Goal: Information Seeking & Learning: Learn about a topic

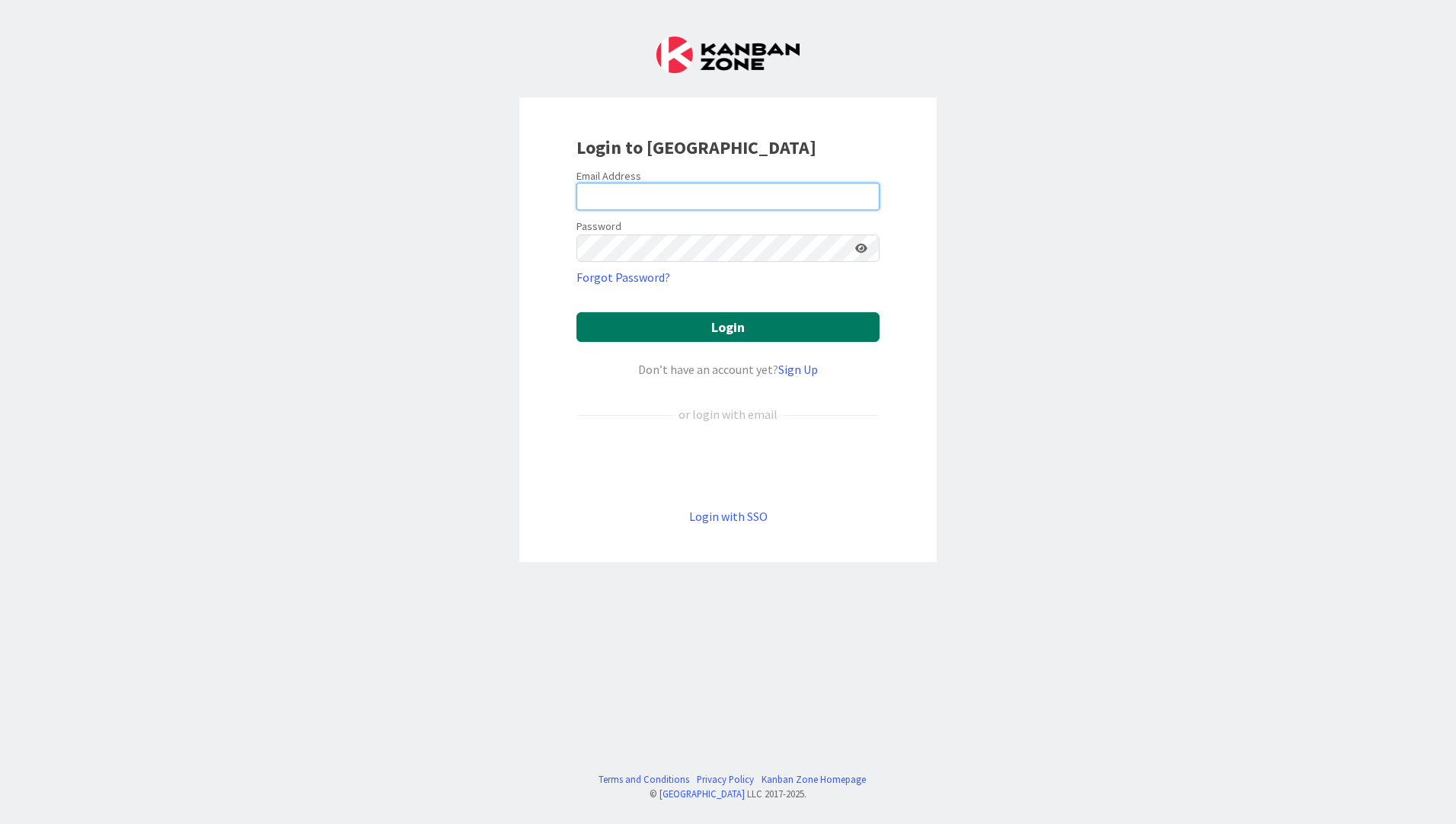
type input "[EMAIL_ADDRESS][PERSON_NAME][DOMAIN_NAME]"
click at [655, 327] on button "Login" at bounding box center [728, 327] width 303 height 29
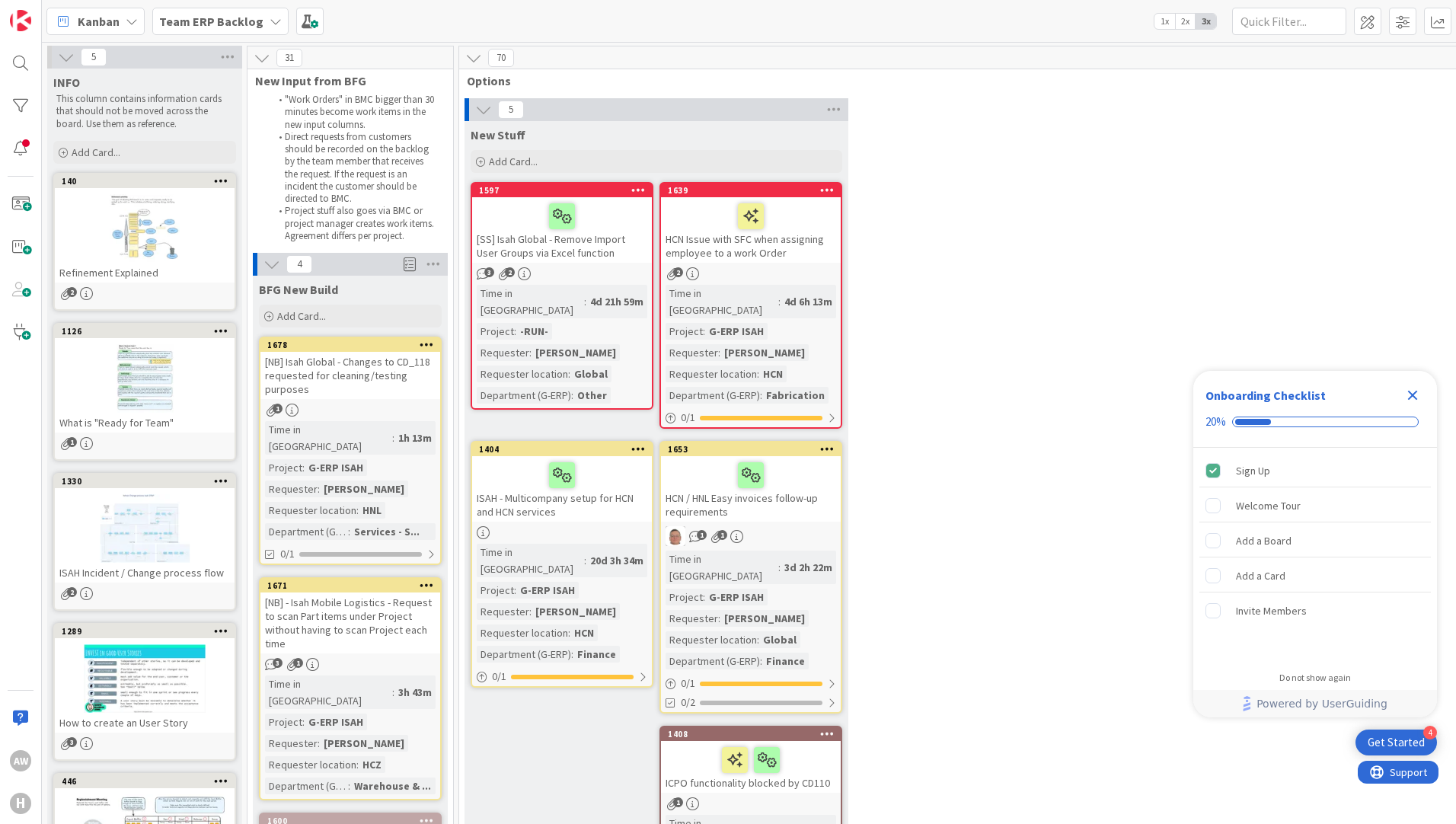
click at [1411, 395] on icon "Close Checklist" at bounding box center [1413, 395] width 10 height 10
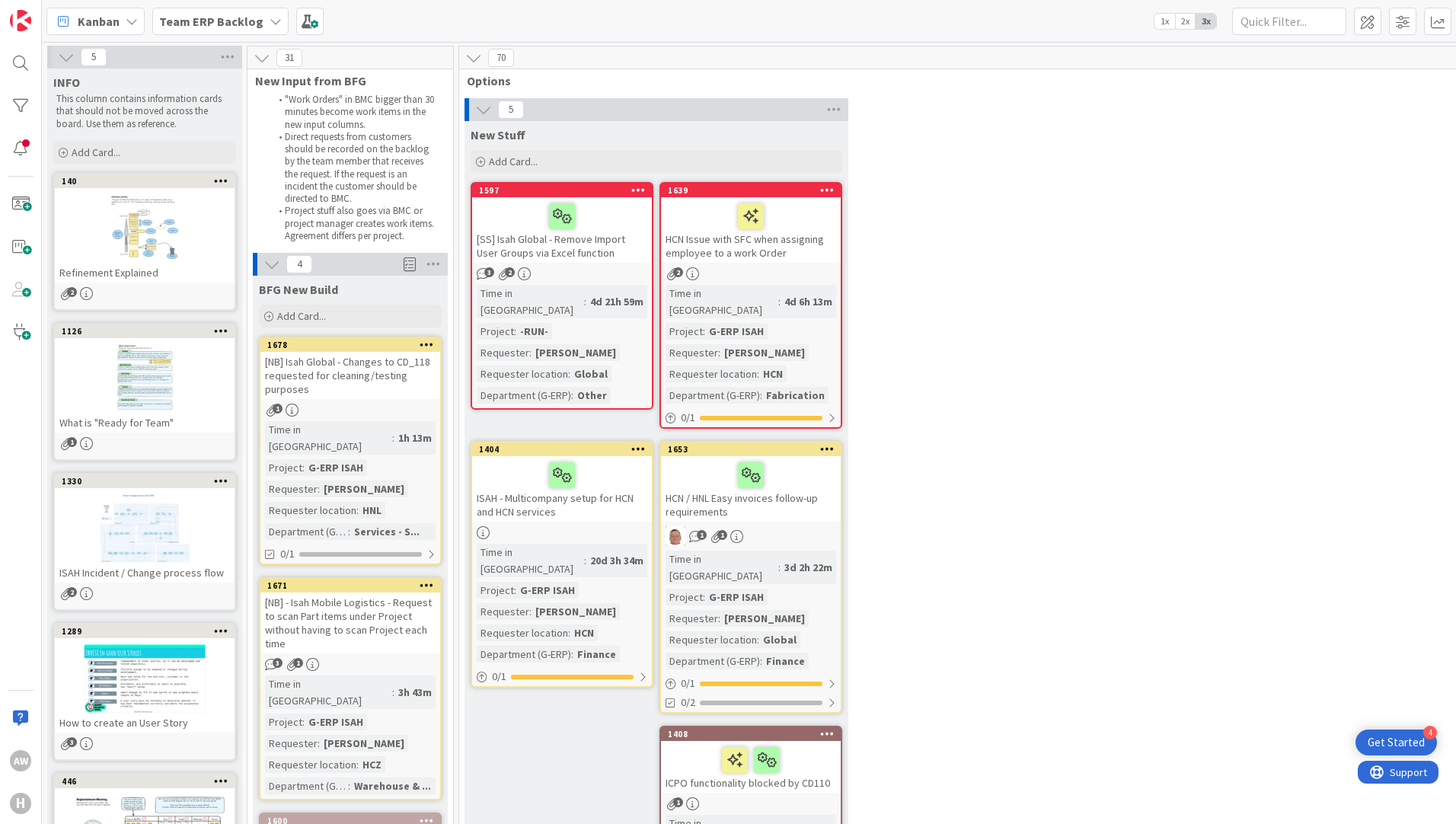
click at [484, 106] on icon at bounding box center [484, 110] width 17 height 17
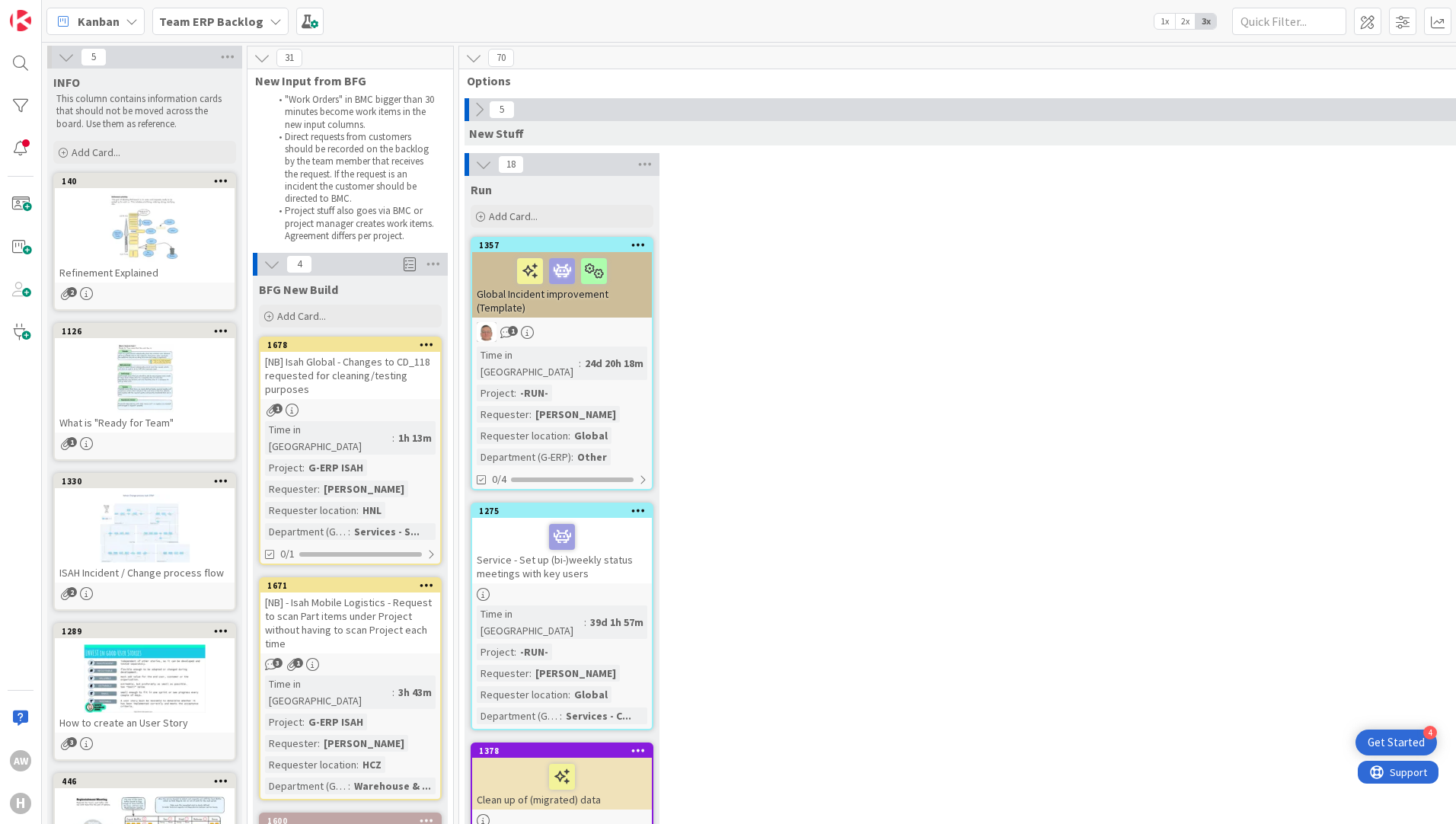
click at [279, 263] on icon at bounding box center [272, 265] width 17 height 17
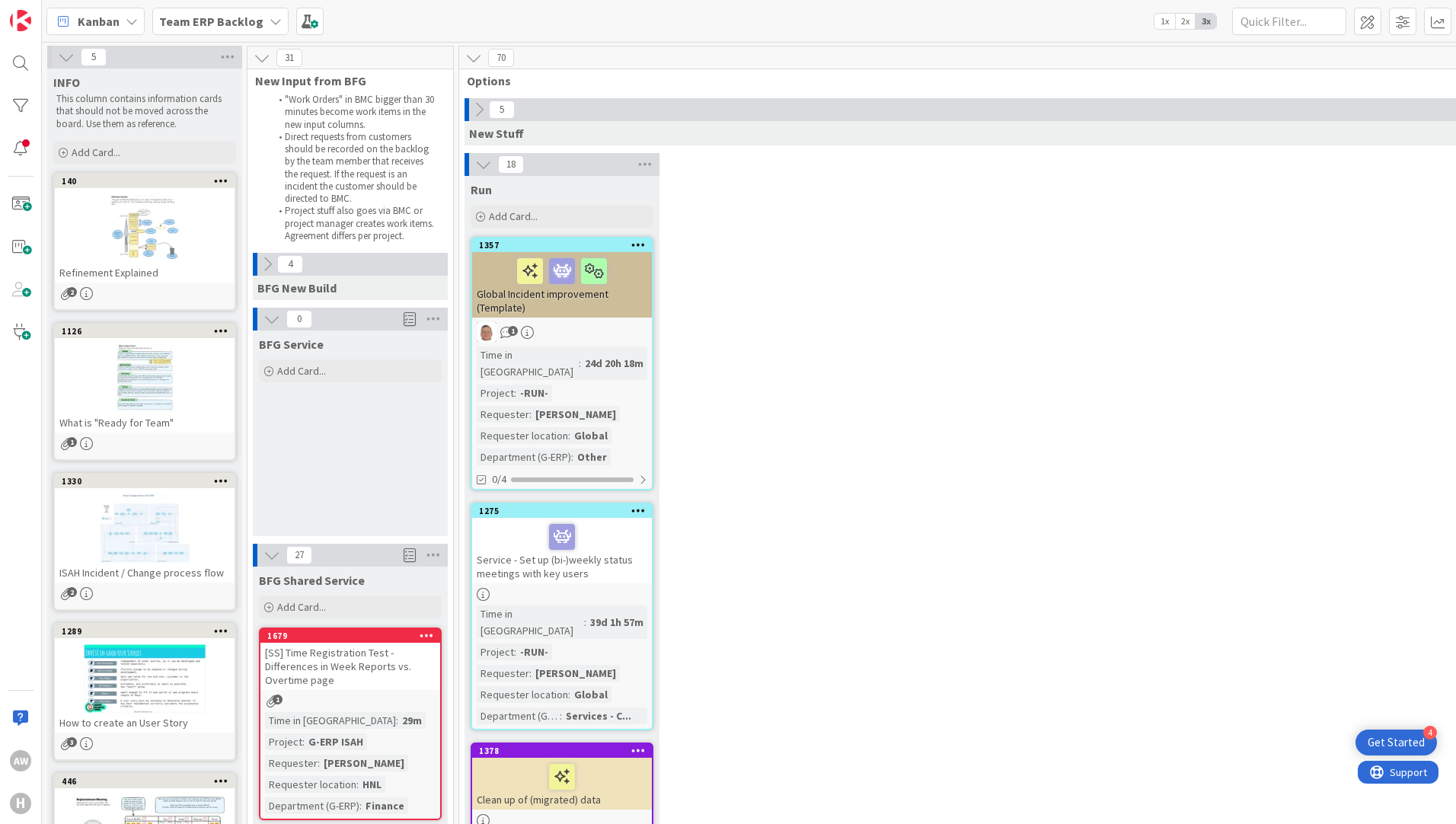
click at [479, 167] on icon at bounding box center [484, 165] width 17 height 17
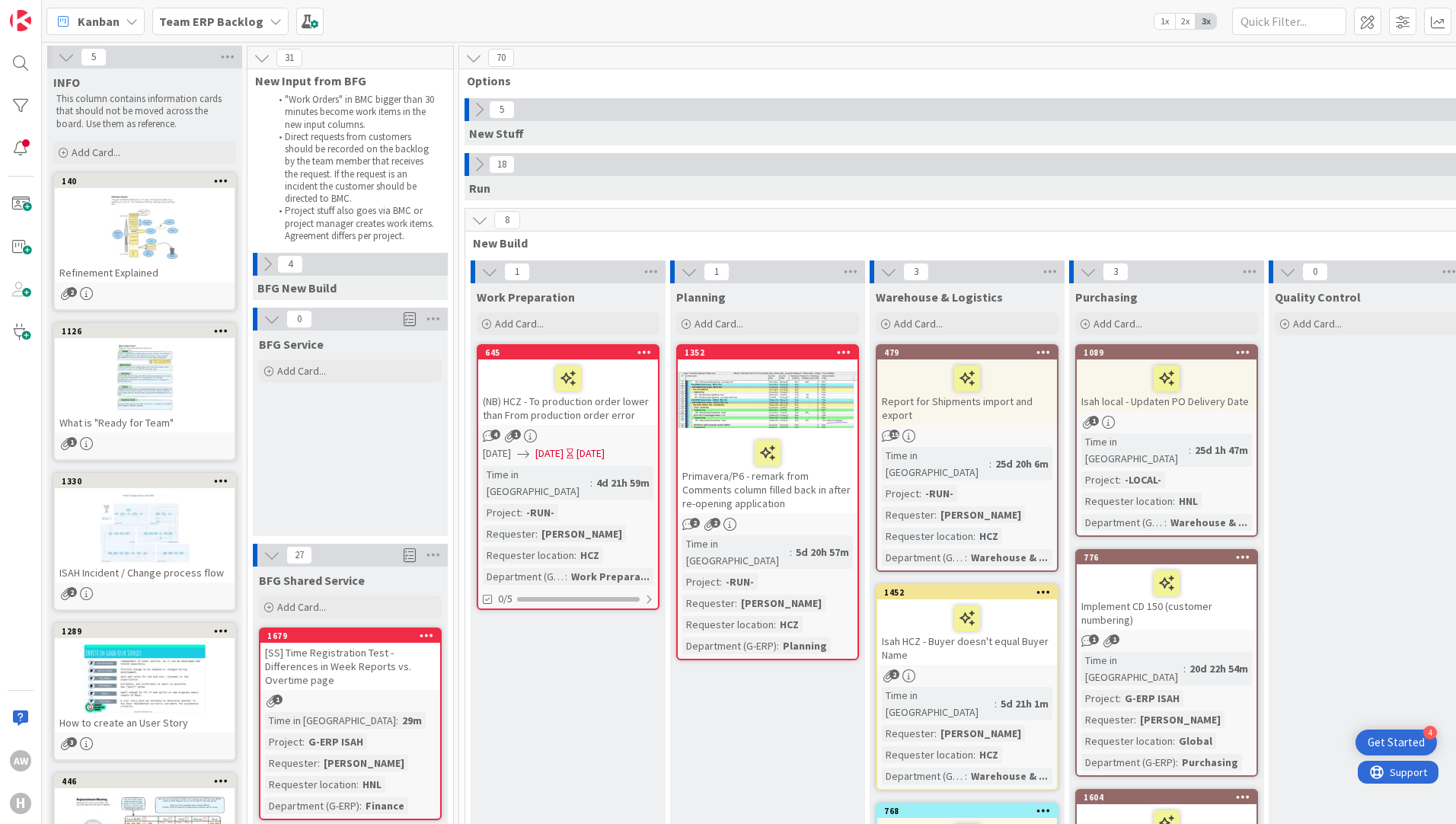
click at [481, 226] on icon at bounding box center [480, 221] width 17 height 17
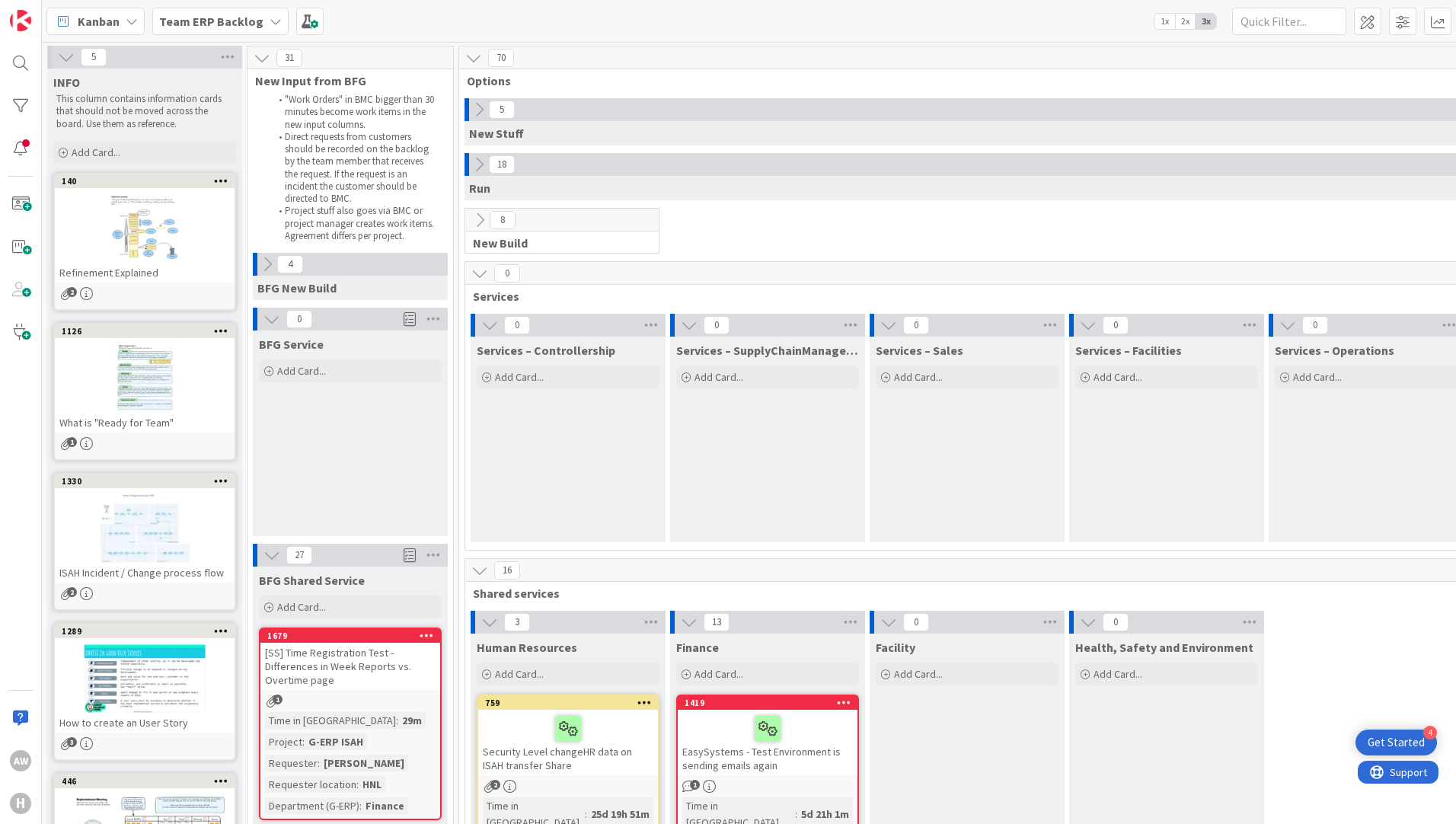
click at [476, 270] on icon at bounding box center [480, 273] width 17 height 17
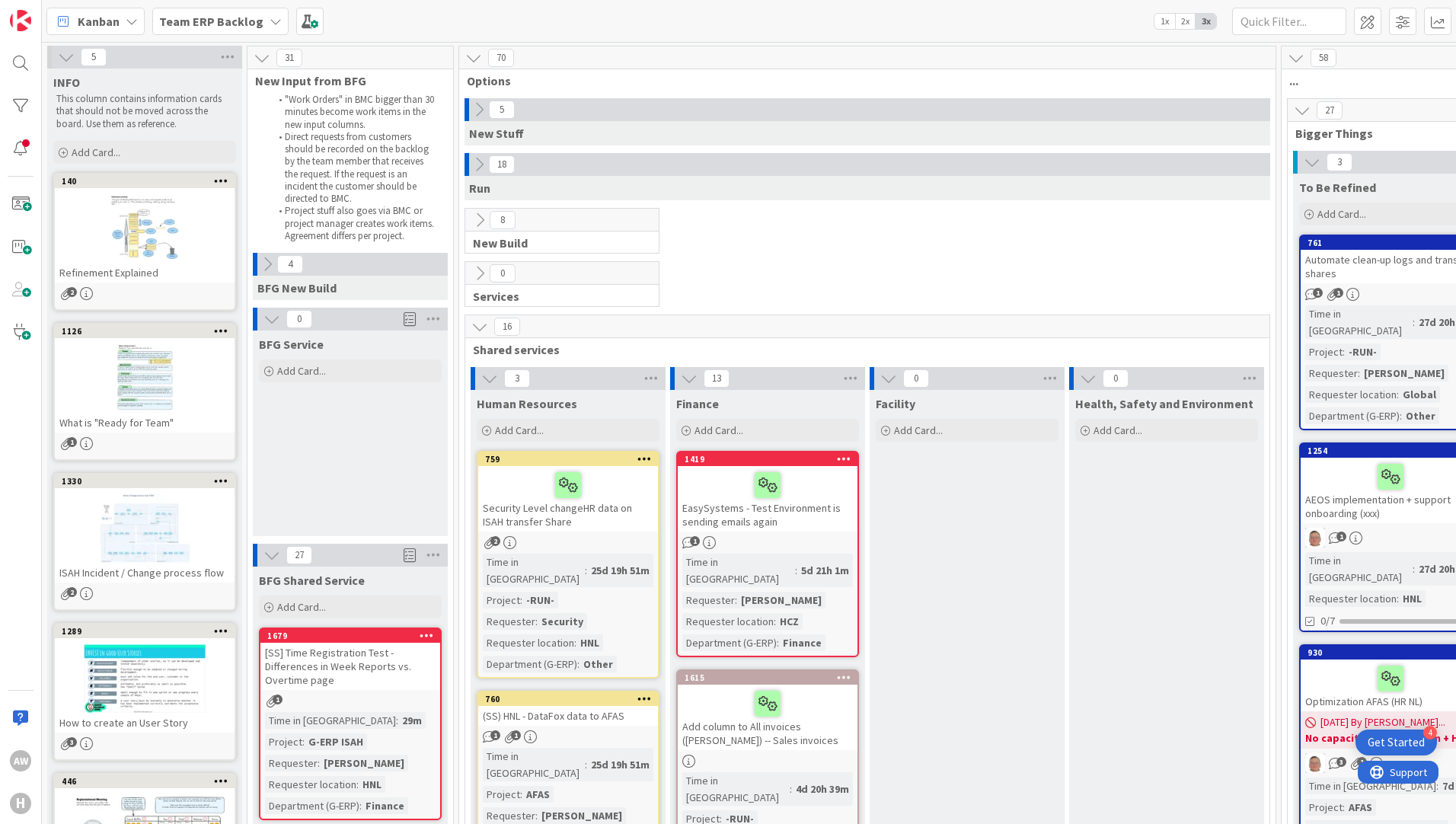
click at [477, 337] on div "16" at bounding box center [866, 327] width 804 height 23
click at [478, 329] on icon at bounding box center [480, 327] width 17 height 17
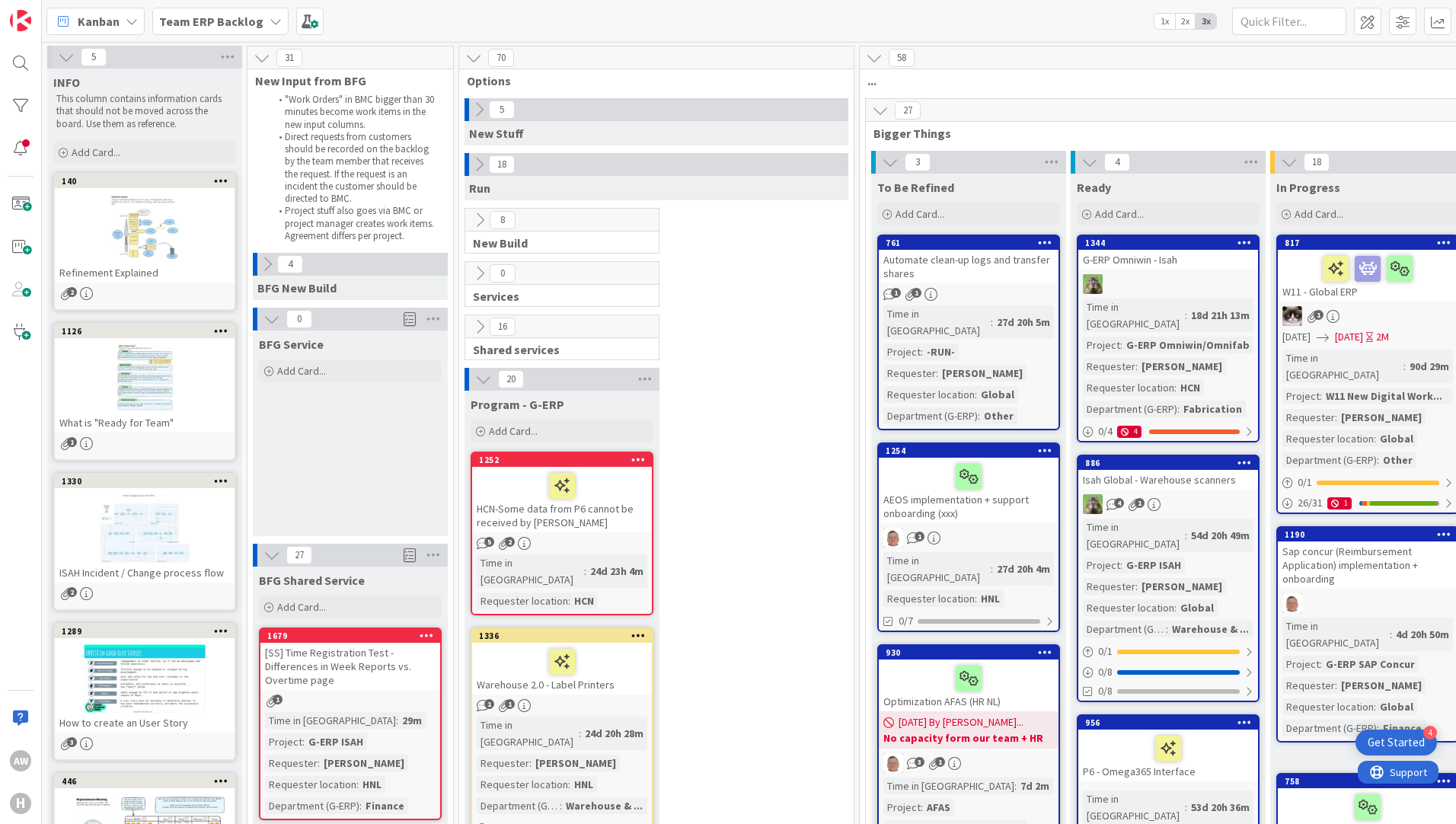
click at [480, 378] on icon at bounding box center [484, 379] width 17 height 17
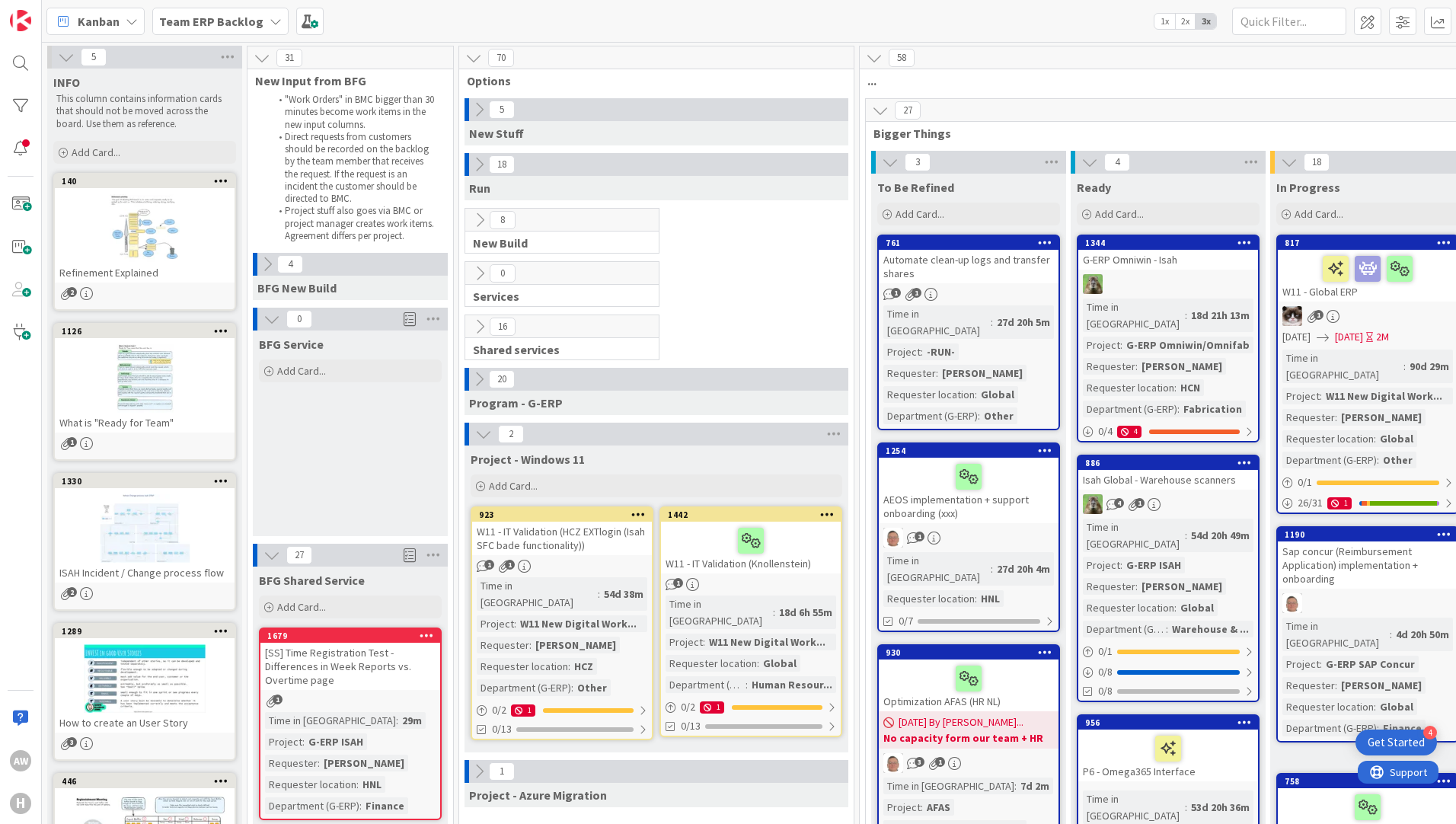
click at [474, 436] on button at bounding box center [484, 434] width 20 height 20
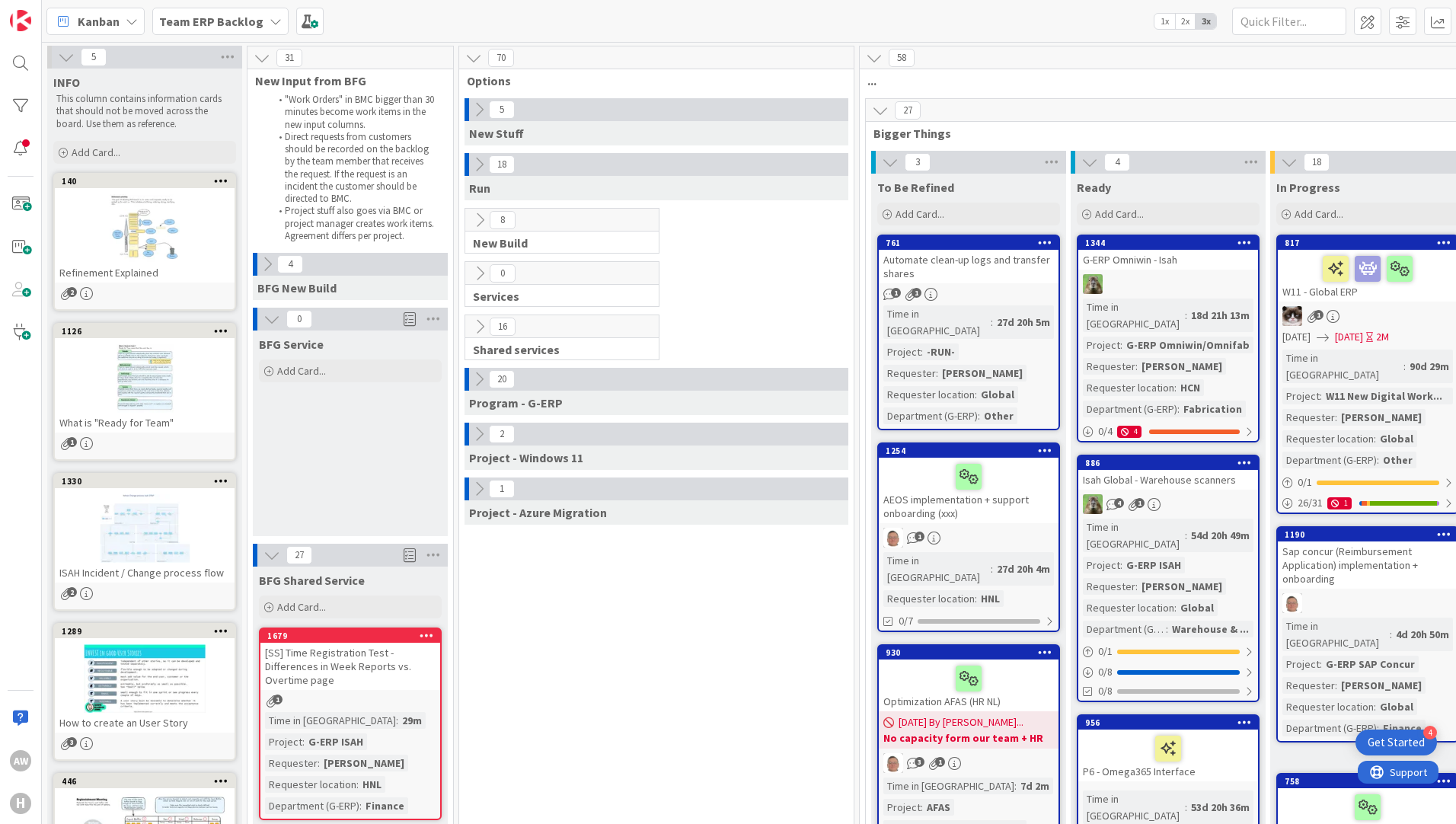
click at [486, 376] on button at bounding box center [479, 379] width 20 height 20
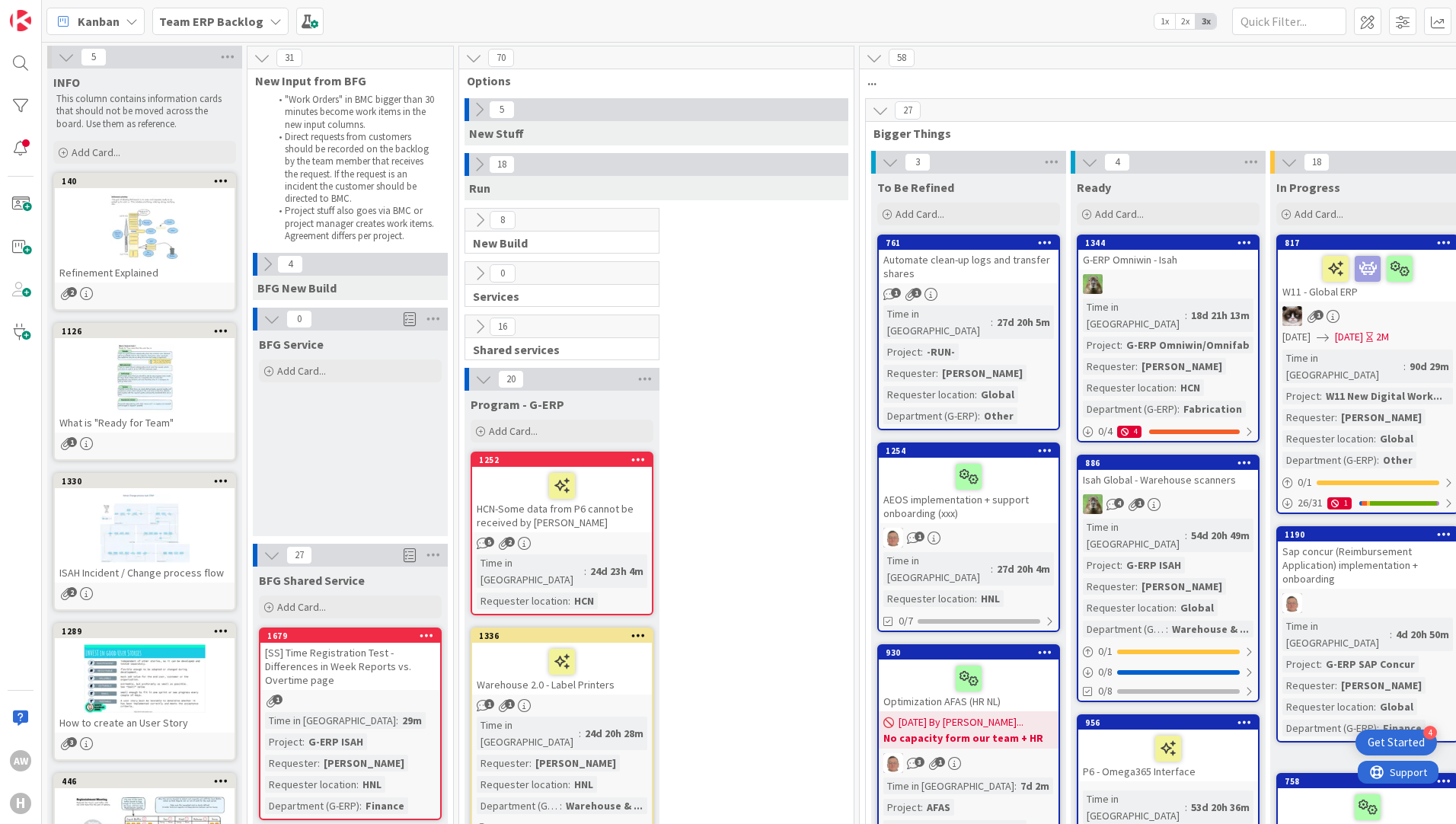
click at [479, 385] on icon at bounding box center [484, 379] width 17 height 17
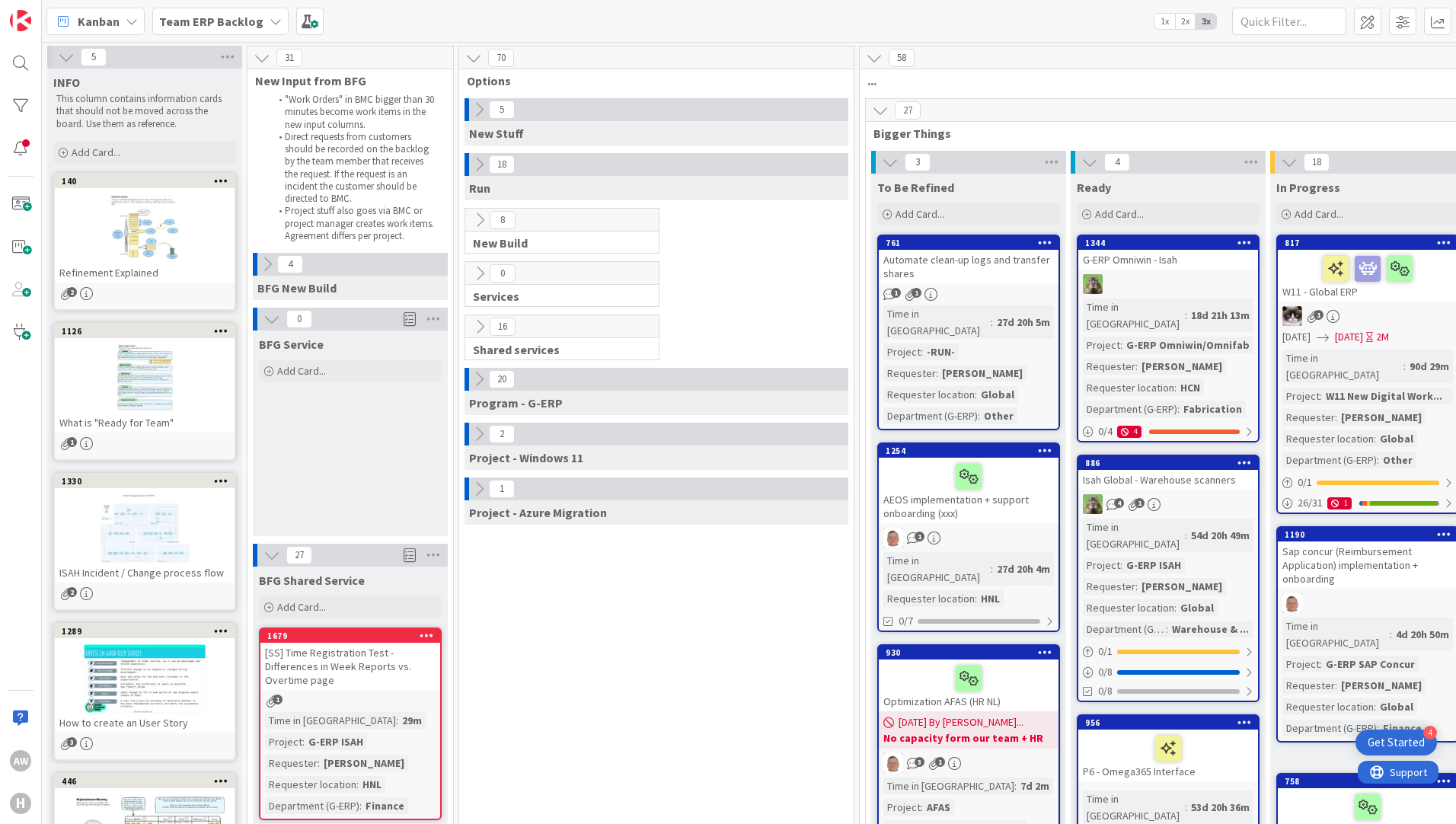
click at [888, 107] on icon at bounding box center [880, 111] width 17 height 17
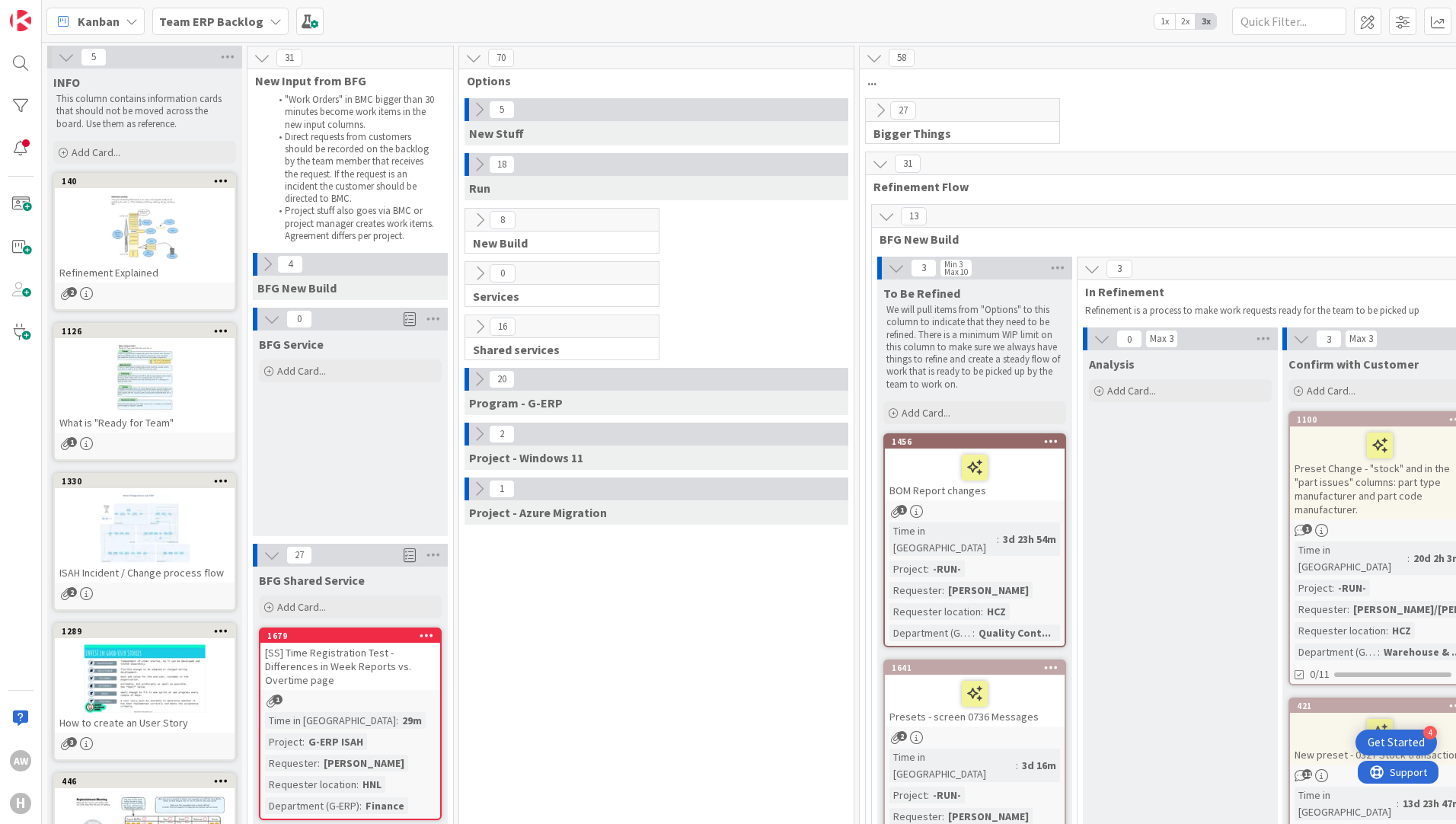
click at [886, 162] on icon at bounding box center [880, 164] width 17 height 17
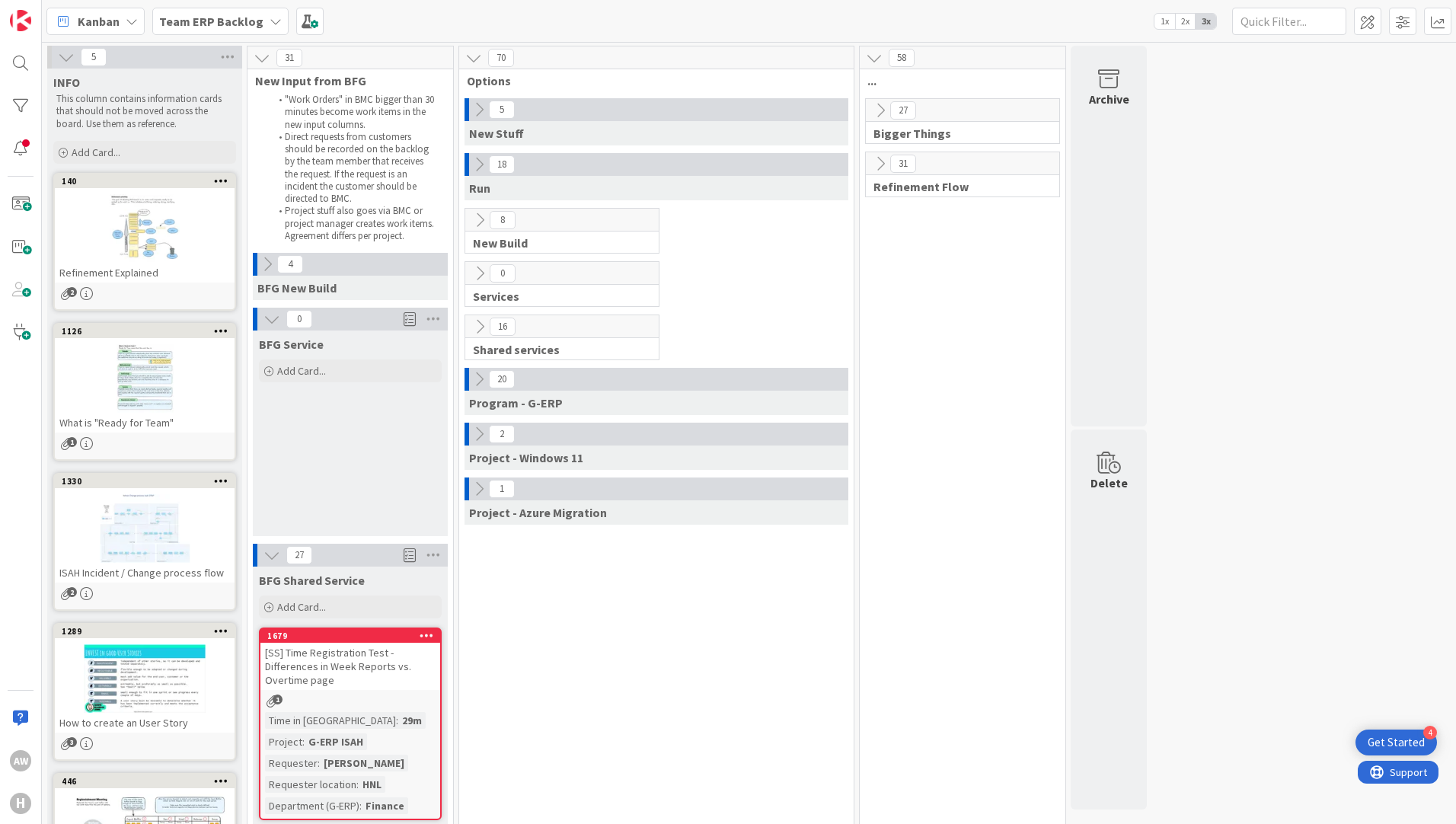
click at [879, 161] on icon at bounding box center [880, 164] width 17 height 17
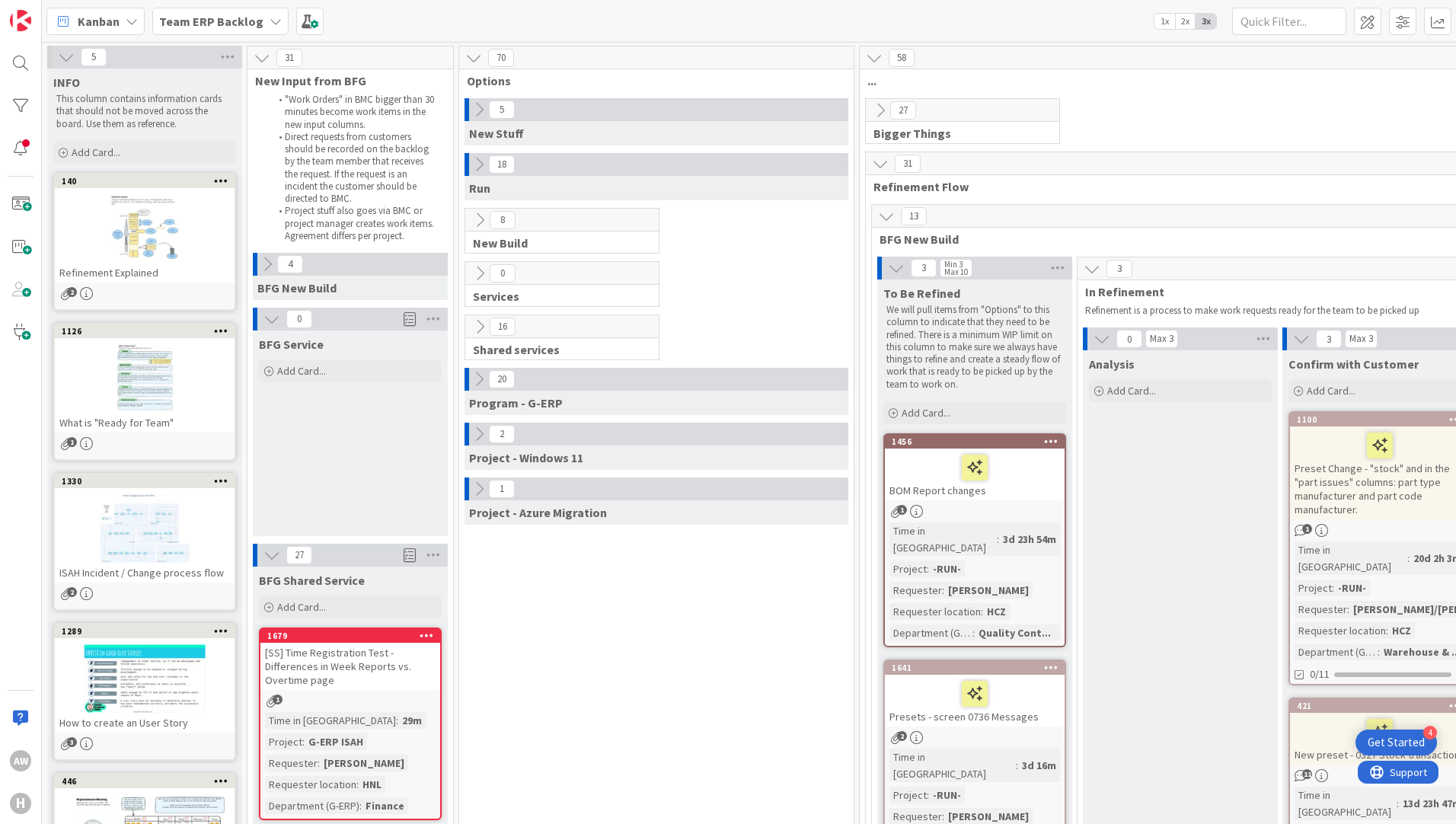
click at [880, 217] on icon at bounding box center [887, 217] width 17 height 17
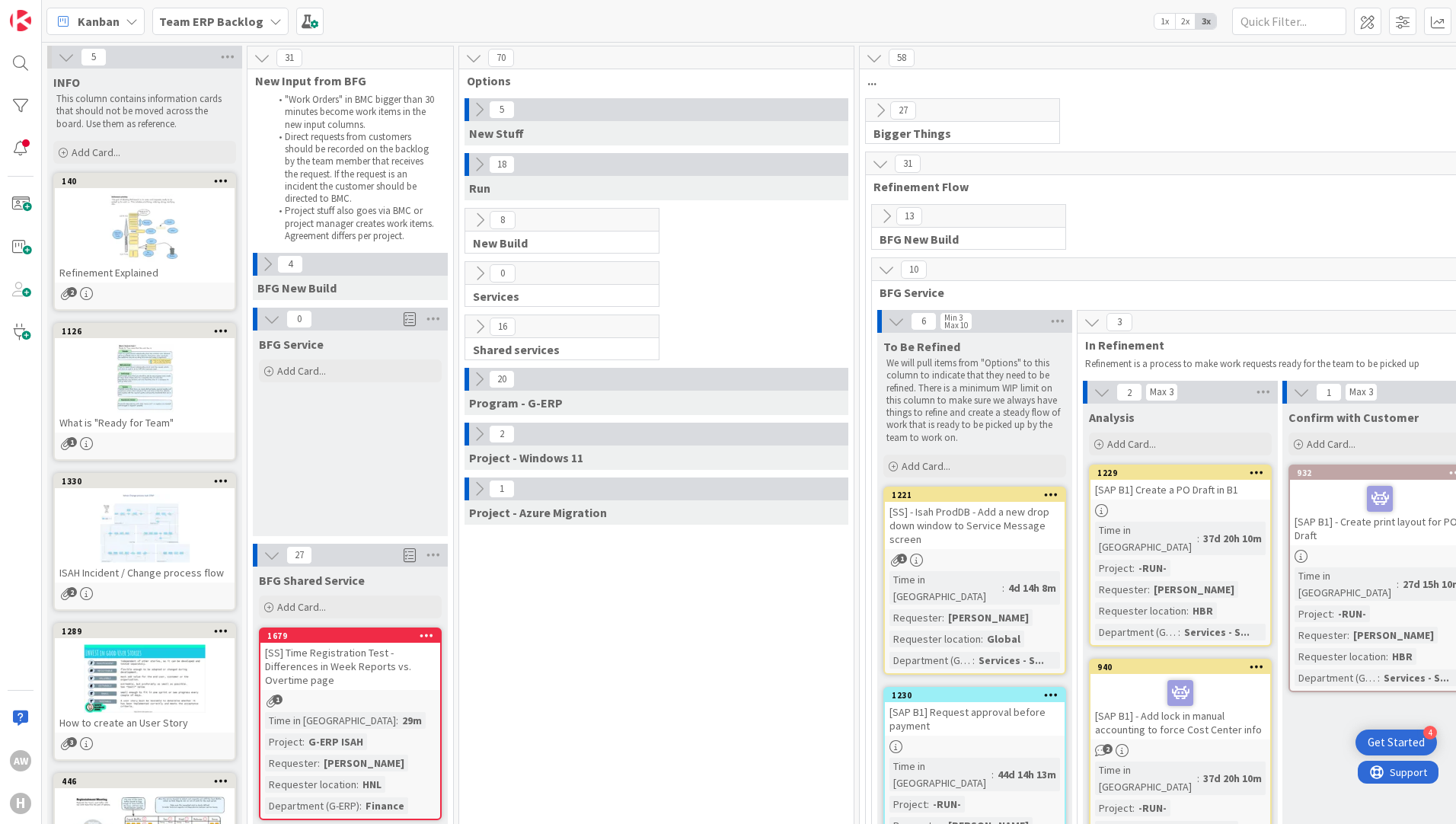
click at [886, 268] on icon at bounding box center [887, 270] width 17 height 17
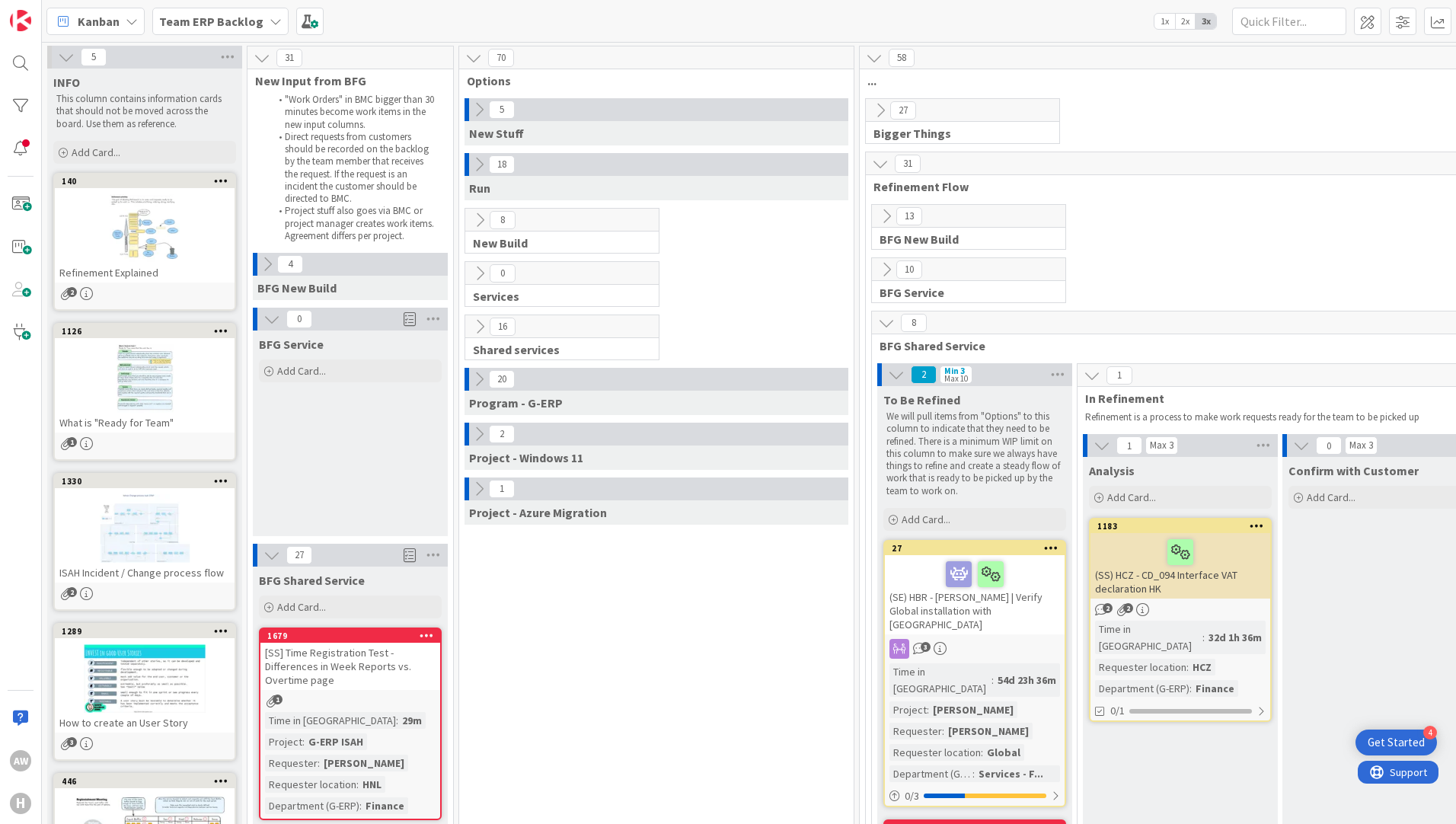
click at [885, 317] on icon at bounding box center [887, 323] width 17 height 17
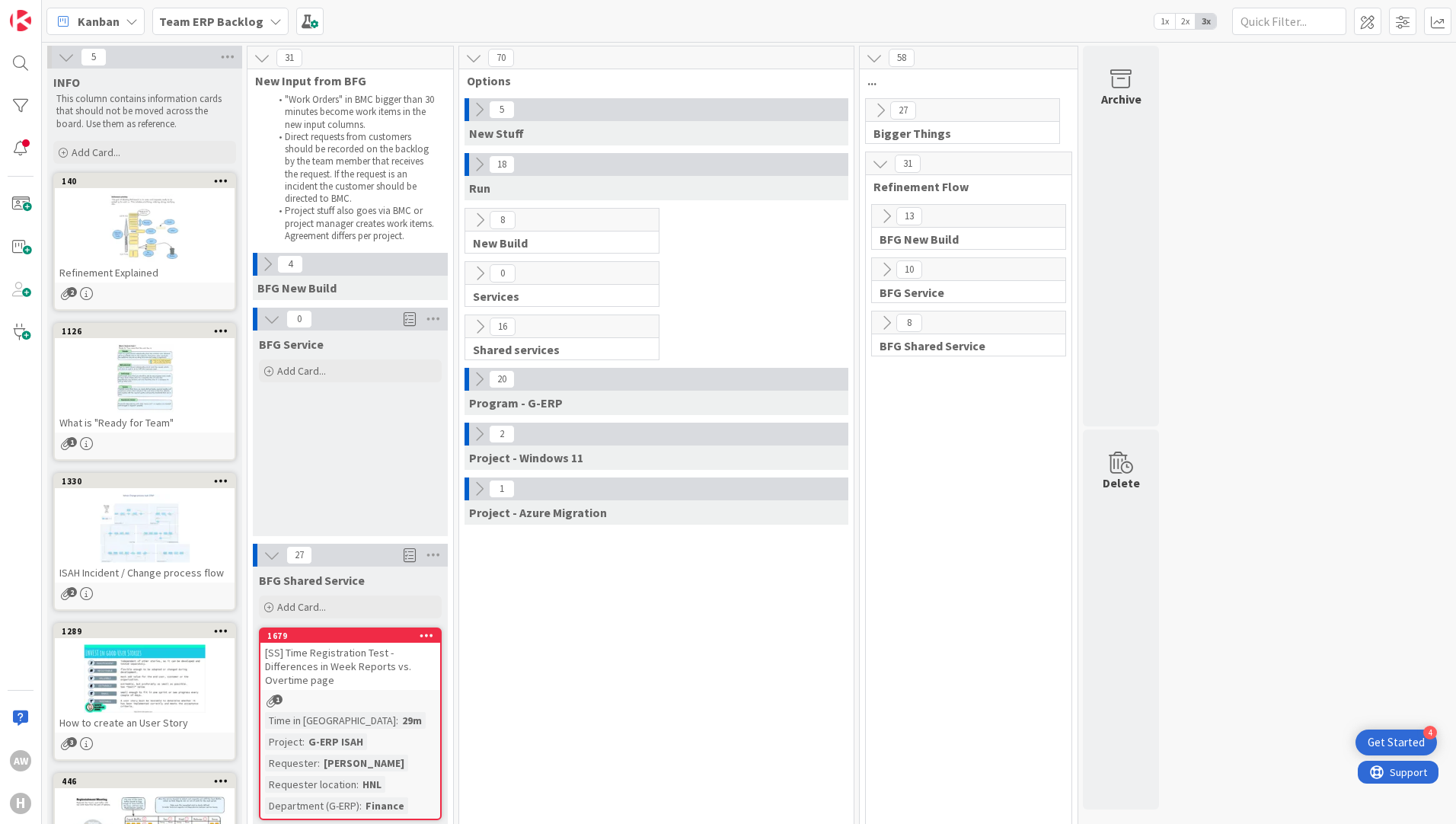
click at [266, 320] on icon at bounding box center [272, 320] width 17 height 17
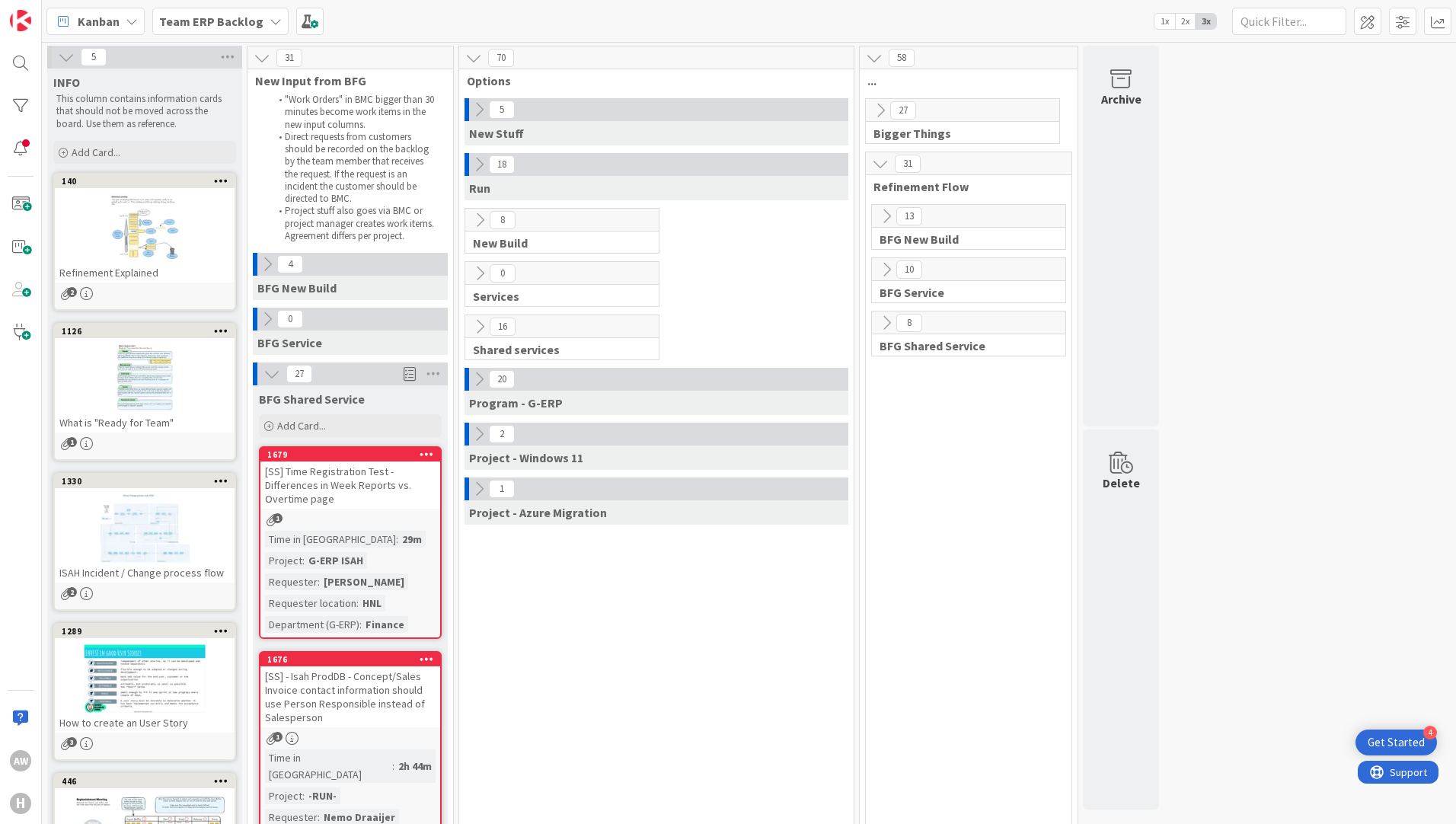
click at [272, 380] on icon at bounding box center [272, 374] width 17 height 17
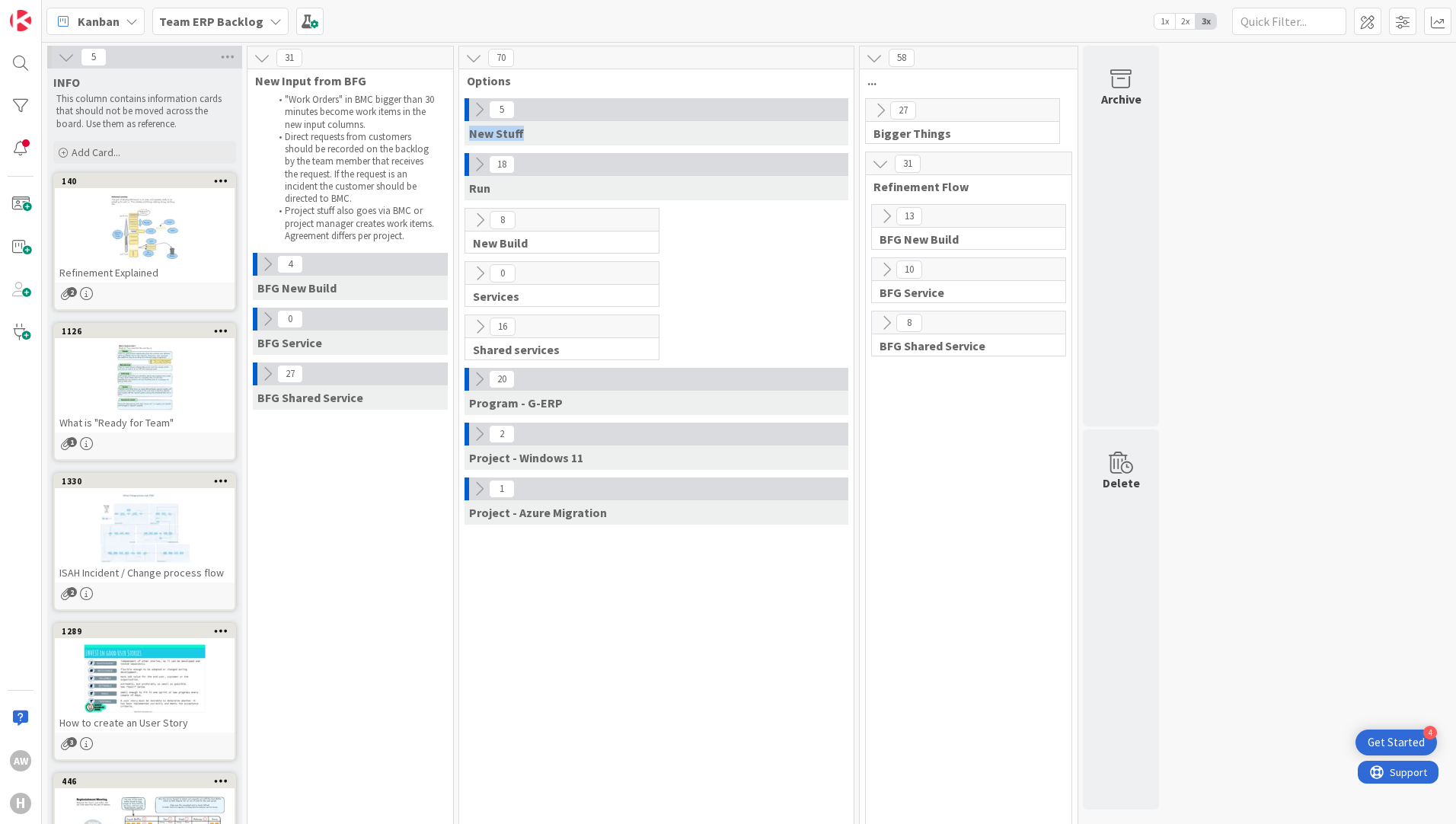
drag, startPoint x: 470, startPoint y: 138, endPoint x: 527, endPoint y: 135, distance: 57.1
click at [527, 135] on div "New Stuff" at bounding box center [656, 132] width 384 height 24
drag, startPoint x: 527, startPoint y: 135, endPoint x: 518, endPoint y: 138, distance: 9.5
click at [518, 138] on span "New Stuff" at bounding box center [496, 133] width 55 height 15
click at [477, 108] on icon at bounding box center [479, 110] width 17 height 17
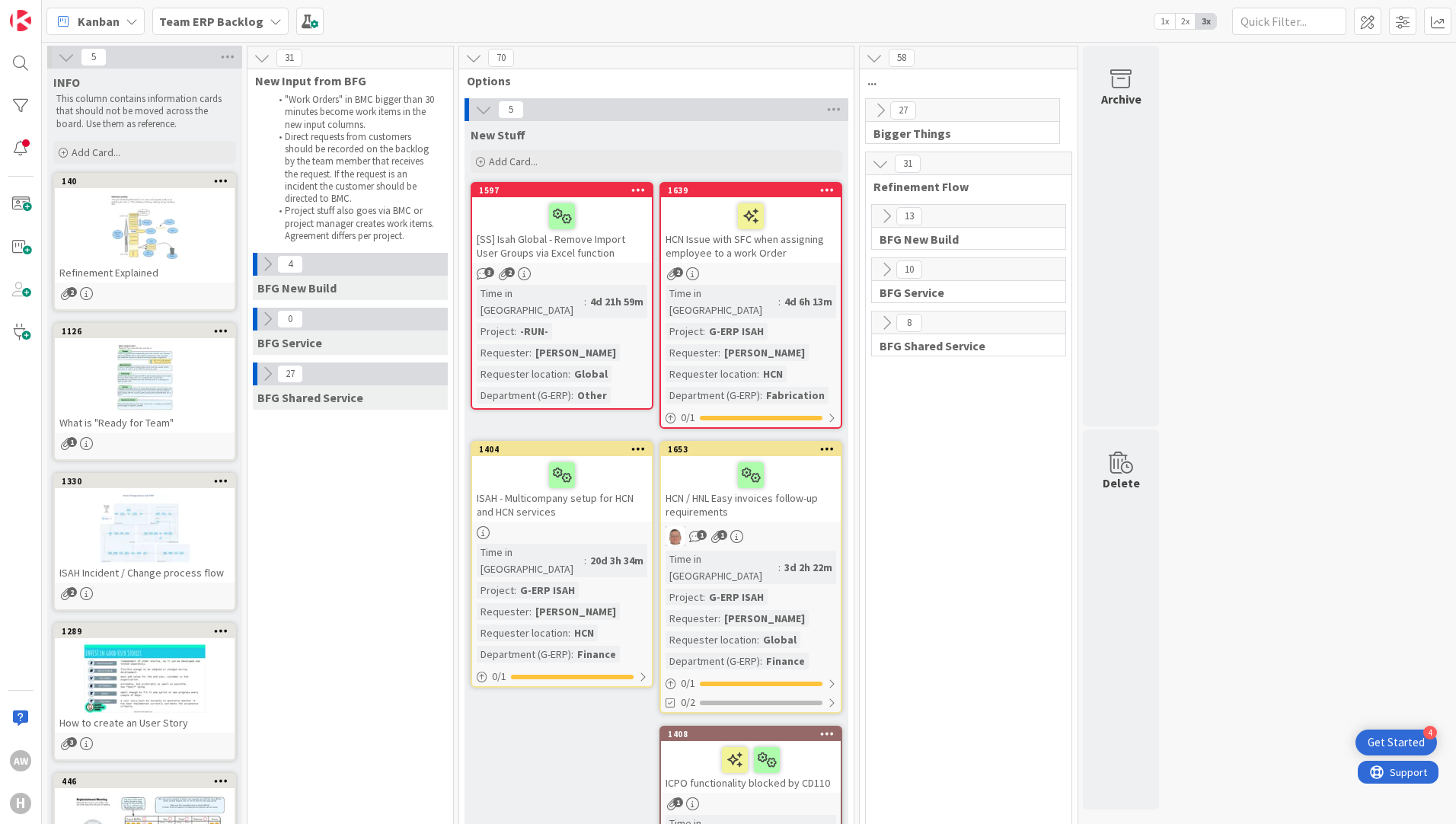
click at [477, 108] on icon at bounding box center [484, 110] width 17 height 17
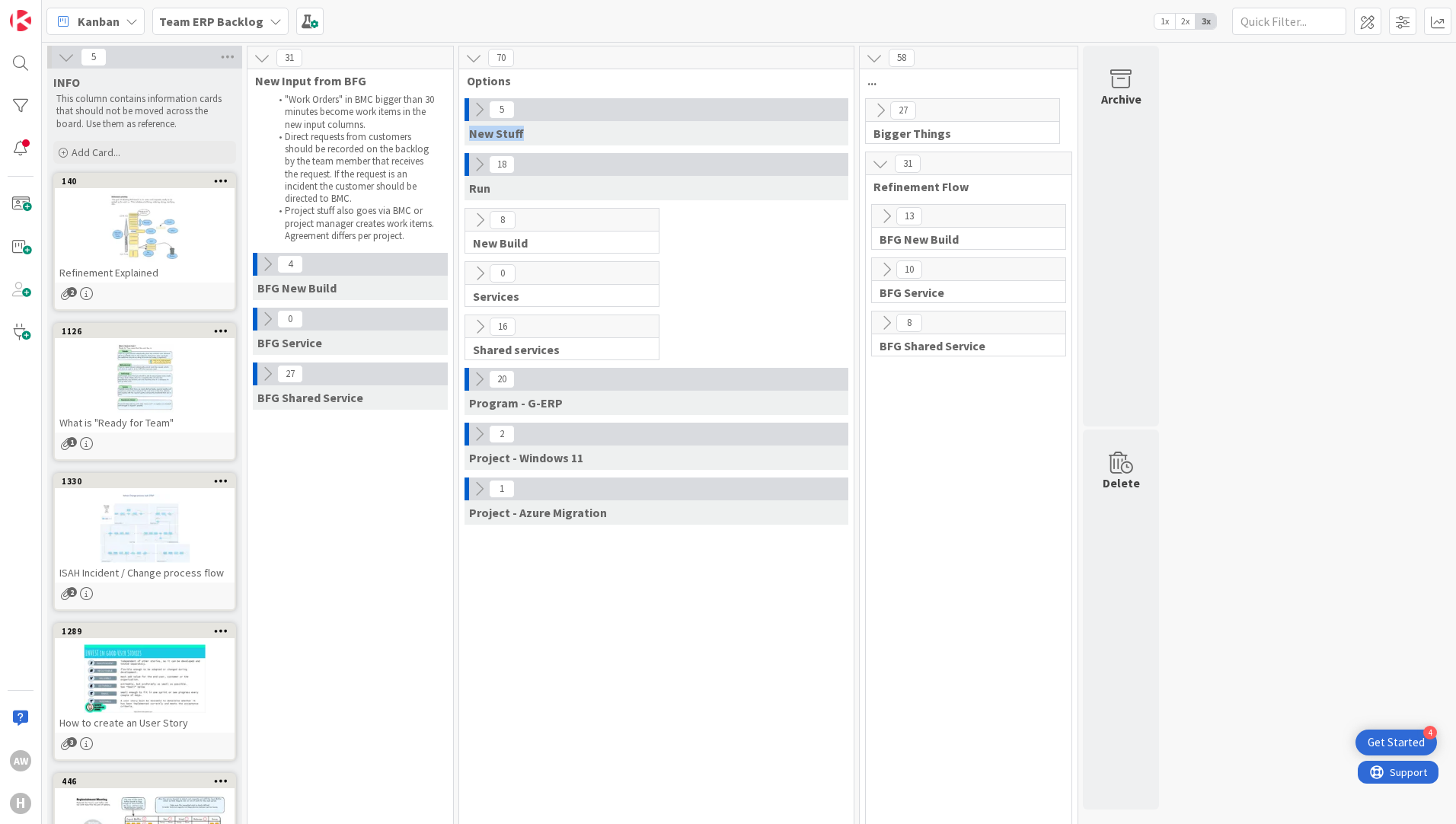
drag, startPoint x: 519, startPoint y: 135, endPoint x: 471, endPoint y: 132, distance: 48.1
click at [471, 132] on span "New Stuff" at bounding box center [496, 133] width 55 height 15
drag, startPoint x: 471, startPoint y: 132, endPoint x: 538, endPoint y: 139, distance: 67.4
click at [538, 139] on div "New Stuff" at bounding box center [656, 132] width 384 height 24
drag, startPoint x: 470, startPoint y: 134, endPoint x: 537, endPoint y: 138, distance: 67.1
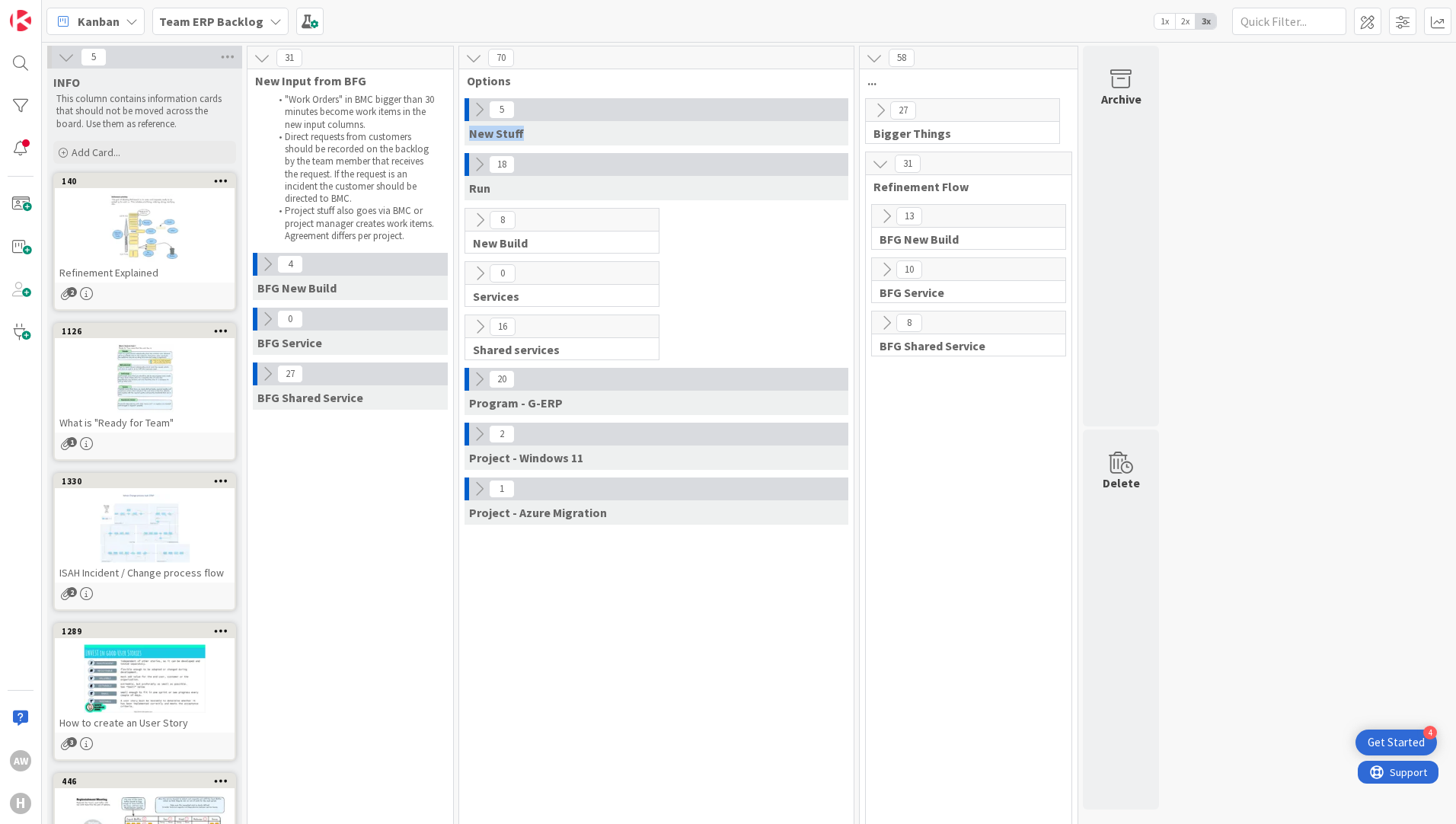
click at [537, 138] on div "New Stuff" at bounding box center [656, 132] width 384 height 24
drag, startPoint x: 537, startPoint y: 138, endPoint x: 497, endPoint y: 141, distance: 40.1
click at [497, 141] on div "New Stuff" at bounding box center [656, 132] width 384 height 24
click at [478, 383] on icon at bounding box center [479, 379] width 17 height 17
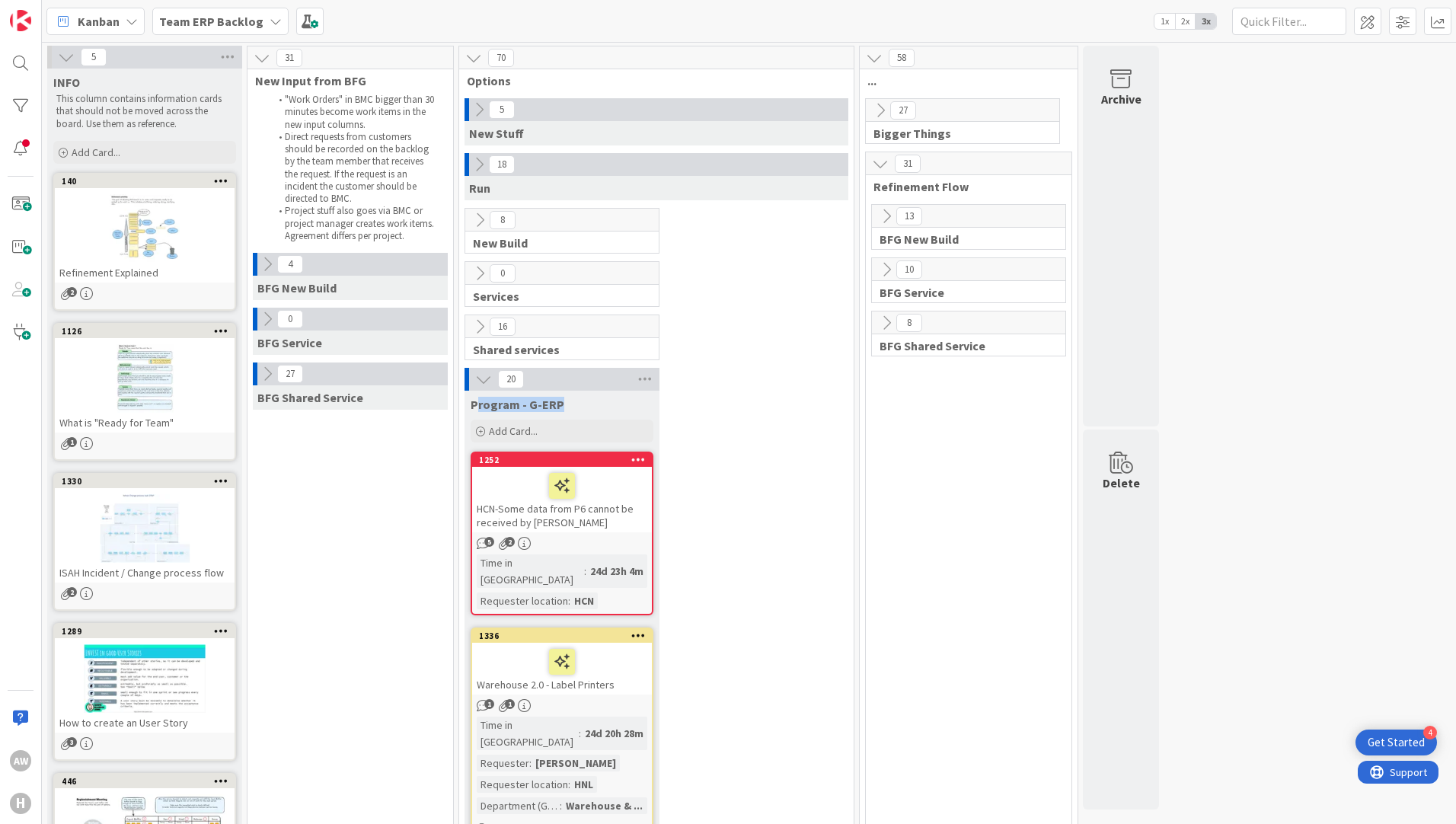
drag, startPoint x: 476, startPoint y: 402, endPoint x: 586, endPoint y: 405, distance: 110.0
click at [586, 405] on div "Program - G-ERP" at bounding box center [562, 405] width 183 height 15
drag, startPoint x: 586, startPoint y: 405, endPoint x: 469, endPoint y: 375, distance: 120.8
click at [469, 375] on div "20" at bounding box center [562, 379] width 195 height 23
click at [472, 378] on div "20" at bounding box center [562, 379] width 195 height 23
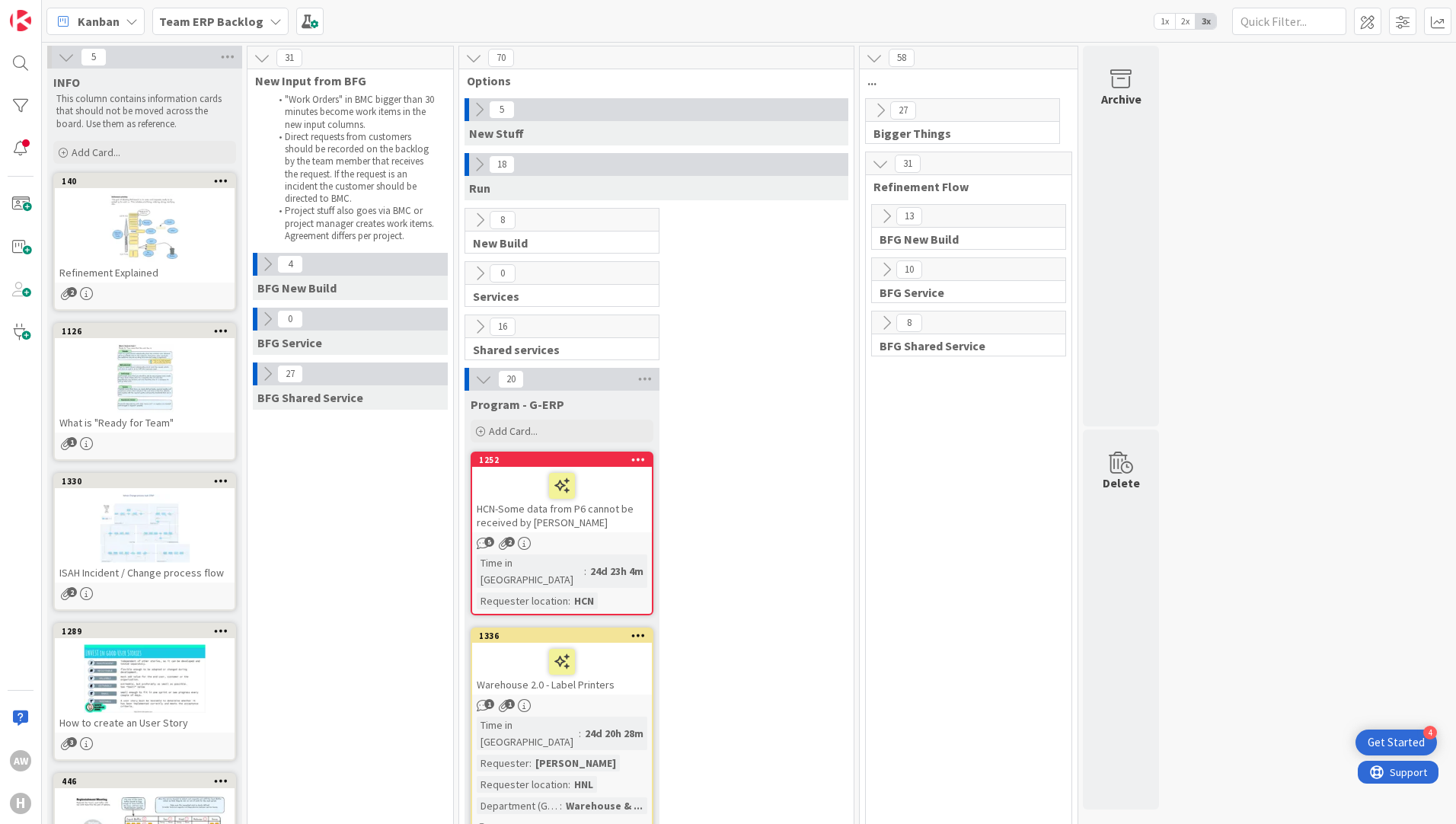
click at [474, 114] on icon at bounding box center [479, 110] width 17 height 17
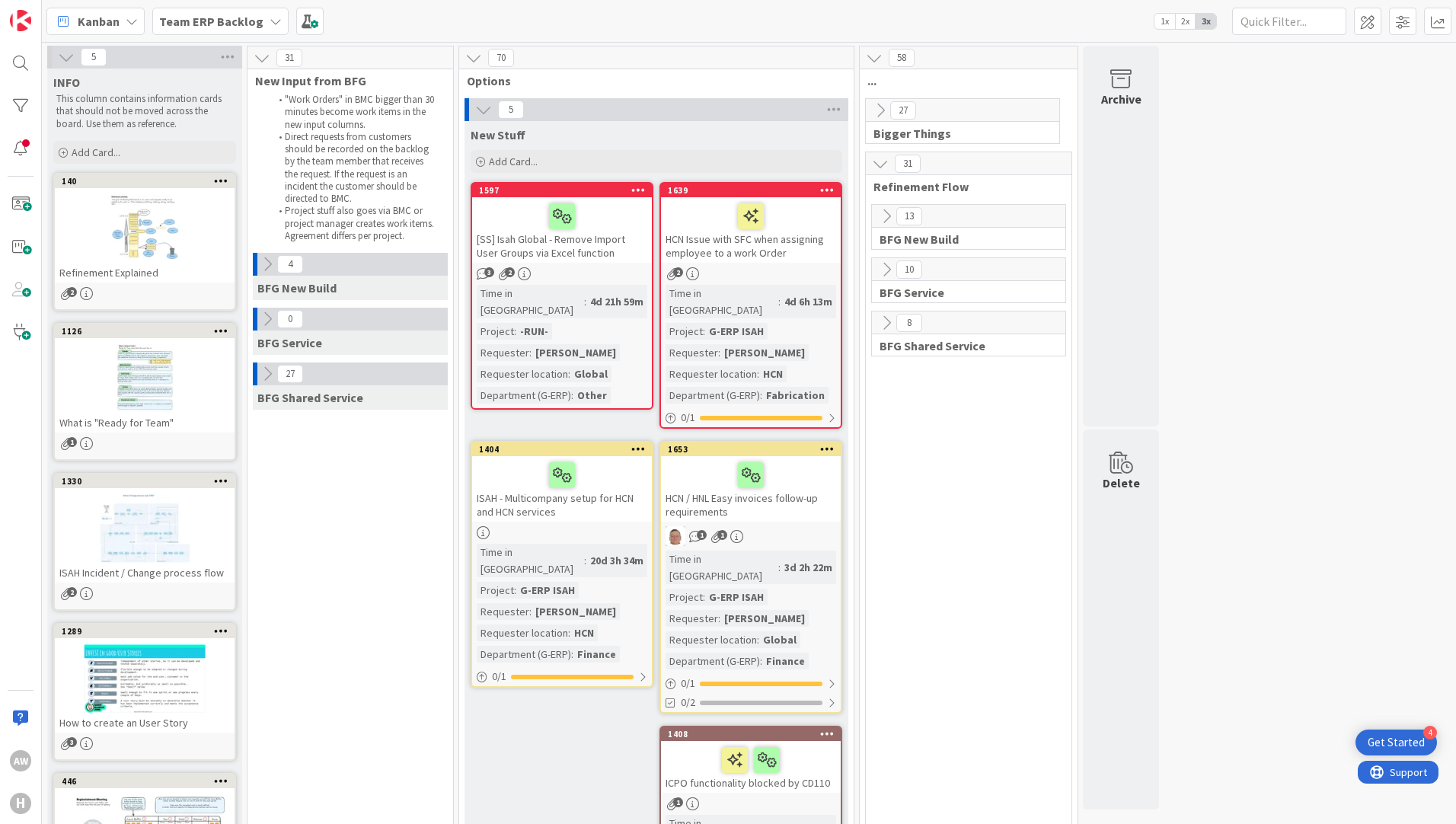
click at [478, 115] on icon at bounding box center [484, 110] width 17 height 17
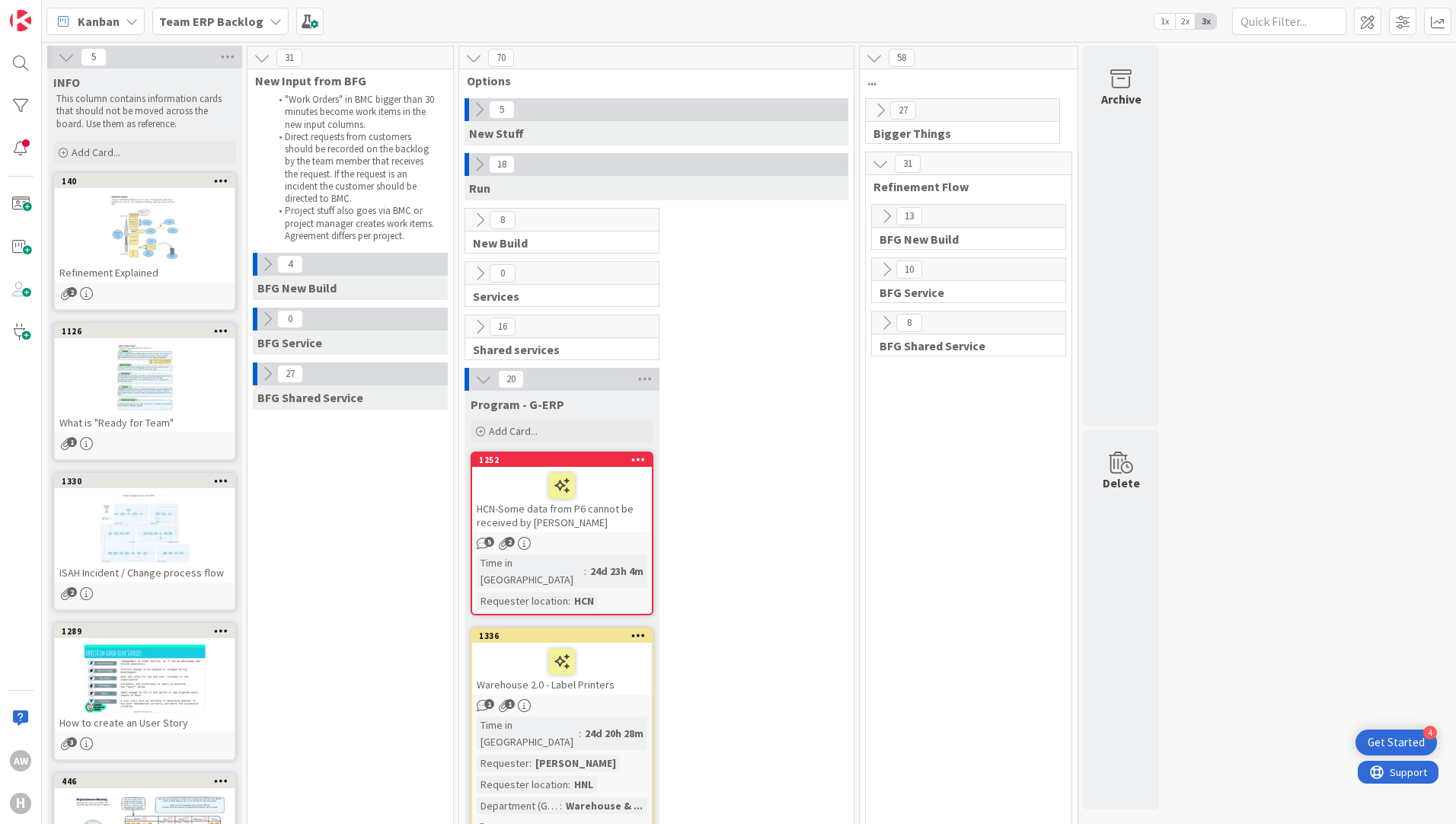
click at [480, 378] on icon at bounding box center [484, 379] width 17 height 17
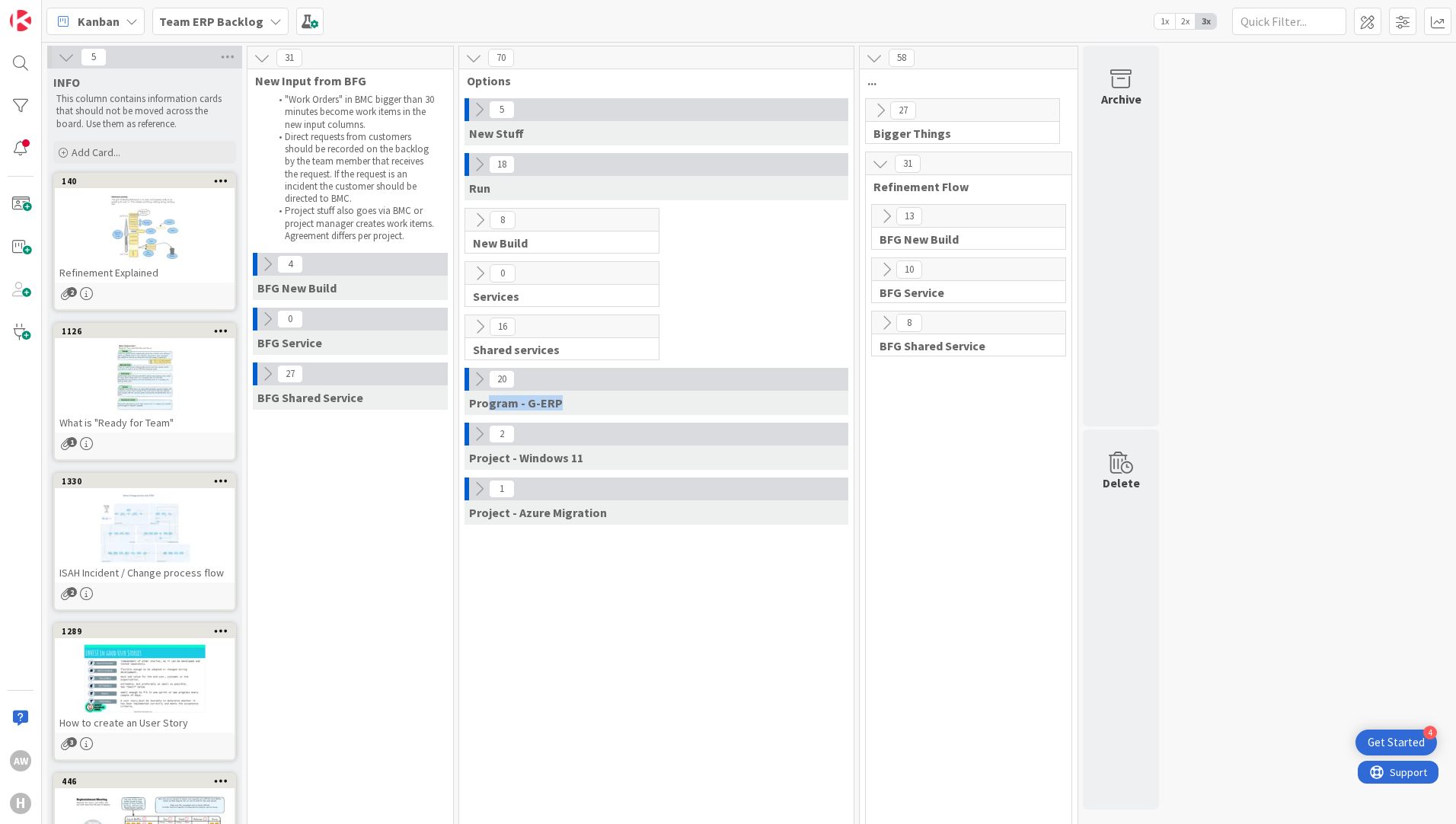
drag, startPoint x: 485, startPoint y: 412, endPoint x: 556, endPoint y: 407, distance: 71.2
click at [556, 407] on div "Program - G-ERP" at bounding box center [656, 402] width 384 height 24
click at [557, 402] on span "Program - G-ERP" at bounding box center [515, 403] width 94 height 15
drag, startPoint x: 467, startPoint y: 409, endPoint x: 575, endPoint y: 409, distance: 108.0
click at [575, 409] on div "Program - G-ERP" at bounding box center [656, 402] width 384 height 24
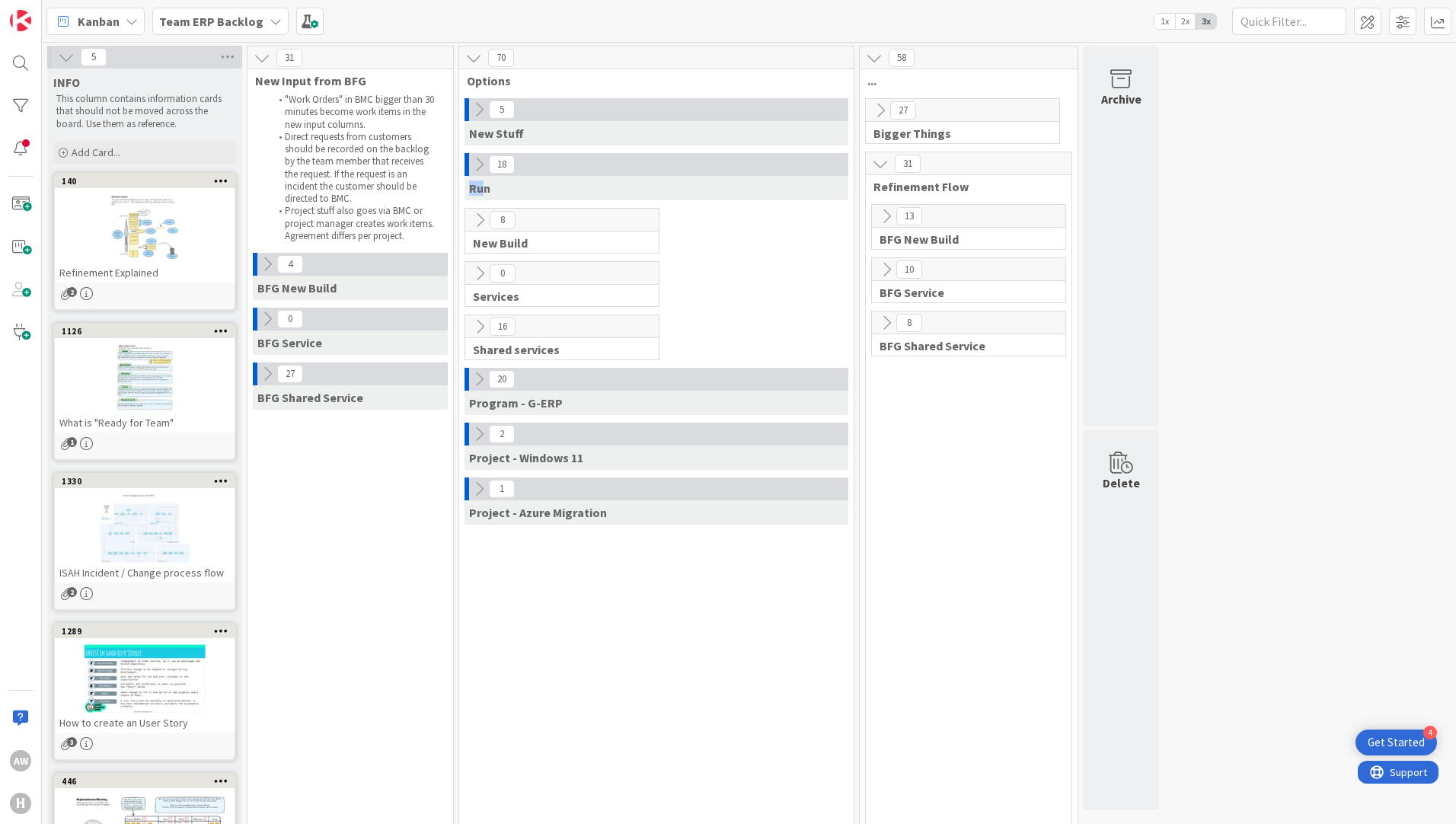
drag, startPoint x: 470, startPoint y: 187, endPoint x: 486, endPoint y: 193, distance: 17.1
click at [486, 193] on span "Run" at bounding box center [480, 188] width 22 height 15
drag, startPoint x: 486, startPoint y: 193, endPoint x: 502, endPoint y: 202, distance: 18.4
click at [503, 202] on div "18 Run" at bounding box center [656, 180] width 388 height 55
click at [473, 225] on icon at bounding box center [480, 221] width 17 height 17
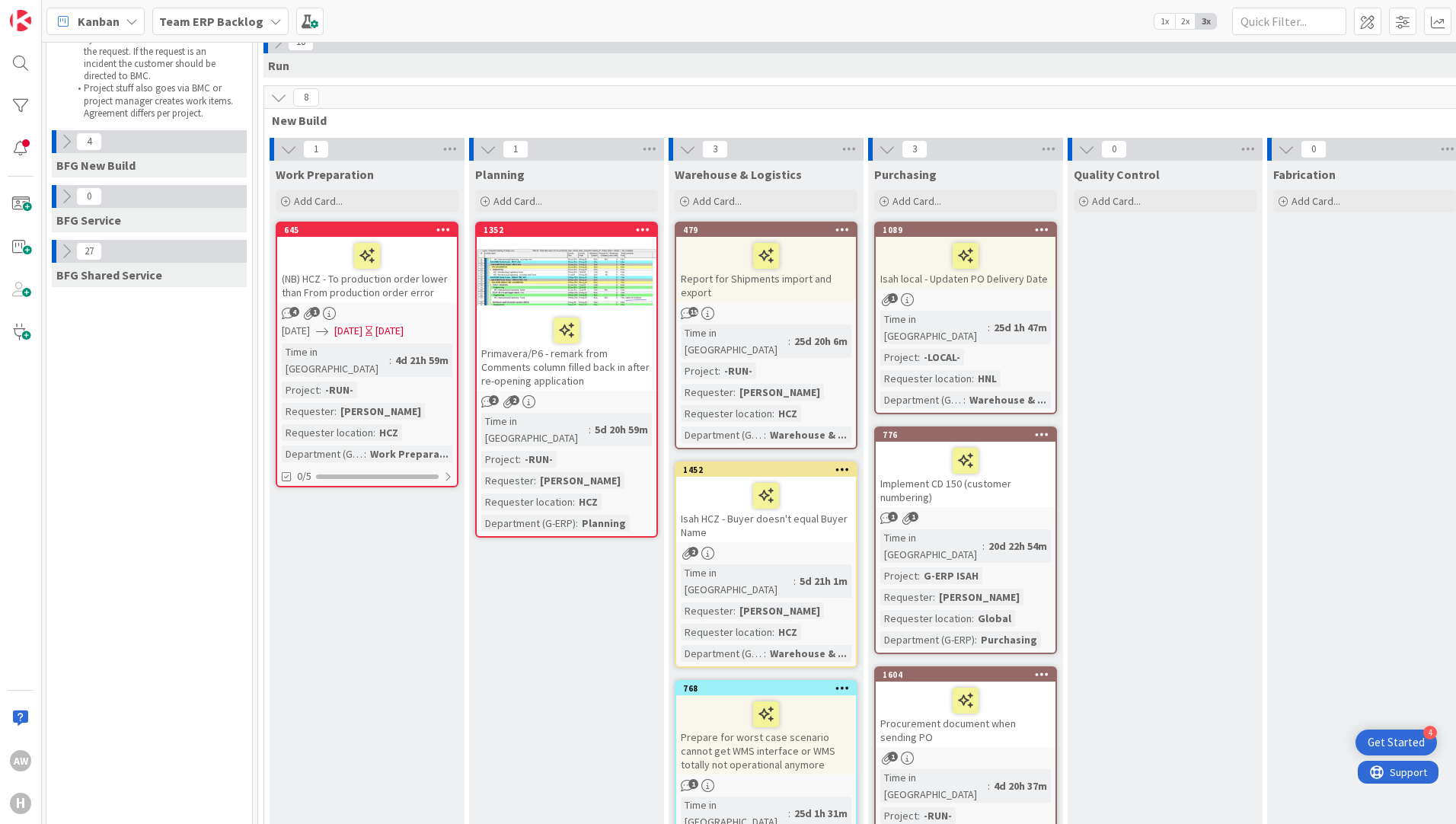
scroll to position [76, 201]
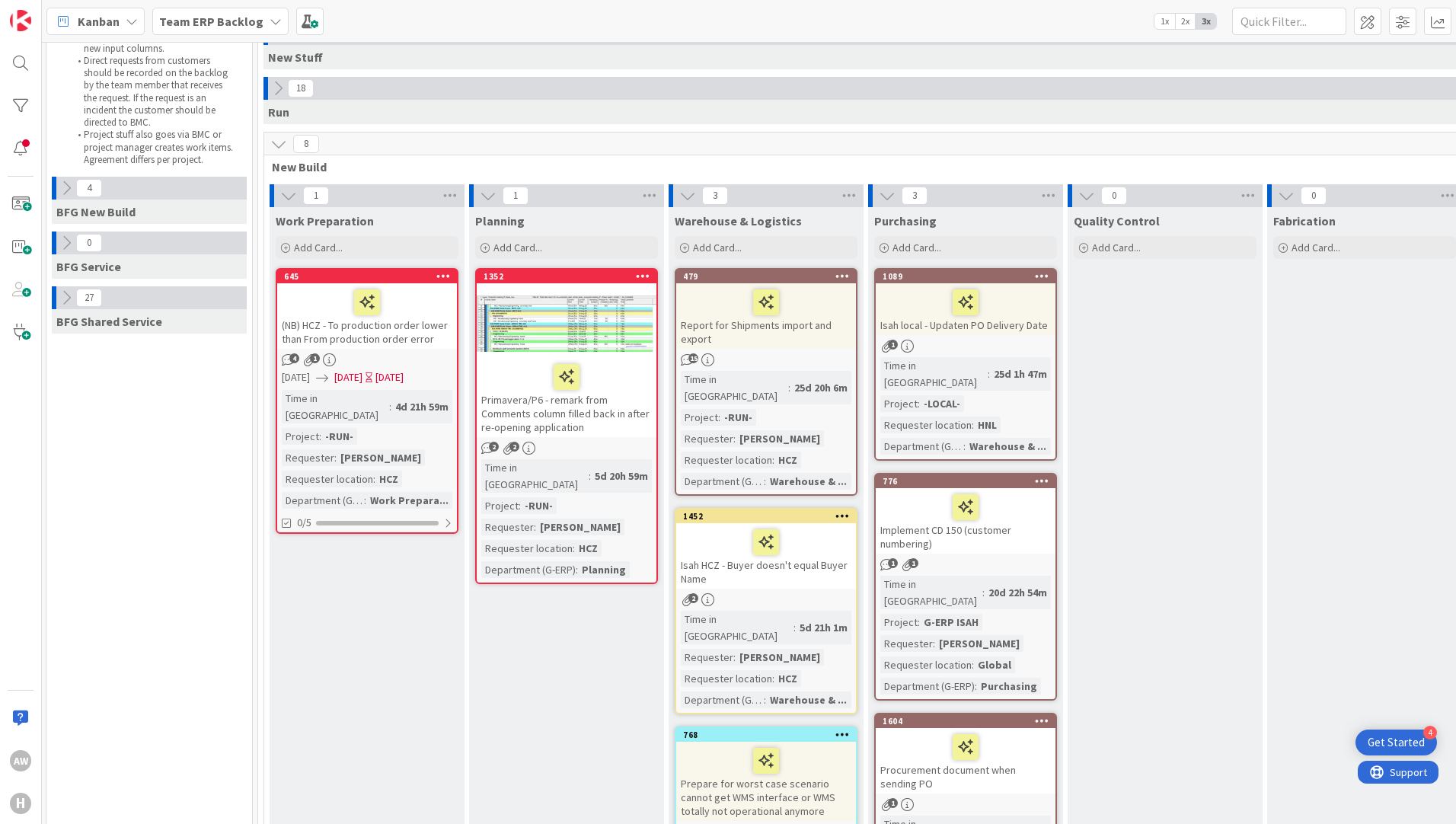
click at [282, 139] on icon at bounding box center [279, 144] width 17 height 17
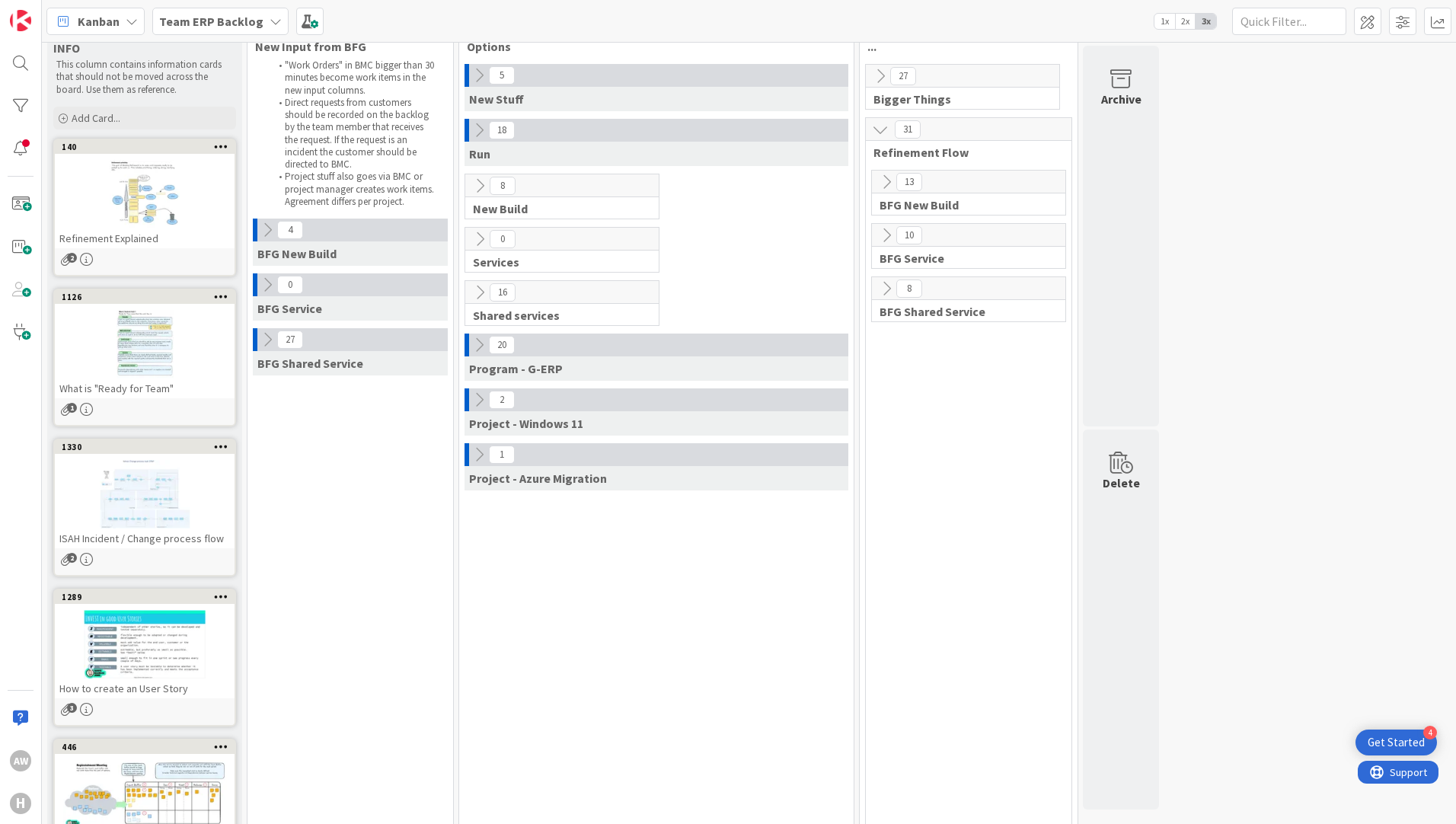
scroll to position [0, 0]
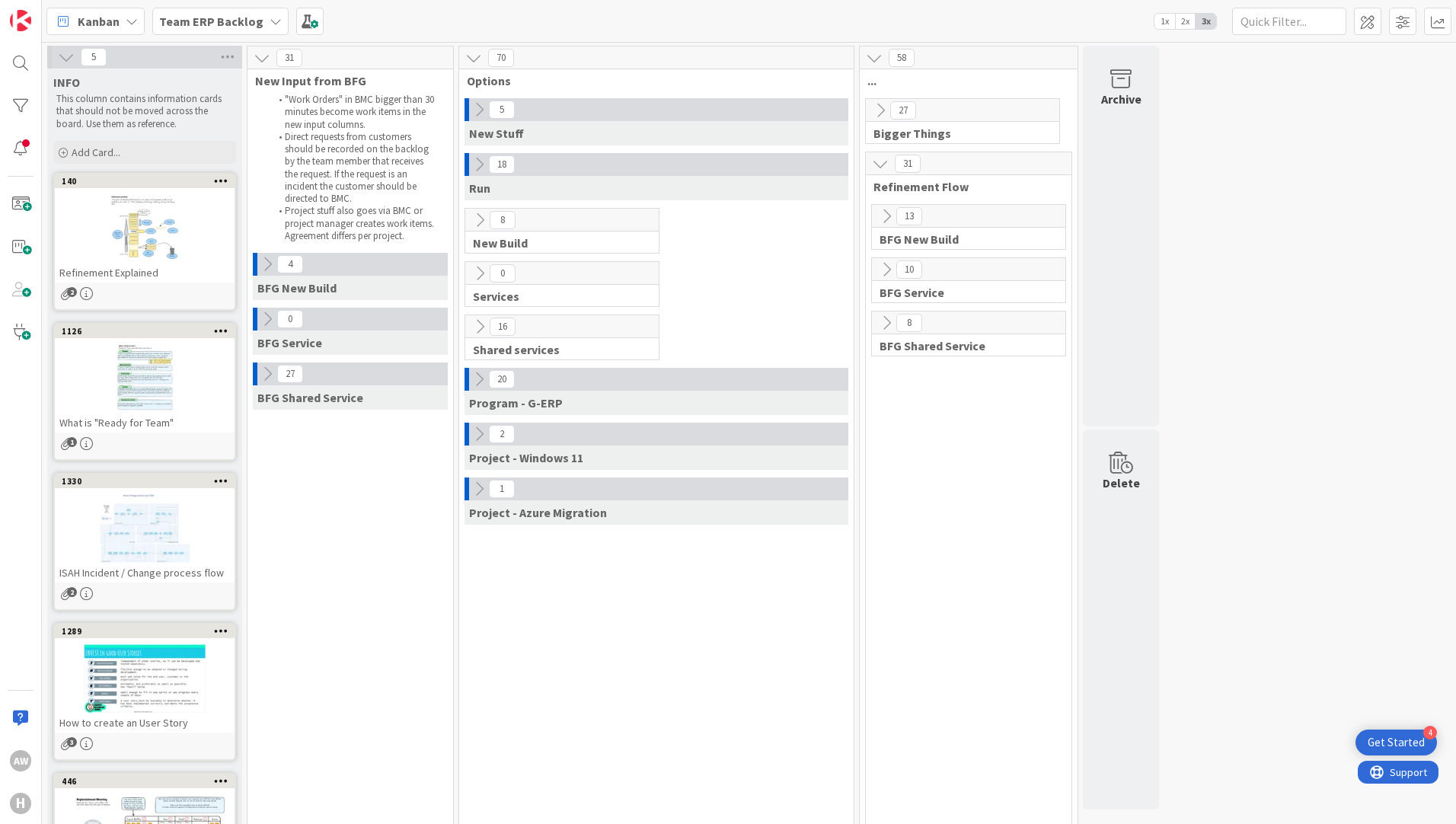
click at [485, 381] on icon at bounding box center [479, 379] width 17 height 17
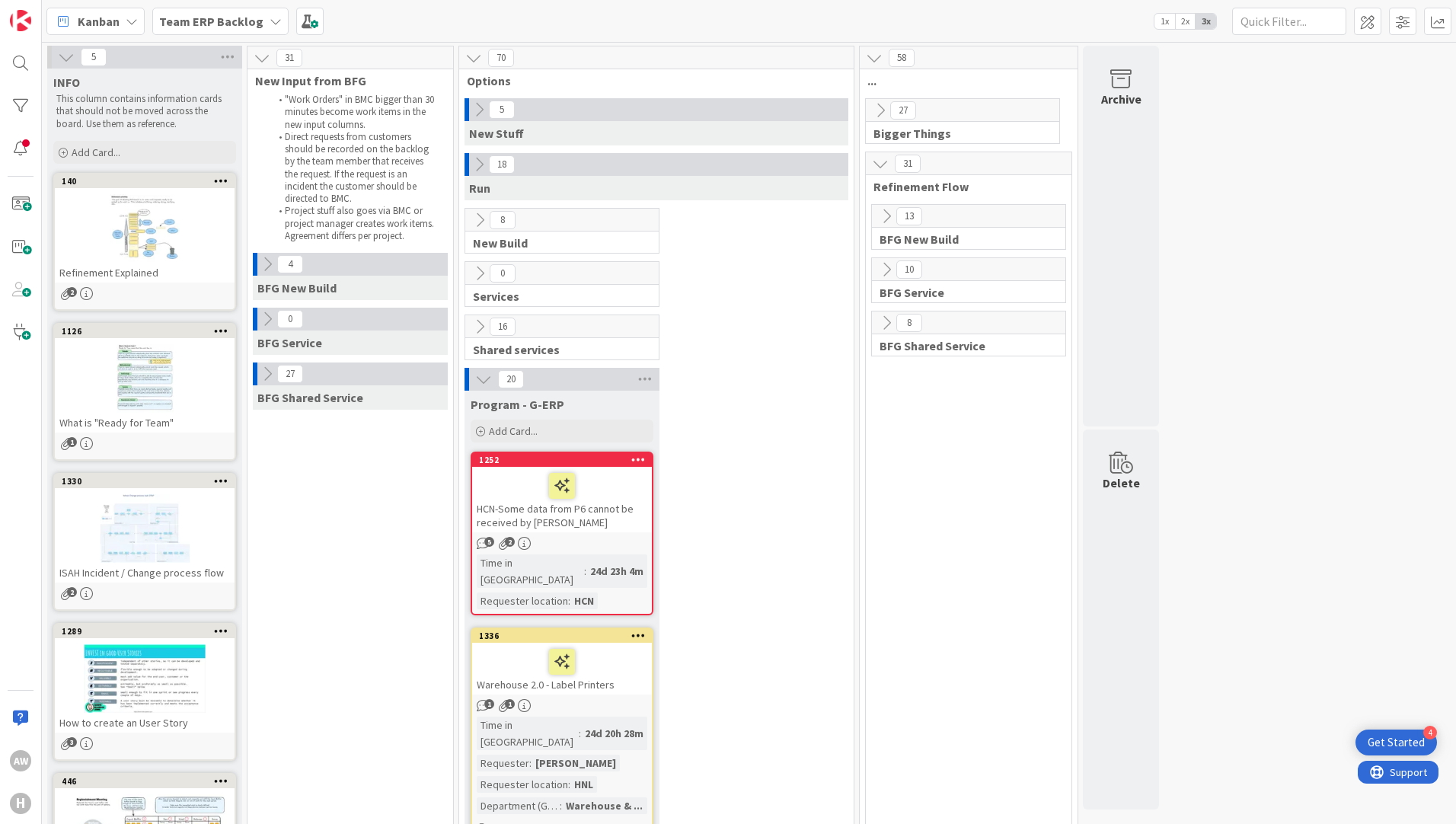
click at [479, 221] on icon at bounding box center [480, 221] width 17 height 17
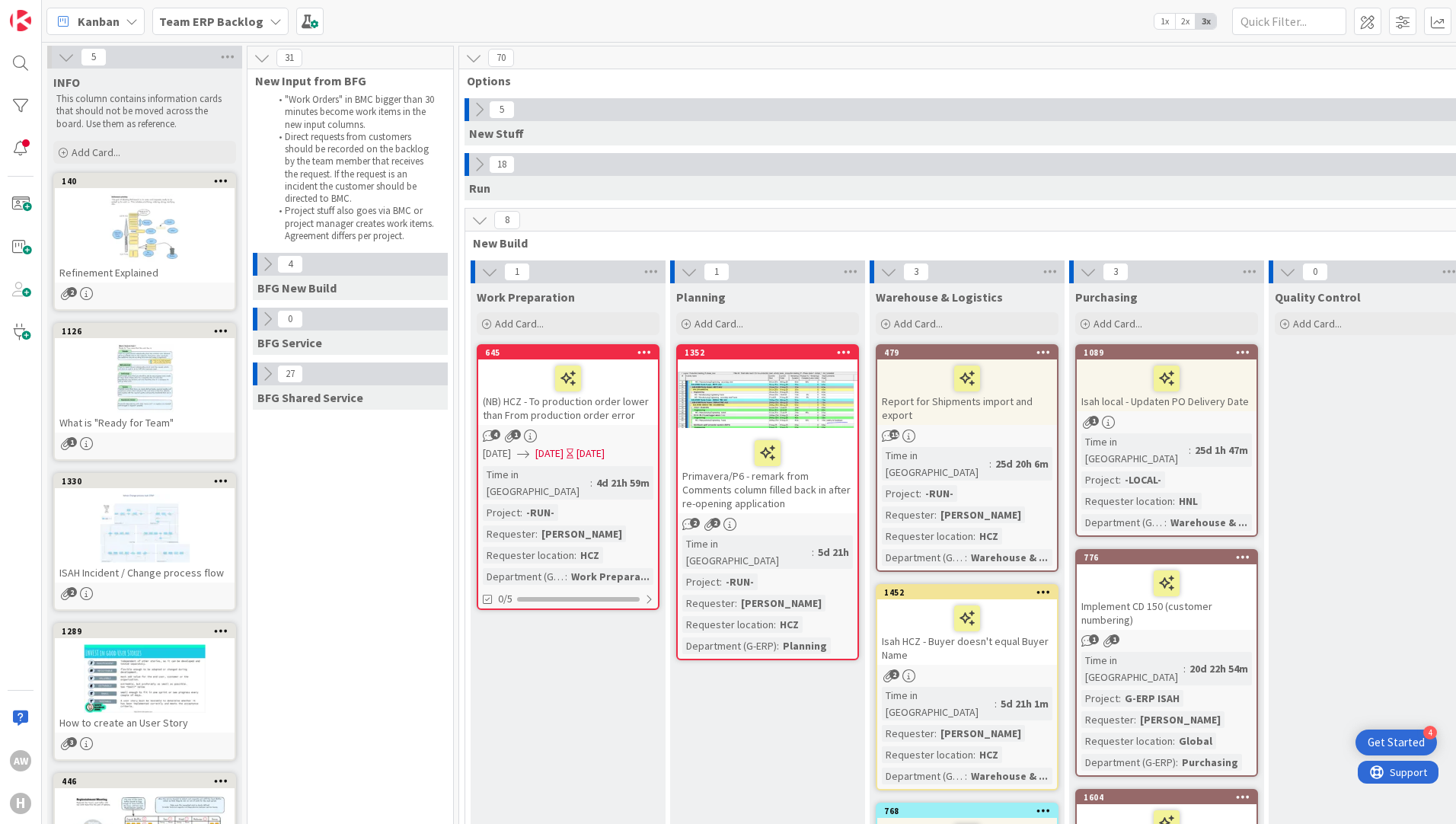
click at [241, 19] on b "Team ERP Backlog" at bounding box center [211, 22] width 104 height 15
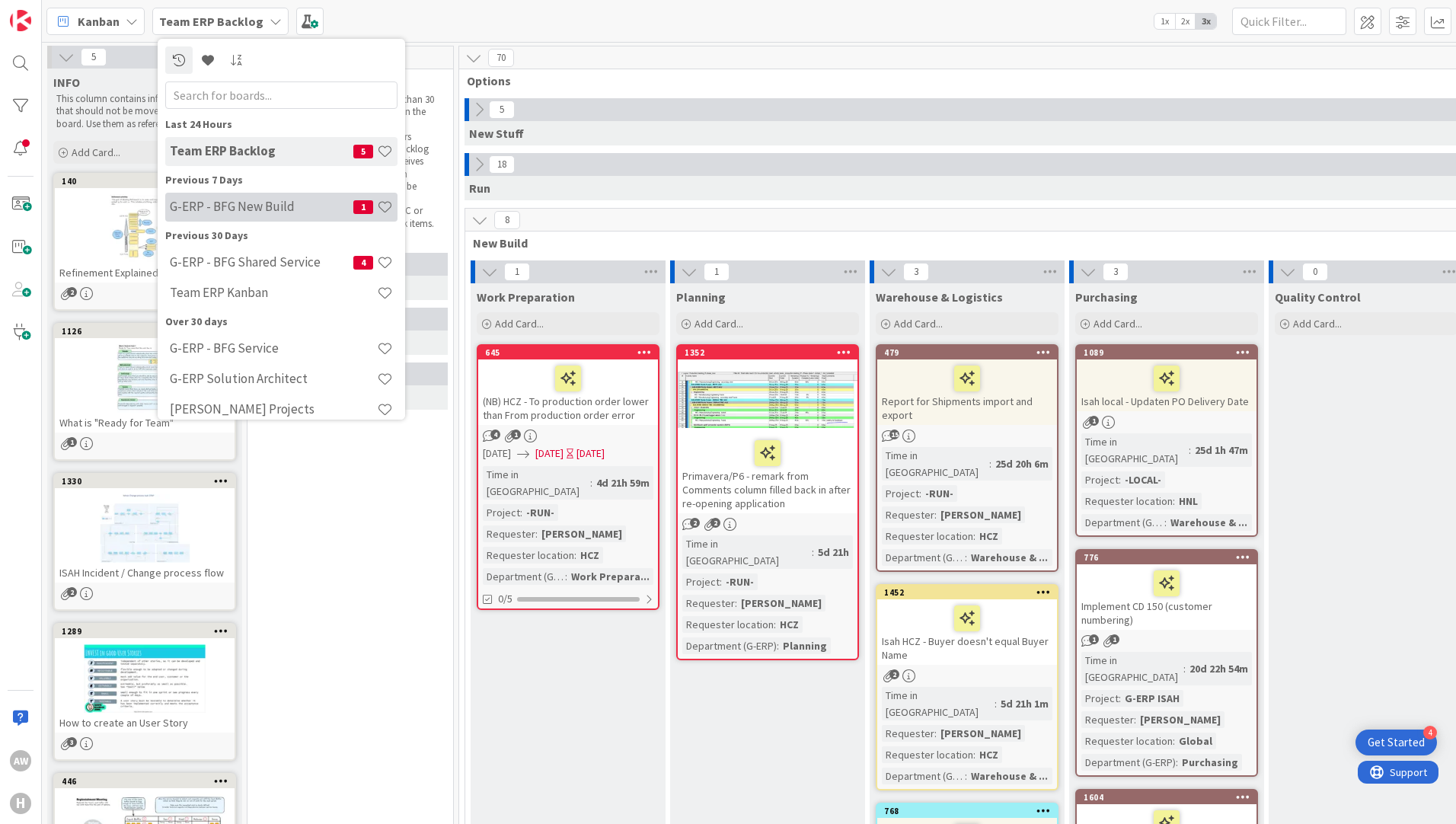
click at [249, 211] on h4 "G-ERP - BFG New Build" at bounding box center [261, 207] width 183 height 15
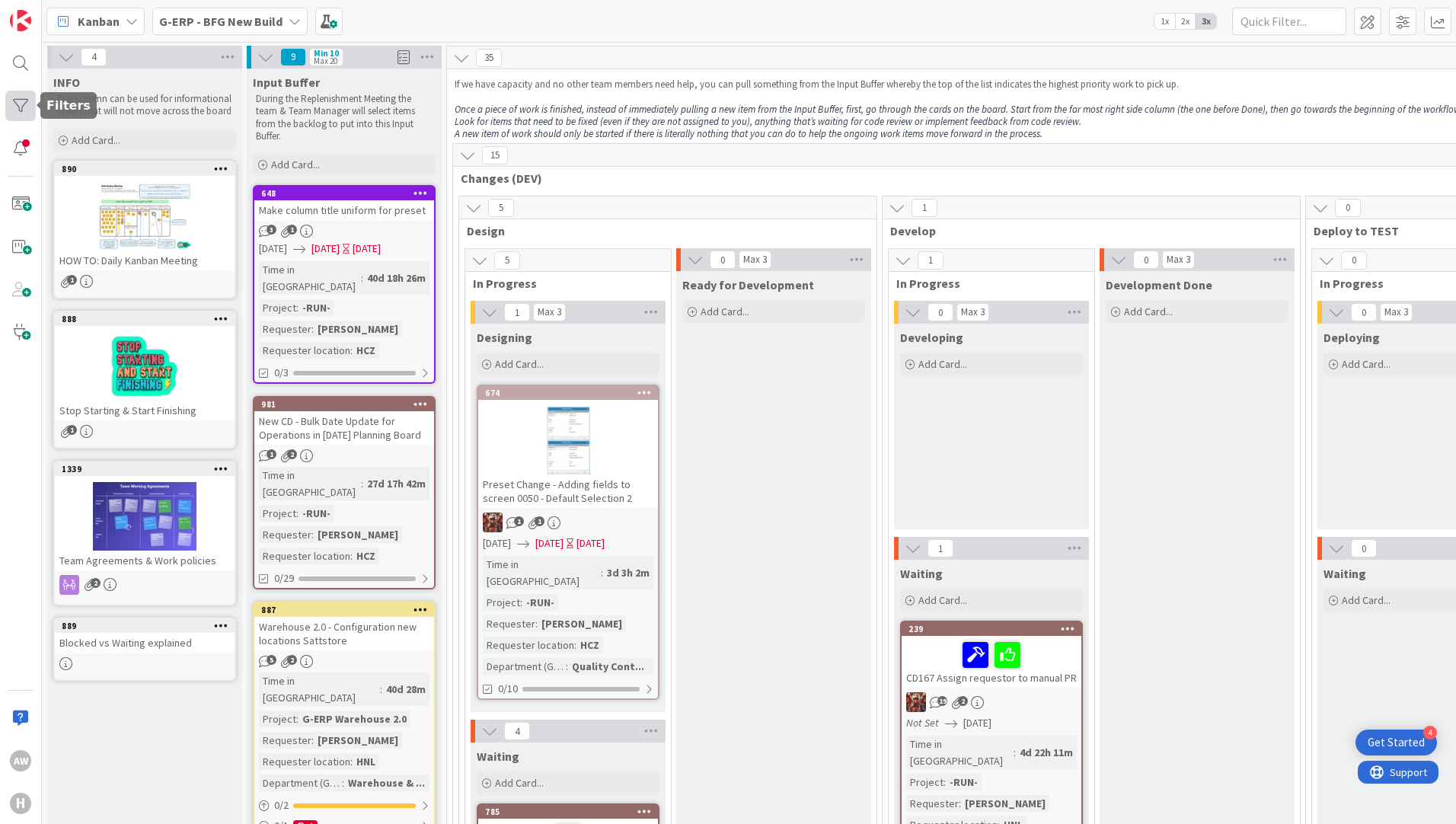
click at [12, 99] on div at bounding box center [20, 105] width 30 height 30
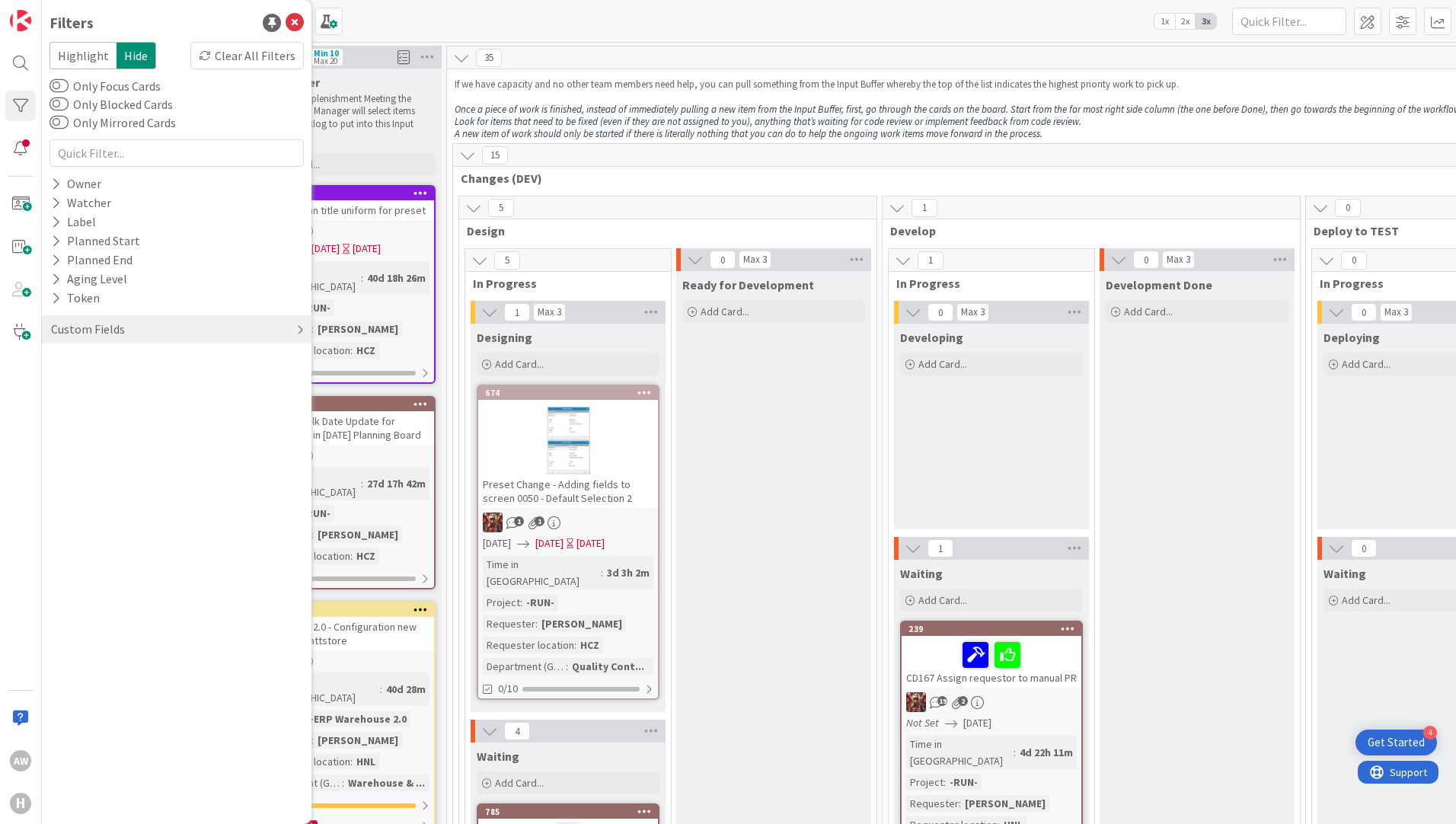
click at [163, 327] on div "Custom Fields" at bounding box center [176, 329] width 269 height 28
click at [49, 422] on div "Department (G-ERP)" at bounding box center [176, 417] width 269 height 19
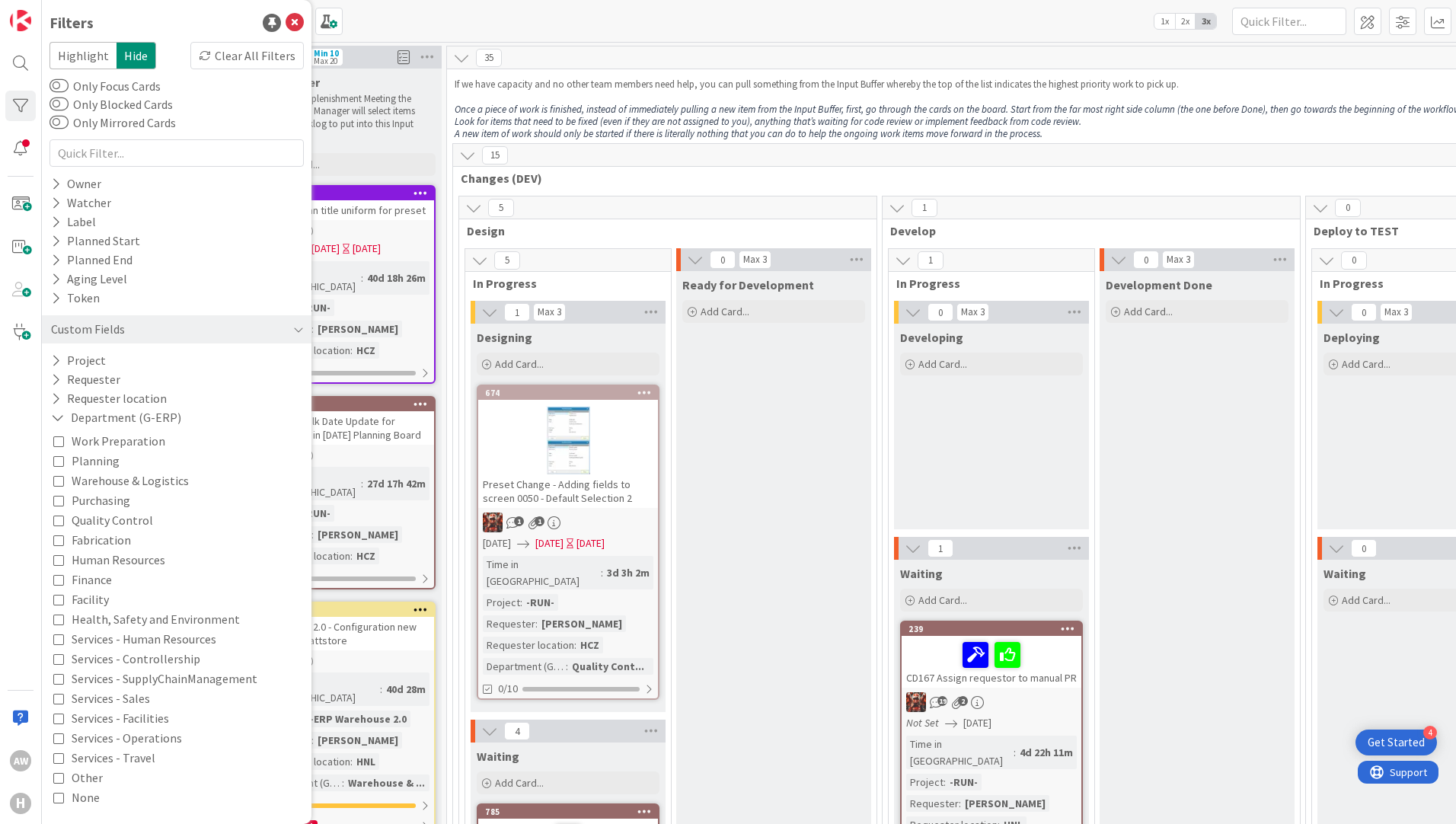
click at [57, 502] on icon at bounding box center [59, 501] width 11 height 11
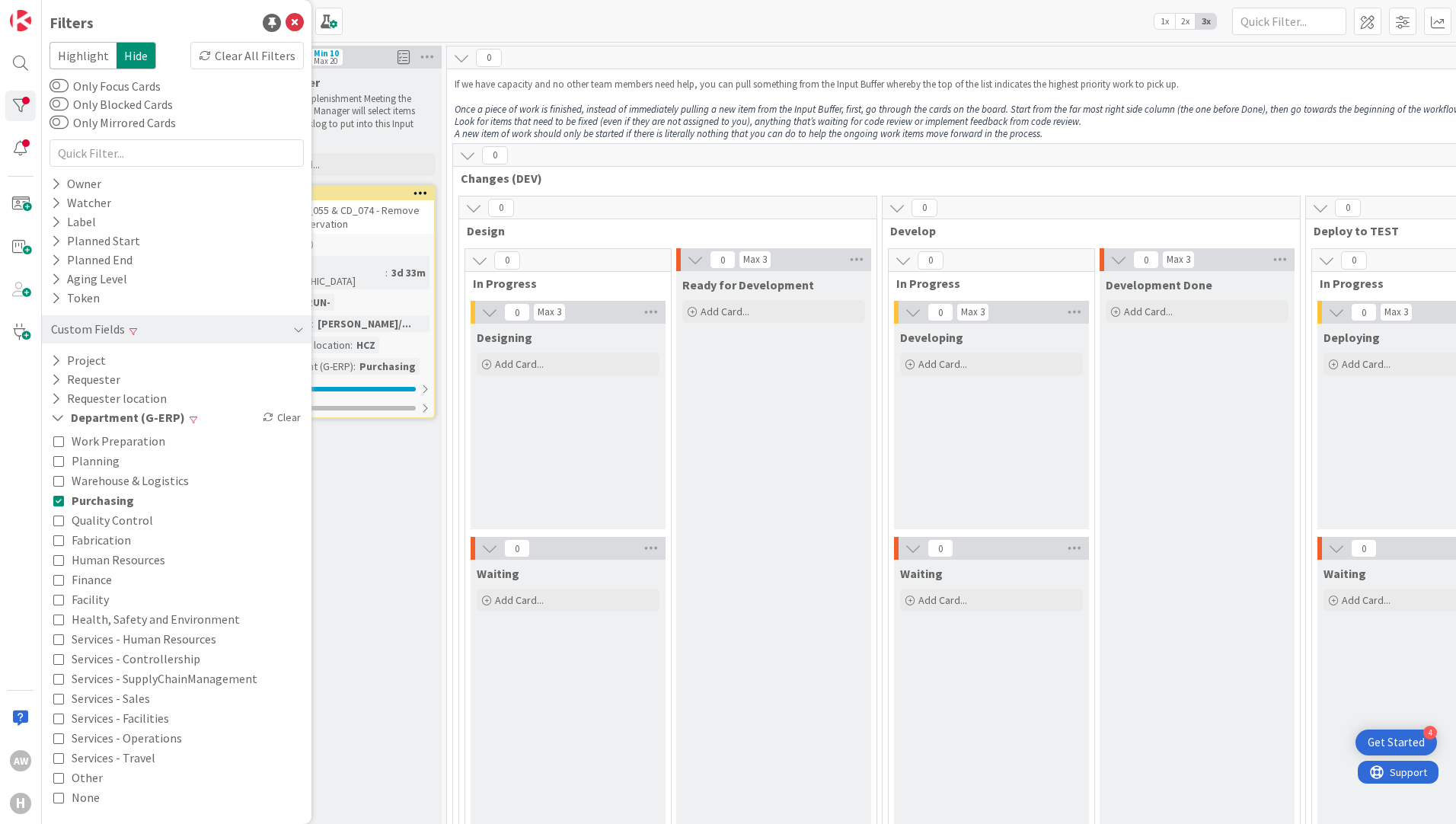
click at [59, 480] on icon at bounding box center [59, 480] width 11 height 11
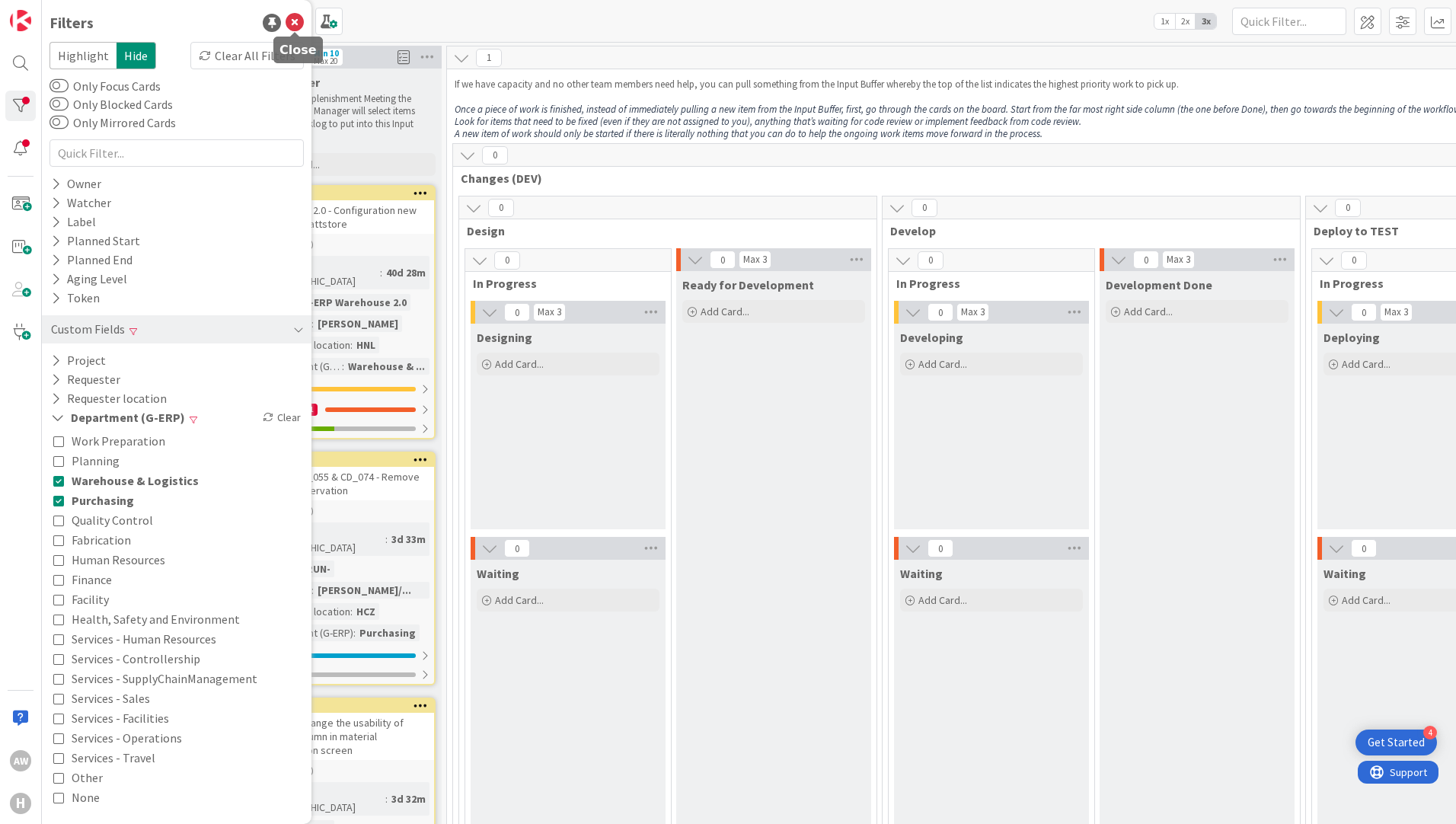
click at [298, 17] on icon at bounding box center [295, 23] width 19 height 19
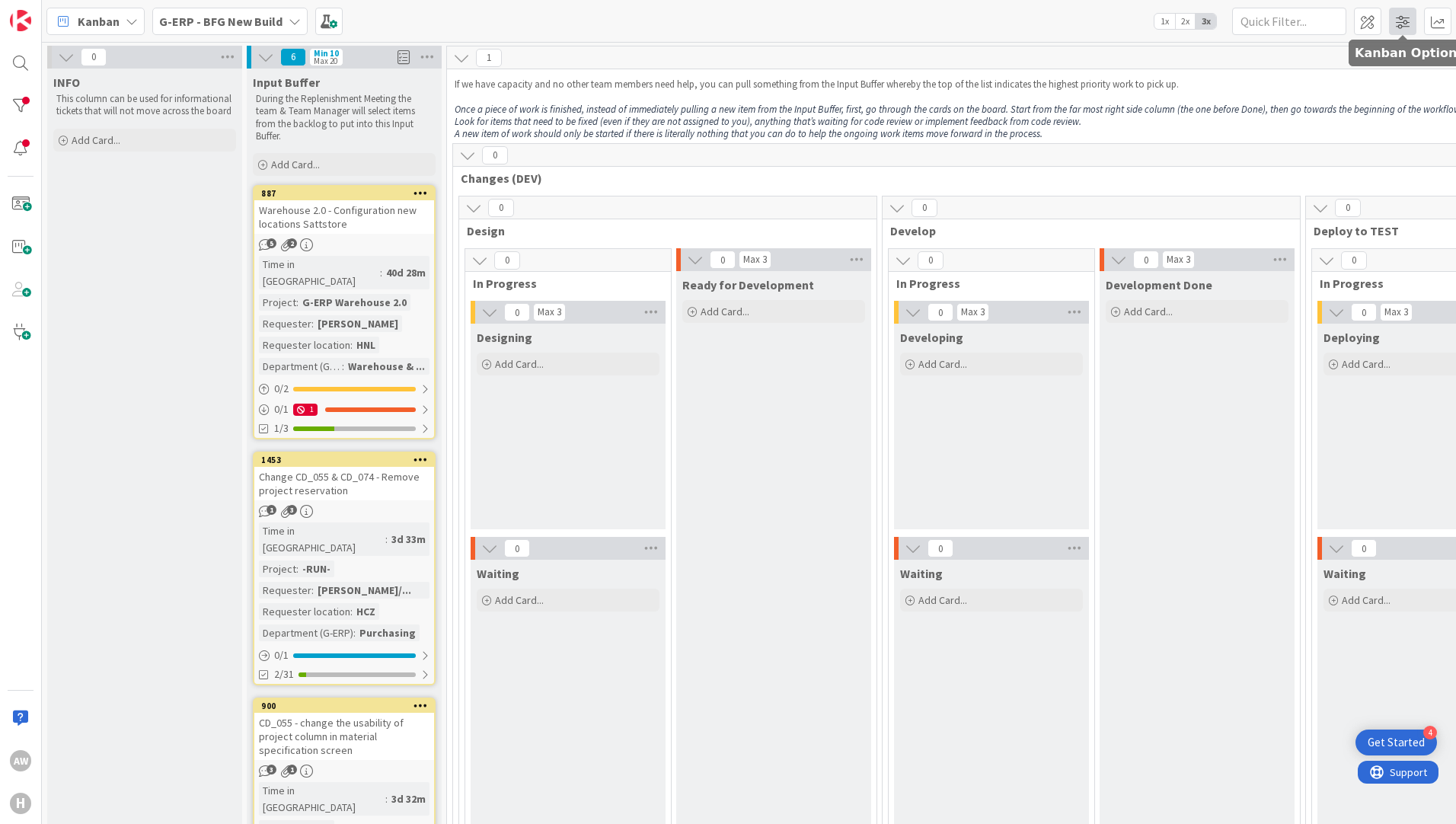
click at [1409, 32] on span at bounding box center [1402, 21] width 27 height 27
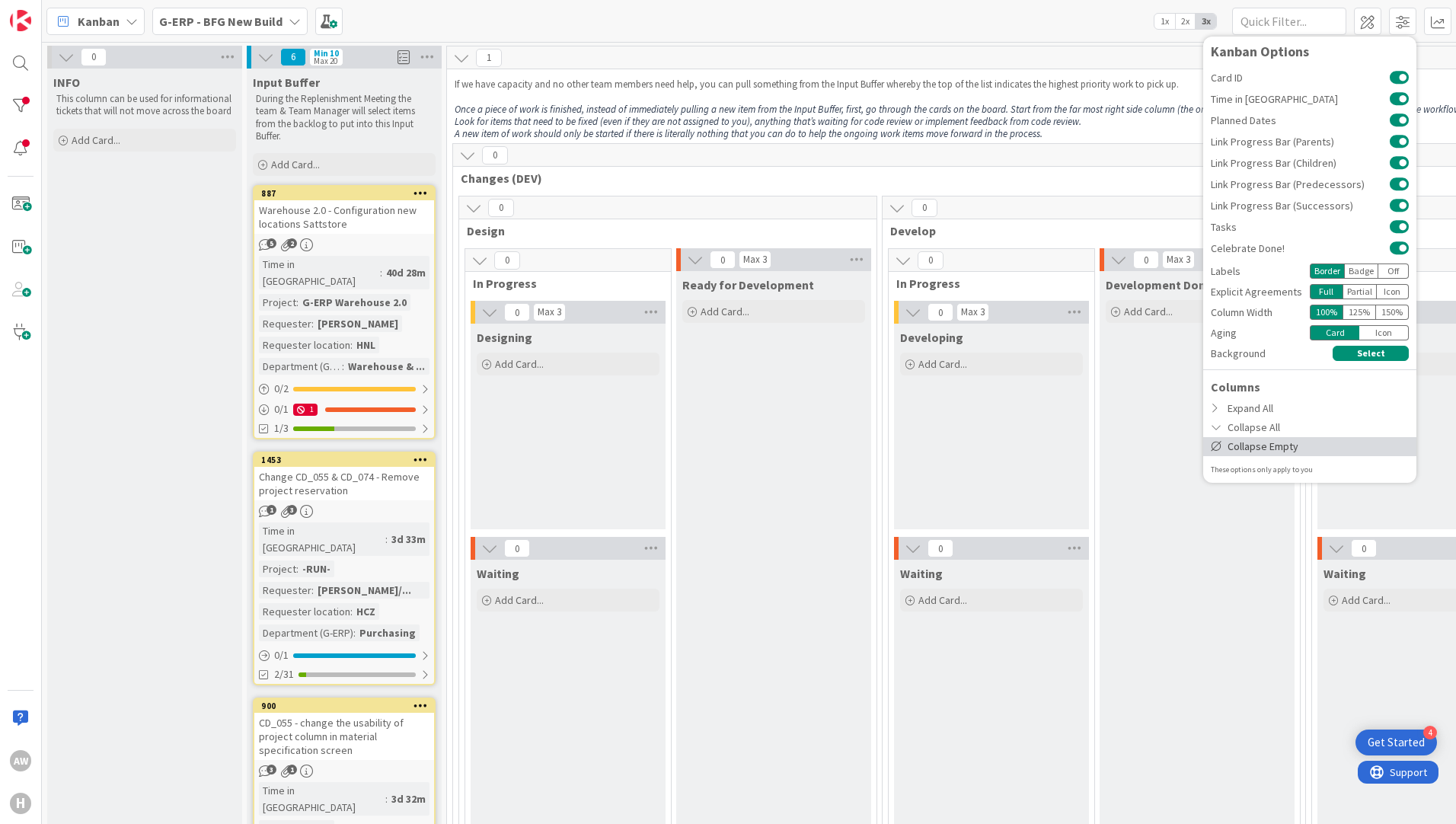
click at [1275, 454] on div "Collapse Empty" at bounding box center [1310, 446] width 214 height 19
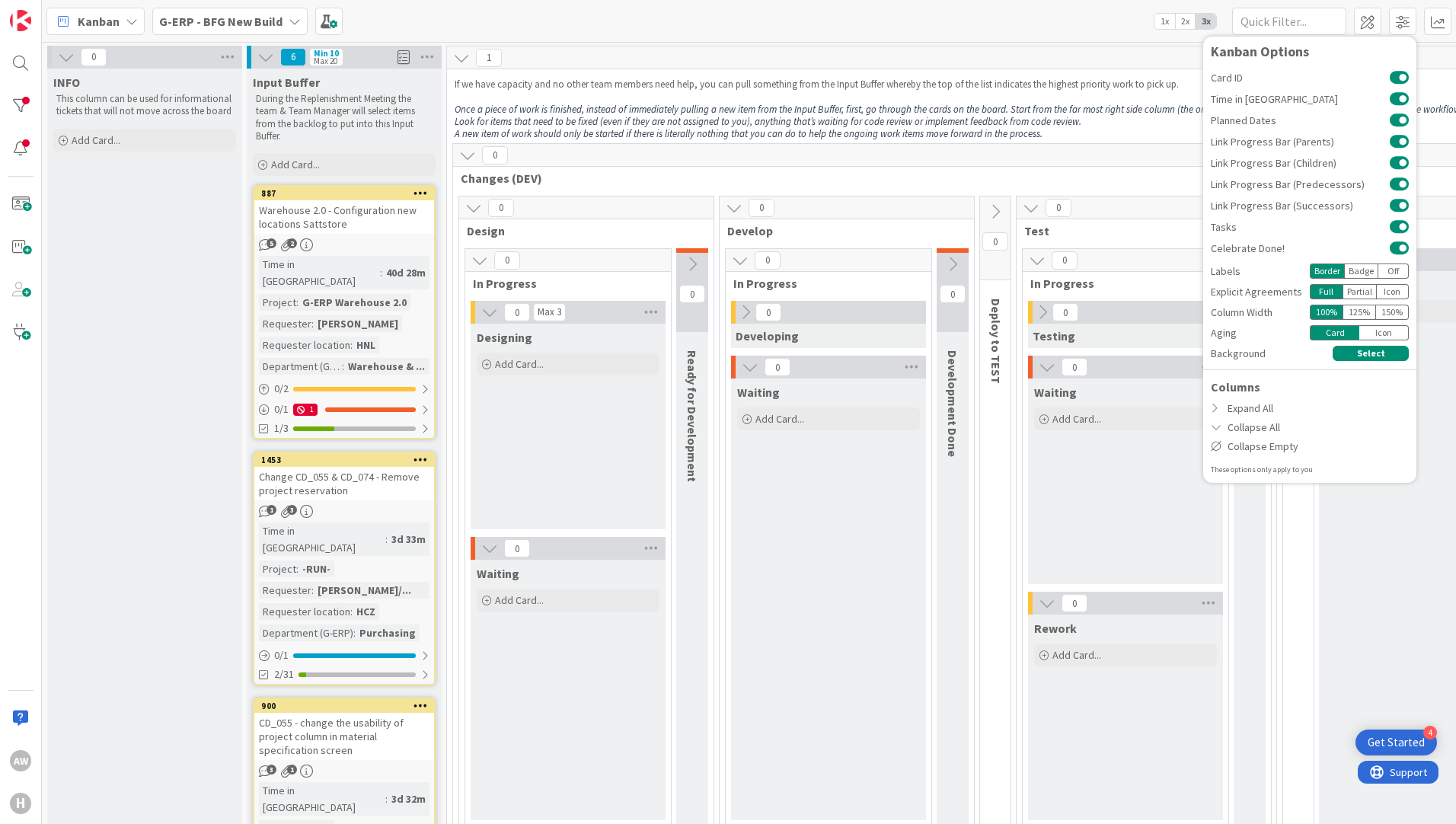
click at [930, 164] on div "0" at bounding box center [1137, 156] width 1369 height 23
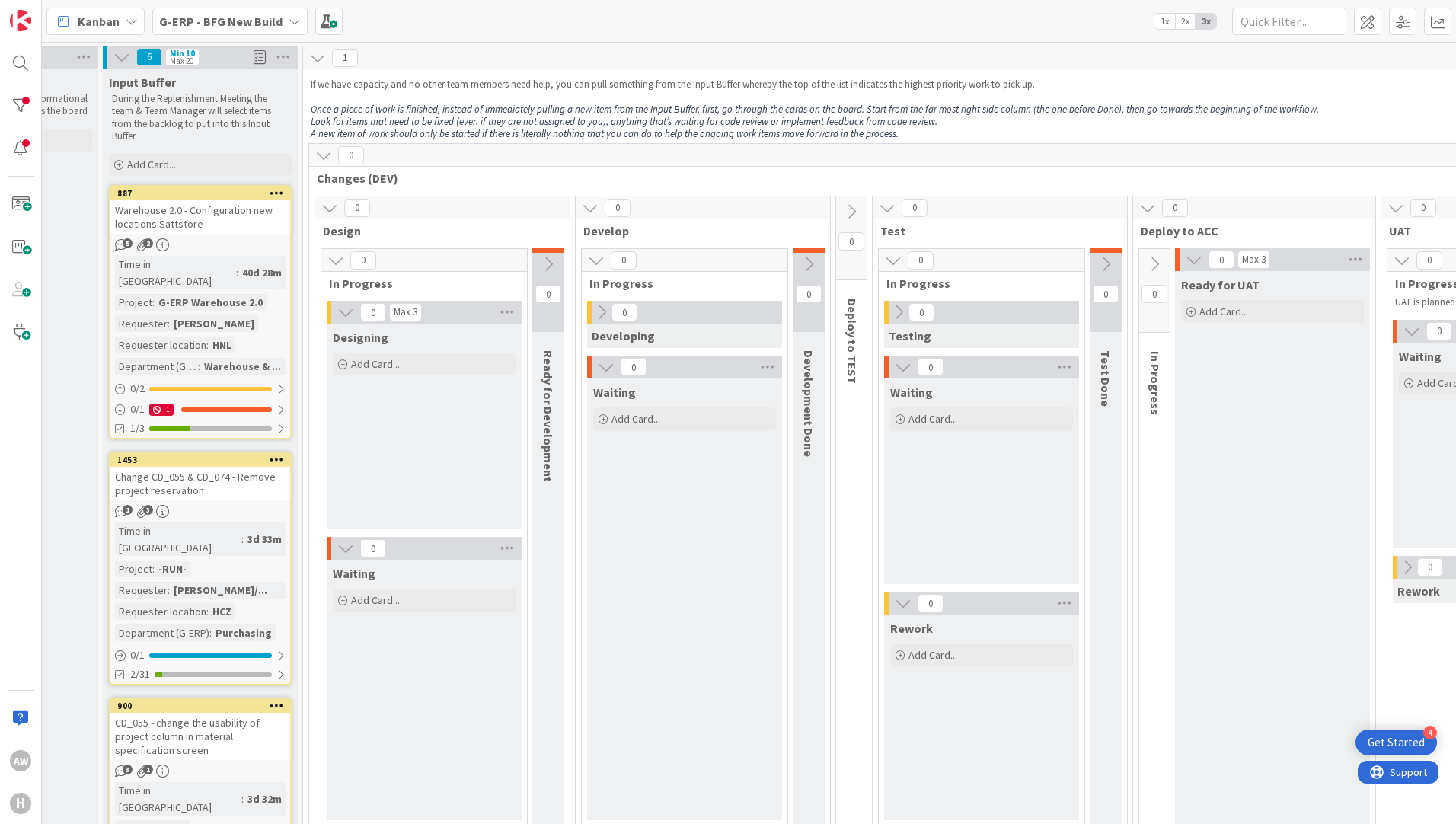
scroll to position [0, 141]
click at [15, 95] on div at bounding box center [20, 105] width 30 height 30
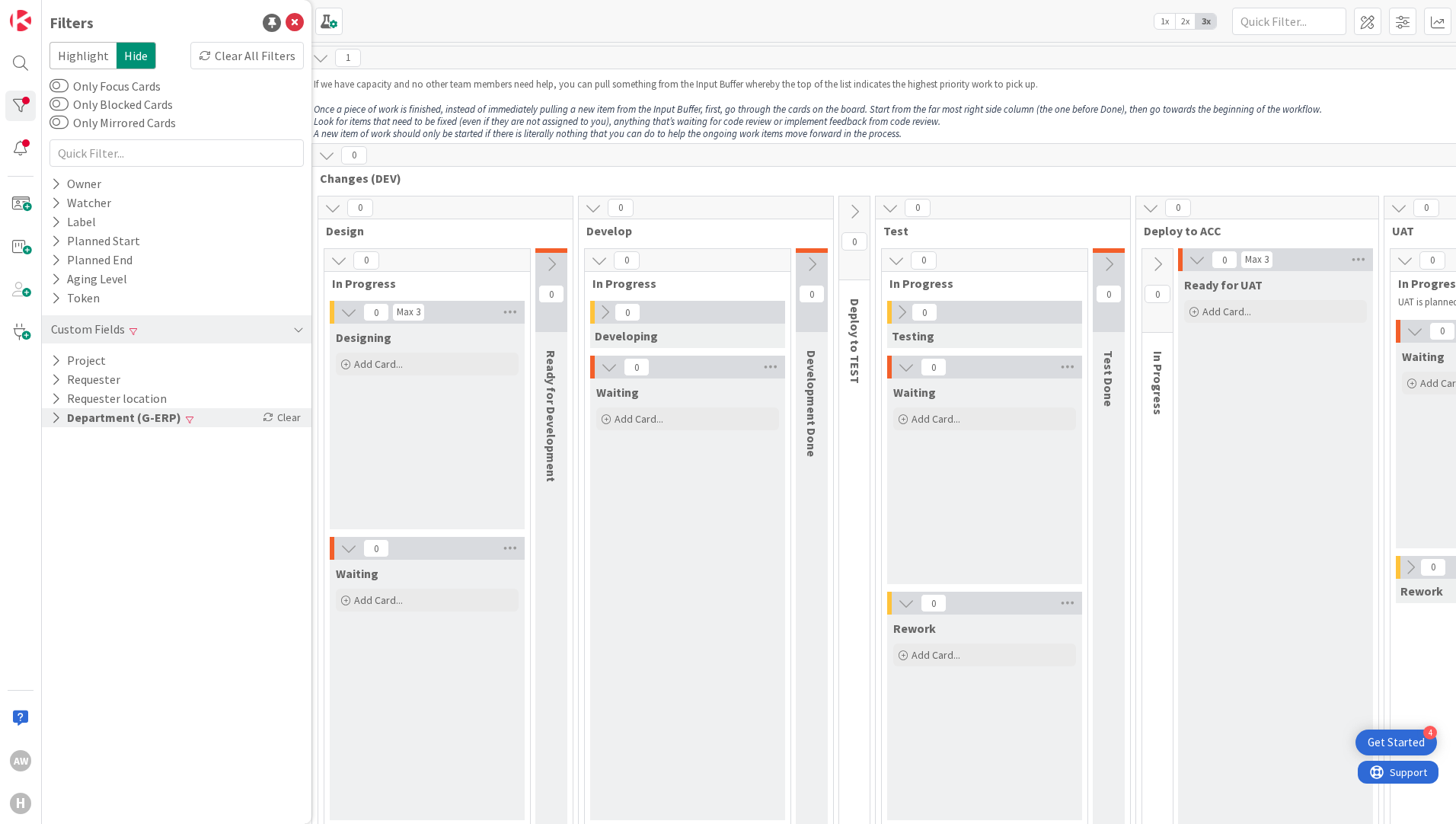
click at [57, 412] on icon at bounding box center [56, 417] width 10 height 13
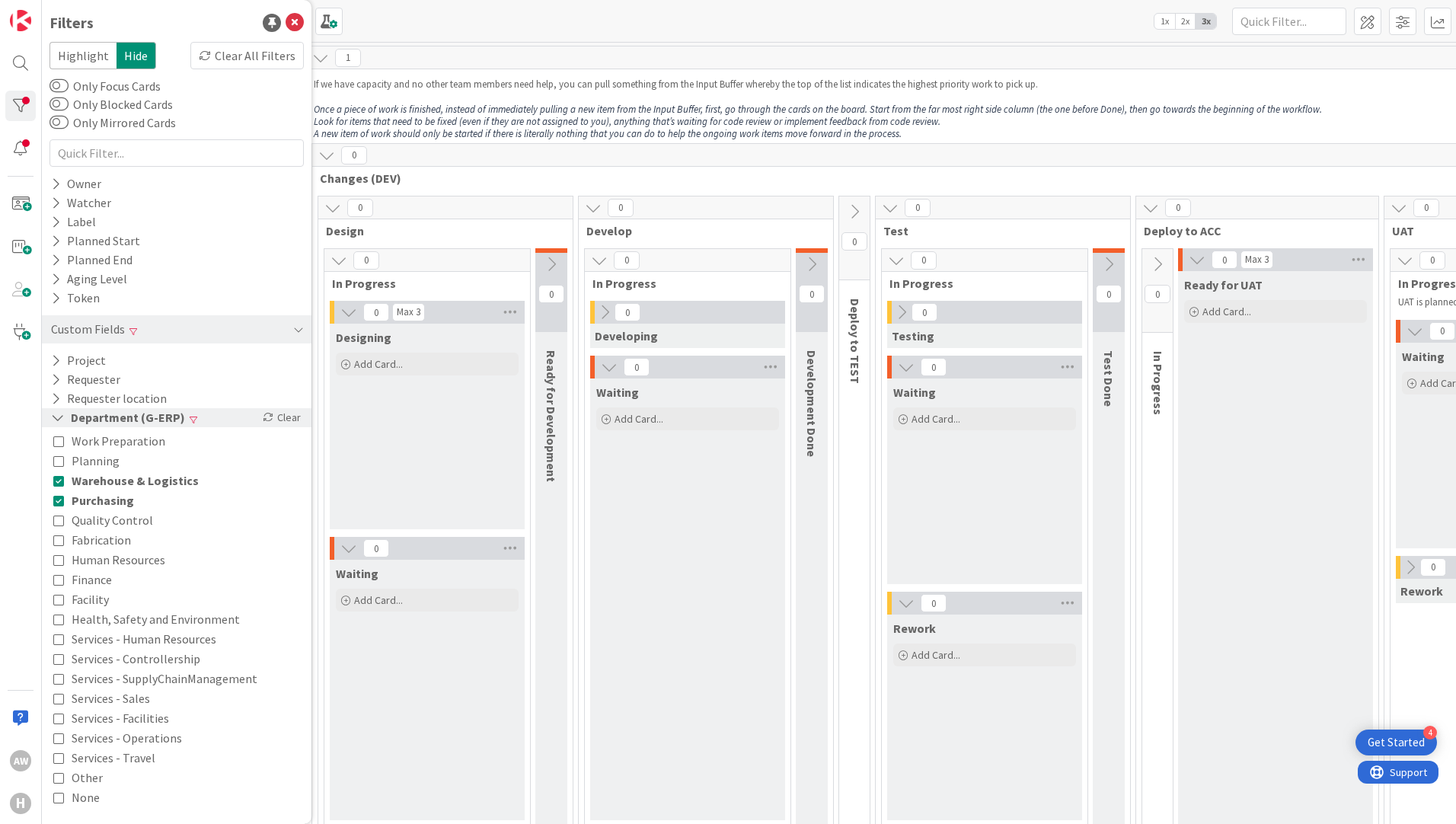
click at [54, 415] on icon at bounding box center [58, 417] width 14 height 13
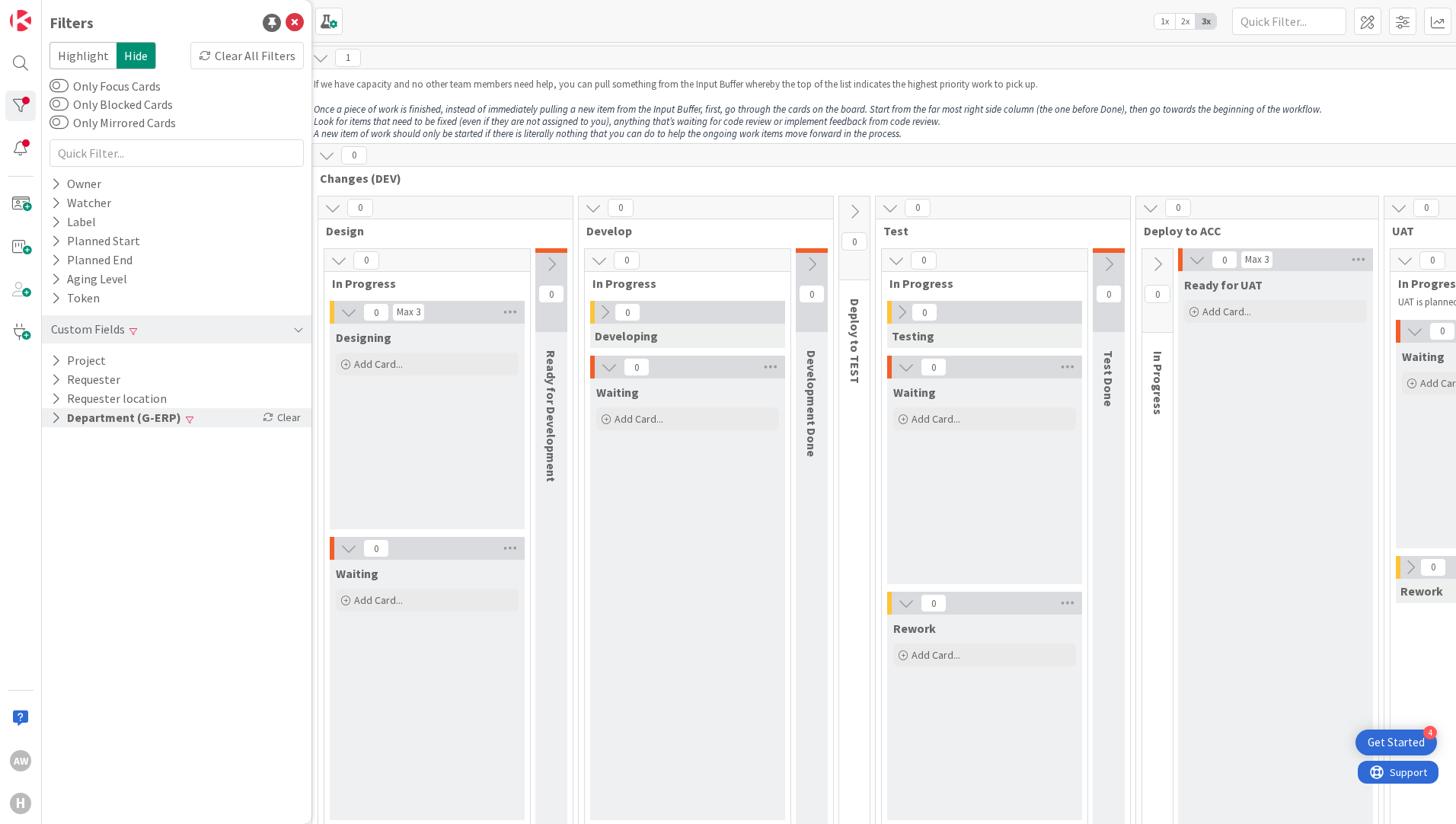
click at [59, 420] on icon at bounding box center [56, 417] width 10 height 13
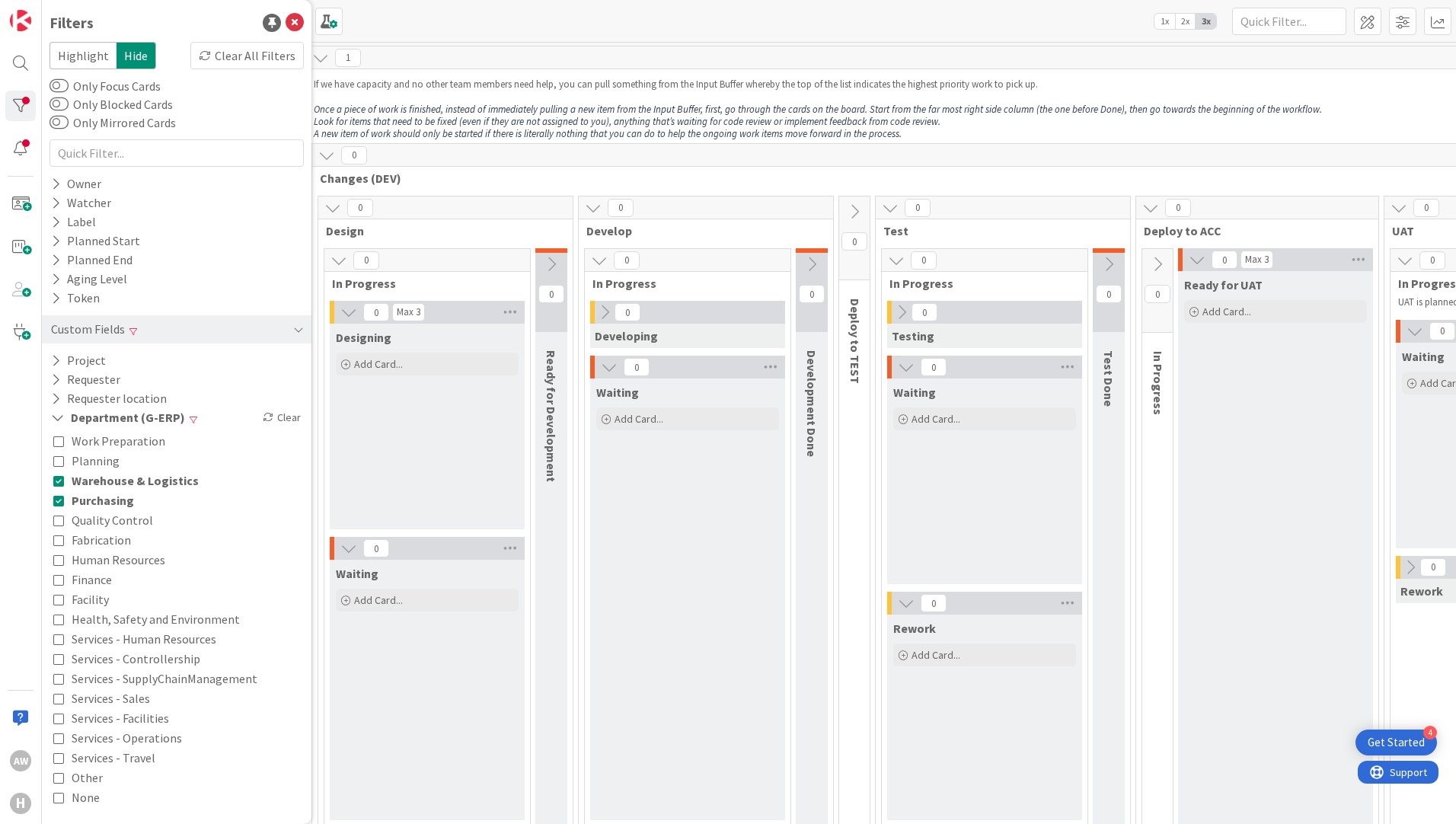
click at [59, 479] on icon at bounding box center [59, 480] width 11 height 11
click at [57, 499] on icon at bounding box center [59, 501] width 11 height 11
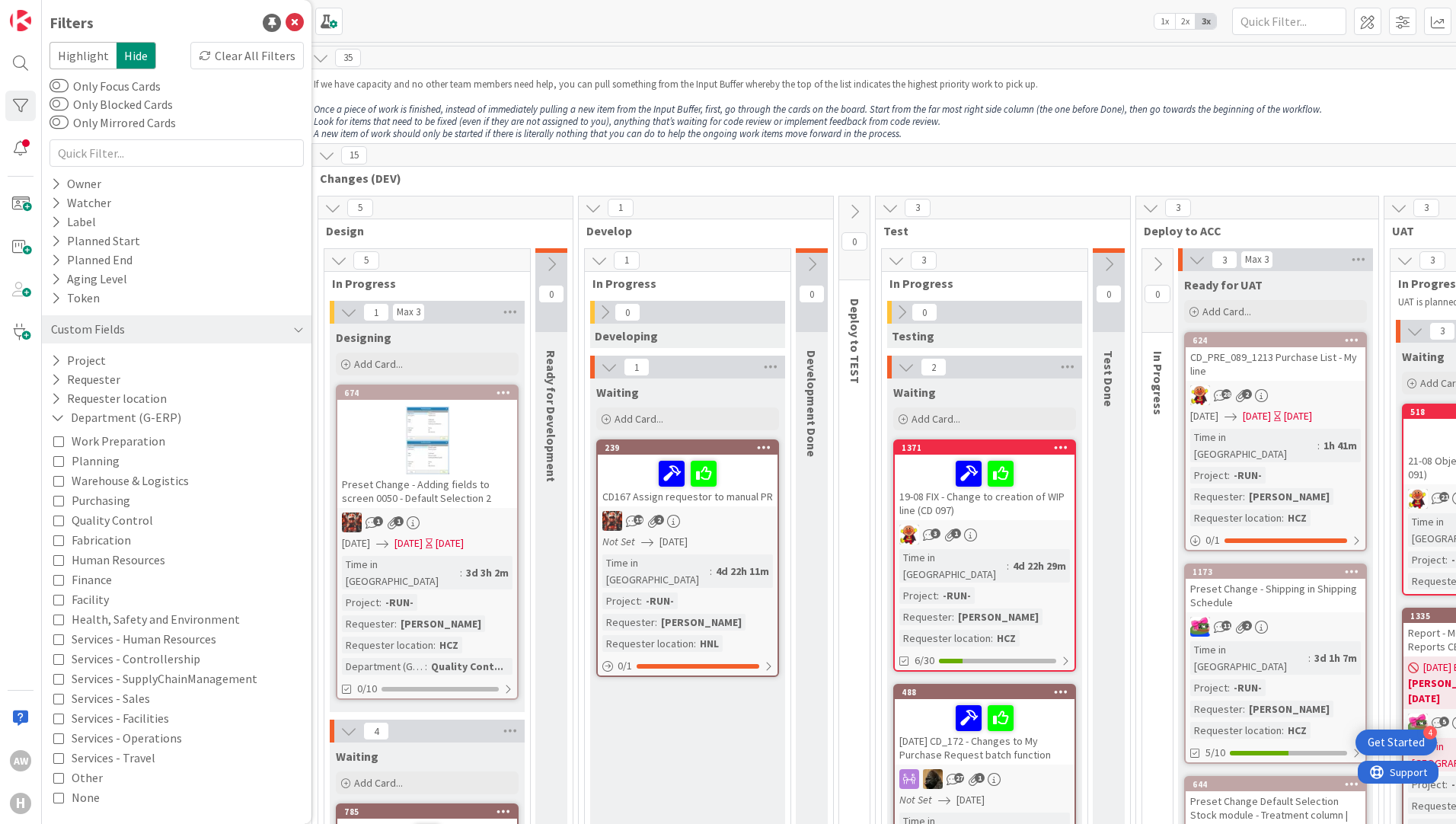
click at [60, 438] on icon at bounding box center [59, 441] width 11 height 11
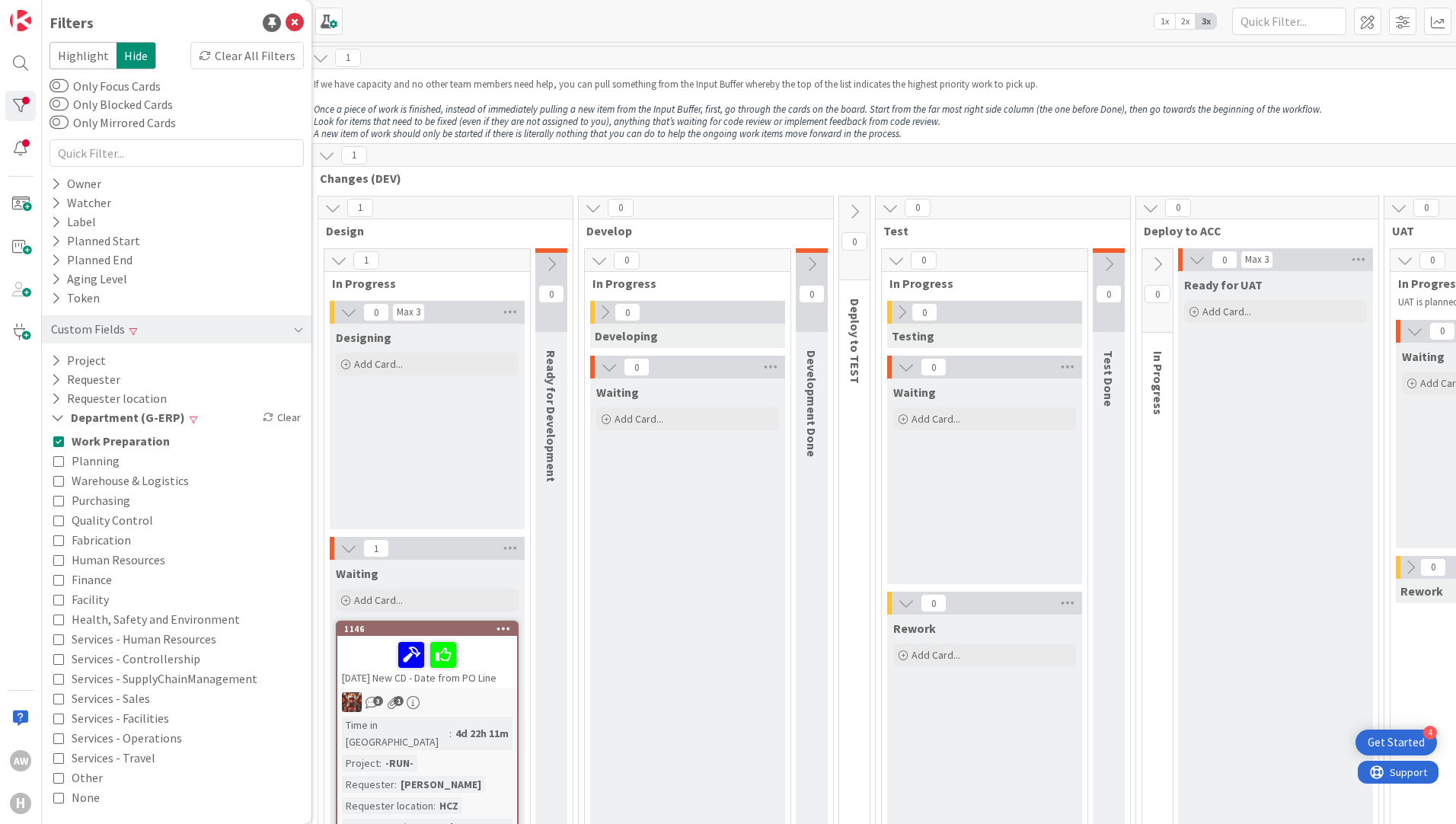
click at [678, 518] on div "Waiting Add Card..." at bounding box center [688, 625] width 195 height 494
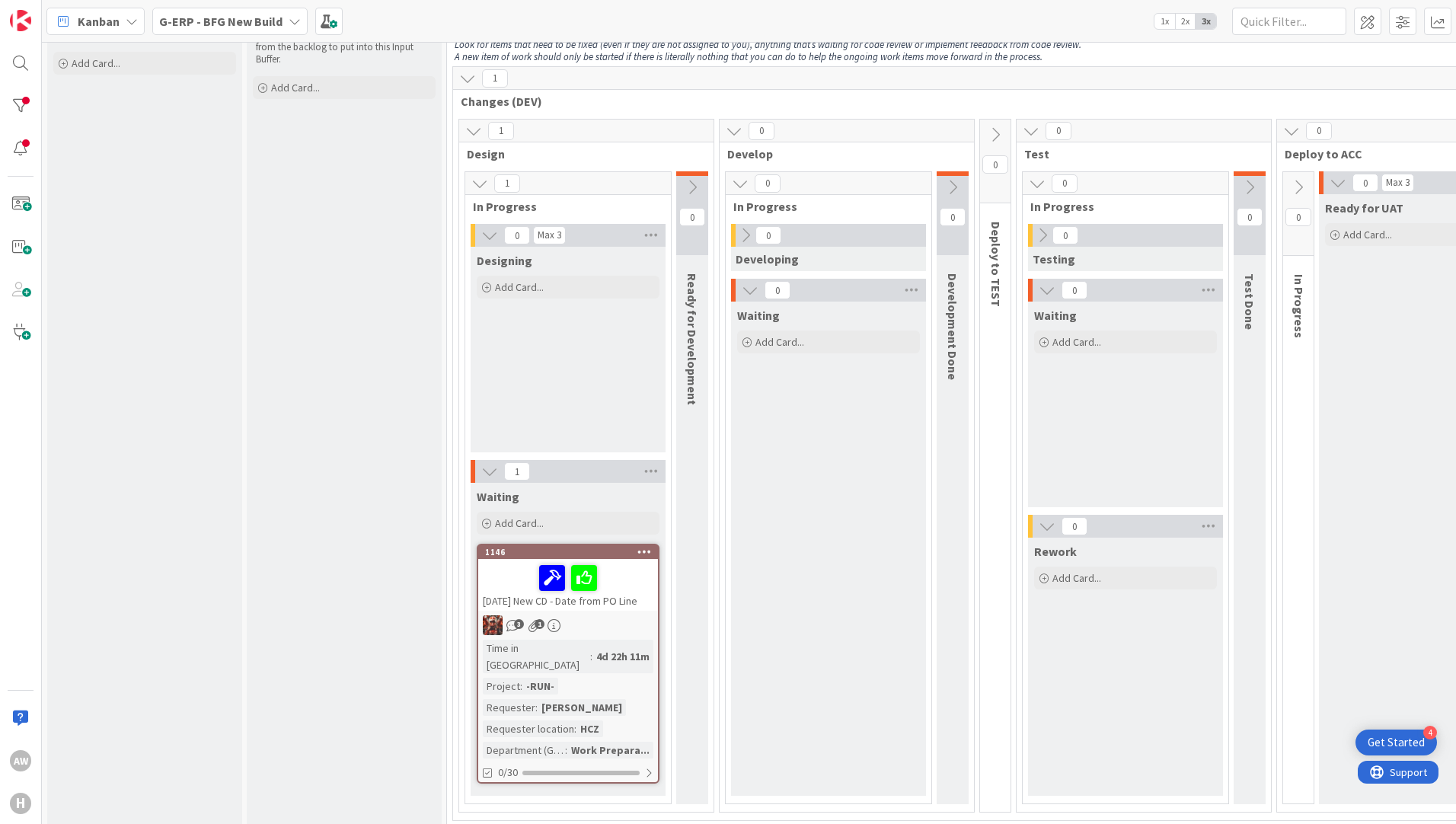
scroll to position [0, 0]
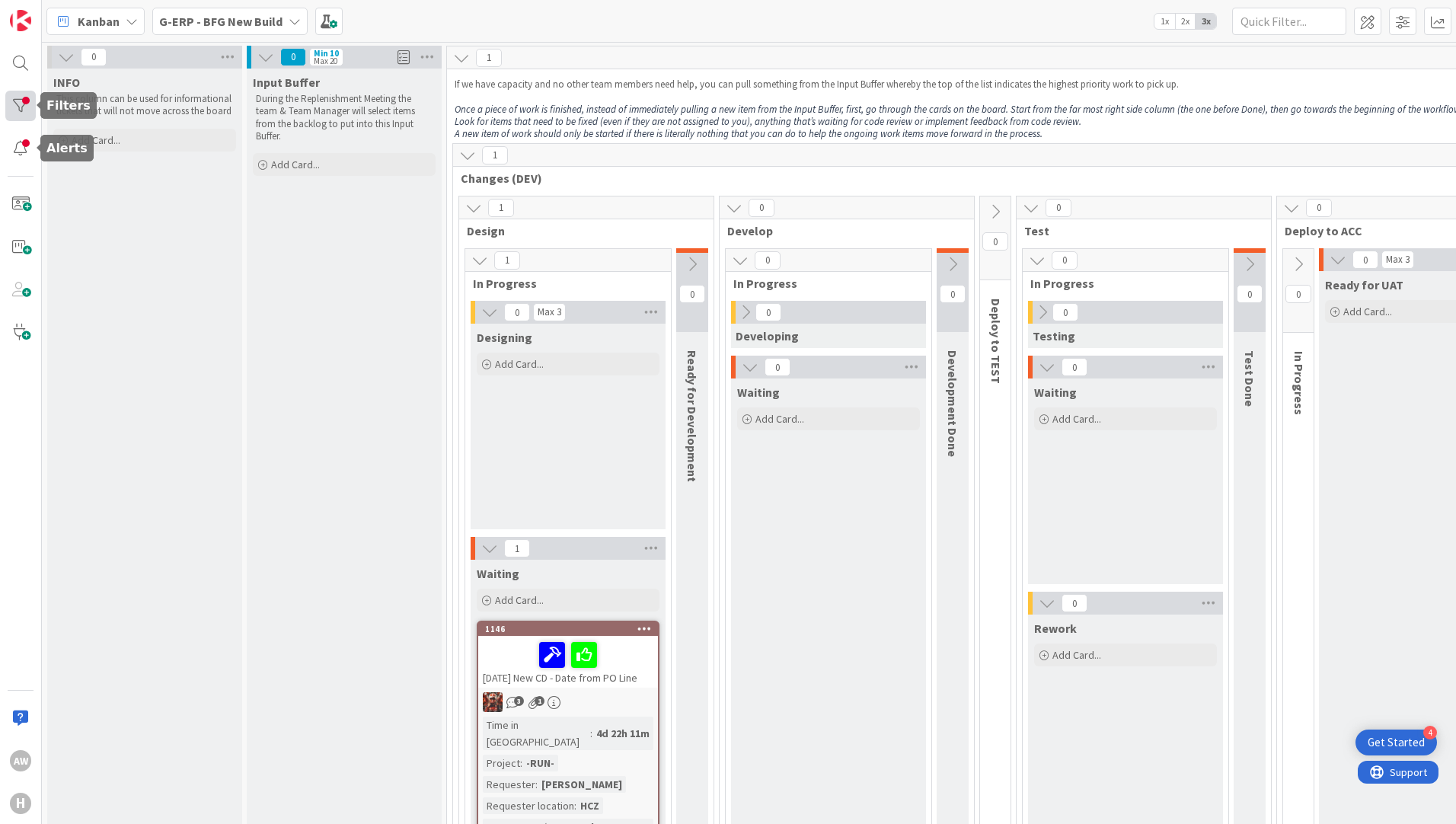
click at [15, 109] on div at bounding box center [20, 105] width 30 height 30
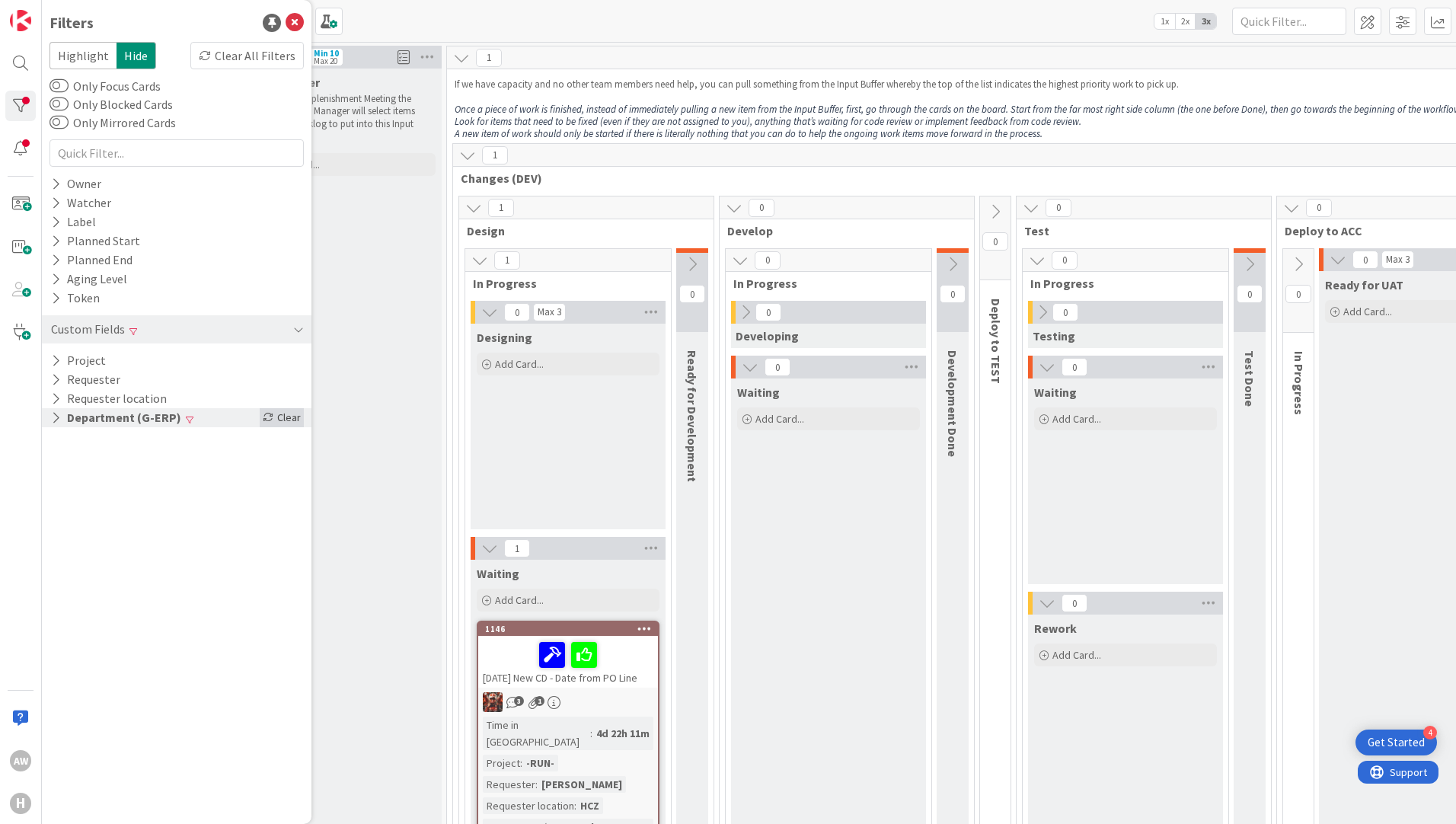
click at [294, 418] on div "Clear" at bounding box center [282, 417] width 44 height 19
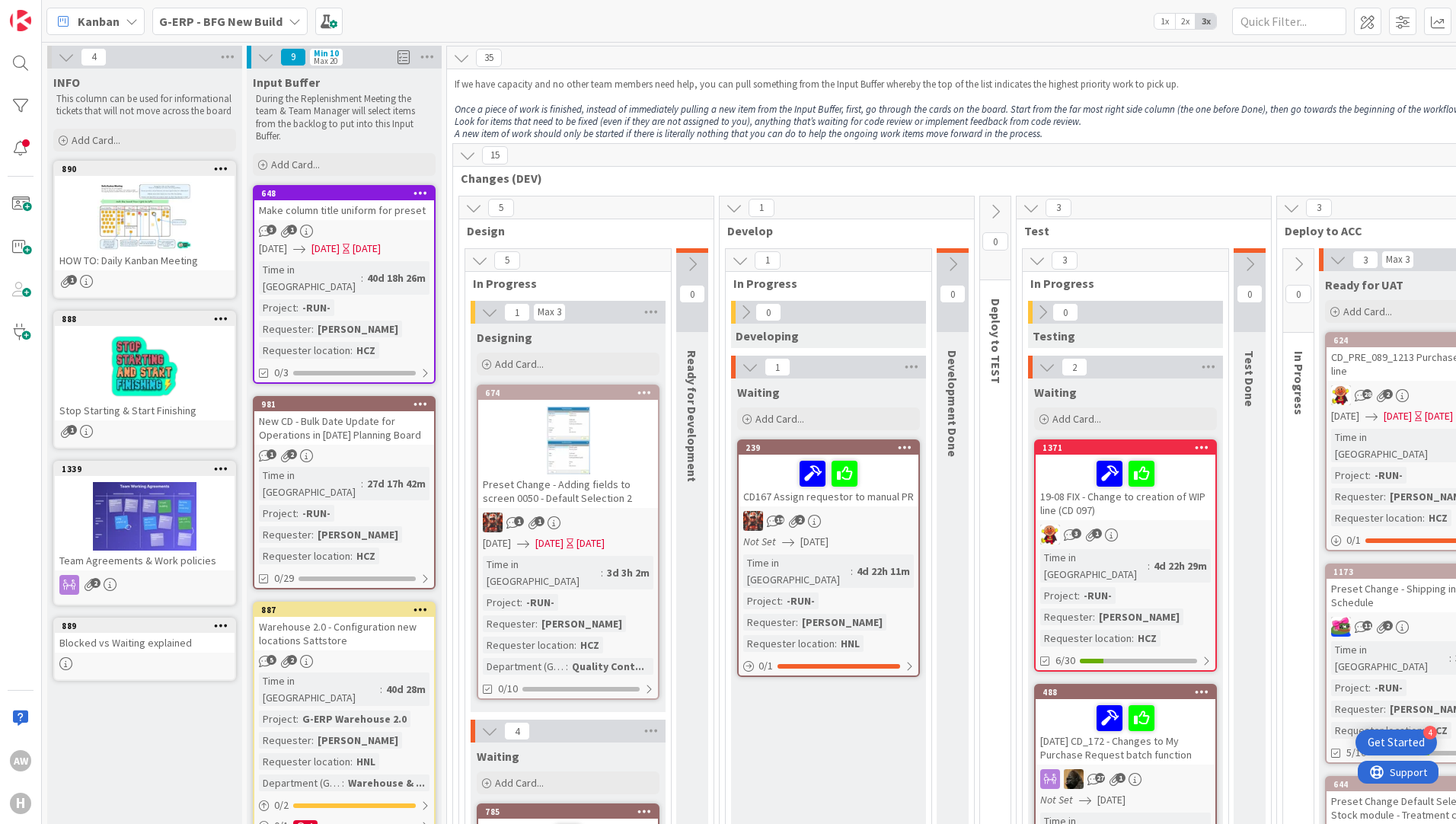
click at [220, 9] on div "G-ERP - BFG New Build" at bounding box center [230, 21] width 156 height 27
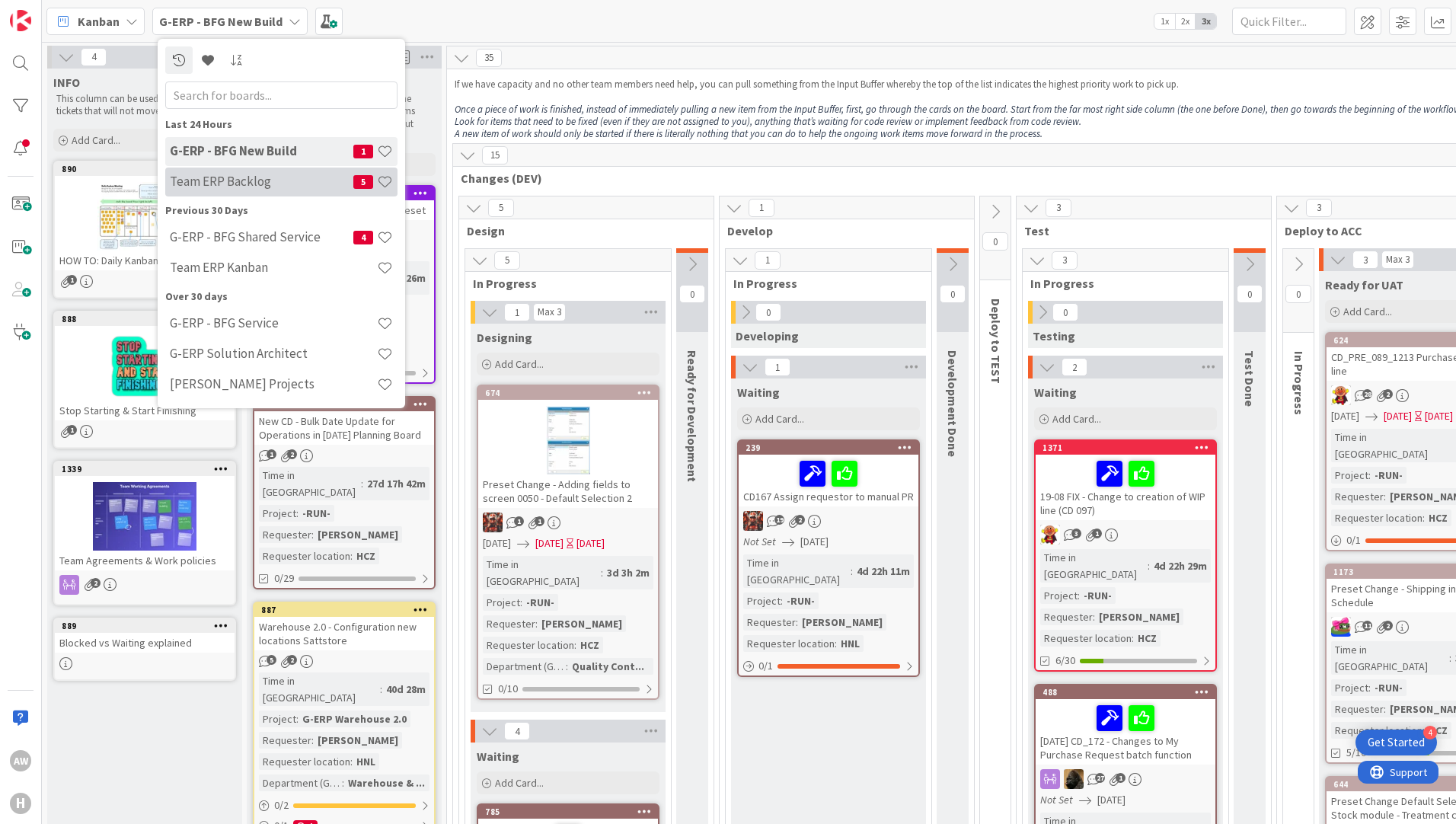
click at [266, 175] on h4 "Team ERP Backlog" at bounding box center [261, 181] width 183 height 15
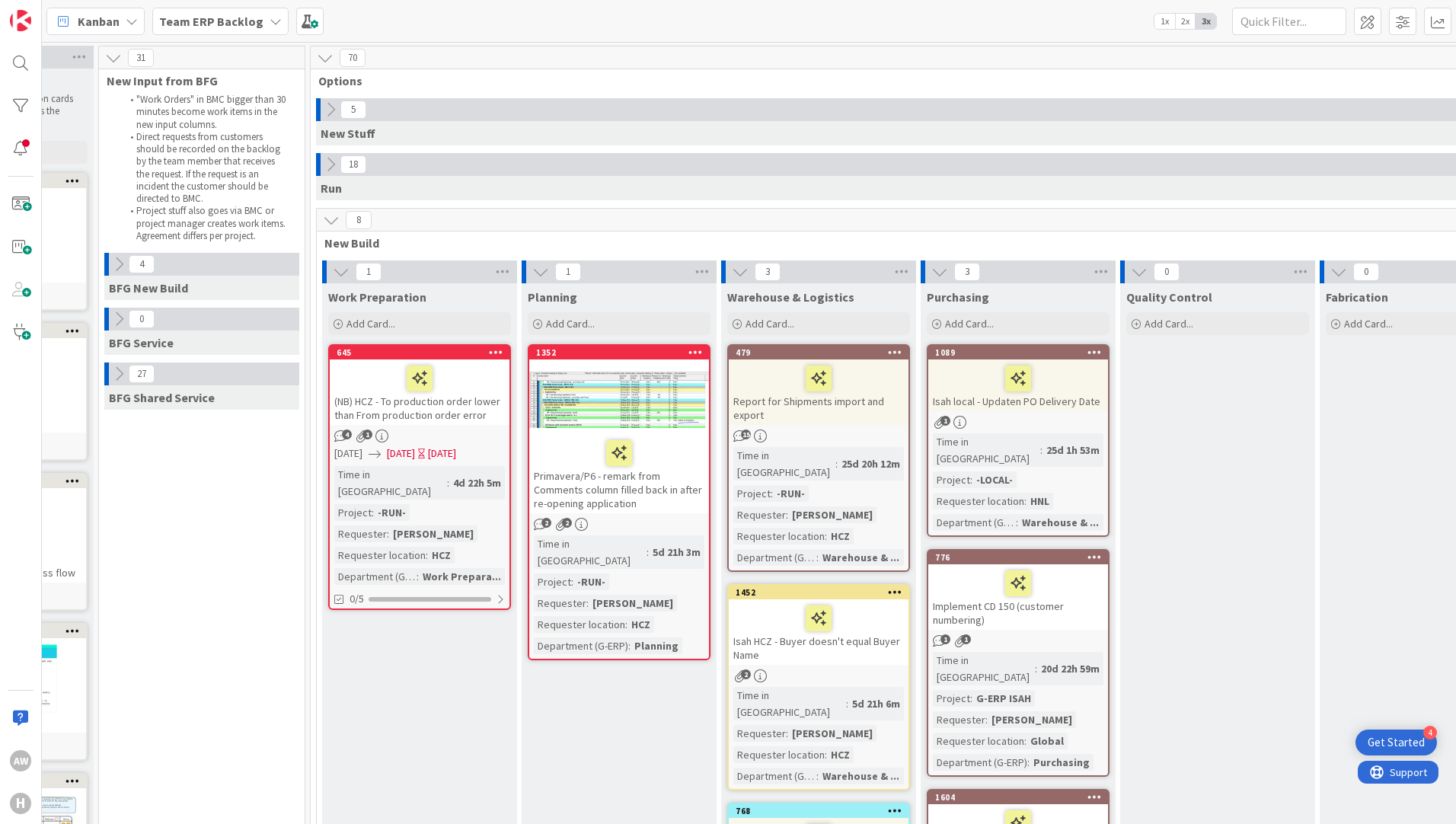
scroll to position [0, 146]
click at [196, 24] on b "Team ERP Backlog" at bounding box center [211, 22] width 104 height 15
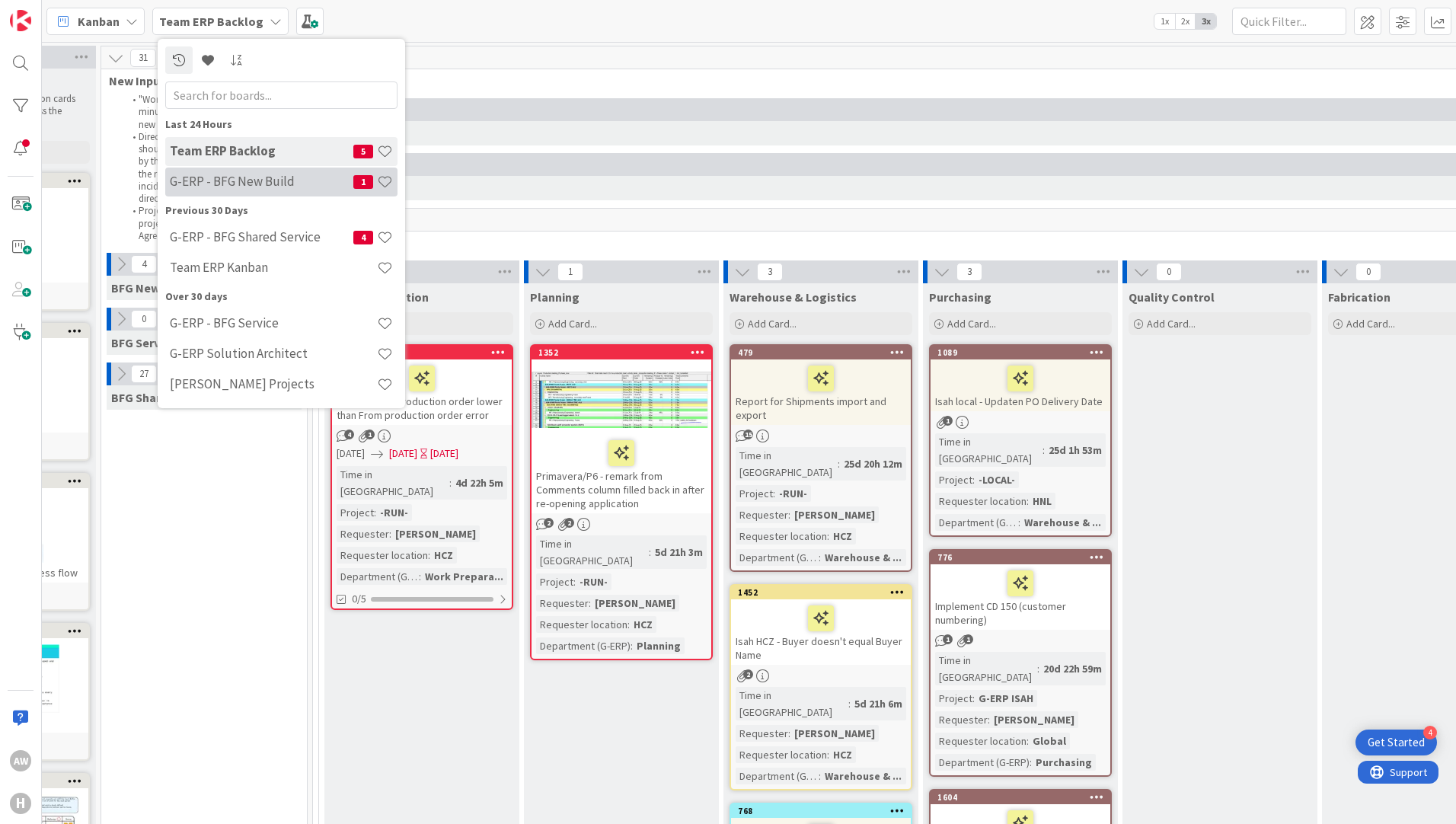
click at [283, 178] on h4 "G-ERP - BFG New Build" at bounding box center [261, 181] width 183 height 15
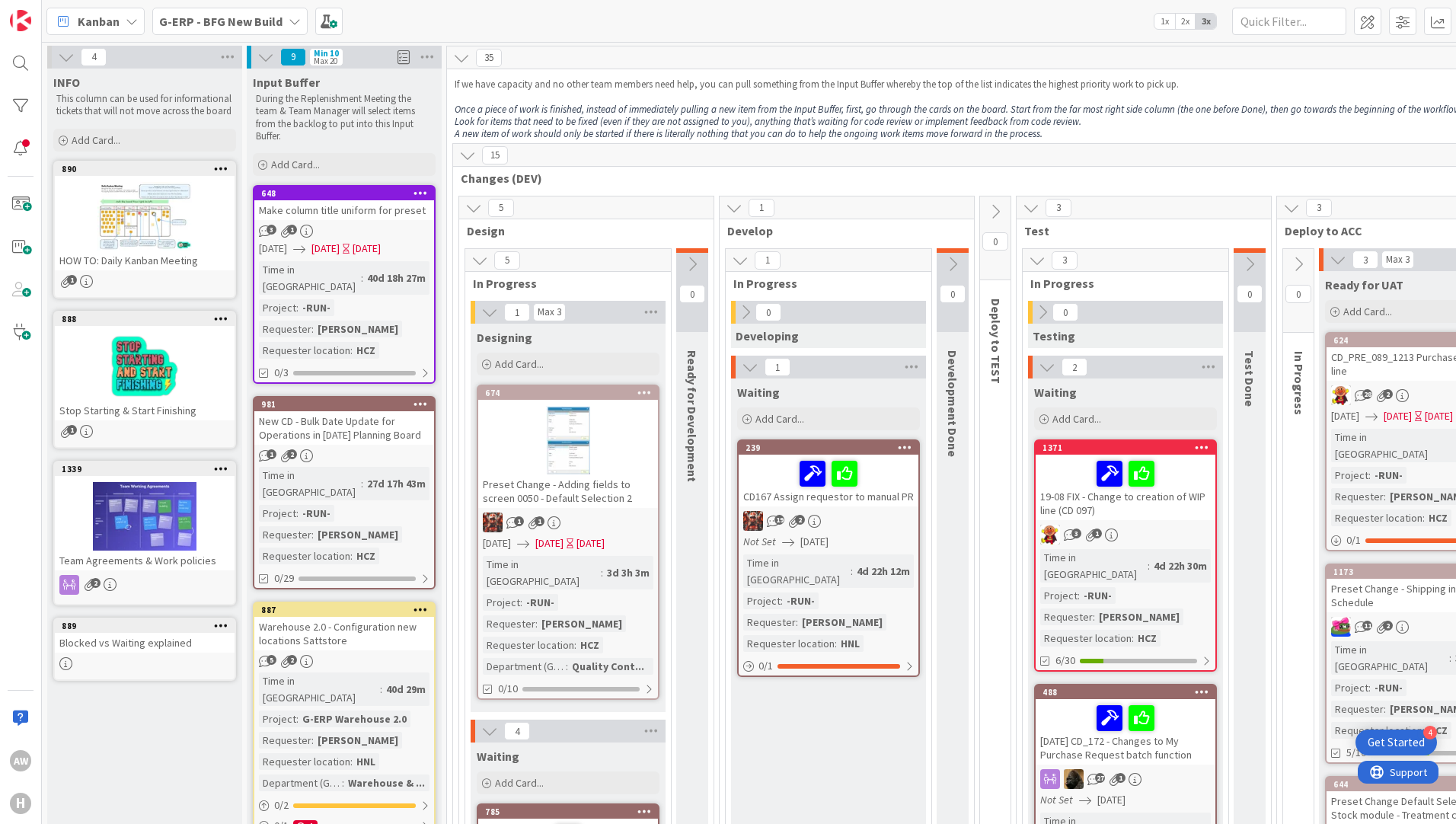
click at [218, 14] on b "G-ERP - BFG New Build" at bounding box center [220, 22] width 123 height 15
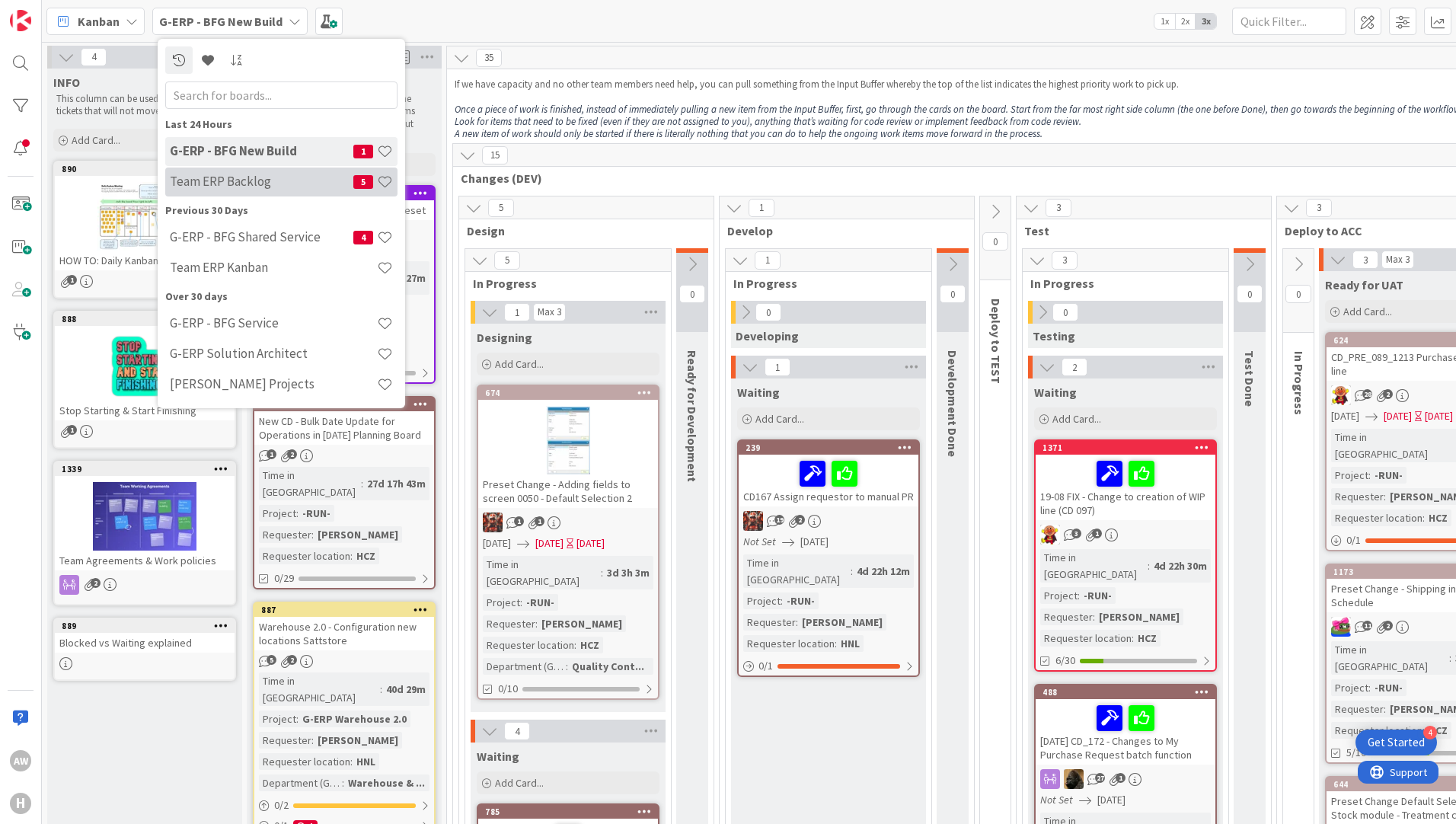
click at [278, 178] on h4 "Team ERP Backlog" at bounding box center [261, 181] width 183 height 15
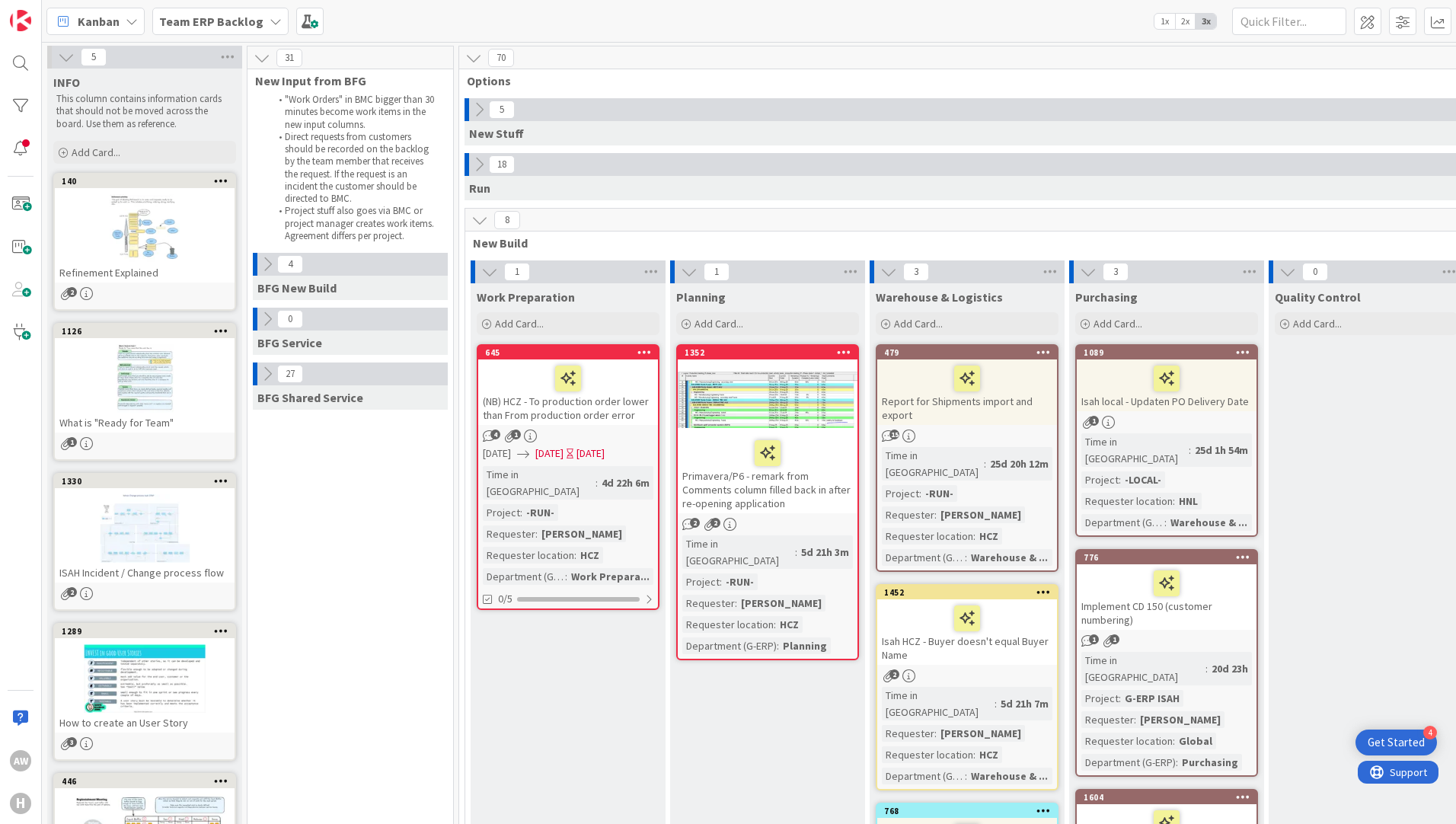
click at [470, 223] on button at bounding box center [480, 221] width 20 height 20
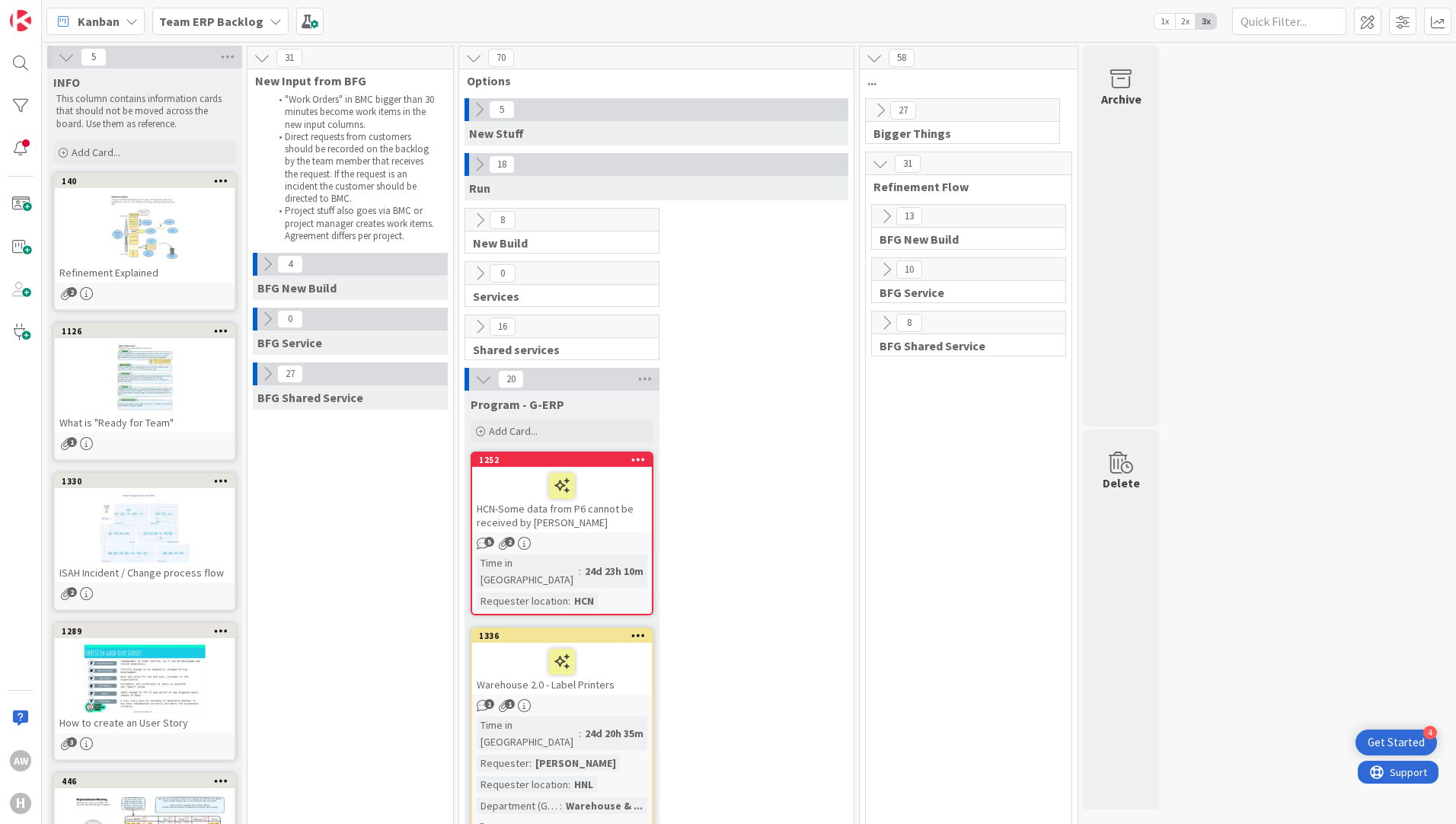
click at [884, 224] on icon at bounding box center [887, 217] width 17 height 17
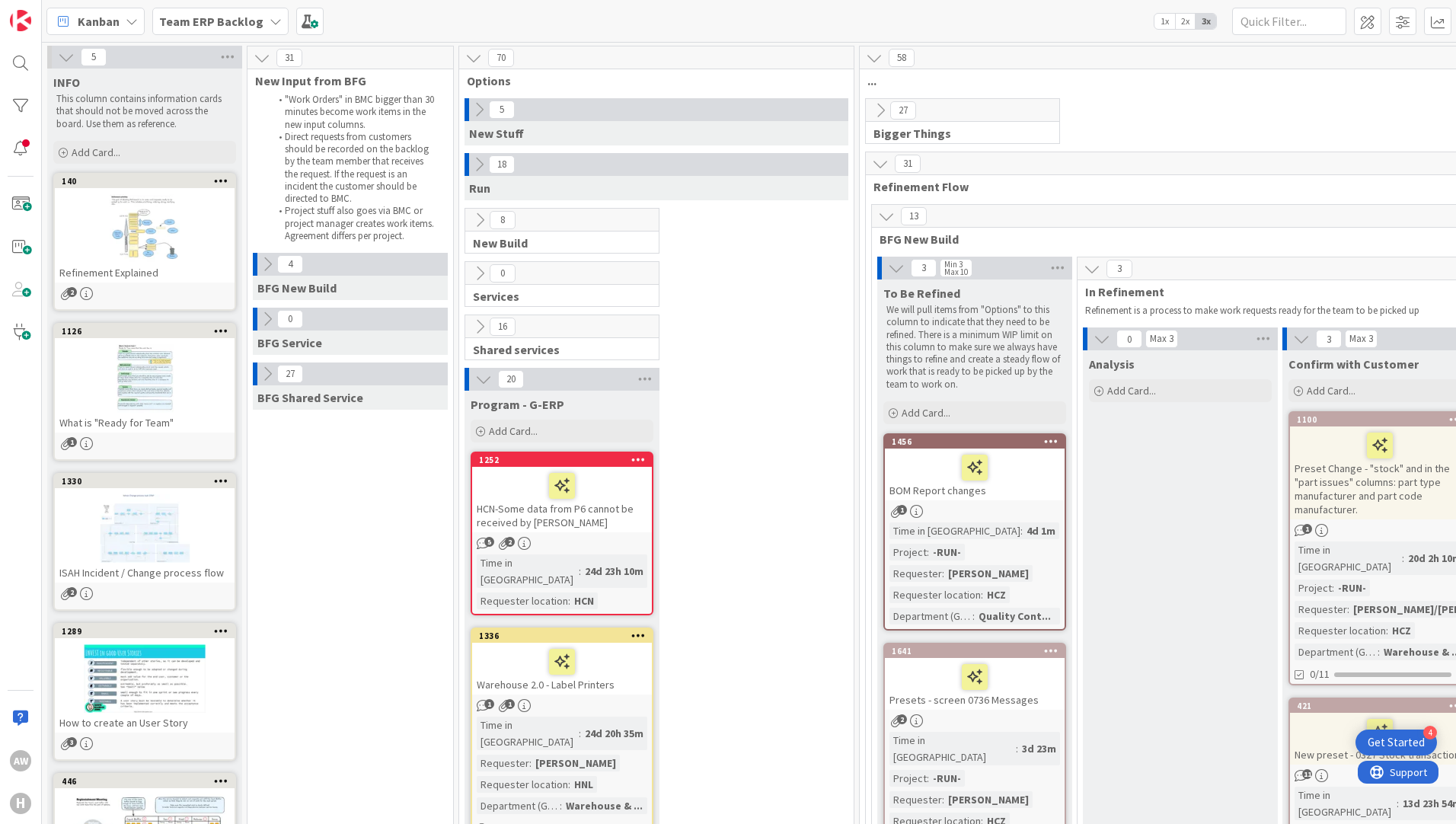
click at [884, 224] on icon at bounding box center [887, 217] width 17 height 17
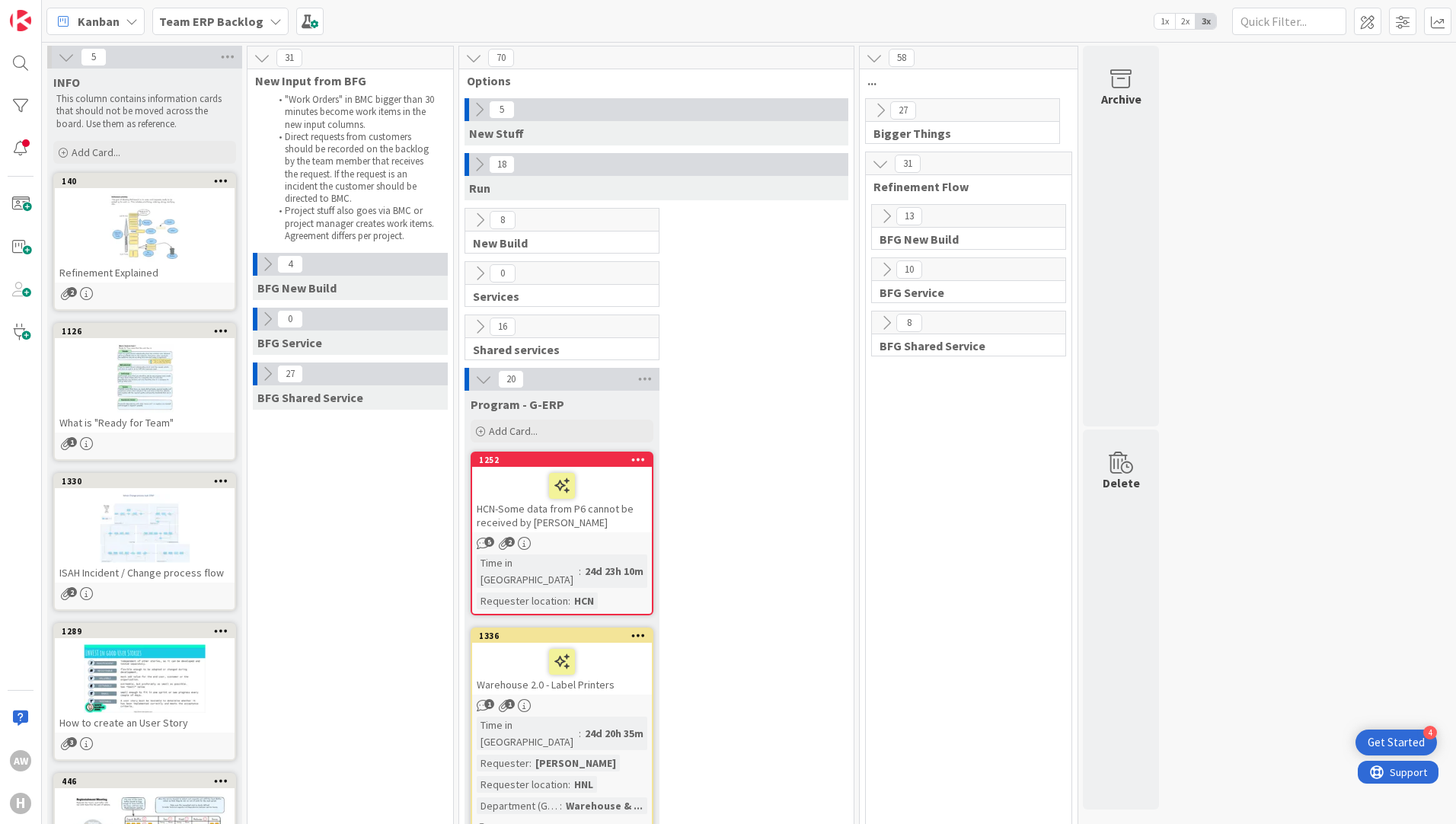
click at [887, 209] on icon at bounding box center [887, 217] width 17 height 17
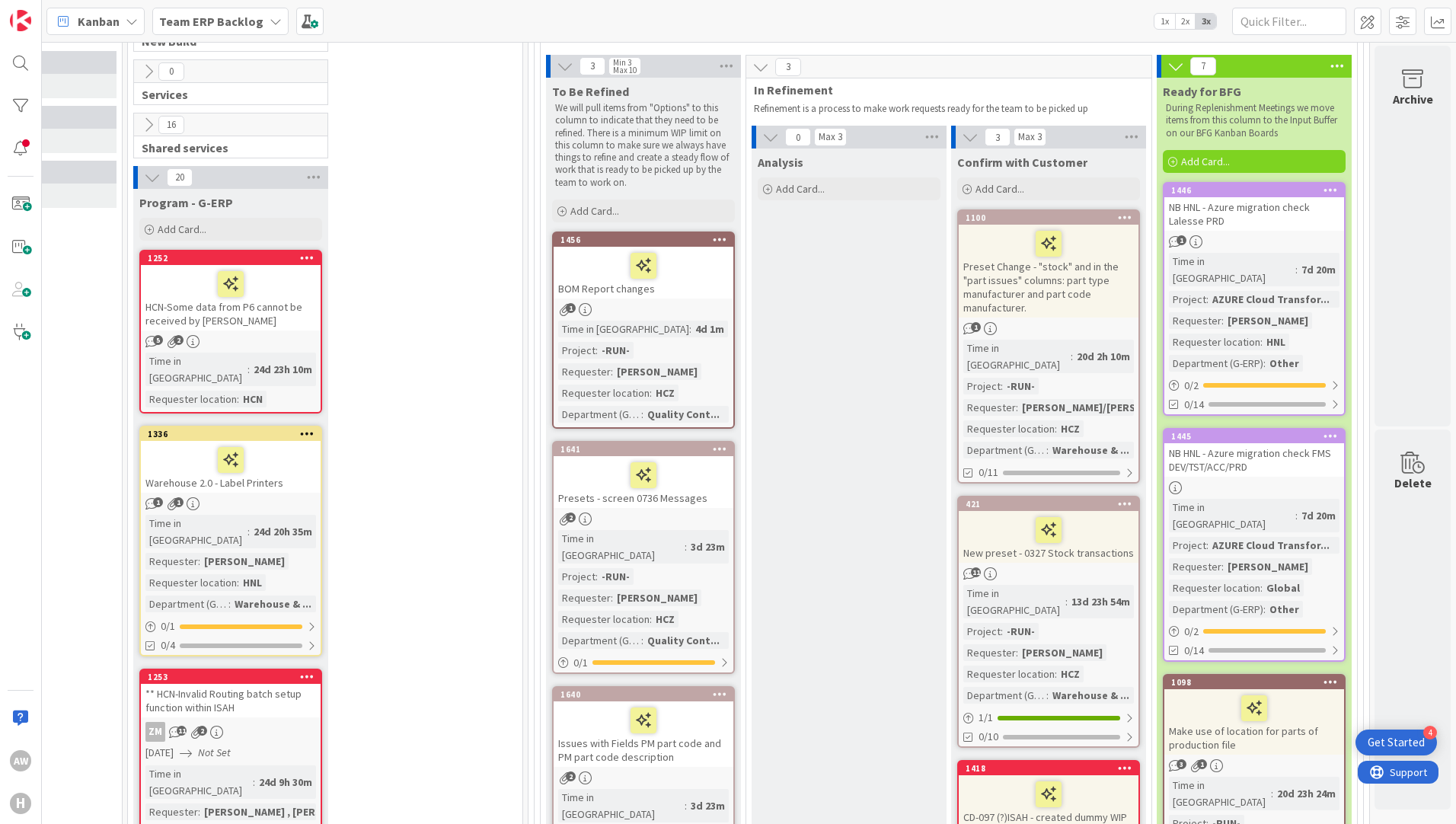
scroll to position [228, 343]
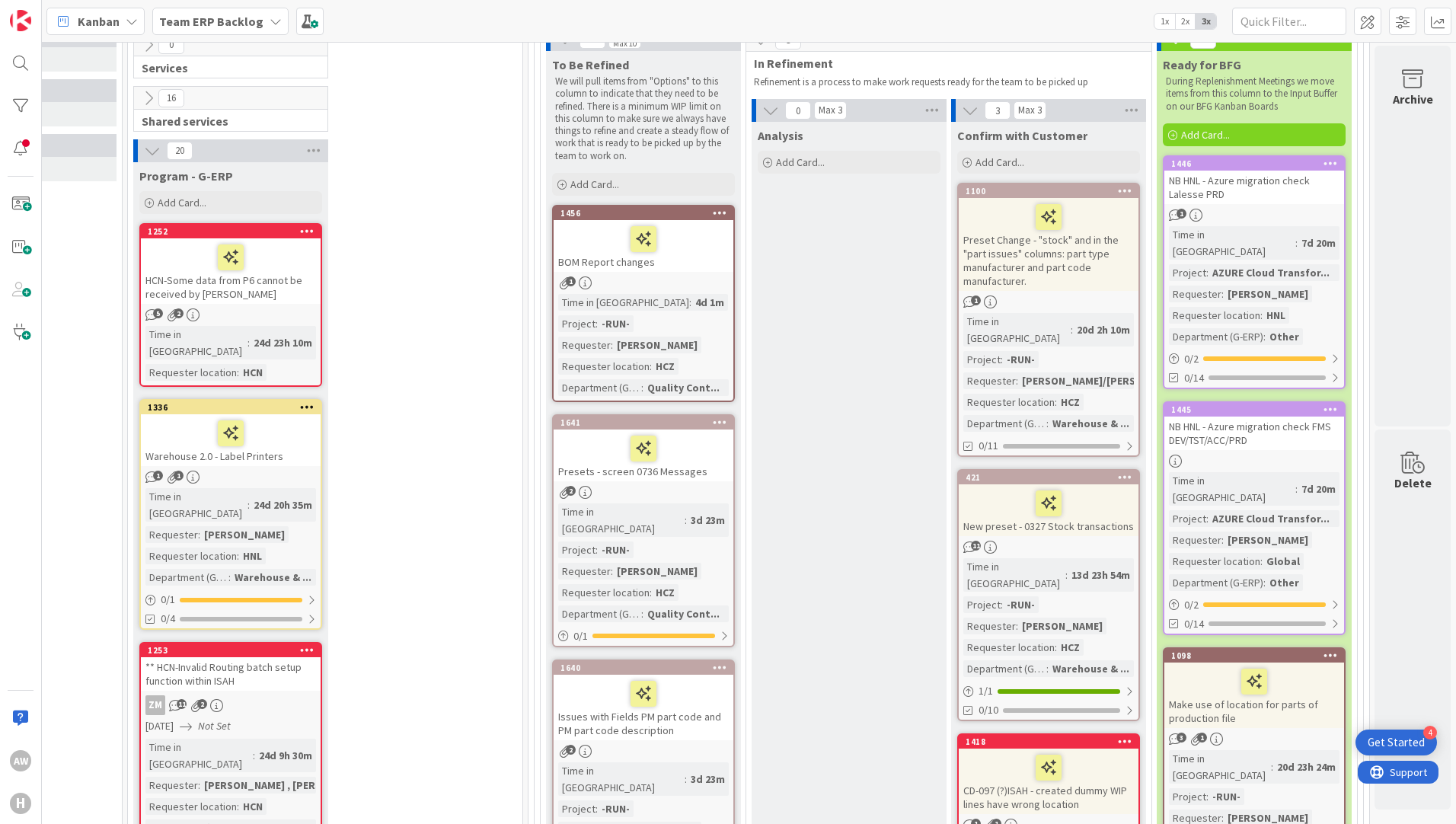
click at [1297, 691] on div "Make use of location for parts of production file" at bounding box center [1254, 695] width 179 height 66
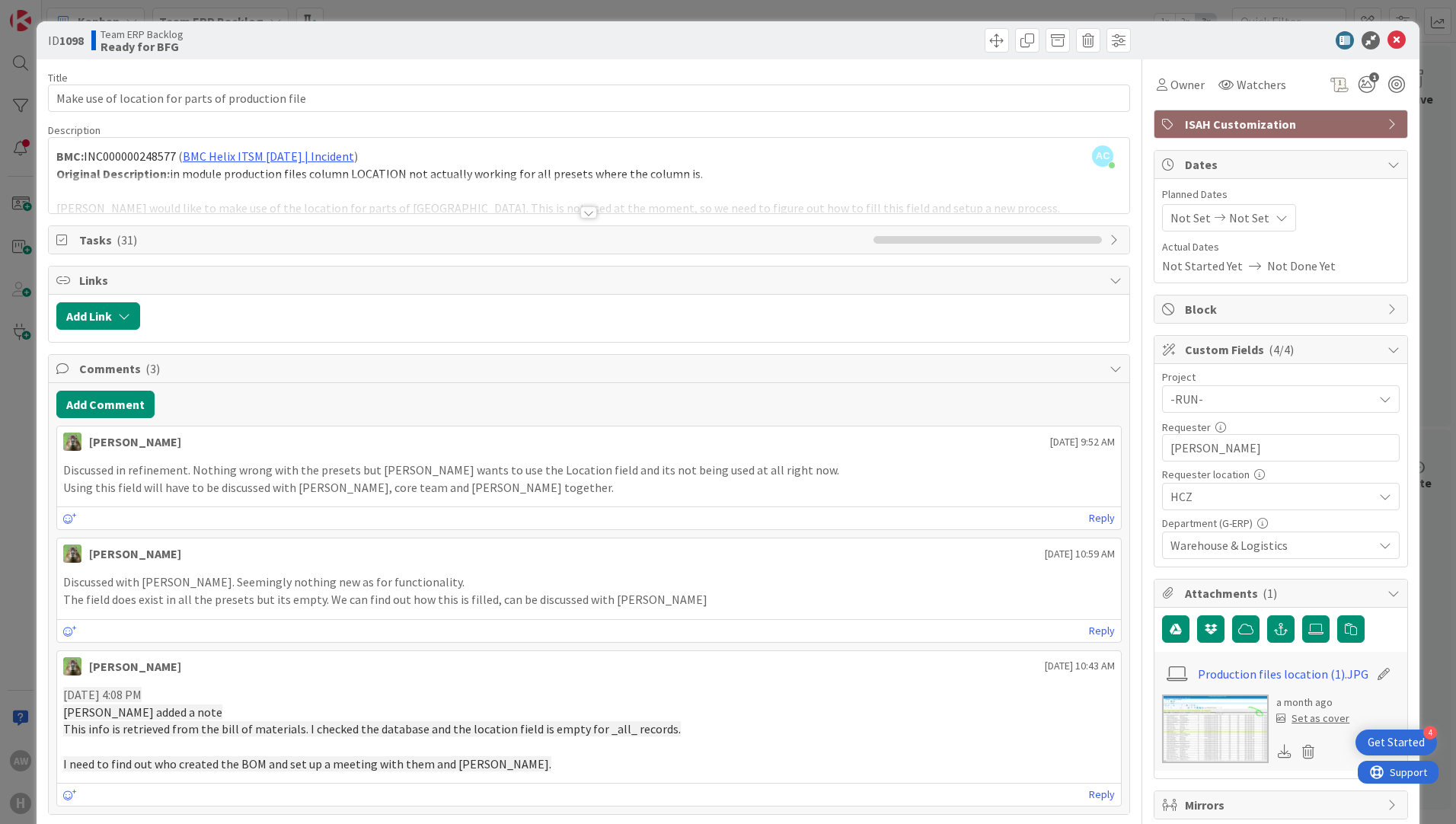
click at [586, 214] on div at bounding box center [589, 213] width 17 height 12
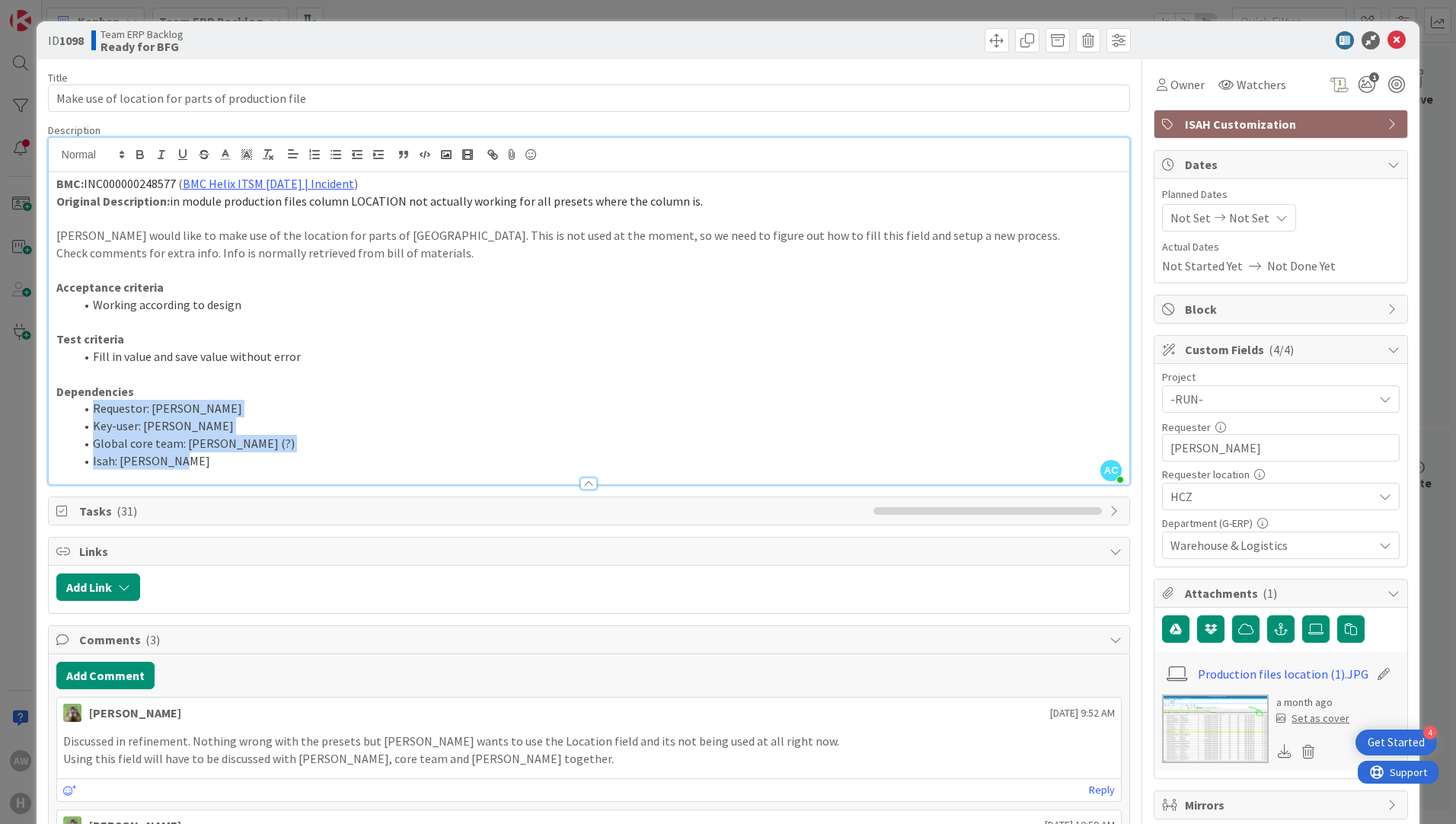
drag, startPoint x: 83, startPoint y: 408, endPoint x: 217, endPoint y: 479, distance: 151.6
click at [217, 479] on div "Description AC [PERSON_NAME] just joined BMC: INC000000248577 ( BMC Helix ITSM …" at bounding box center [589, 303] width 1082 height 361
drag, startPoint x: 120, startPoint y: 239, endPoint x: 623, endPoint y: 241, distance: 503.0
click at [470, 238] on p "[PERSON_NAME] would like to make use of the location for parts of [GEOGRAPHIC_D…" at bounding box center [589, 235] width 1065 height 18
click at [752, 308] on li "Working according to design" at bounding box center [597, 305] width 1047 height 18
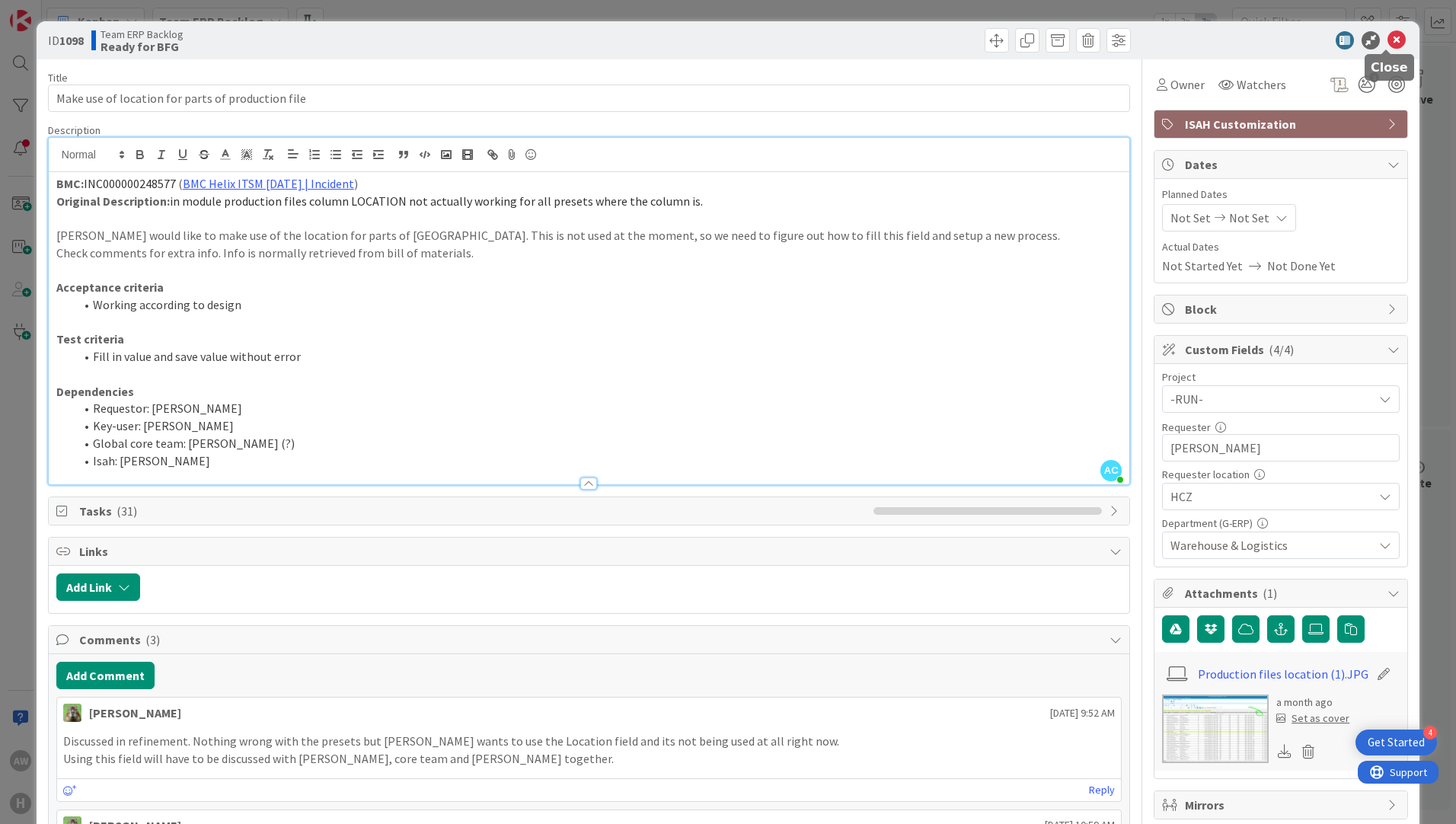
click at [1387, 38] on icon at bounding box center [1396, 40] width 19 height 19
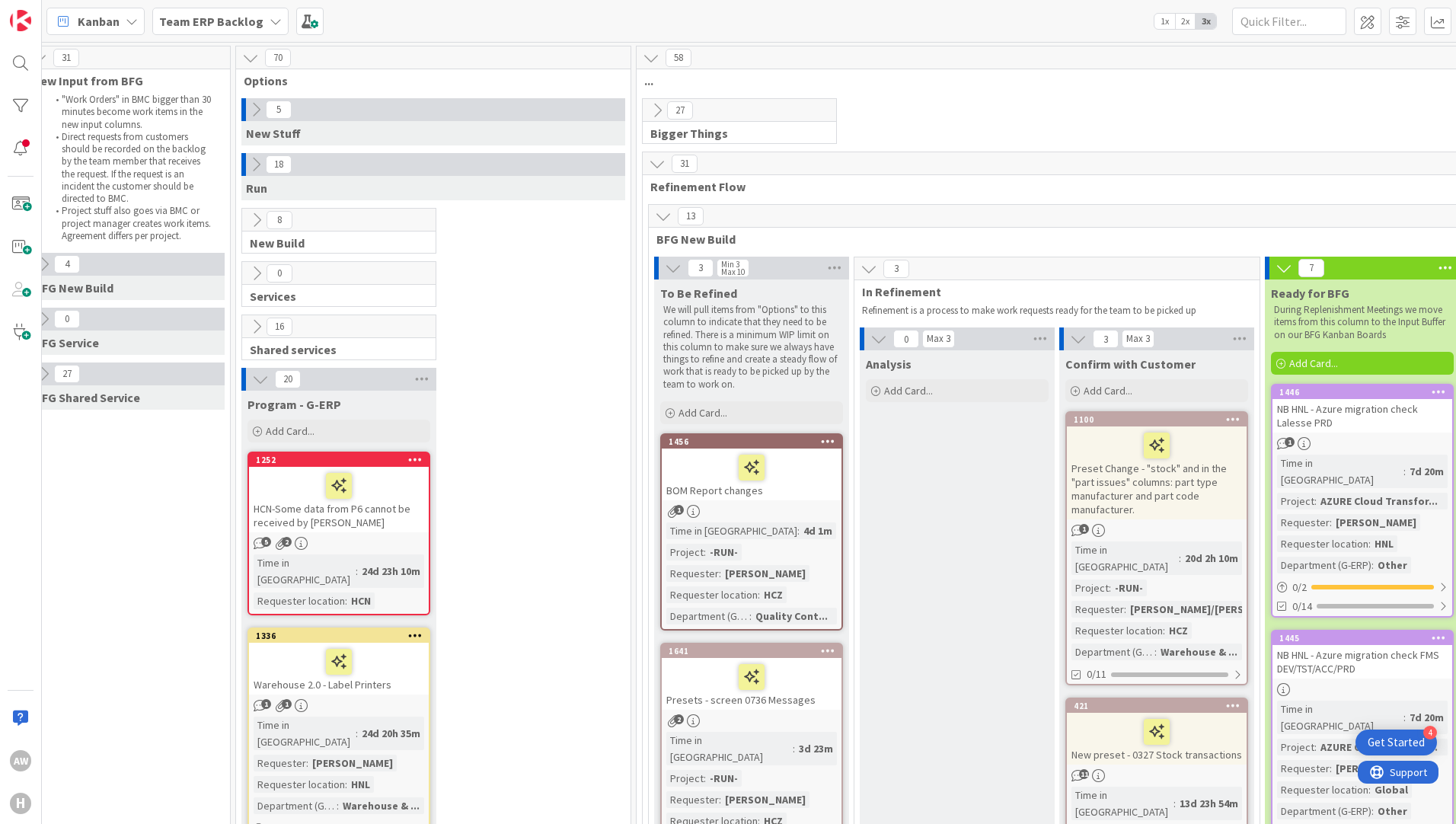
scroll to position [0, 343]
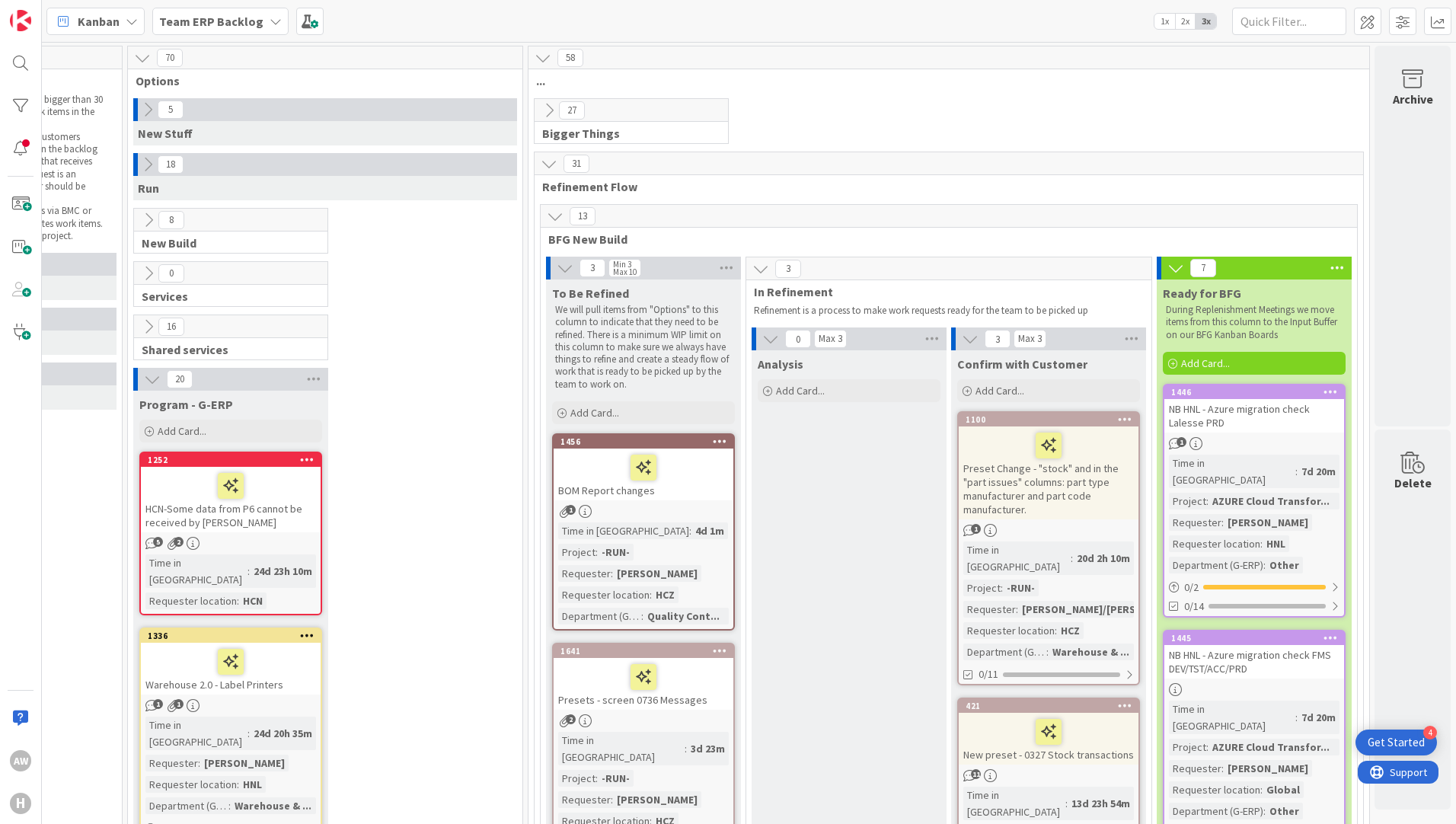
click at [186, 24] on b "Team ERP Backlog" at bounding box center [211, 22] width 104 height 15
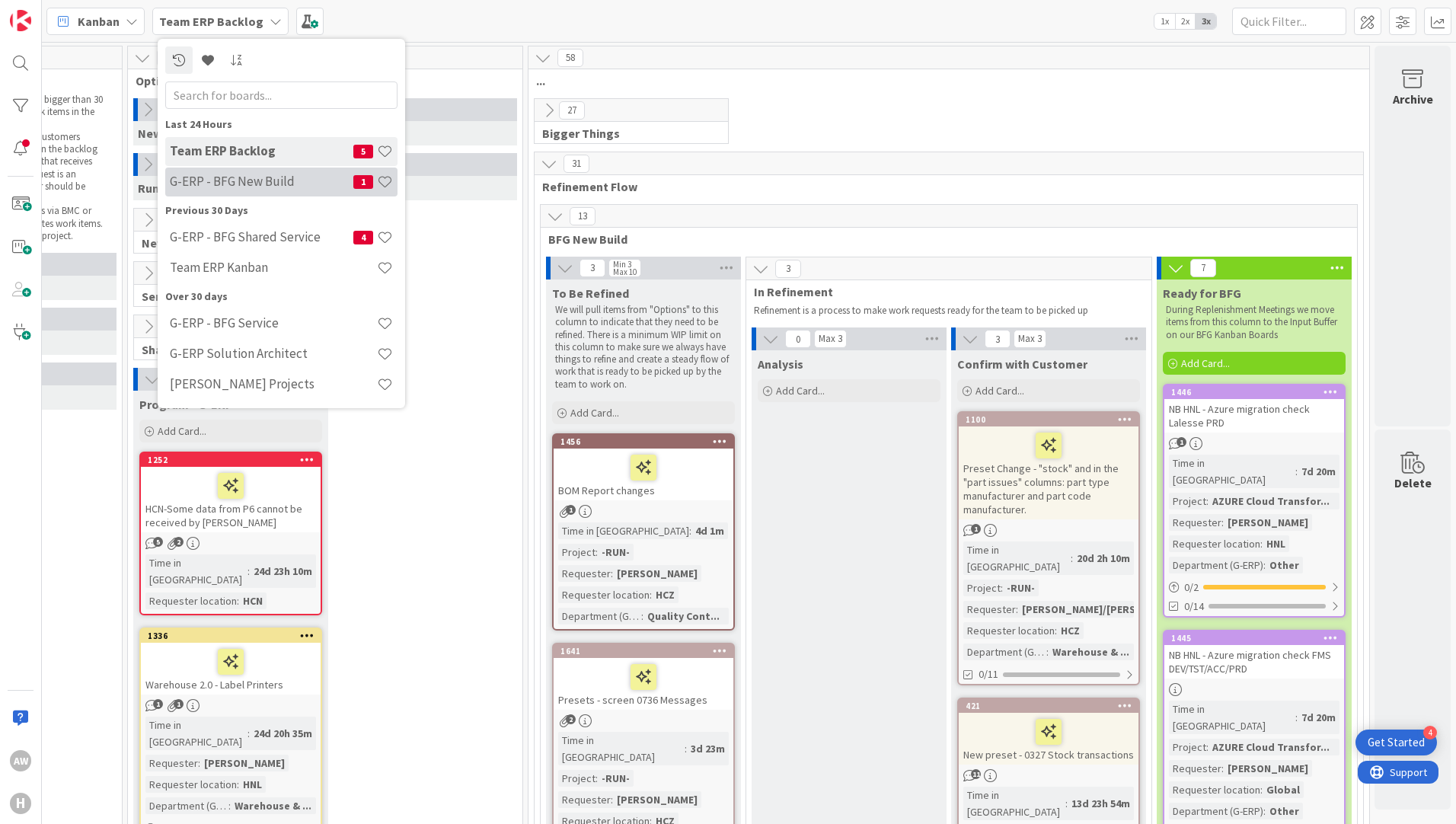
click at [279, 176] on h4 "G-ERP - BFG New Build" at bounding box center [261, 181] width 183 height 15
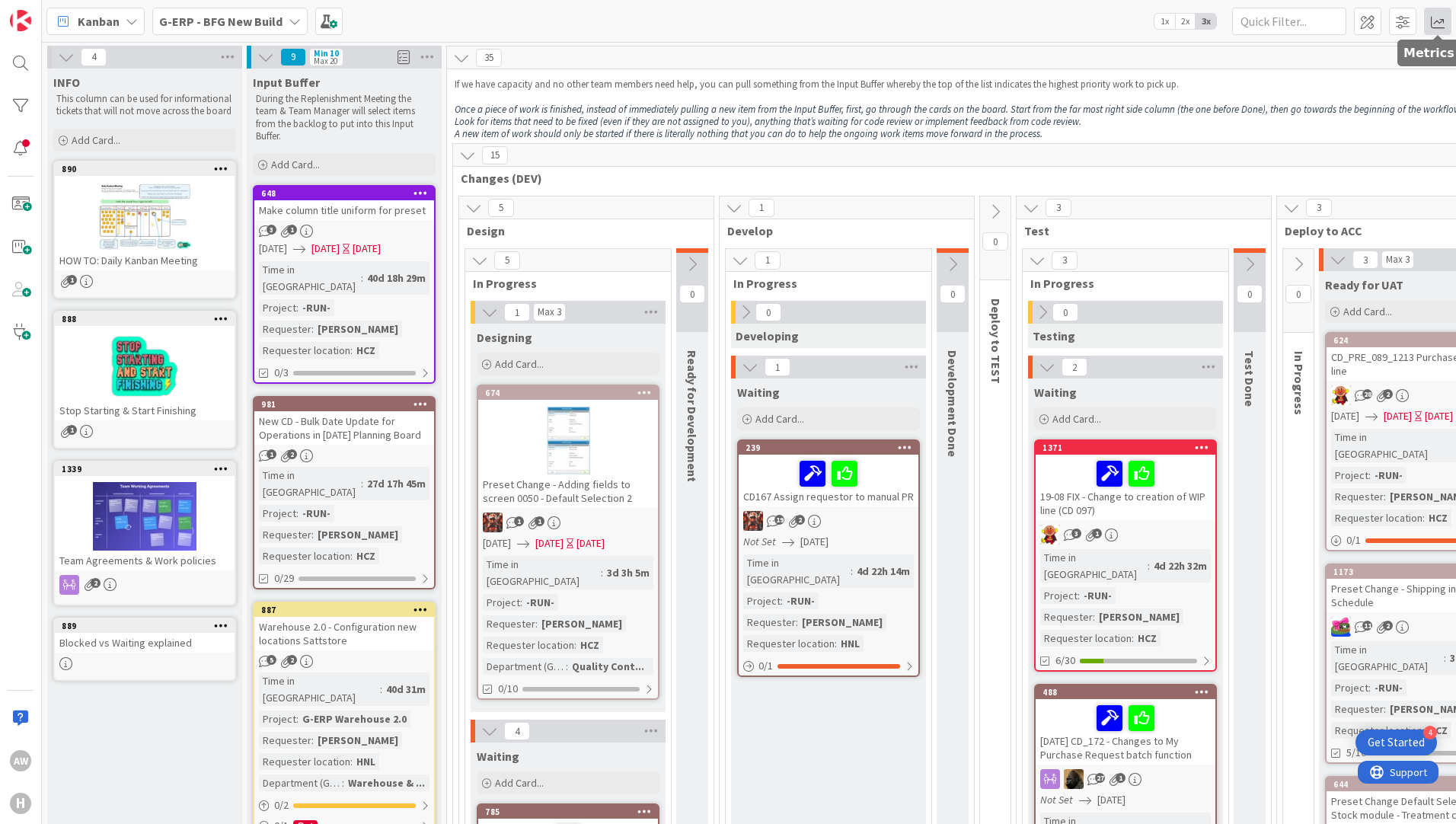
click at [1428, 25] on span at bounding box center [1437, 21] width 27 height 27
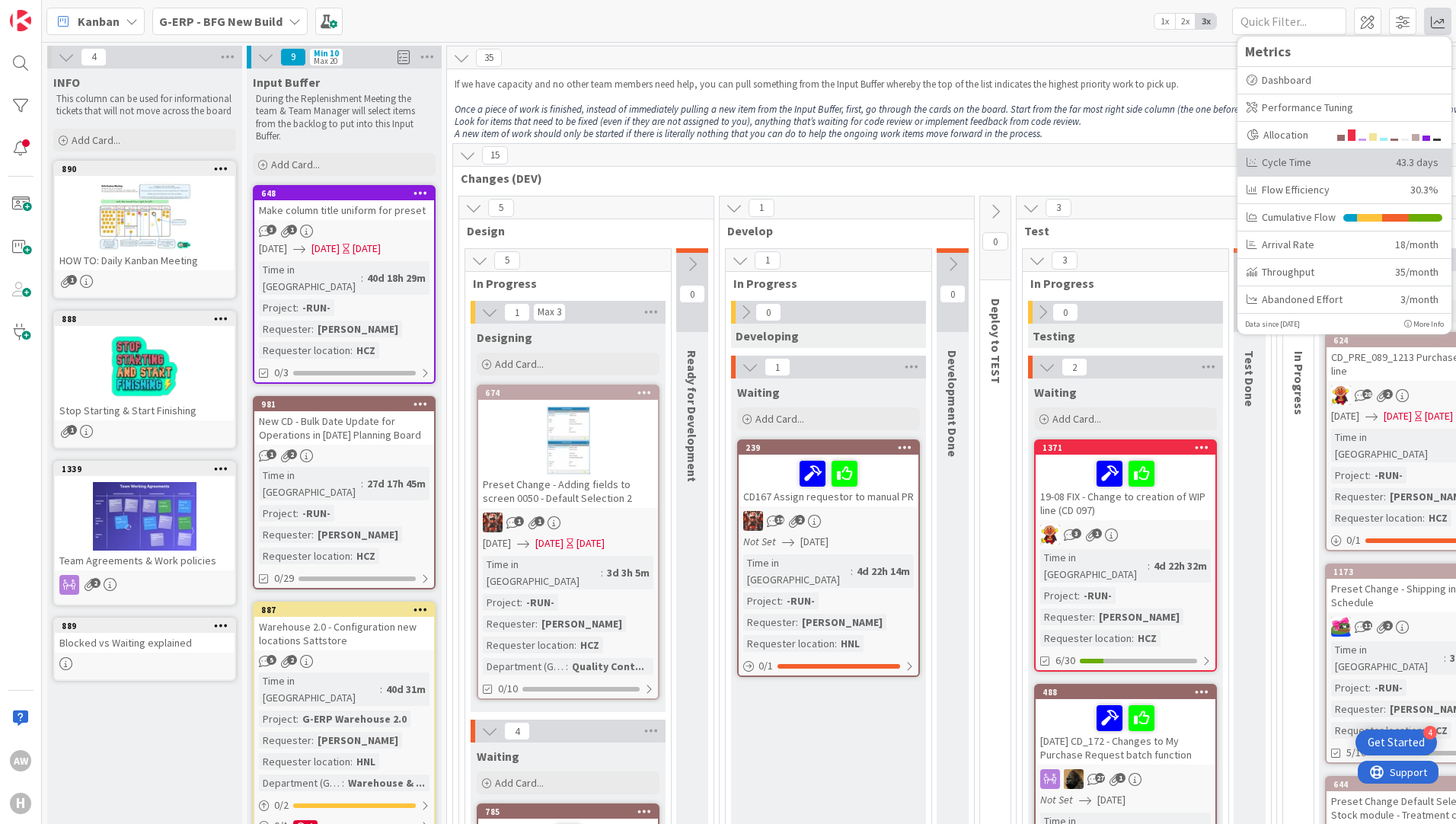
click at [1310, 169] on div "Cycle Time" at bounding box center [1315, 162] width 138 height 16
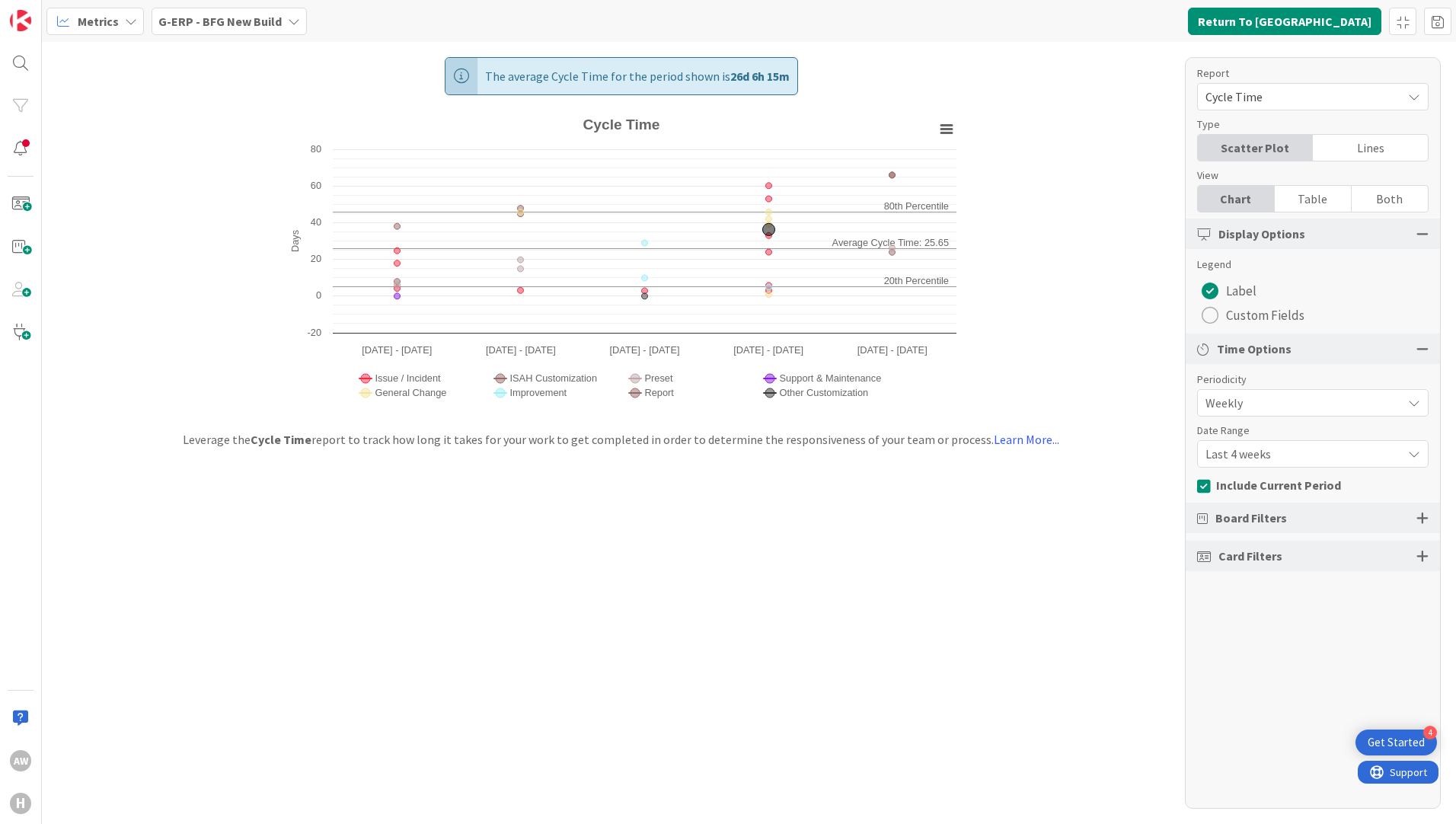
click at [1329, 99] on span "Cycle Time" at bounding box center [1300, 97] width 189 height 22
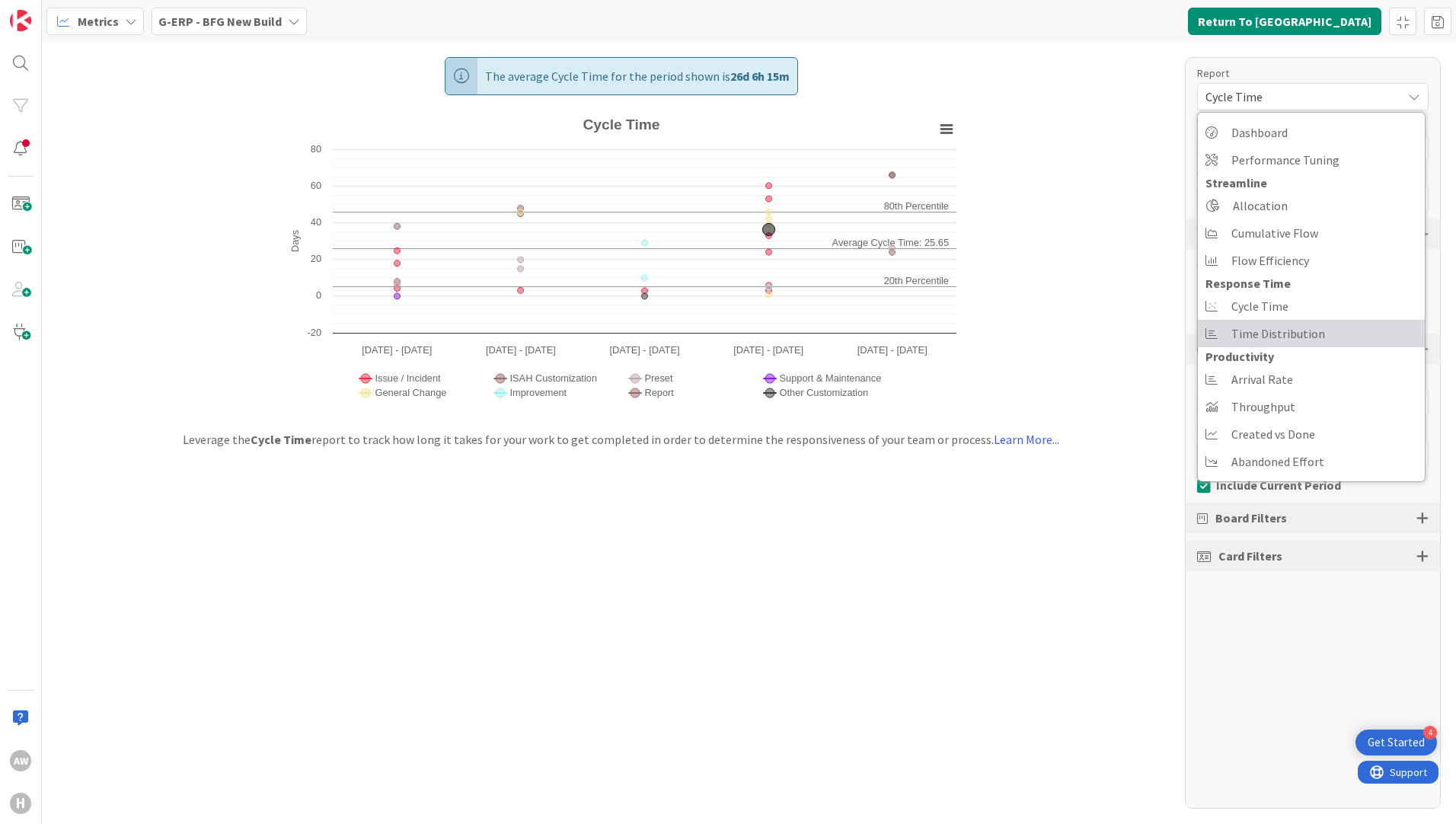
click at [1283, 339] on span "Time Distribution" at bounding box center [1277, 333] width 94 height 23
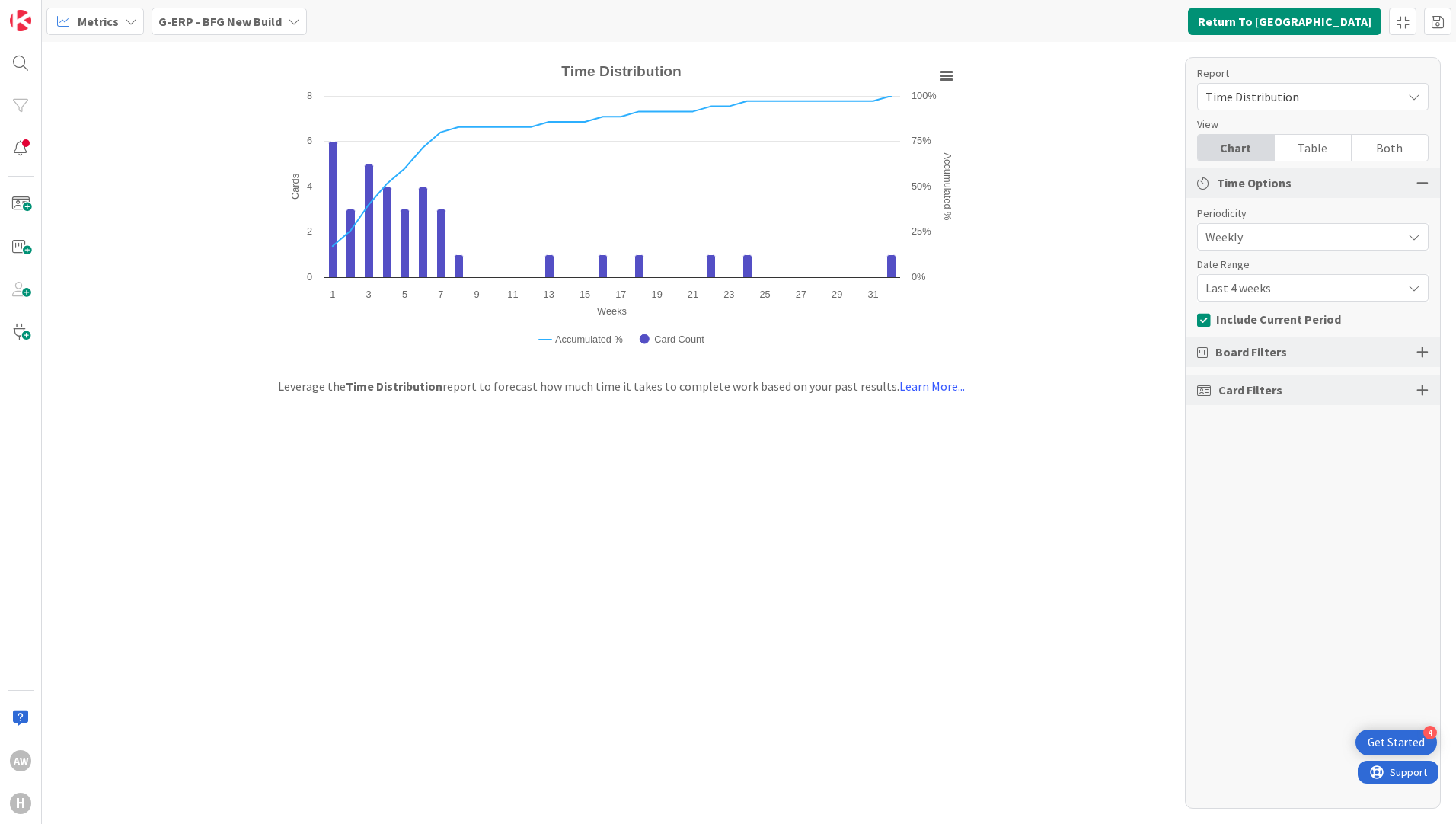
click at [1417, 388] on div at bounding box center [1422, 390] width 12 height 14
click at [1321, 496] on div "All (11/11)" at bounding box center [1312, 497] width 230 height 27
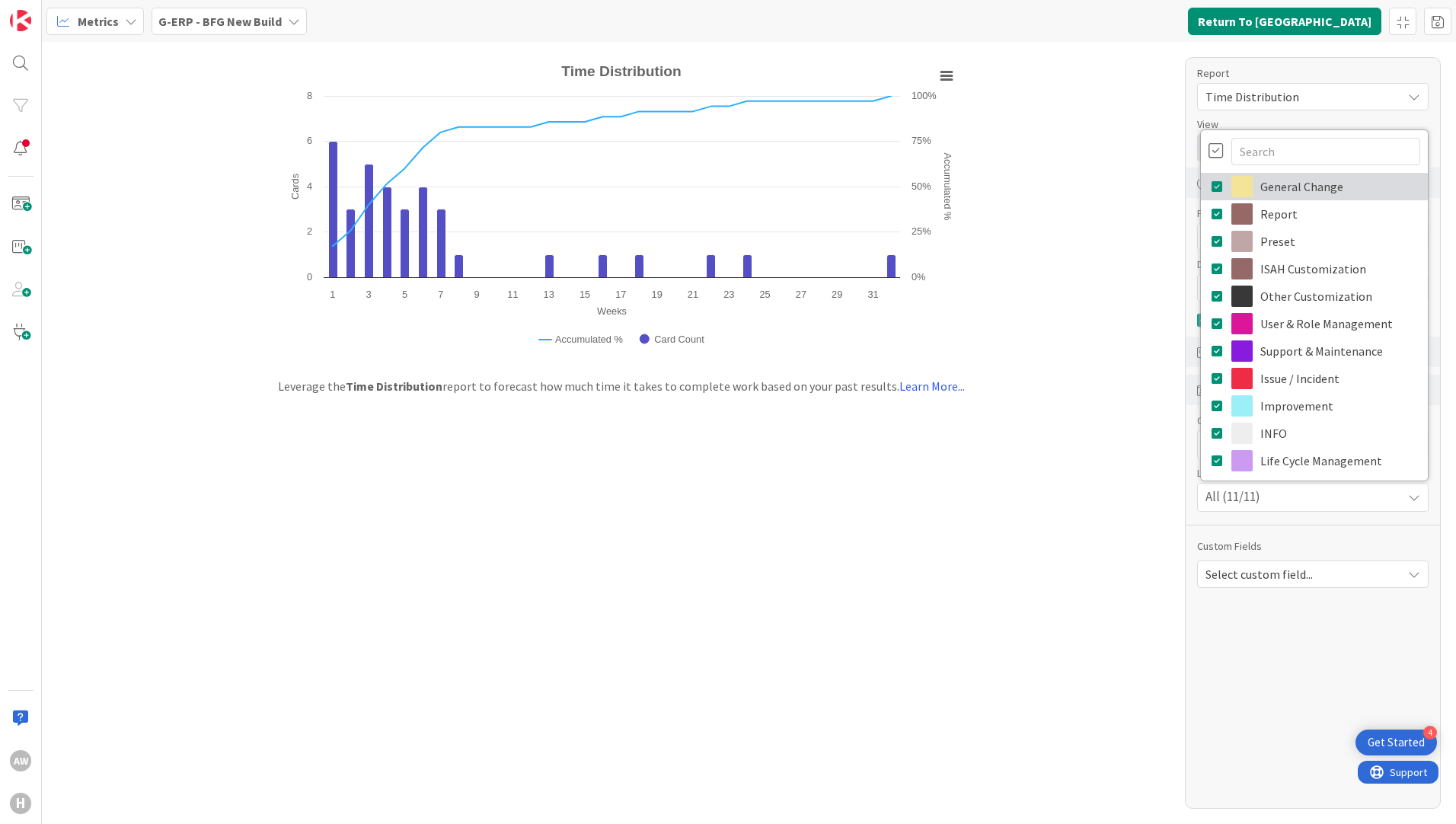
click at [1226, 188] on link "General Change" at bounding box center [1314, 186] width 227 height 27
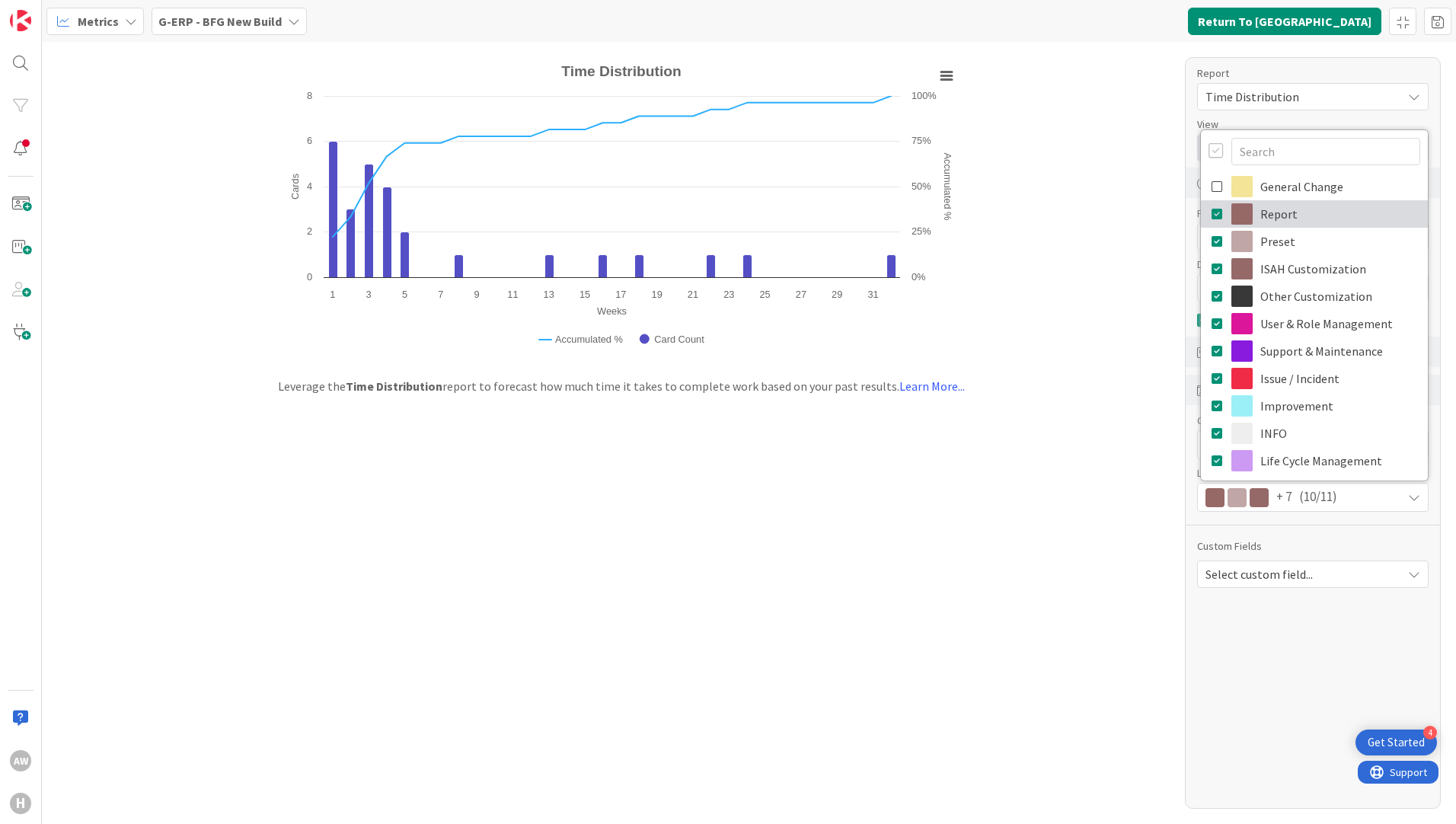
click at [1218, 217] on icon at bounding box center [1218, 214] width 12 height 23
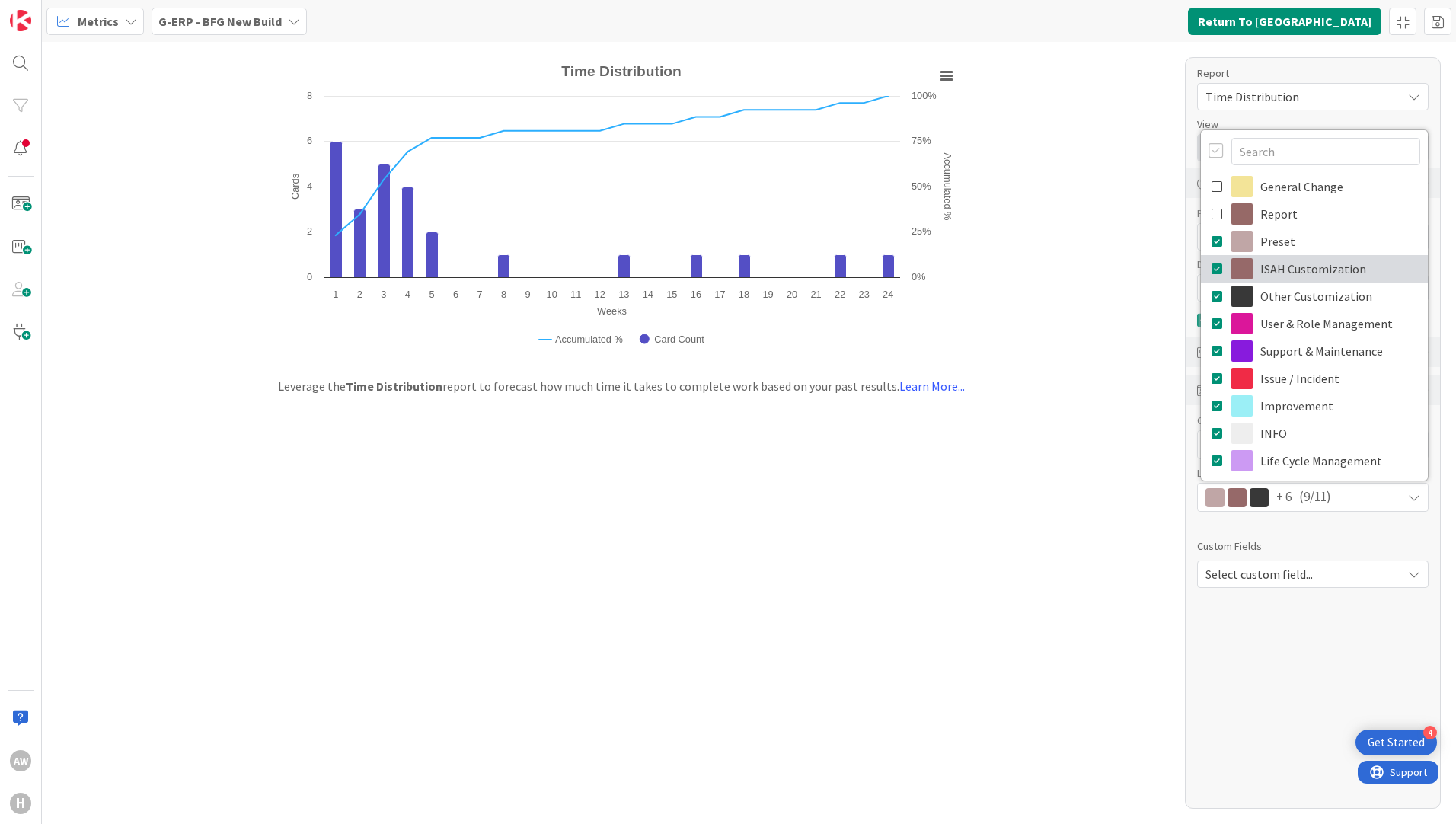
click at [1216, 270] on icon at bounding box center [1218, 269] width 12 height 23
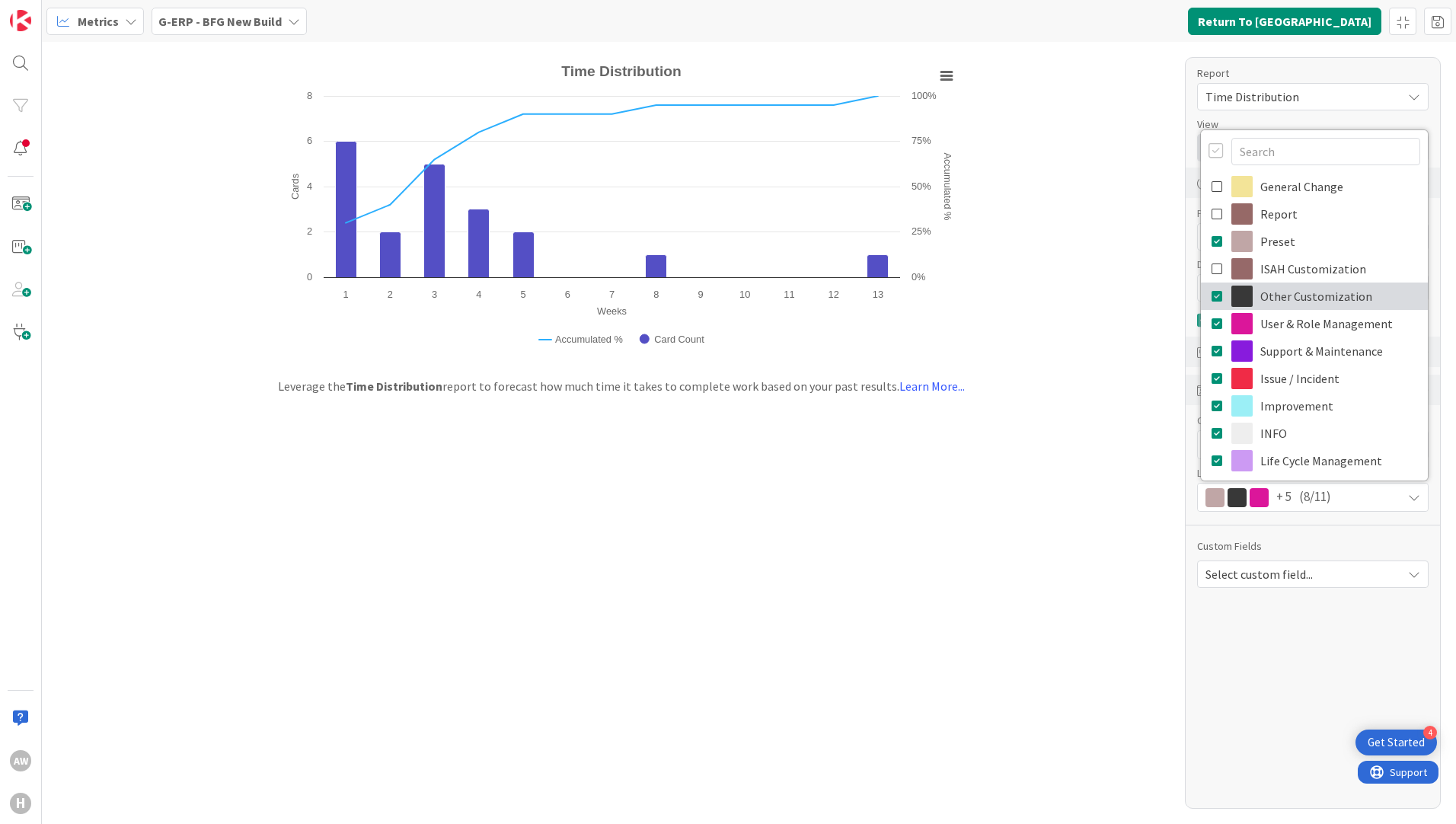
click at [1214, 309] on link "Other Customization" at bounding box center [1314, 296] width 227 height 27
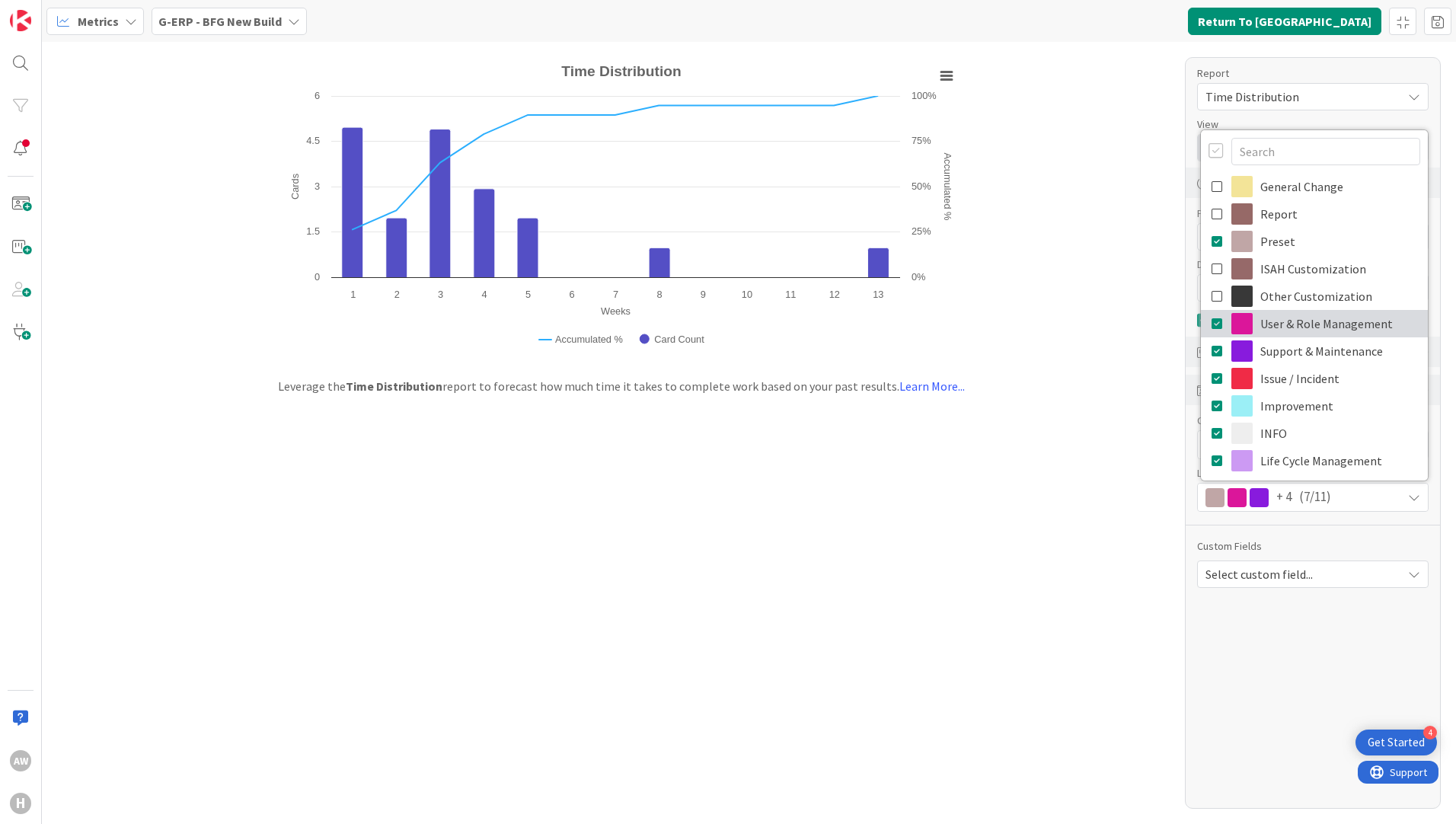
click at [1214, 322] on icon at bounding box center [1218, 323] width 12 height 23
click at [1214, 359] on icon at bounding box center [1218, 351] width 12 height 23
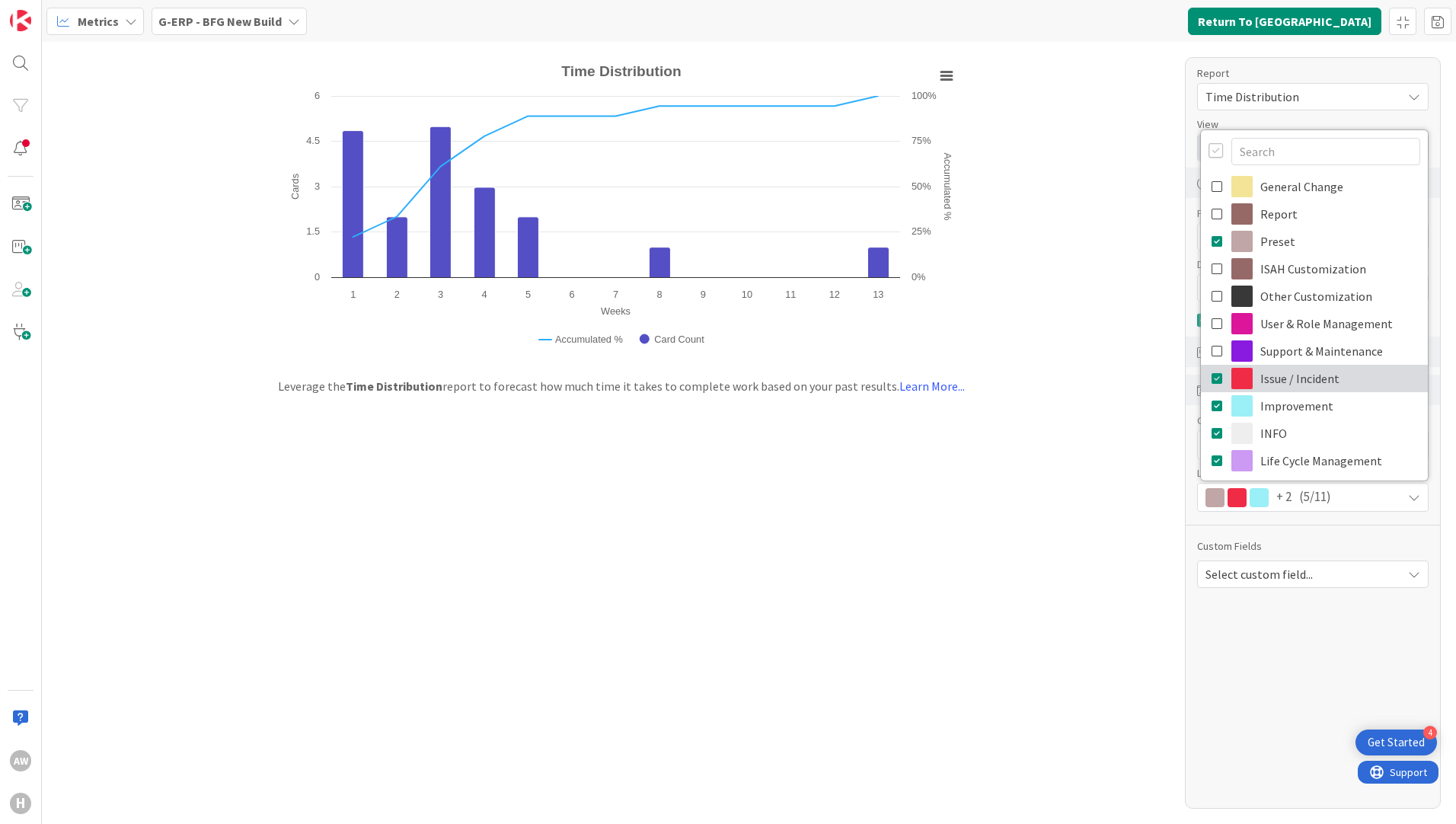
click at [1214, 383] on icon at bounding box center [1218, 378] width 12 height 23
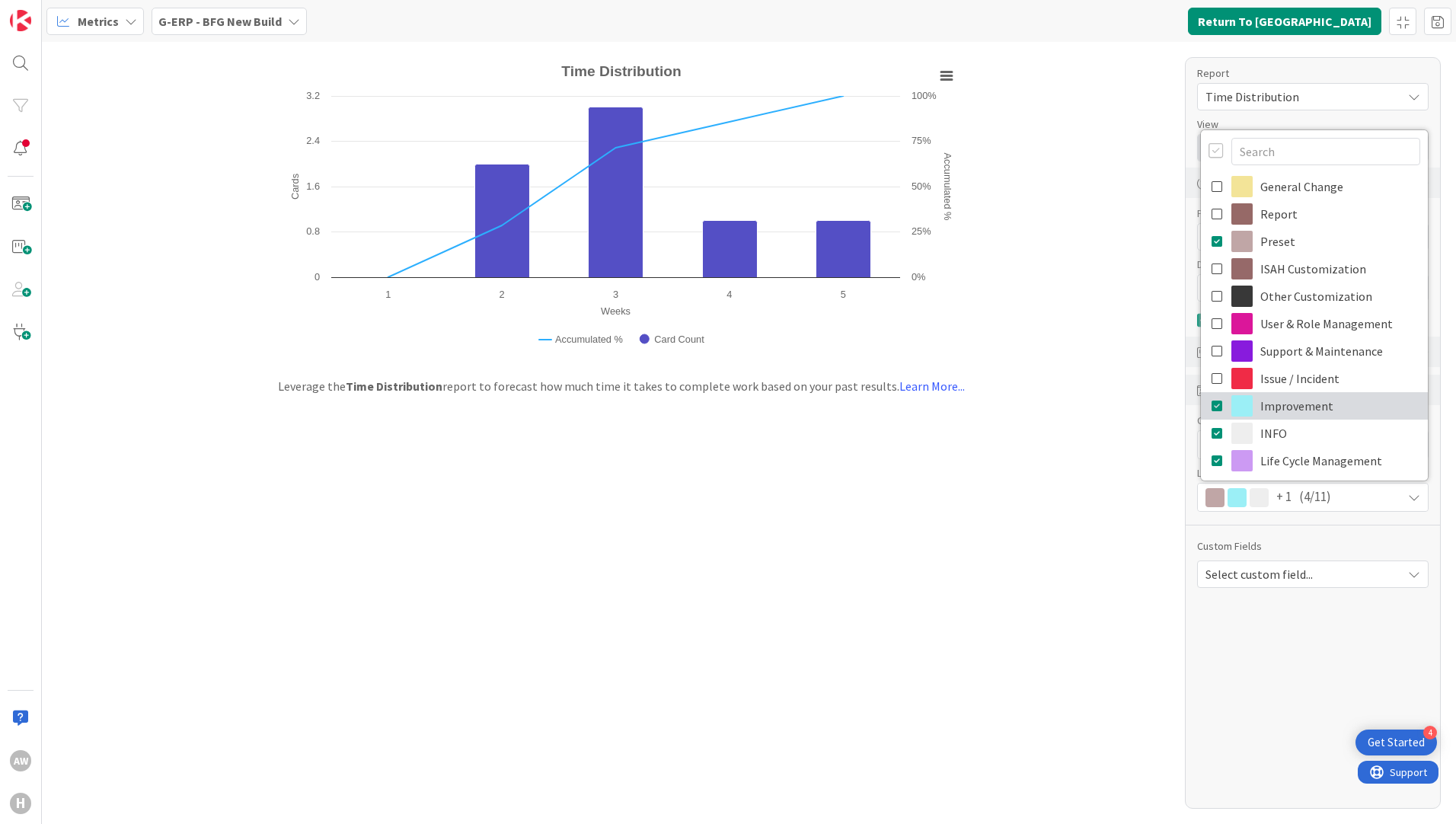
click at [1214, 402] on icon at bounding box center [1218, 406] width 12 height 23
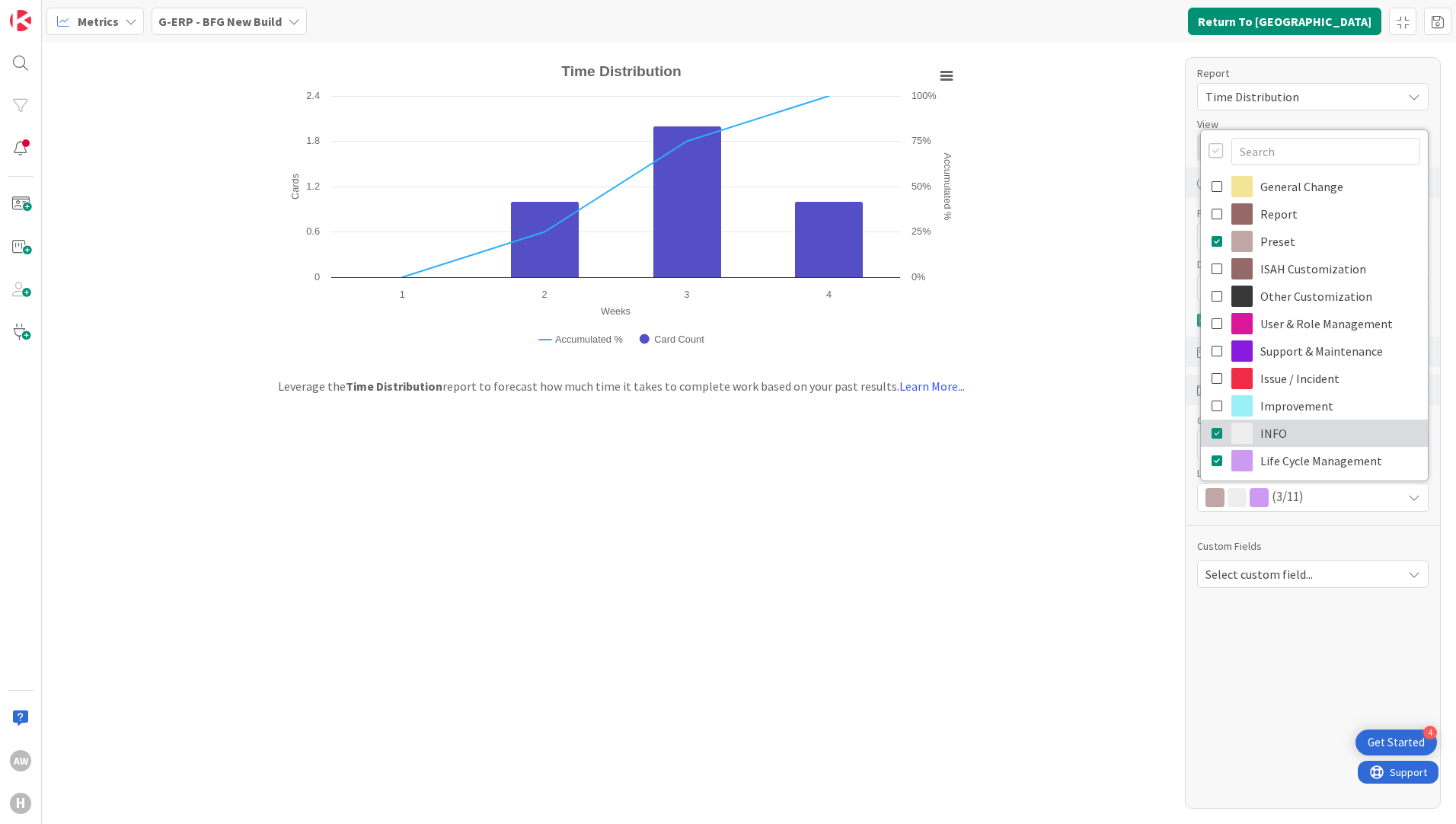
click at [1214, 431] on icon at bounding box center [1218, 433] width 12 height 23
click at [1215, 458] on icon at bounding box center [1218, 461] width 12 height 23
click at [989, 561] on div "Created with Highcharts 11.4.3 Weeks Cards Accumulated % Chart context menu Tim…" at bounding box center [748, 433] width 1413 height 782
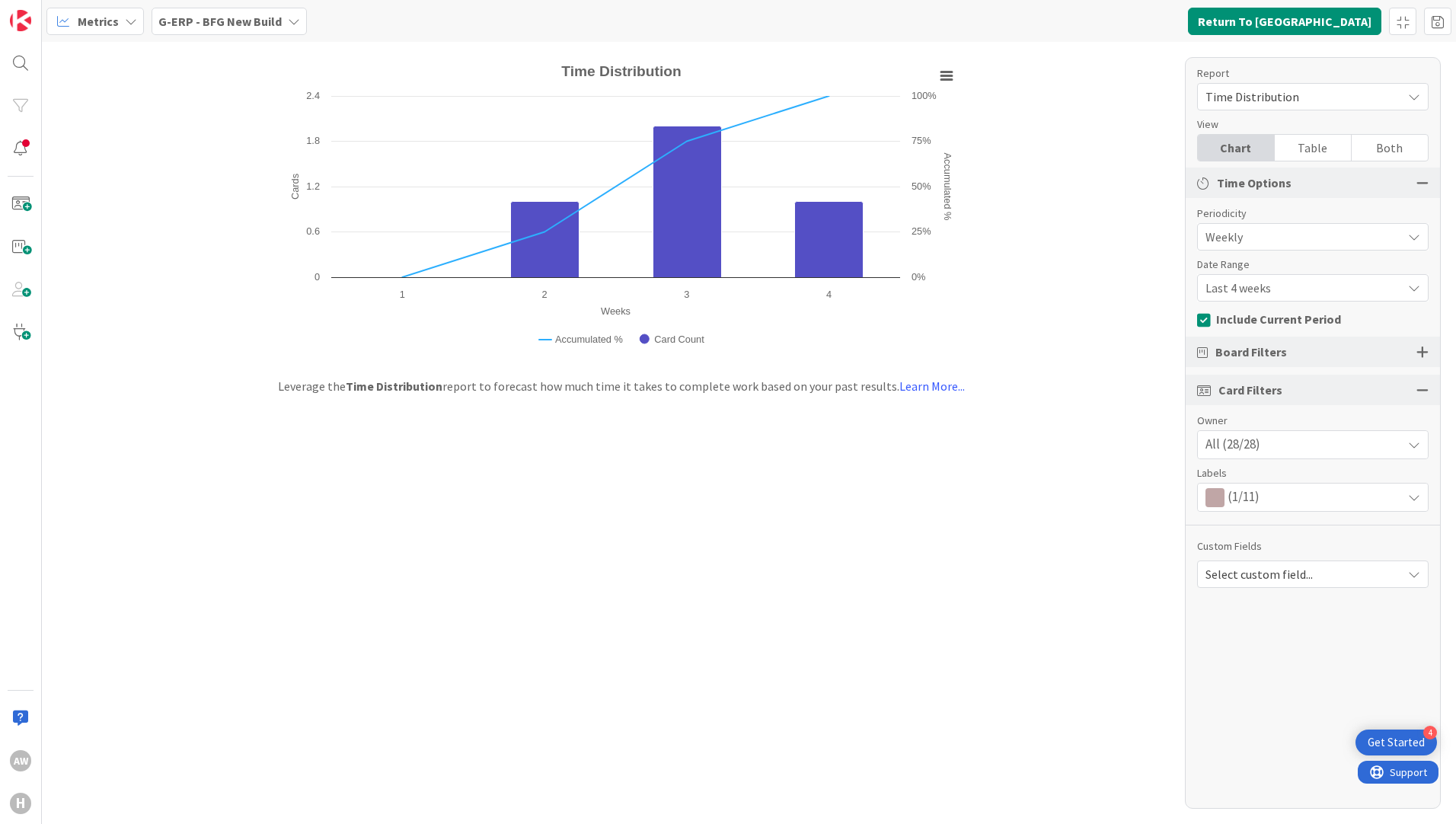
click at [1292, 248] on span "Last 4 weeks" at bounding box center [1300, 237] width 189 height 22
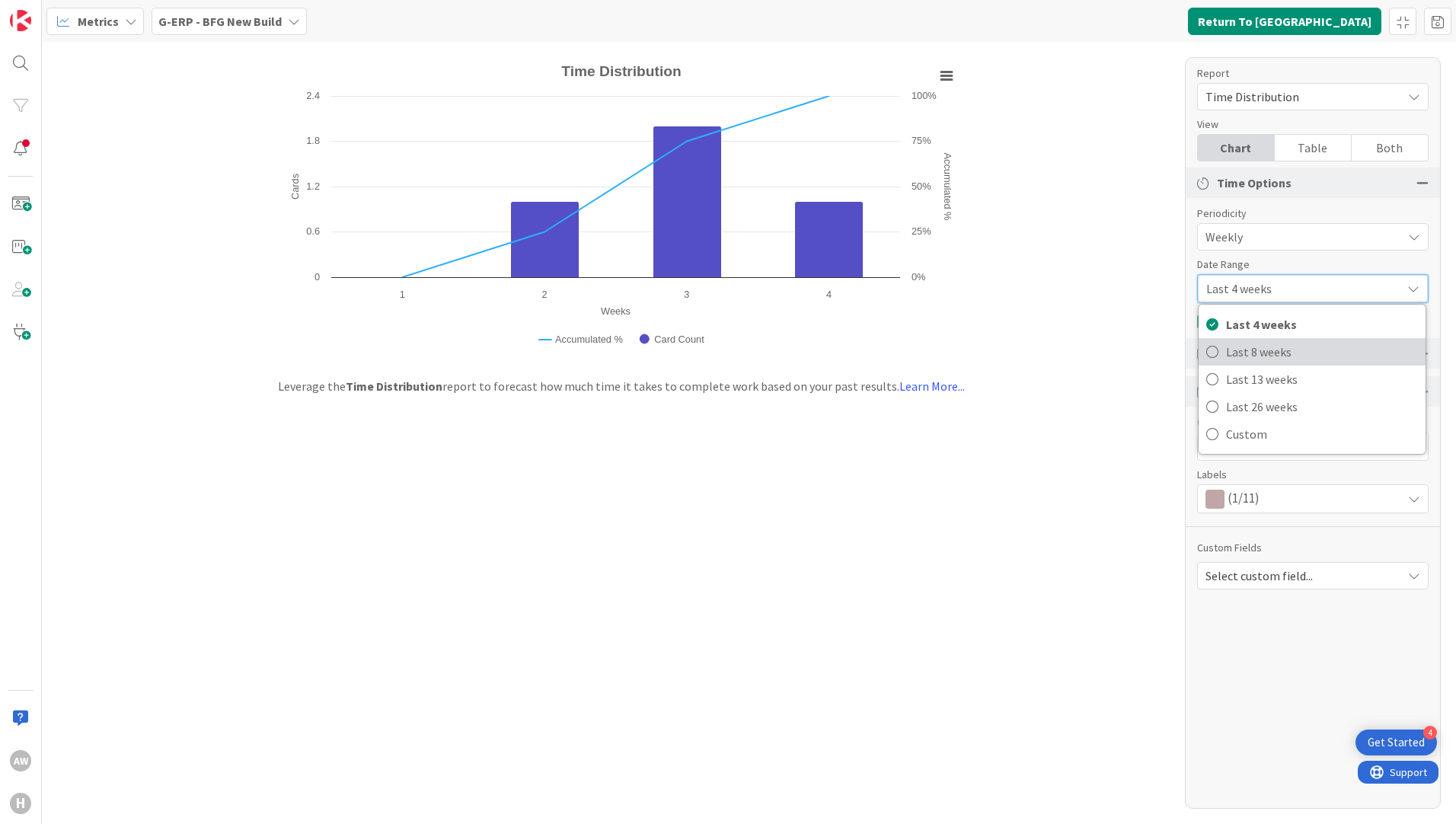
click at [1273, 359] on span "Last 8 weeks" at bounding box center [1321, 352] width 192 height 23
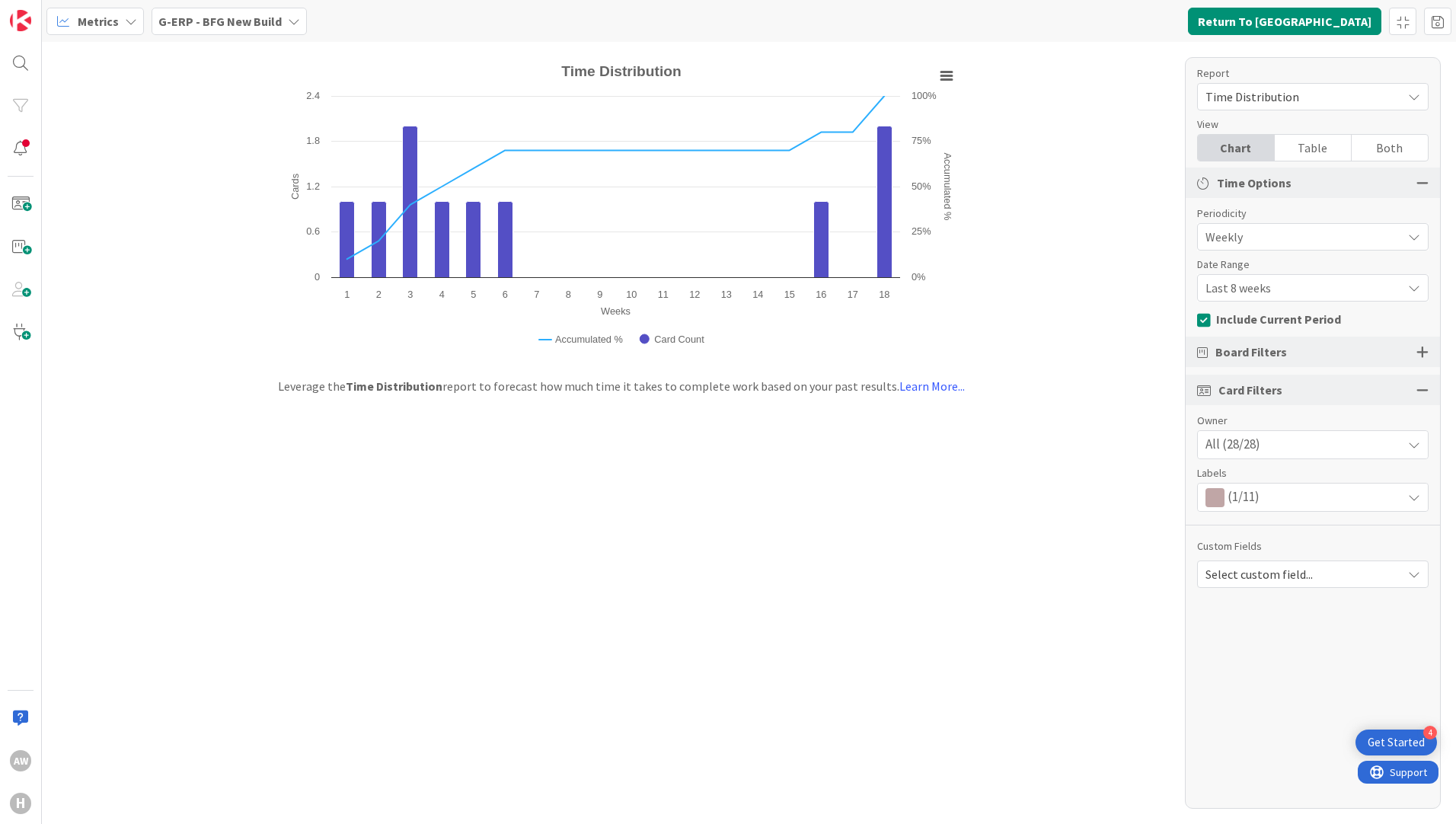
click at [897, 507] on div "Created with Highcharts 11.4.3 Weeks Cards Accumulated % Chart context menu Tim…" at bounding box center [748, 433] width 1413 height 782
click at [1306, 147] on div "Table" at bounding box center [1312, 147] width 77 height 26
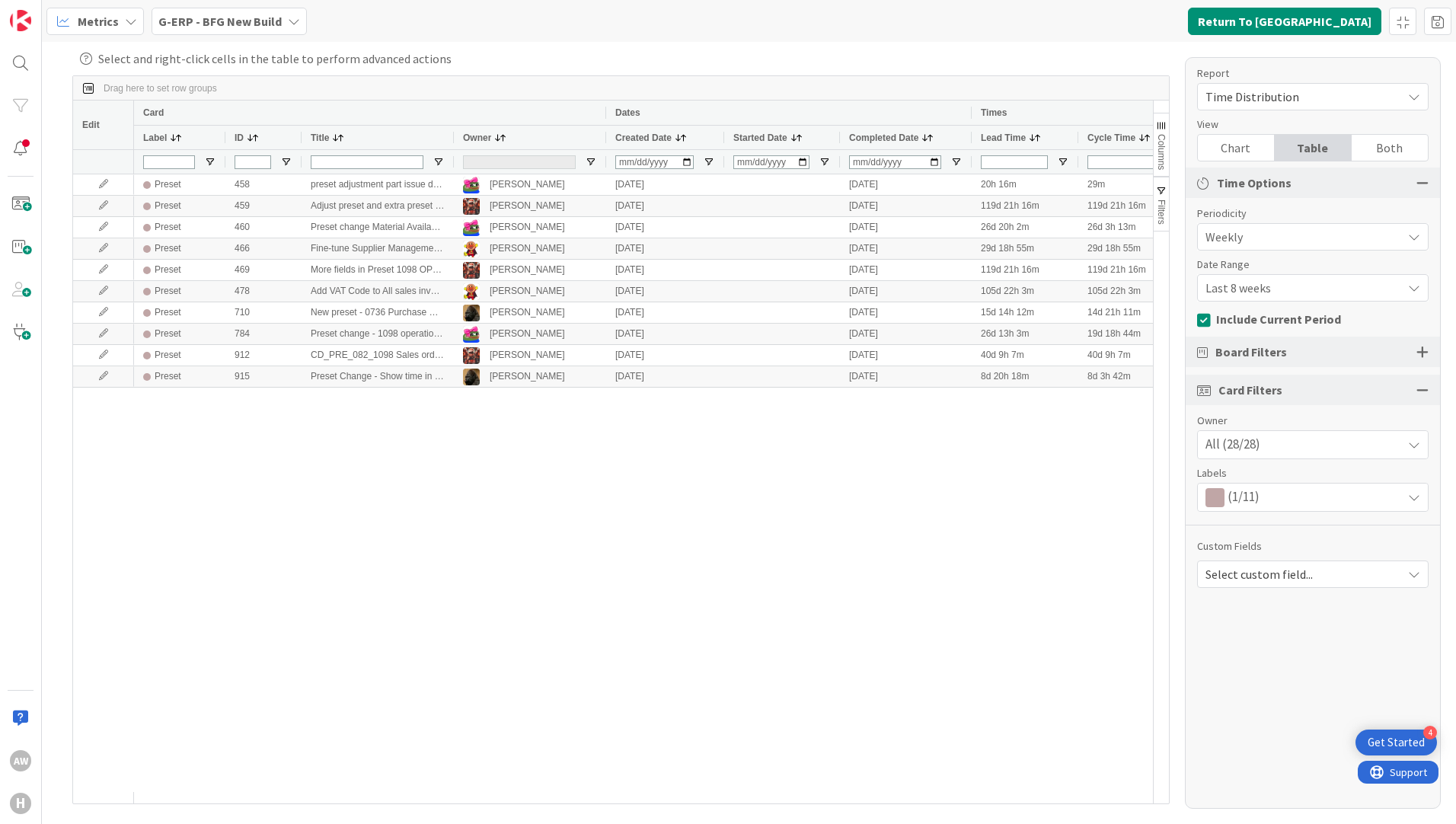
click at [679, 136] on span at bounding box center [681, 138] width 12 height 12
click at [1144, 135] on span at bounding box center [1144, 138] width 12 height 12
click at [456, 137] on div "Owner" at bounding box center [530, 136] width 152 height 24
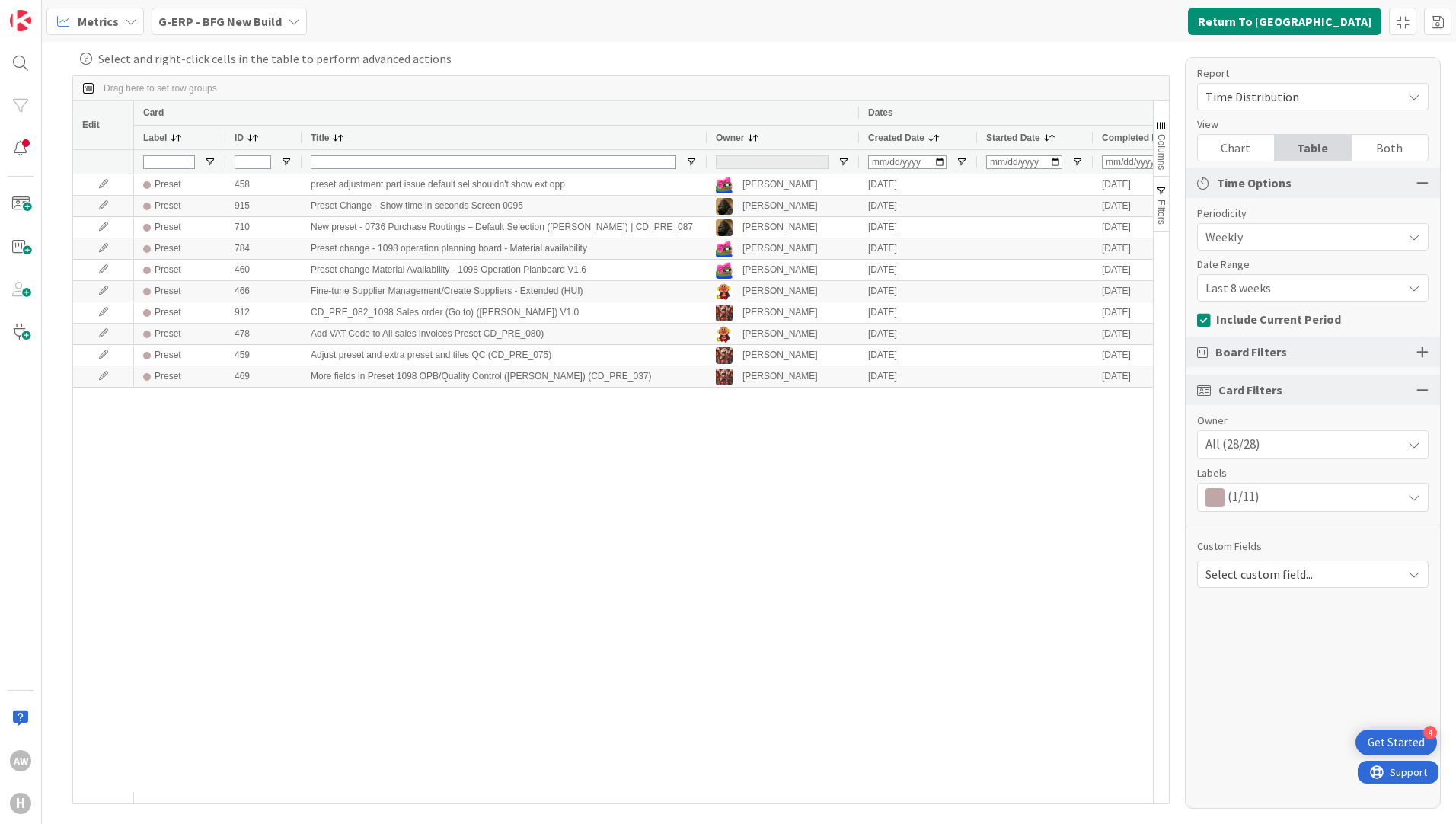
drag, startPoint x: 450, startPoint y: 138, endPoint x: 730, endPoint y: 181, distance: 283.3
click at [730, 181] on div "Edit Card Dates Times Label ID Title Owner Created Date Started Date Completed …" at bounding box center [612, 452] width 1079 height 703
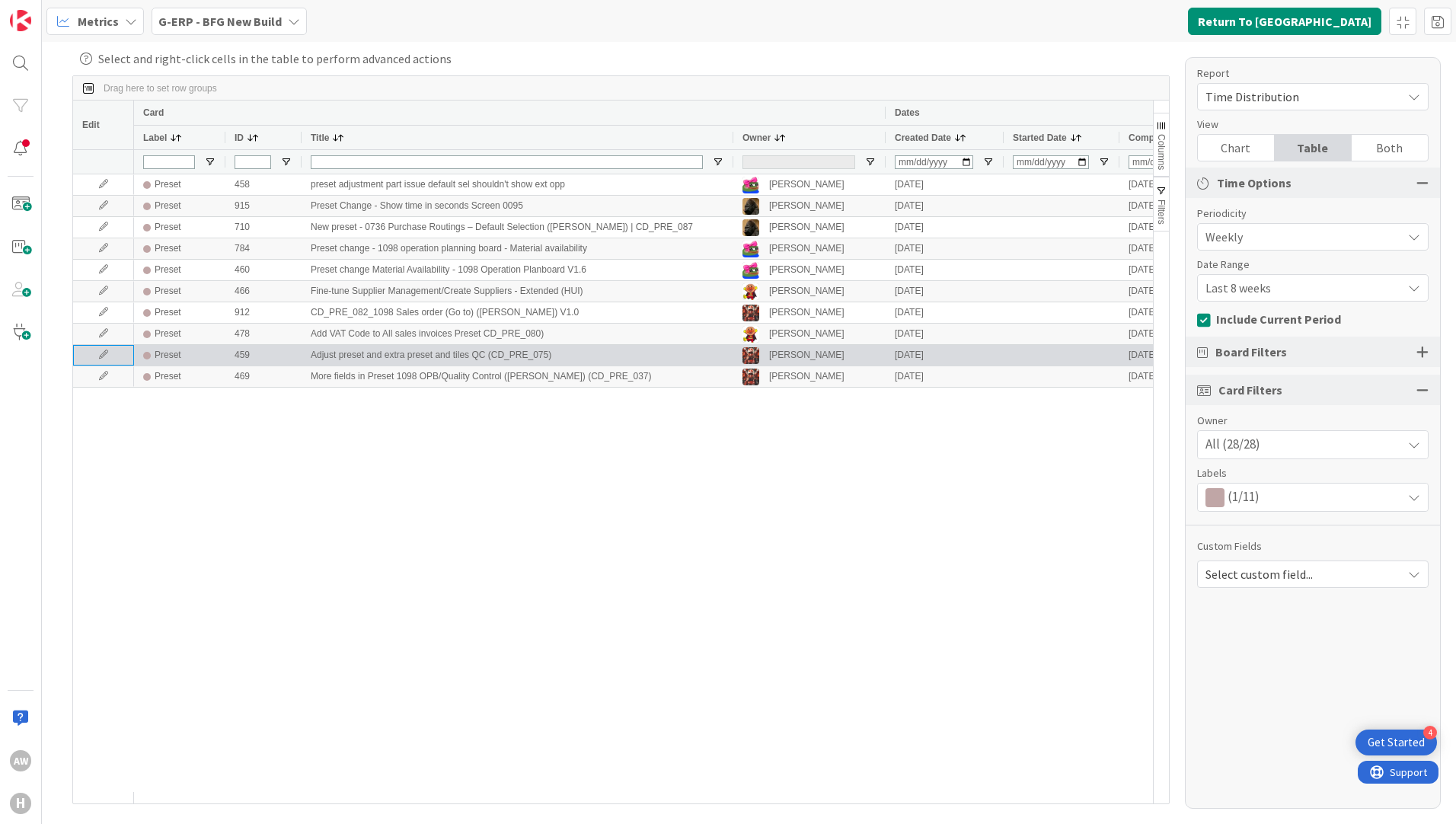
click at [99, 354] on icon at bounding box center [104, 355] width 23 height 9
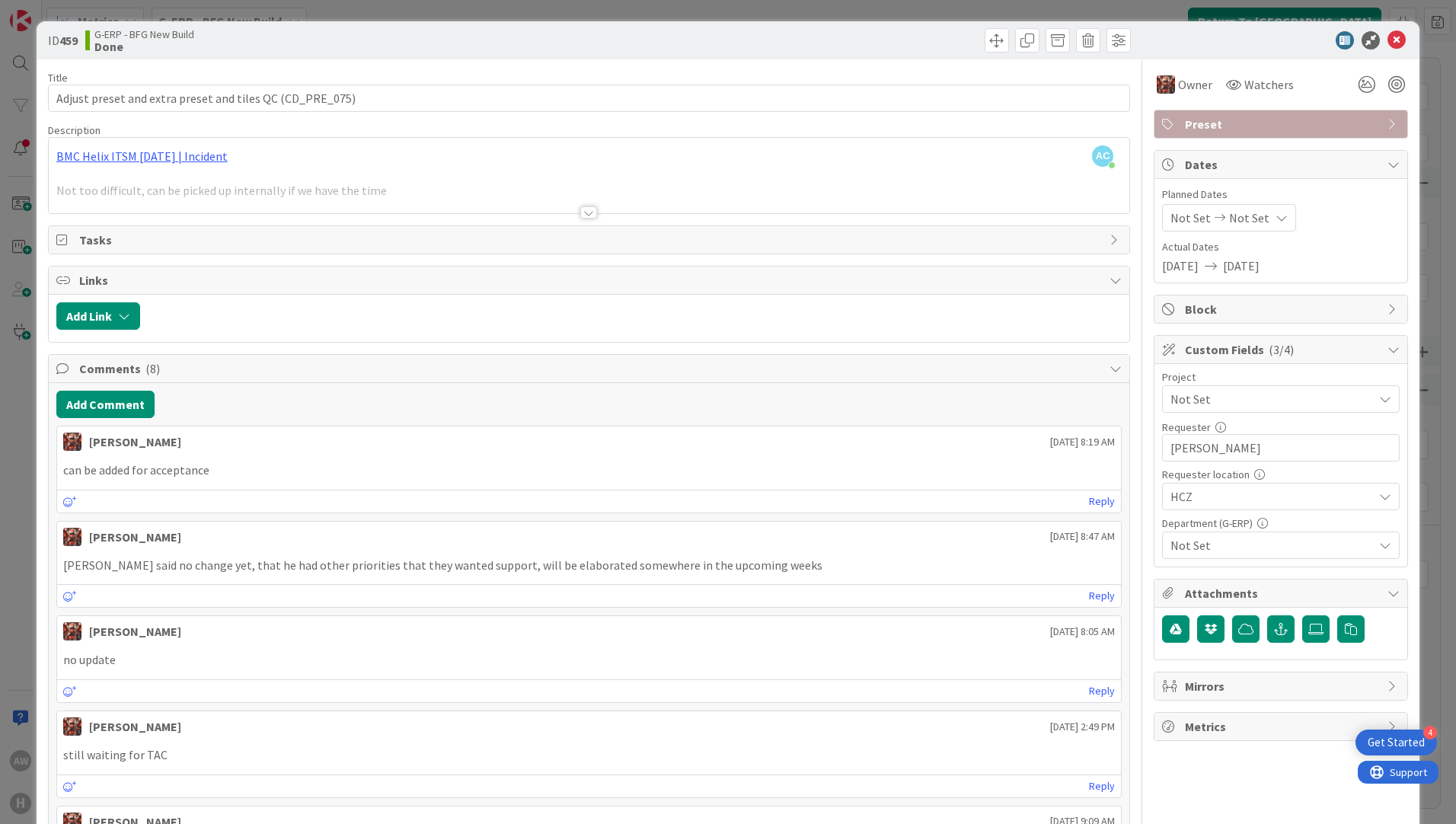
click at [583, 206] on div at bounding box center [589, 193] width 1080 height 39
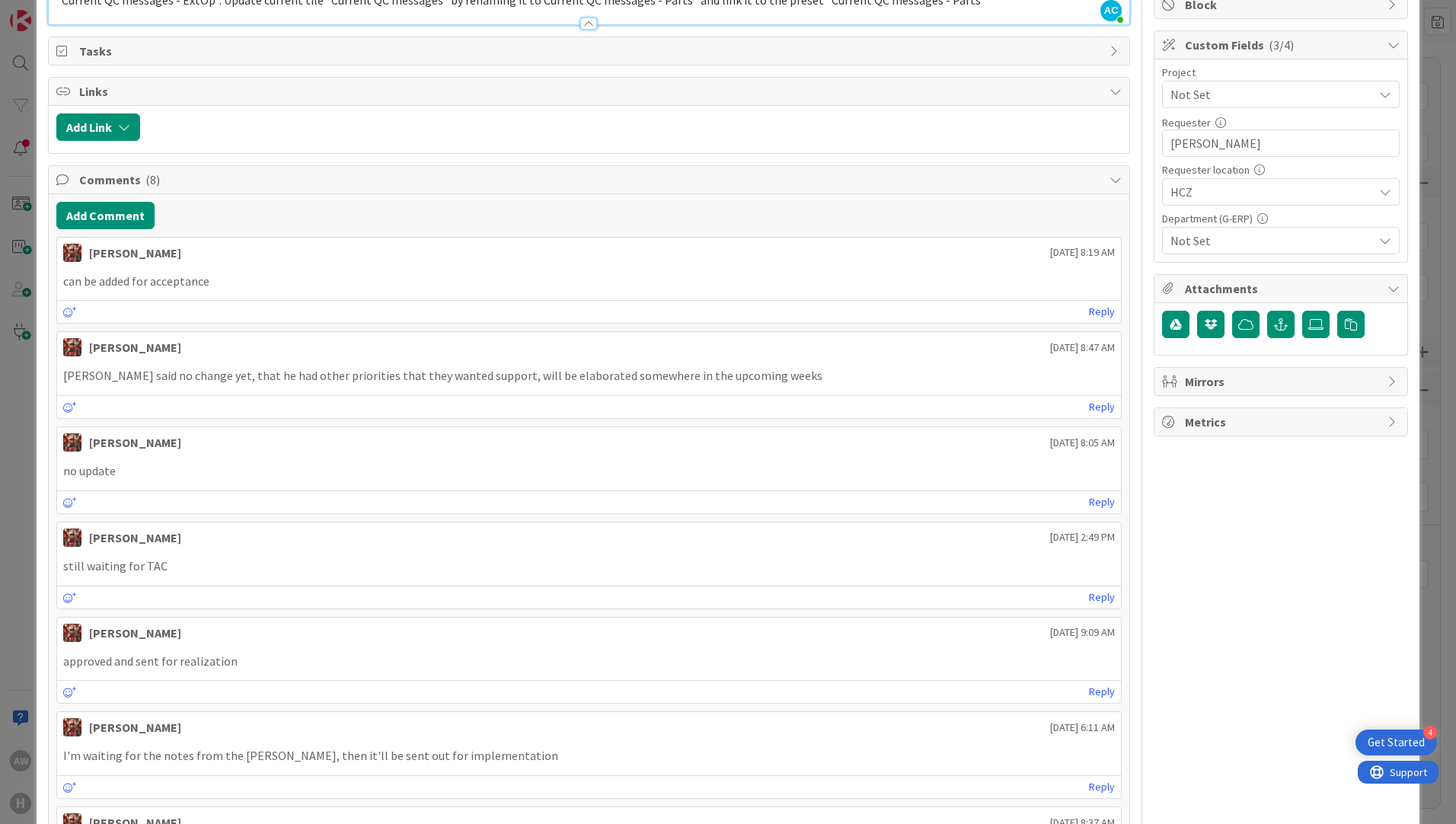
scroll to position [609, 0]
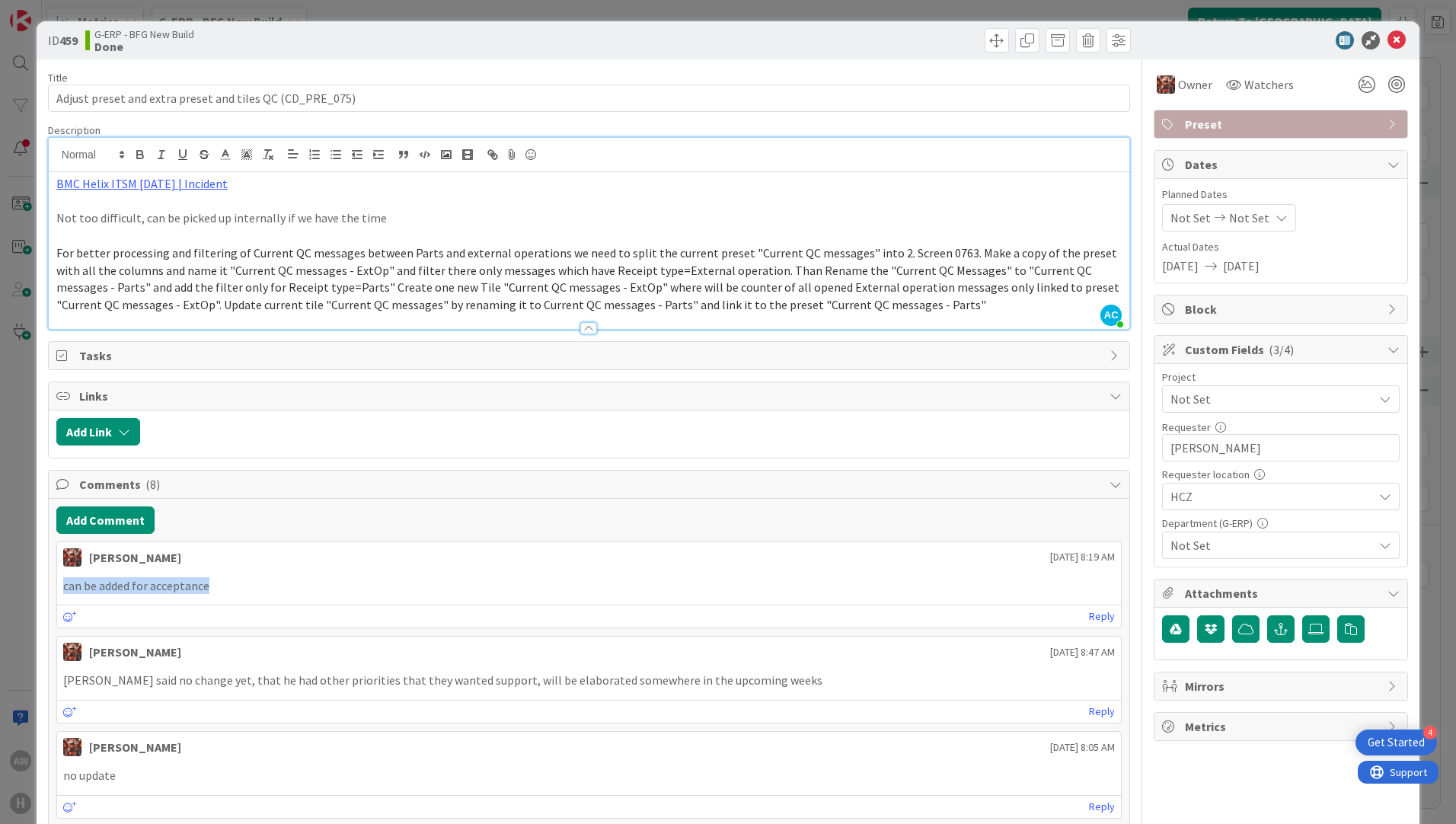
drag, startPoint x: 220, startPoint y: 594, endPoint x: 53, endPoint y: 591, distance: 167.0
click at [659, 597] on div "can be added for acceptance" at bounding box center [589, 586] width 1064 height 29
drag, startPoint x: 122, startPoint y: 51, endPoint x: 201, endPoint y: 46, distance: 79.2
click at [201, 46] on div "G-ERP - BFG New Build Done" at bounding box center [335, 39] width 501 height 24
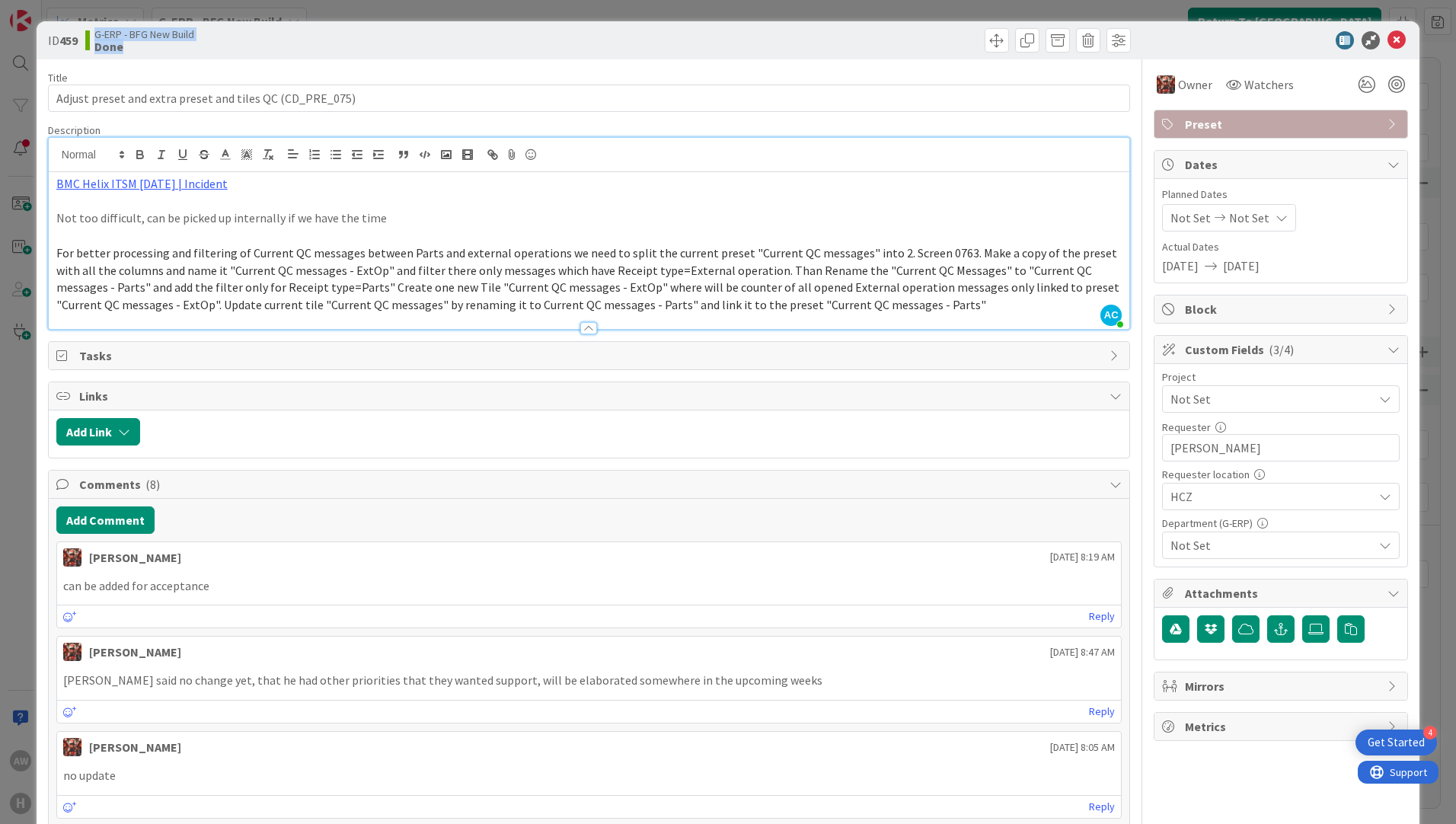
drag, startPoint x: 133, startPoint y: 55, endPoint x: 85, endPoint y: 51, distance: 48.2
click at [85, 51] on div "ID 459 G-ERP - BFG New Build Done" at bounding box center [727, 40] width 1383 height 38
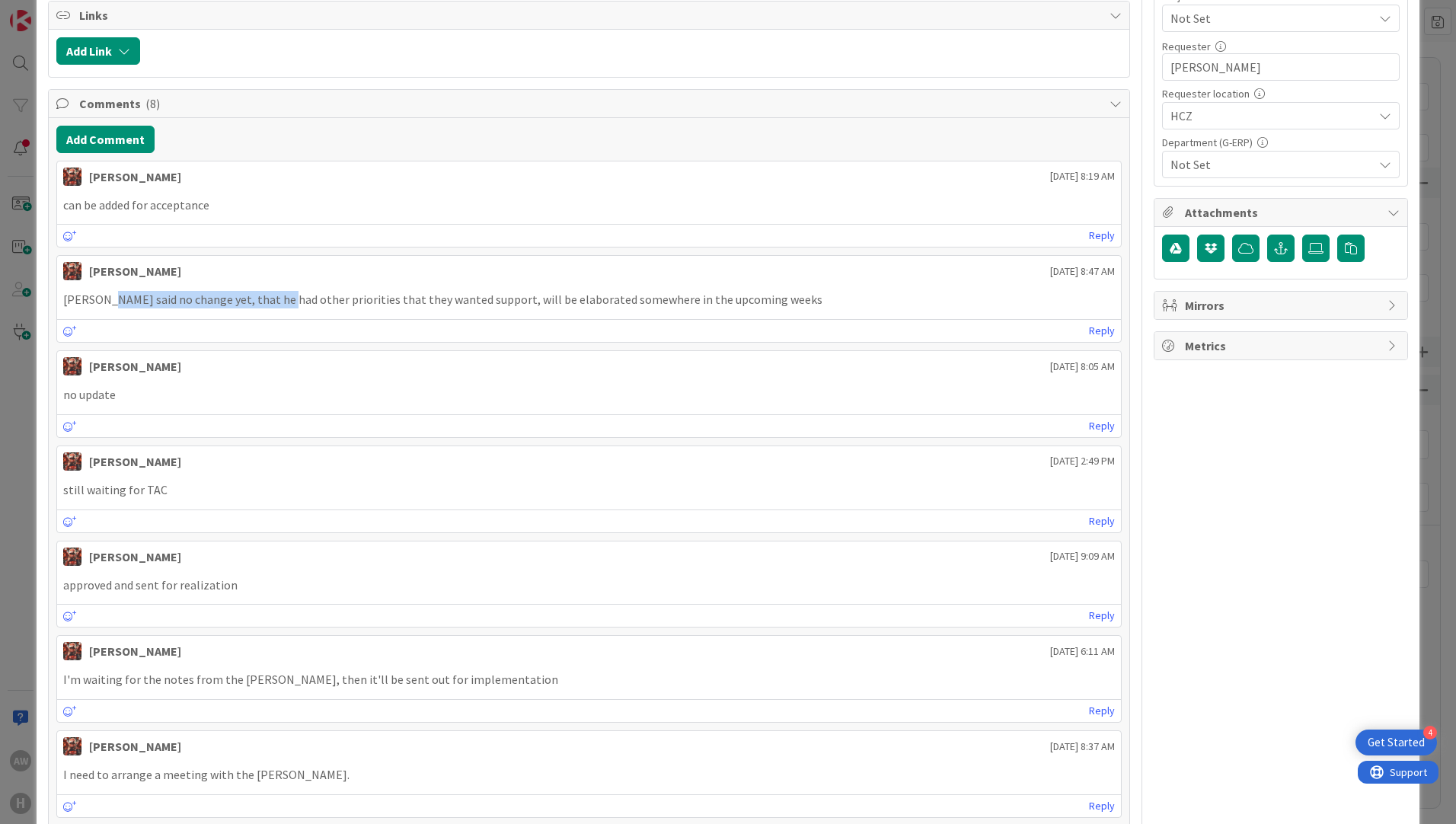
drag, startPoint x: 119, startPoint y: 309, endPoint x: 335, endPoint y: 299, distance: 216.2
click at [335, 299] on div "[PERSON_NAME] said no change yet, that he had other priorities that they wanted…" at bounding box center [589, 299] width 1064 height 29
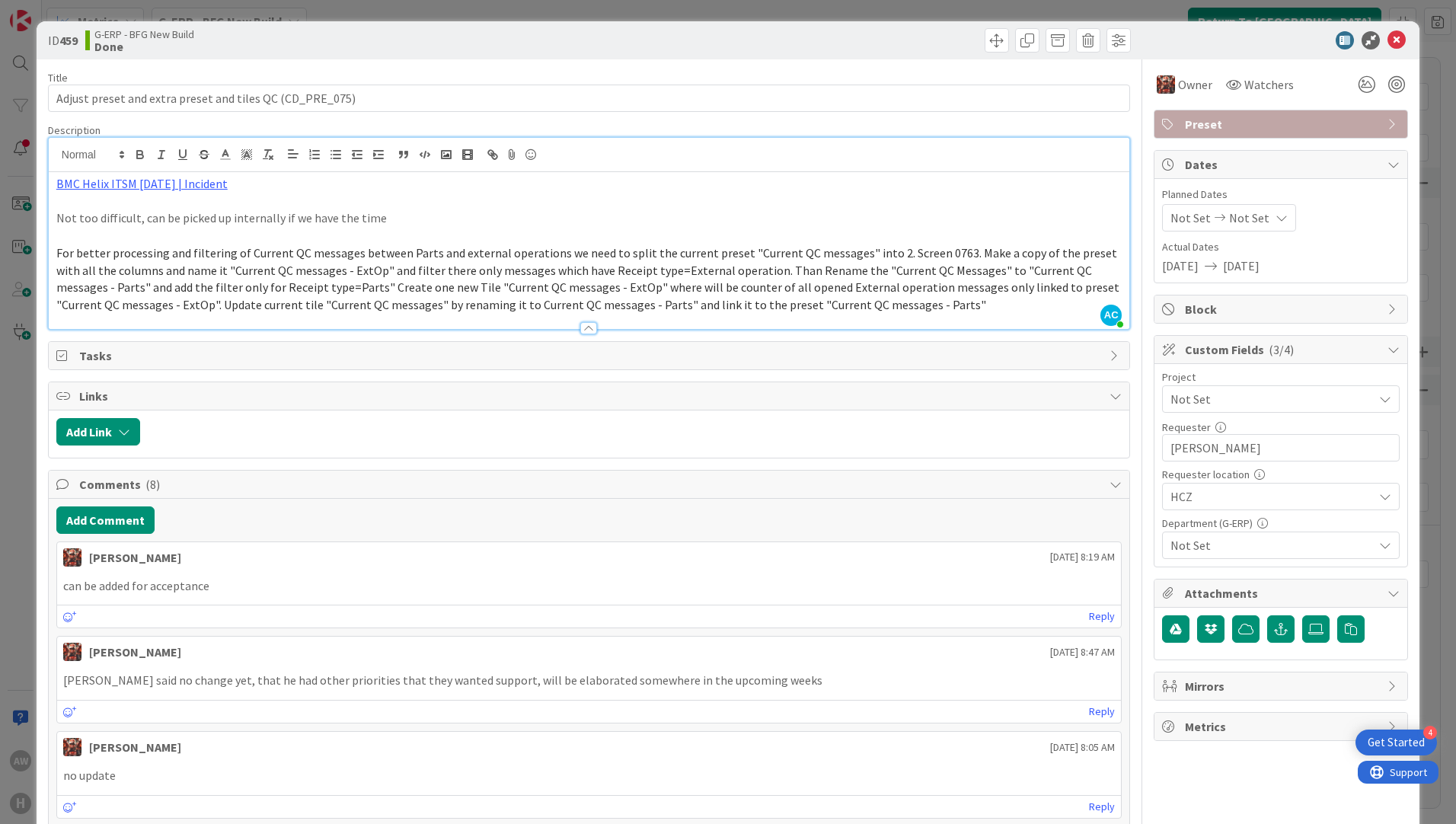
click at [1399, 38] on div "ID 459 G-ERP - BFG New Build Done" at bounding box center [727, 40] width 1383 height 38
click at [1389, 39] on icon at bounding box center [1396, 40] width 19 height 19
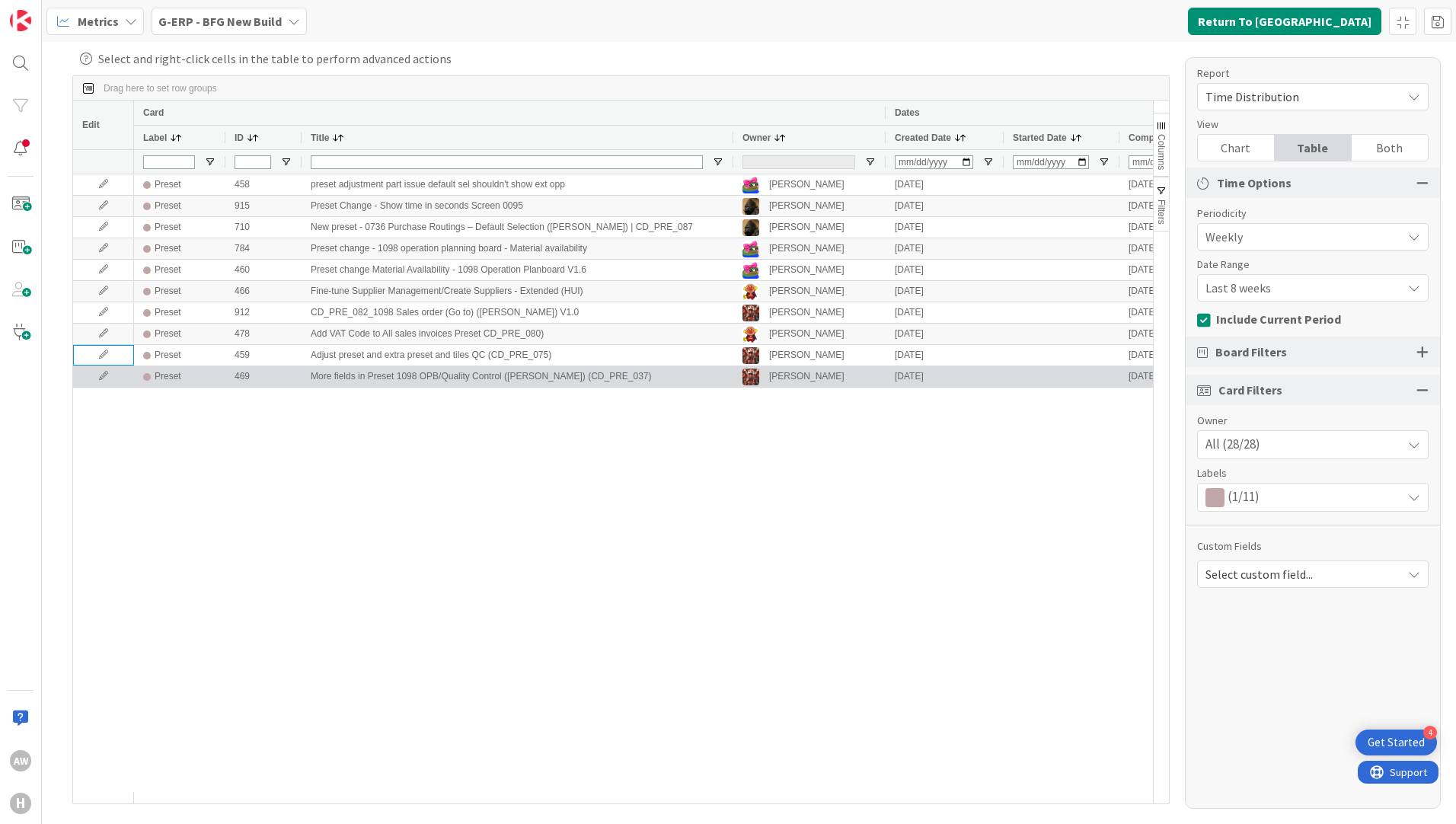
click at [97, 381] on icon at bounding box center [104, 376] width 23 height 9
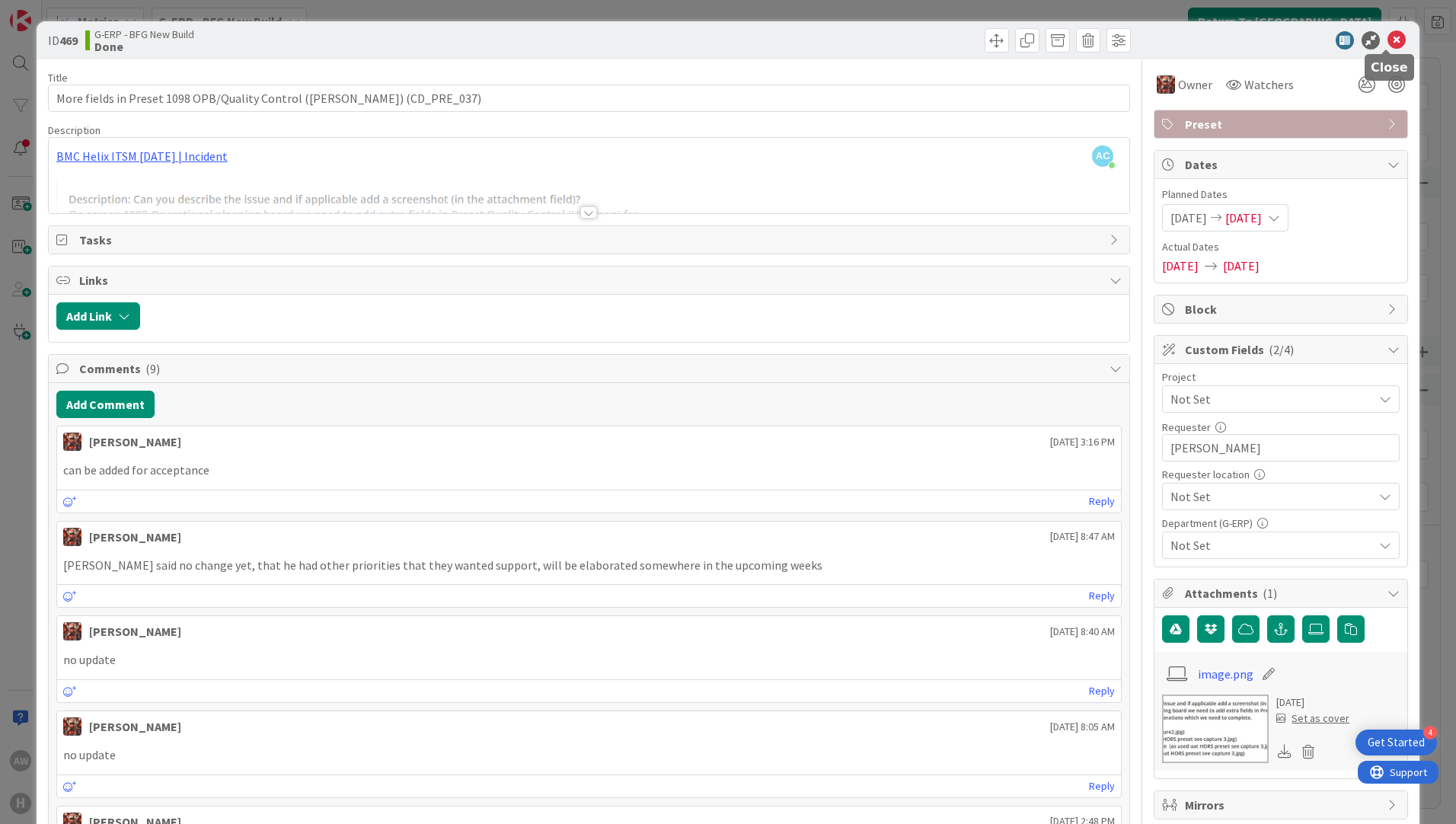
click at [1389, 36] on icon at bounding box center [1396, 40] width 19 height 19
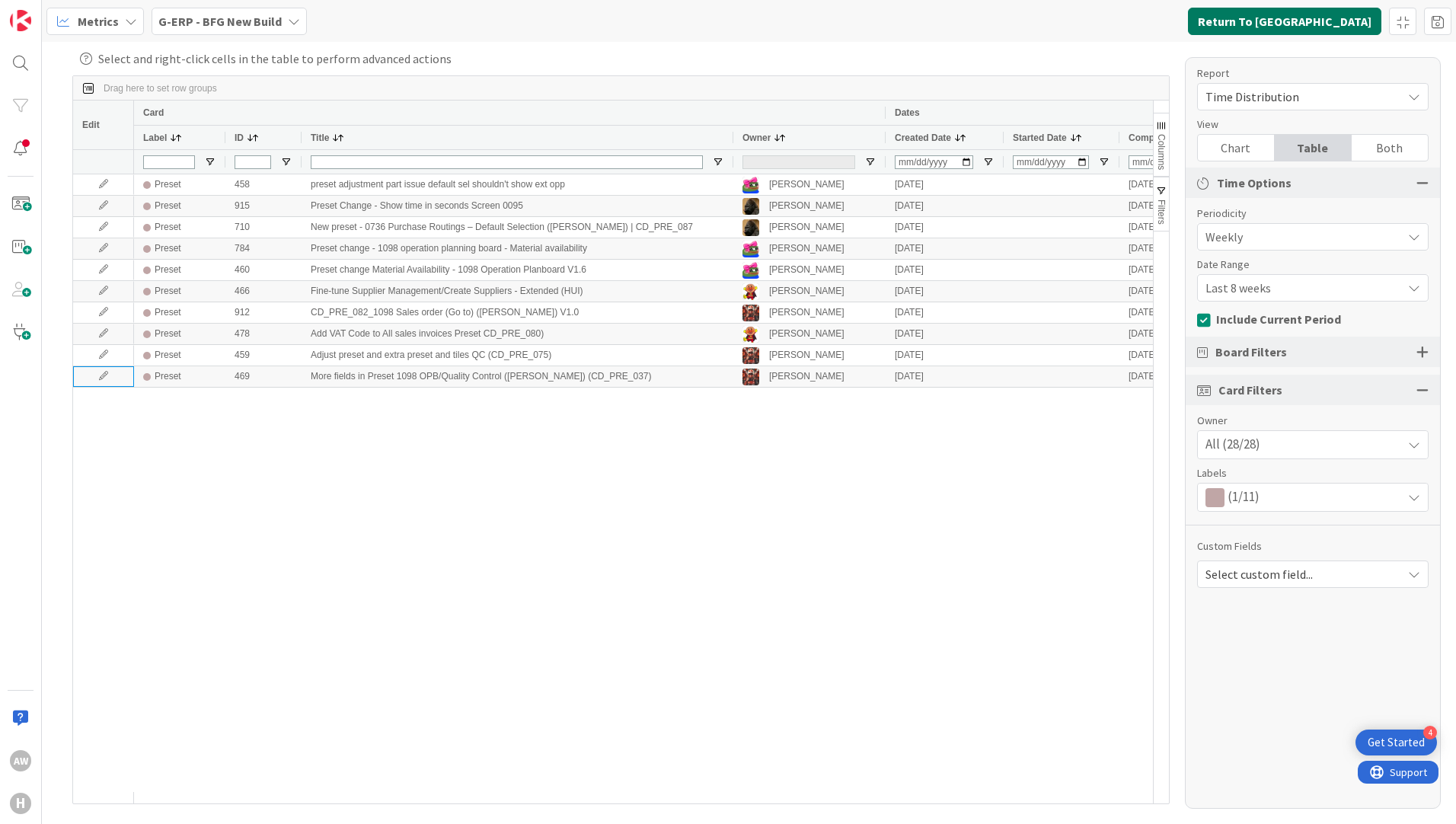
click at [1307, 21] on button "Return To [GEOGRAPHIC_DATA]" at bounding box center [1284, 21] width 193 height 27
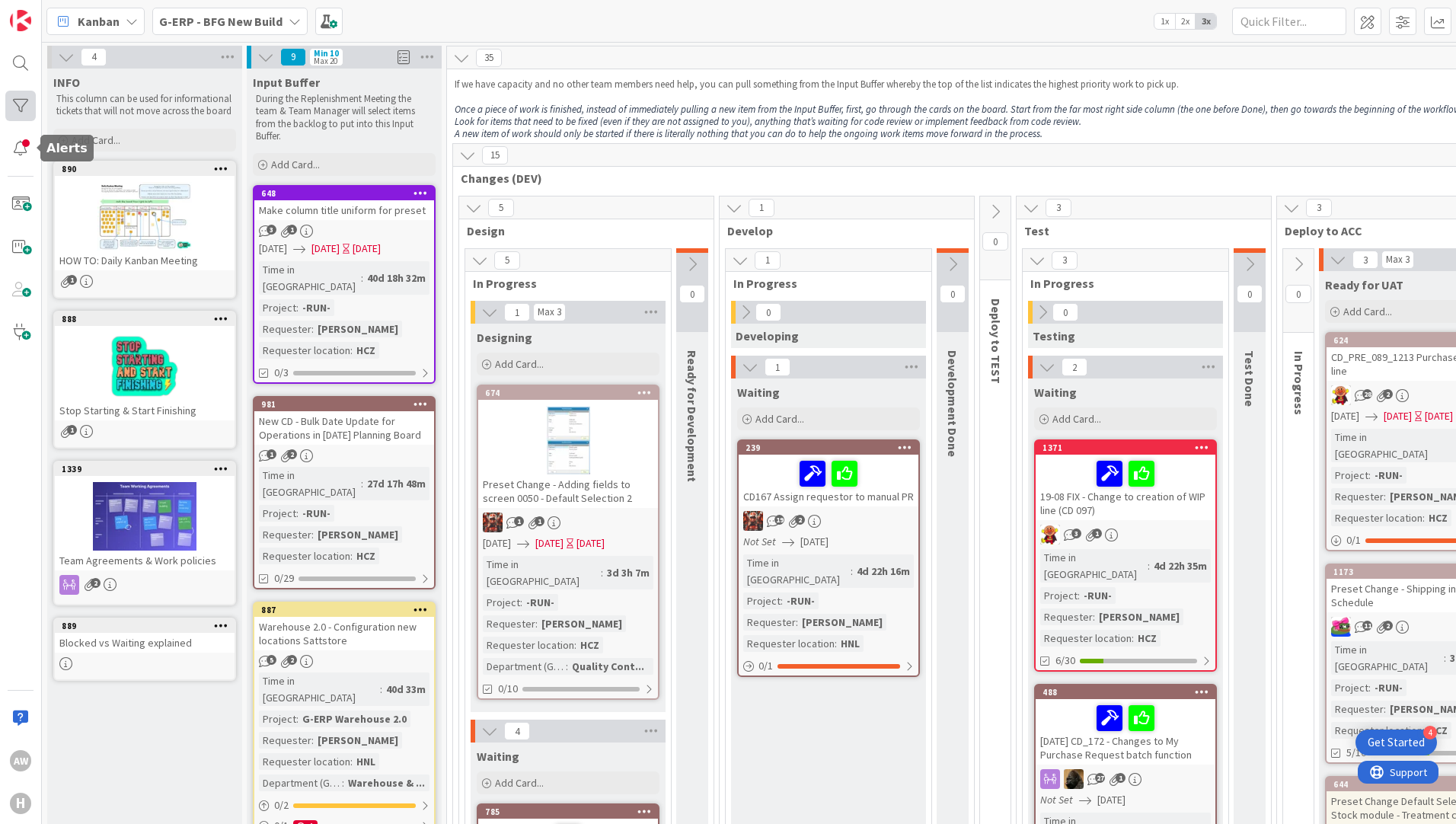
click at [23, 98] on div at bounding box center [20, 105] width 30 height 30
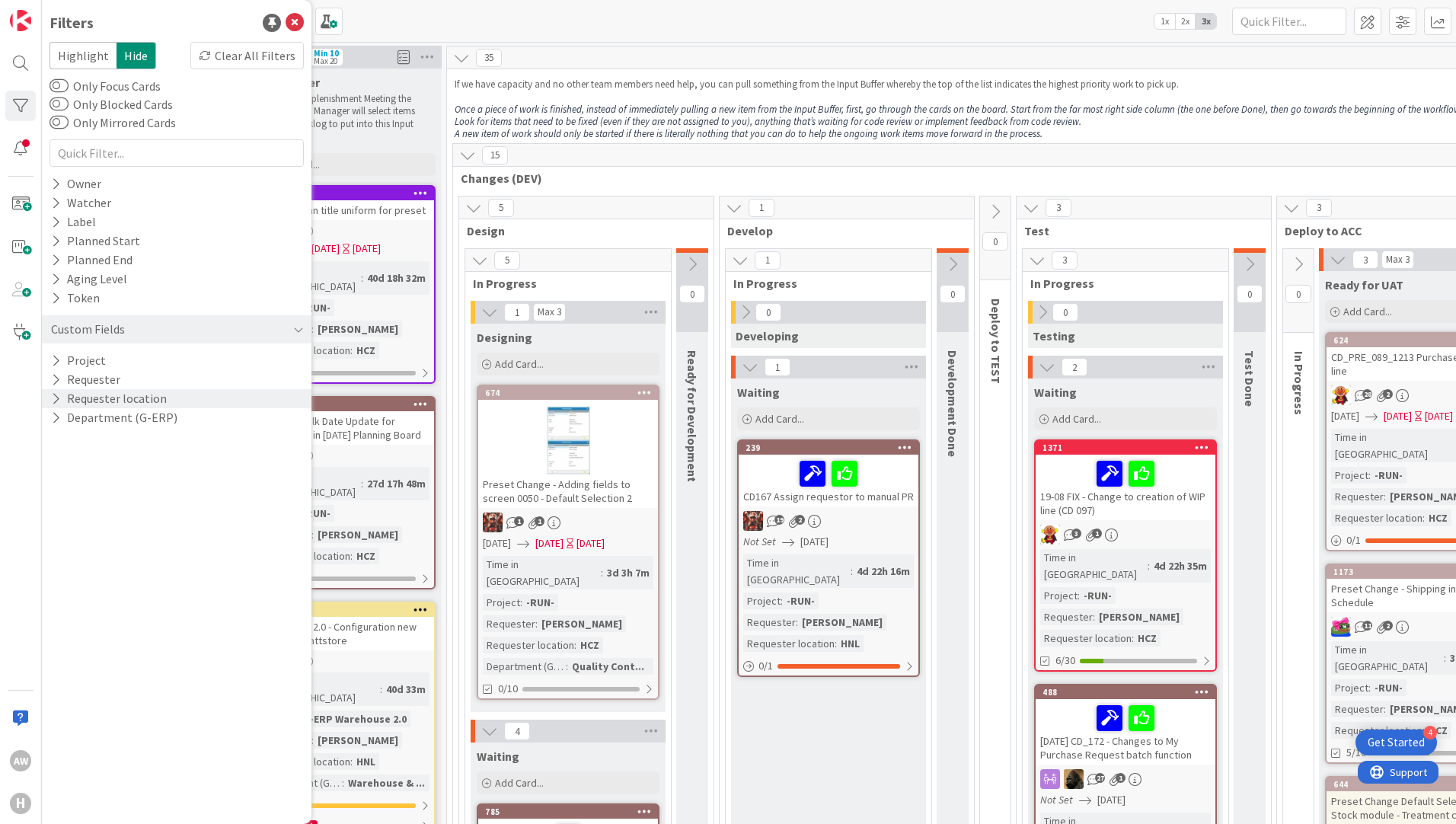
click at [50, 398] on button "Requester location" at bounding box center [109, 398] width 119 height 19
click at [56, 396] on icon at bounding box center [58, 398] width 14 height 13
click at [53, 415] on icon at bounding box center [56, 417] width 10 height 13
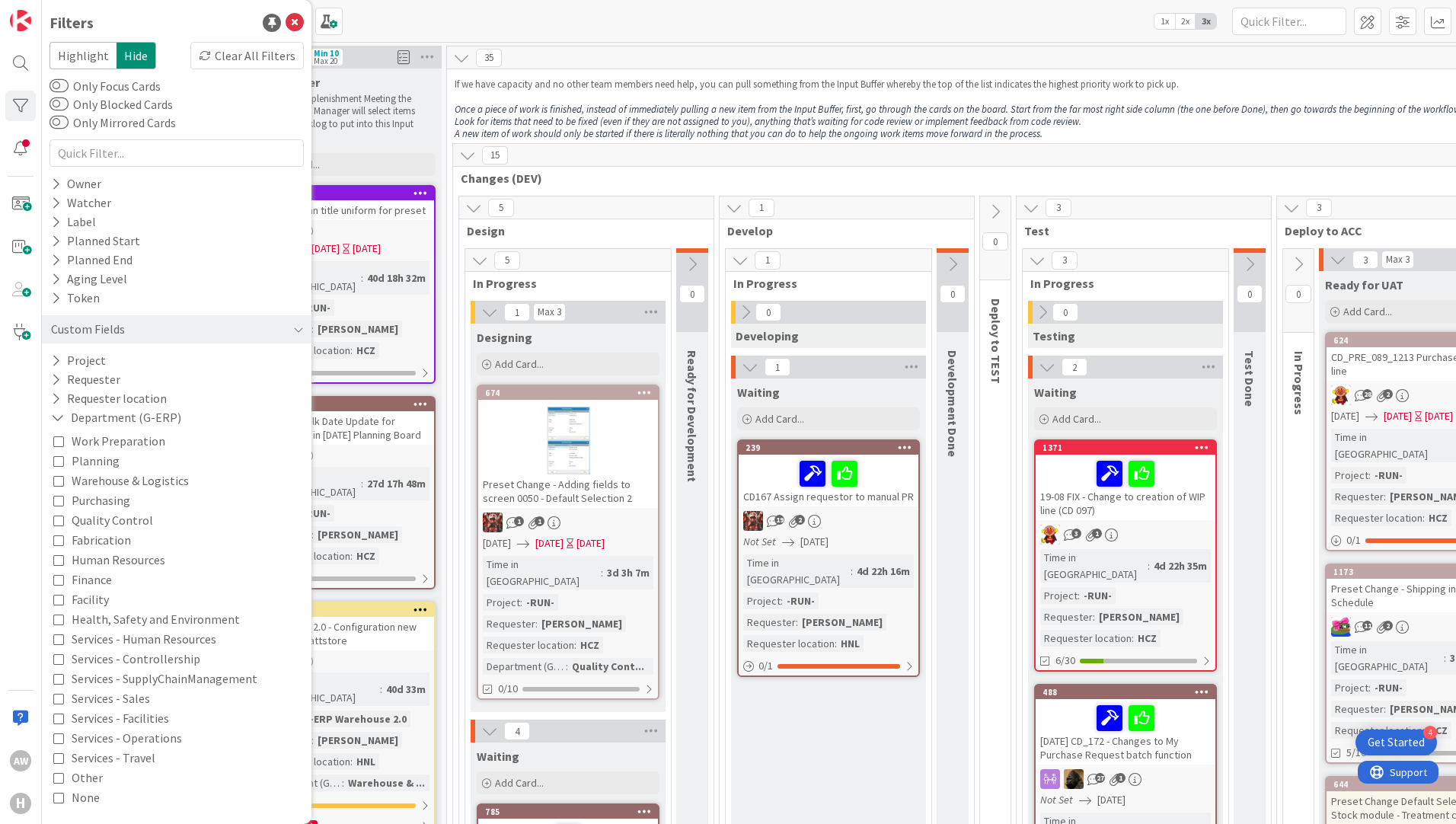
click at [60, 440] on icon at bounding box center [59, 441] width 11 height 11
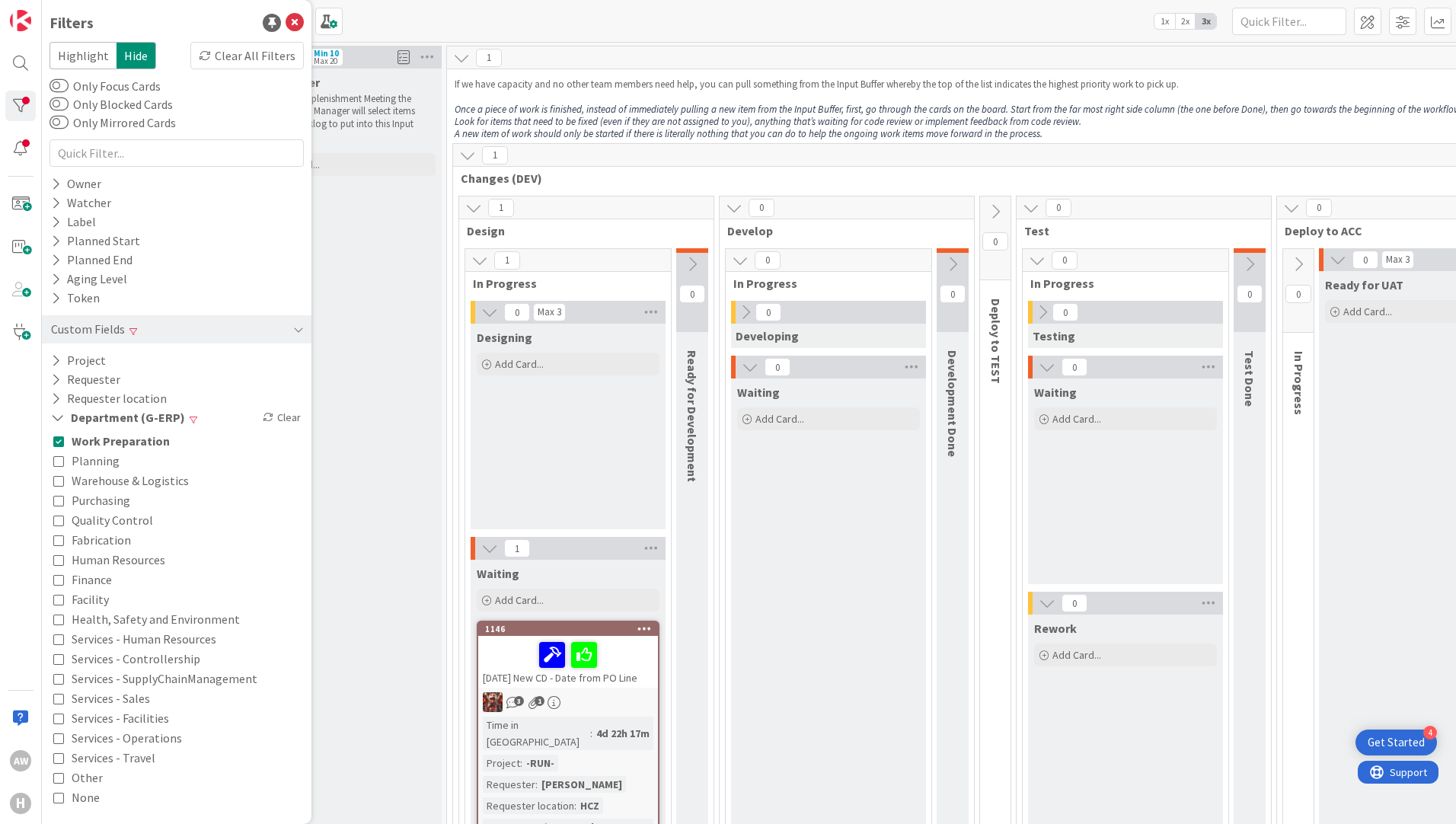
click at [590, 420] on div "Designing Add Card..." at bounding box center [568, 426] width 195 height 206
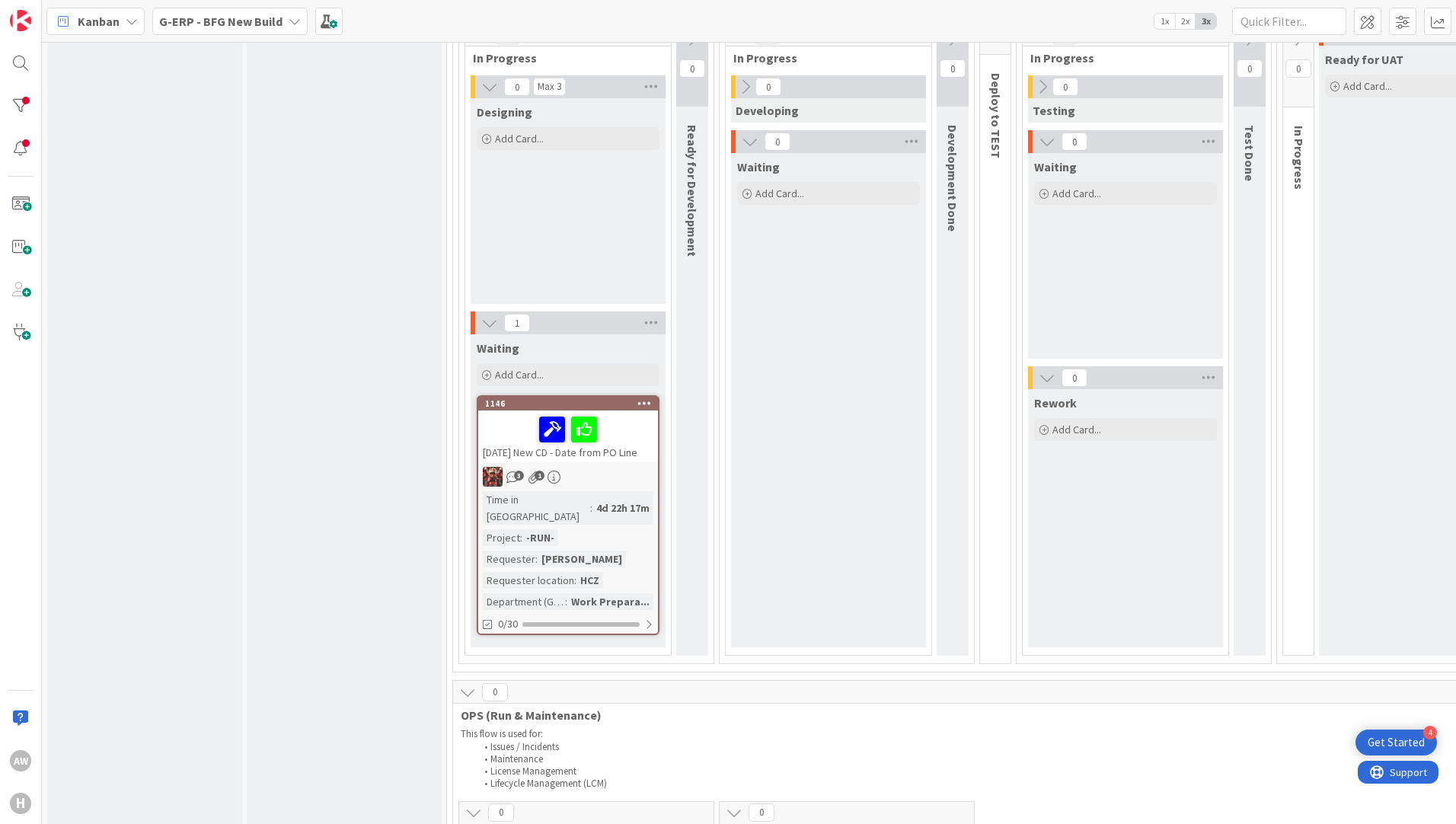
scroll to position [228, 0]
click at [625, 454] on div "[DATE] New CD - Date from PO Line" at bounding box center [568, 433] width 179 height 52
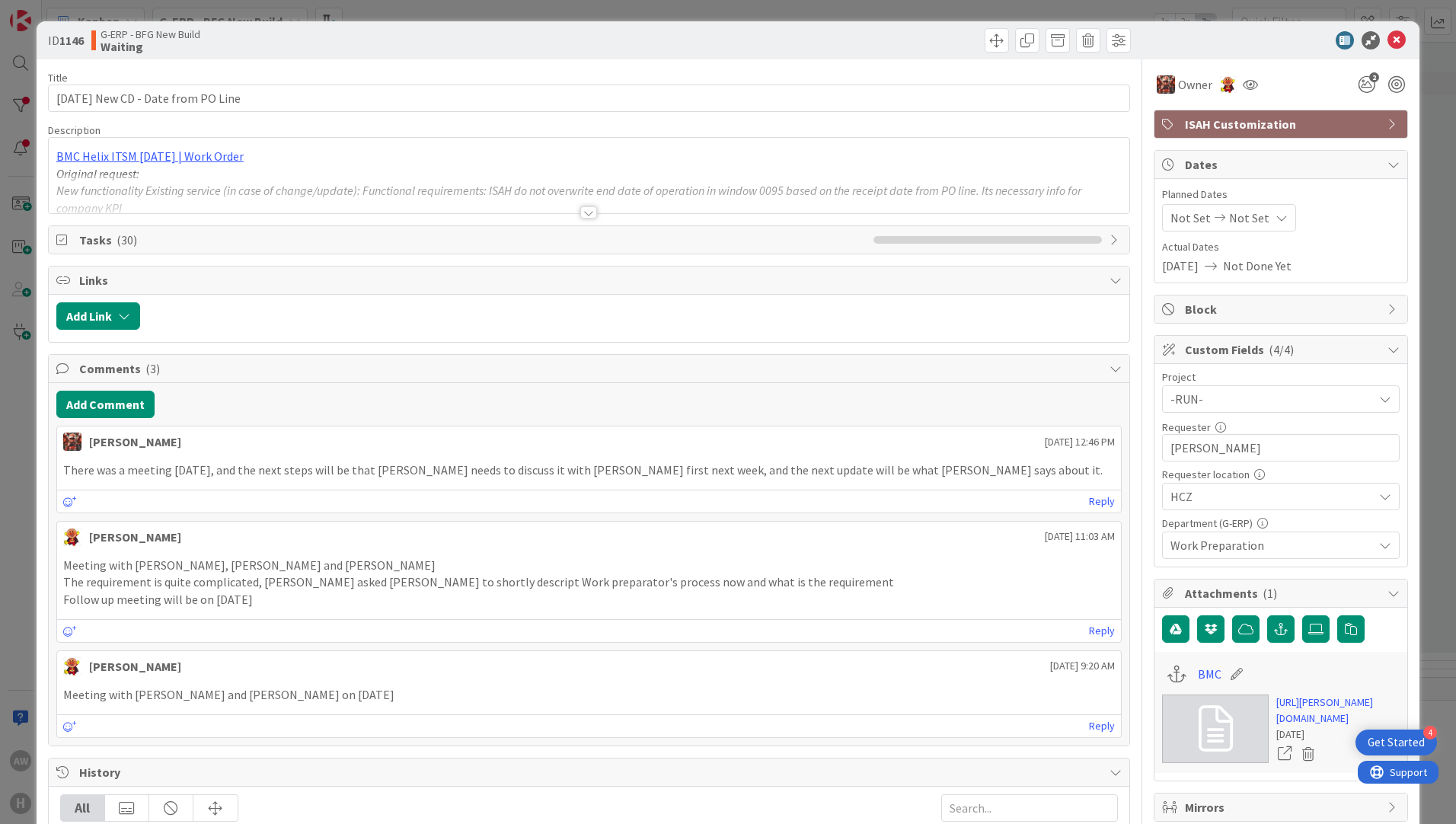
click at [580, 215] on div at bounding box center [589, 213] width 17 height 12
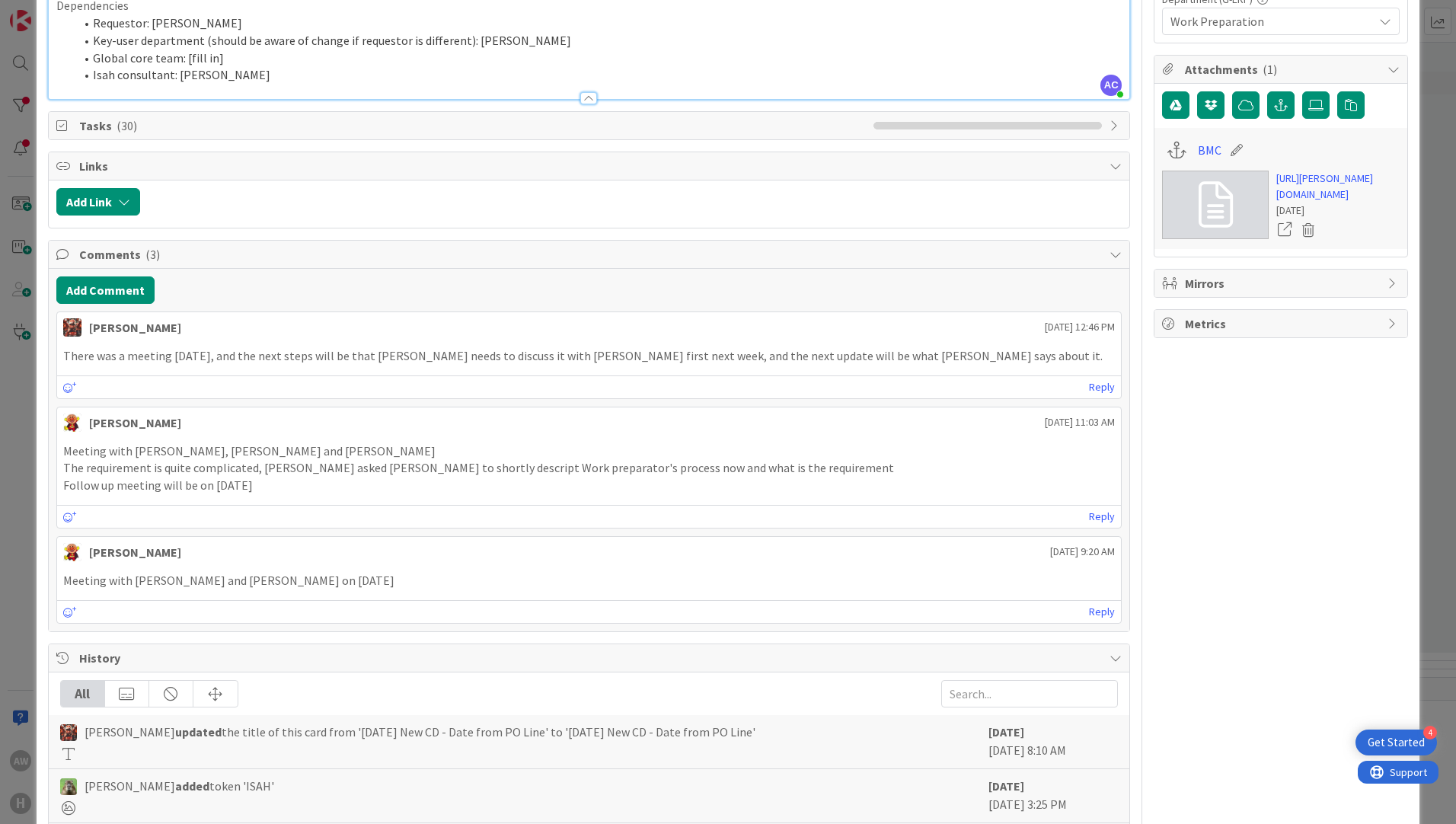
scroll to position [533, 0]
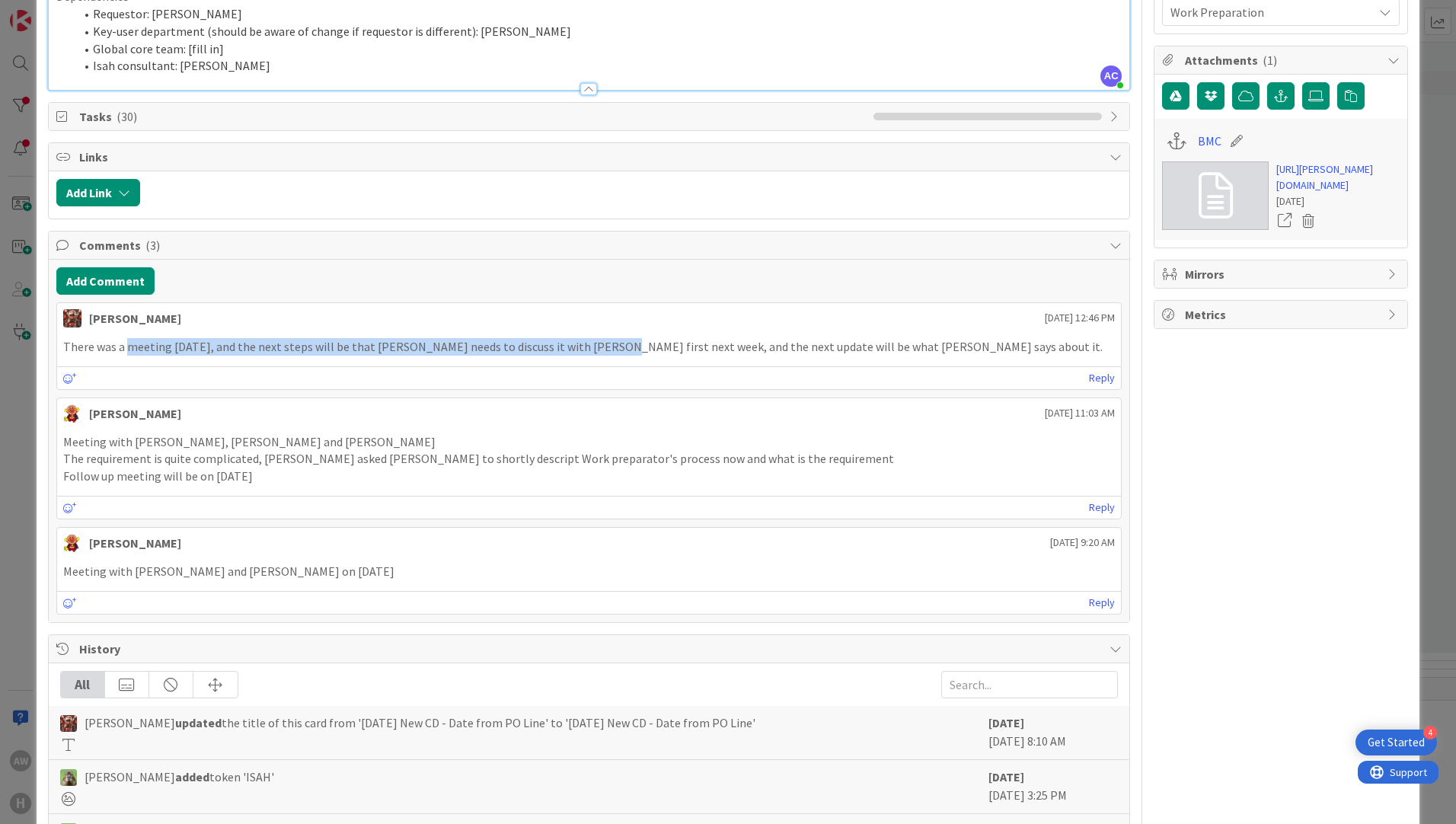
drag, startPoint x: 126, startPoint y: 346, endPoint x: 599, endPoint y: 345, distance: 473.0
click at [599, 345] on p "There was a meeting [DATE], and the next steps will be that [PERSON_NAME] needs…" at bounding box center [589, 347] width 1051 height 18
click at [422, 350] on p "There was a meeting [DATE], and the next steps will be that [PERSON_NAME] needs…" at bounding box center [589, 347] width 1051 height 18
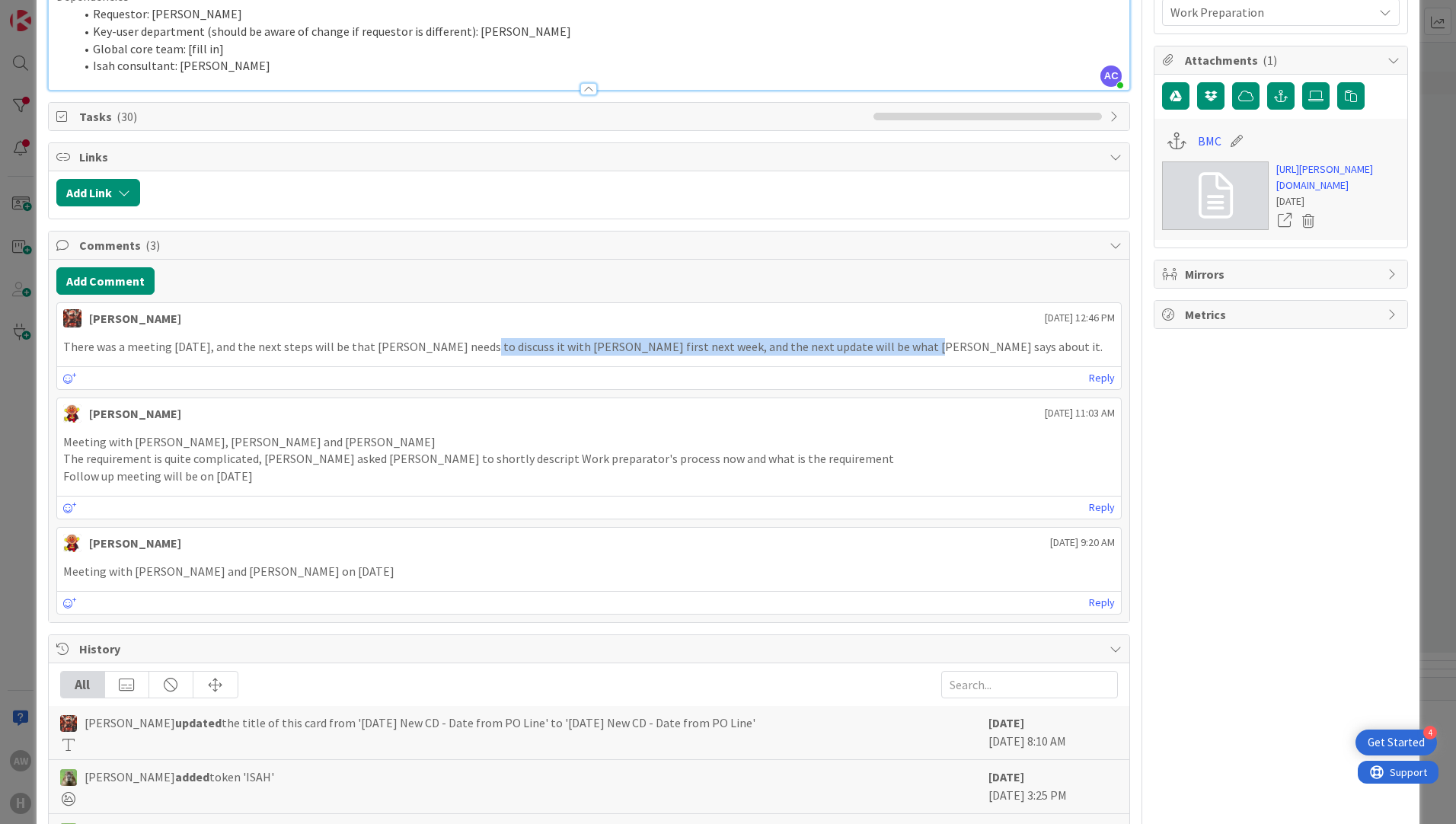
drag, startPoint x: 483, startPoint y: 348, endPoint x: 915, endPoint y: 345, distance: 432.0
click at [915, 345] on p "There was a meeting [DATE], and the next steps will be that [PERSON_NAME] needs…" at bounding box center [589, 347] width 1051 height 18
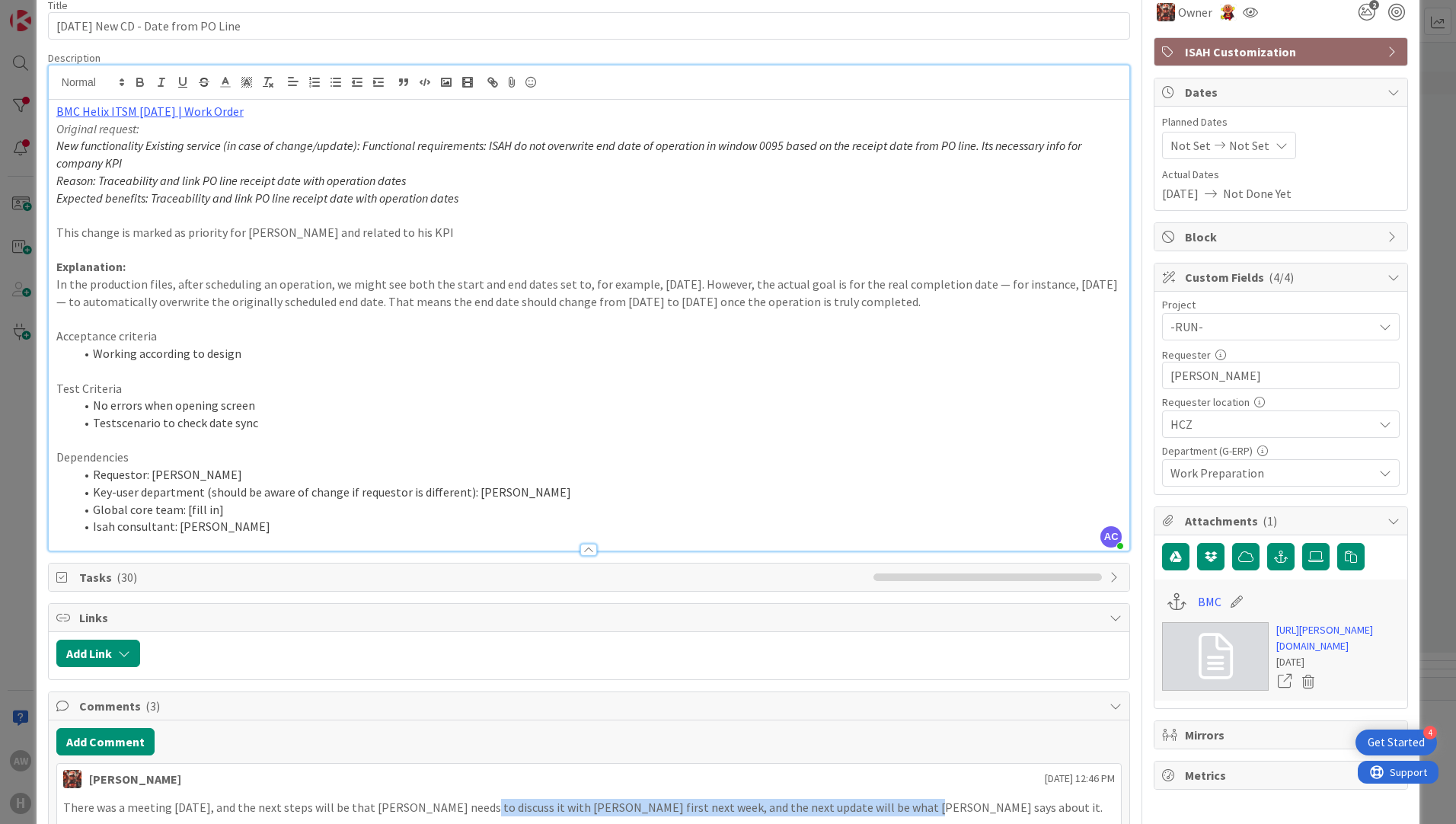
scroll to position [0, 0]
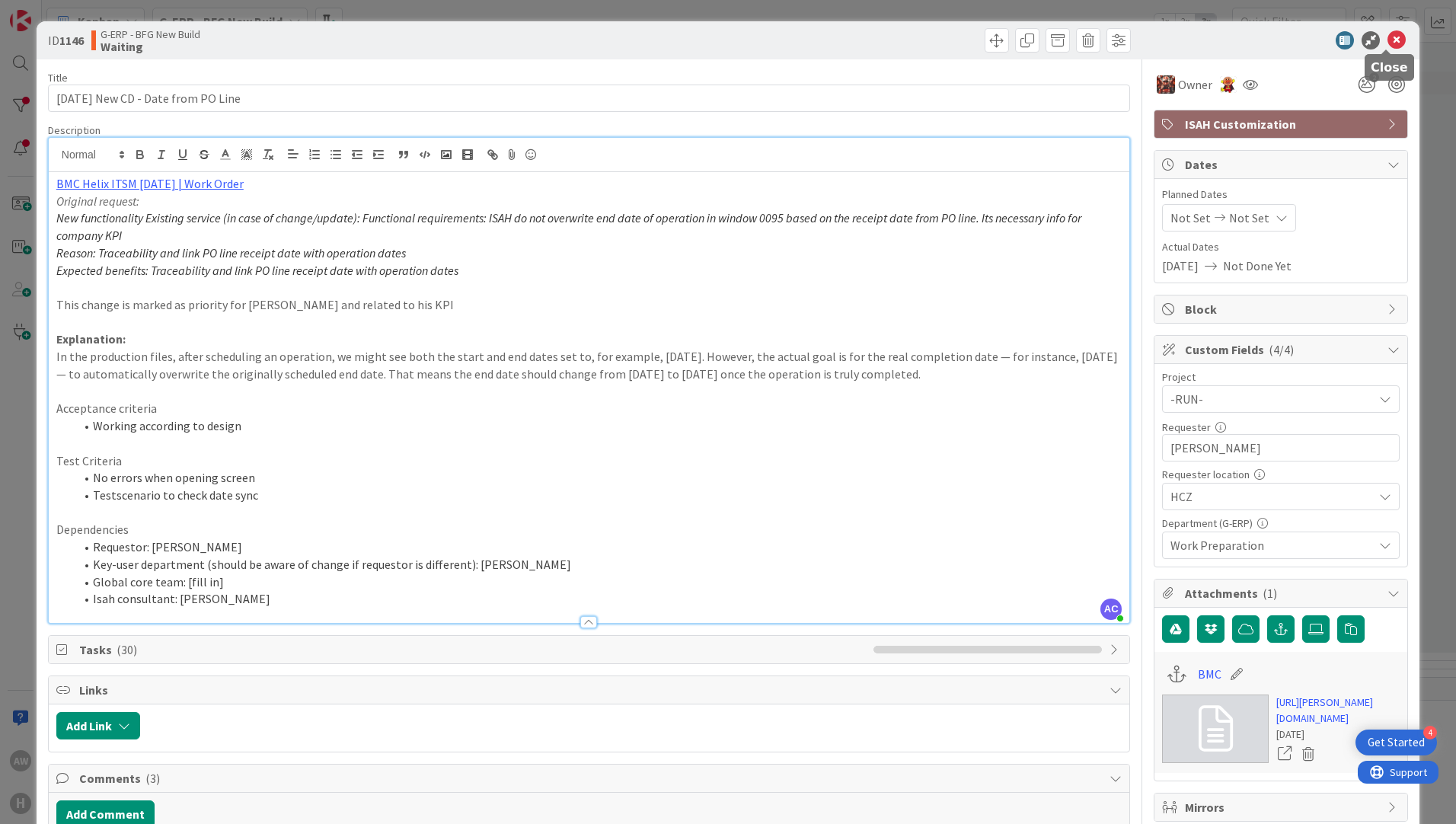
drag, startPoint x: 1384, startPoint y: 46, endPoint x: 1365, endPoint y: 50, distance: 19.4
click at [1387, 46] on icon at bounding box center [1396, 40] width 19 height 19
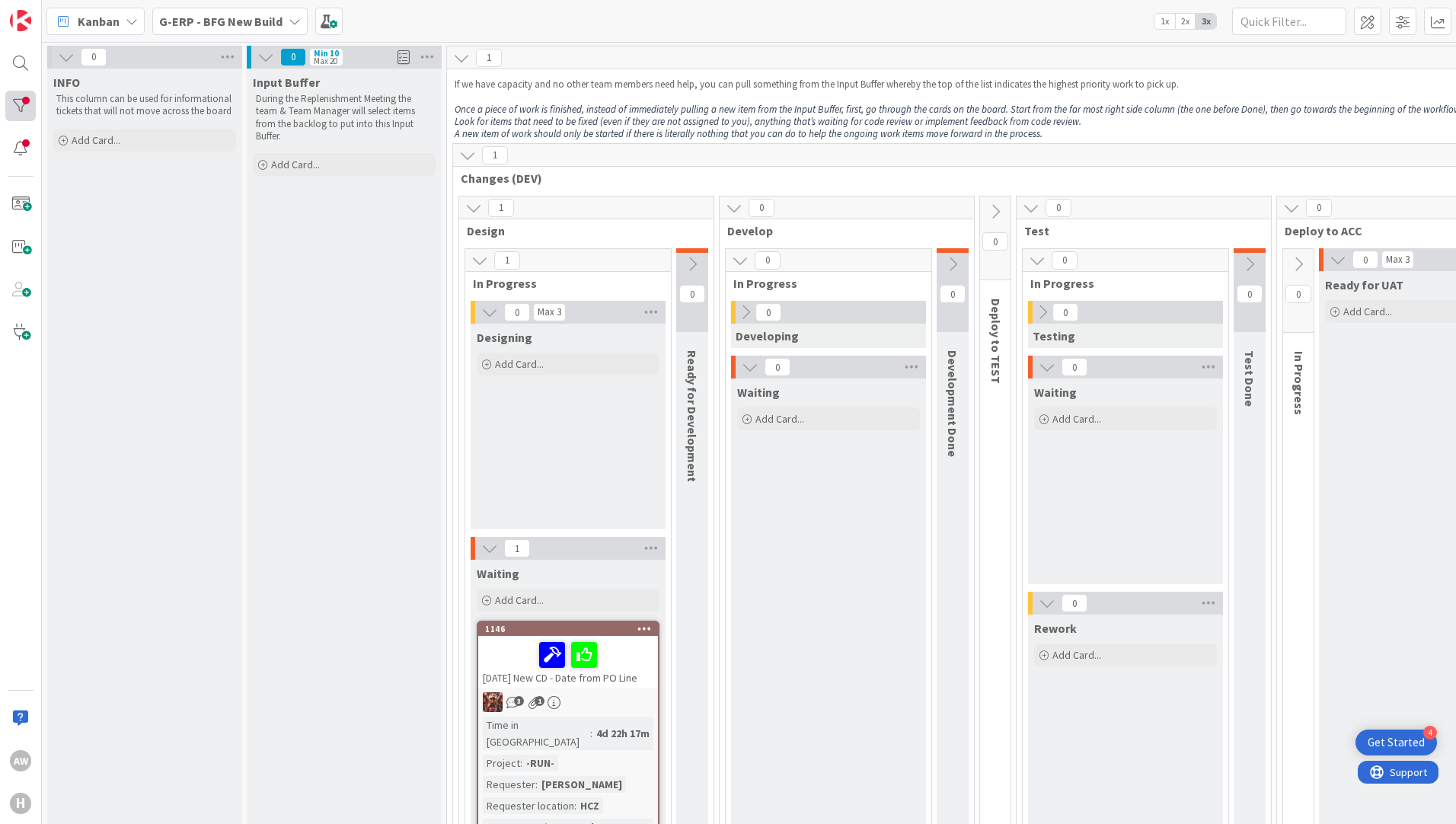
click at [15, 106] on div at bounding box center [20, 105] width 30 height 30
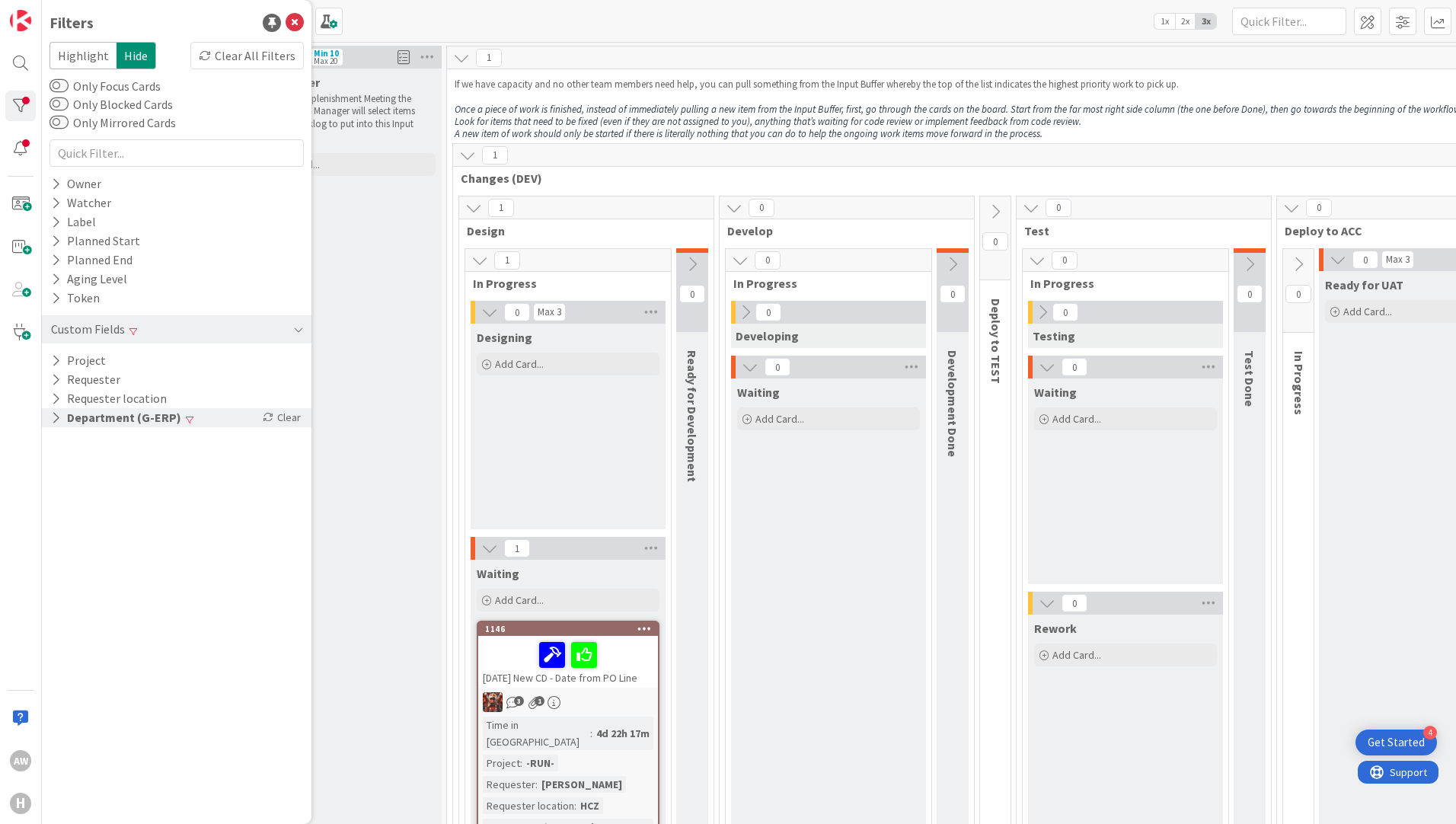
click at [56, 418] on icon at bounding box center [56, 417] width 10 height 13
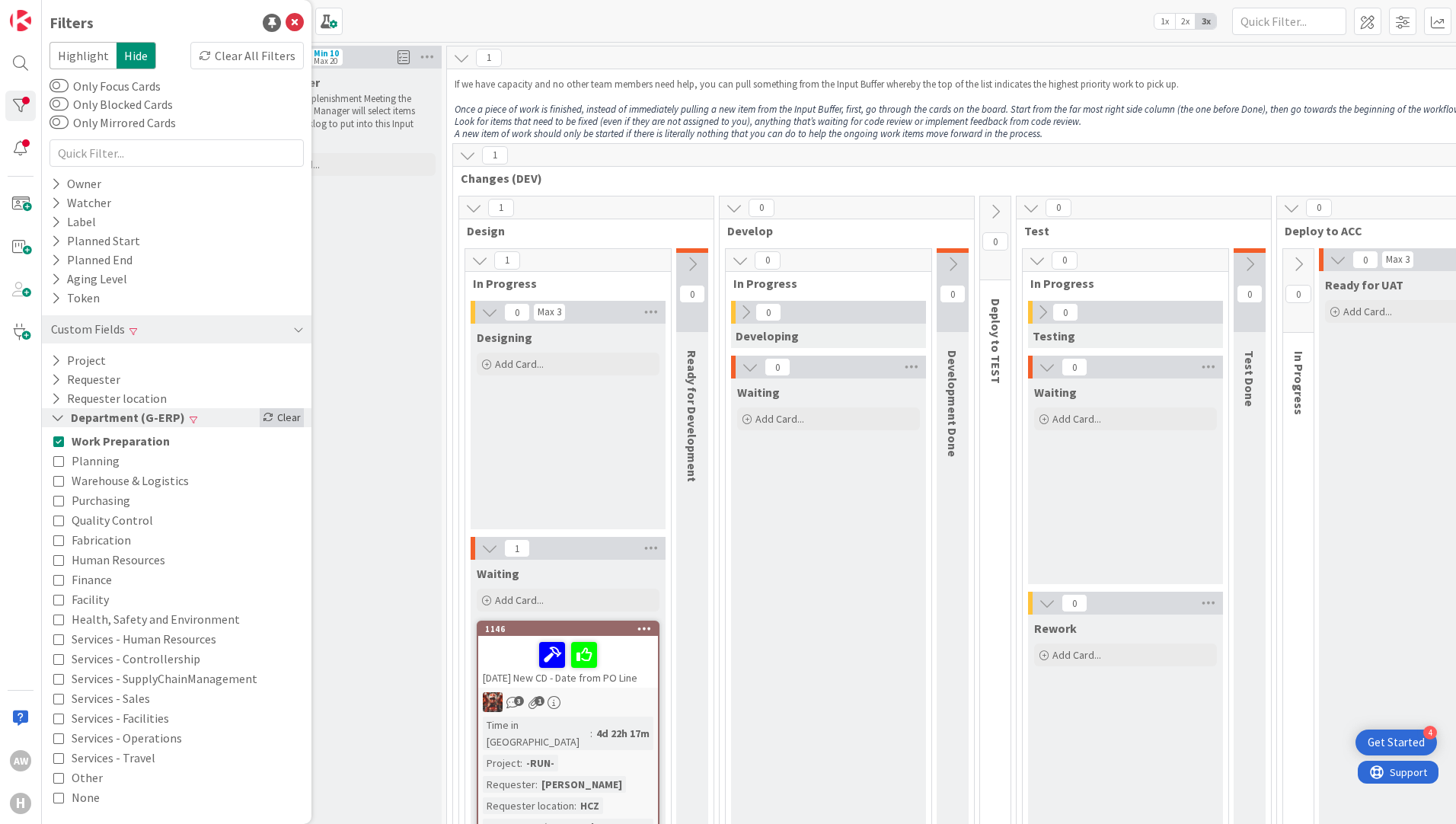
click at [277, 411] on div "Clear" at bounding box center [282, 417] width 44 height 19
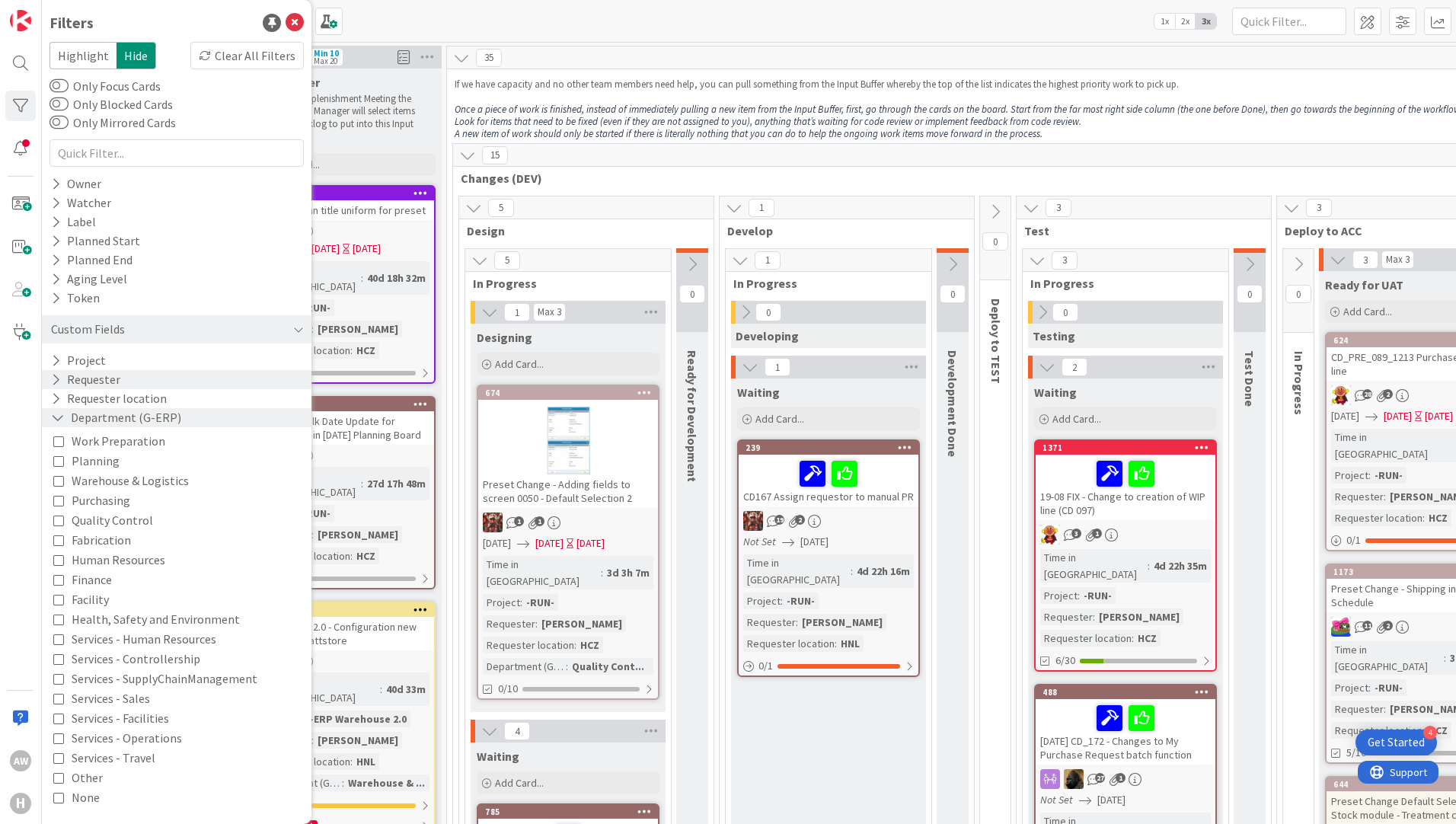
click at [55, 380] on icon at bounding box center [56, 379] width 10 height 13
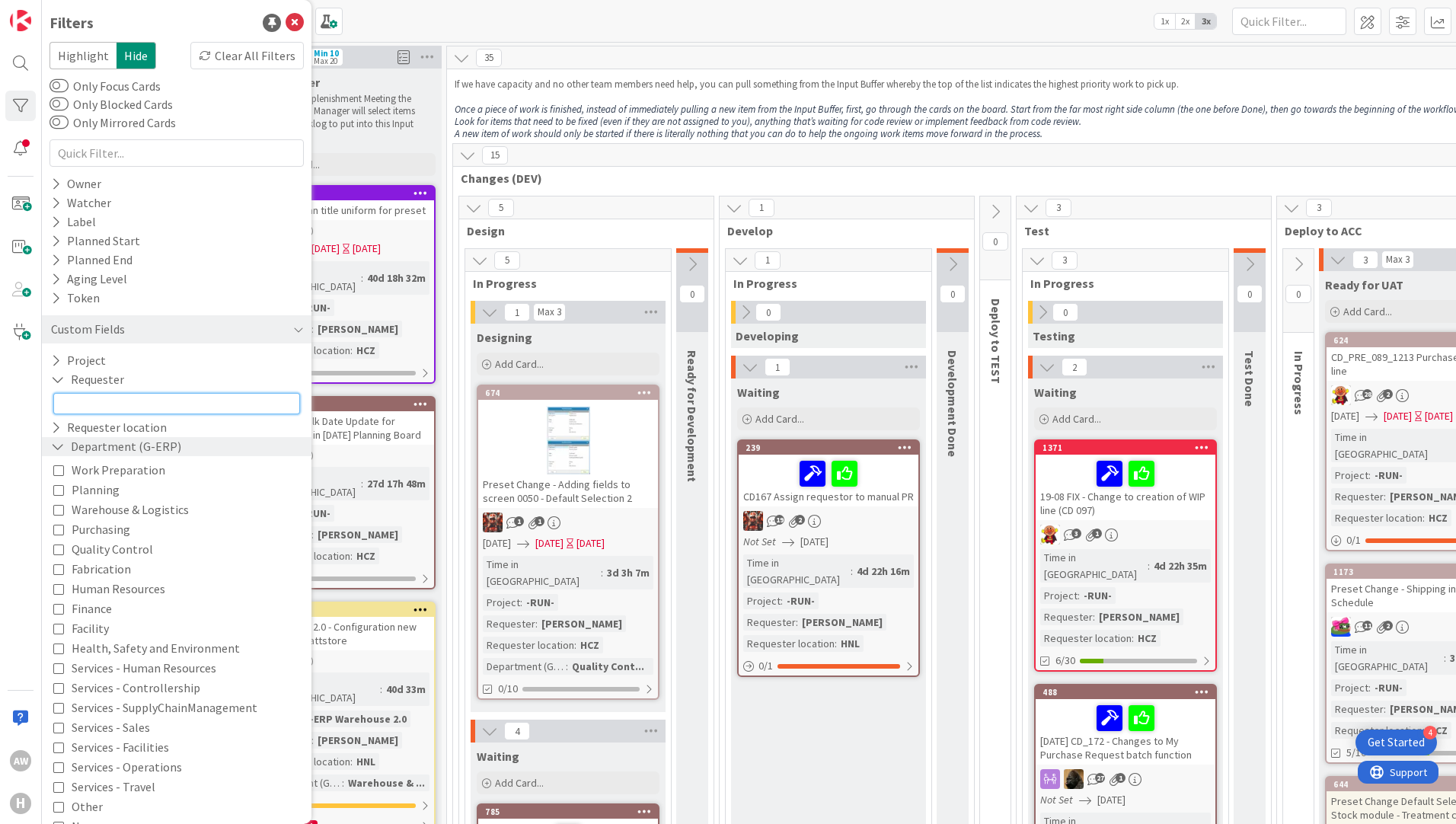
click at [105, 409] on input "text" at bounding box center [176, 404] width 247 height 22
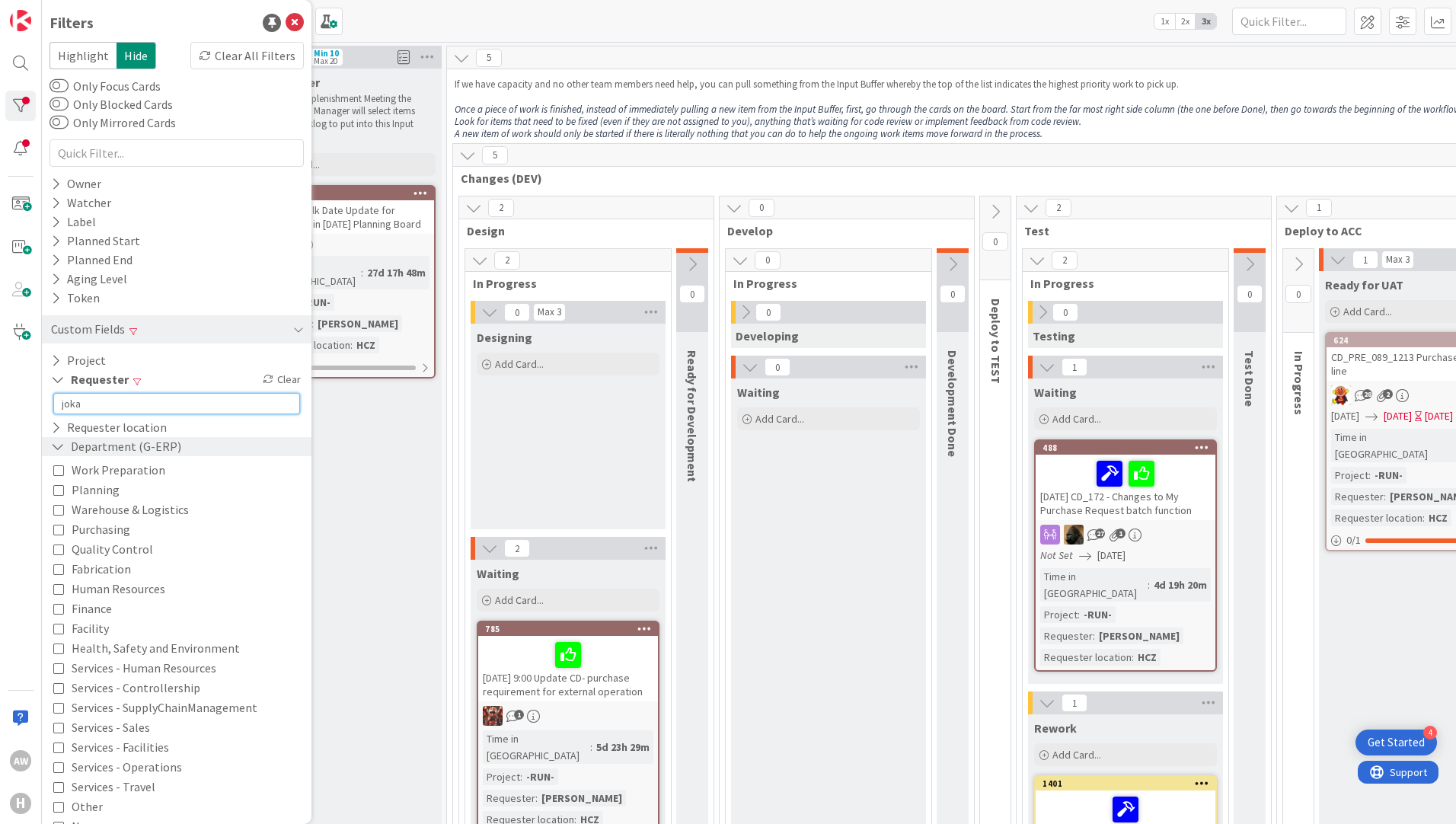
type input "joka"
click at [820, 176] on span "Changes (DEV)" at bounding box center [1131, 178] width 1342 height 15
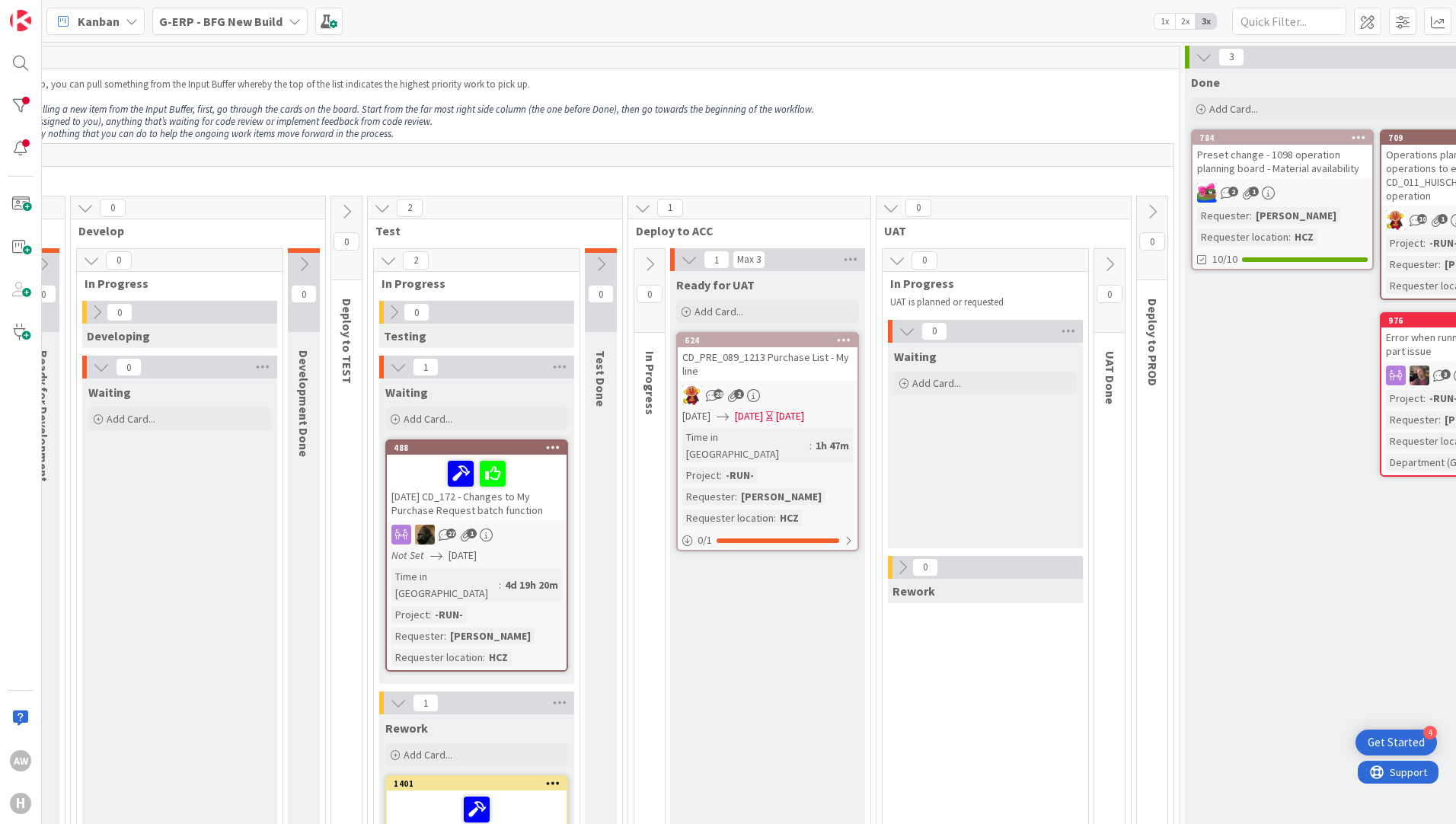
scroll to position [0, 665]
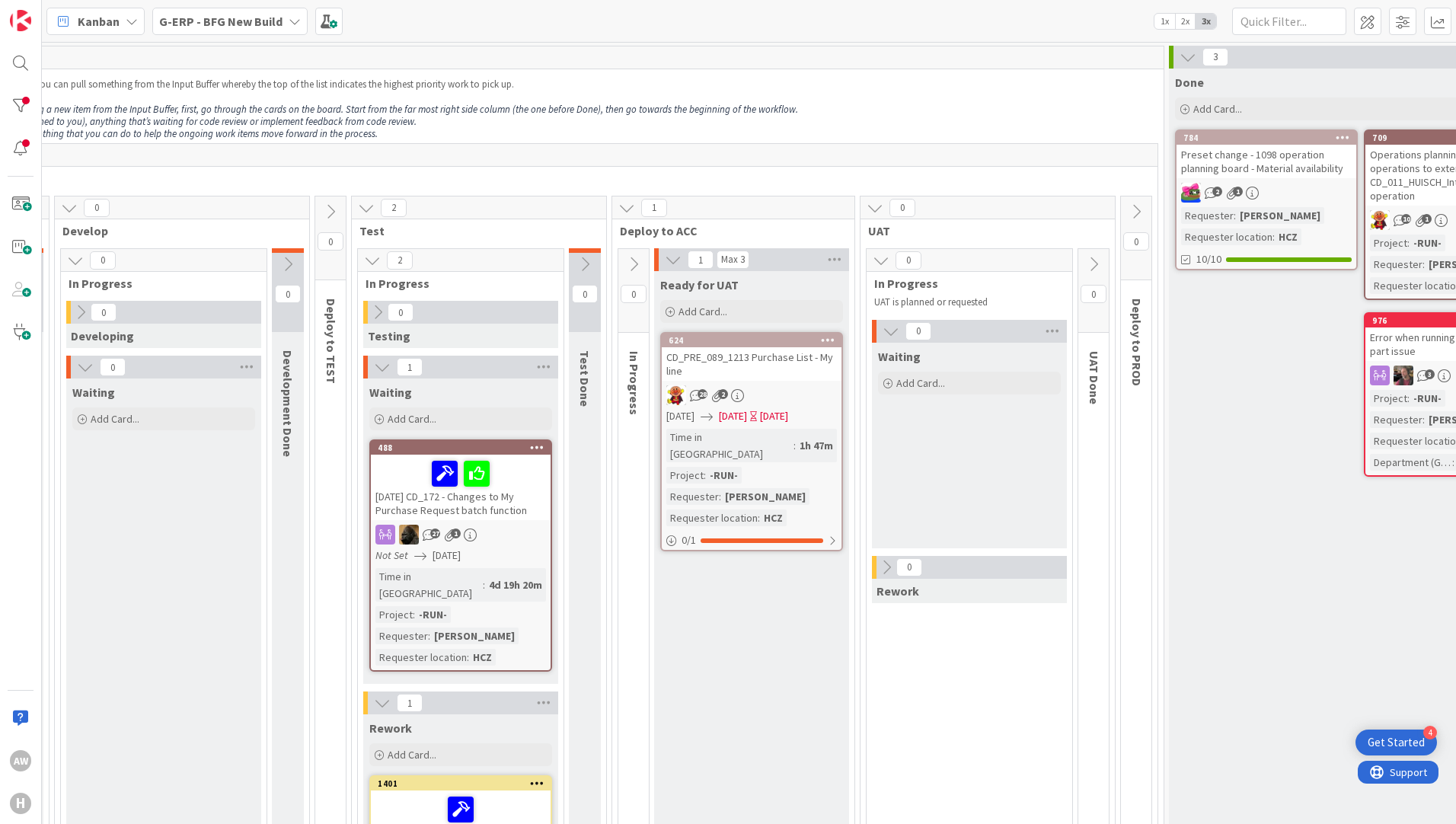
click at [791, 449] on div "Time in [GEOGRAPHIC_DATA] : 1h 47m Project : -RUN- Requester : [PERSON_NAME] Re…" at bounding box center [751, 477] width 170 height 97
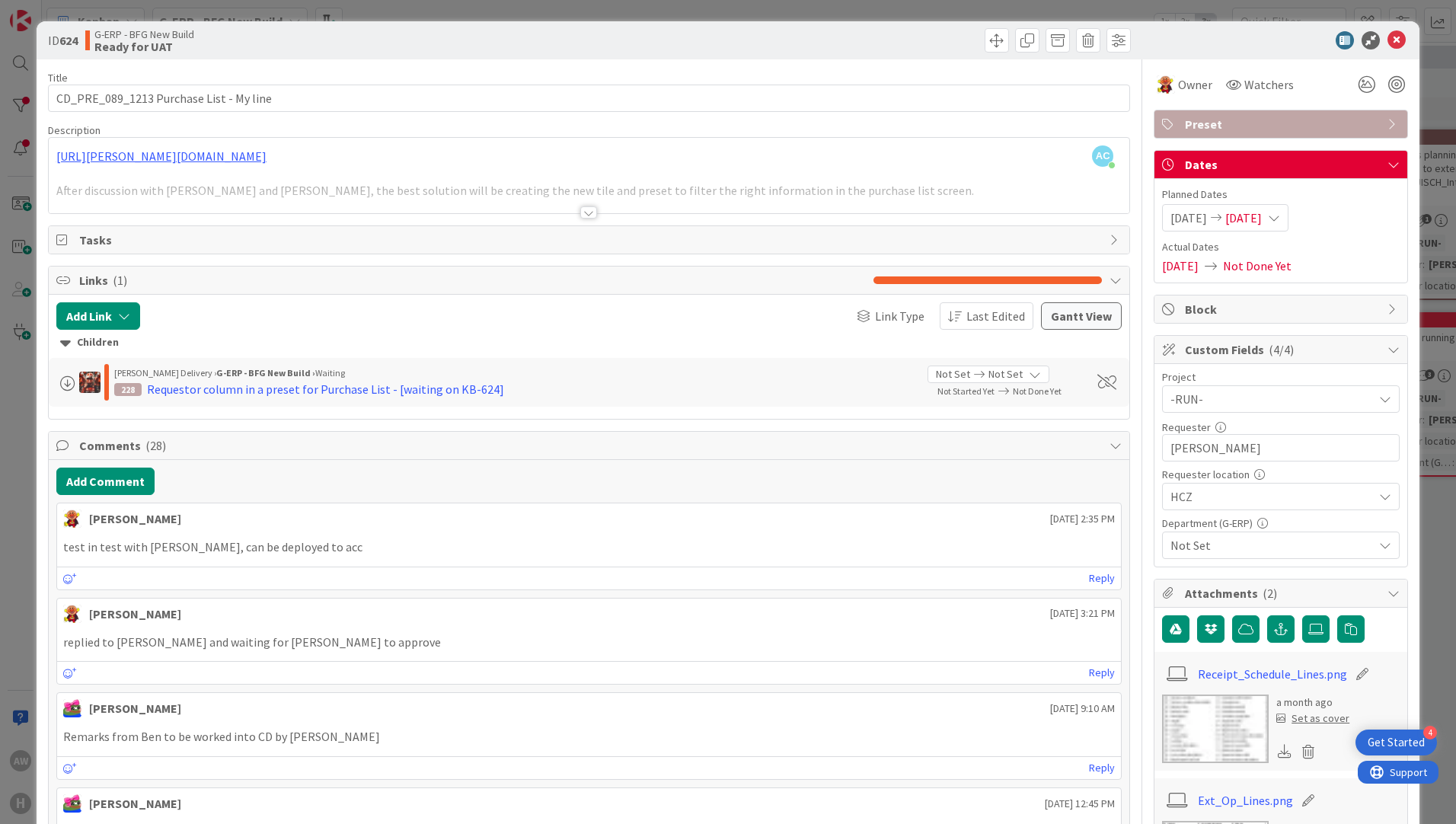
click at [1233, 546] on span "Not Set" at bounding box center [1272, 545] width 203 height 19
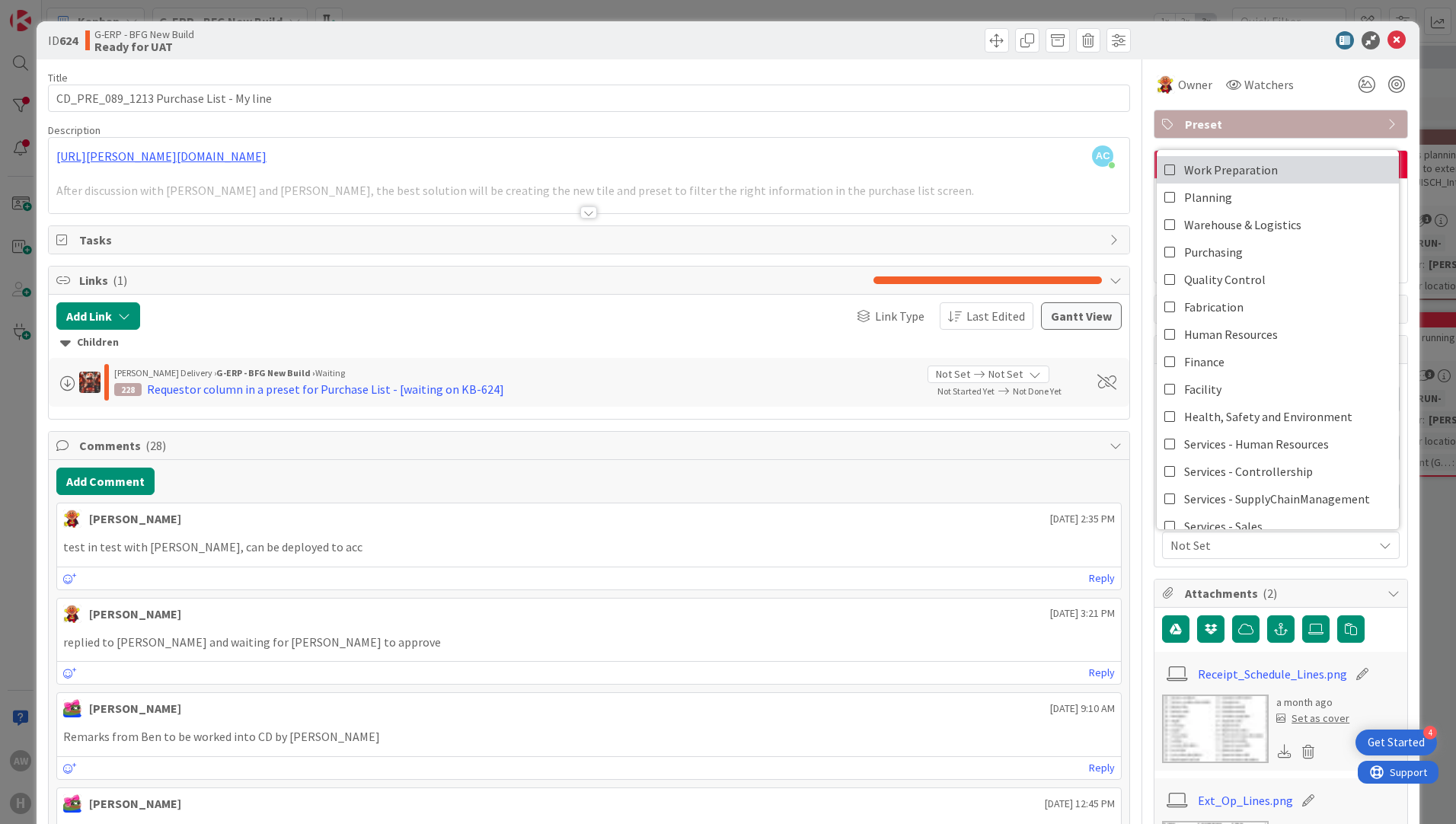
click at [1248, 175] on span "Work Preparation" at bounding box center [1230, 170] width 94 height 23
click at [1258, 540] on span "Work Preparation" at bounding box center [1272, 545] width 203 height 19
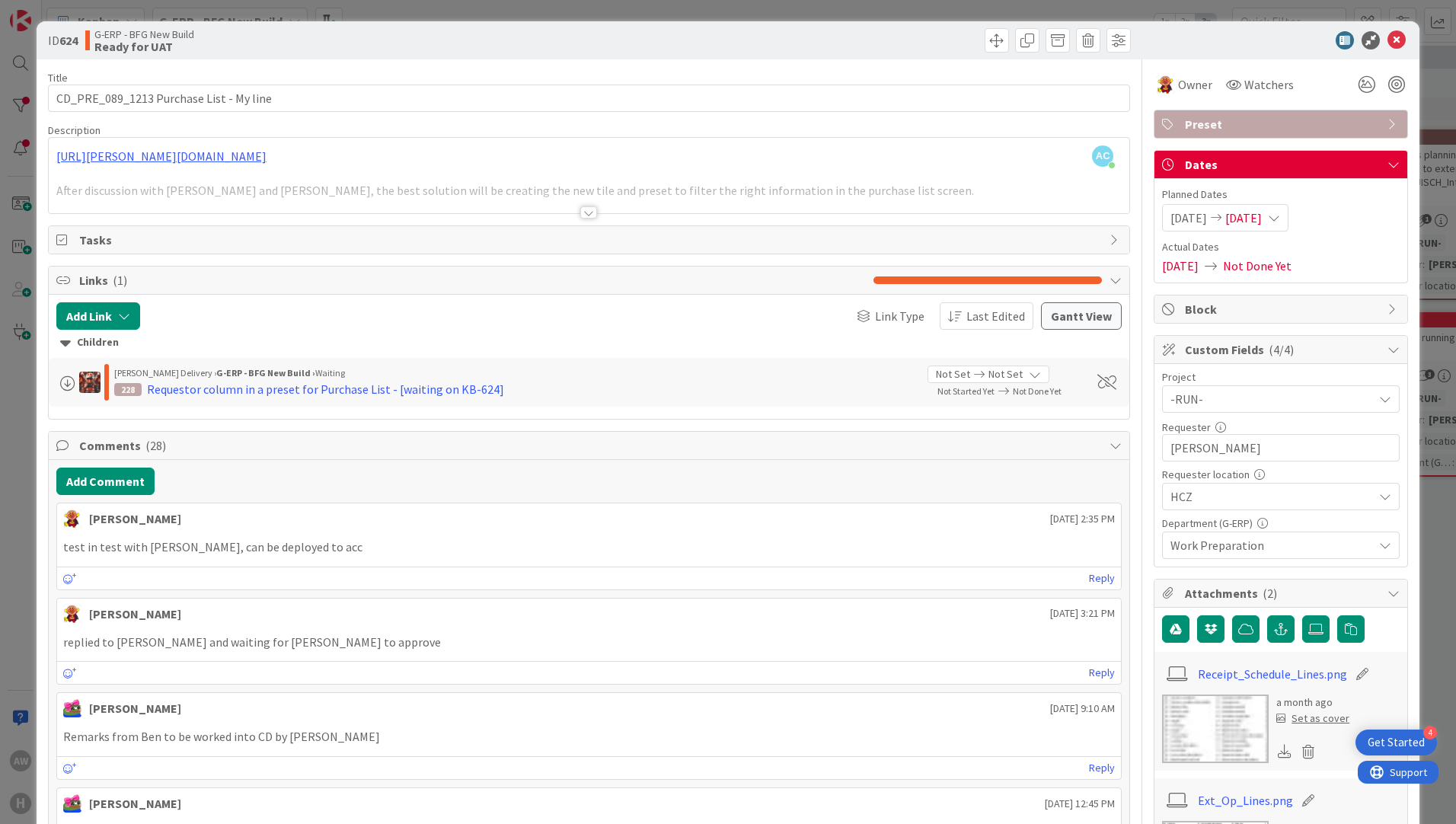
click at [581, 206] on div at bounding box center [589, 193] width 1080 height 39
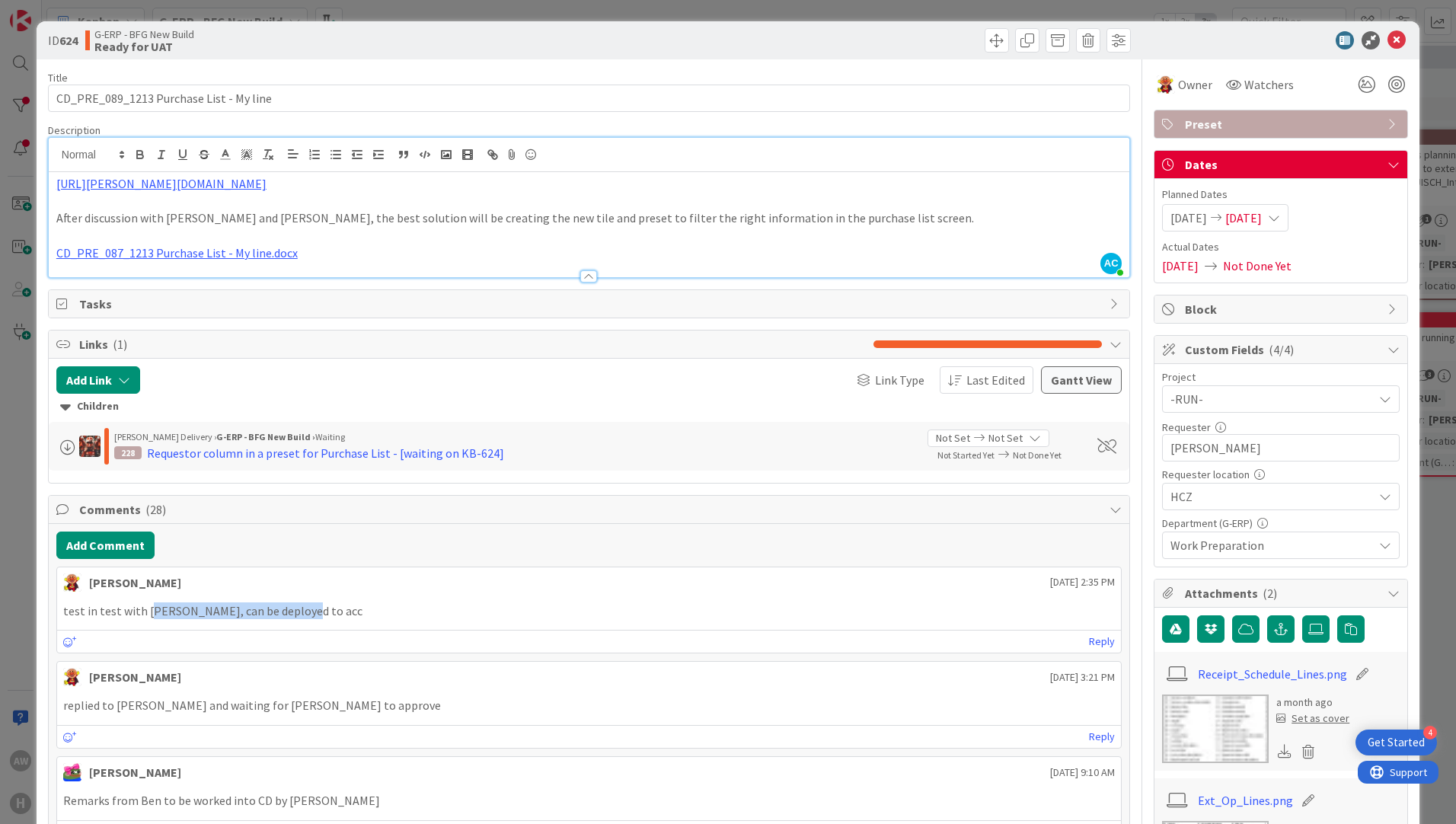
drag, startPoint x: 147, startPoint y: 612, endPoint x: 288, endPoint y: 612, distance: 141.0
click at [288, 612] on p "test in test with [PERSON_NAME], can be deployed to acc" at bounding box center [589, 610] width 1051 height 18
click at [293, 612] on p "test in test with [PERSON_NAME], can be deployed to acc" at bounding box center [589, 610] width 1051 height 18
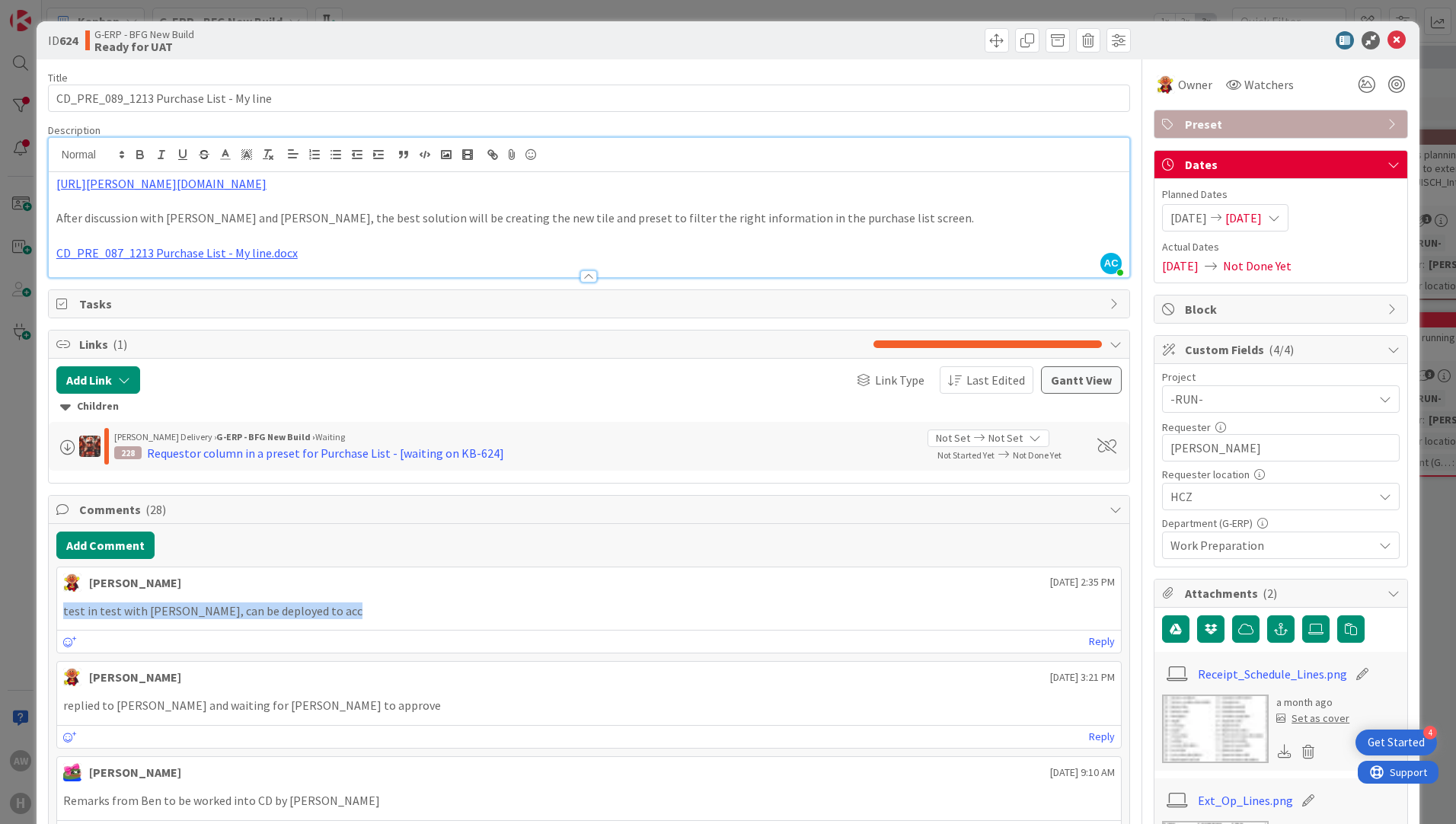
click at [291, 612] on p "test in test with [PERSON_NAME], can be deployed to acc" at bounding box center [589, 610] width 1051 height 18
drag, startPoint x: 291, startPoint y: 612, endPoint x: 283, endPoint y: 614, distance: 8.2
click at [283, 614] on p "test in test with [PERSON_NAME], can be deployed to acc" at bounding box center [589, 610] width 1051 height 18
click at [289, 618] on p "test in test with [PERSON_NAME], can be deployed to acc" at bounding box center [589, 610] width 1051 height 18
drag, startPoint x: 294, startPoint y: 618, endPoint x: 60, endPoint y: 617, distance: 234.0
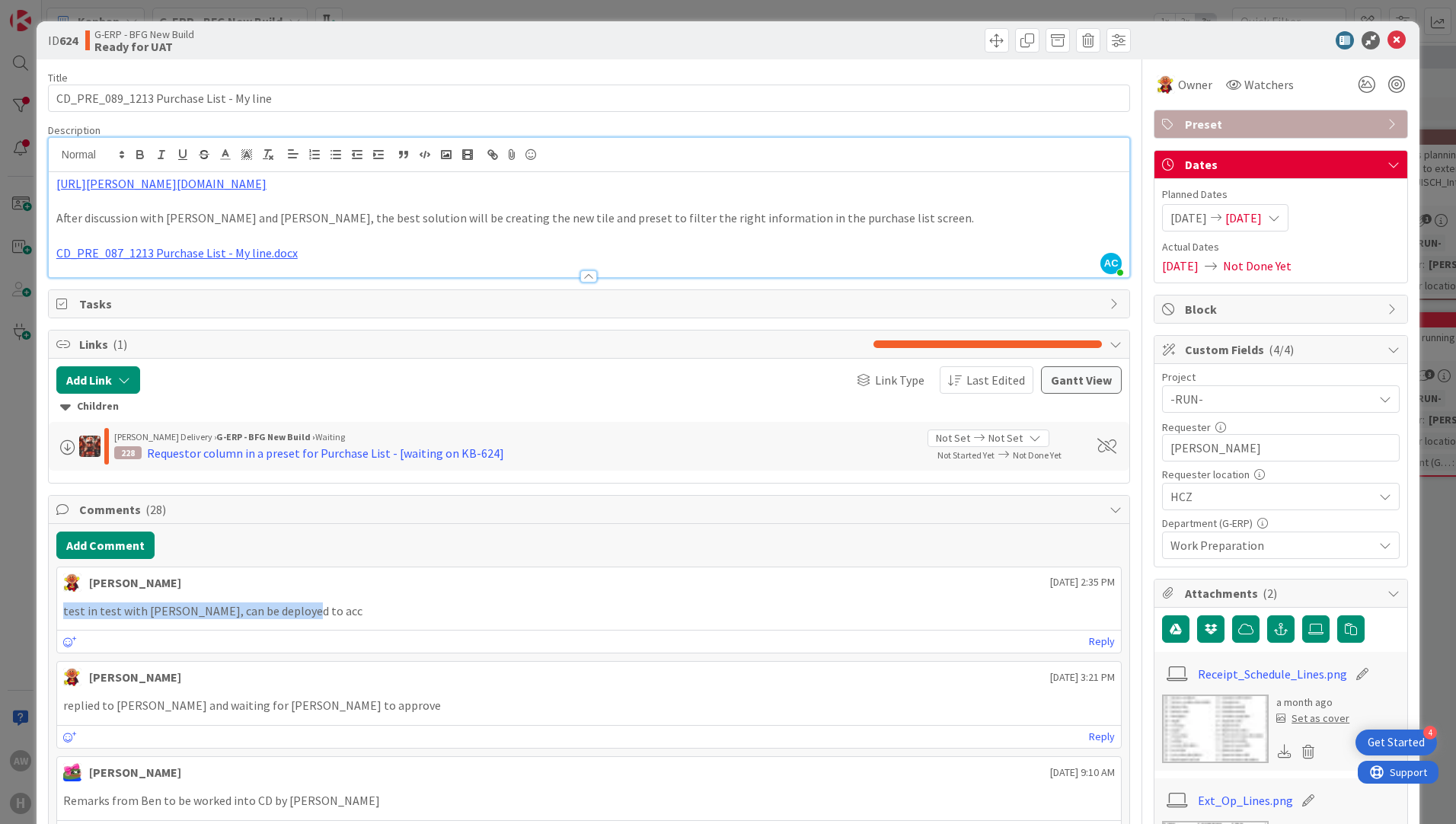
click at [60, 617] on div "test in test with [PERSON_NAME], can be deployed to acc" at bounding box center [589, 611] width 1064 height 29
drag, startPoint x: 60, startPoint y: 617, endPoint x: 74, endPoint y: 626, distance: 16.6
click at [74, 626] on div "[PERSON_NAME] [DATE] 2:35 PM test in test with [PERSON_NAME], can be deployed t…" at bounding box center [589, 610] width 1065 height 87
drag, startPoint x: 61, startPoint y: 614, endPoint x: 171, endPoint y: 610, distance: 110.1
click at [171, 610] on div "test in test with [PERSON_NAME], can be deployed to acc" at bounding box center [589, 611] width 1064 height 29
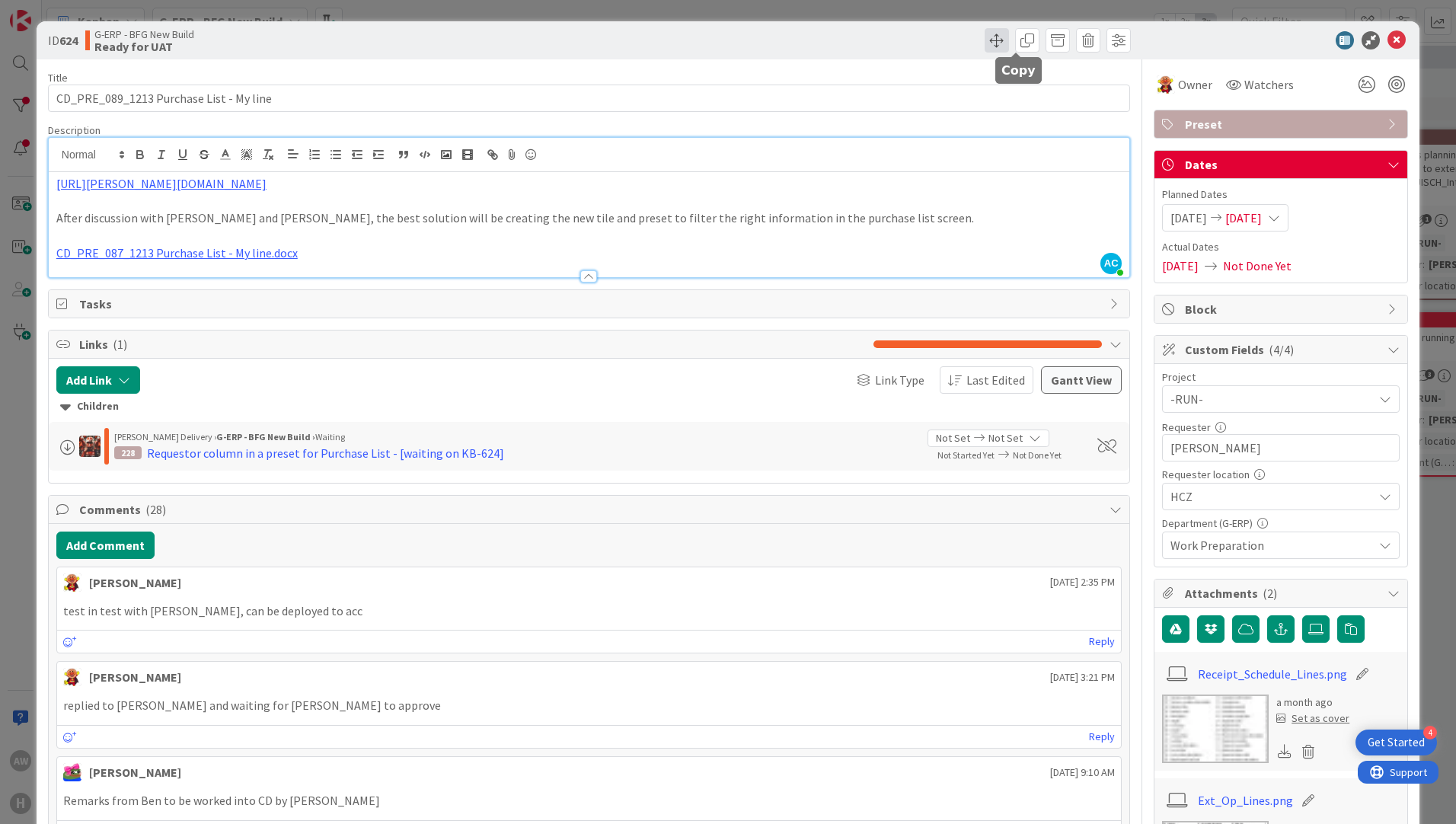
click at [995, 44] on span at bounding box center [996, 39] width 24 height 24
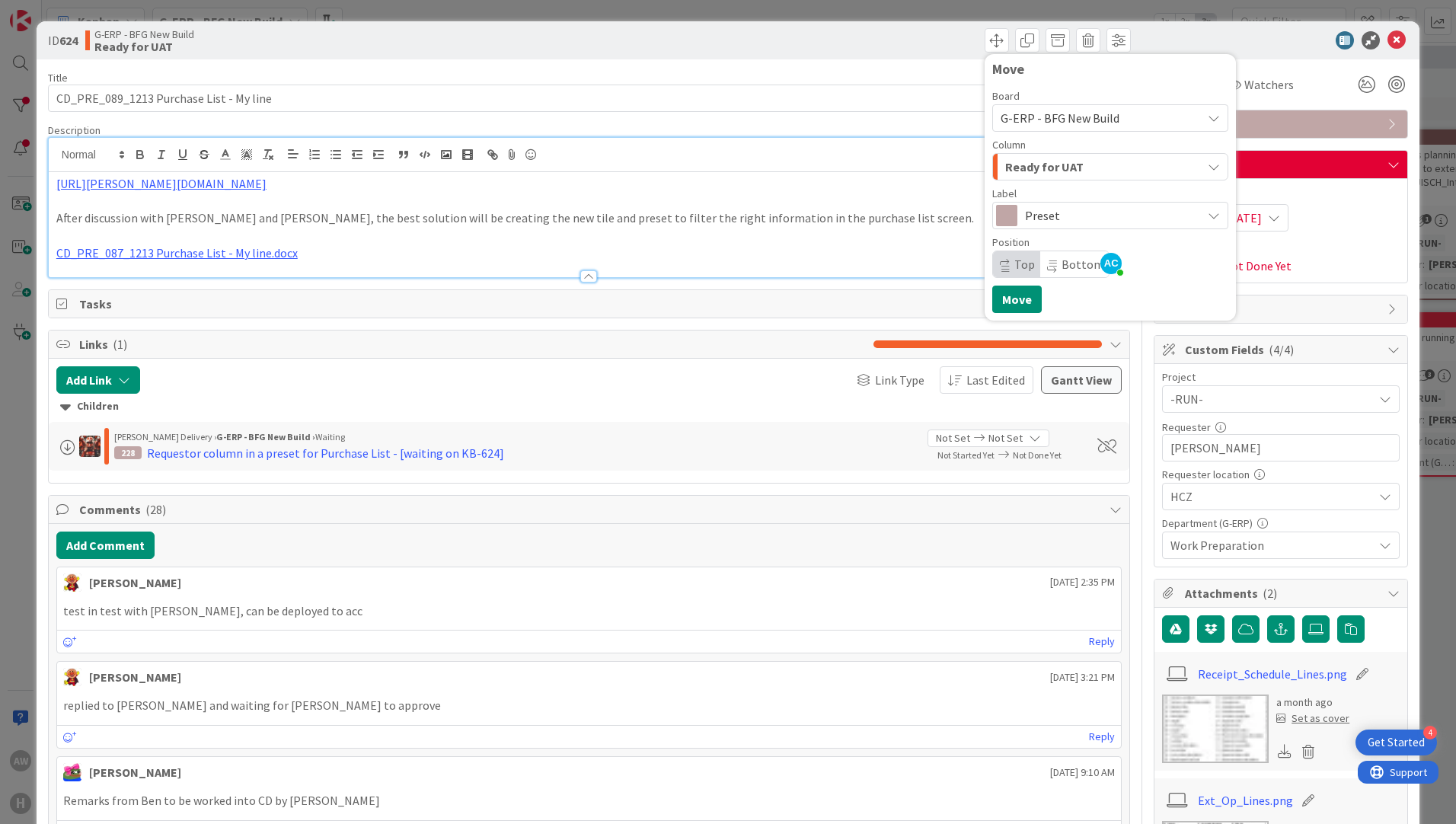
click at [1085, 165] on div "Ready for UAT" at bounding box center [1101, 166] width 200 height 24
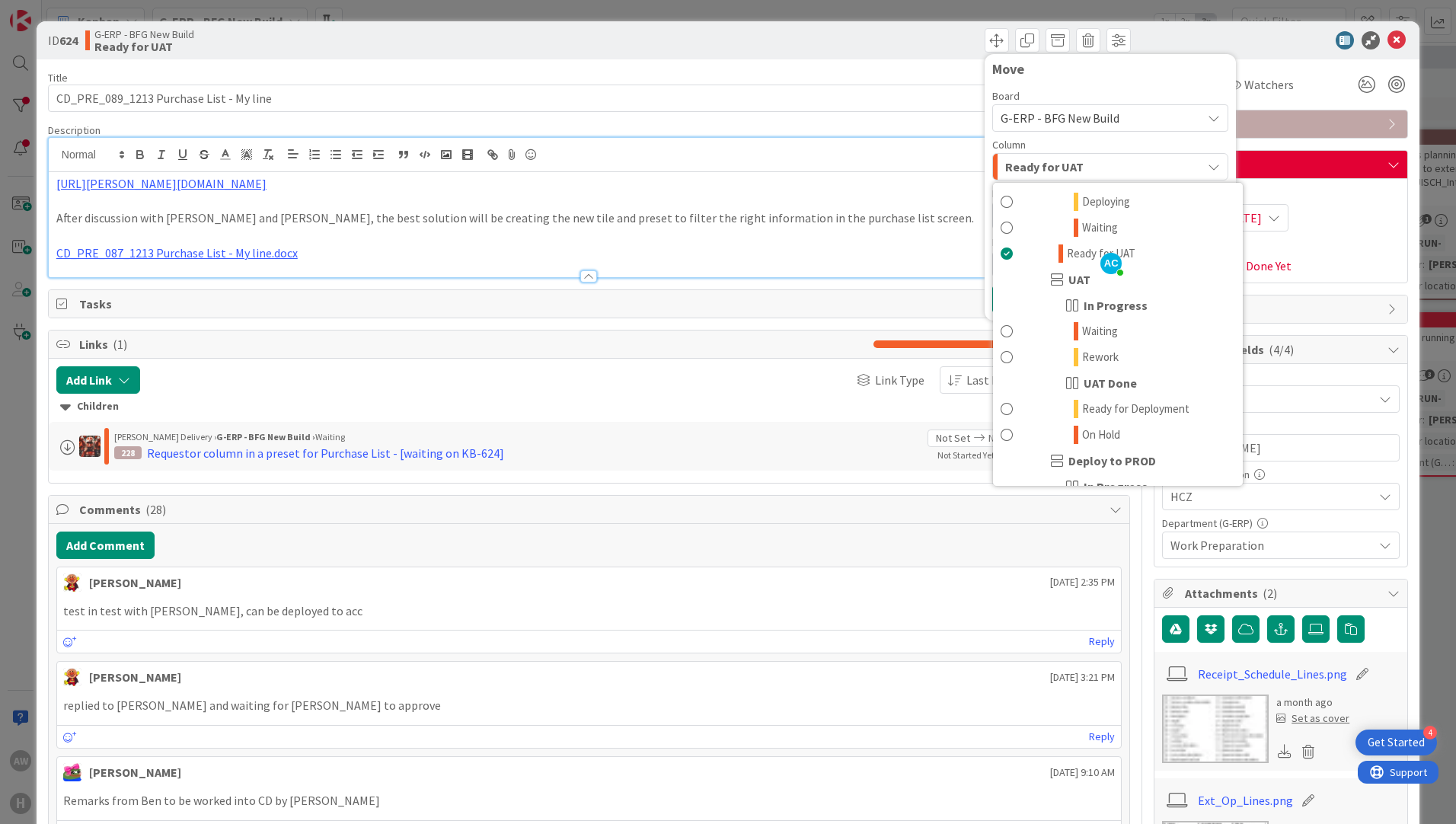
scroll to position [686, 0]
click at [200, 616] on p "test in test with [PERSON_NAME], can be deployed to acc" at bounding box center [589, 610] width 1051 height 18
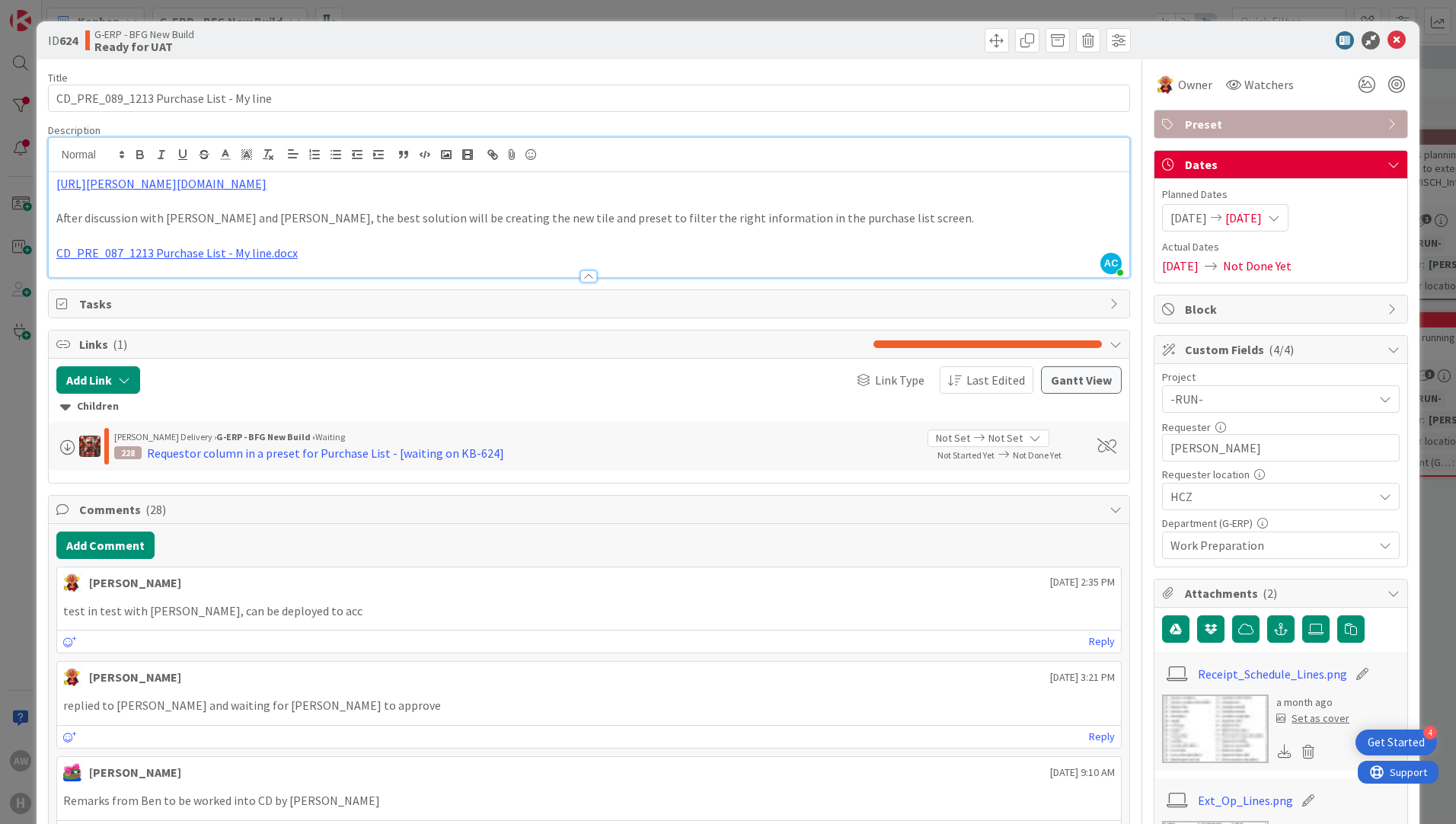
click at [339, 623] on div "test in test with [PERSON_NAME], can be deployed to acc" at bounding box center [589, 611] width 1064 height 29
click at [1387, 39] on icon at bounding box center [1396, 40] width 19 height 19
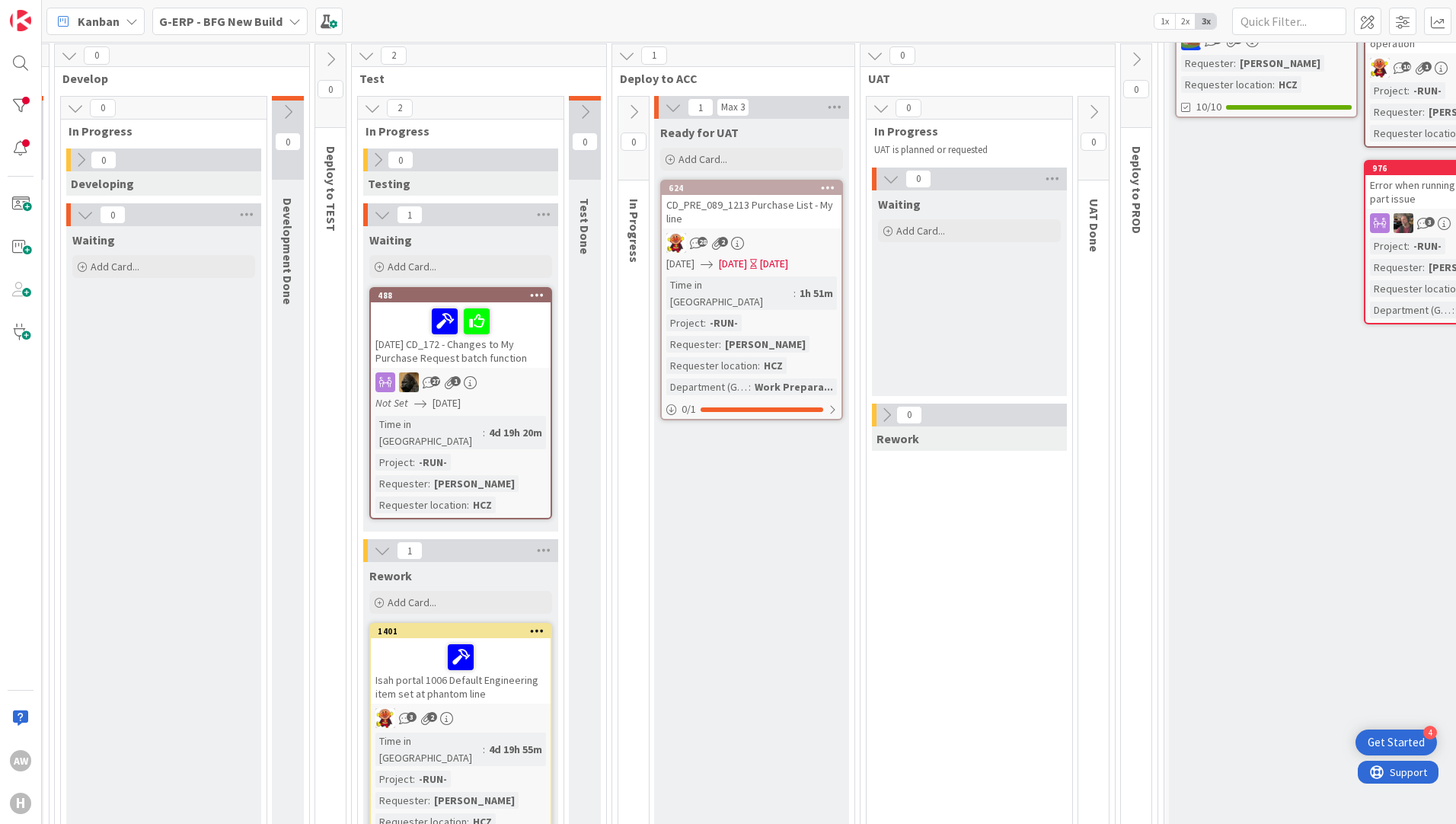
scroll to position [228, 665]
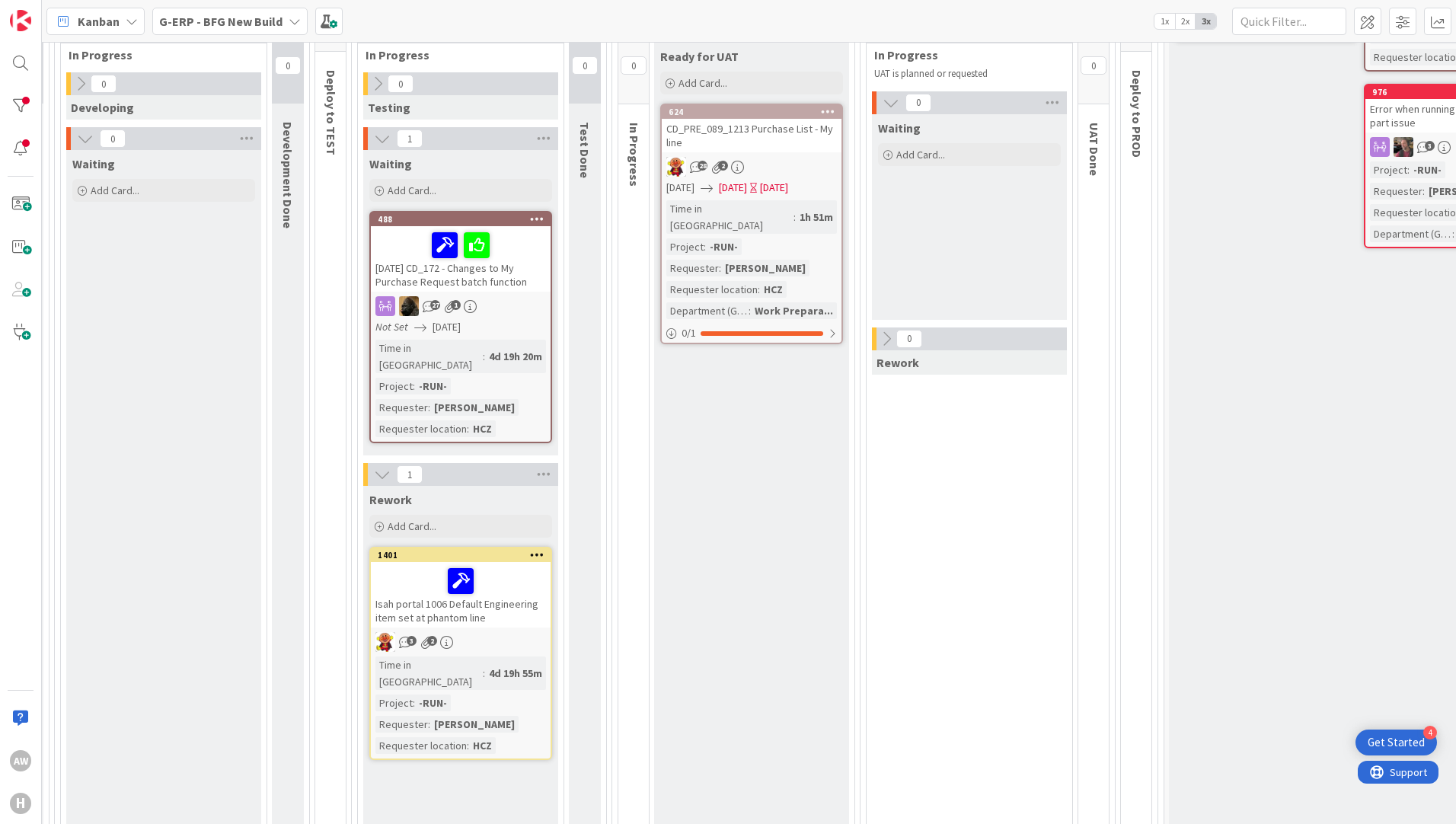
click at [815, 219] on div "Time in Column : 1h 51m Project : -RUN- Requester : [PERSON_NAME] Requester loc…" at bounding box center [751, 260] width 170 height 119
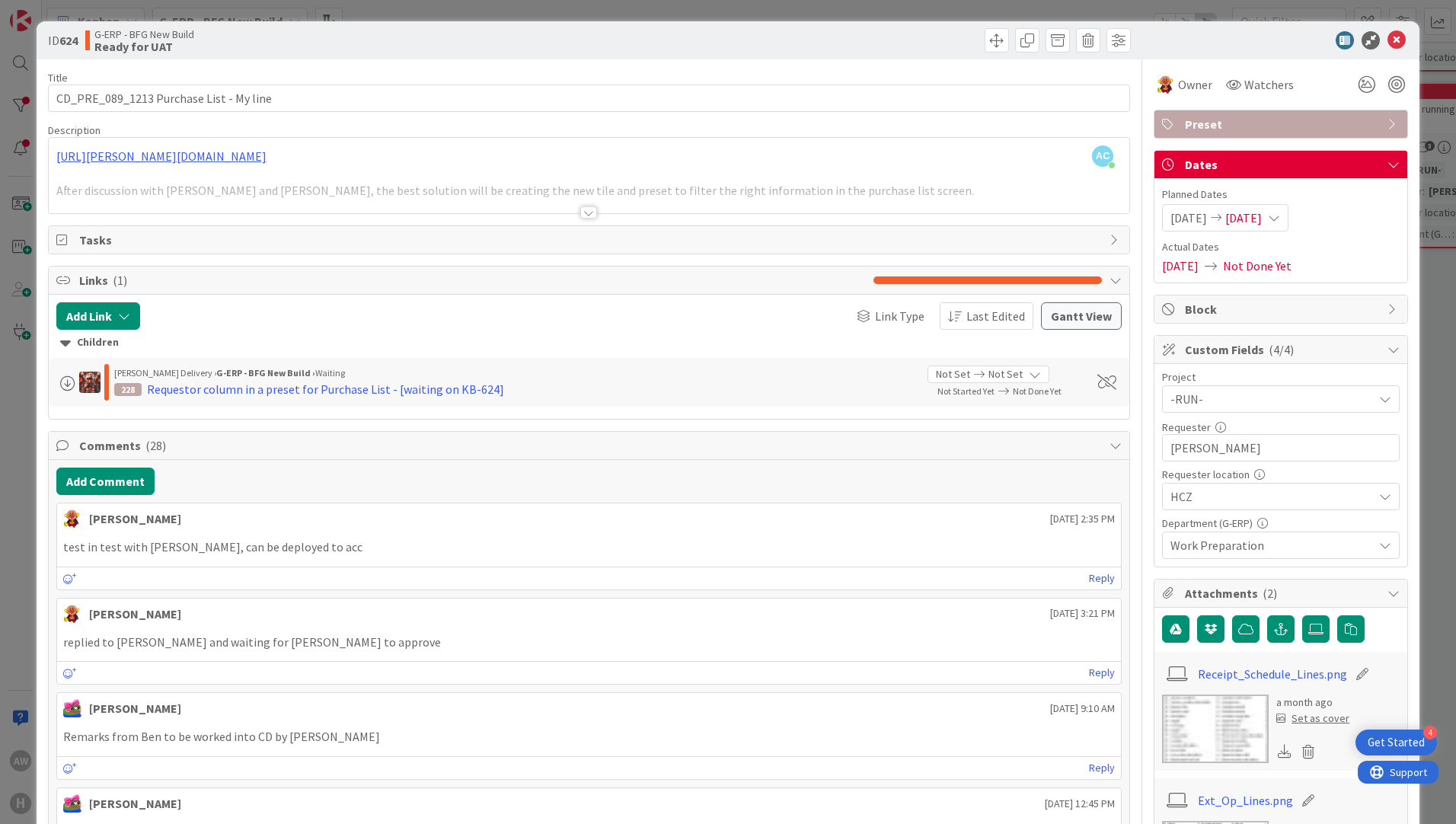
click at [580, 211] on div at bounding box center [589, 213] width 17 height 12
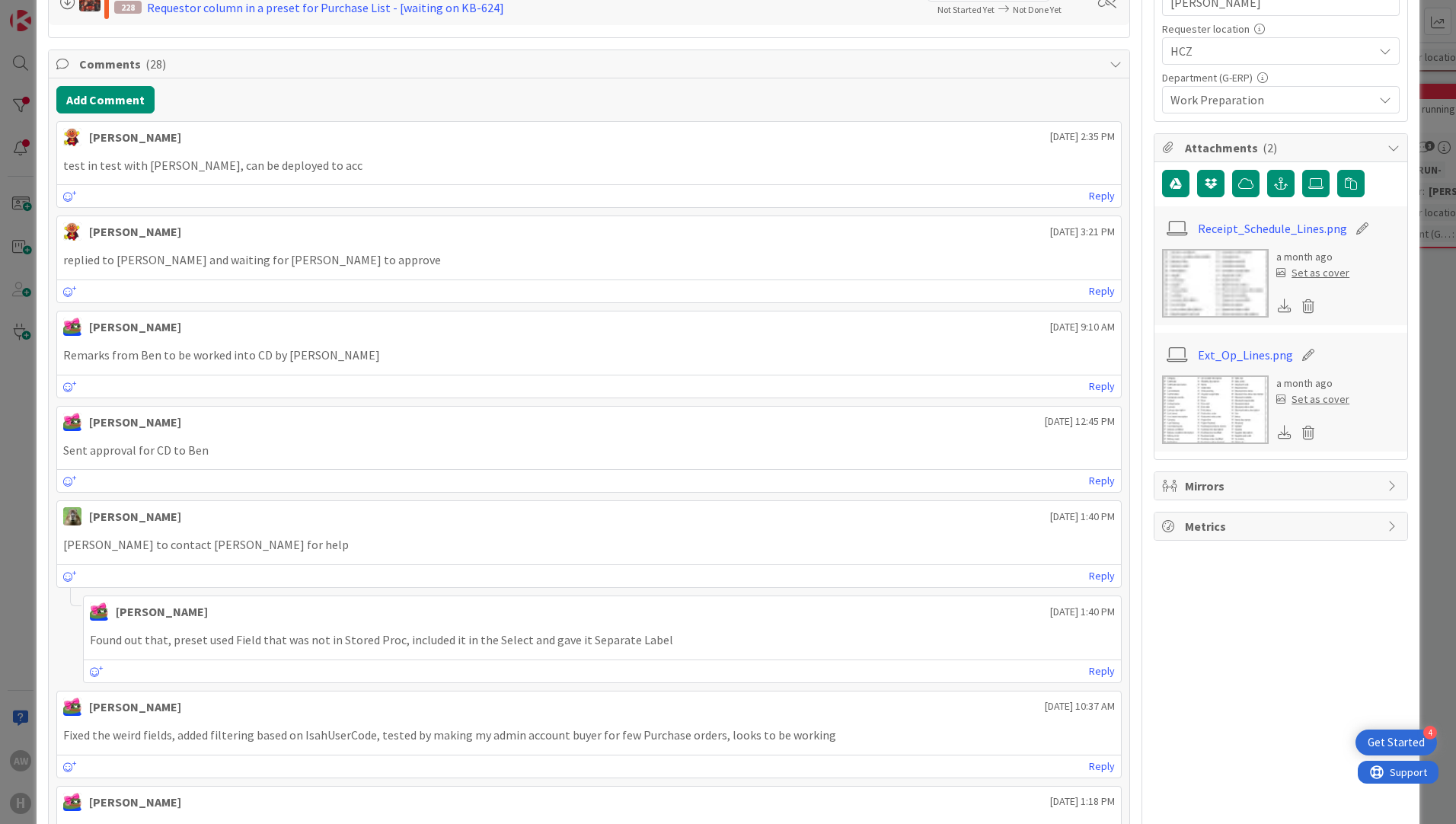
scroll to position [381, 0]
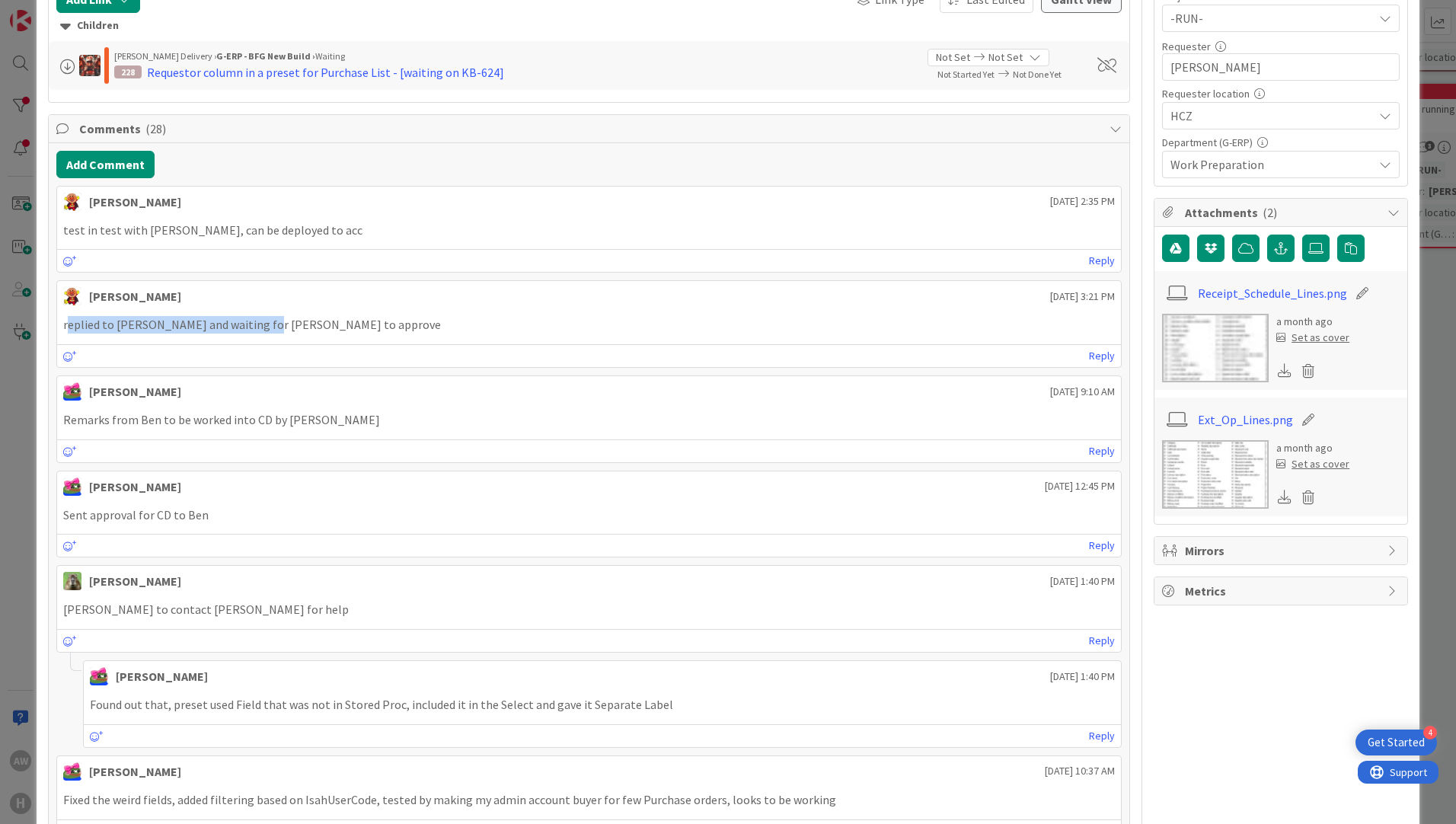
drag, startPoint x: 70, startPoint y: 317, endPoint x: 260, endPoint y: 333, distance: 190.7
click at [260, 333] on p "replied to [PERSON_NAME] and waiting for [PERSON_NAME] to approve" at bounding box center [589, 324] width 1051 height 18
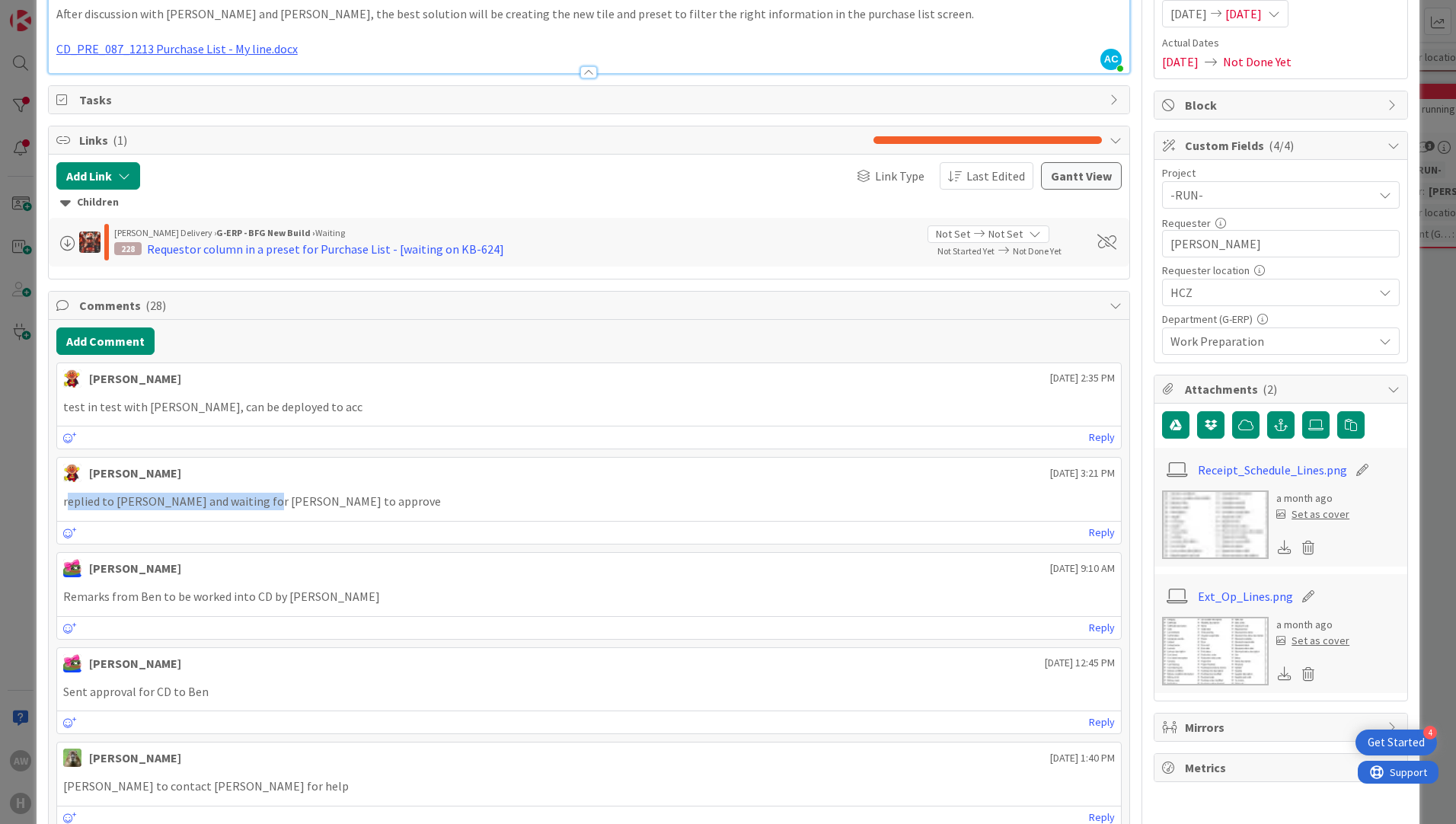
scroll to position [152, 0]
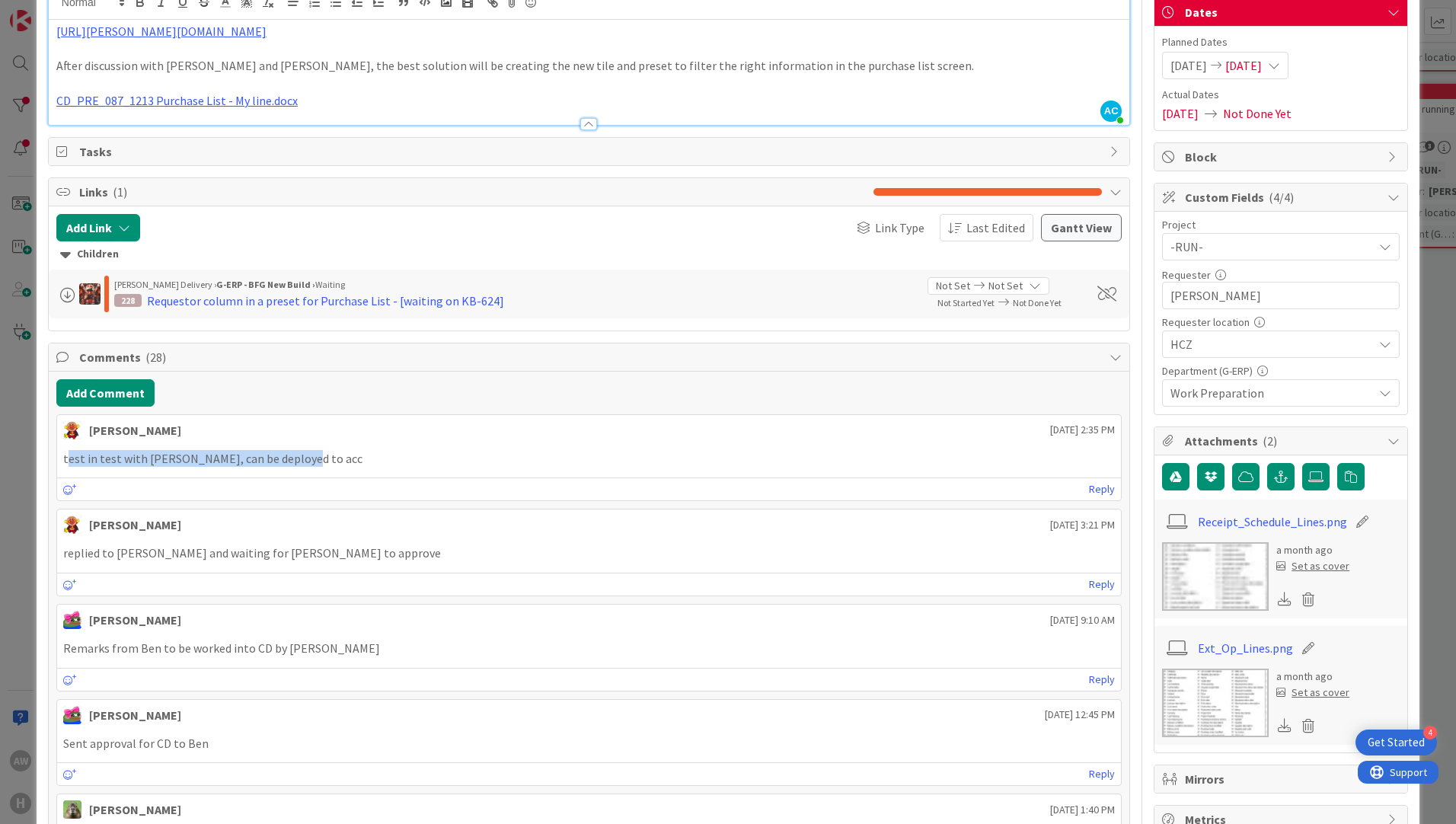
drag, startPoint x: 70, startPoint y: 457, endPoint x: 410, endPoint y: 462, distance: 340.0
click at [410, 462] on p "test in test with [PERSON_NAME], can be deployed to acc" at bounding box center [589, 459] width 1051 height 18
drag, startPoint x: 998, startPoint y: 432, endPoint x: 1077, endPoint y: 432, distance: 79.0
click at [1077, 432] on div "[PERSON_NAME] [DATE] 2:35 PM" at bounding box center [589, 426] width 1064 height 24
drag, startPoint x: 137, startPoint y: 457, endPoint x: 207, endPoint y: 457, distance: 70.0
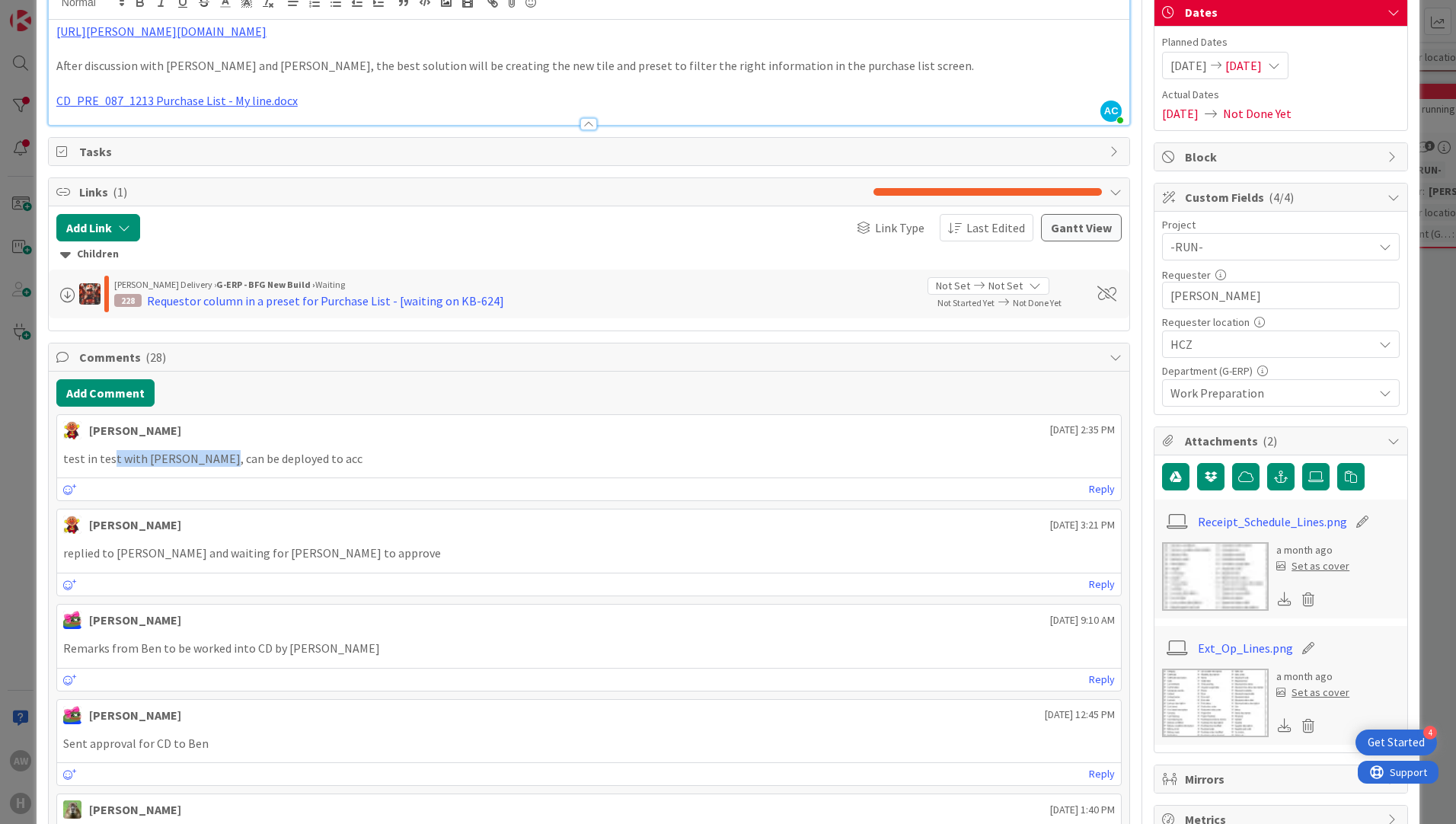
click at [207, 457] on p "test in test with [PERSON_NAME], can be deployed to acc" at bounding box center [589, 459] width 1051 height 18
drag, startPoint x: 207, startPoint y: 457, endPoint x: 282, endPoint y: 463, distance: 75.2
click at [282, 463] on p "test in test with [PERSON_NAME], can be deployed to acc" at bounding box center [589, 459] width 1051 height 18
drag, startPoint x: 282, startPoint y: 463, endPoint x: 430, endPoint y: 474, distance: 148.4
click at [430, 474] on div "[PERSON_NAME] [DATE] 2:35 PM test in test with [PERSON_NAME], can be deployed t…" at bounding box center [589, 457] width 1065 height 87
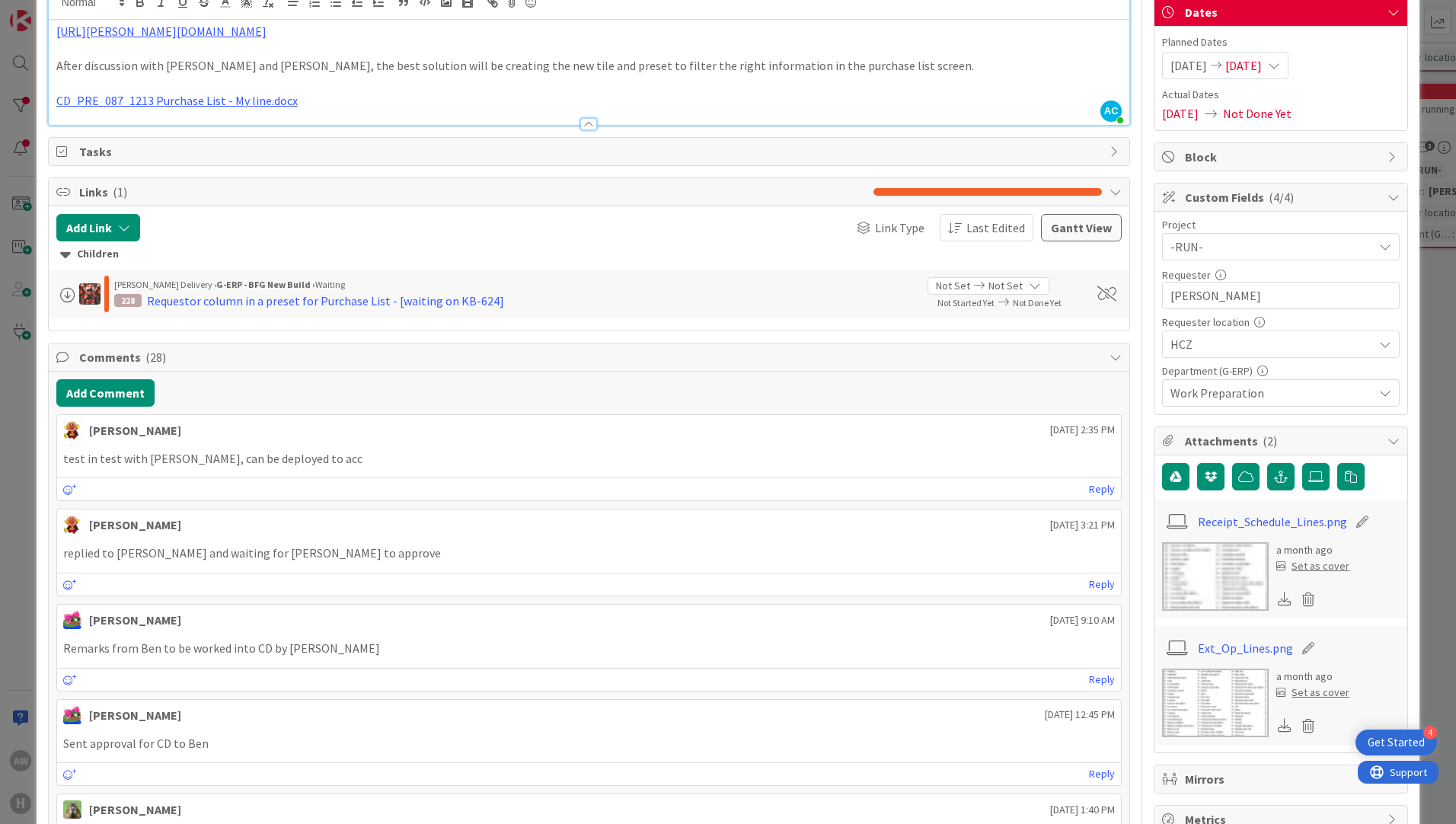
scroll to position [0, 0]
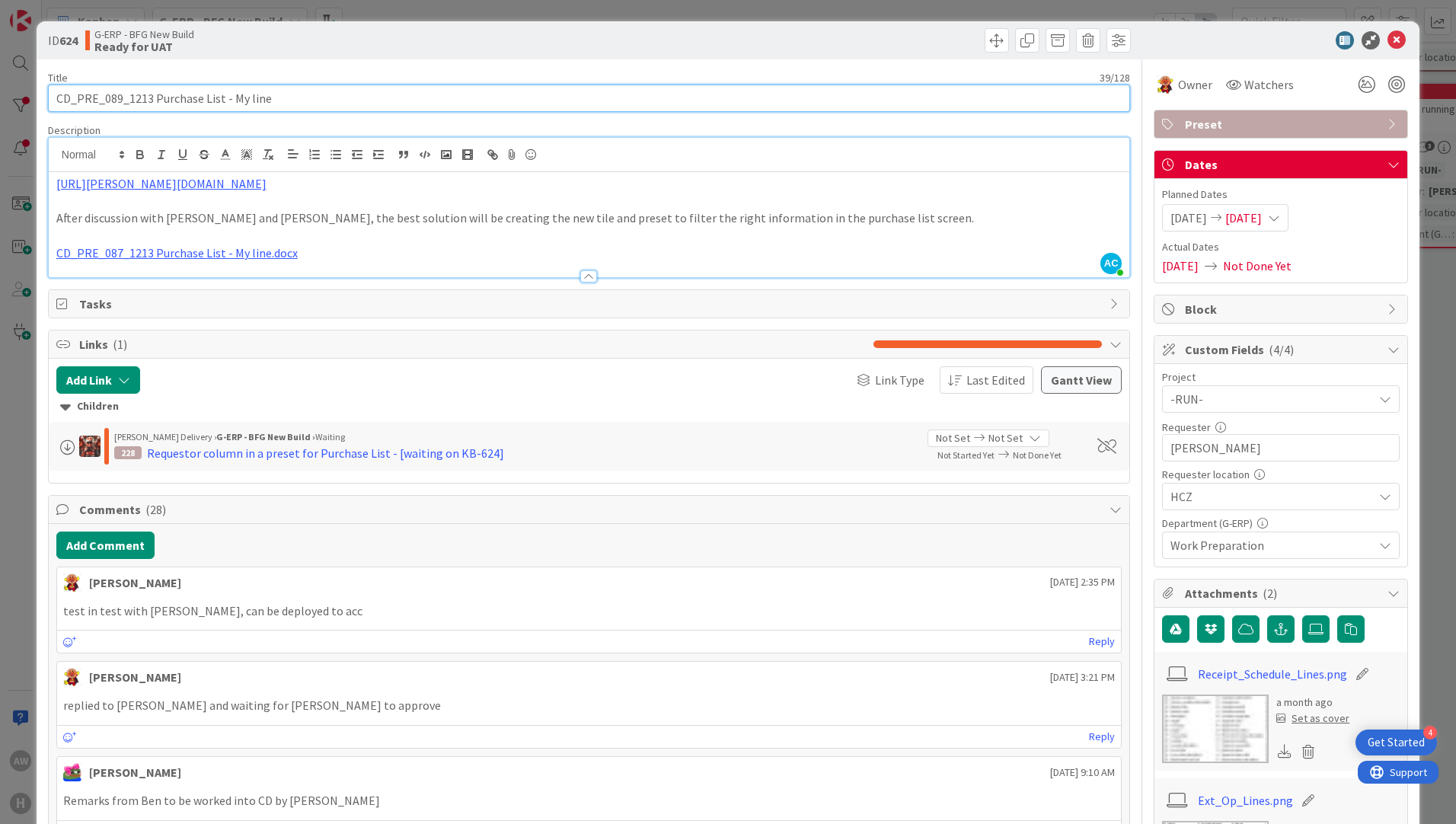
drag, startPoint x: 271, startPoint y: 101, endPoint x: 15, endPoint y: 116, distance: 256.4
click at [15, 116] on div "ID 624 G-ERP - BFG New Build Ready for UAT Title 39 / 128 CD_PRE_089_1213 Purch…" at bounding box center [728, 412] width 1456 height 824
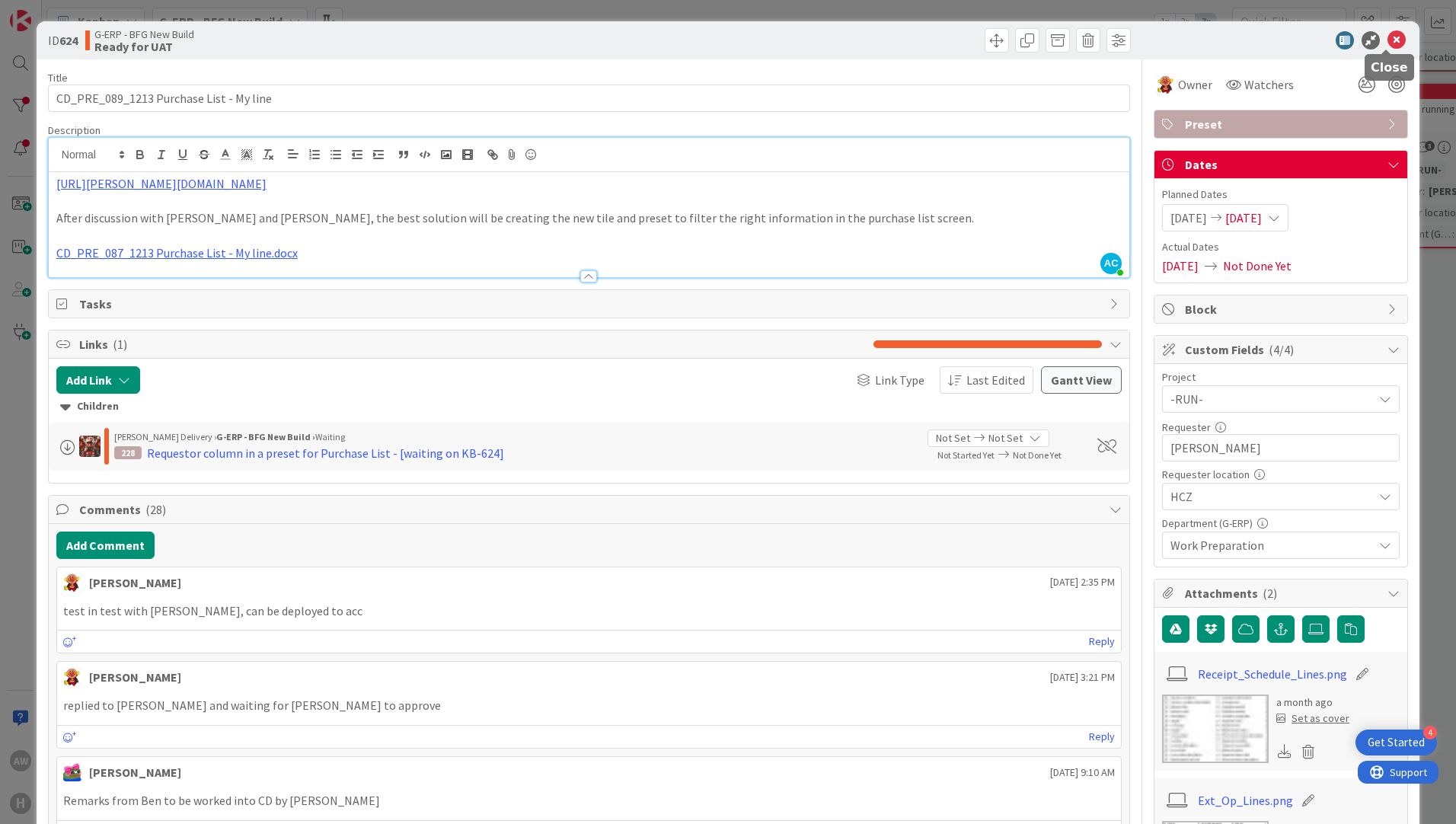
click at [1387, 44] on icon at bounding box center [1396, 40] width 19 height 19
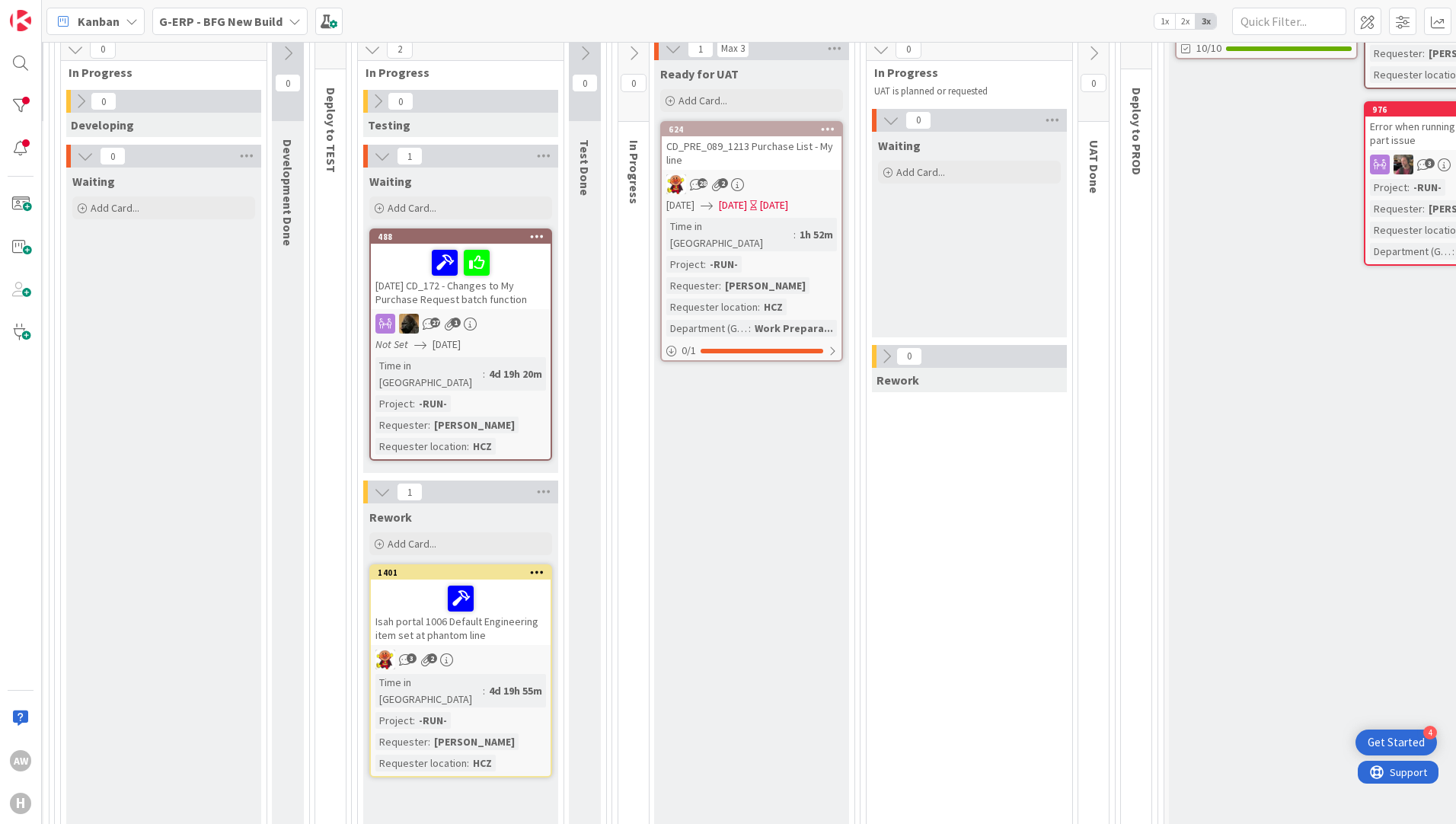
scroll to position [228, 665]
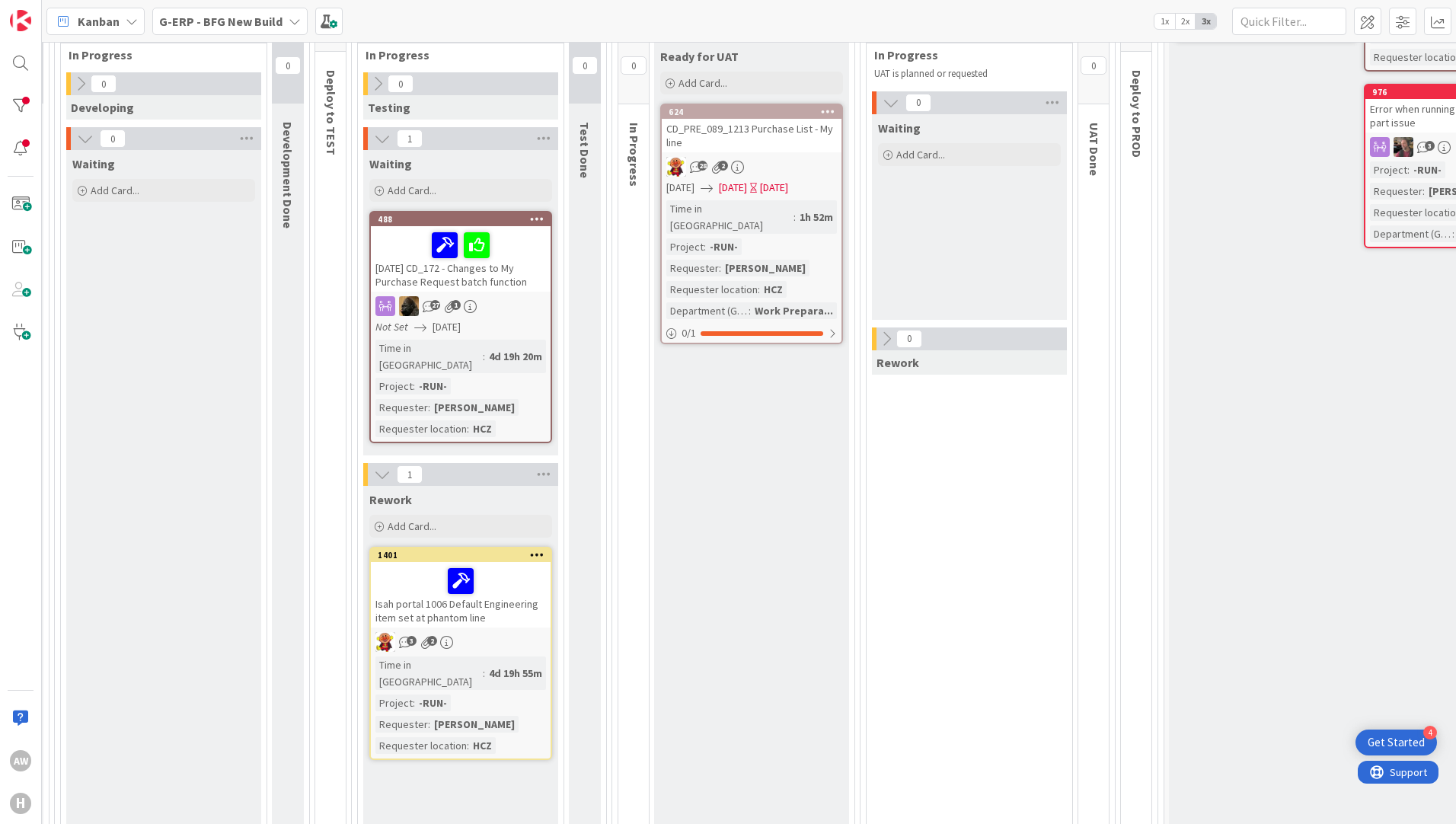
click at [498, 297] on div "27 1" at bounding box center [460, 306] width 179 height 20
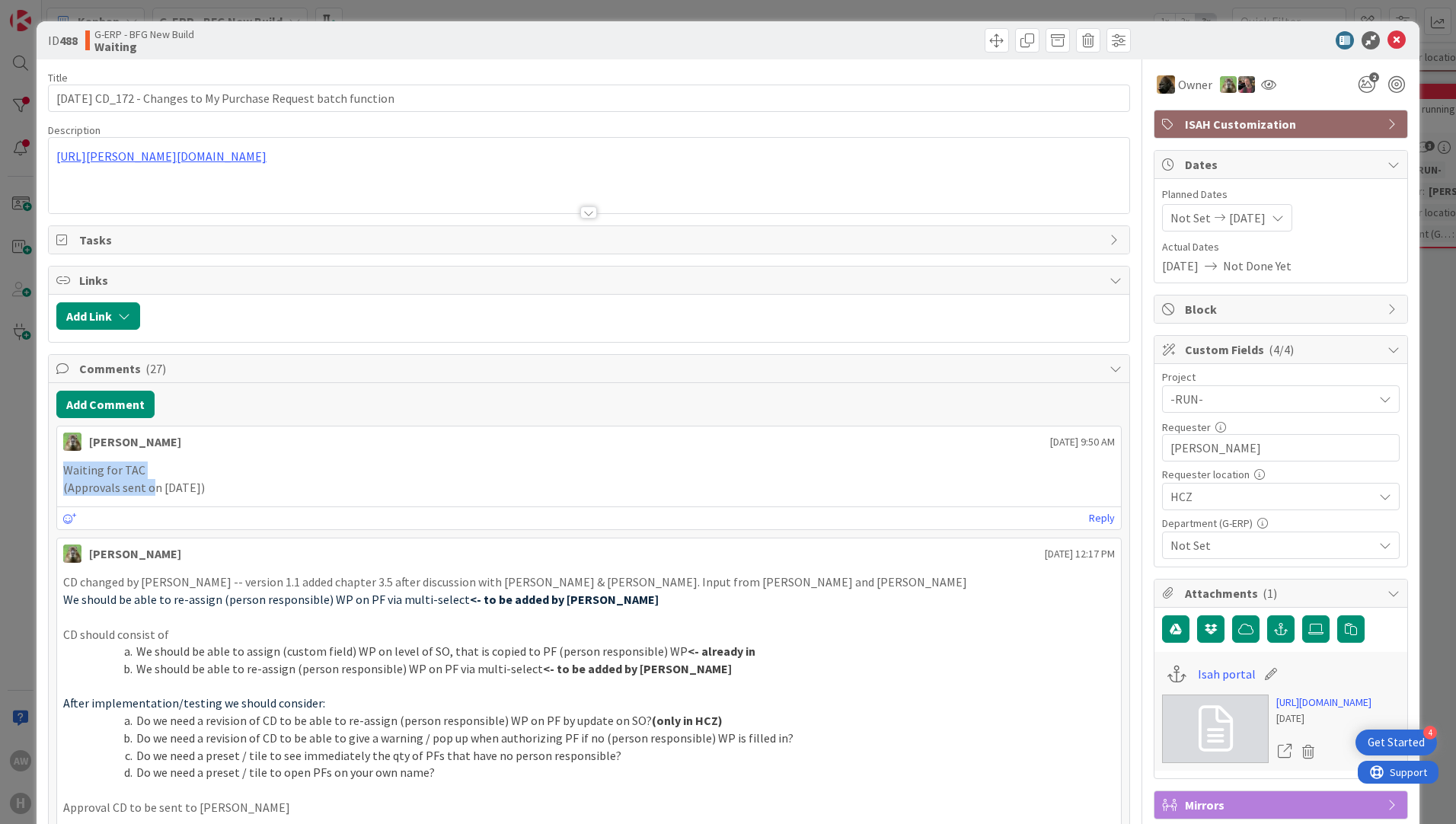
drag, startPoint x: 66, startPoint y: 475, endPoint x: 149, endPoint y: 480, distance: 83.2
click at [149, 480] on div "Waiting for TAC (Approvals sent on [DATE])" at bounding box center [589, 478] width 1051 height 34
drag, startPoint x: 149, startPoint y: 480, endPoint x: 328, endPoint y: 479, distance: 179.0
click at [328, 479] on p "(Approvals sent on [DATE])" at bounding box center [589, 487] width 1051 height 18
click at [1390, 43] on icon at bounding box center [1396, 40] width 19 height 19
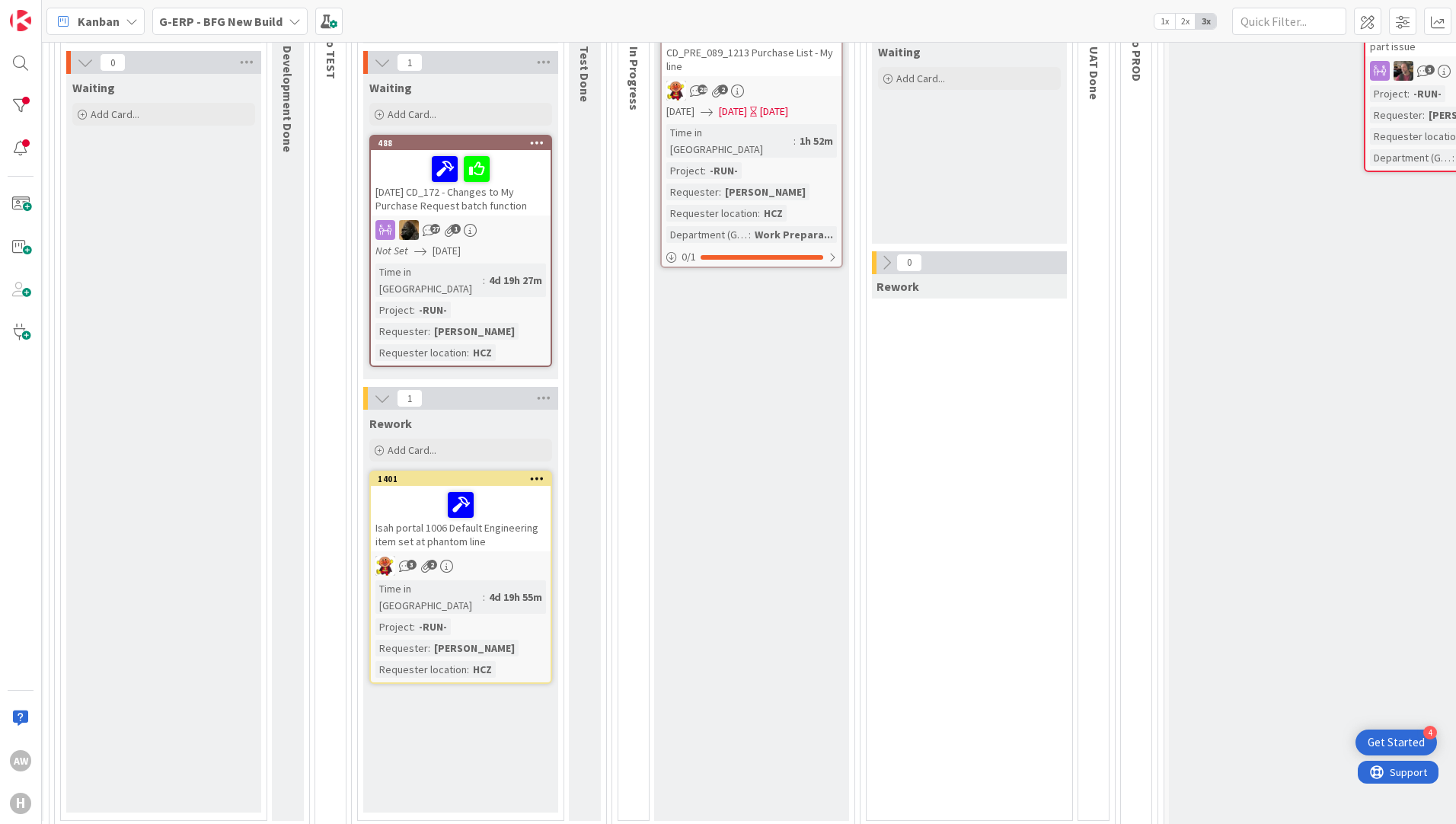
click at [516, 536] on link "1401 Isah portal 1006 Default Engineering item set at phantom line 3 2 Time in …" at bounding box center [460, 577] width 183 height 214
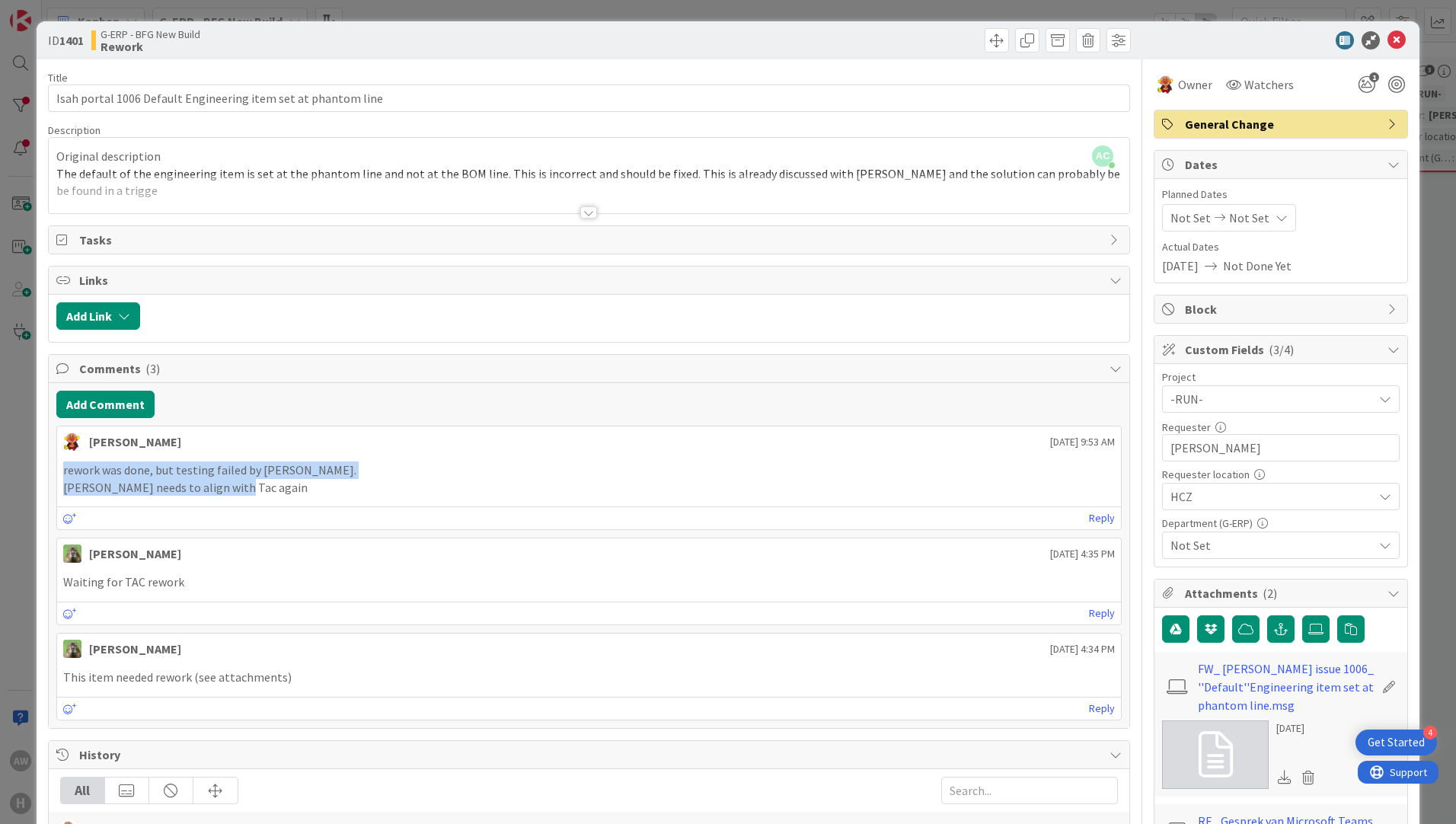
drag, startPoint x: 65, startPoint y: 475, endPoint x: 283, endPoint y: 491, distance: 218.6
click at [283, 491] on div "rework was done, but testing failed by [PERSON_NAME]. [PERSON_NAME] needs to al…" at bounding box center [589, 478] width 1051 height 34
click at [283, 492] on p "[PERSON_NAME] needs to align with Tac again" at bounding box center [589, 487] width 1051 height 18
click at [231, 490] on p "[PERSON_NAME] needs to align with Tac again" at bounding box center [589, 487] width 1051 height 18
click at [1387, 36] on icon at bounding box center [1396, 40] width 19 height 19
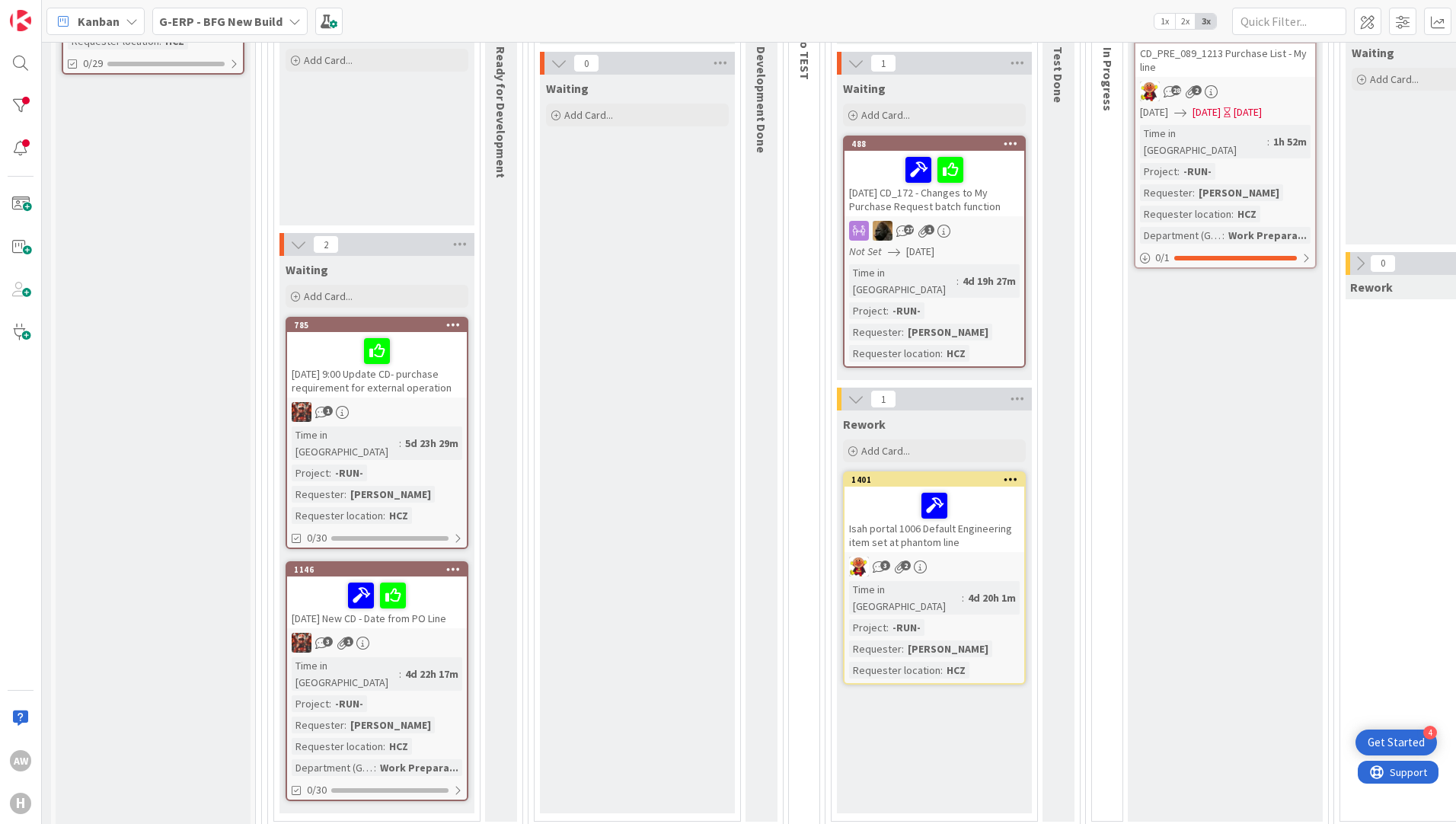
scroll to position [305, 191]
click at [414, 398] on link "785 [DATE] 9:00 Update CD- purchase requirement for external operation 1 Time i…" at bounding box center [377, 432] width 183 height 232
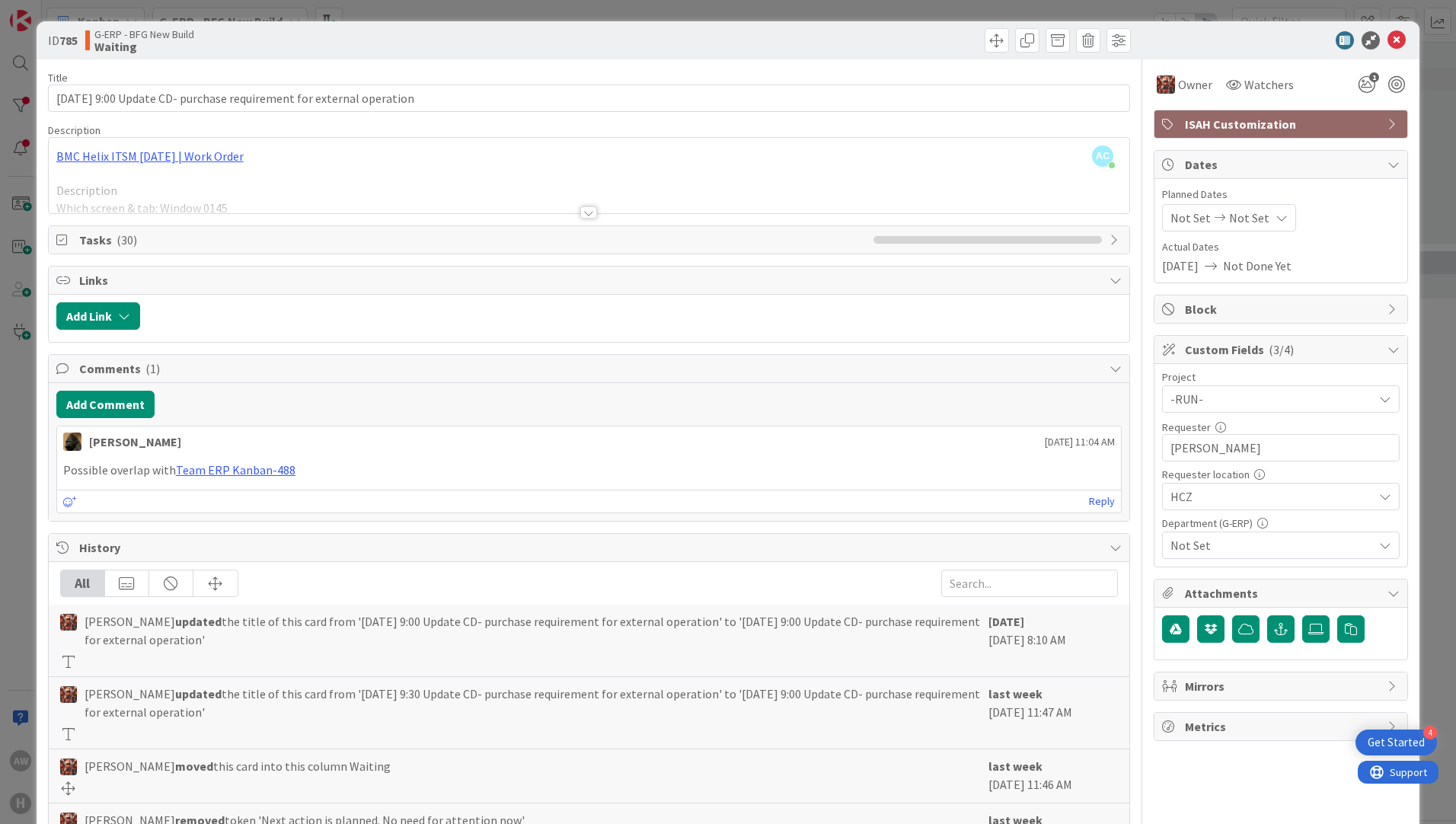
click at [580, 213] on div at bounding box center [589, 213] width 17 height 12
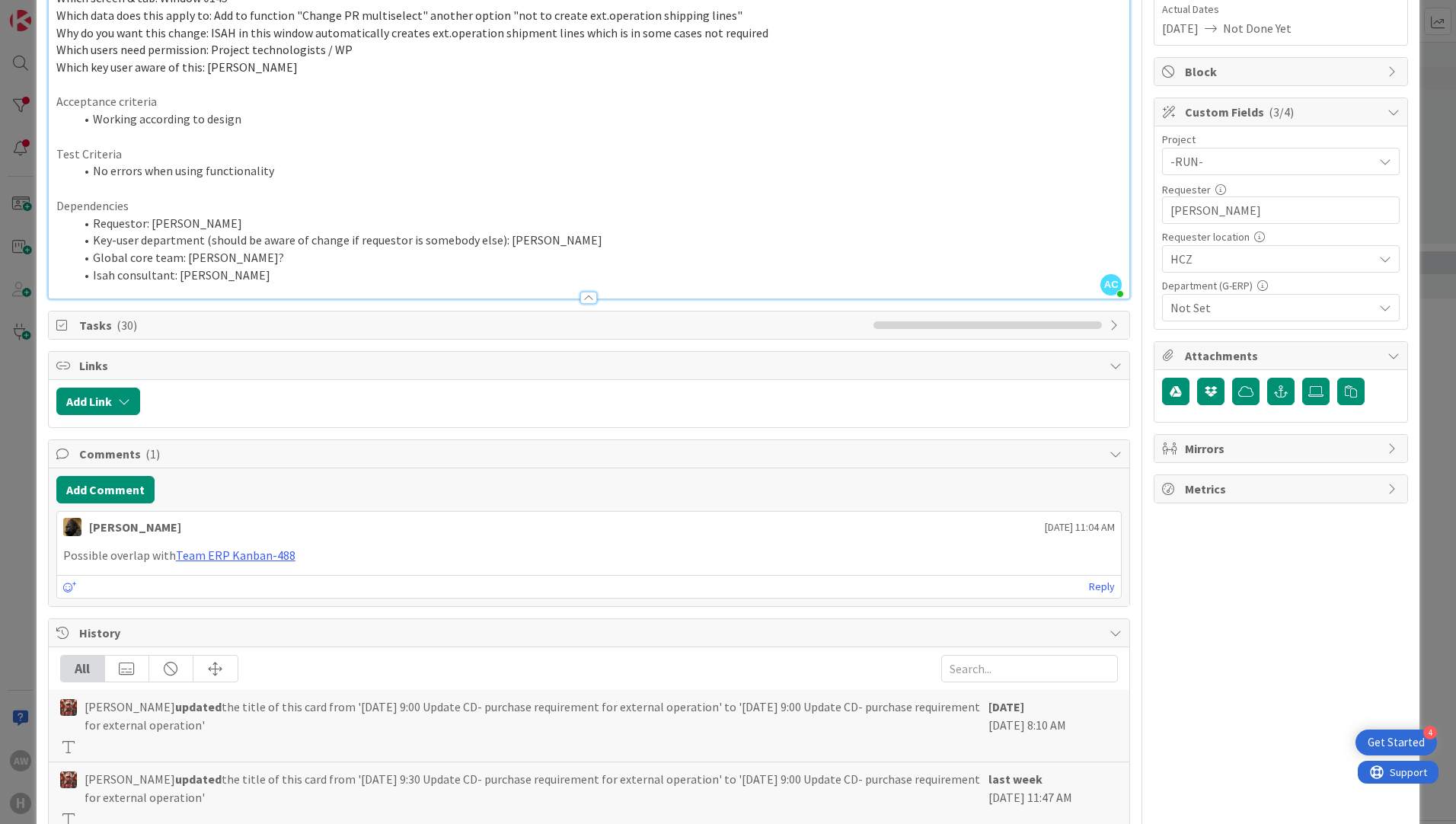
scroll to position [381, 0]
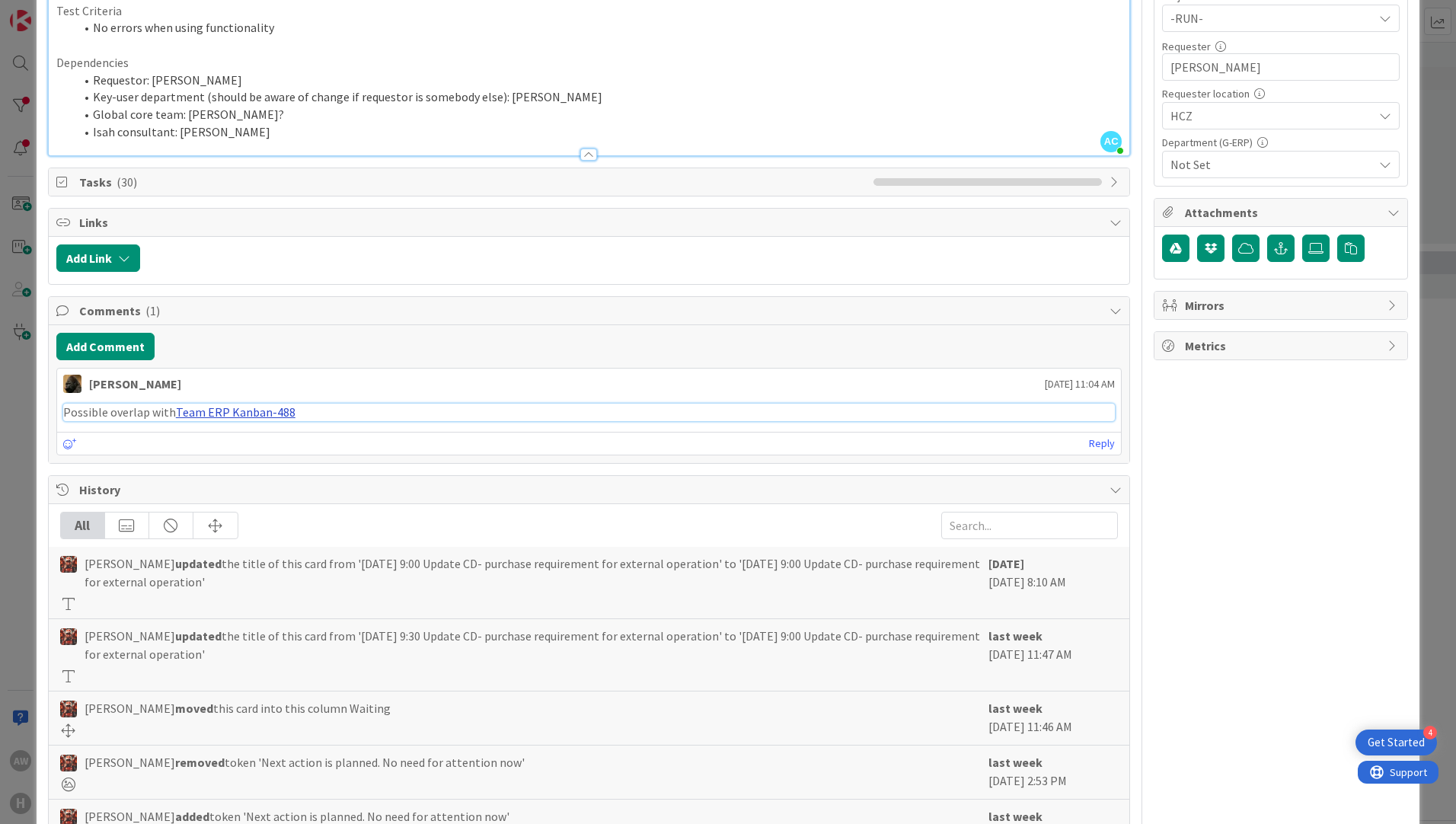
click at [220, 409] on link "Team ERP Kanban-488" at bounding box center [235, 412] width 120 height 15
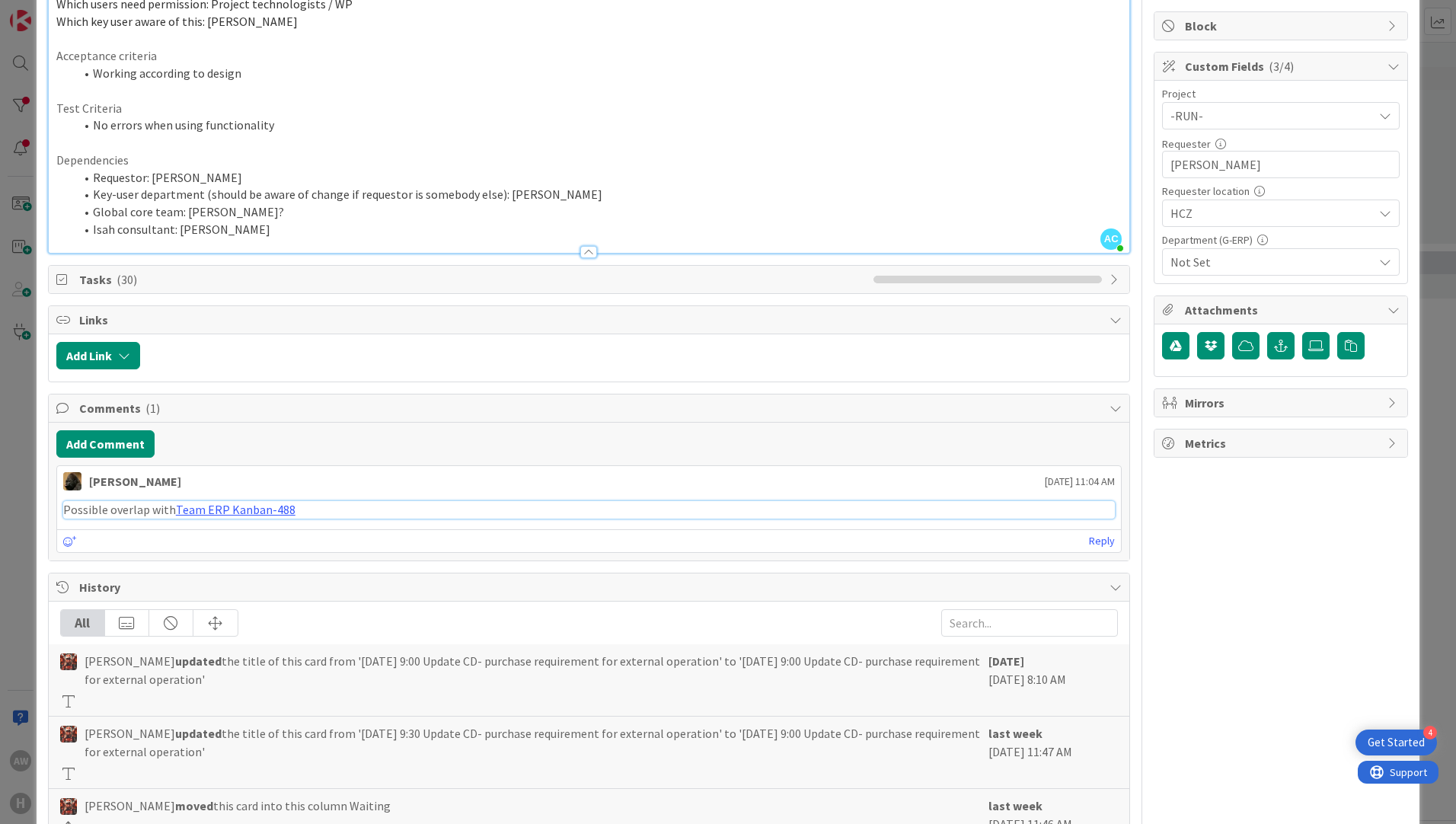
scroll to position [0, 0]
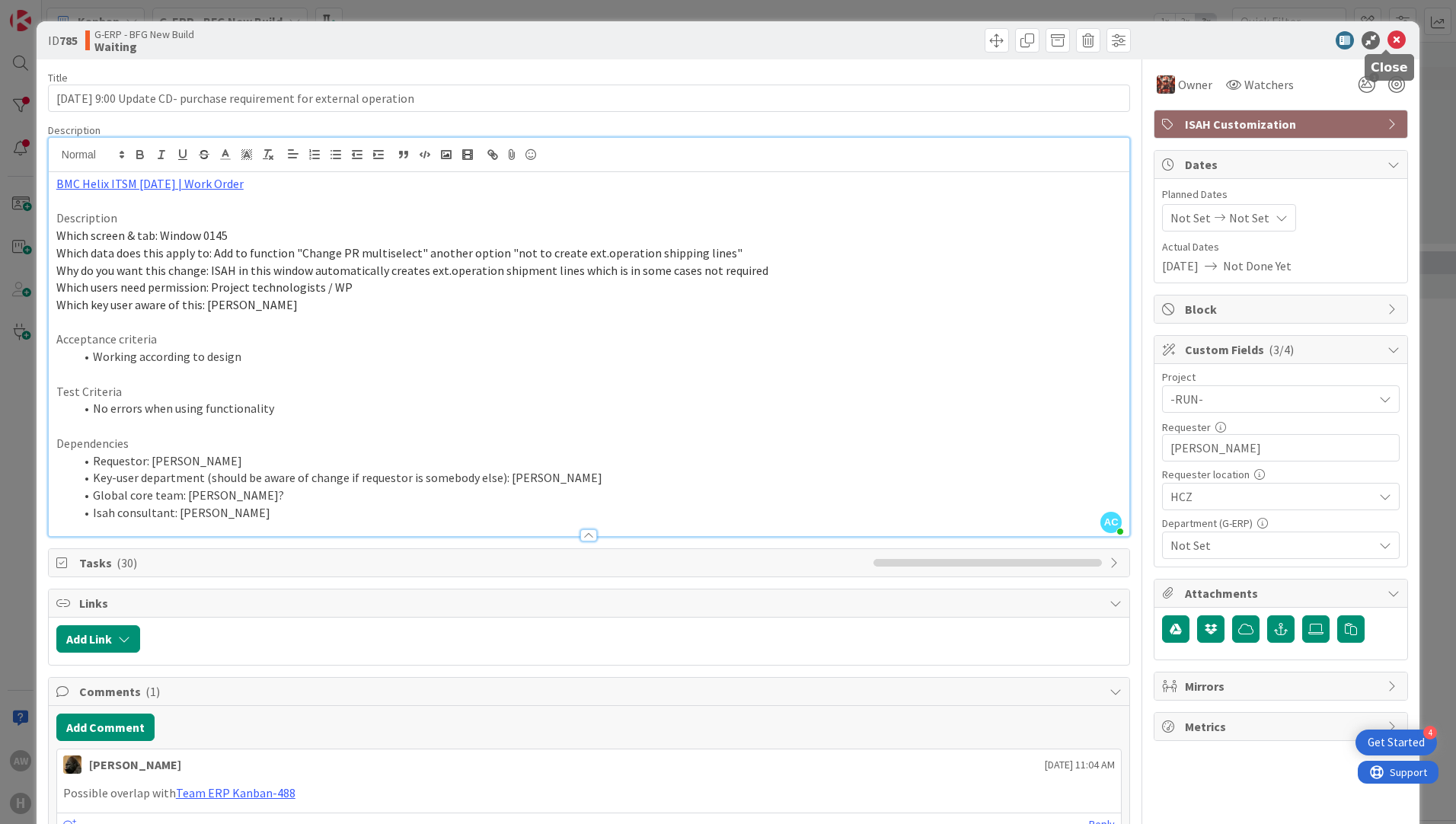
click at [1387, 35] on icon at bounding box center [1396, 40] width 19 height 19
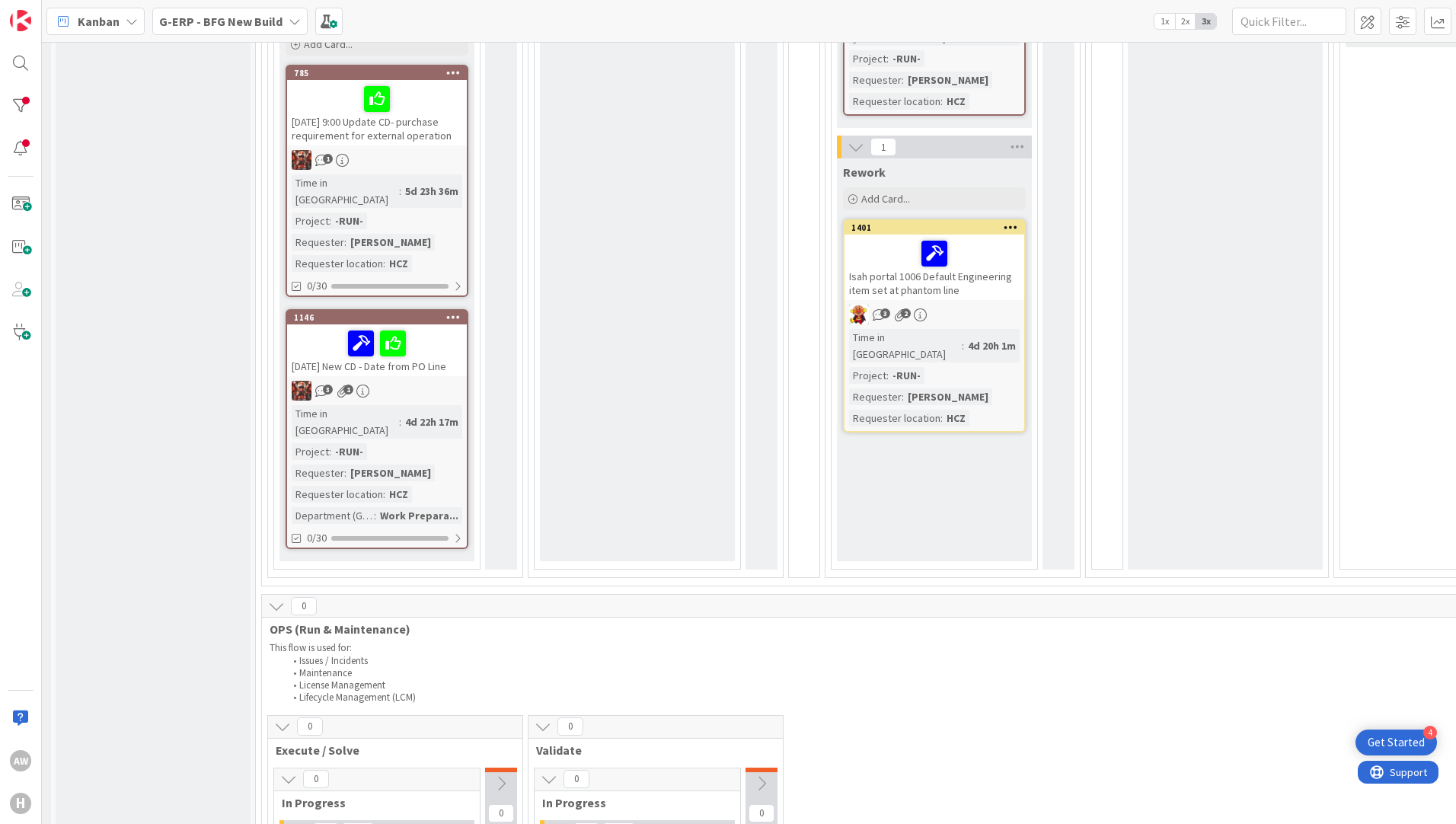
scroll to position [0, 191]
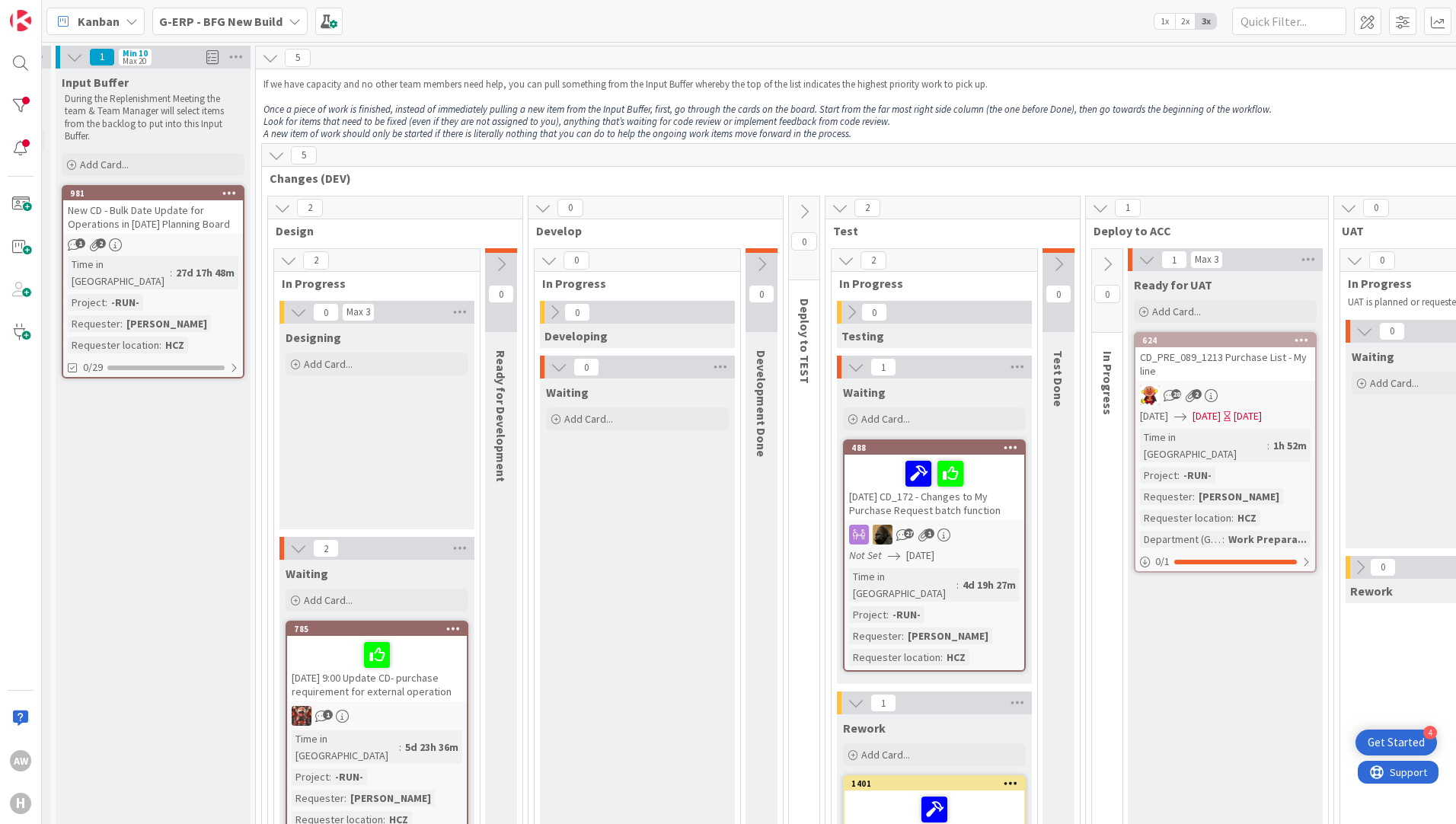
click at [168, 275] on div "Time in [GEOGRAPHIC_DATA] : 27d 17h 48m Project : -RUN- Requester : [PERSON_NAM…" at bounding box center [153, 305] width 170 height 97
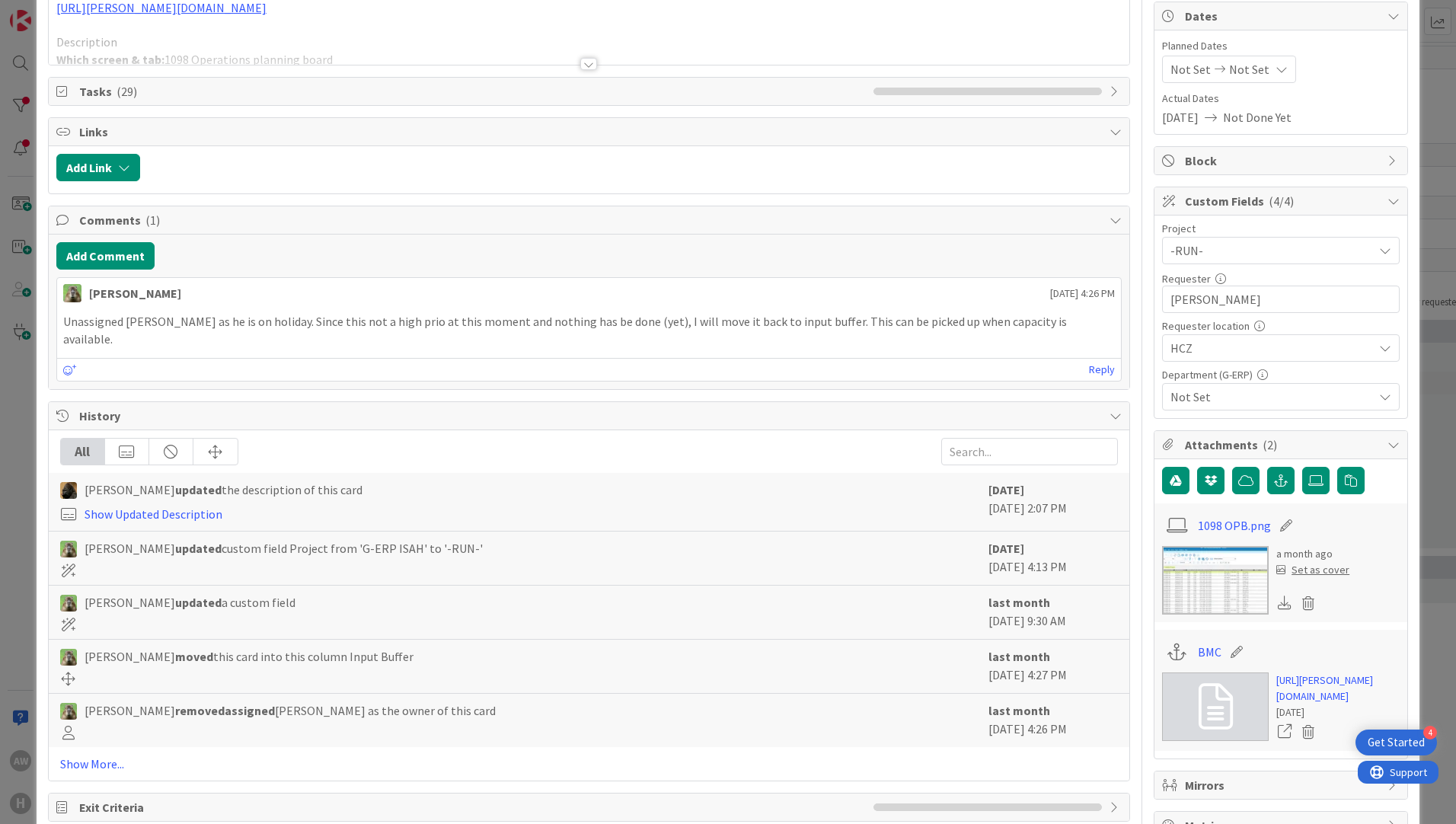
scroll to position [245, 0]
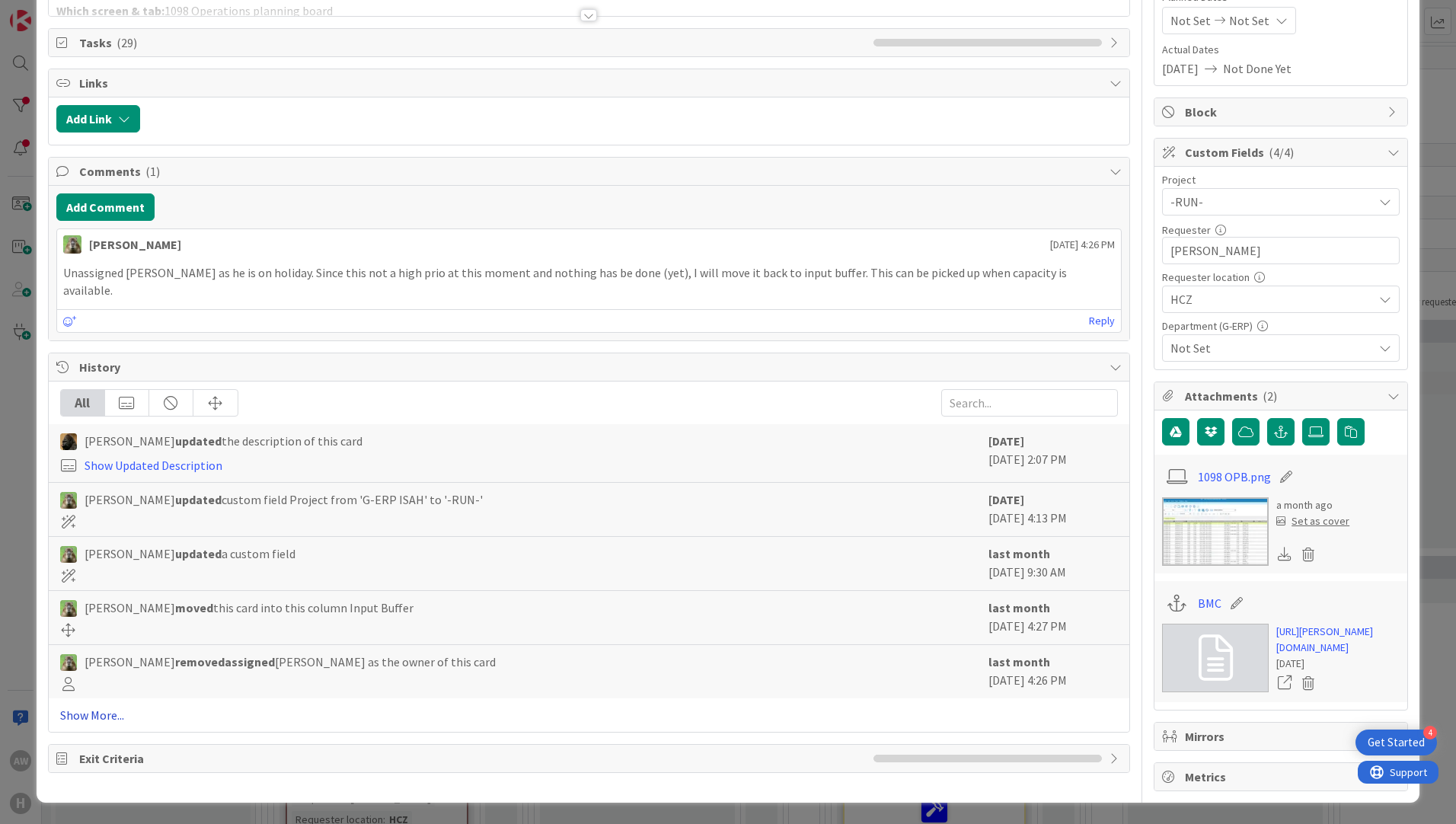
click at [94, 706] on link "Show More..." at bounding box center [589, 715] width 1058 height 19
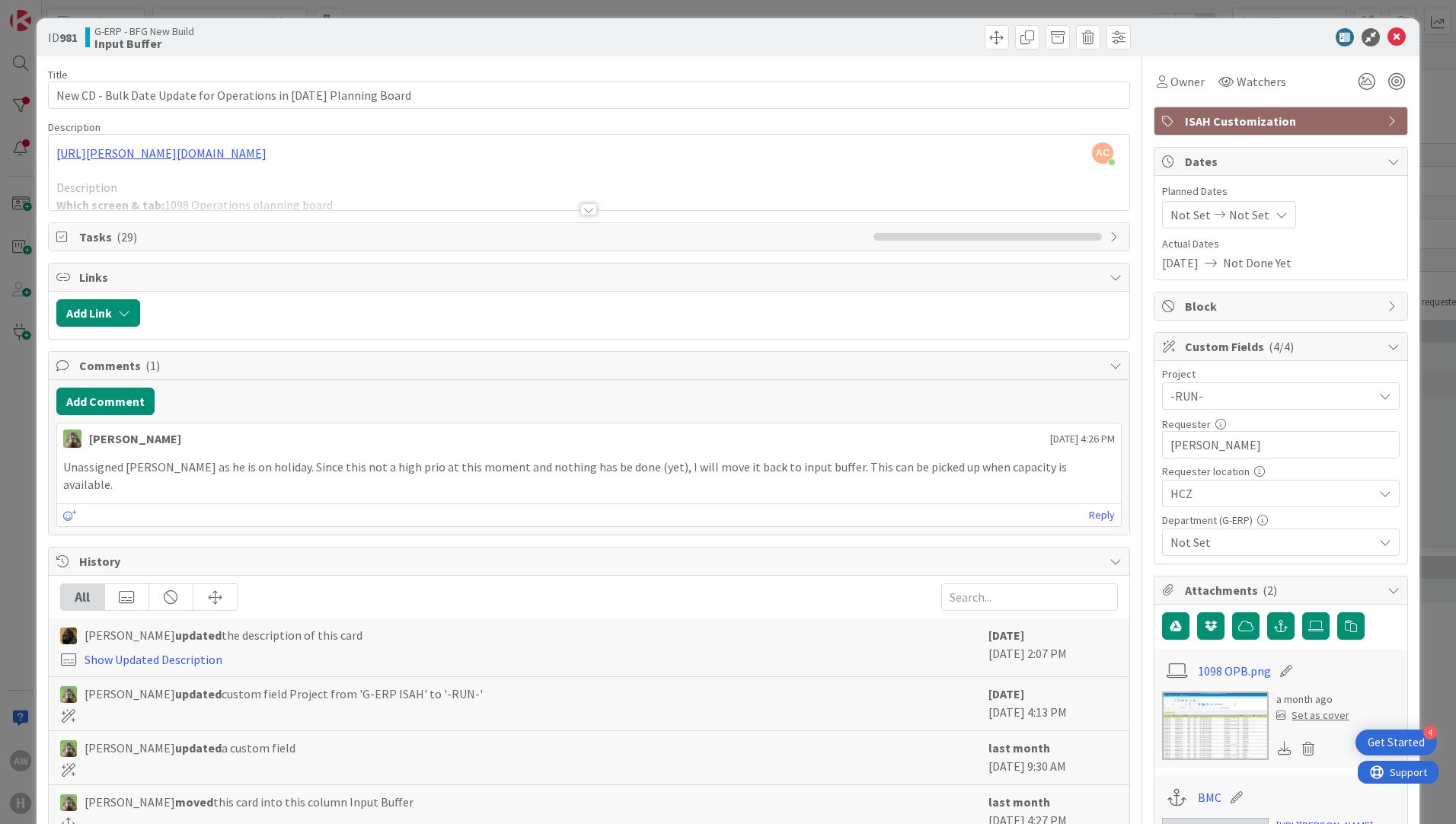
scroll to position [0, 0]
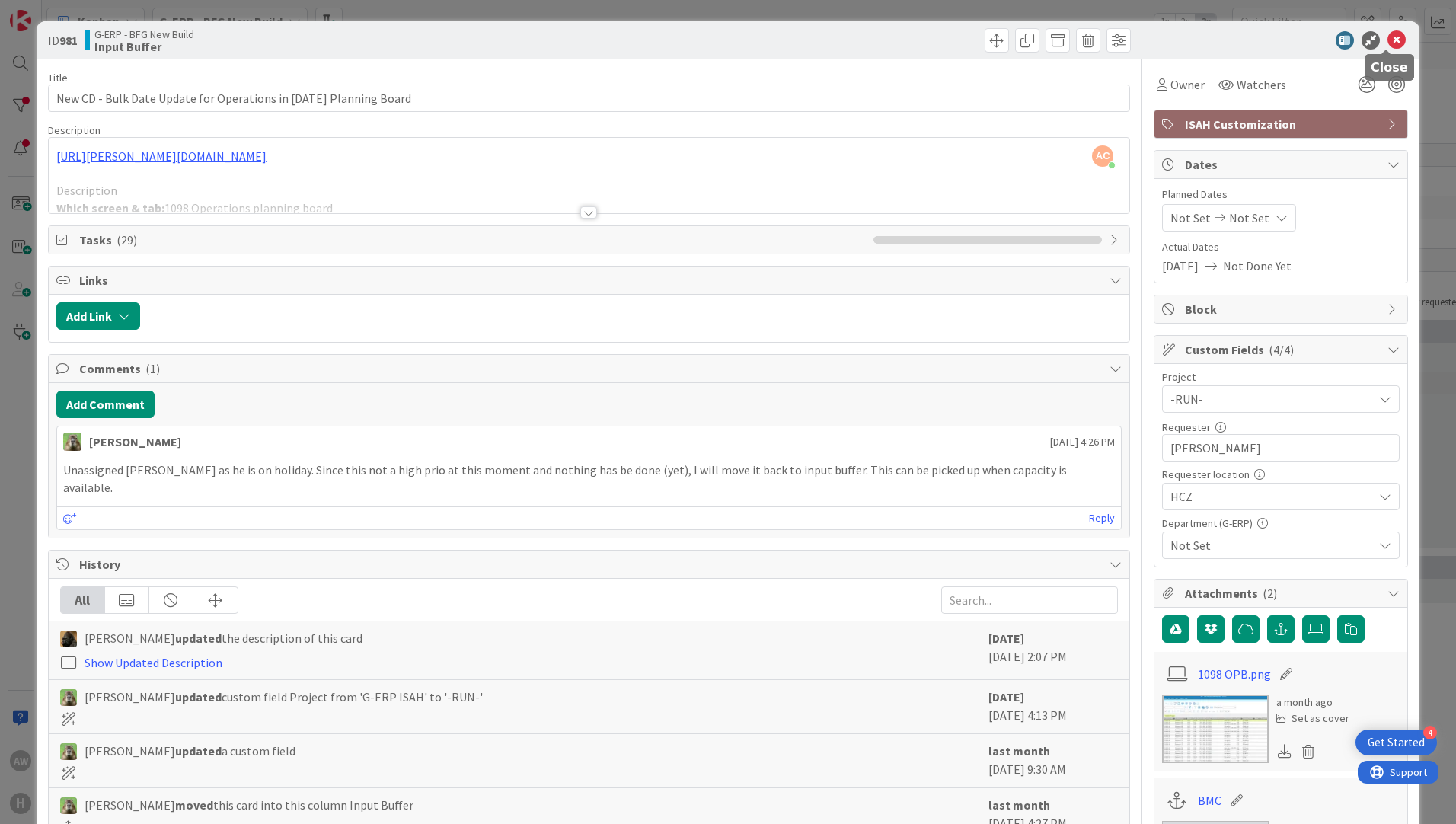
click at [1387, 44] on icon at bounding box center [1396, 40] width 19 height 19
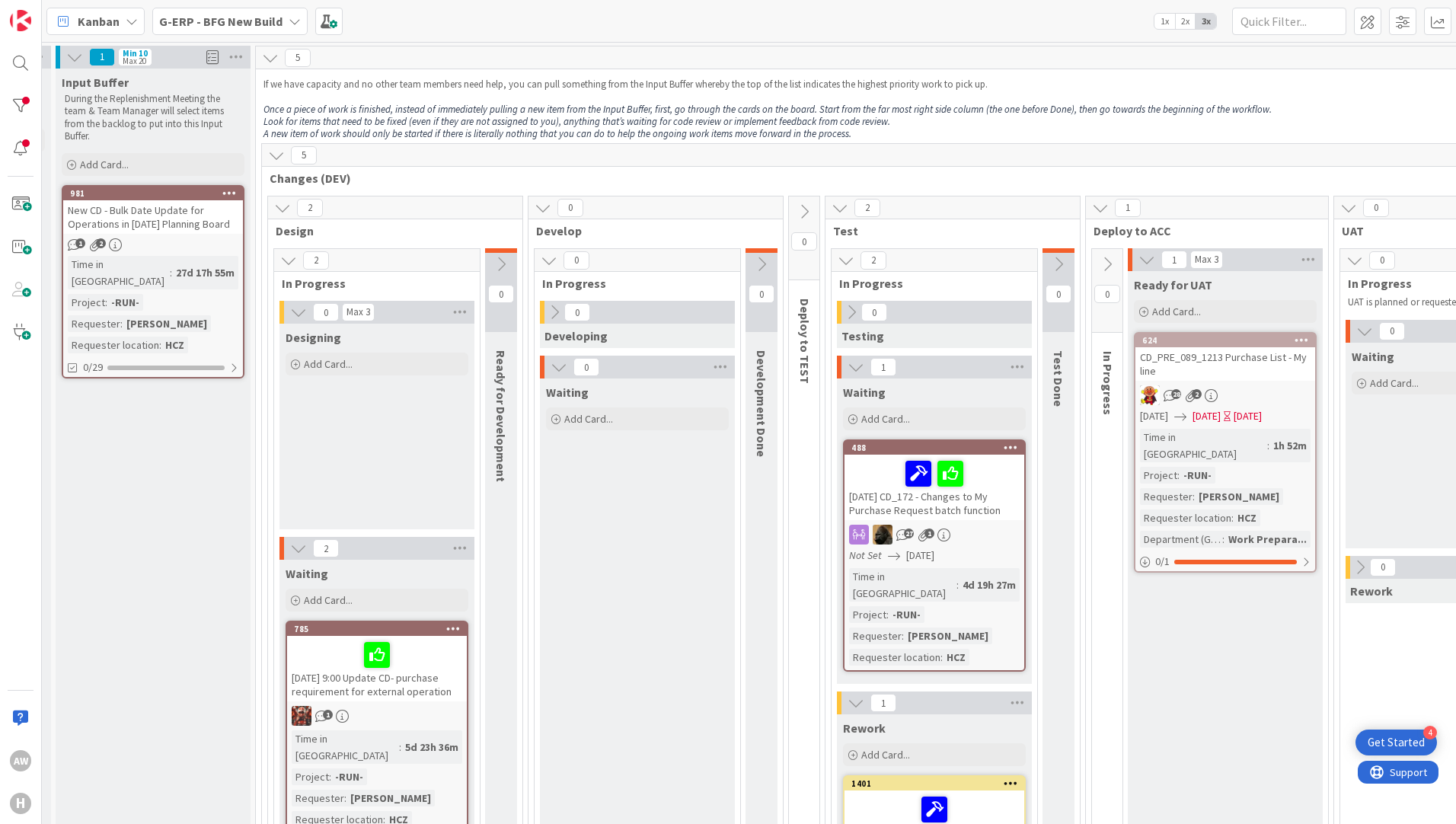
click at [235, 21] on b "G-ERP - BFG New Build" at bounding box center [220, 22] width 123 height 15
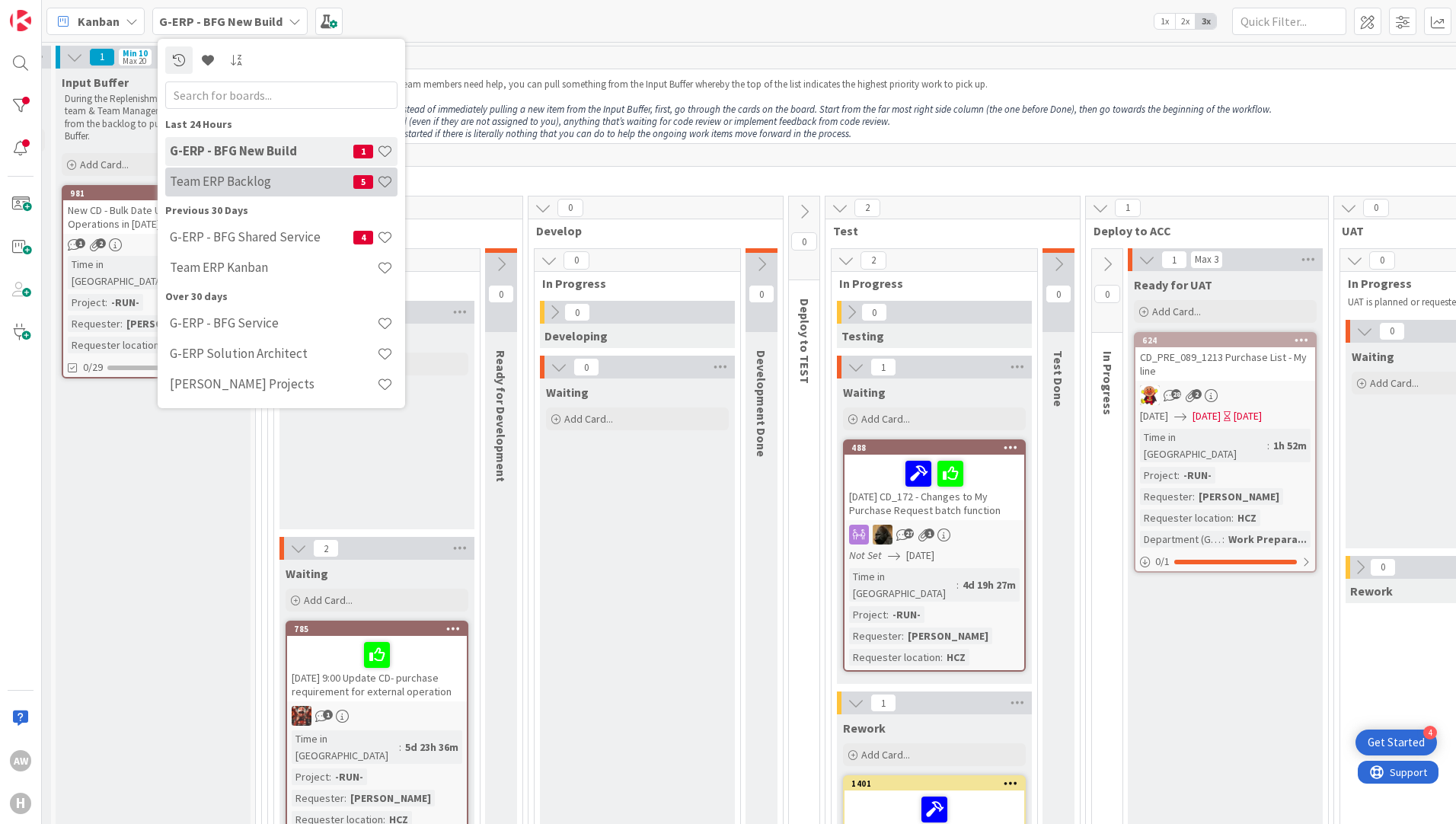
click at [268, 181] on h4 "Team ERP Backlog" at bounding box center [261, 181] width 183 height 15
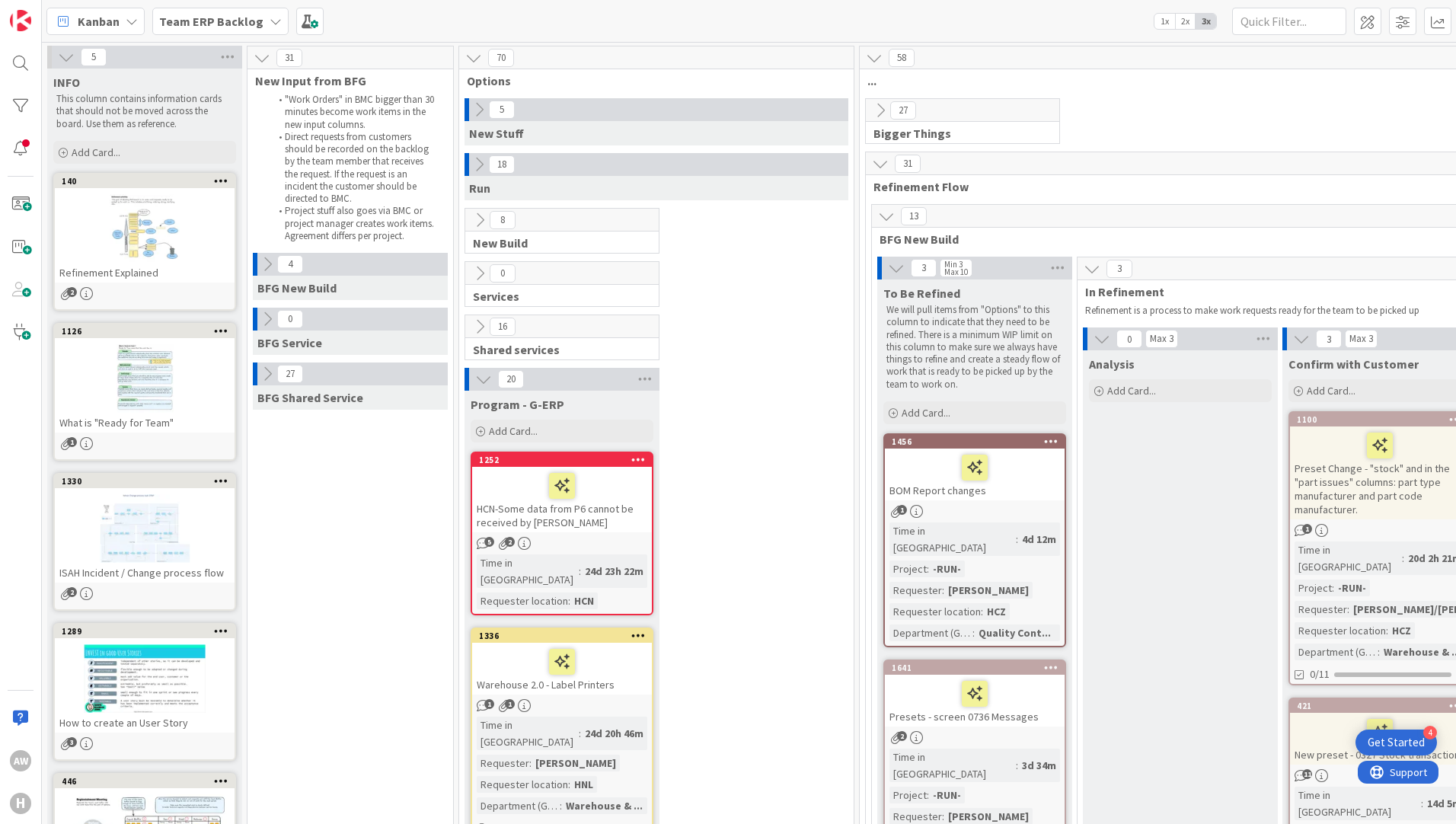
click at [477, 220] on icon at bounding box center [480, 221] width 17 height 17
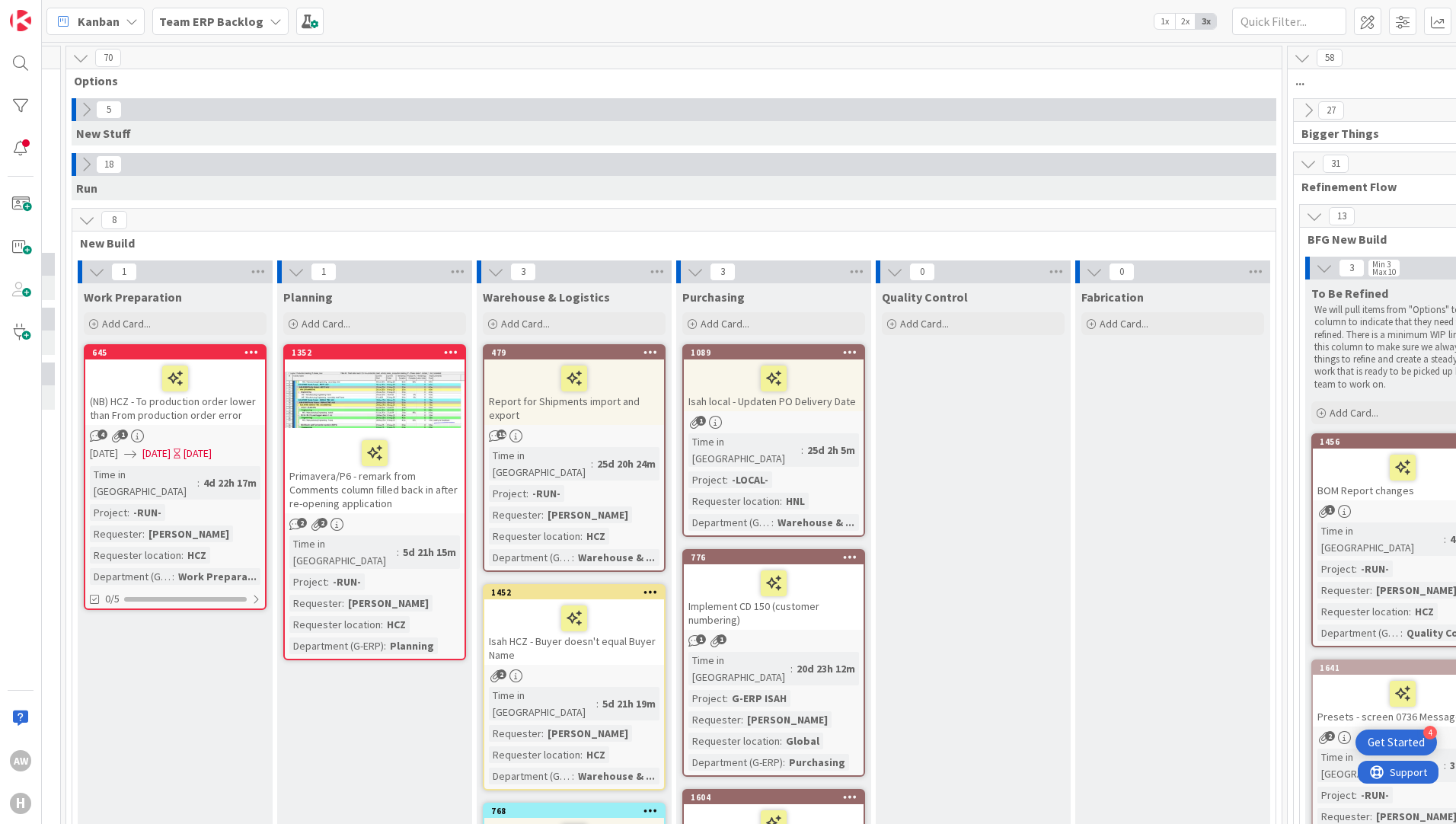
scroll to position [0, 391]
click at [192, 430] on div "4 1" at bounding box center [176, 436] width 179 height 13
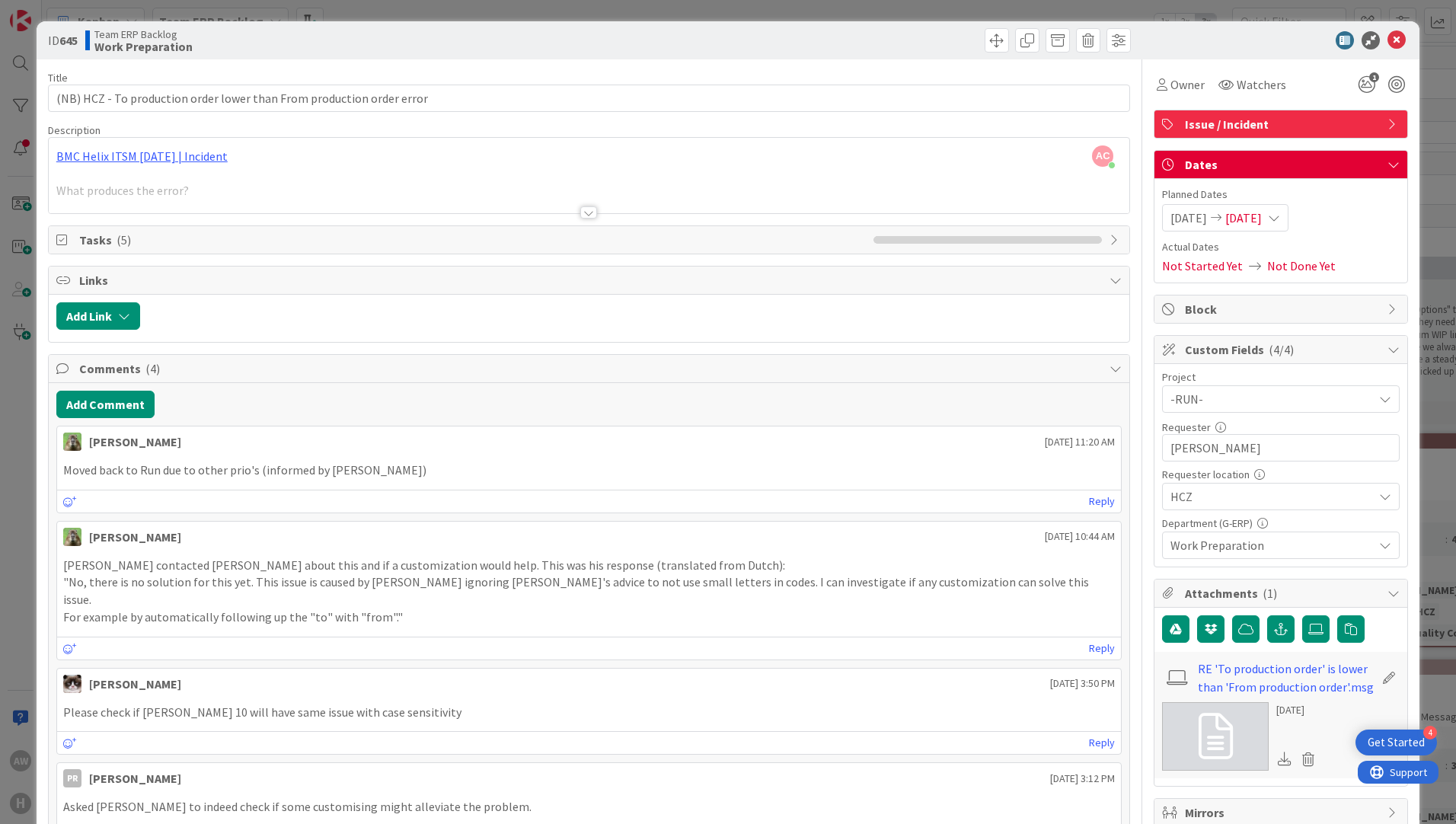
click at [596, 212] on div at bounding box center [589, 193] width 1080 height 39
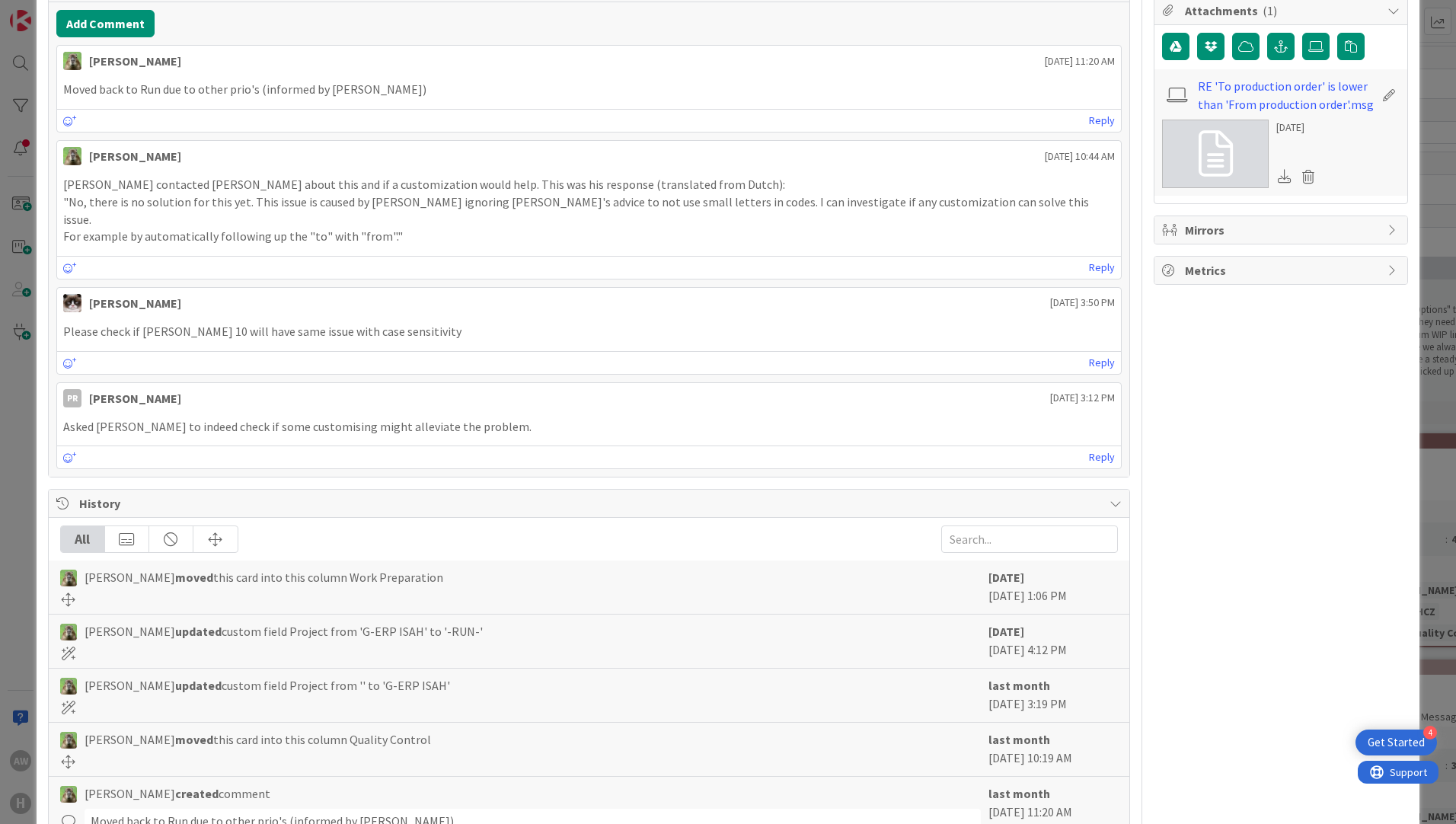
scroll to position [690, 0]
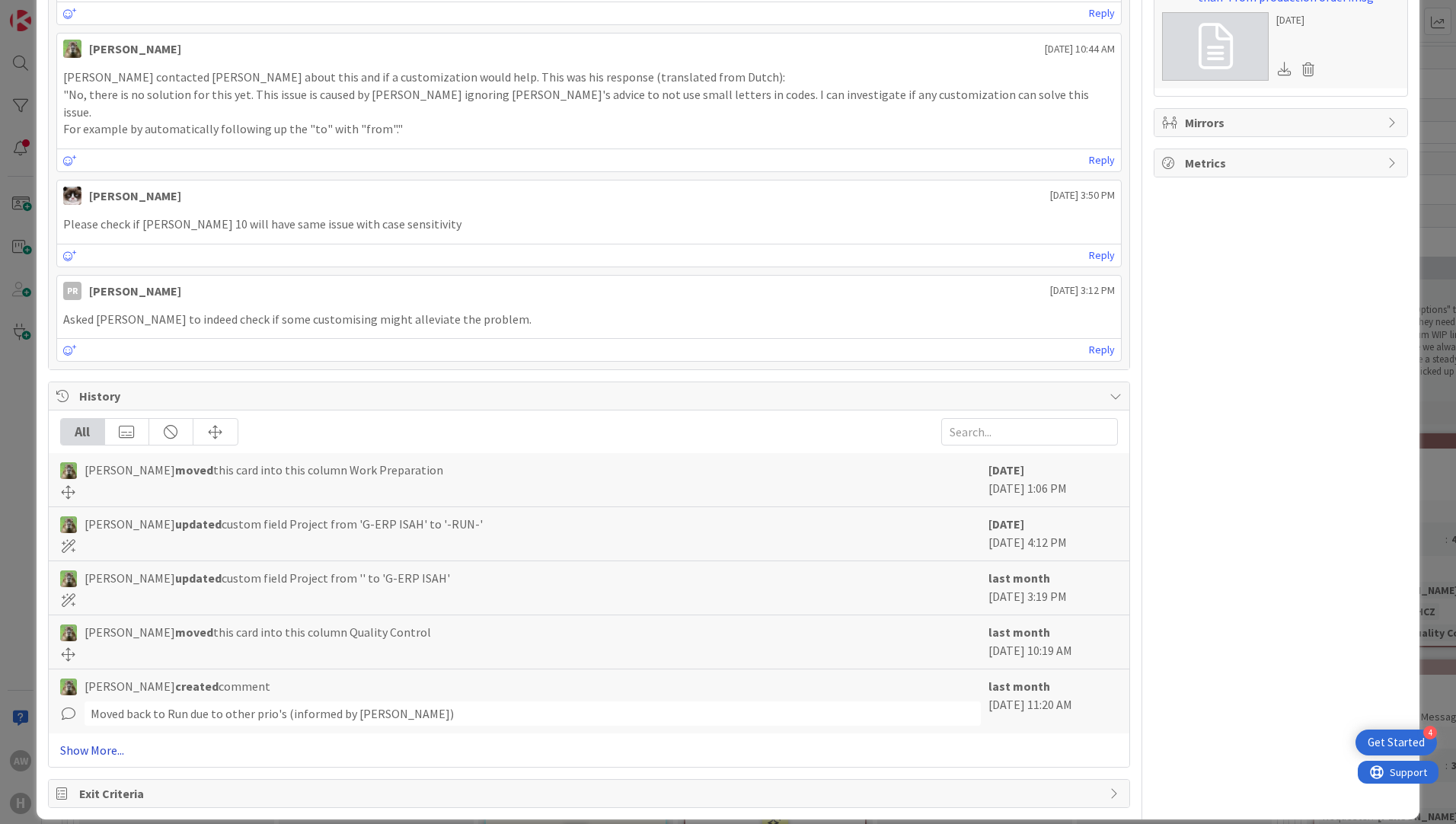
click at [84, 741] on link "Show More..." at bounding box center [589, 750] width 1058 height 19
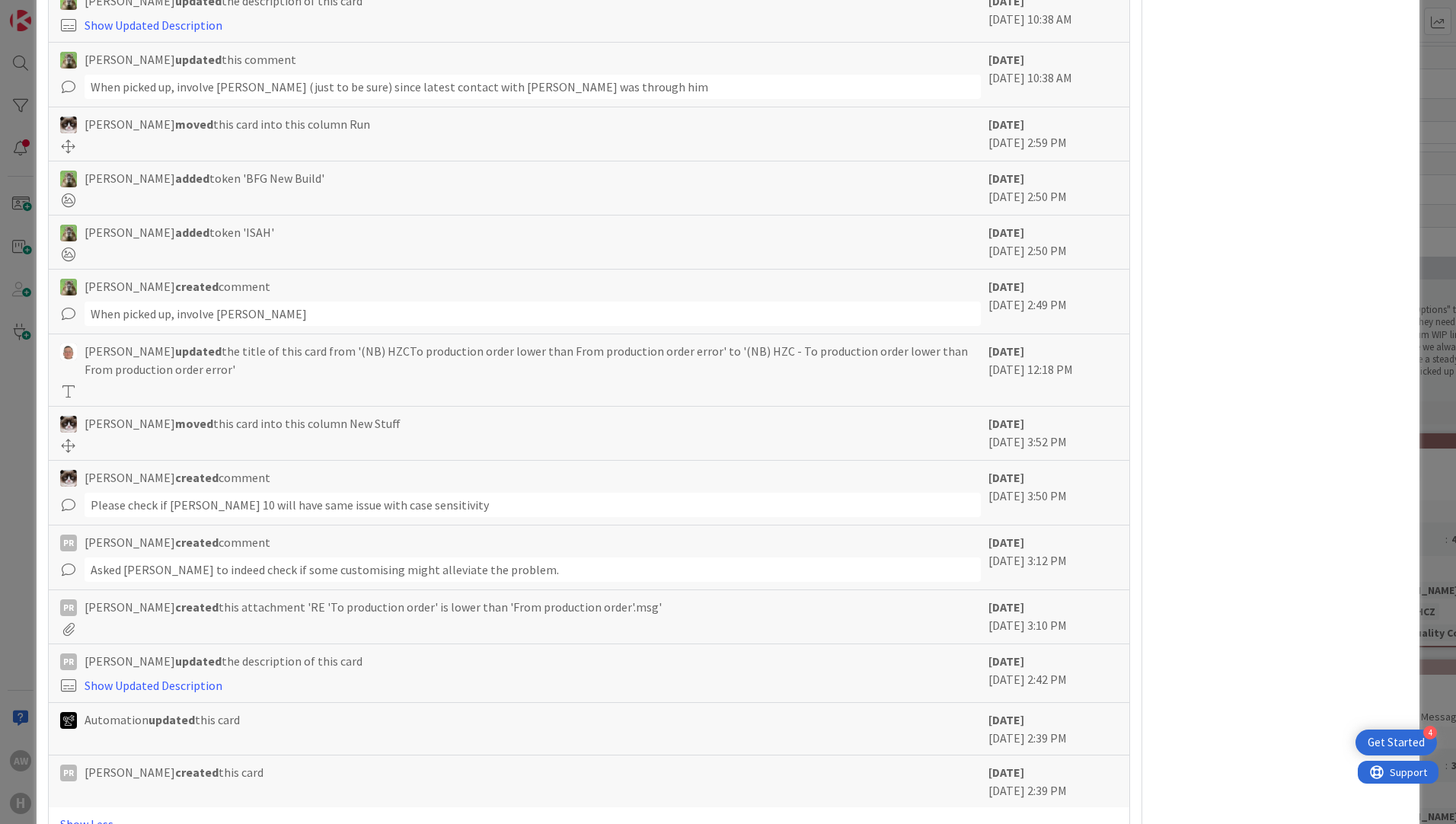
scroll to position [2819, 0]
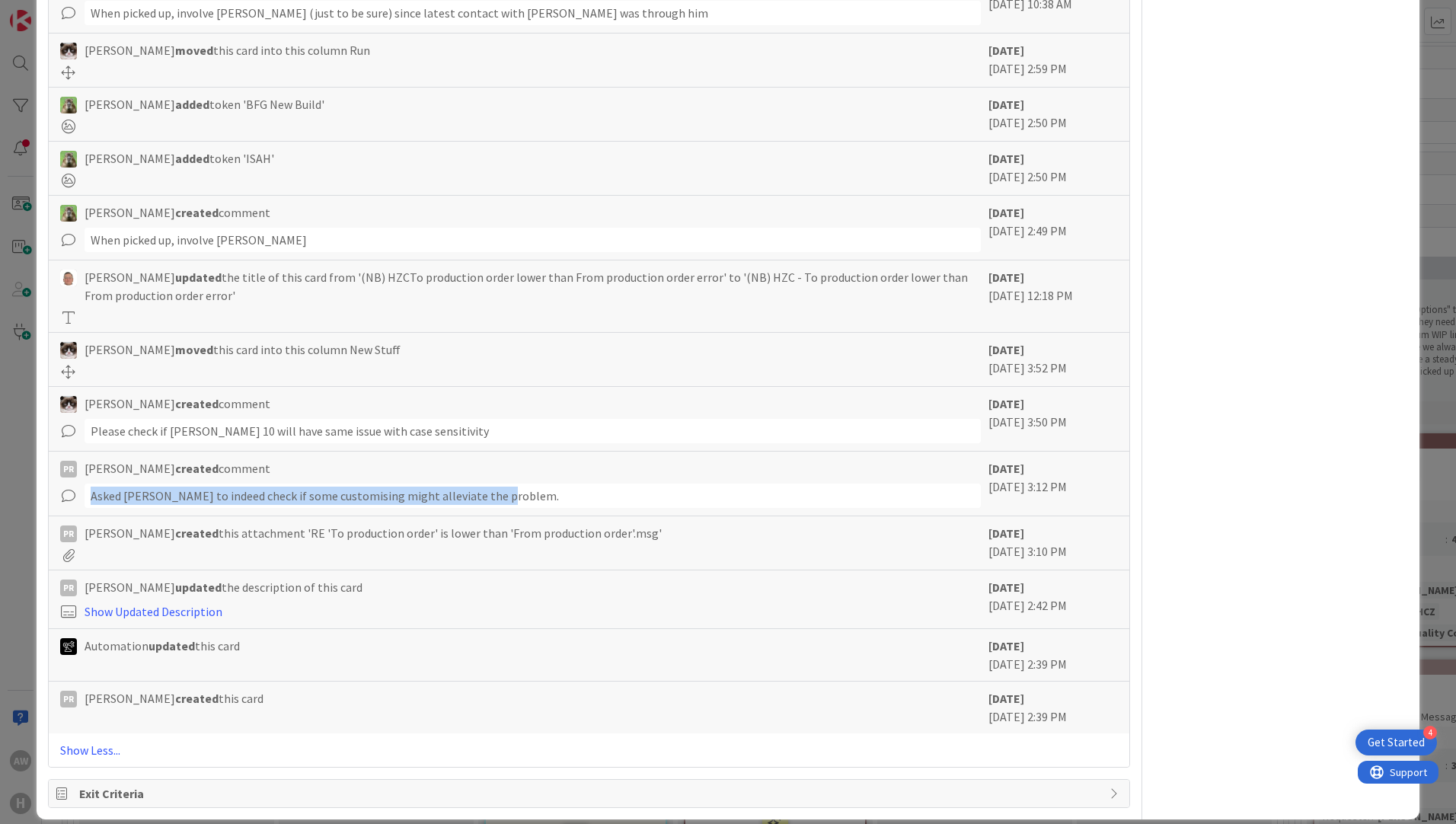
drag, startPoint x: 92, startPoint y: 474, endPoint x: 496, endPoint y: 470, distance: 404.0
click at [496, 484] on div "Asked [PERSON_NAME] to indeed check if some customising might alleviate the pro…" at bounding box center [532, 495] width 896 height 24
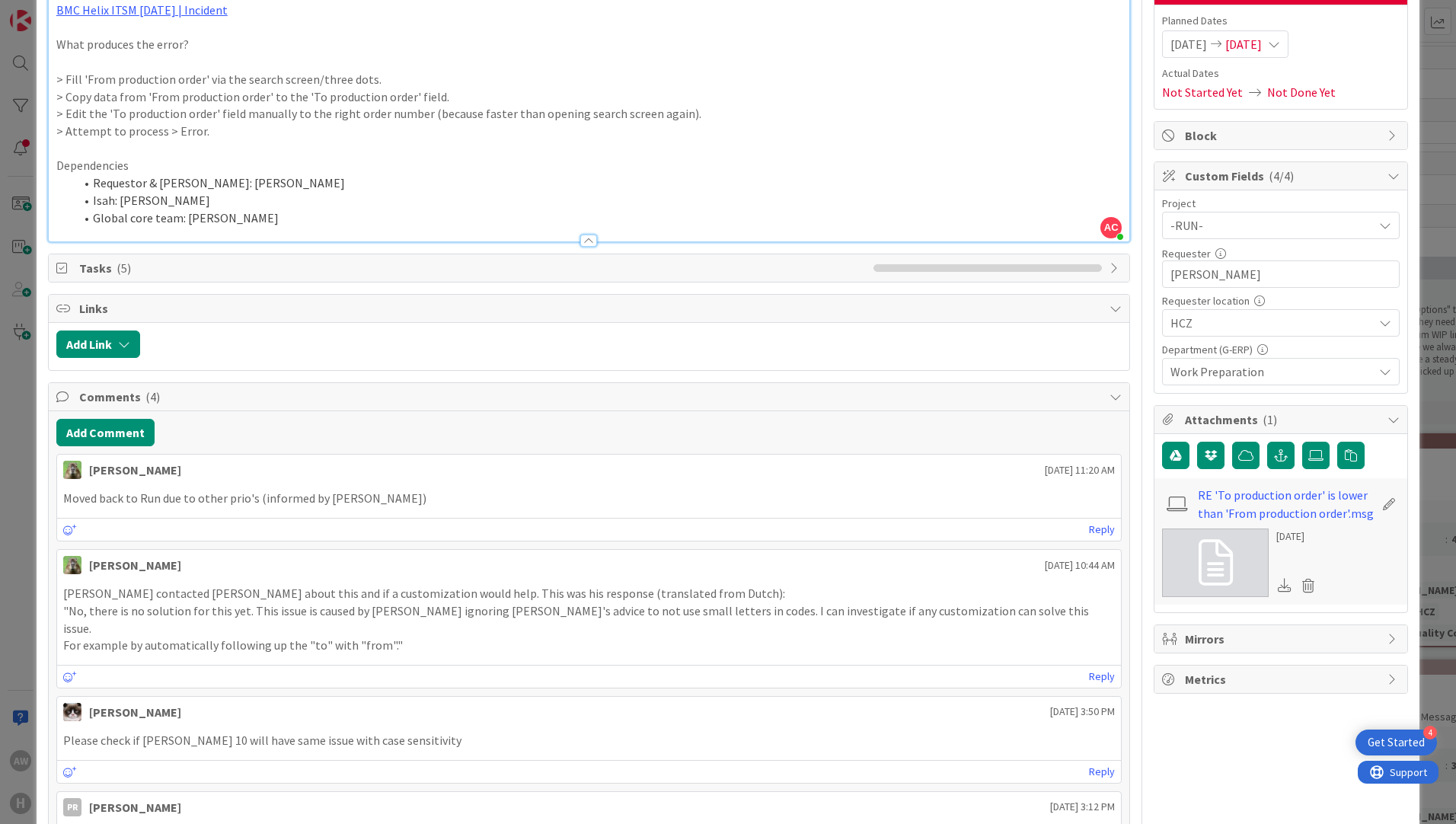
scroll to position [0, 0]
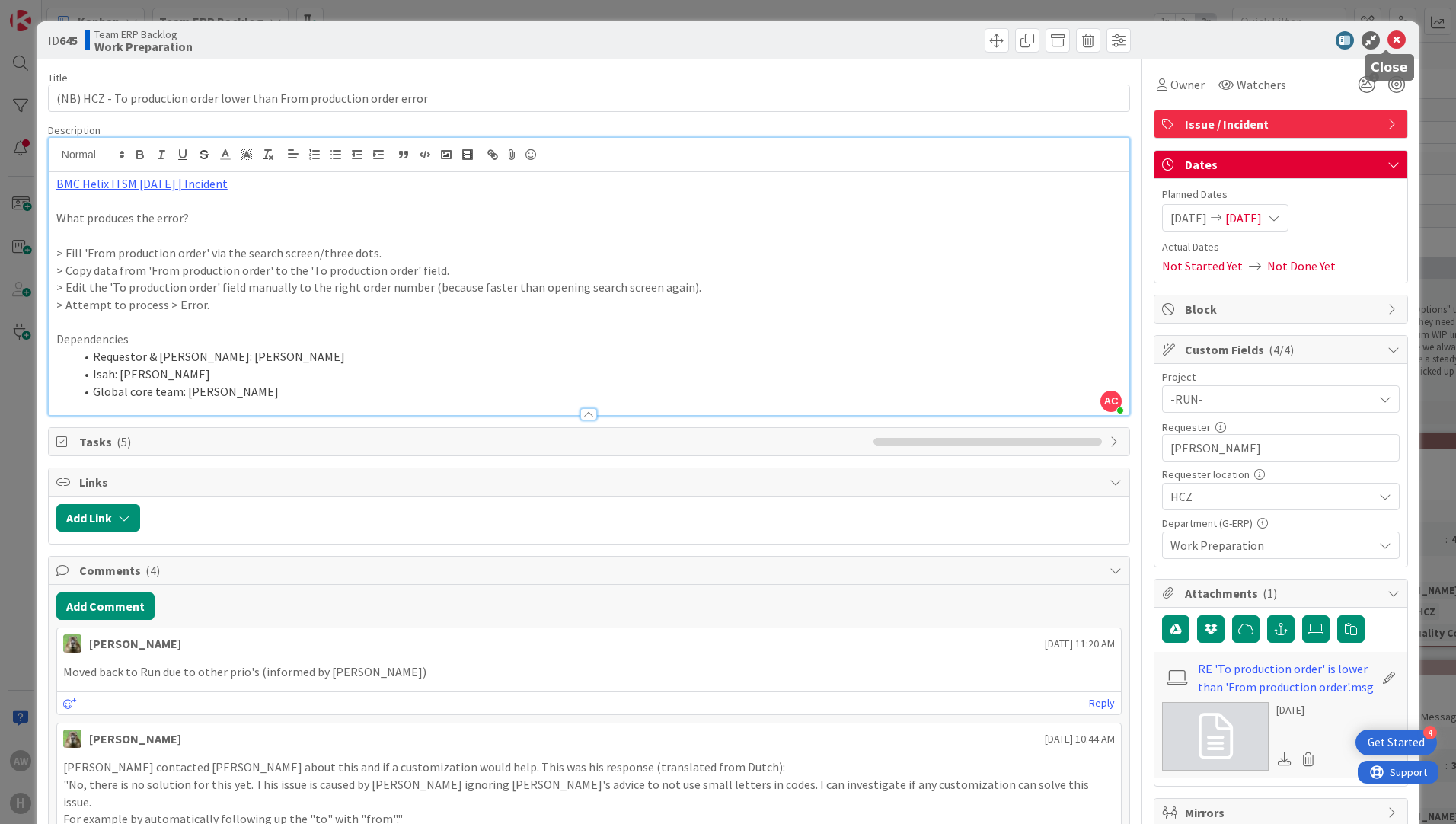
click at [1387, 43] on icon at bounding box center [1396, 40] width 19 height 19
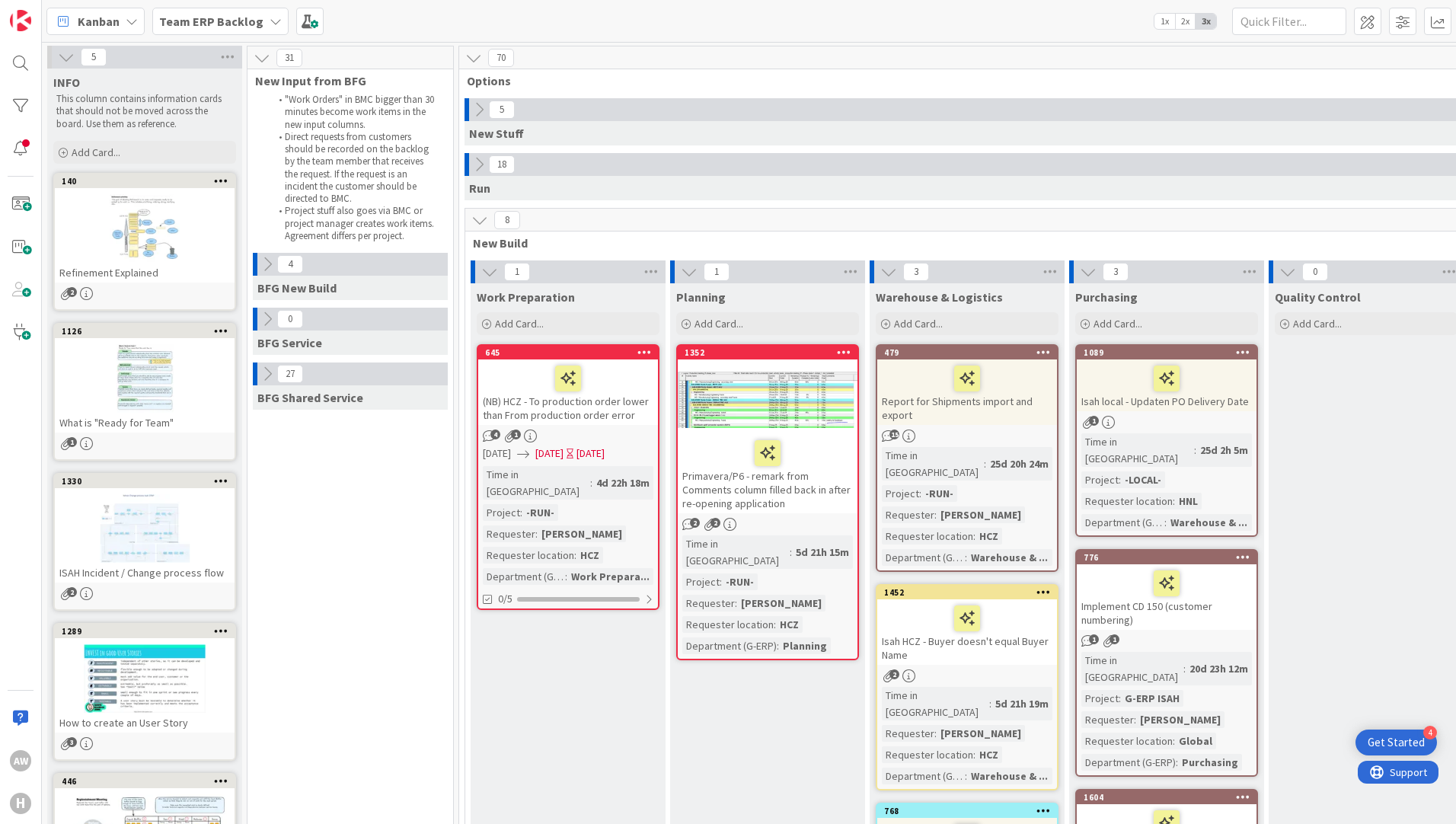
click at [477, 117] on icon at bounding box center [479, 110] width 17 height 17
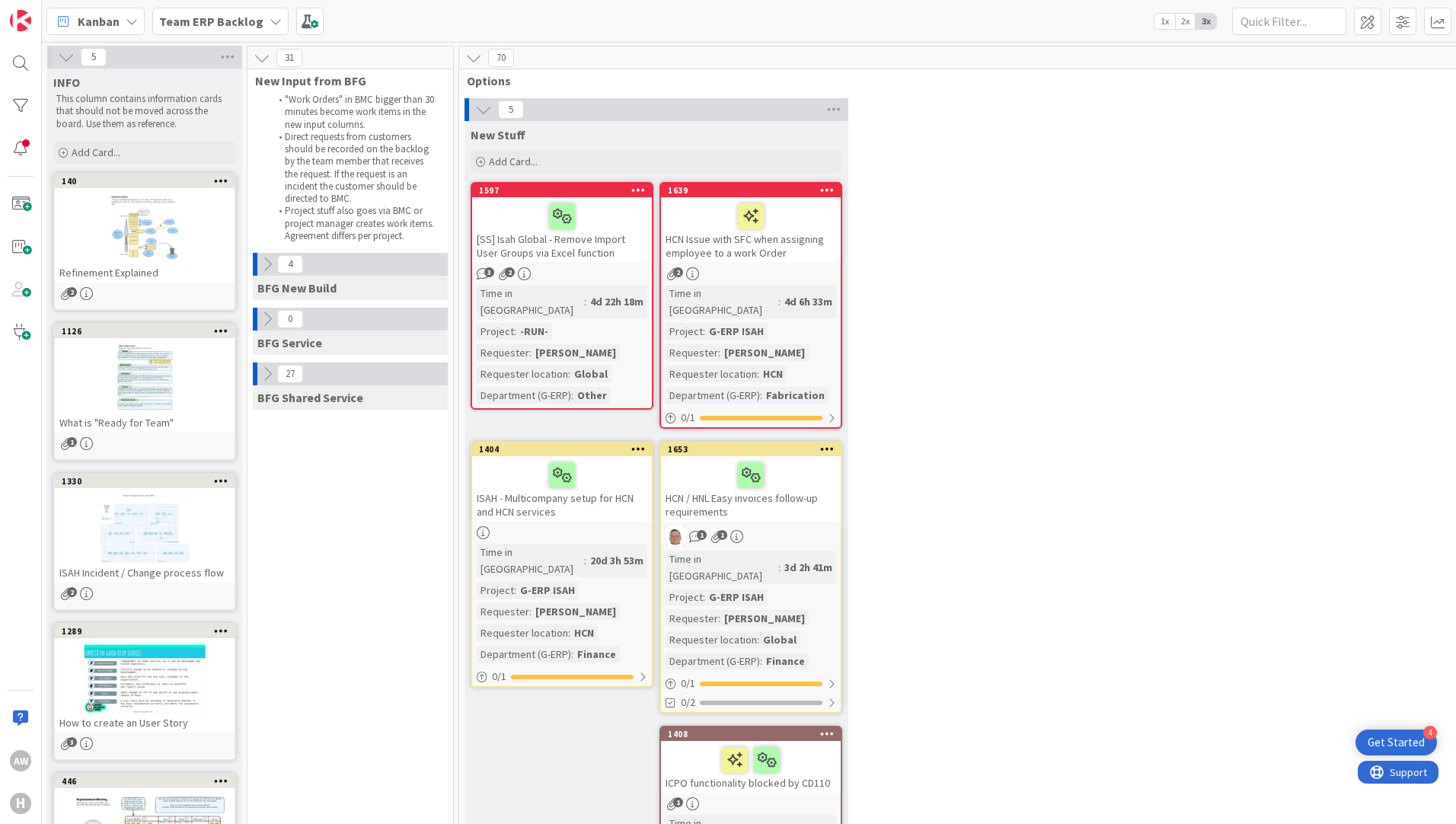
click at [268, 263] on icon at bounding box center [268, 265] width 17 height 17
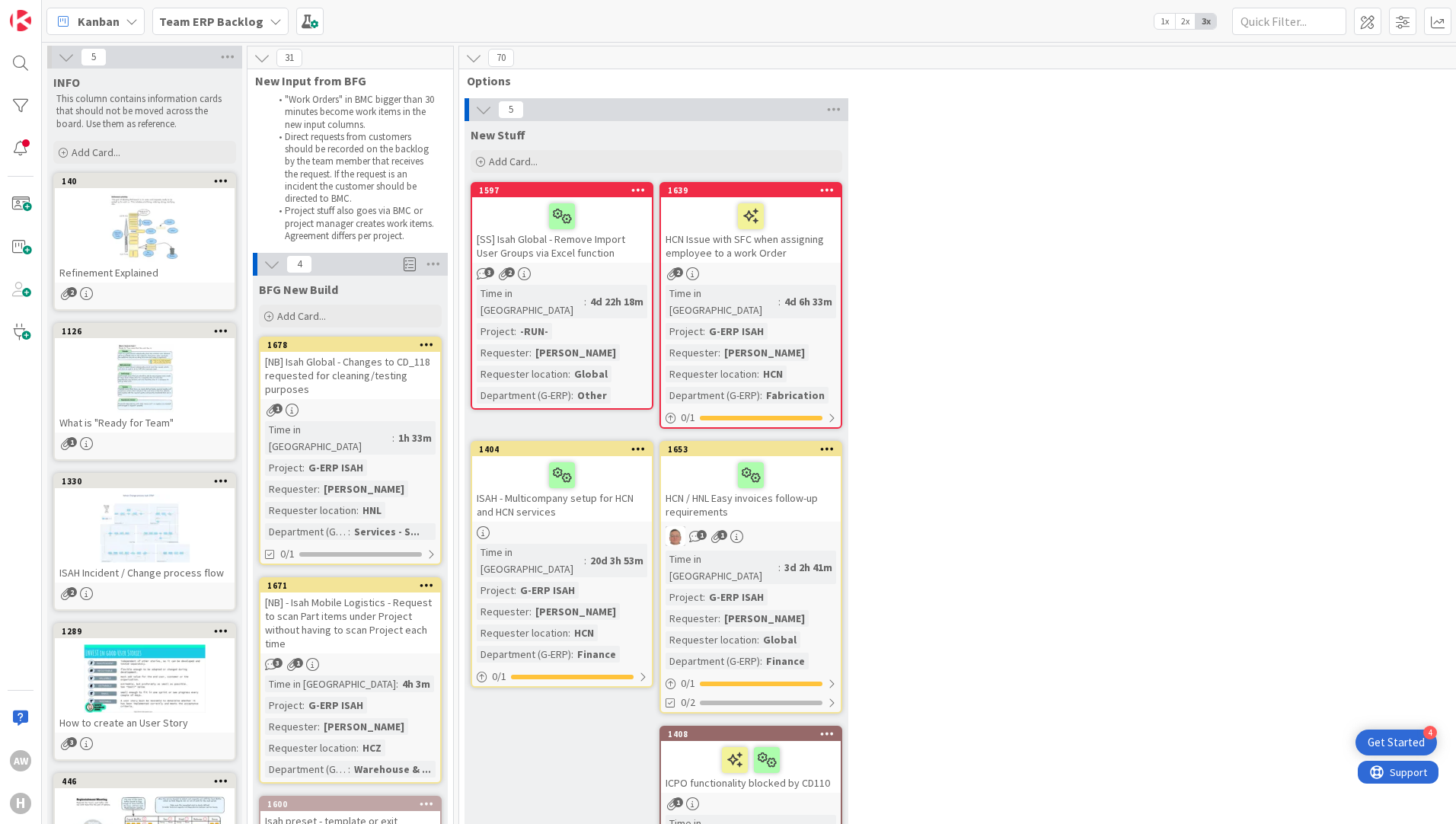
click at [226, 20] on b "Team ERP Backlog" at bounding box center [211, 22] width 104 height 15
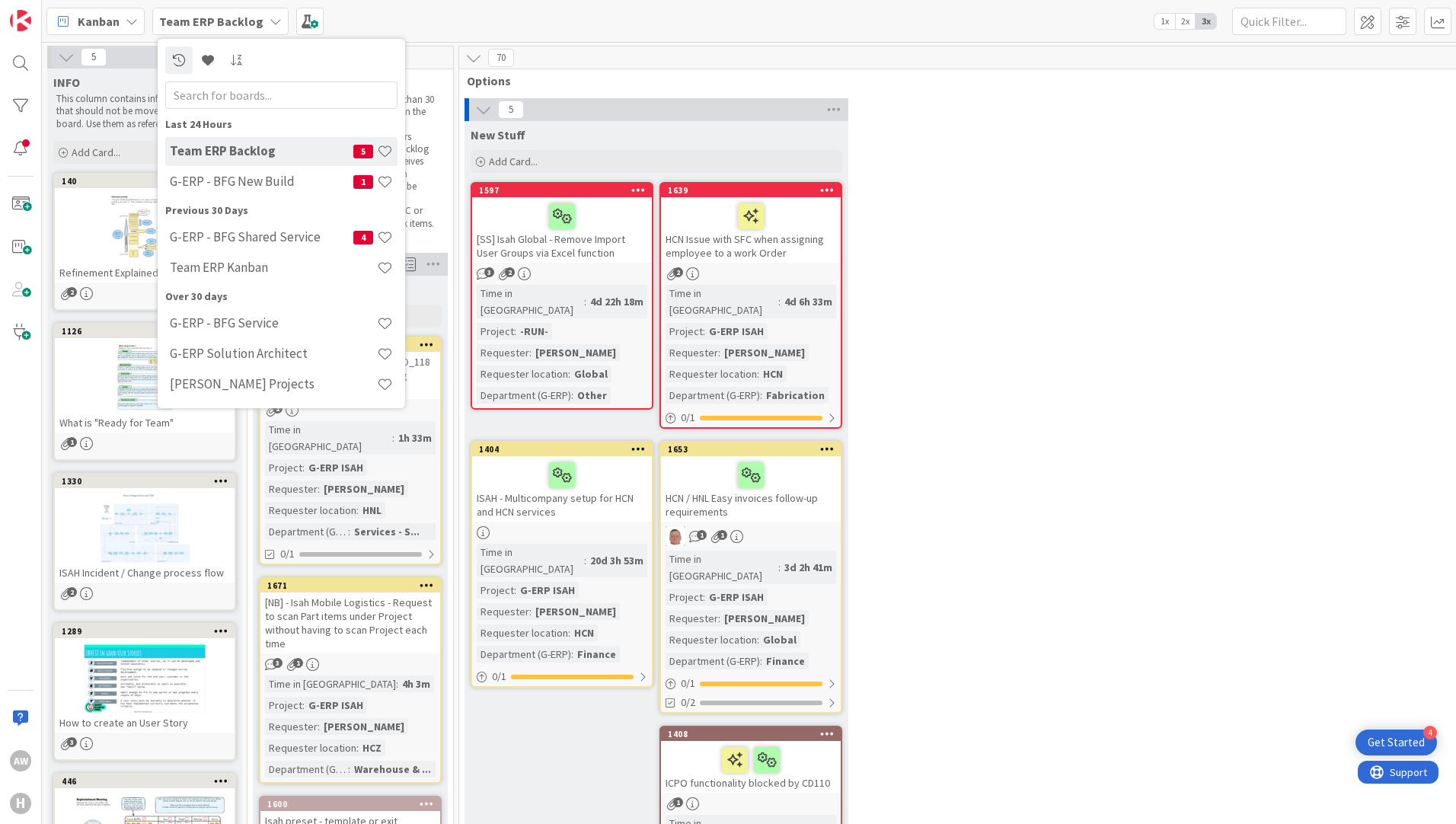
click at [1043, 642] on div "5 New Stuff Add Card... 1639 HCN Issue with SFC when assigning employee to a wo…" at bounding box center [1066, 539] width 1209 height 880
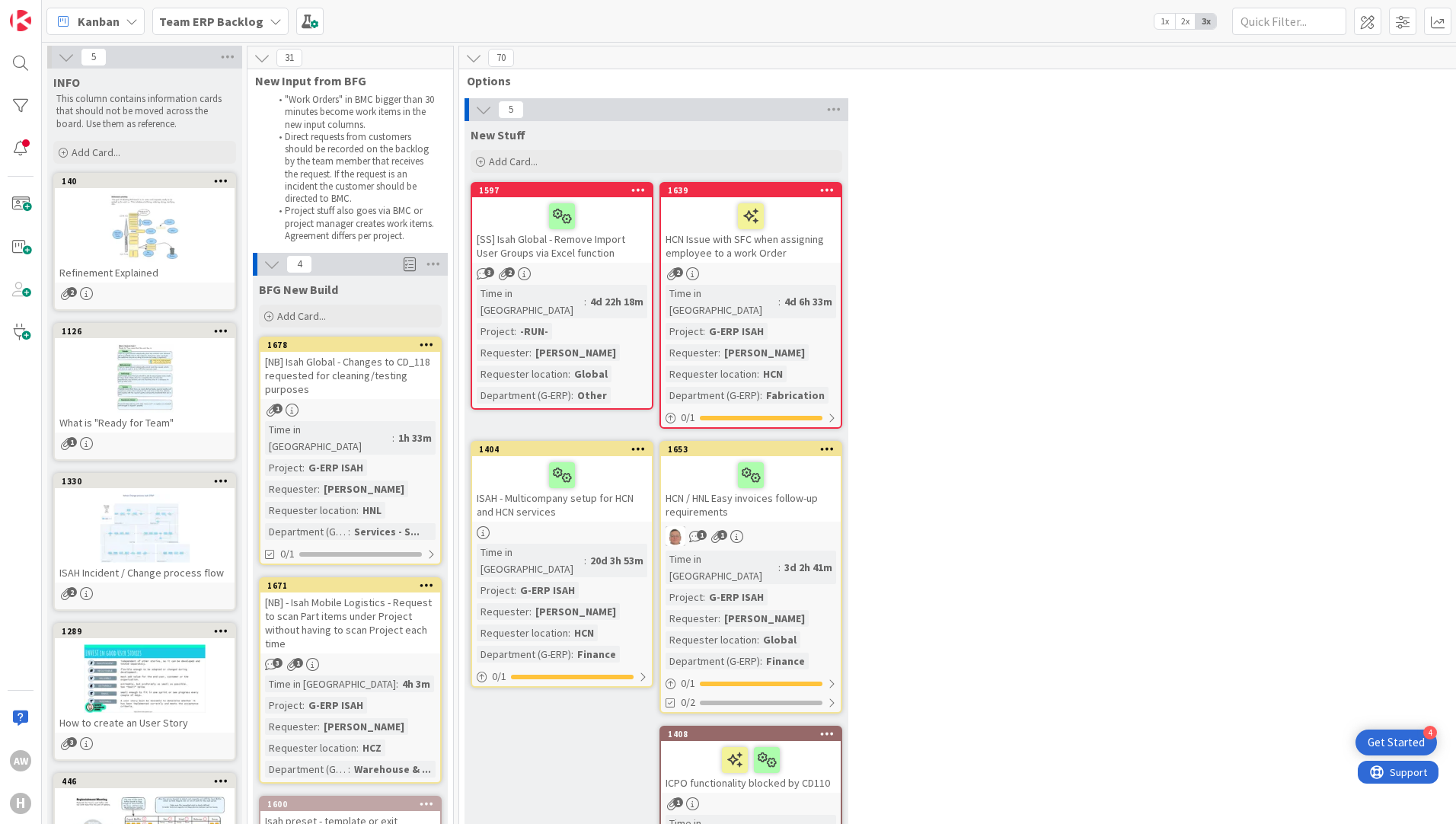
click at [272, 16] on icon at bounding box center [275, 22] width 12 height 12
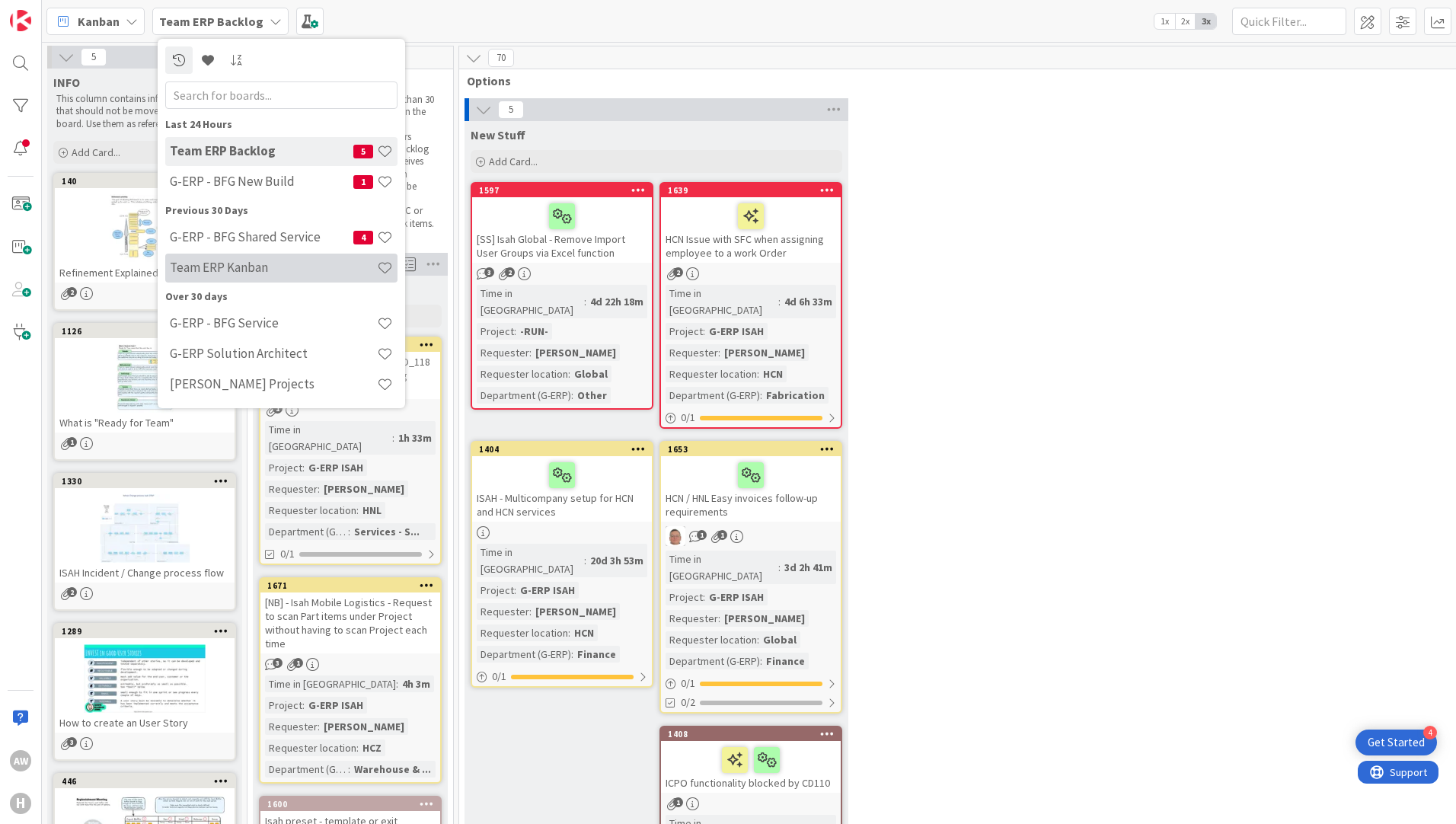
click at [220, 264] on h4 "Team ERP Kanban" at bounding box center [273, 268] width 207 height 15
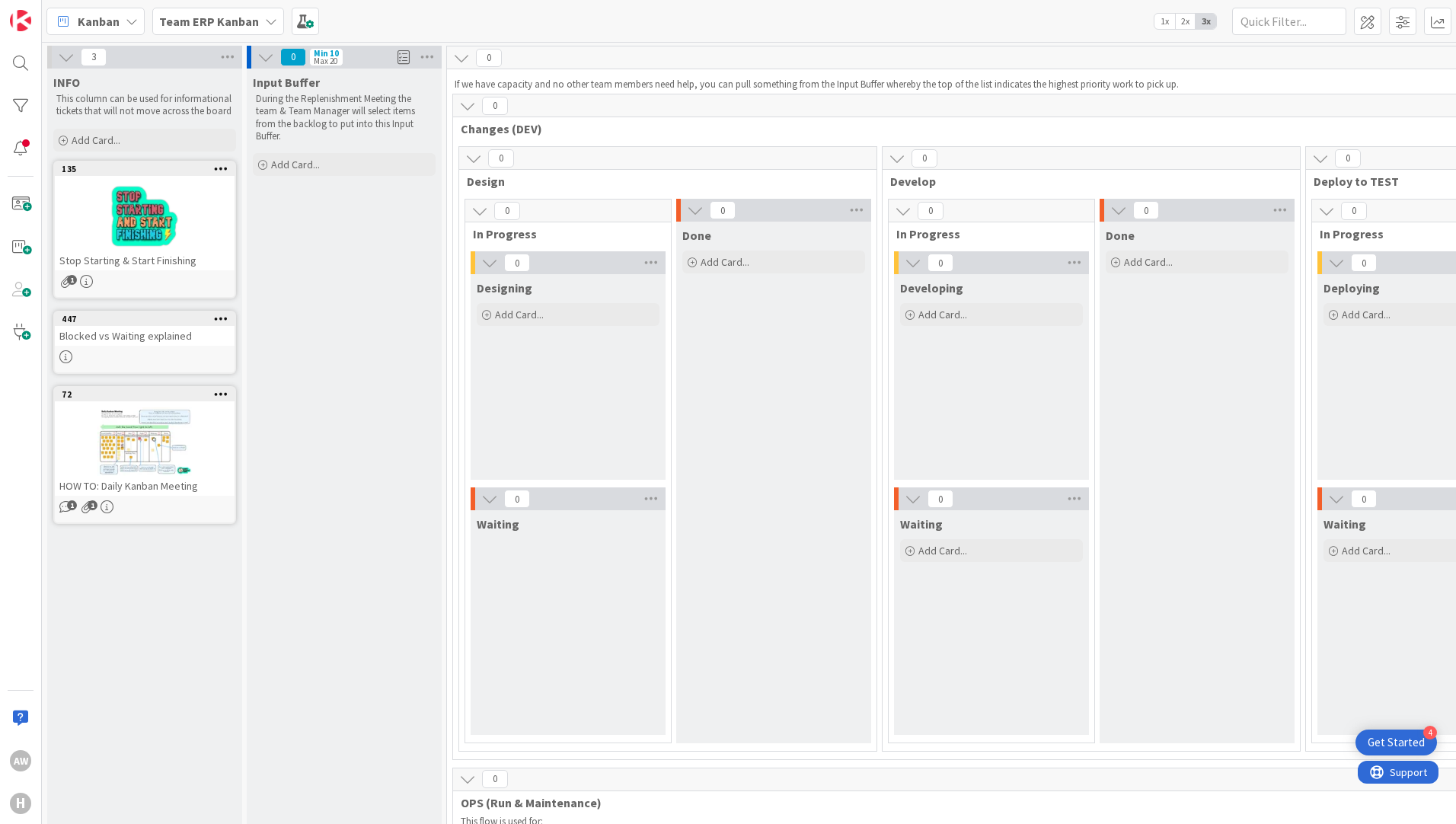
click at [254, 22] on b "Team ERP Kanban" at bounding box center [209, 22] width 100 height 15
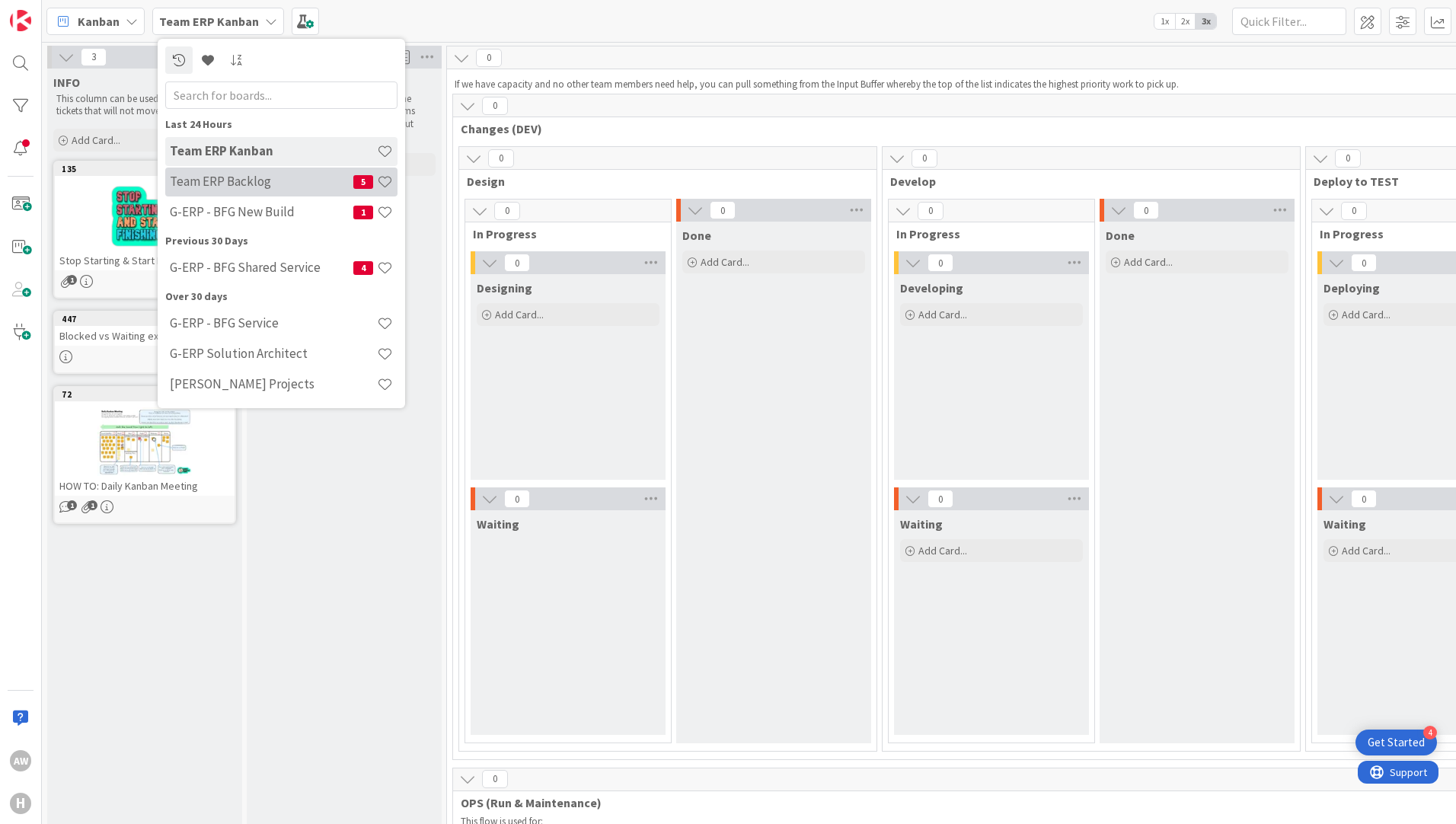
click at [227, 176] on h4 "Team ERP Backlog" at bounding box center [261, 181] width 183 height 15
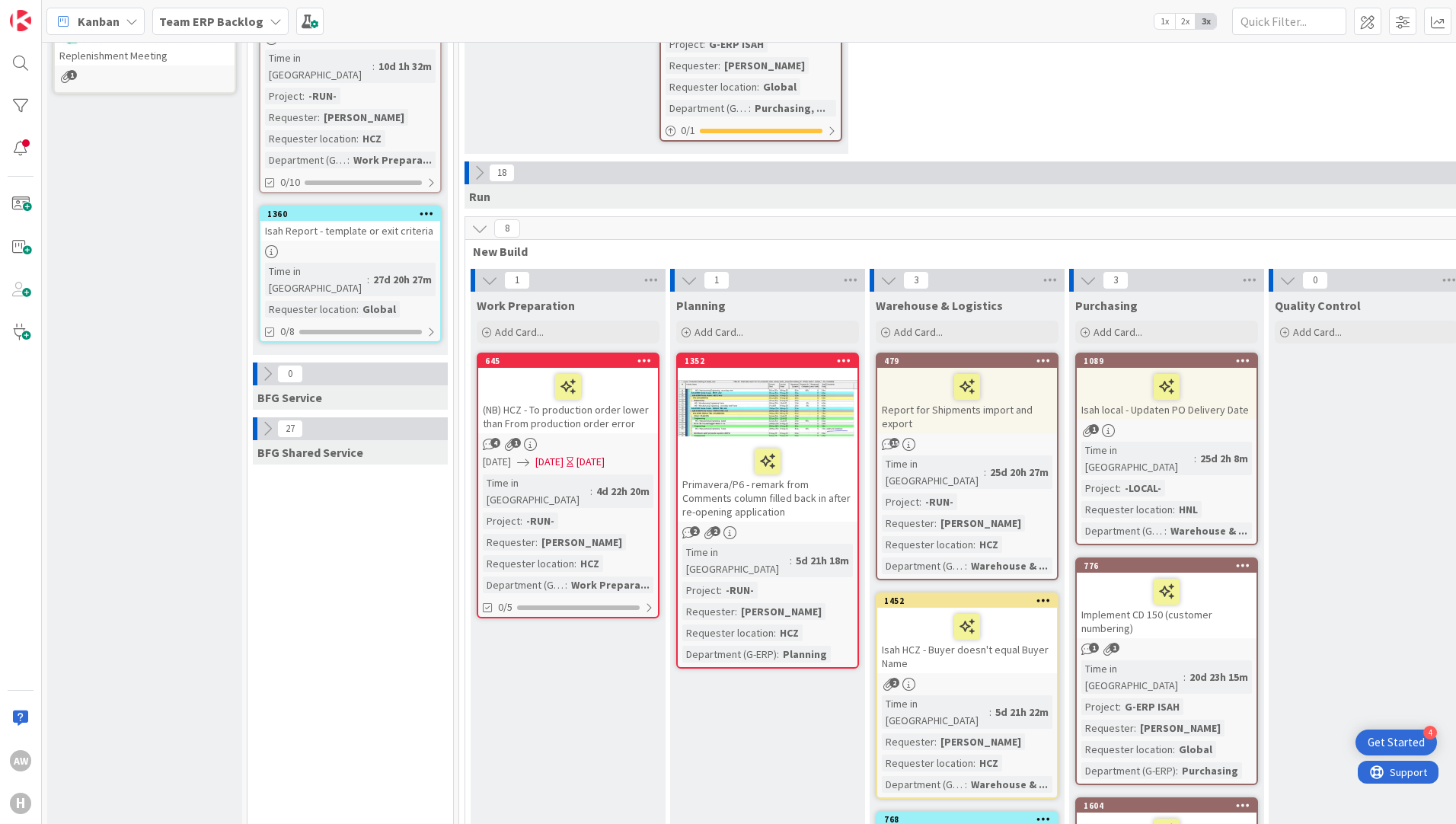
scroll to position [741, 0]
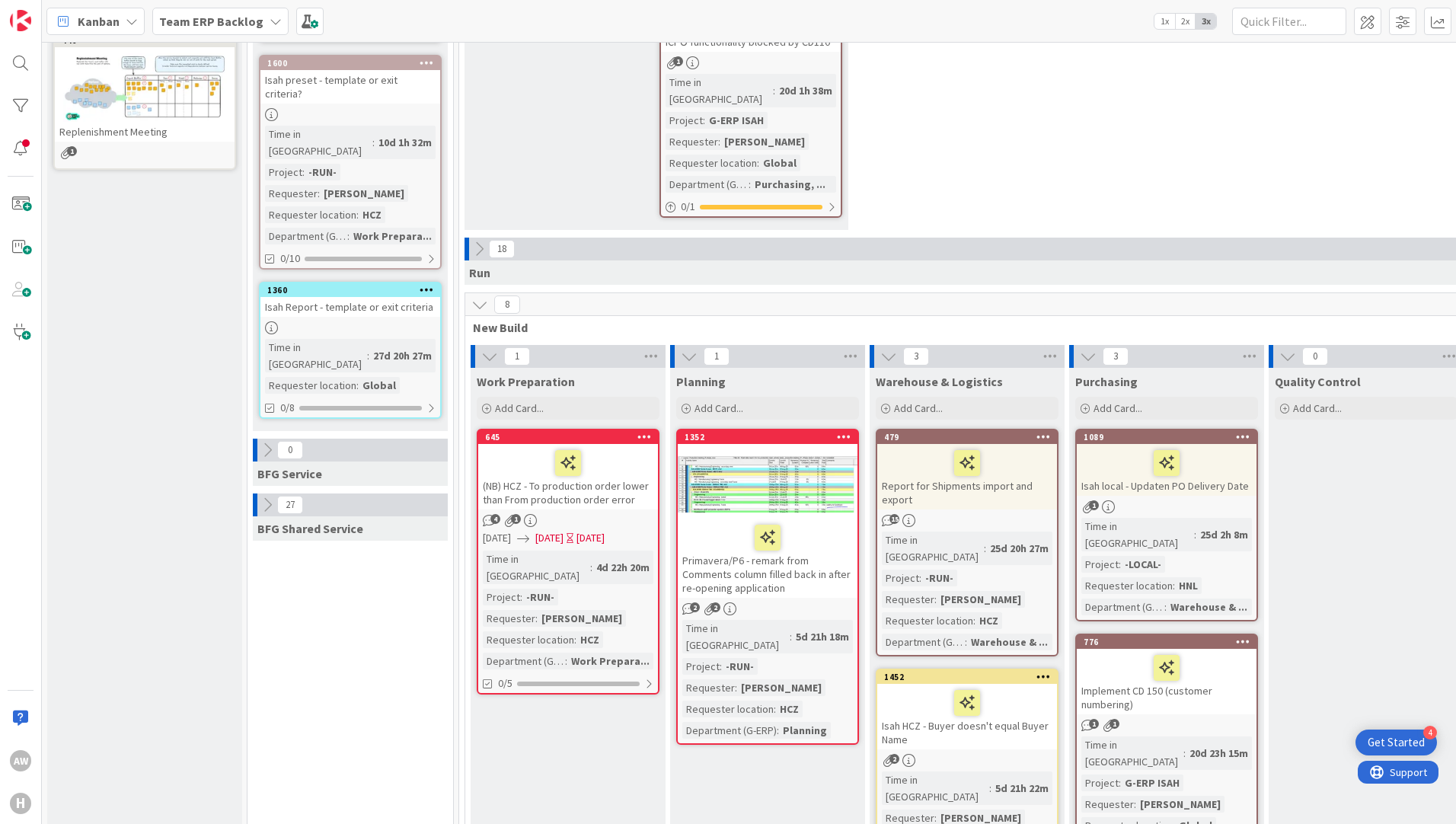
click at [269, 20] on icon at bounding box center [275, 22] width 12 height 12
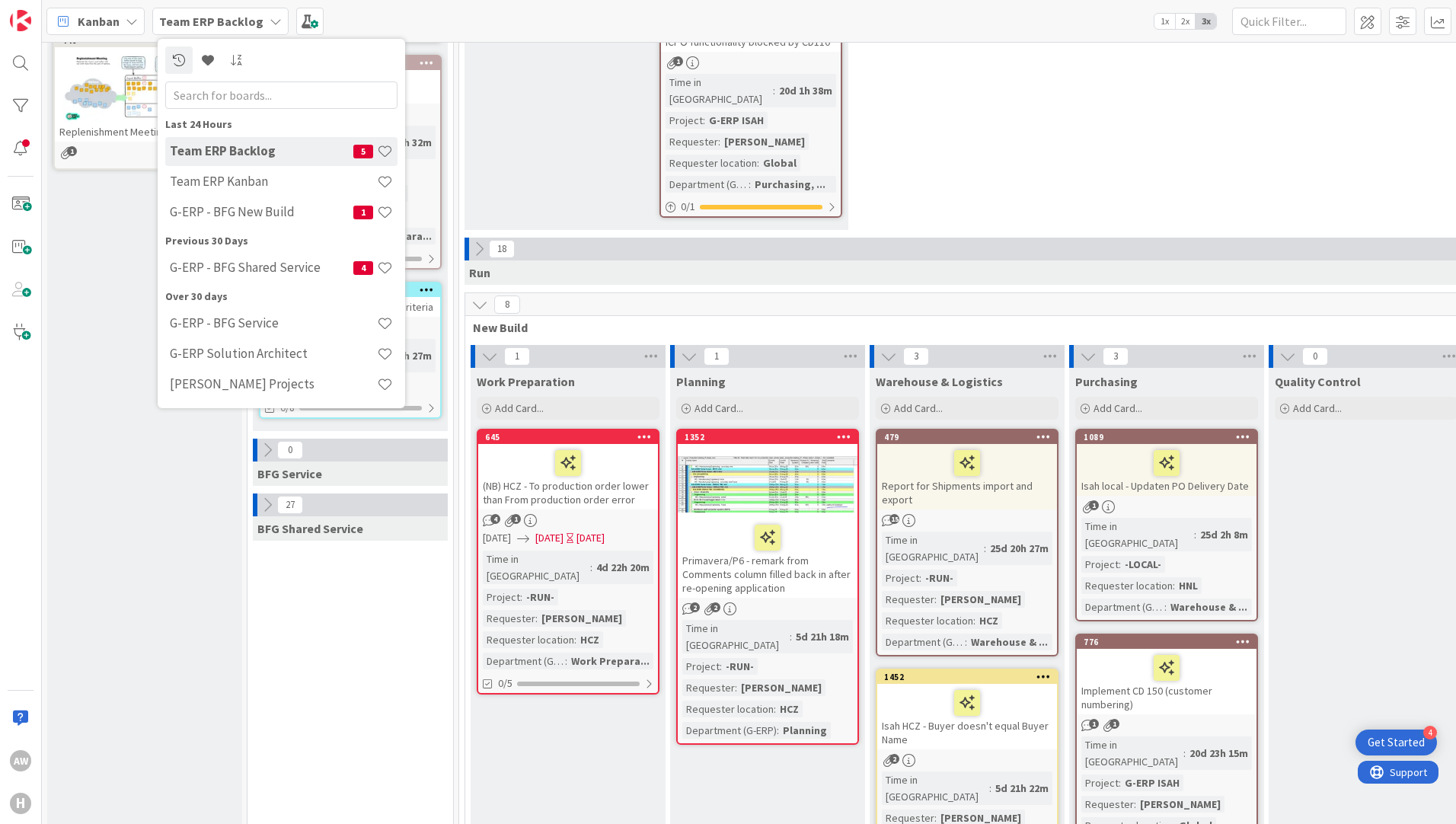
click at [269, 20] on icon at bounding box center [275, 22] width 12 height 12
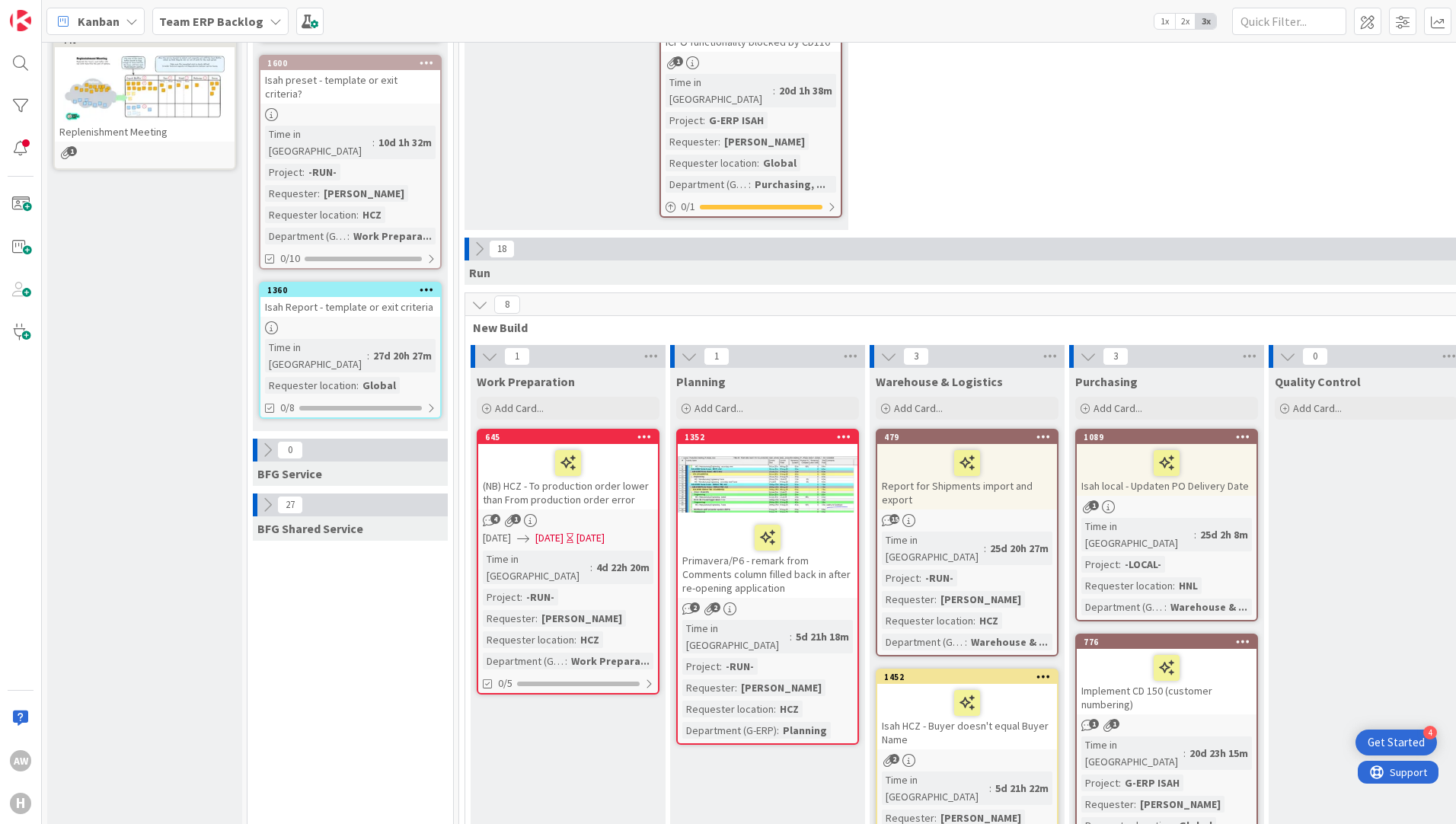
click at [478, 241] on icon at bounding box center [479, 249] width 17 height 17
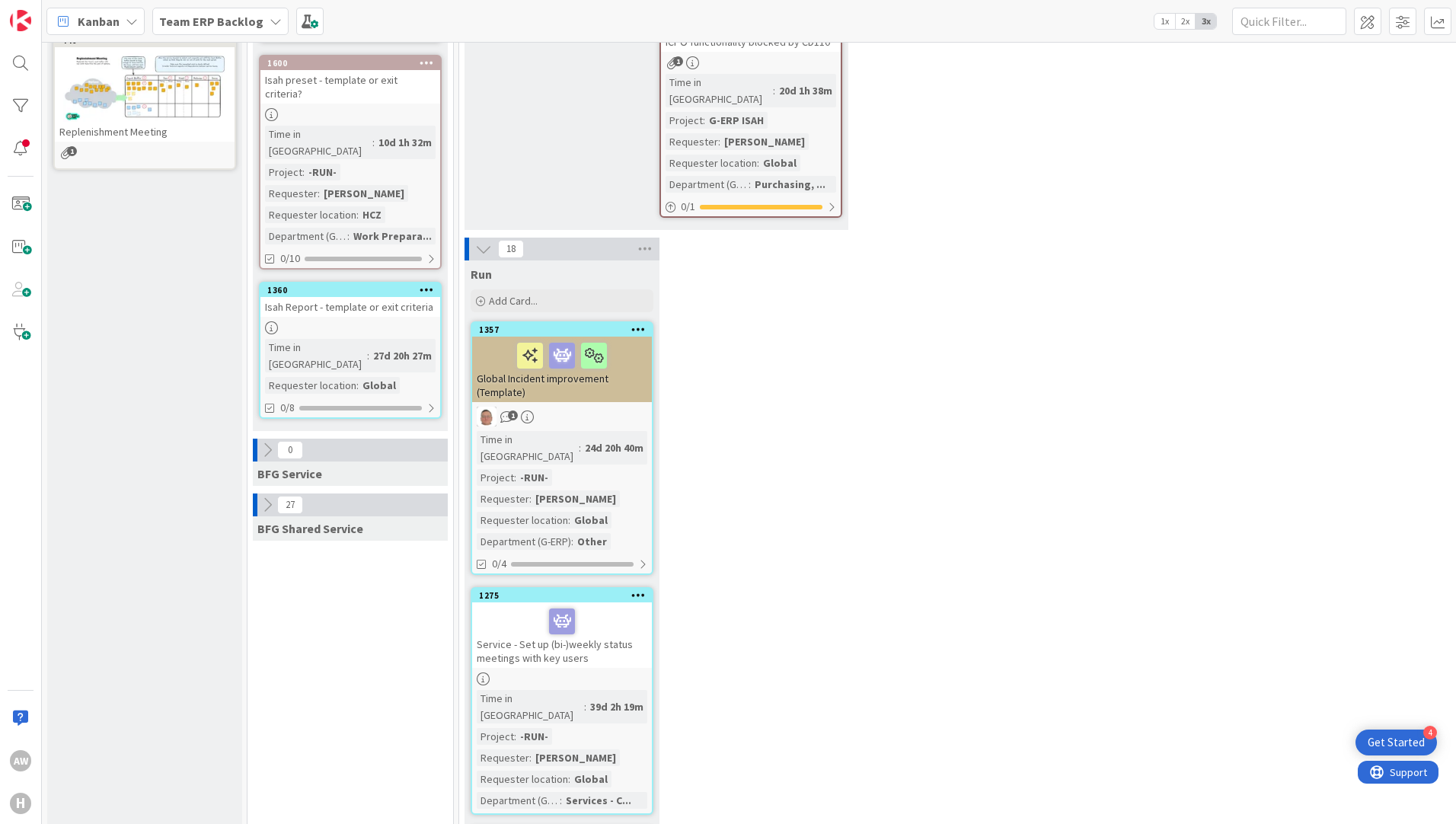
click at [476, 241] on icon at bounding box center [484, 249] width 17 height 17
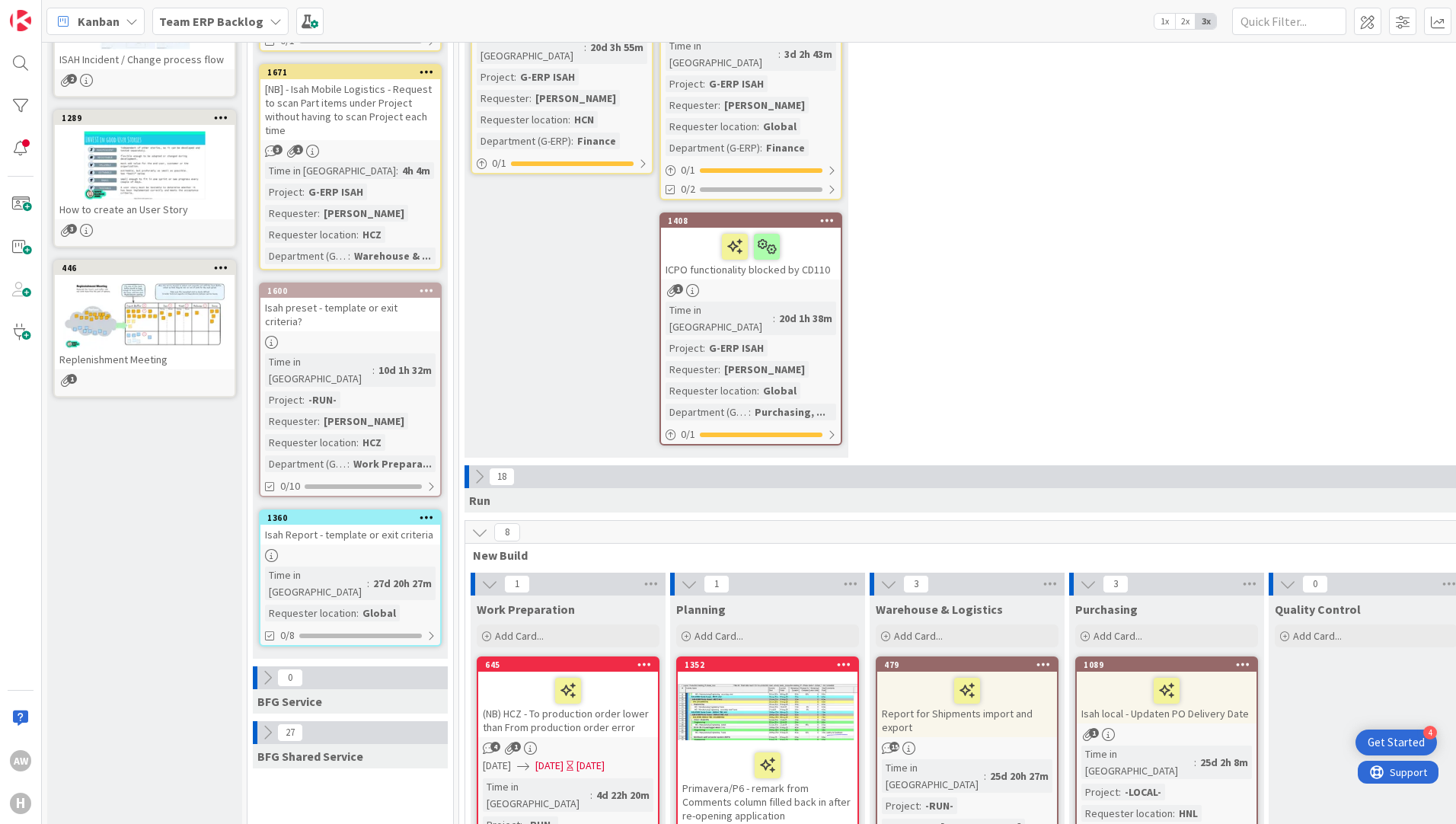
scroll to position [512, 0]
click at [484, 525] on icon at bounding box center [480, 533] width 17 height 17
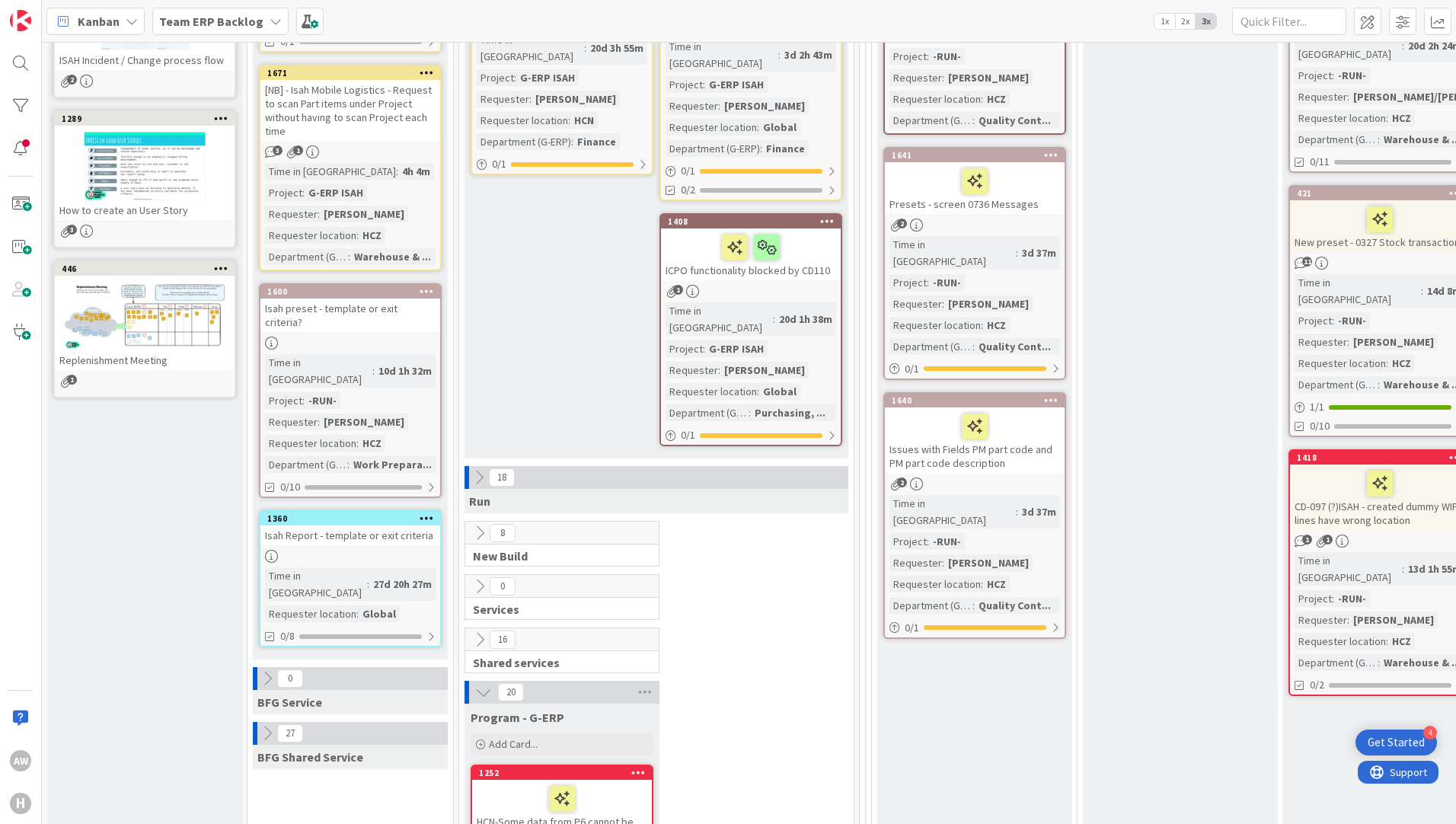
drag, startPoint x: 806, startPoint y: 812, endPoint x: 895, endPoint y: 831, distance: 91.0
click at [895, 823] on html "4 Get Started AW H Kanban Team ERP Backlog 1x 2x 3x 5 INFO This column contains…" at bounding box center [728, 412] width 1456 height 824
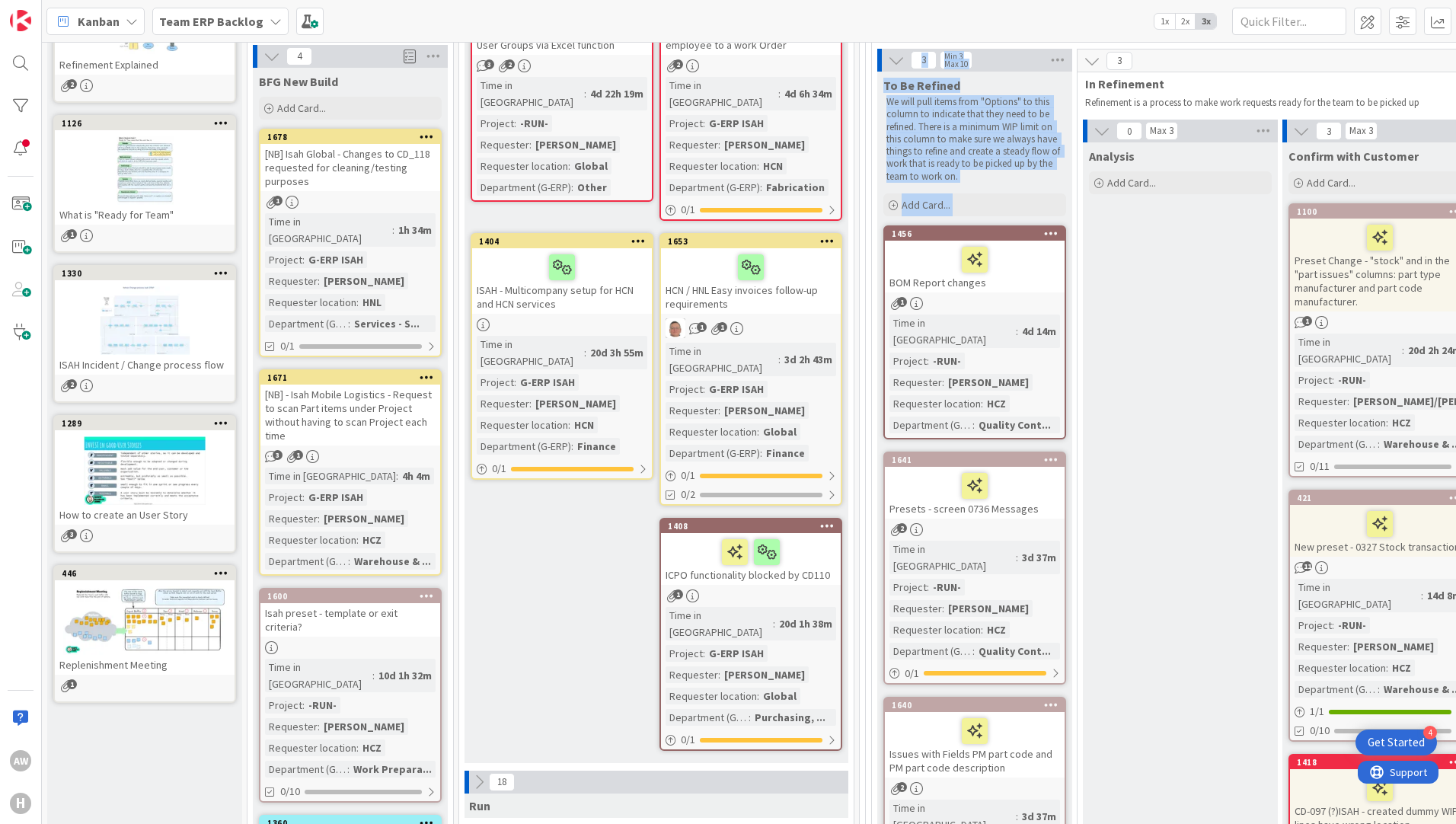
scroll to position [0, 0]
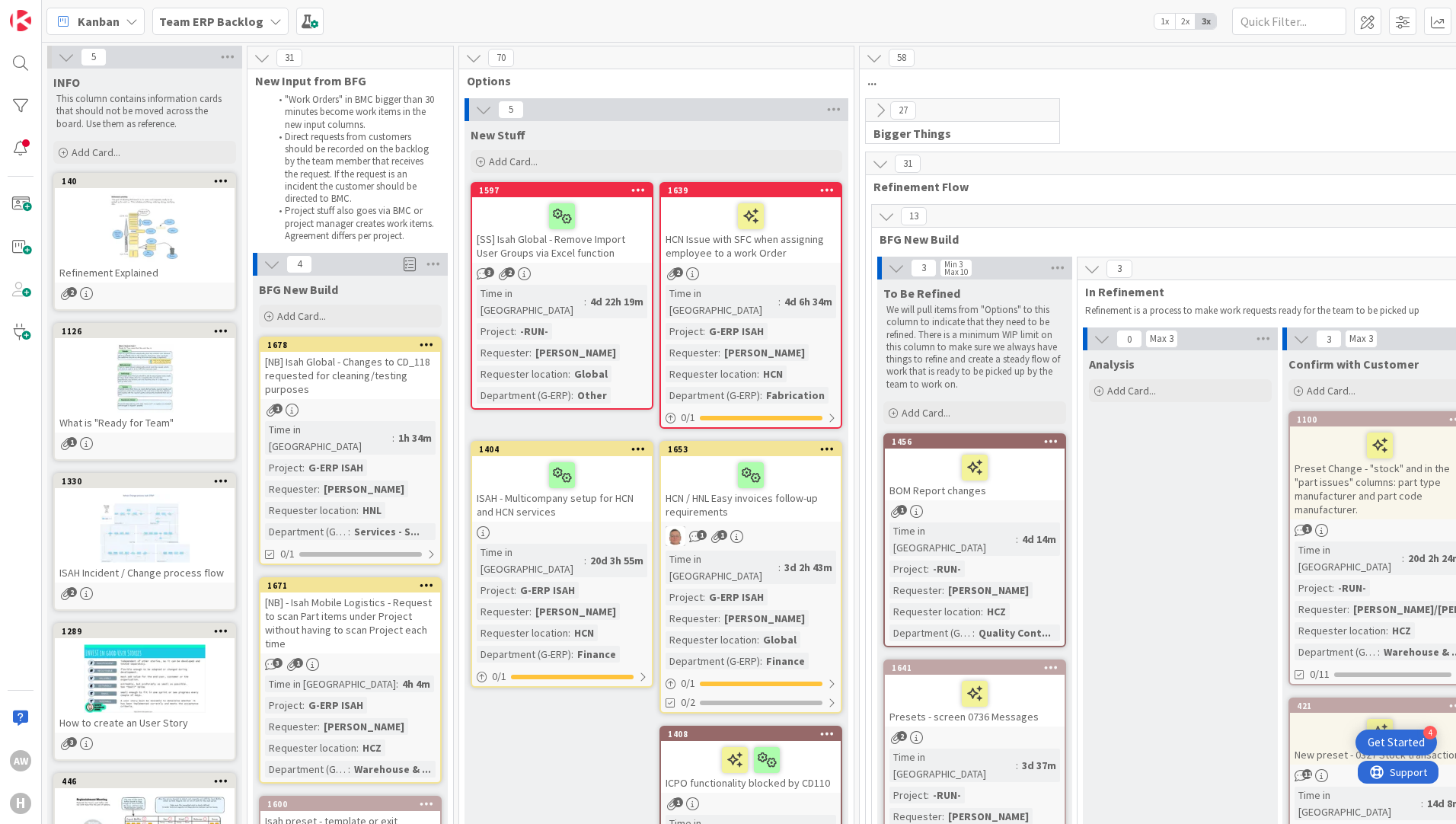
click at [548, 741] on div "New Stuff Add Card... 1639 HCN Issue with SFC when assigning employee to a work…" at bounding box center [656, 545] width 384 height 850
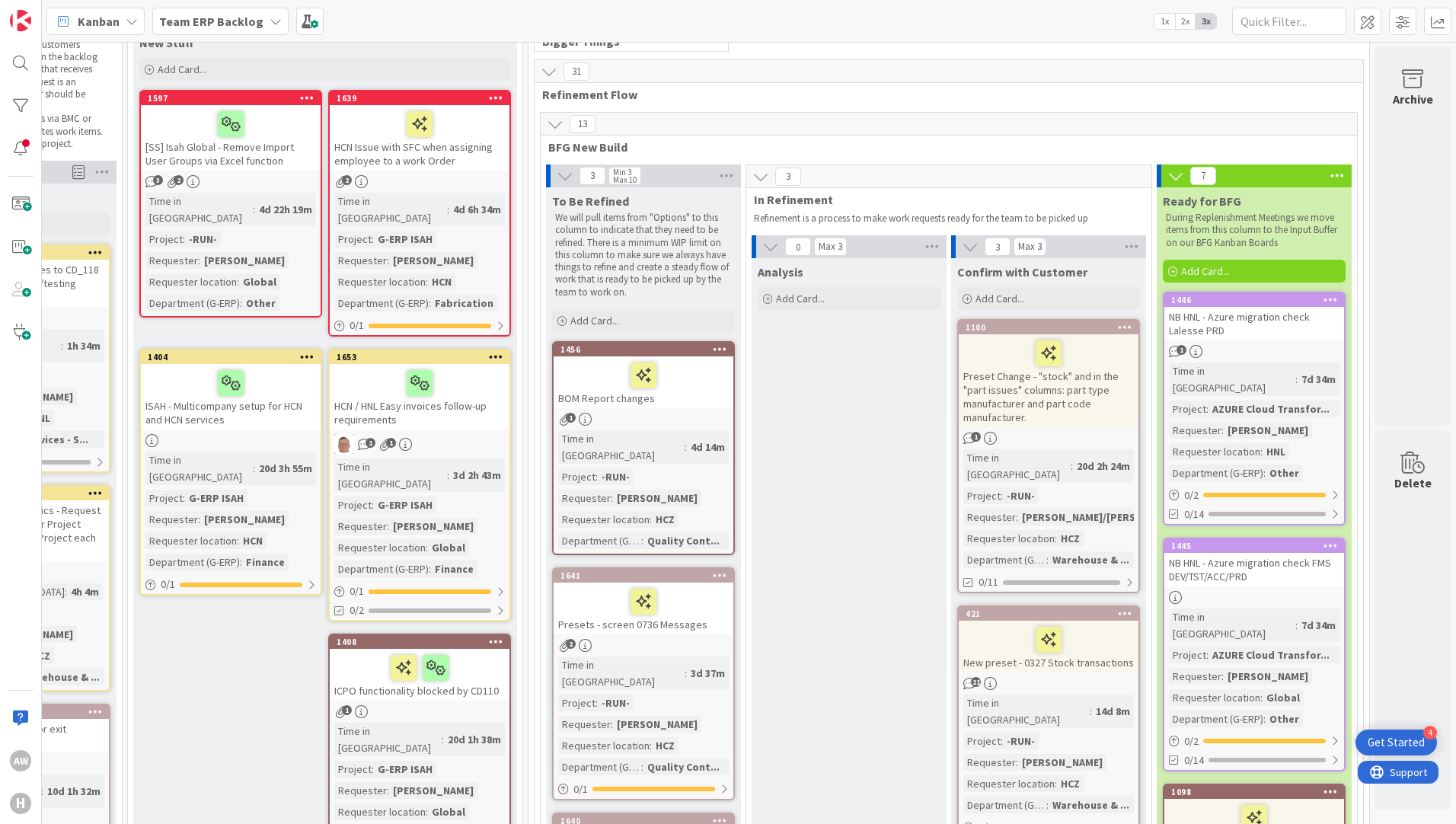
scroll to position [0, 343]
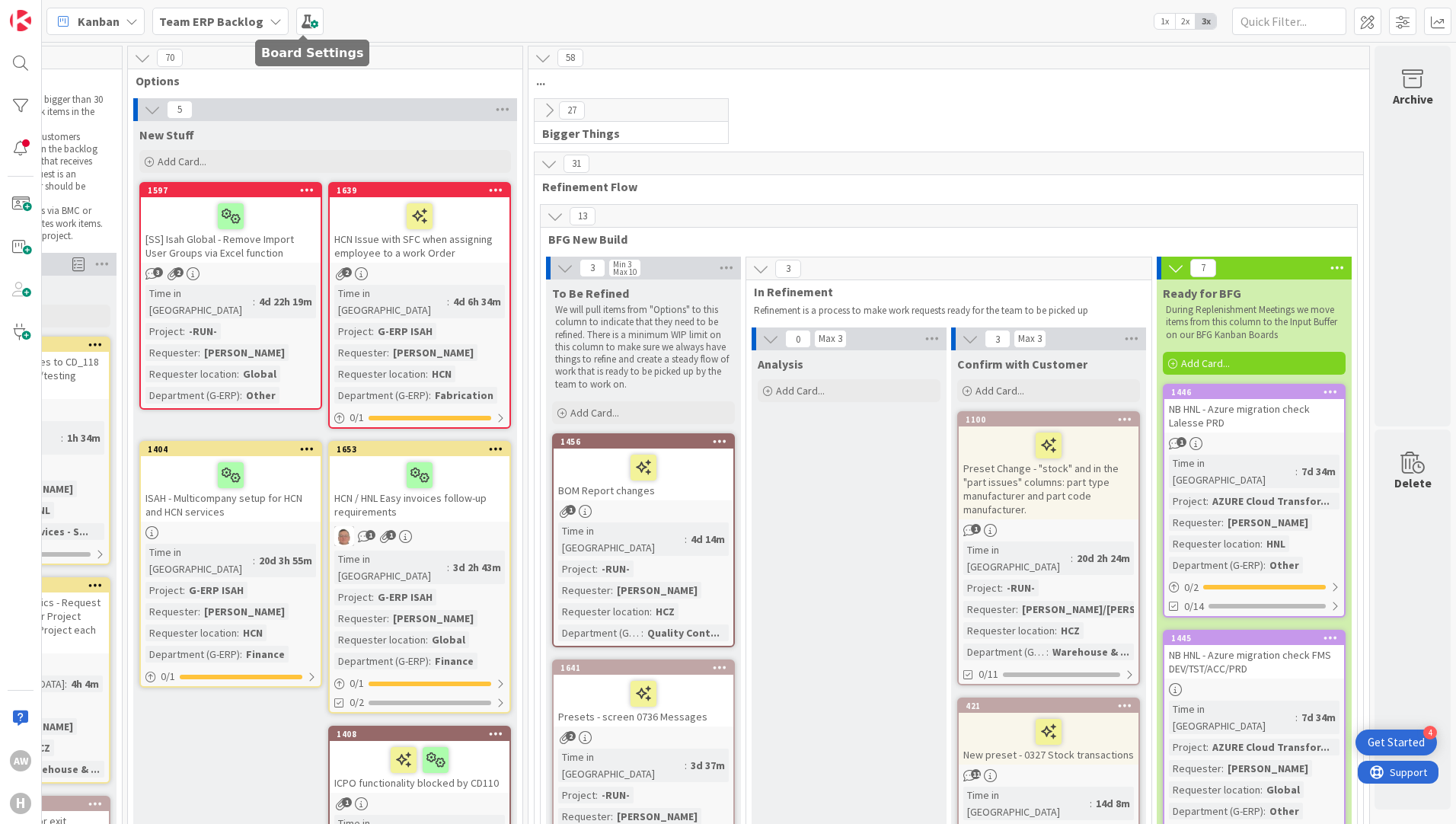
click at [246, 19] on b "Team ERP Backlog" at bounding box center [211, 22] width 104 height 15
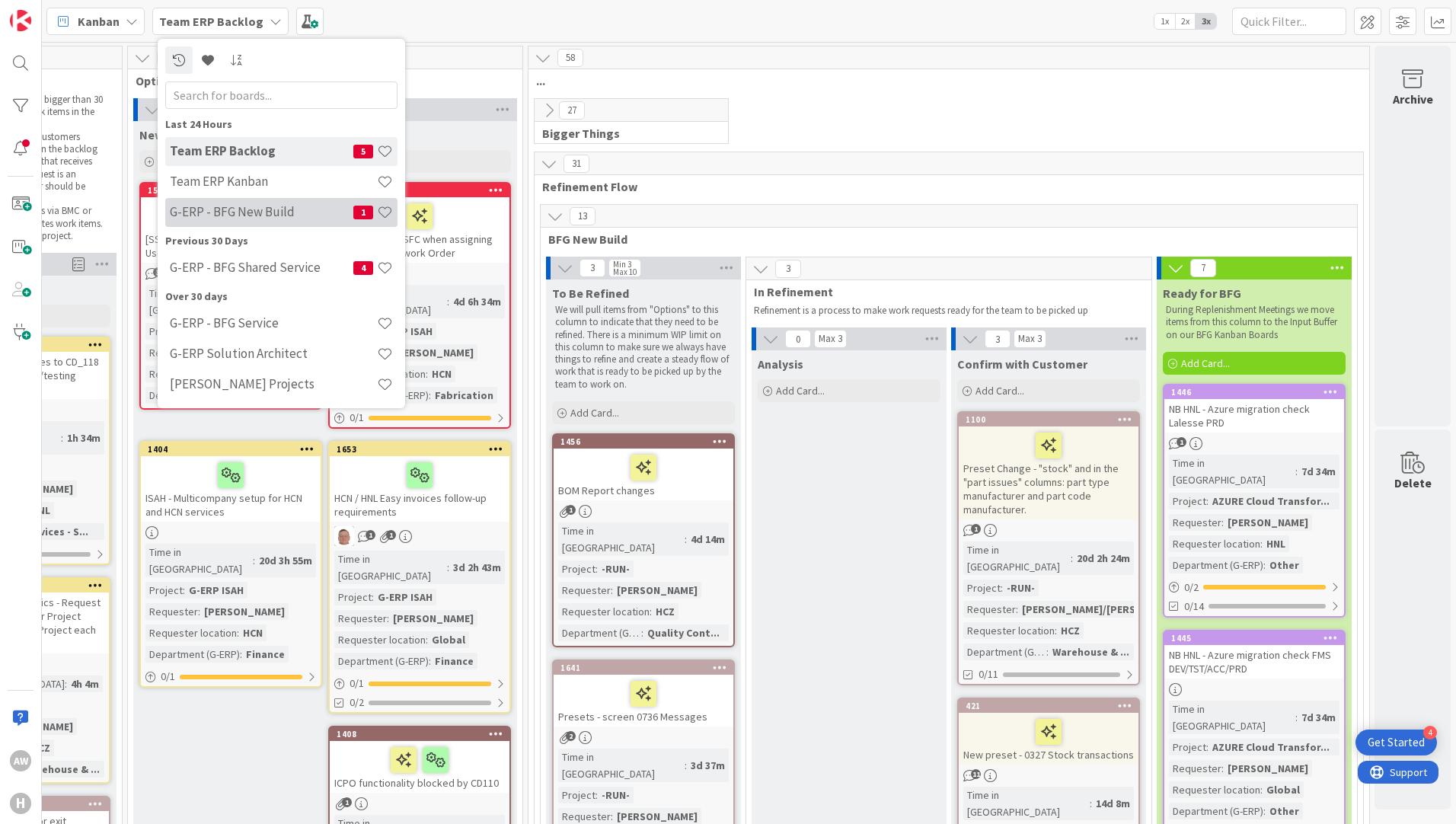
click at [268, 215] on h4 "G-ERP - BFG New Build" at bounding box center [261, 212] width 183 height 15
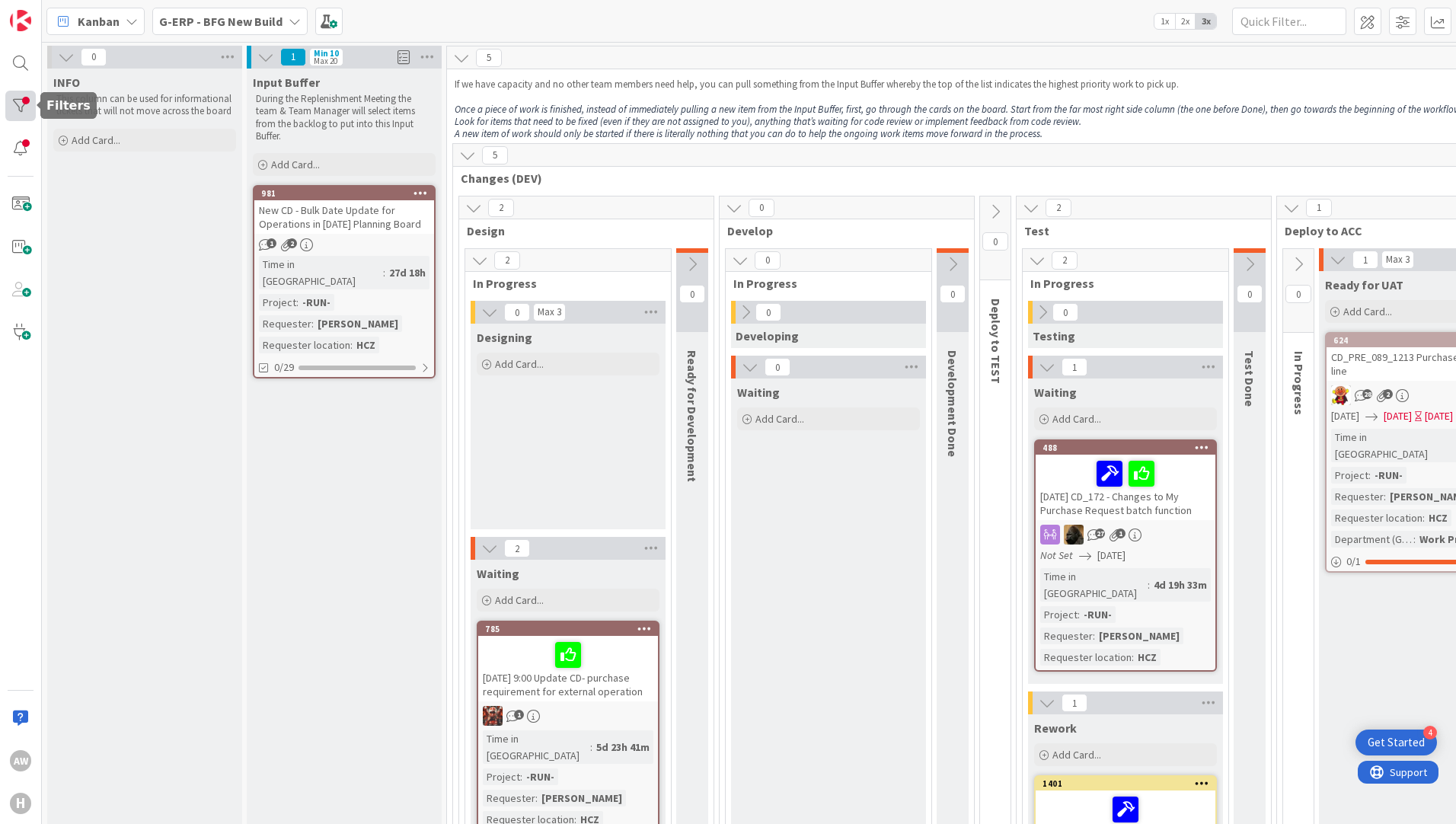
click at [16, 119] on div at bounding box center [20, 105] width 30 height 30
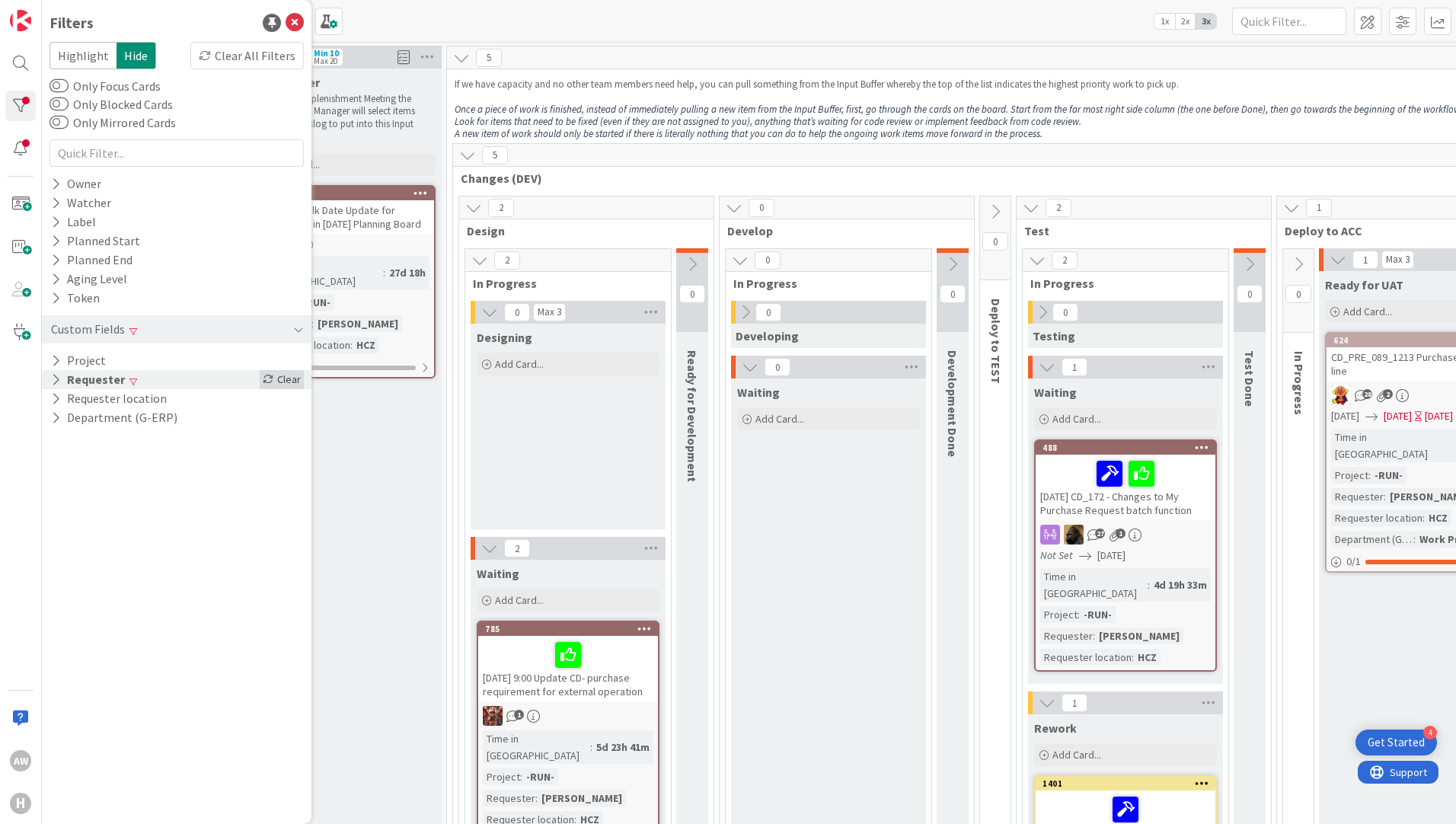
click at [286, 381] on div "Clear" at bounding box center [282, 379] width 44 height 19
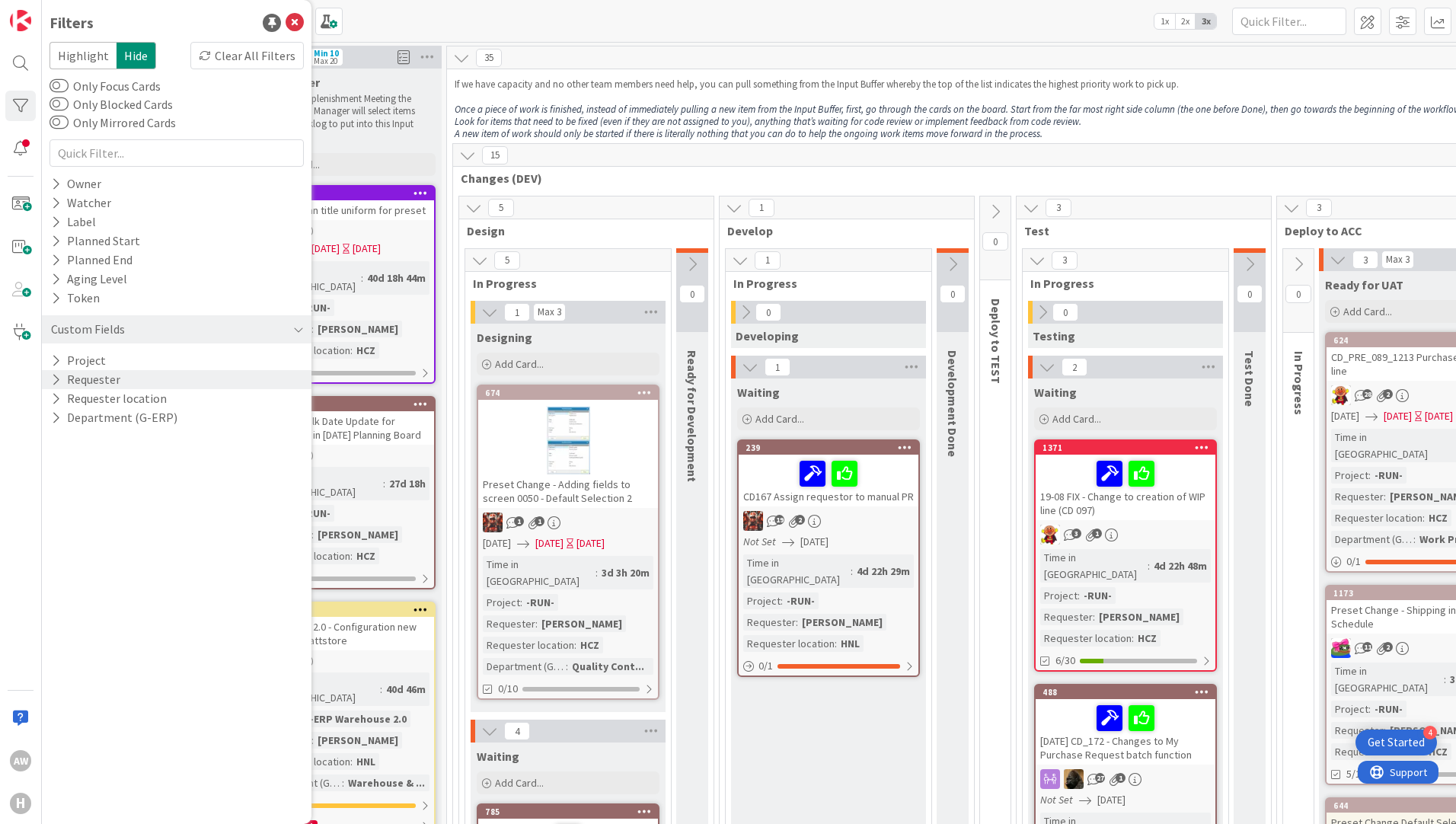
click at [621, 176] on span "Changes (DEV)" at bounding box center [1131, 178] width 1342 height 15
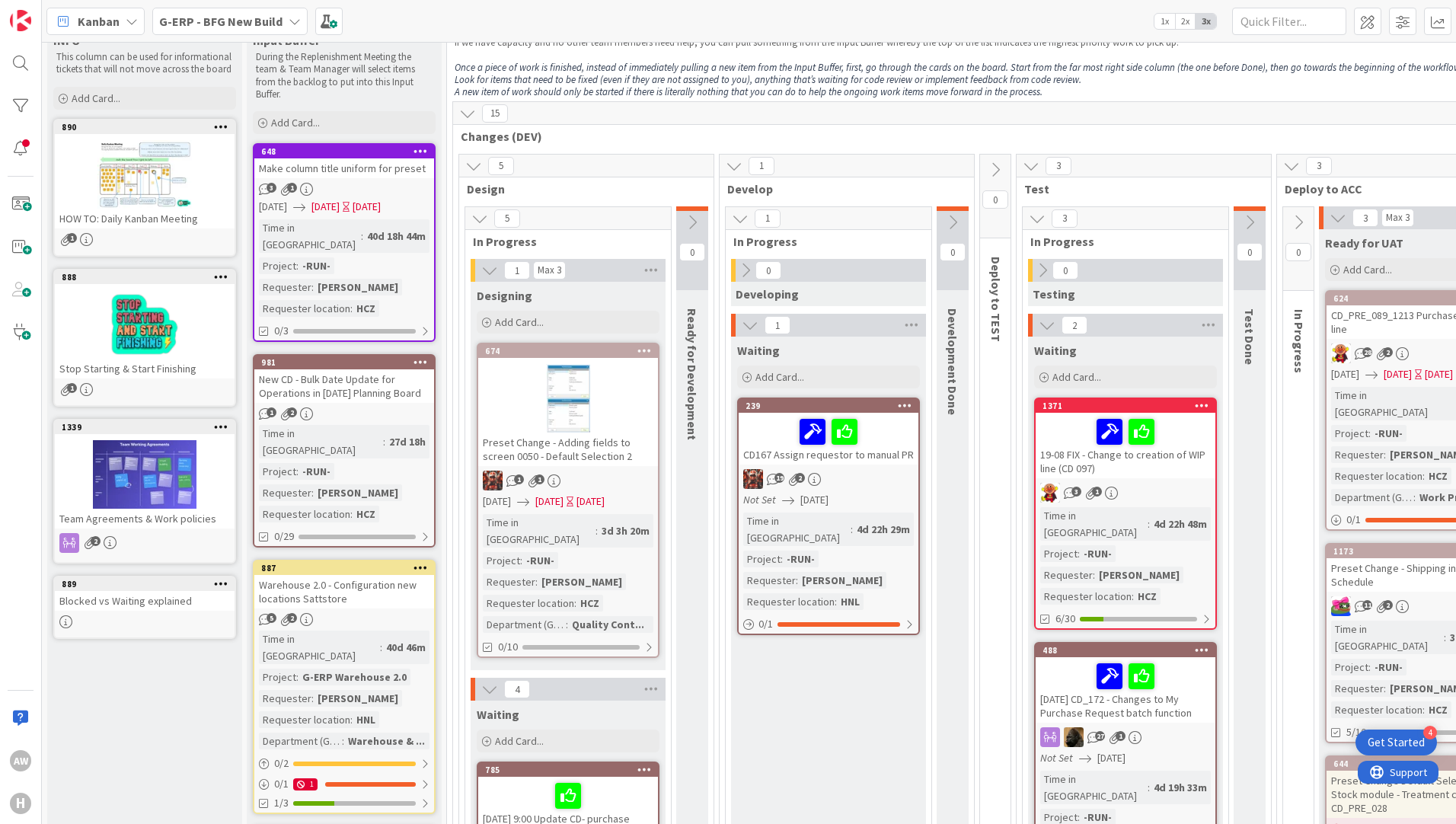
scroll to position [76, 0]
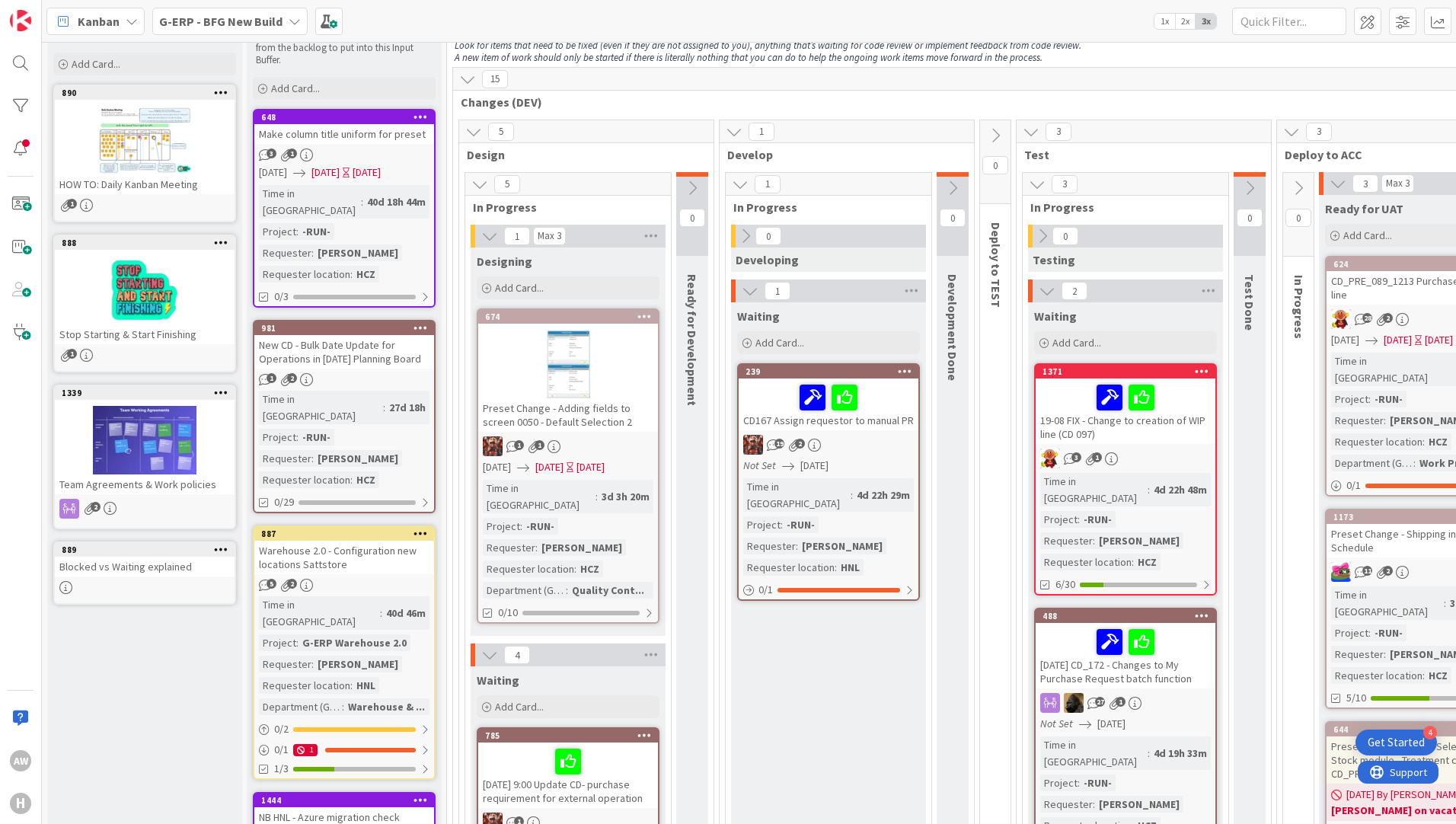
click at [355, 149] on div "3 1" at bounding box center [344, 155] width 179 height 13
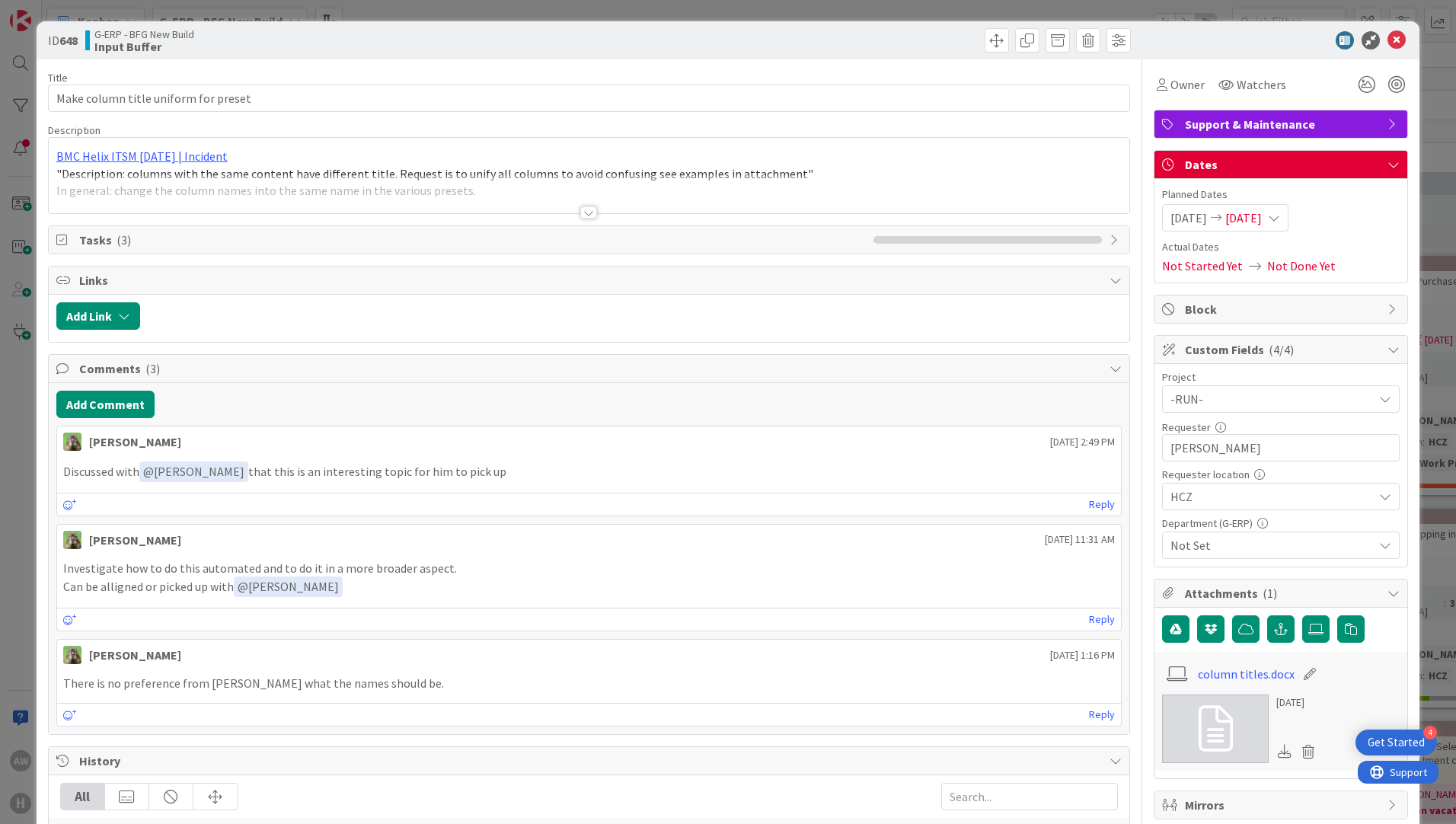
click at [590, 207] on div at bounding box center [589, 213] width 17 height 12
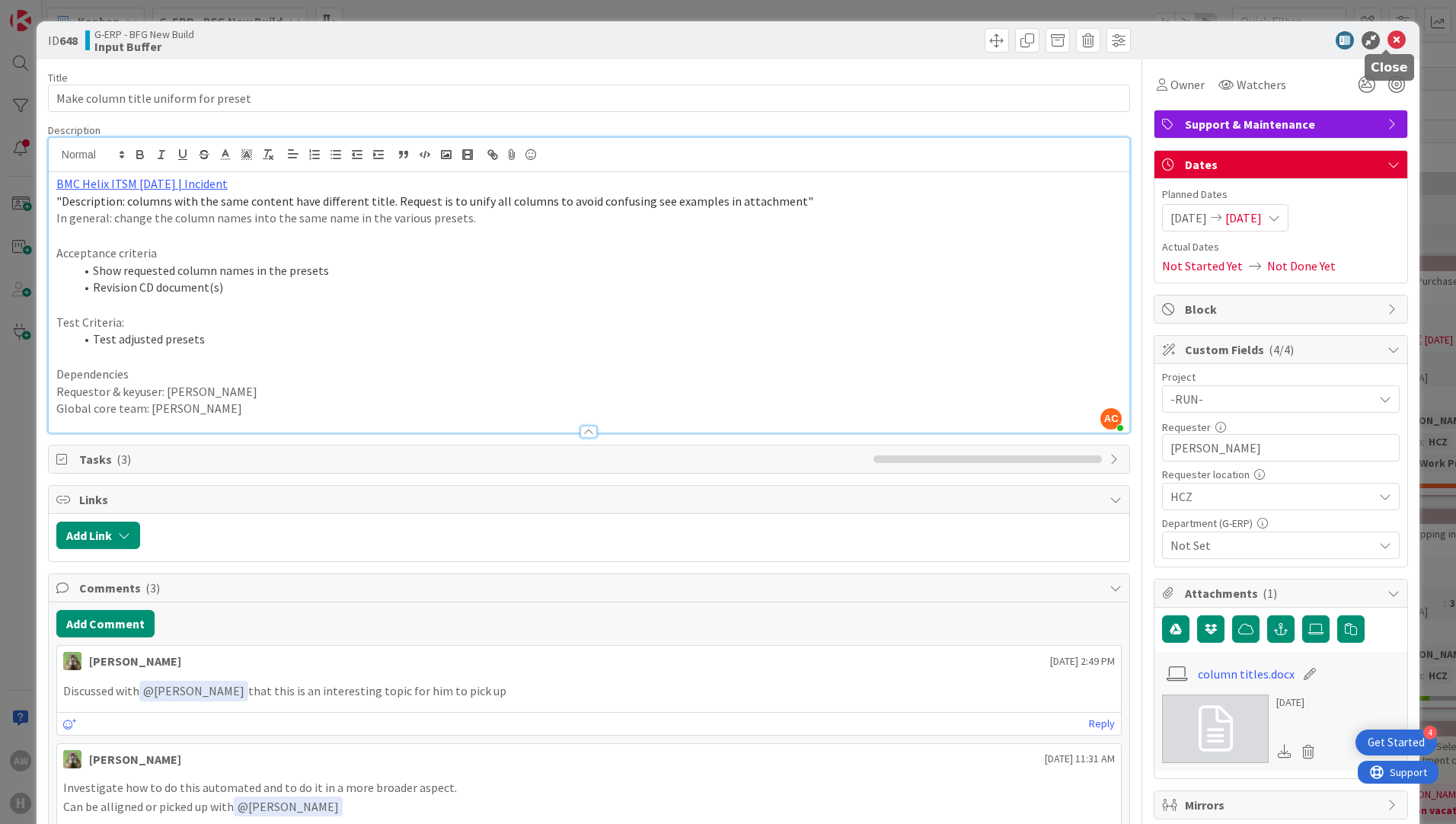
click at [1388, 40] on icon at bounding box center [1396, 40] width 19 height 19
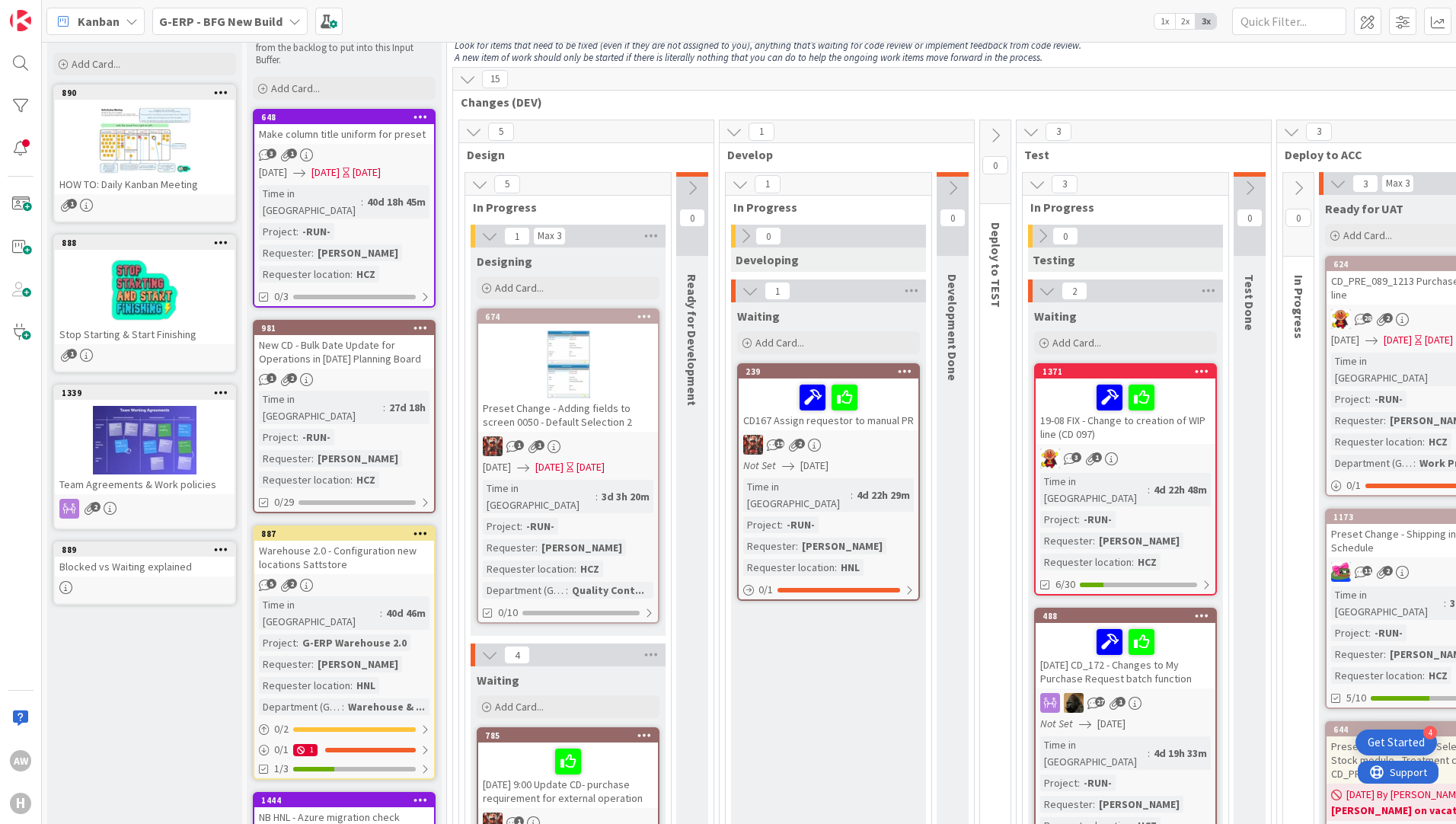
click at [190, 24] on b "G-ERP - BFG New Build" at bounding box center [220, 22] width 123 height 15
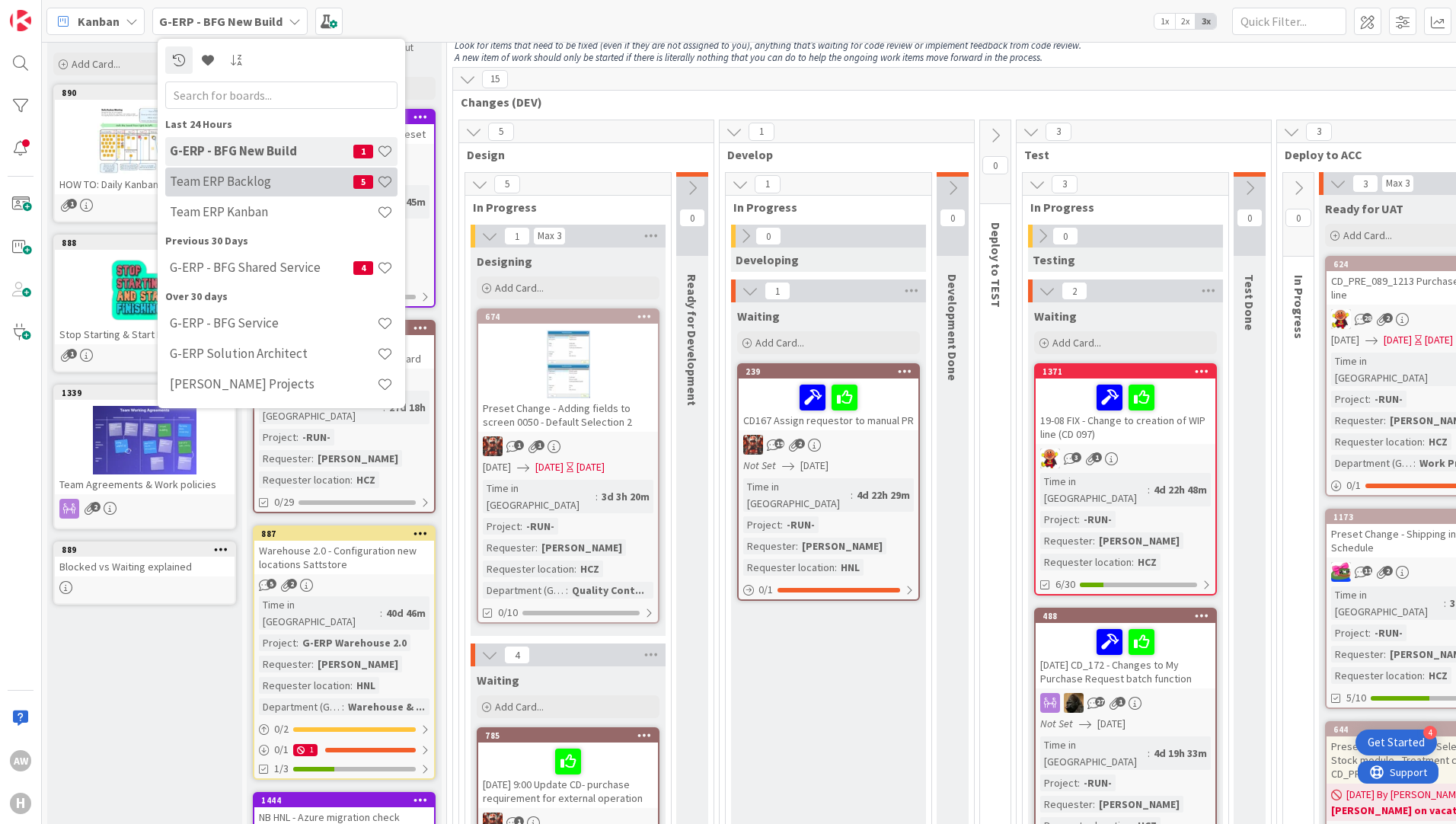
click at [272, 176] on h4 "Team ERP Backlog" at bounding box center [261, 181] width 183 height 15
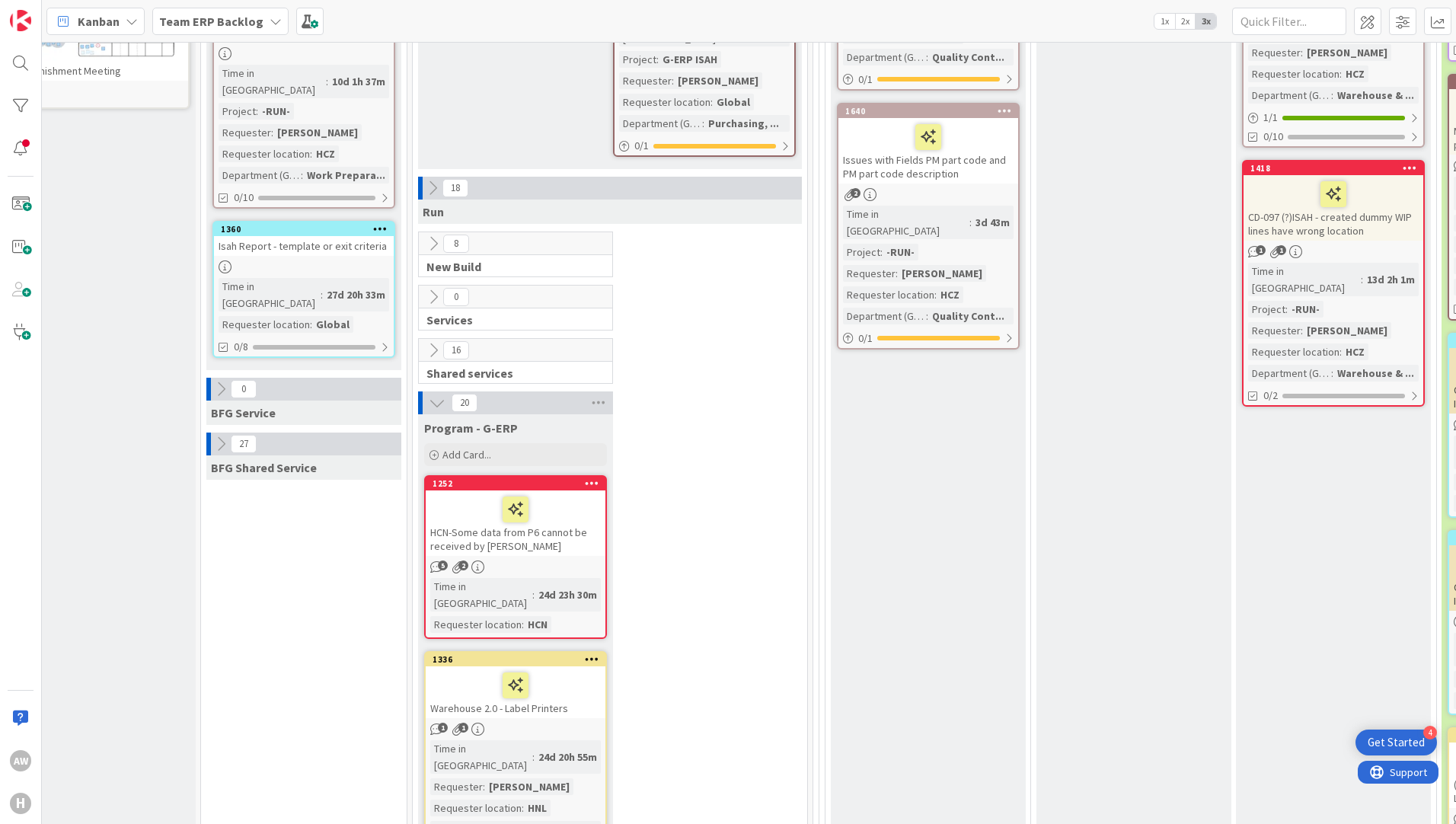
scroll to position [761, 46]
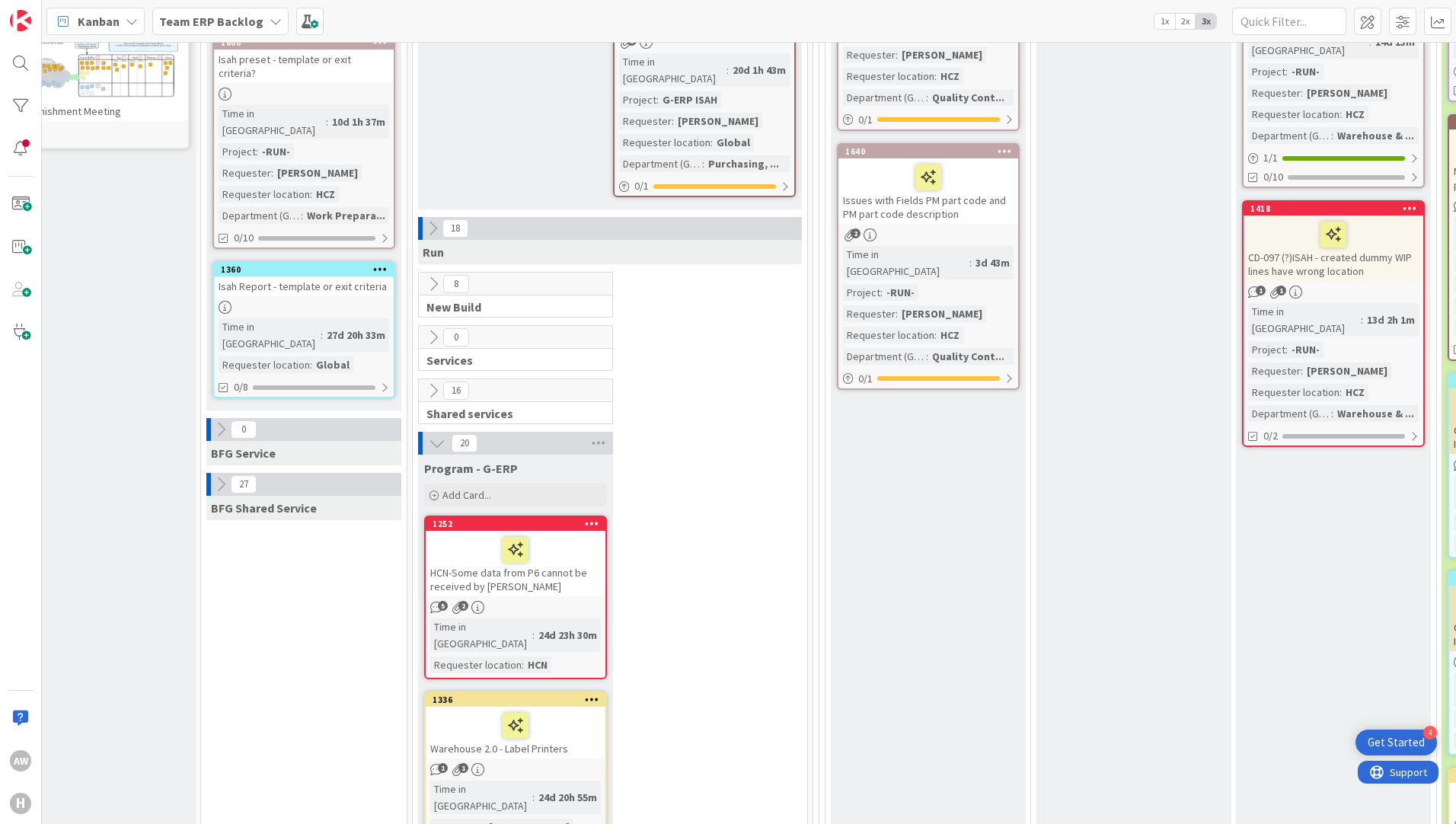
click at [437, 275] on icon at bounding box center [433, 284] width 17 height 17
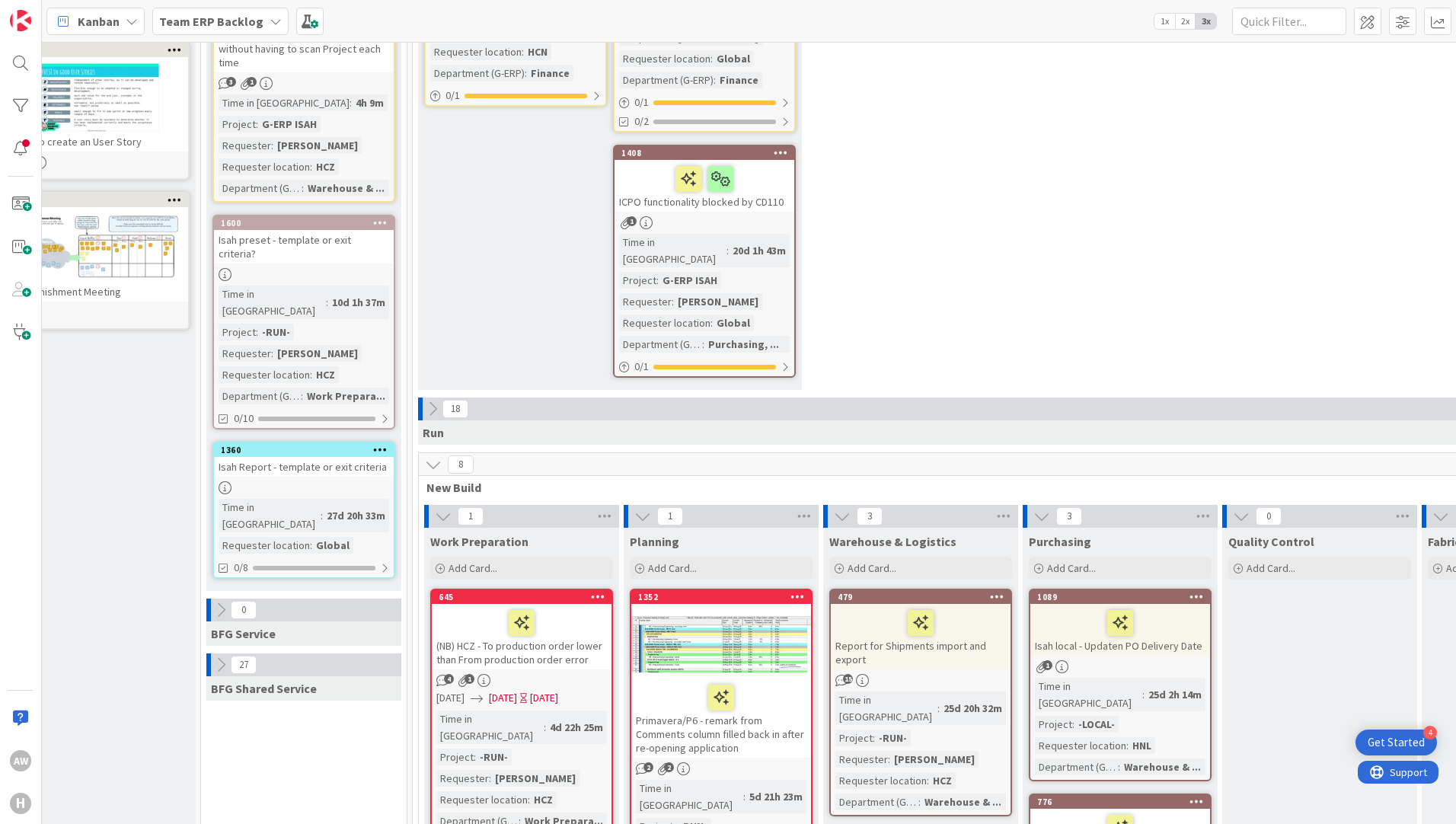
scroll to position [381, 46]
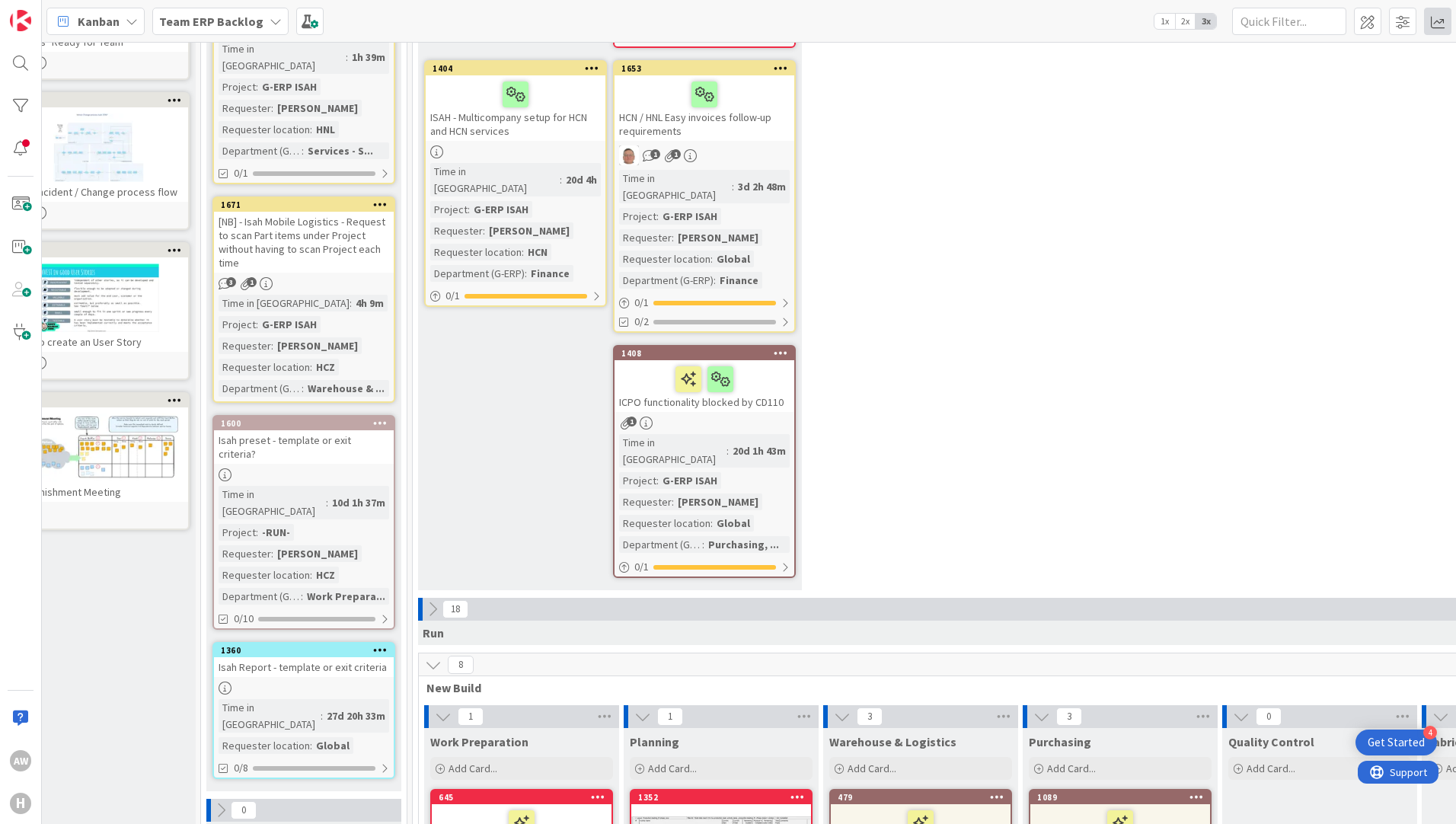
click at [1436, 20] on span at bounding box center [1437, 21] width 27 height 27
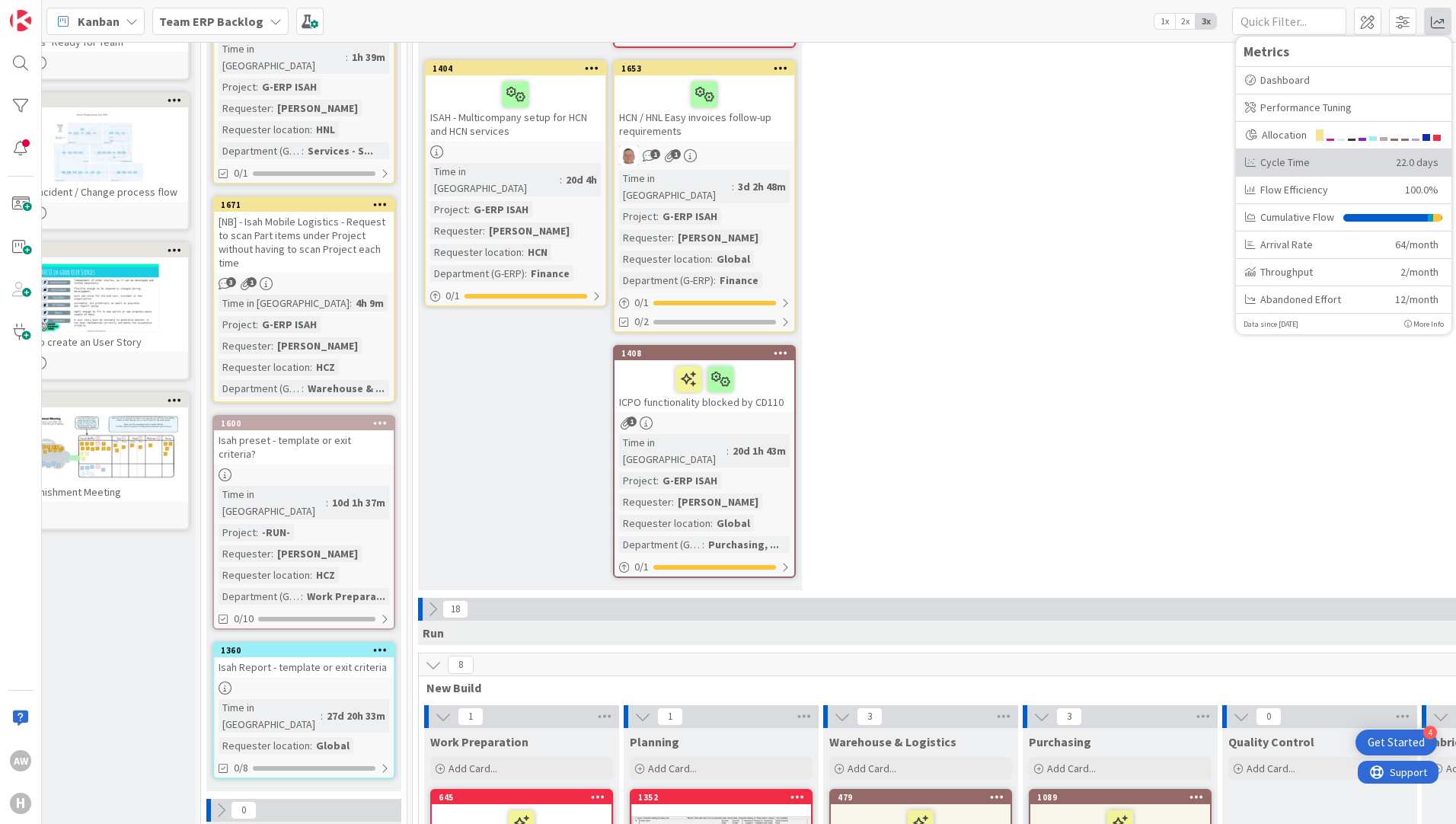
click at [1292, 163] on div "Cycle Time" at bounding box center [1314, 162] width 139 height 16
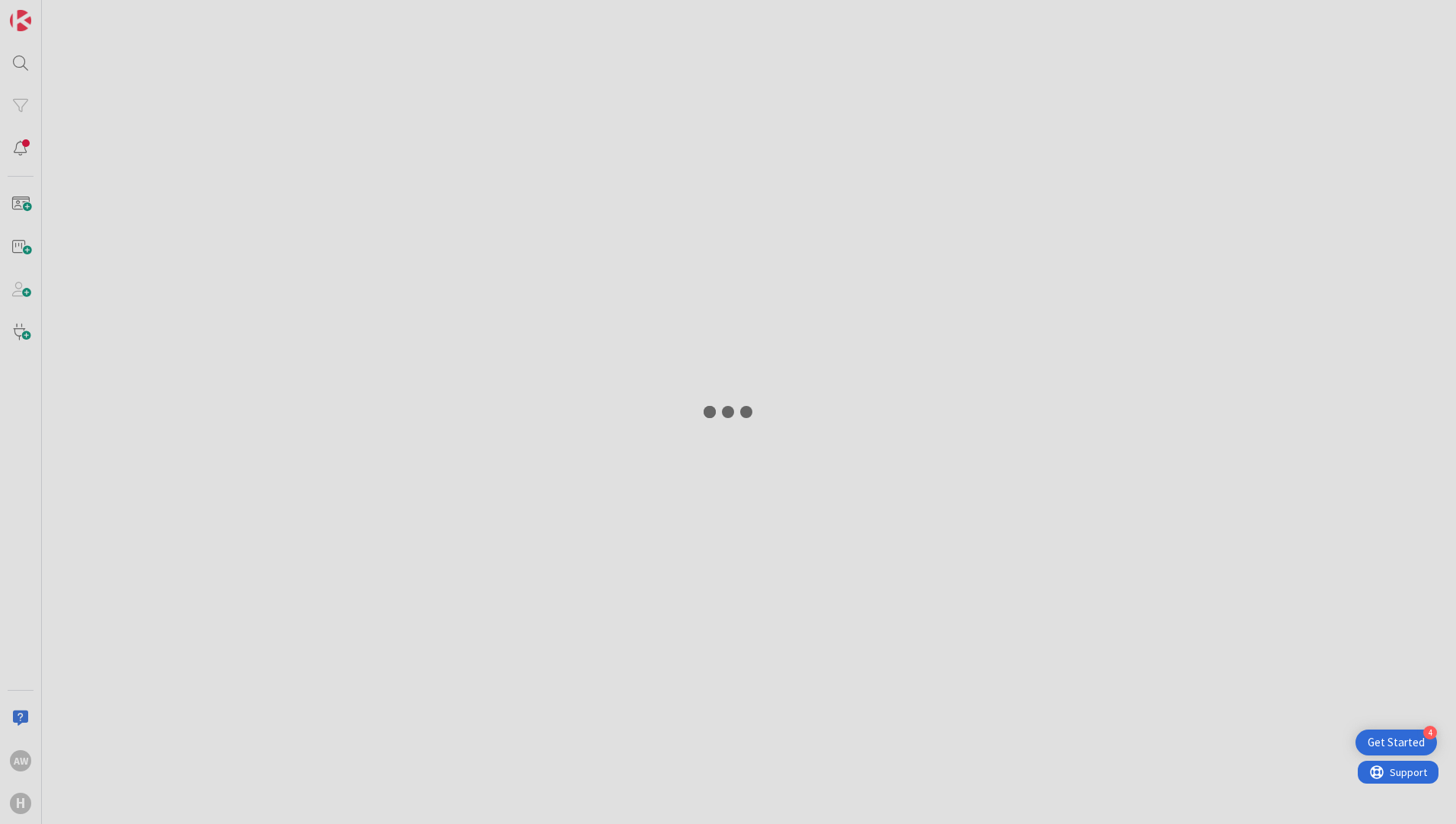
click at [1292, 163] on div at bounding box center [728, 412] width 1456 height 824
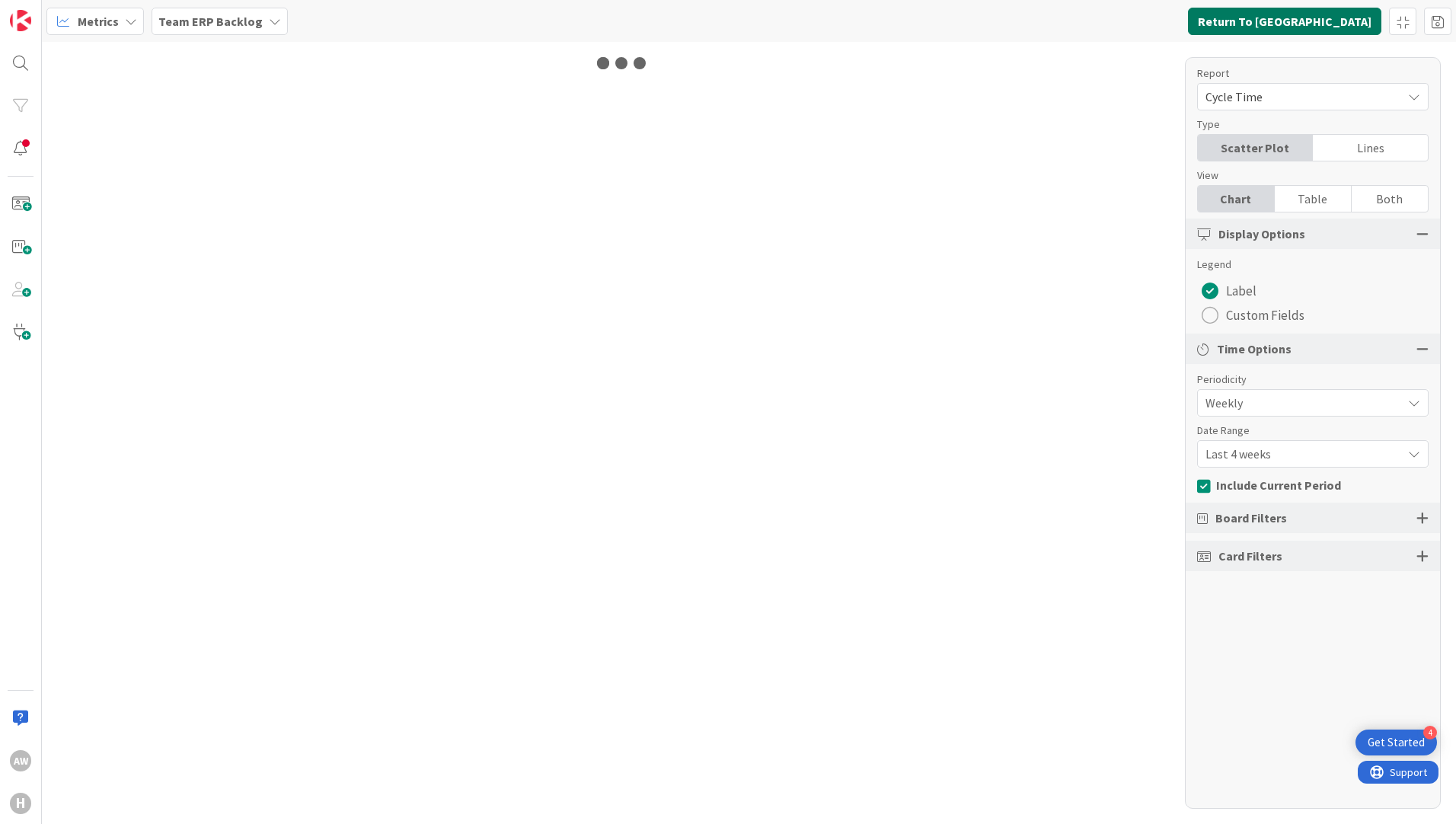
click at [1326, 25] on button "Return To [GEOGRAPHIC_DATA]" at bounding box center [1284, 21] width 193 height 27
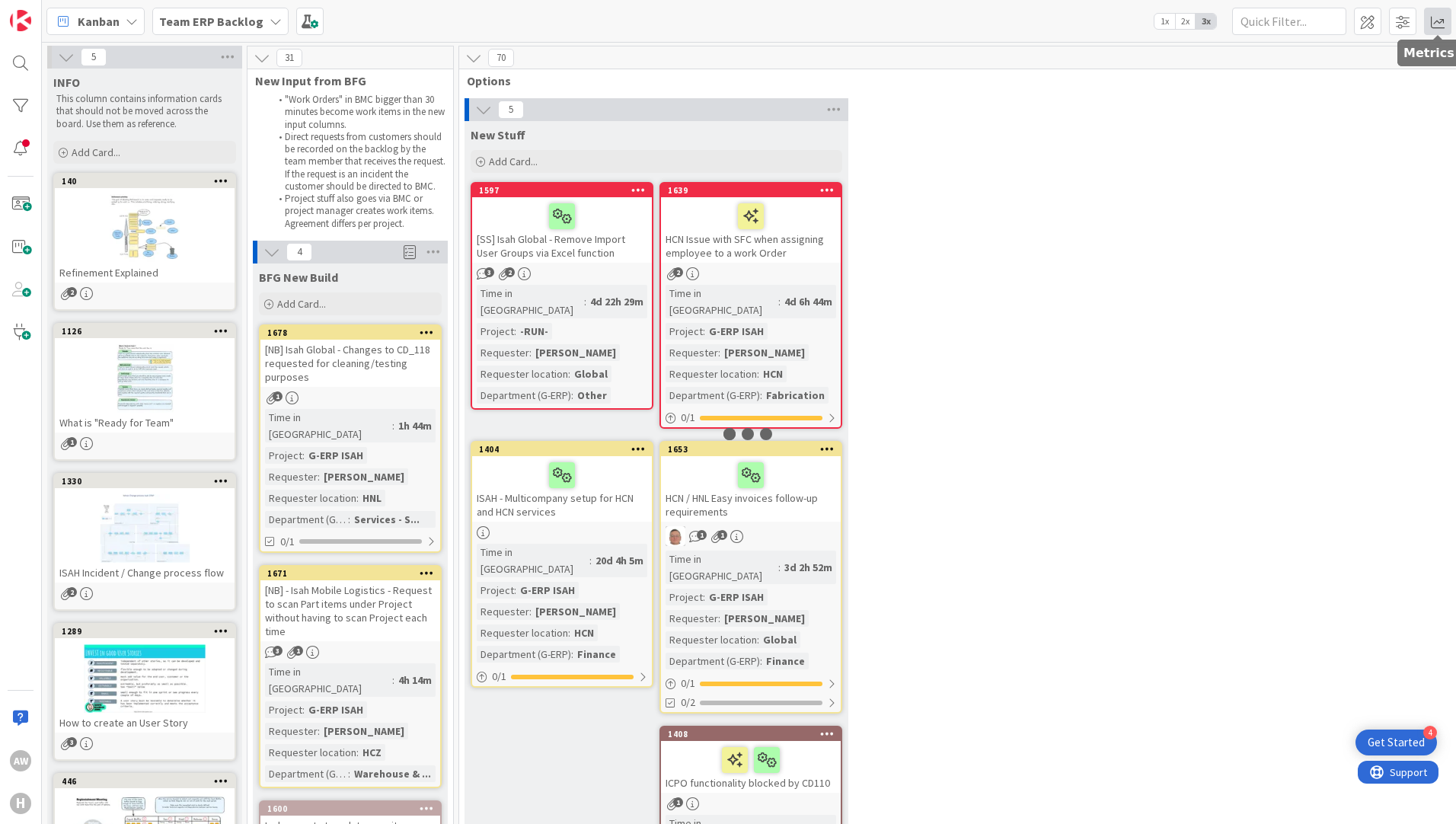
click at [1437, 15] on span at bounding box center [1437, 21] width 27 height 27
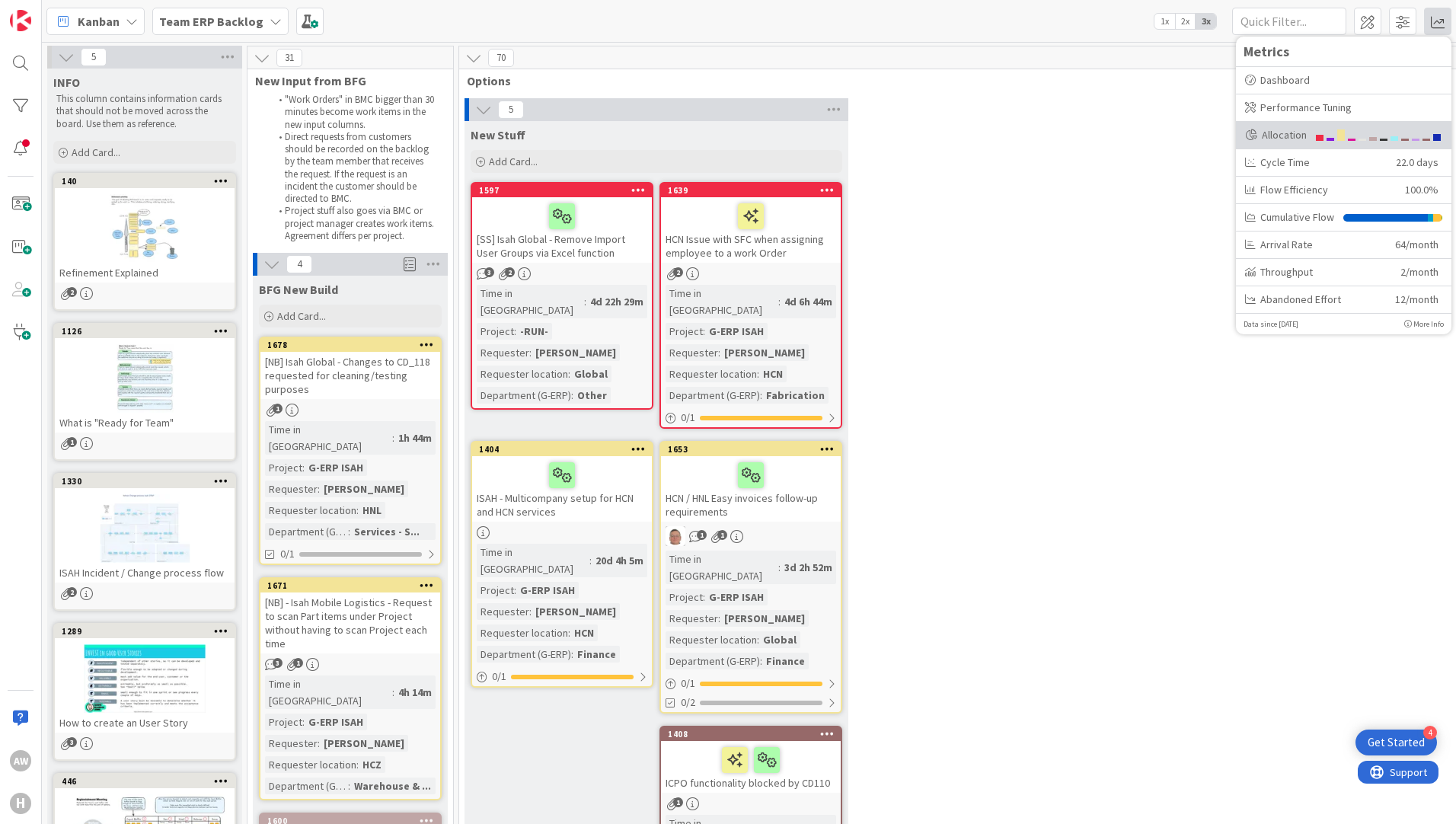
click at [1294, 128] on div "Allocation" at bounding box center [1276, 135] width 62 height 16
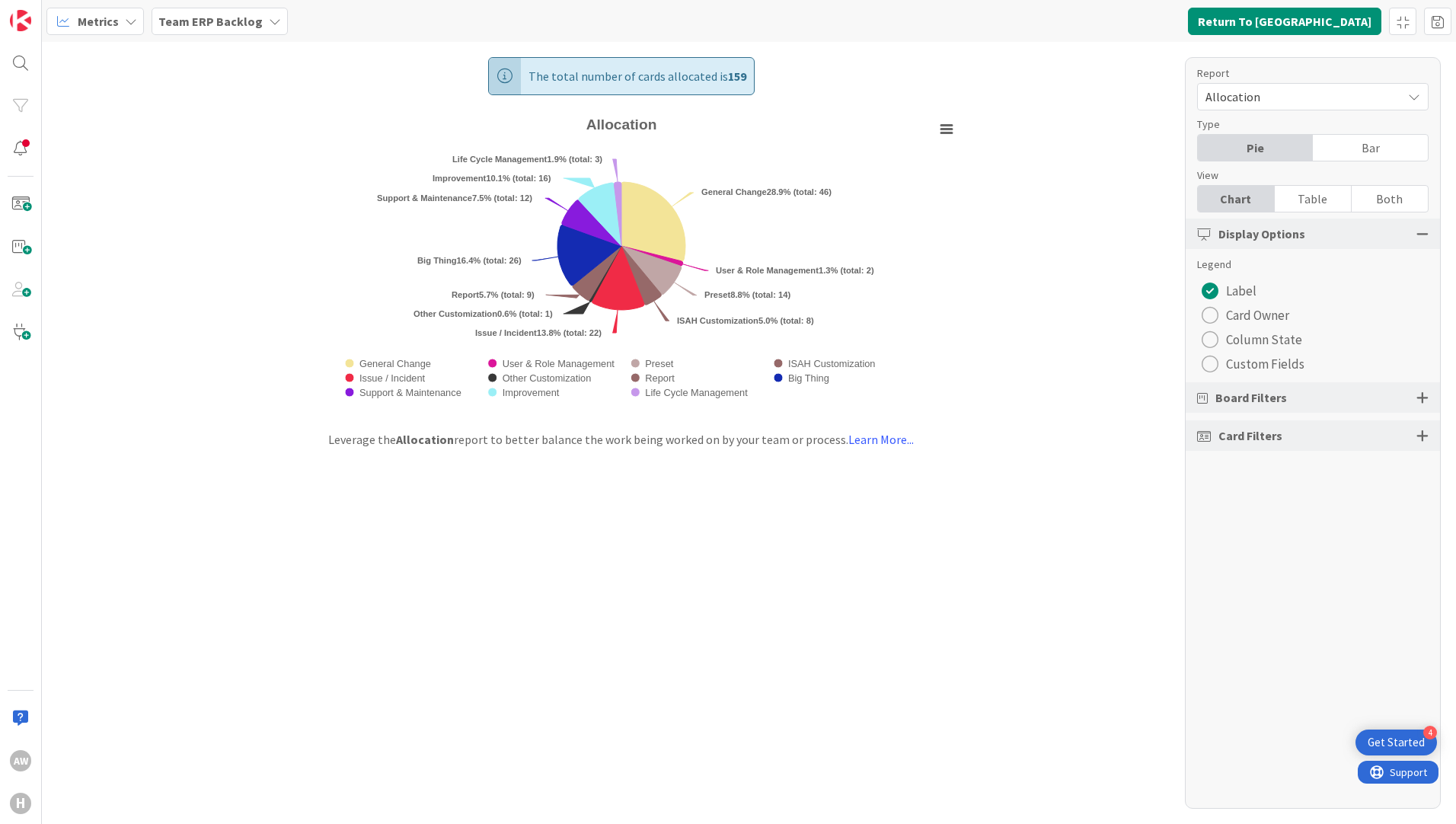
click at [1209, 359] on div "radio" at bounding box center [1210, 364] width 17 height 17
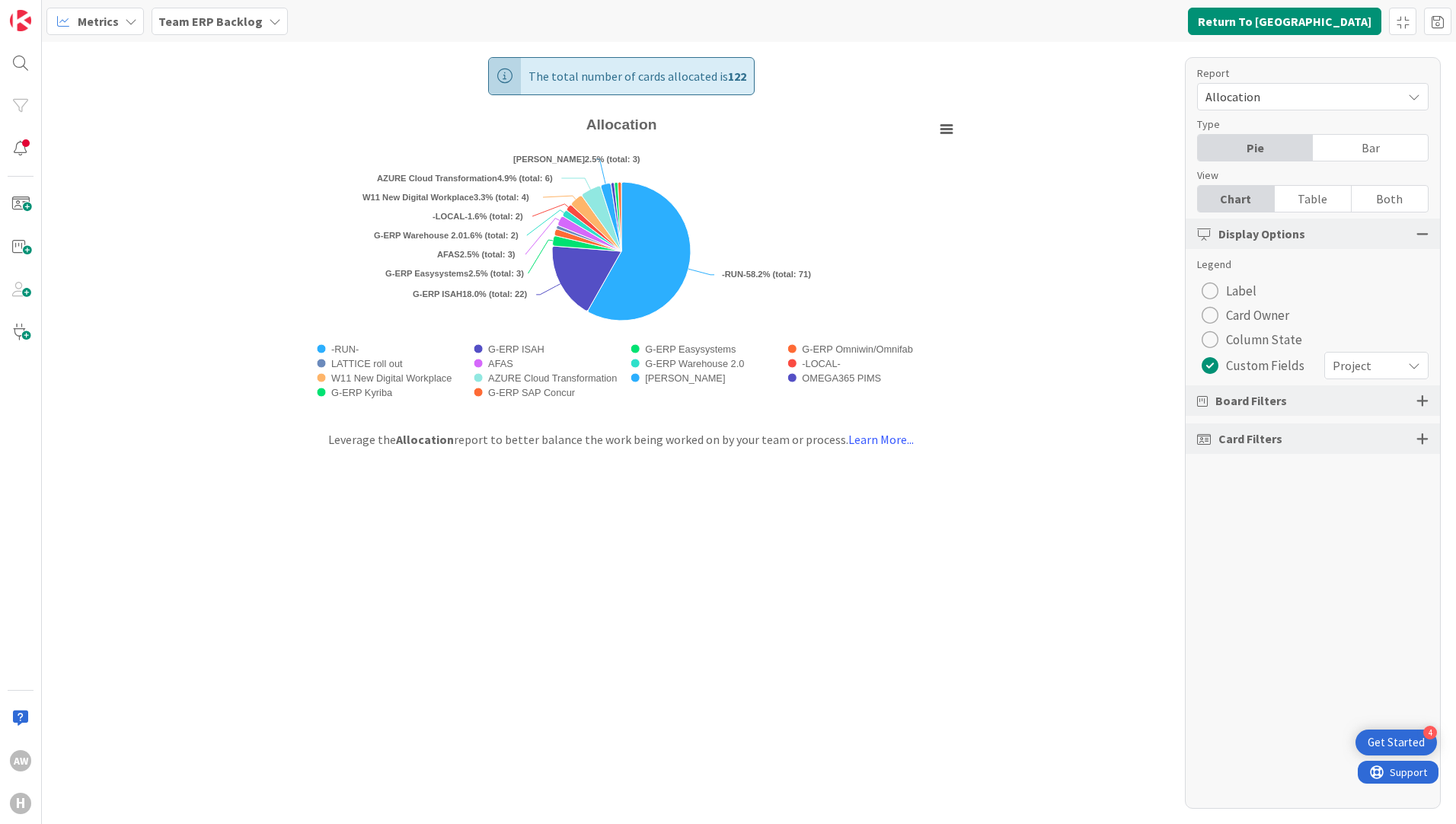
click at [1360, 361] on span "Project" at bounding box center [1363, 366] width 62 height 22
click at [1319, 434] on span "Requester location" at bounding box center [1349, 429] width 138 height 23
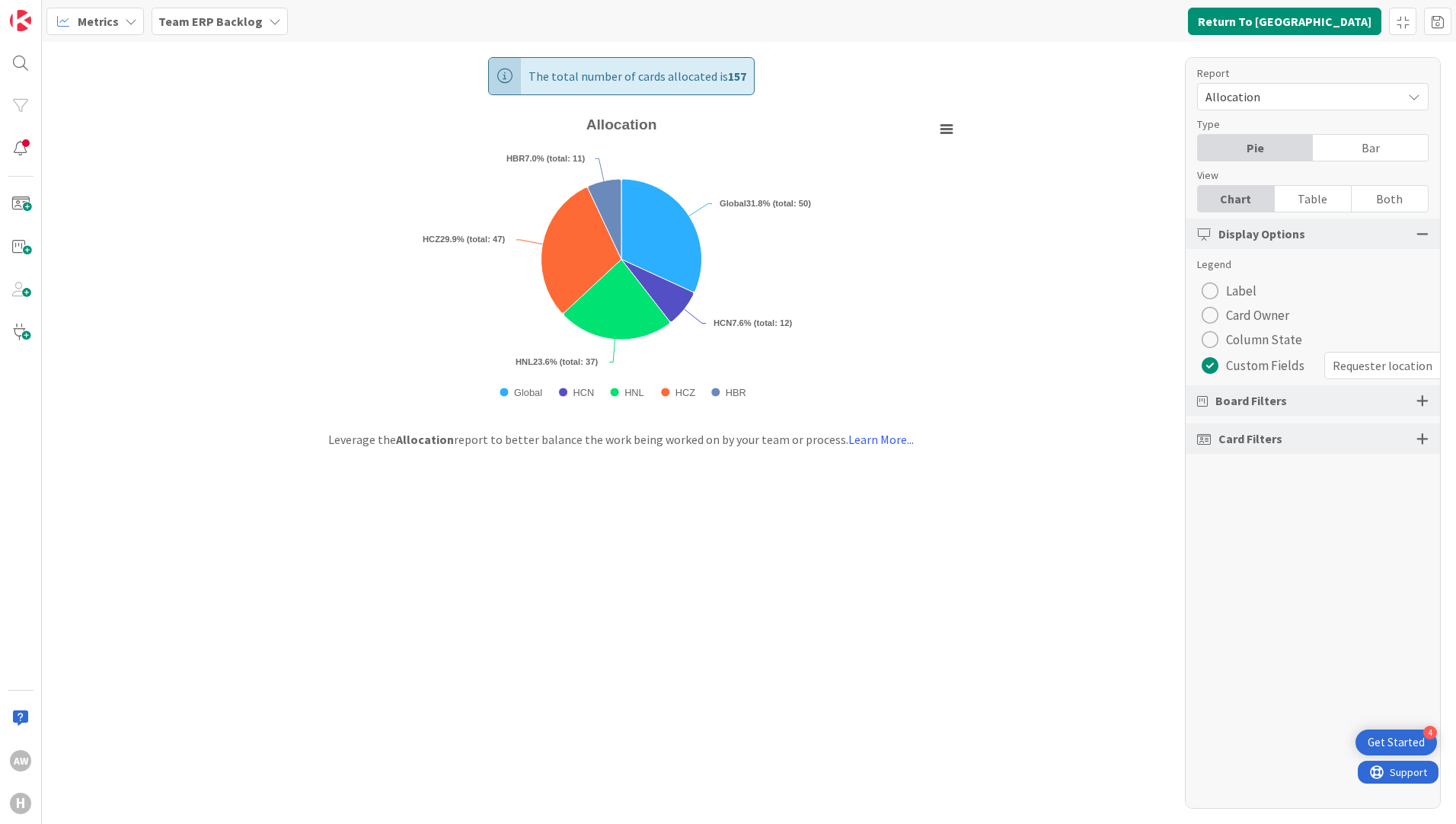
click at [1421, 440] on div at bounding box center [1422, 439] width 12 height 14
click at [1328, 627] on span "Select custom field..." at bounding box center [1300, 623] width 189 height 22
click at [1332, 549] on div "All (12/12)" at bounding box center [1312, 545] width 230 height 27
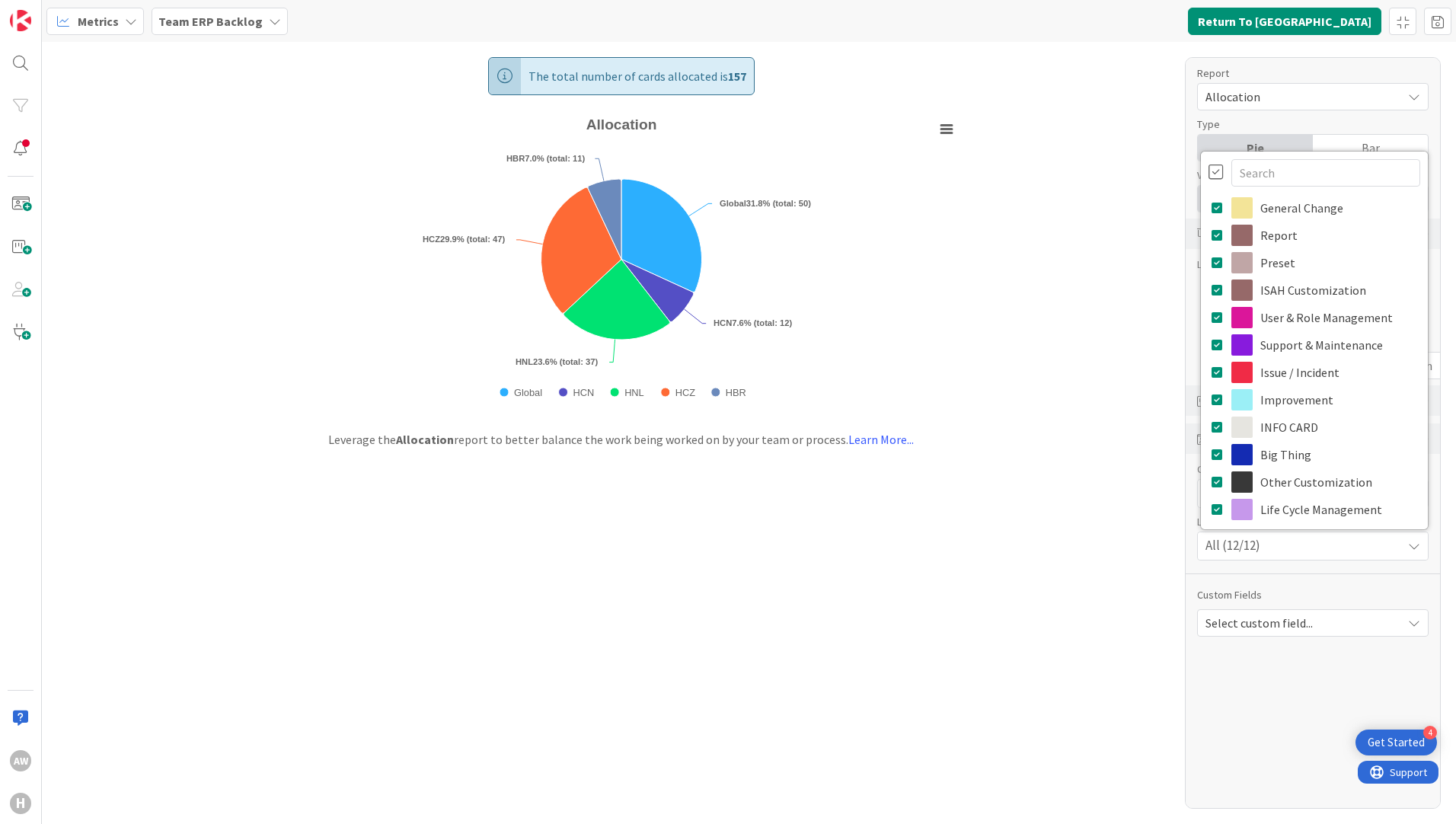
click at [1103, 595] on div "The total number of cards allocated is 157 Created with Highcharts 11.4.3 Chart…" at bounding box center [748, 433] width 1413 height 782
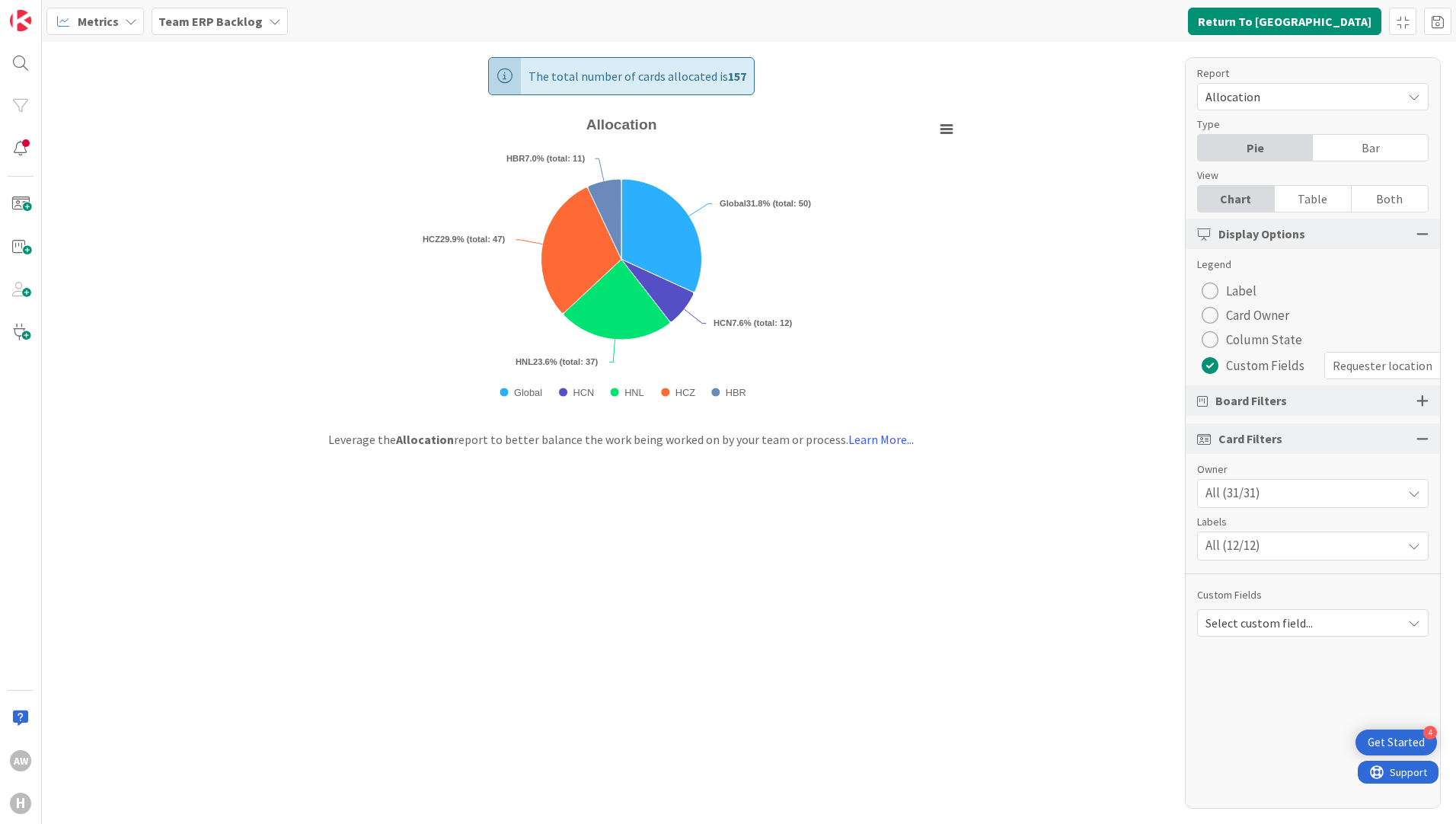
click at [1292, 499] on div "All (31/31)" at bounding box center [1312, 493] width 230 height 27
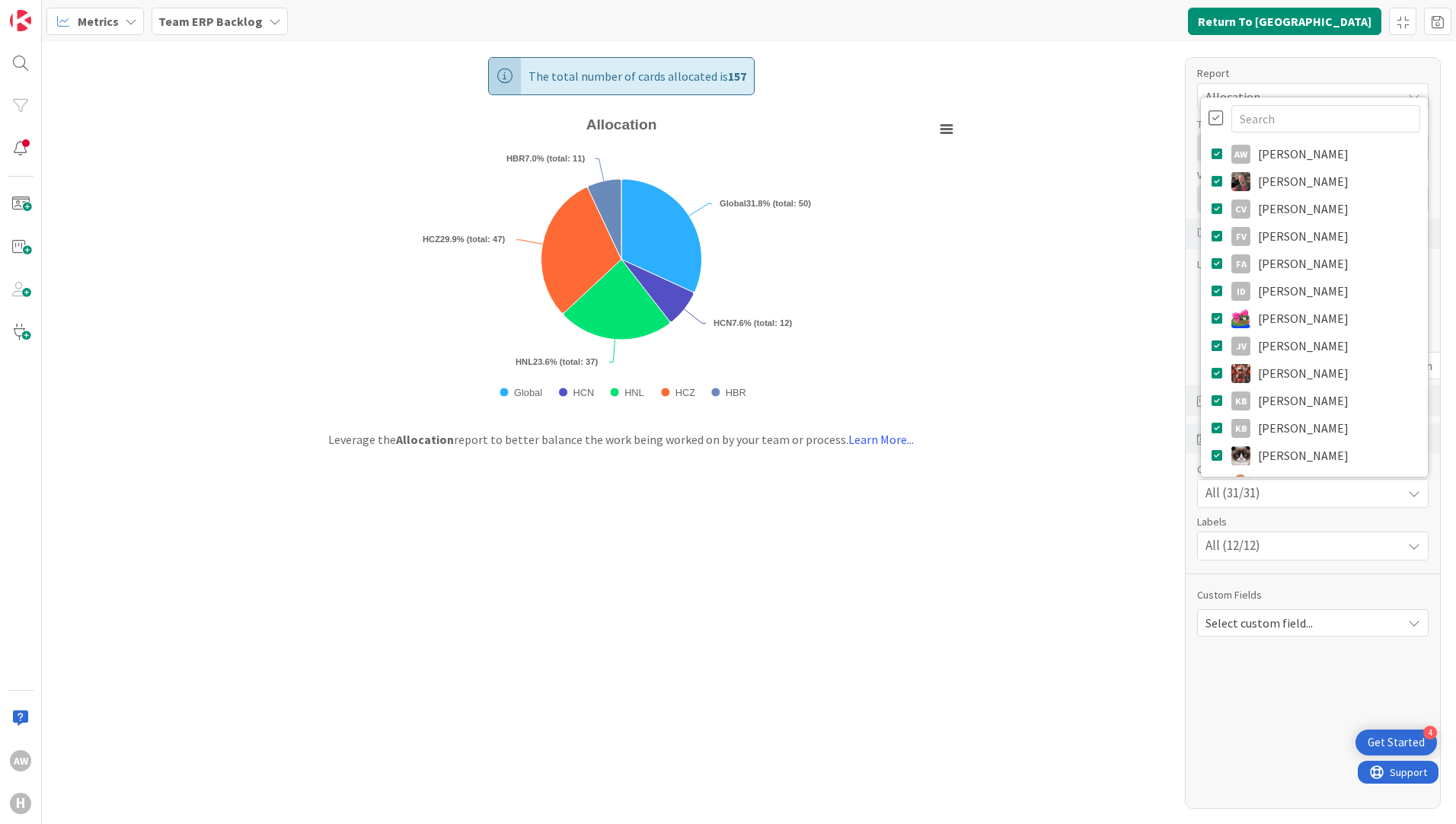
click at [1292, 499] on div "All (31/31)" at bounding box center [1312, 493] width 230 height 27
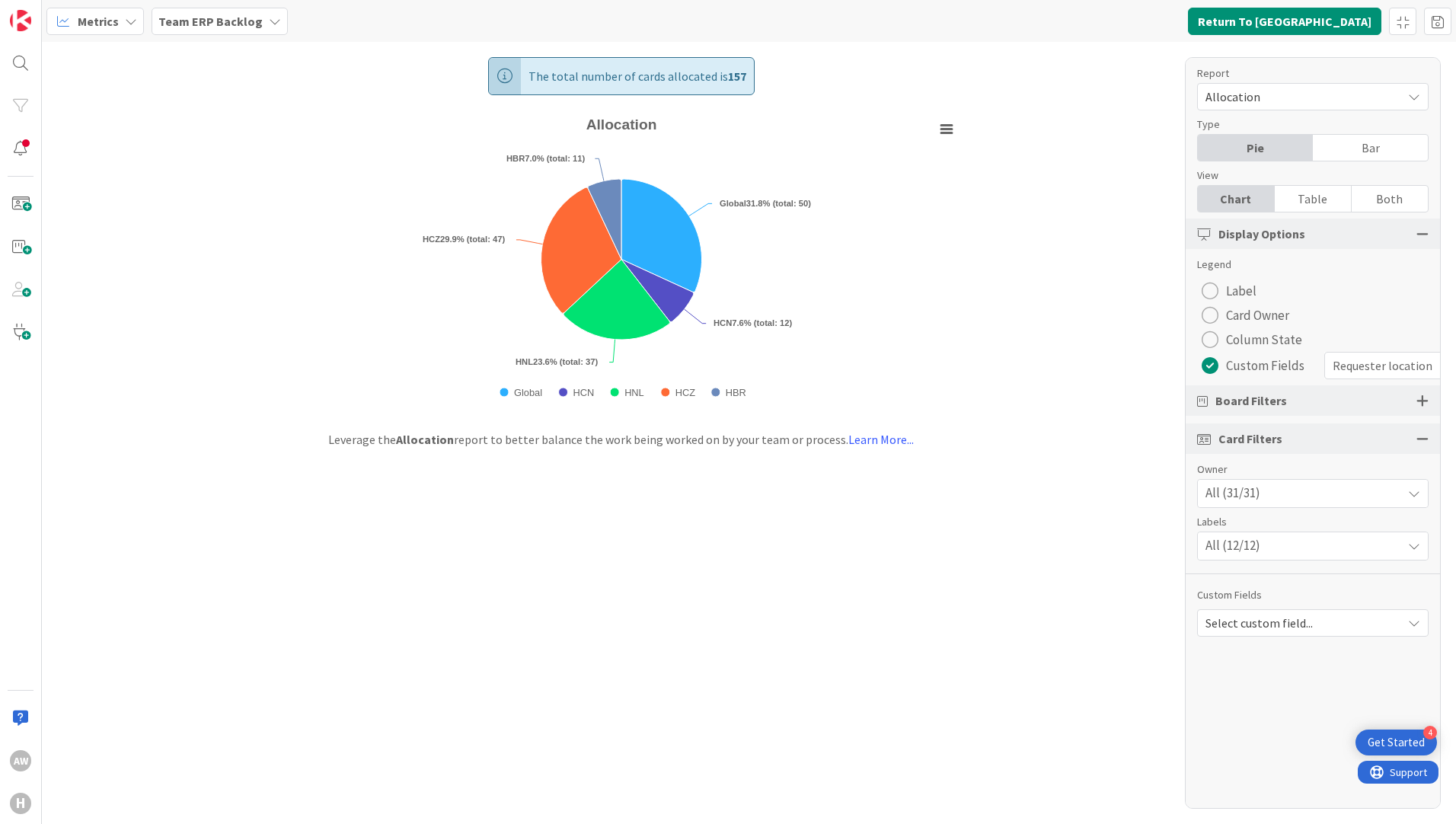
click at [1341, 633] on span "Select custom field..." at bounding box center [1300, 623] width 189 height 22
click at [1335, 628] on span "Select custom field..." at bounding box center [1300, 623] width 189 height 22
click at [1319, 548] on div "All (12/12)" at bounding box center [1312, 545] width 230 height 27
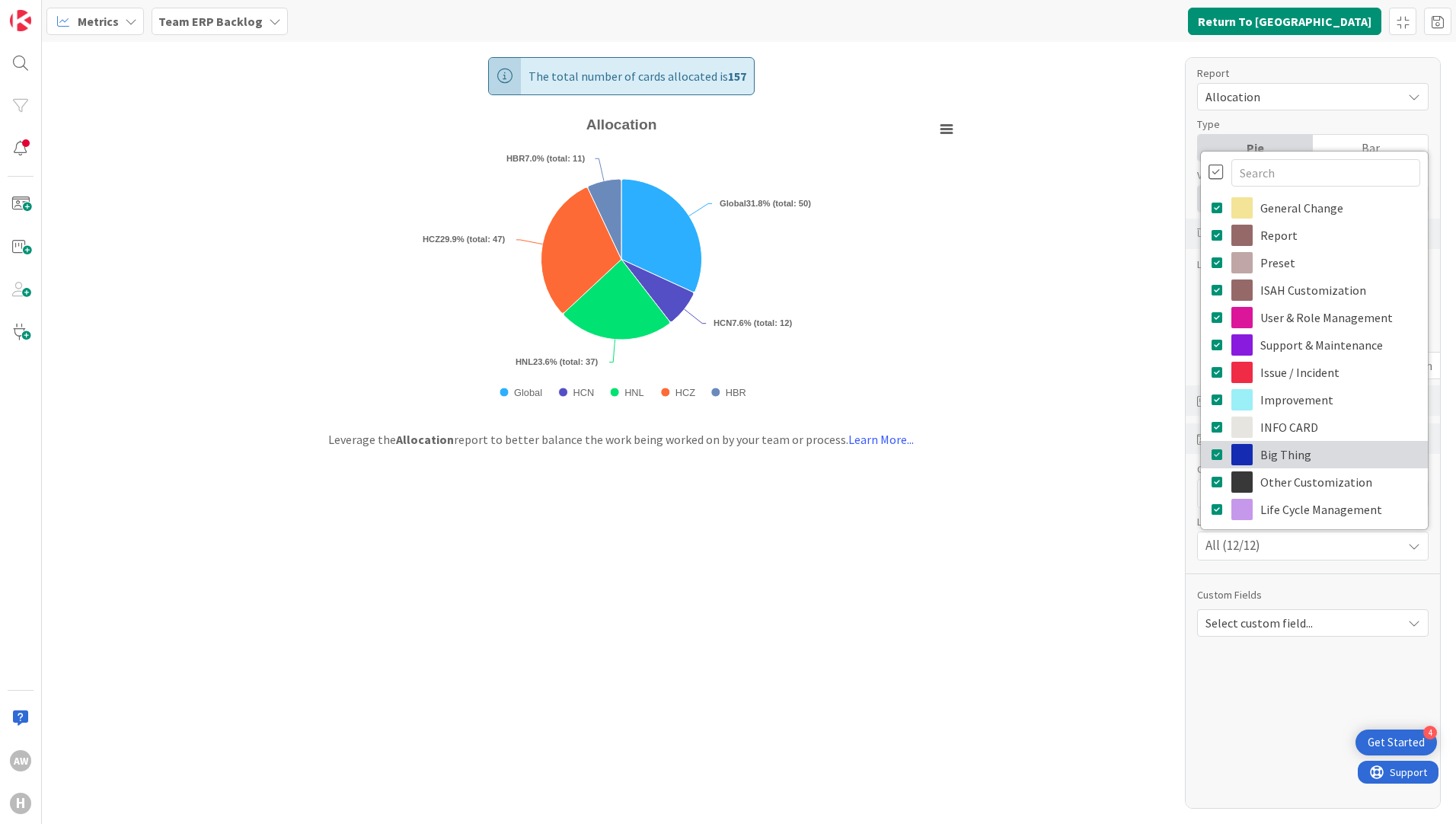
click at [1277, 454] on link "Big Thing" at bounding box center [1314, 454] width 227 height 27
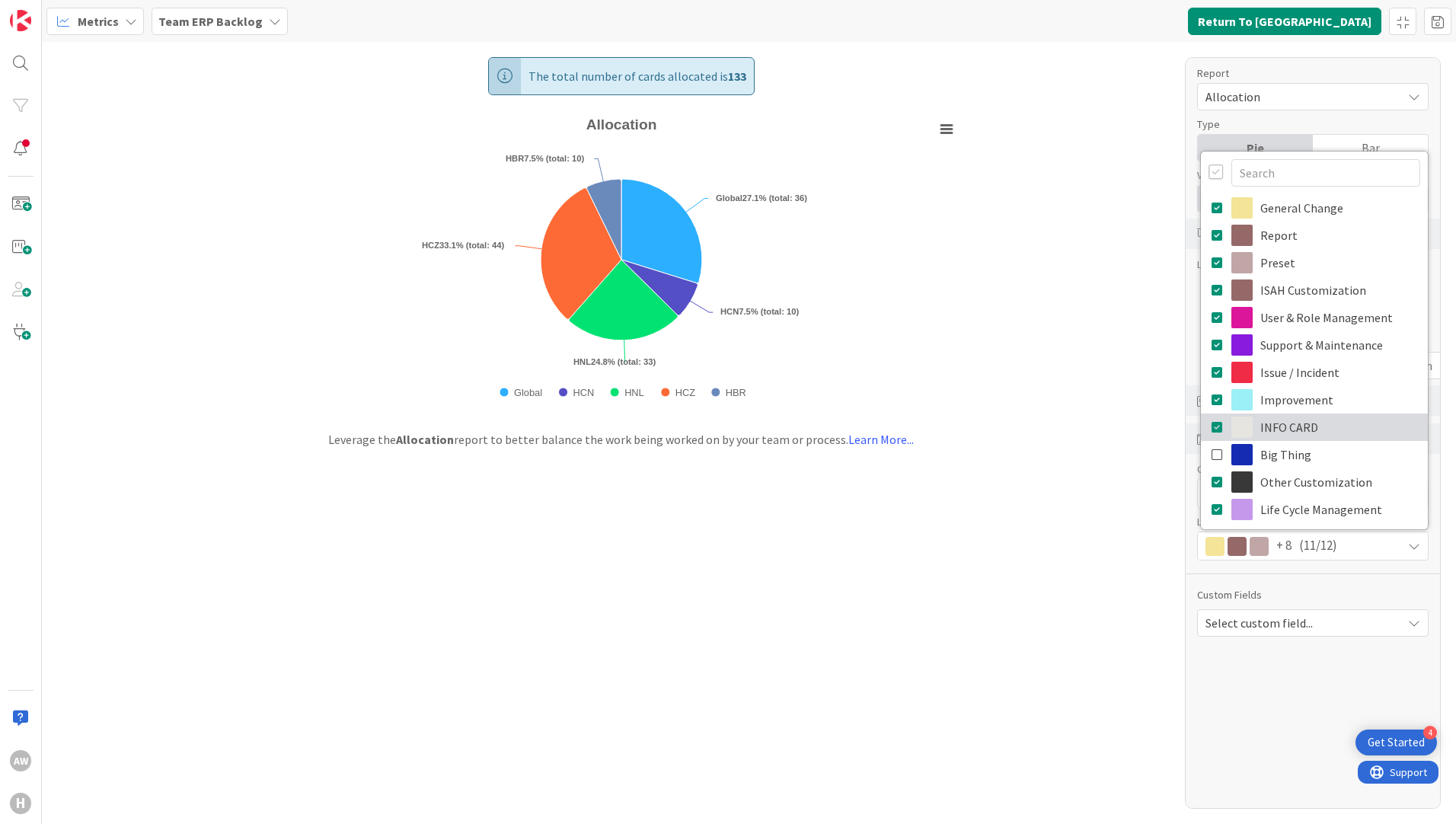
click at [1294, 429] on link "INFO CARD" at bounding box center [1314, 426] width 227 height 27
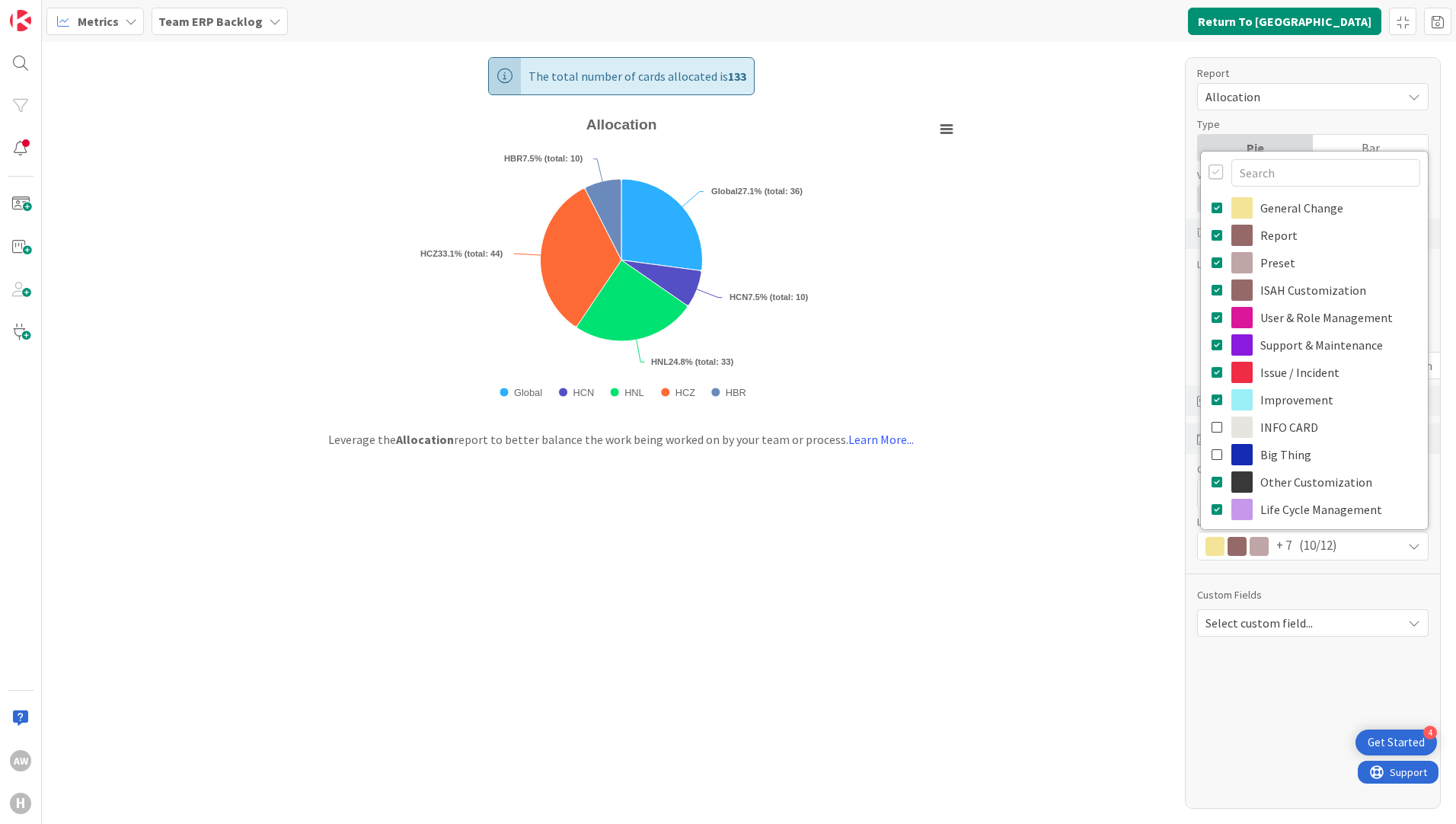
click at [1079, 603] on div "The total number of cards allocated is 133 Created with Highcharts 11.4.3 Chart…" at bounding box center [748, 433] width 1413 height 782
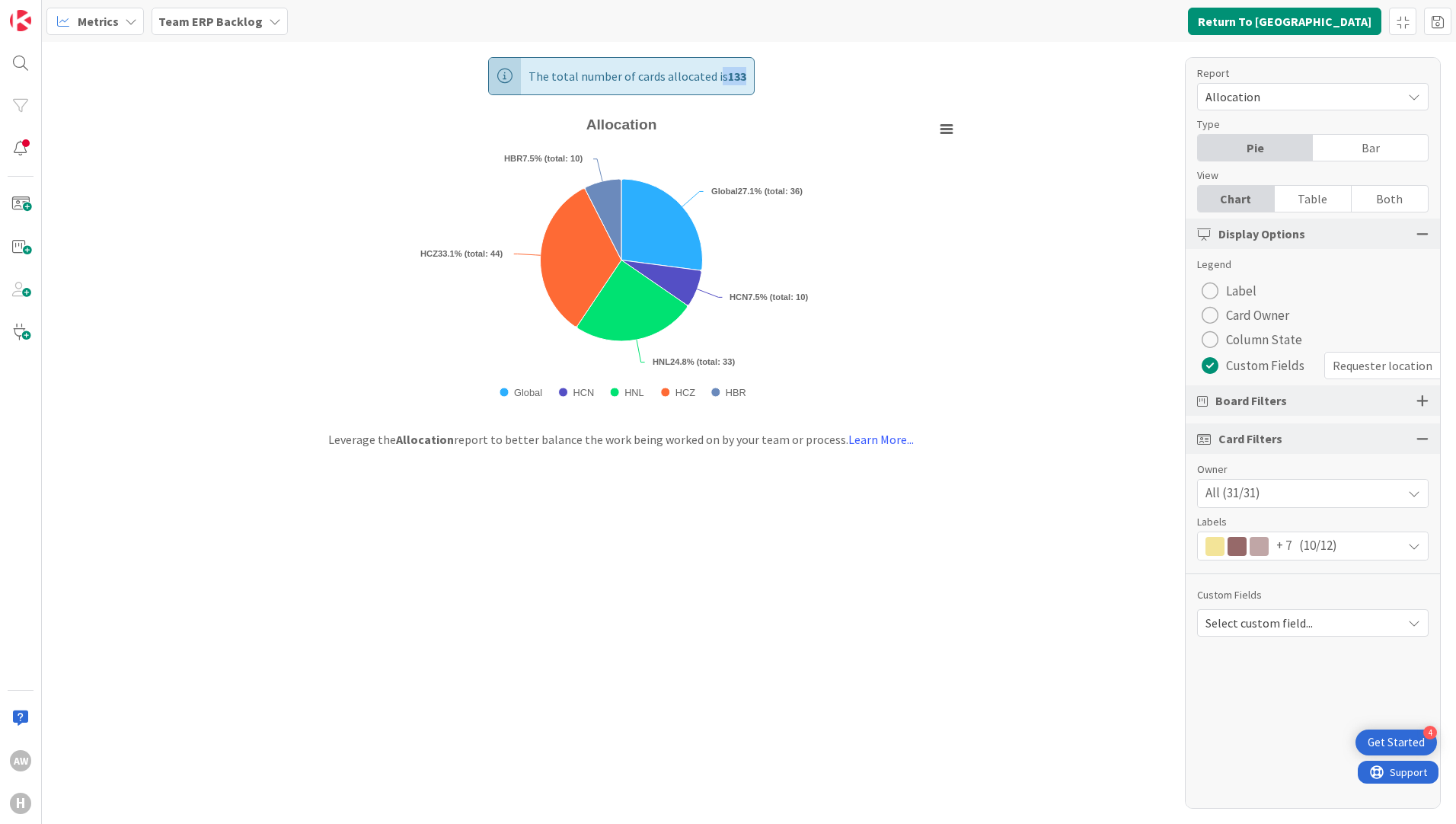
drag, startPoint x: 719, startPoint y: 73, endPoint x: 744, endPoint y: 68, distance: 25.5
click at [744, 68] on div "The total number of cards allocated is 133" at bounding box center [621, 76] width 266 height 38
drag, startPoint x: 744, startPoint y: 68, endPoint x: 842, endPoint y: 150, distance: 127.8
click at [842, 150] on rect "Allocation" at bounding box center [620, 263] width 684 height 303
click at [1313, 630] on span "Select custom field..." at bounding box center [1300, 623] width 189 height 22
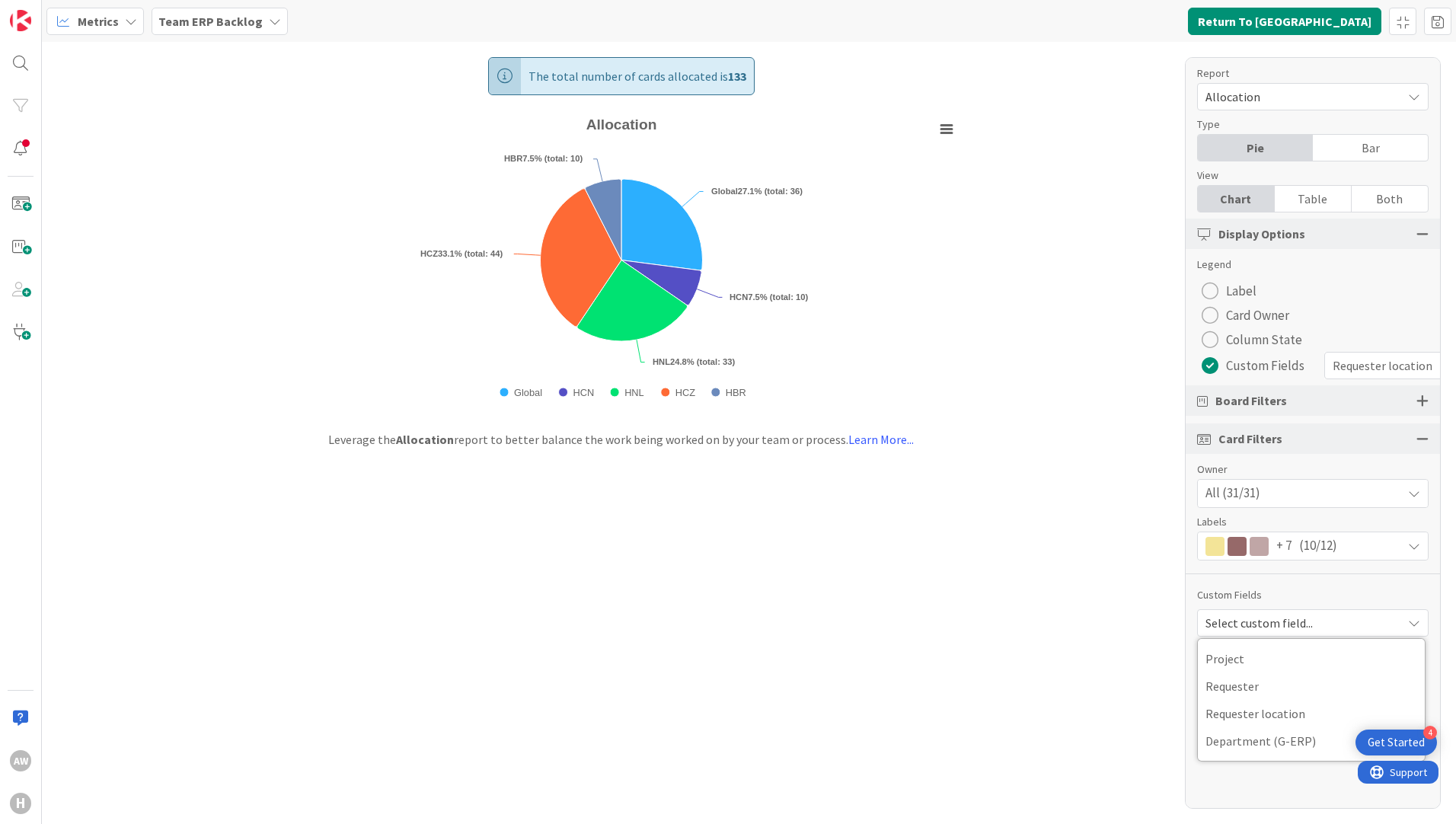
click at [1311, 630] on span "Select custom field..." at bounding box center [1300, 623] width 189 height 22
click at [1314, 200] on div "Table" at bounding box center [1312, 198] width 77 height 26
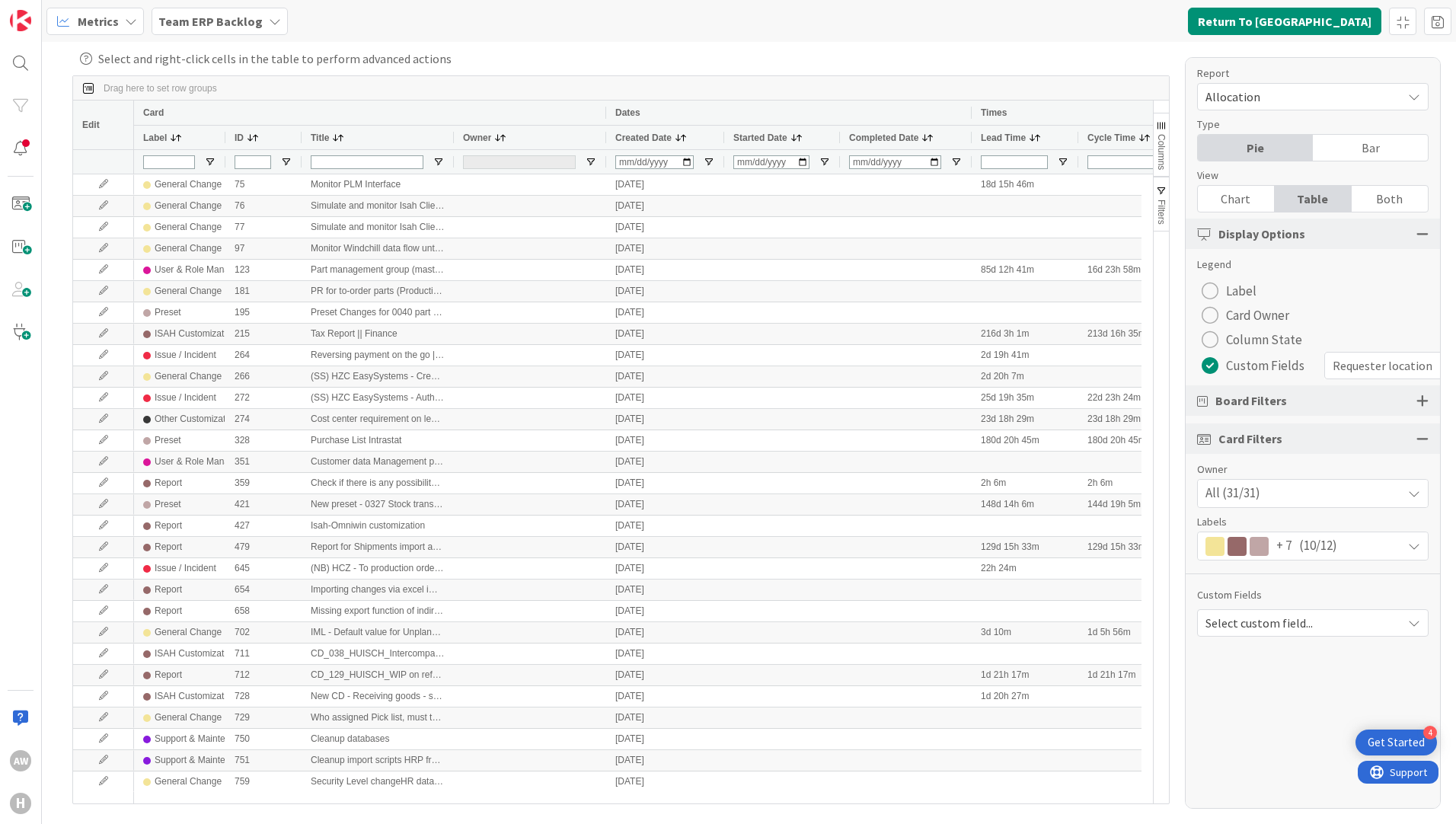
click at [1162, 150] on span "Columns" at bounding box center [1161, 152] width 11 height 36
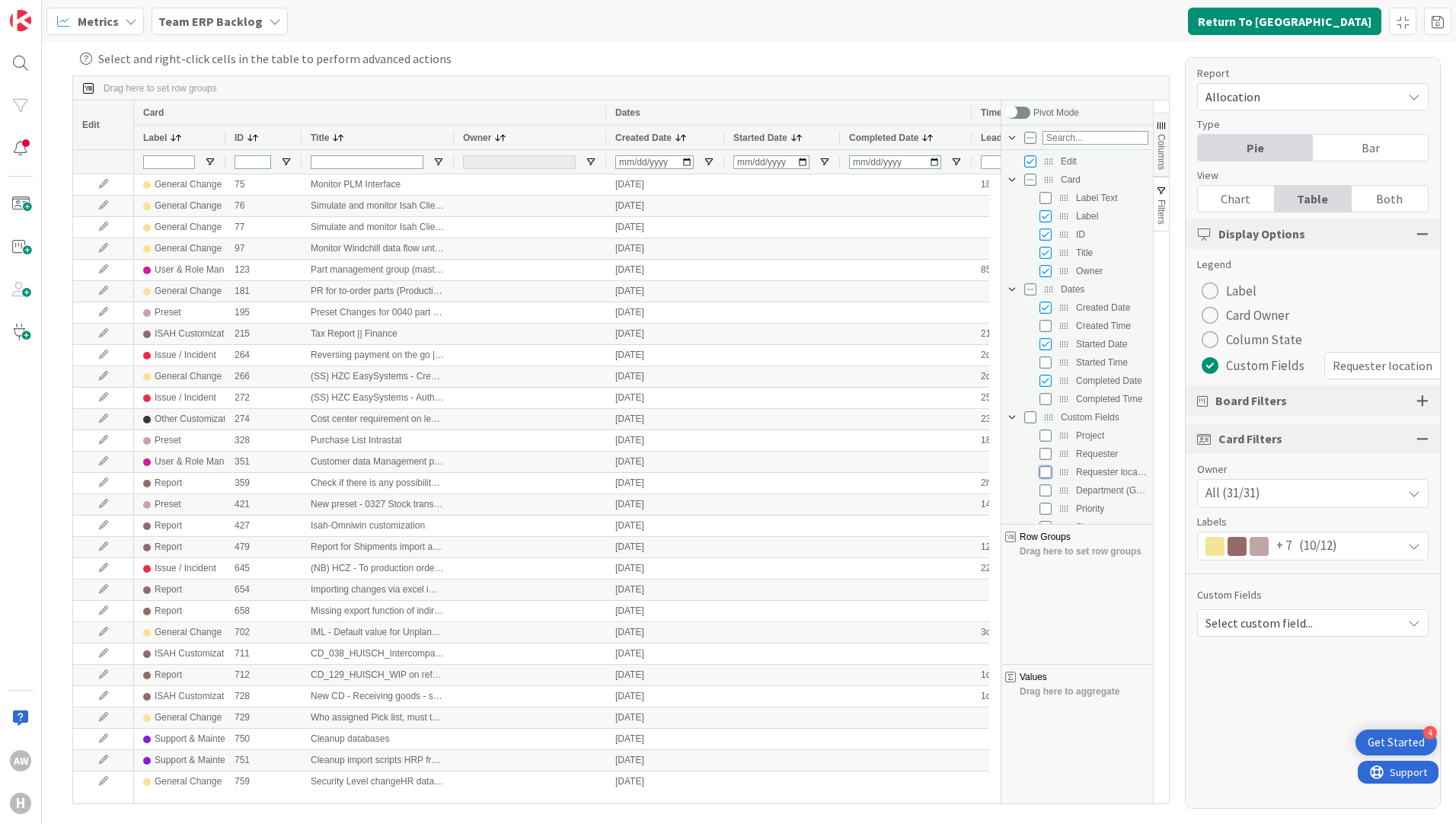
click at [1044, 475] on input "Press SPACE to toggle visibility (hidden)" at bounding box center [1045, 472] width 12 height 12
checkbox input "true"
checkbox input "false"
click at [1162, 124] on span "button" at bounding box center [1161, 126] width 12 height 12
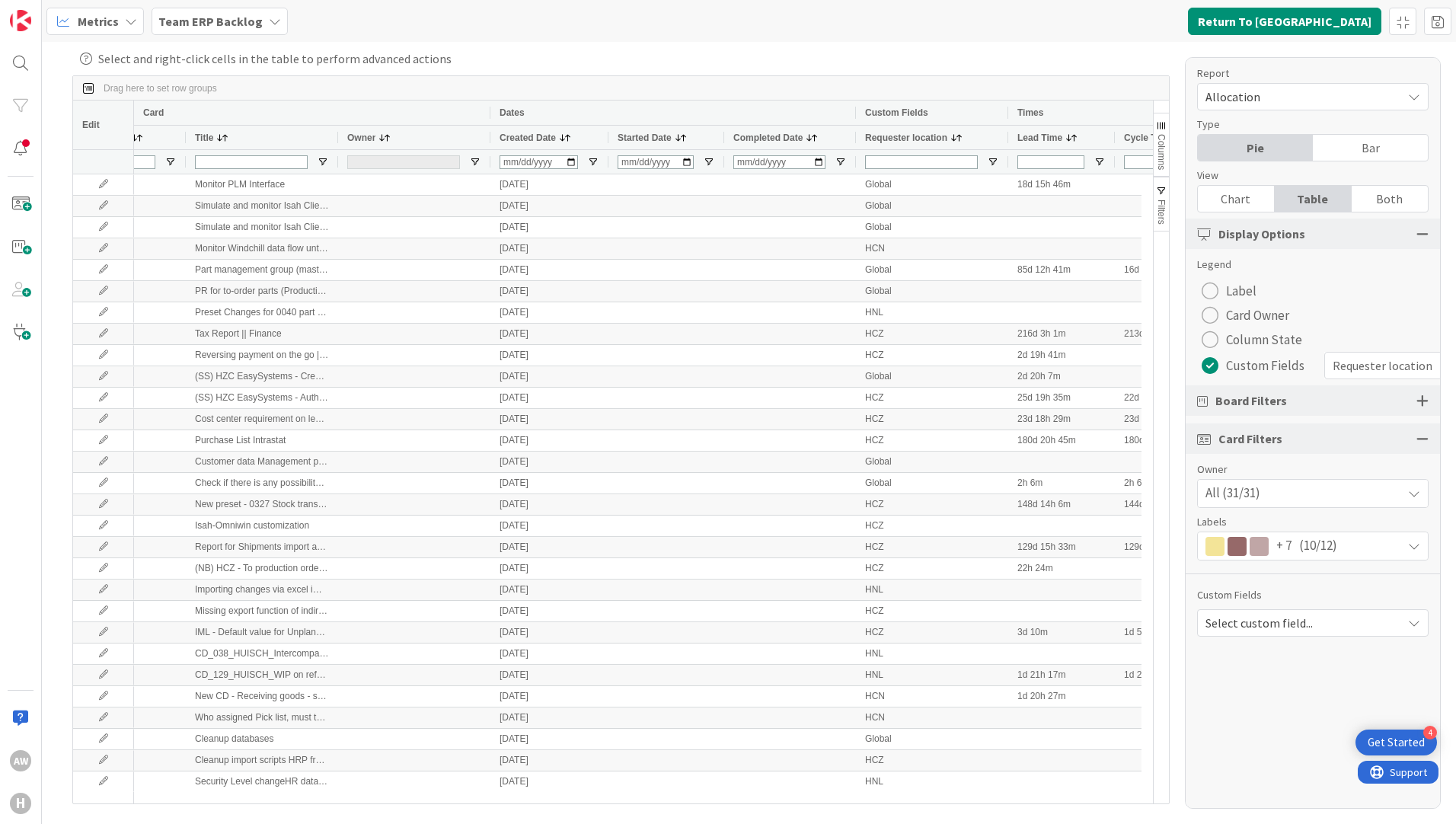
scroll to position [0, 255]
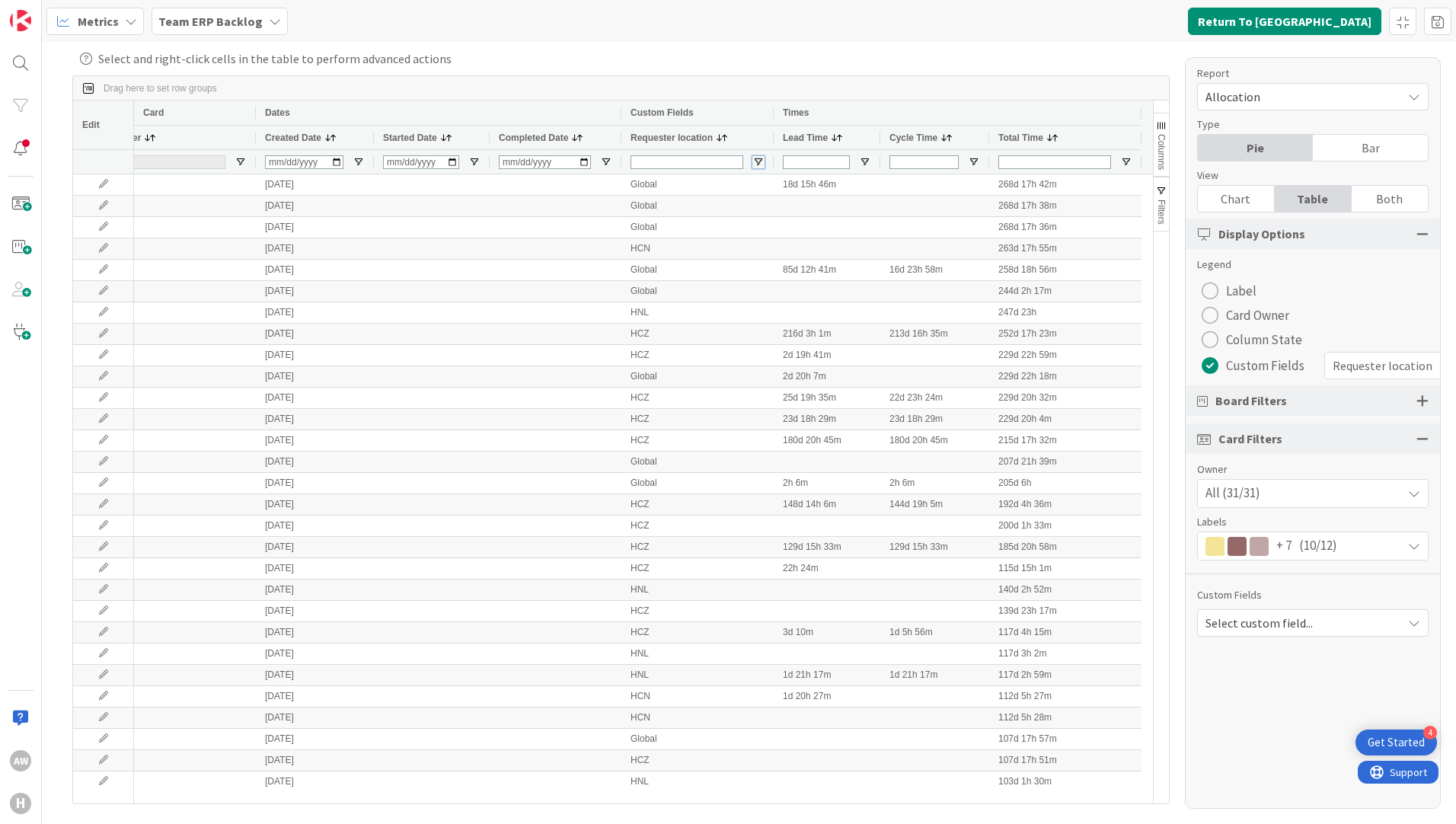
click at [756, 160] on span "Open Filter Menu" at bounding box center [758, 162] width 12 height 12
click at [759, 250] on input "Filter List" at bounding box center [760, 244] width 12 height 12
checkbox input "false"
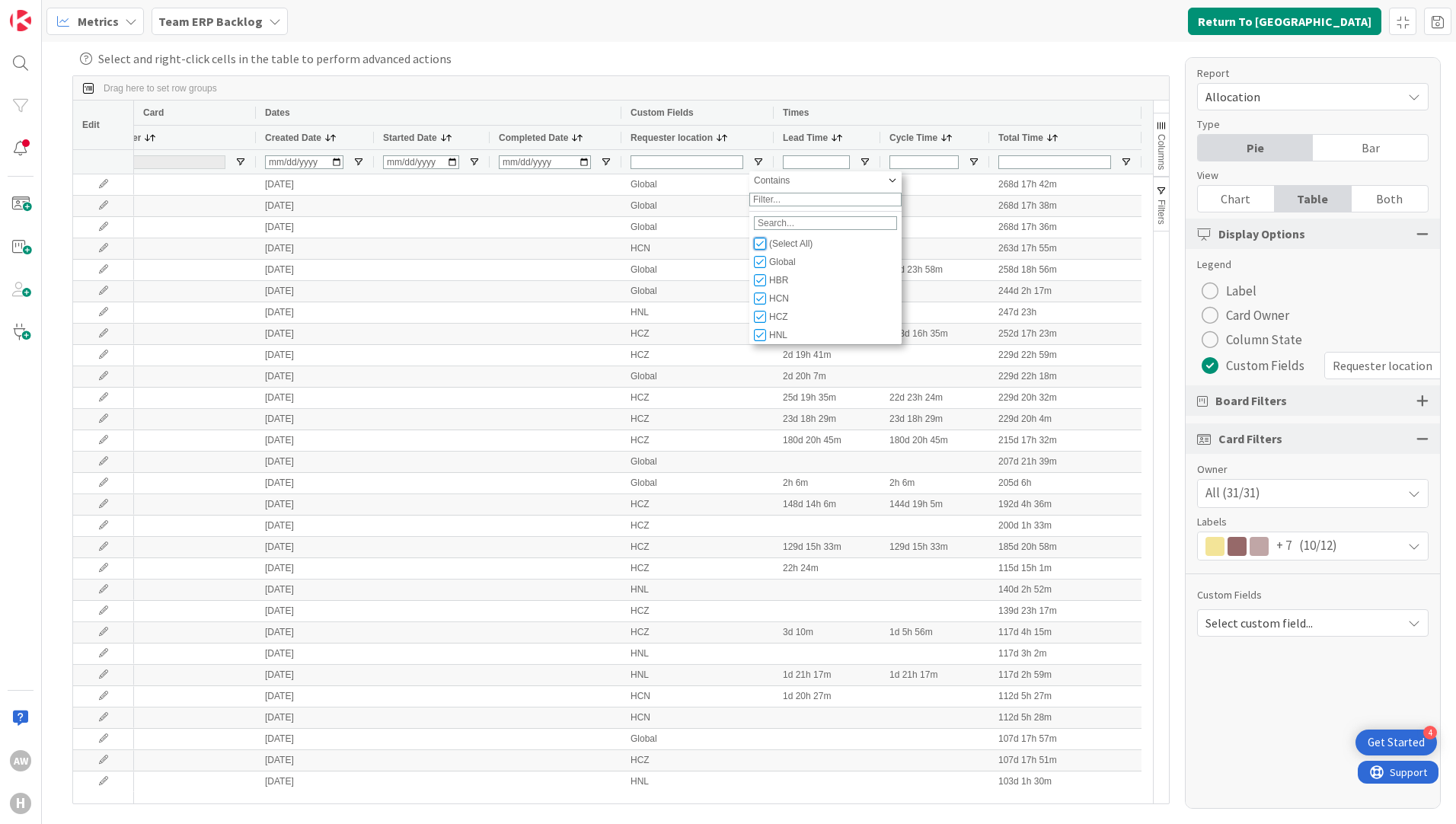
checkbox input "false"
type input "(0)"
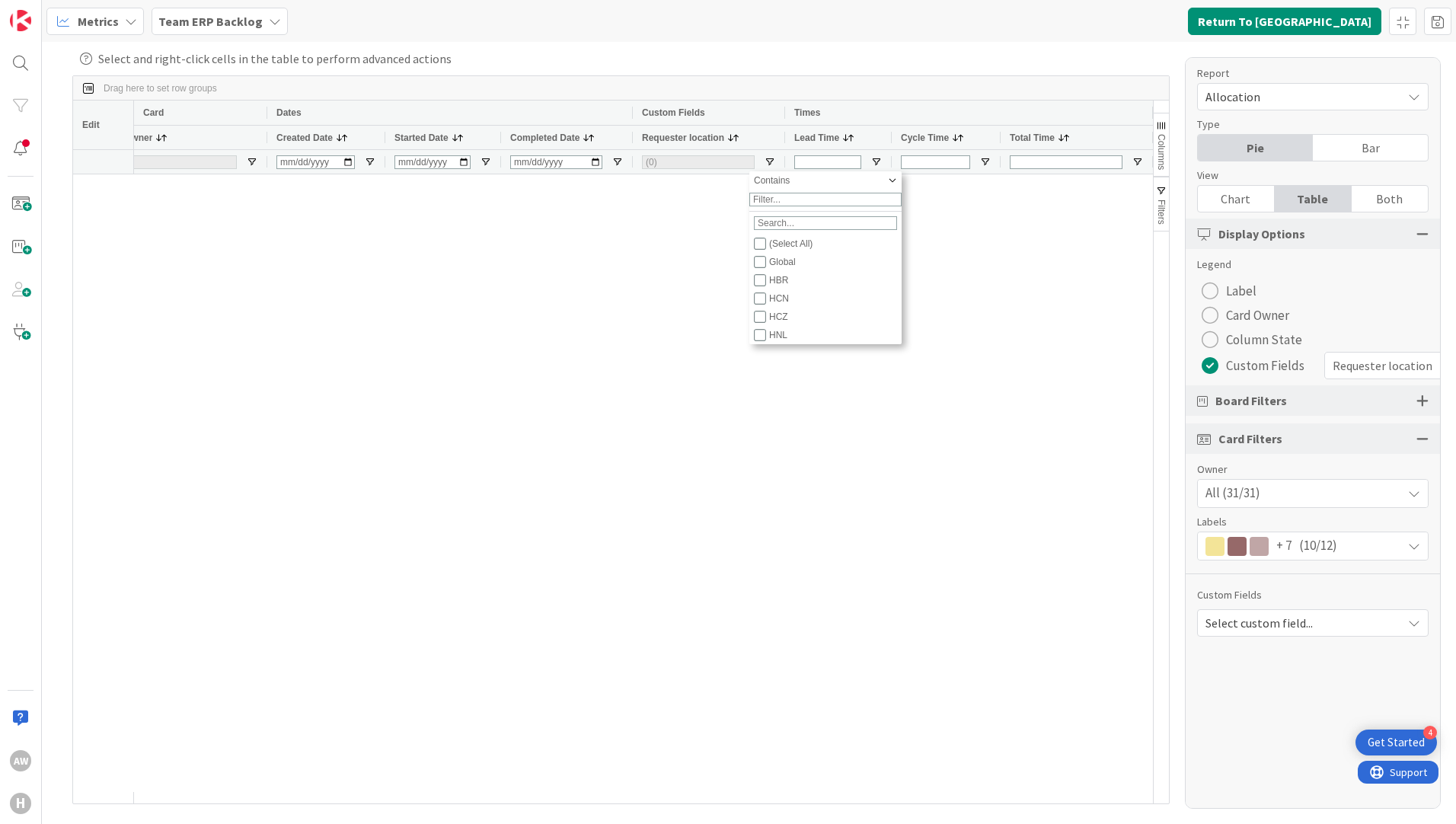
scroll to position [0, 339]
click at [773, 285] on input "Filter List" at bounding box center [771, 280] width 12 height 12
checkbox input "true"
checkbox input "false"
type input "(1) HBR"
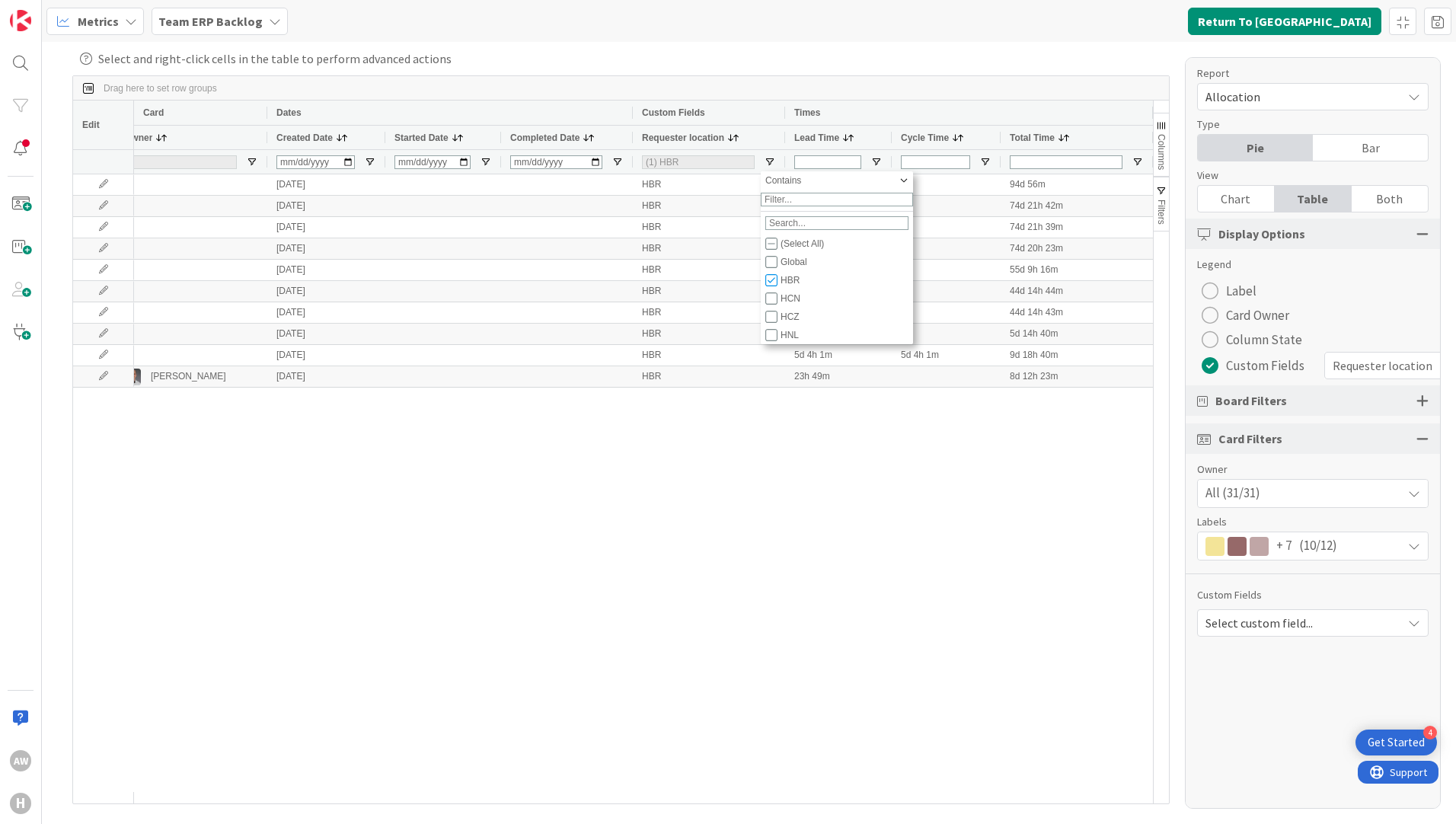
click at [768, 608] on div "Schedules new year [DATE] HBR 94d 56m [SAP B1] - Create print layout for PO Dra…" at bounding box center [643, 483] width 1019 height 617
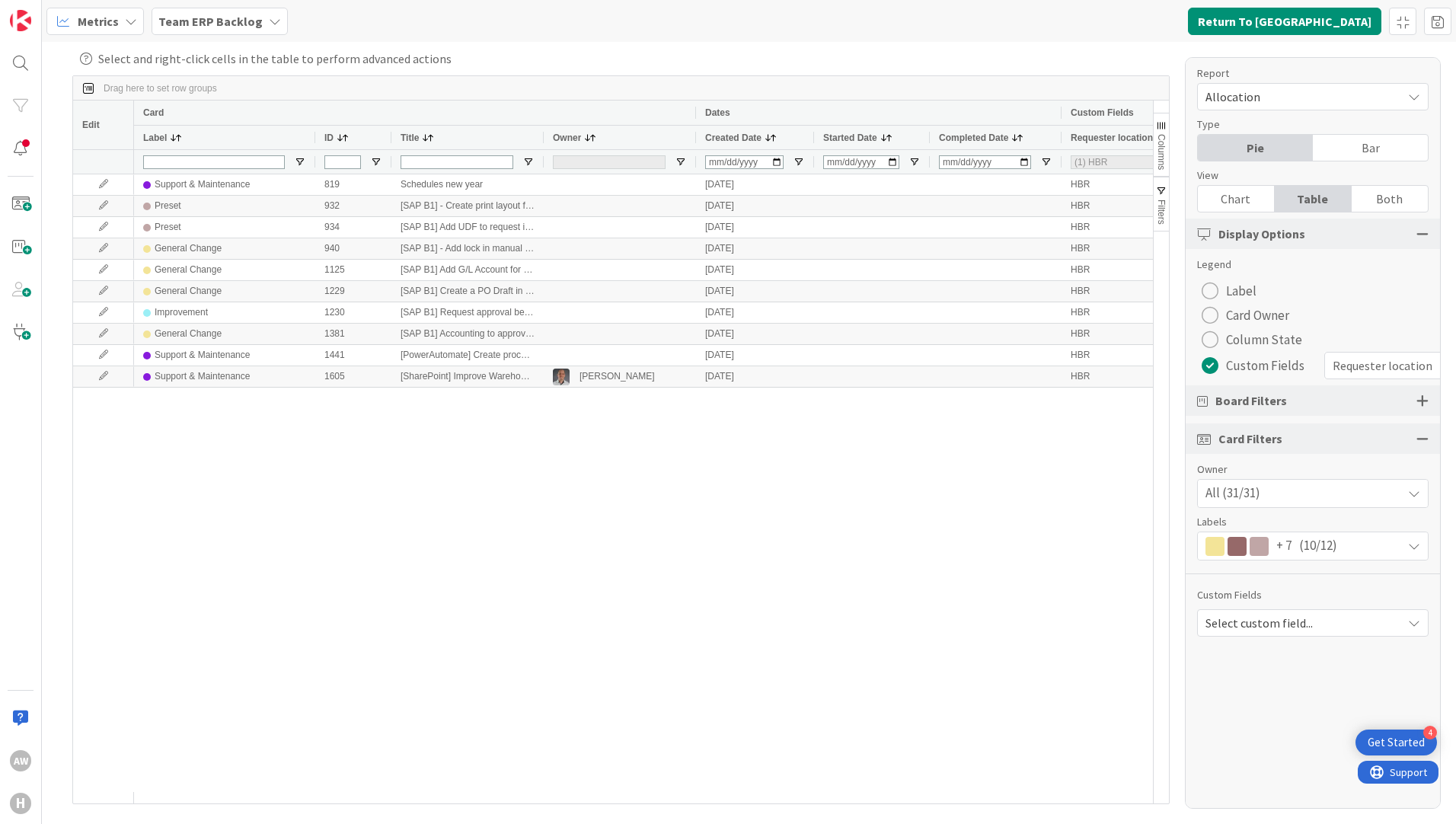
drag, startPoint x: 223, startPoint y: 133, endPoint x: 389, endPoint y: 150, distance: 166.9
click at [311, 138] on div at bounding box center [314, 137] width 6 height 24
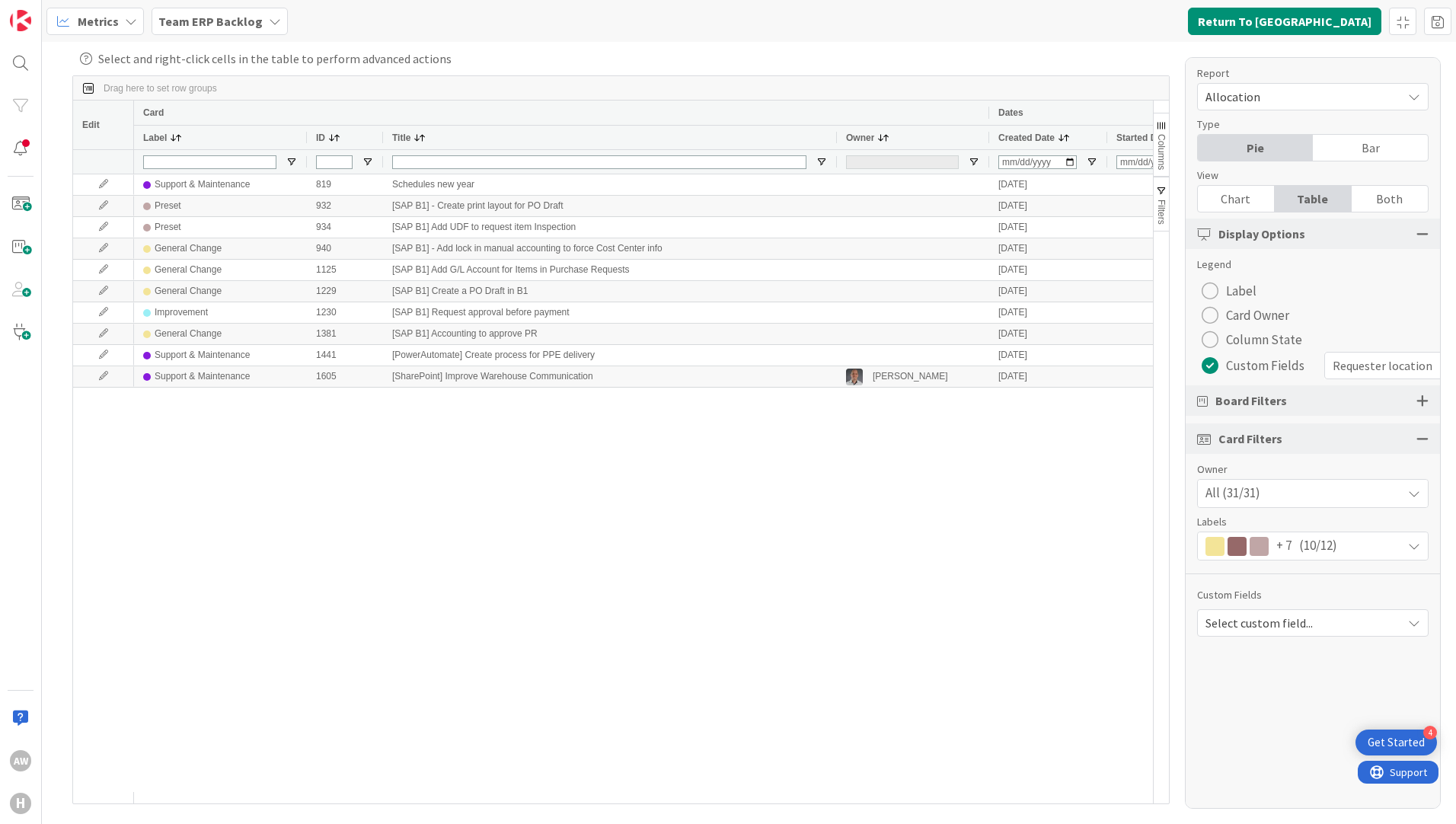
drag, startPoint x: 535, startPoint y: 143, endPoint x: 872, endPoint y: 153, distance: 337.1
click at [872, 153] on div "Card Dates Label ID Title Owner Created Date Started Date Completed Date" at bounding box center [1004, 137] width 1741 height 73
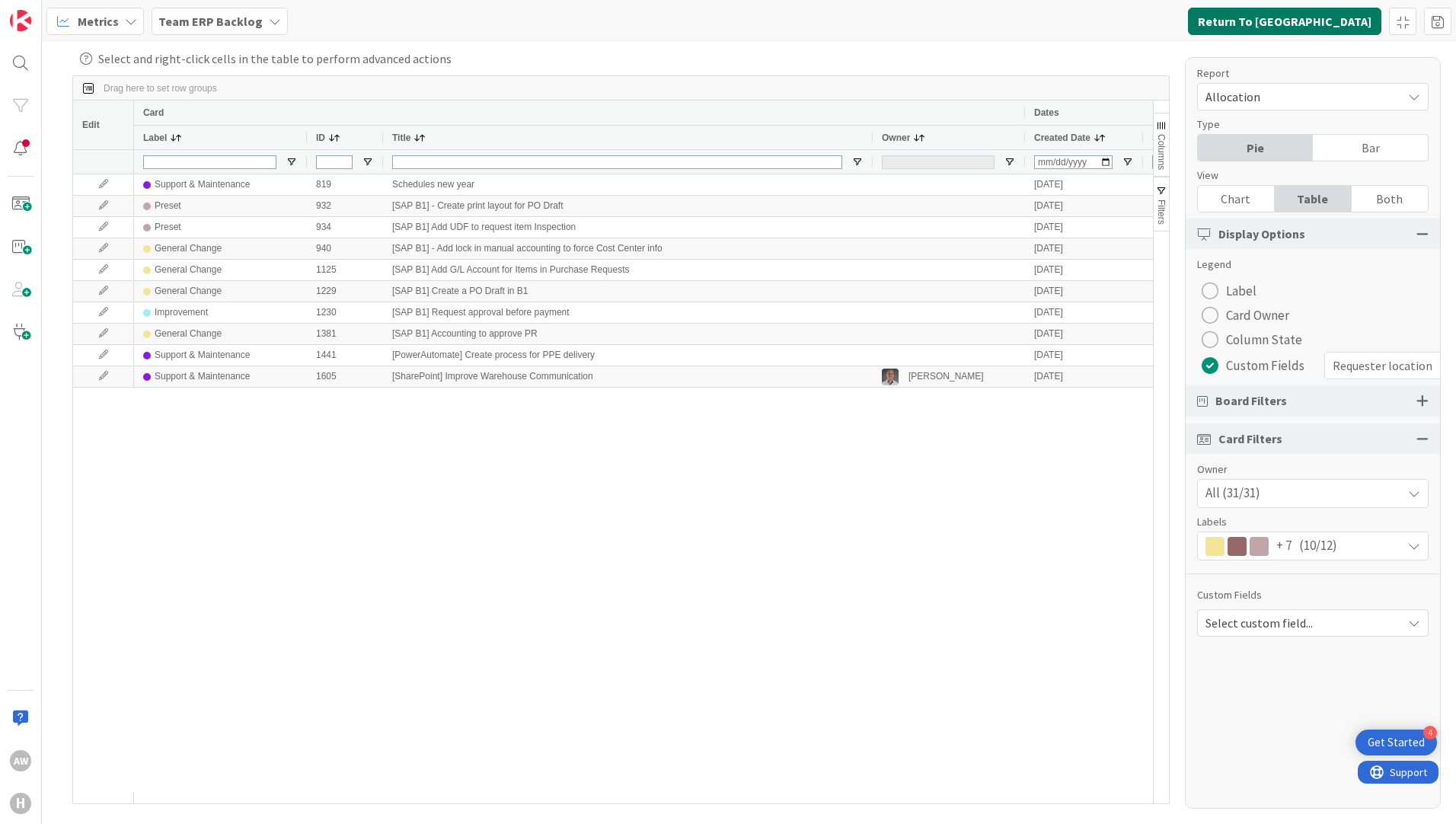
click at [1288, 17] on button "Return To [GEOGRAPHIC_DATA]" at bounding box center [1284, 21] width 193 height 27
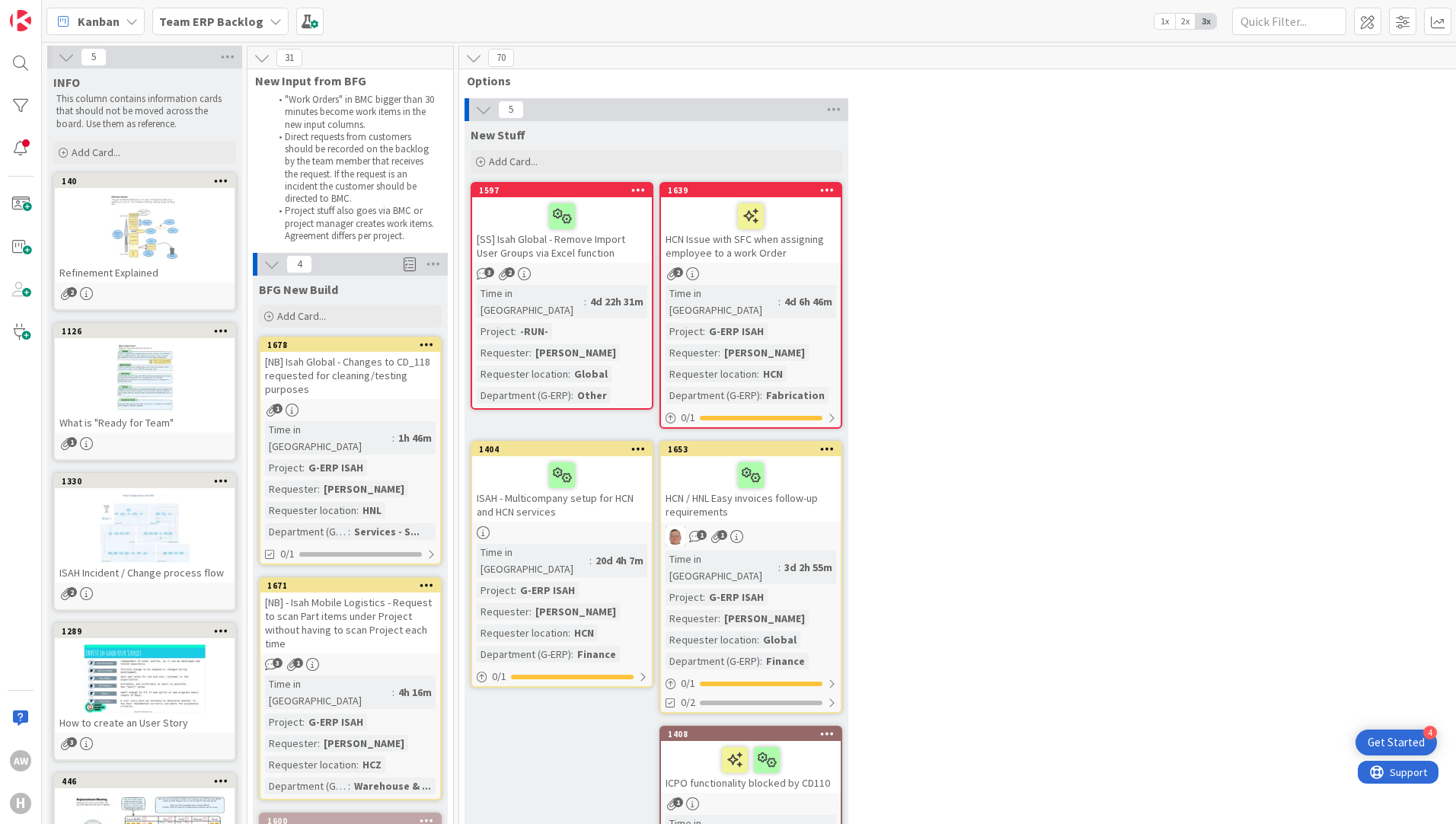
click at [97, 19] on span "Kanban" at bounding box center [98, 22] width 42 height 19
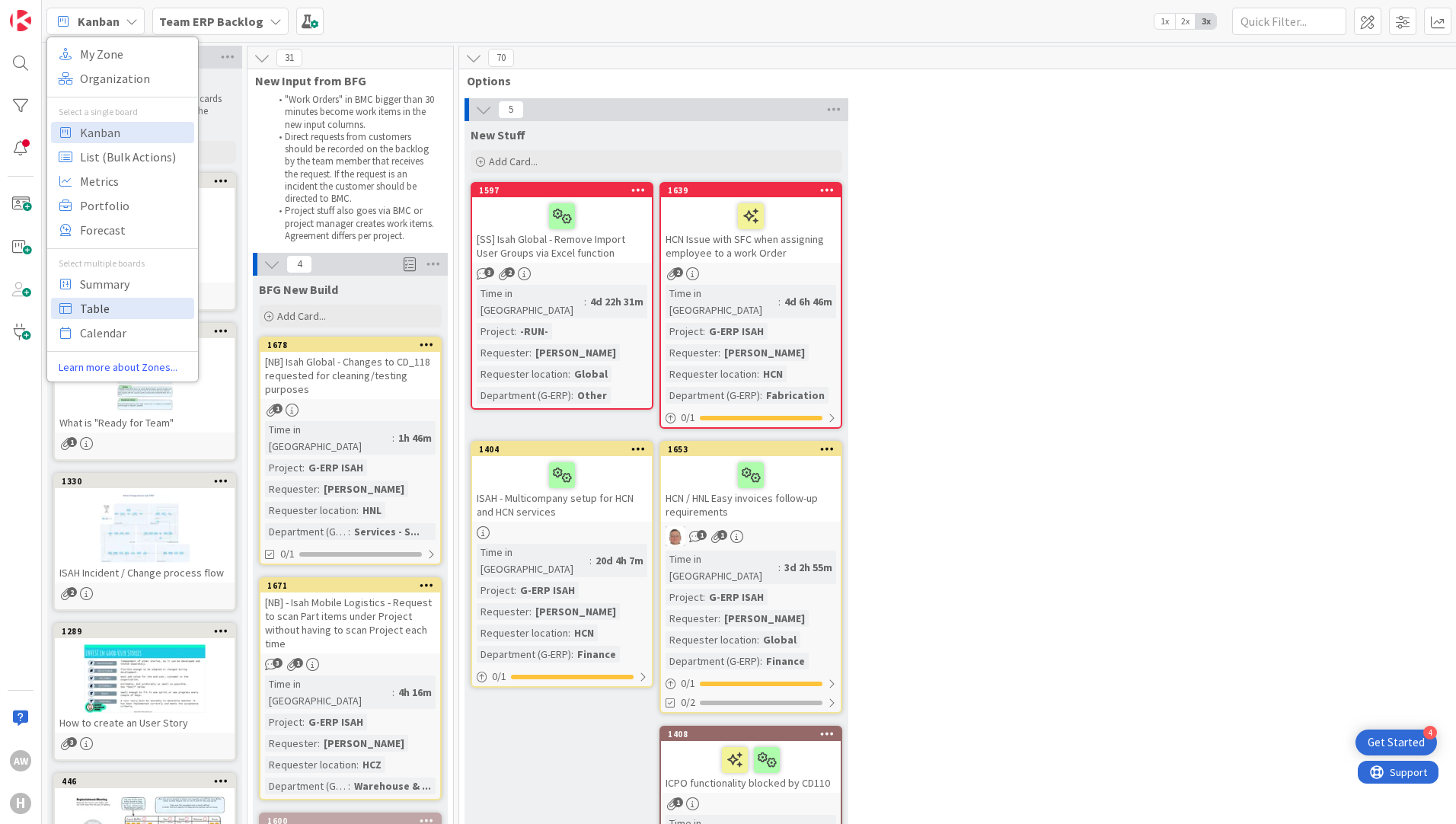
click at [110, 307] on span "Table" at bounding box center [135, 309] width 110 height 23
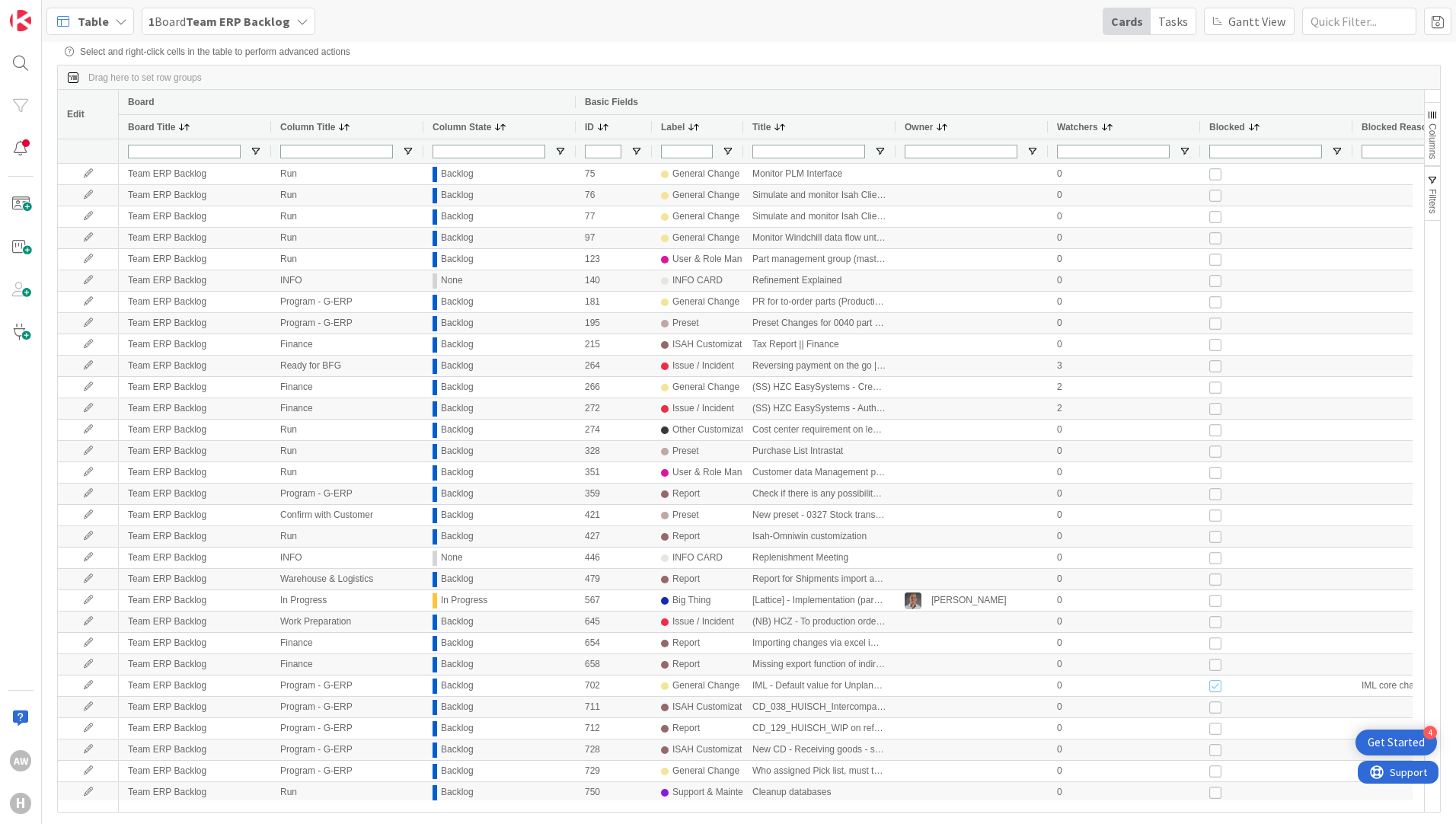
click at [286, 22] on b "Team ERP Backlog" at bounding box center [238, 22] width 104 height 15
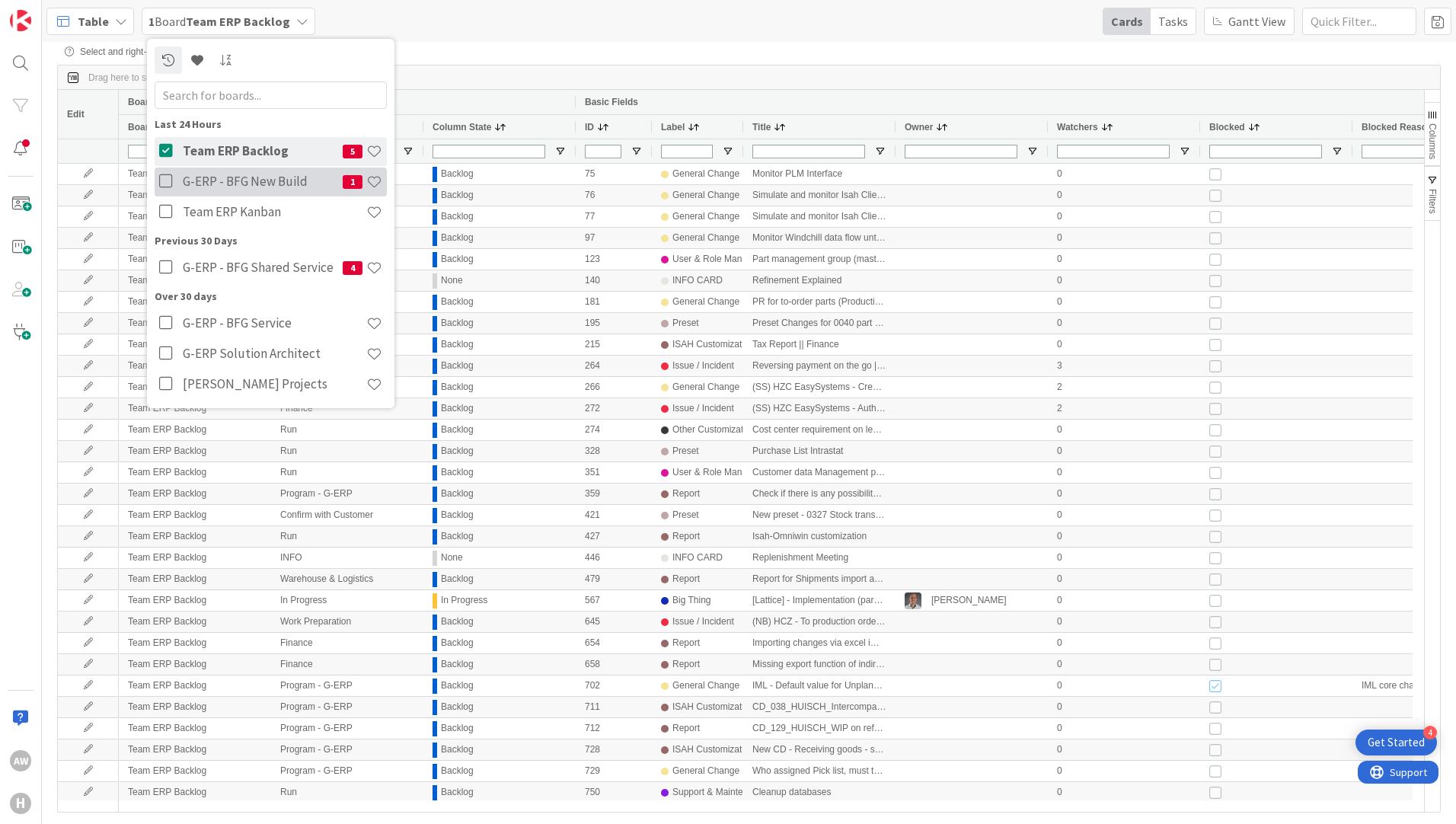
click at [159, 182] on icon at bounding box center [169, 181] width 19 height 15
click at [159, 276] on button at bounding box center [169, 268] width 19 height 29
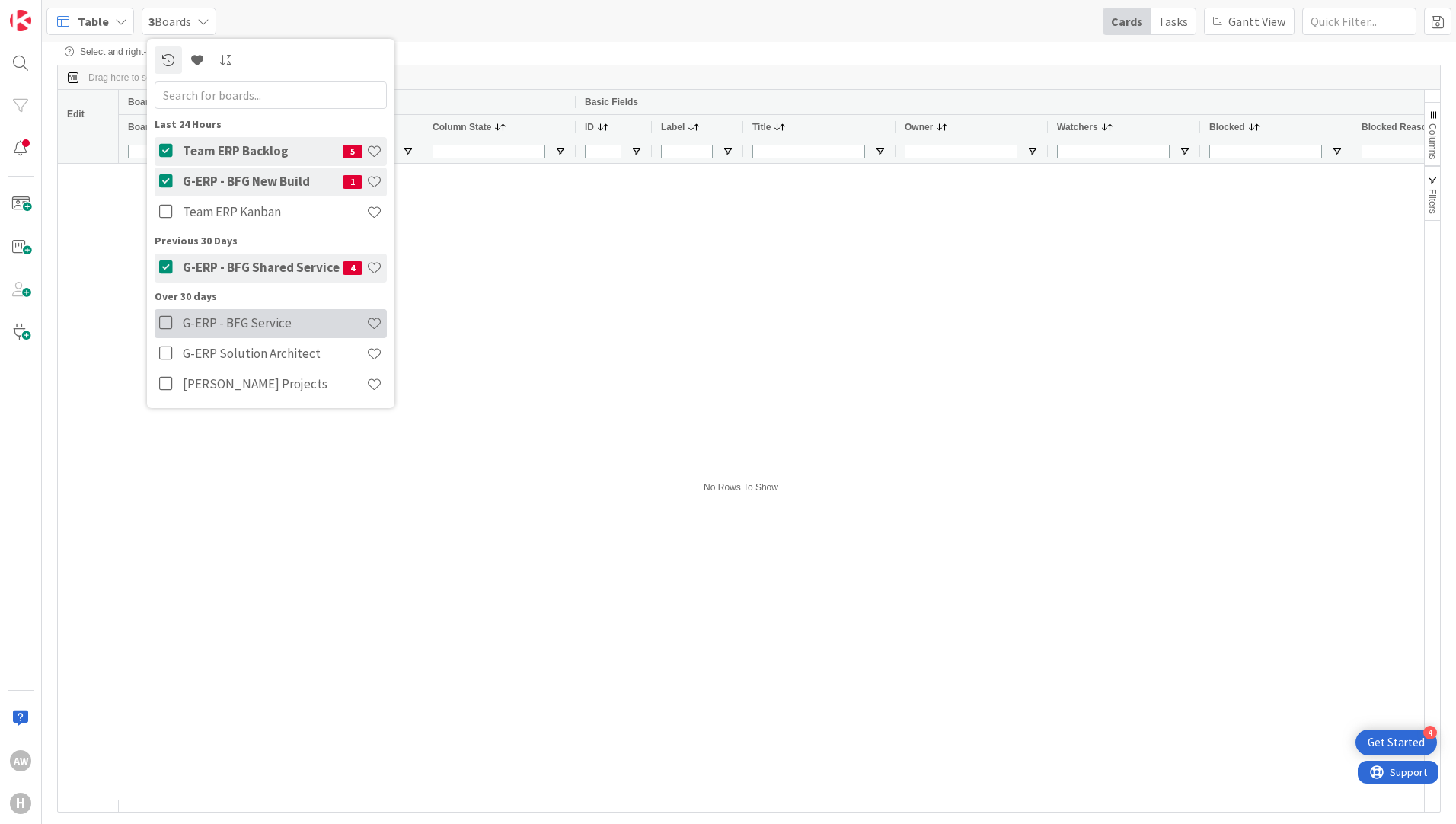
click at [166, 320] on icon at bounding box center [169, 323] width 19 height 15
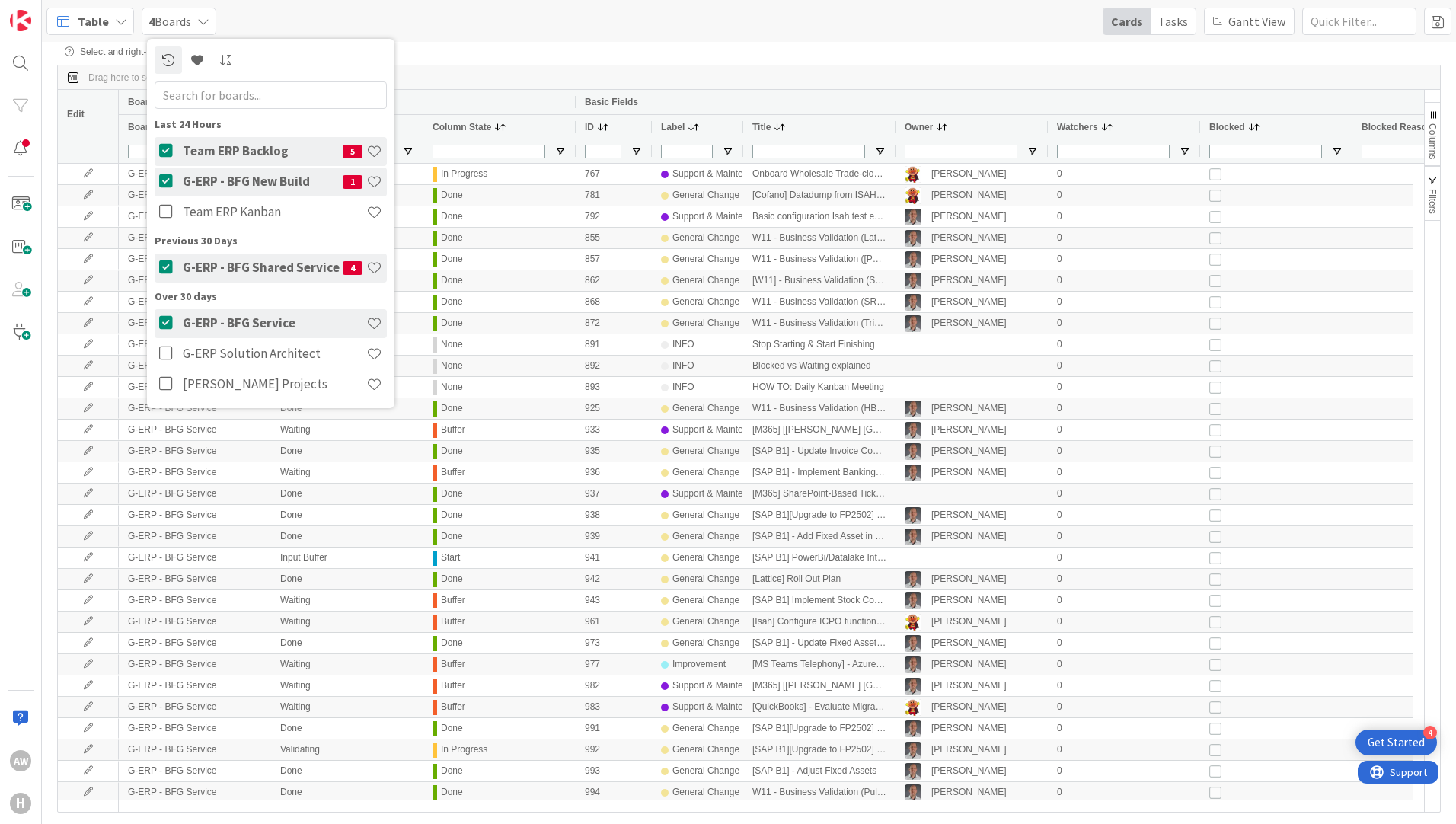
click at [959, 39] on div "Table 4 Boards Last 24 Hours Team ERP Backlog 5 G-ERP - BFG New Build 1 Team ER…" at bounding box center [748, 21] width 1413 height 42
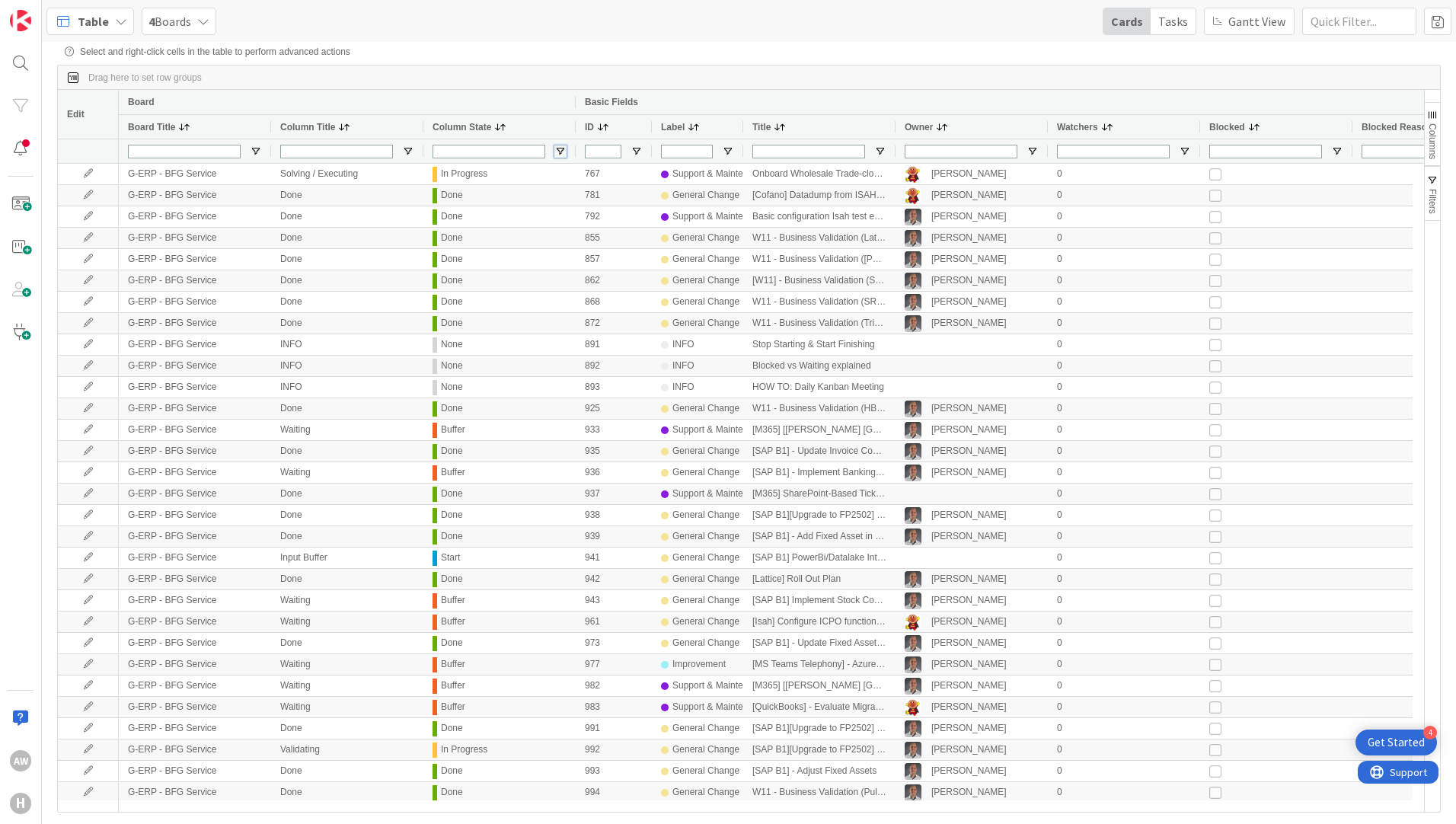
click at [558, 154] on span "Open Filter Menu" at bounding box center [560, 152] width 12 height 12
click at [563, 294] on input "Filter List" at bounding box center [562, 288] width 12 height 12
checkbox input "false"
type input "(5) Backlog,Buffer,In Progress,None,Start"
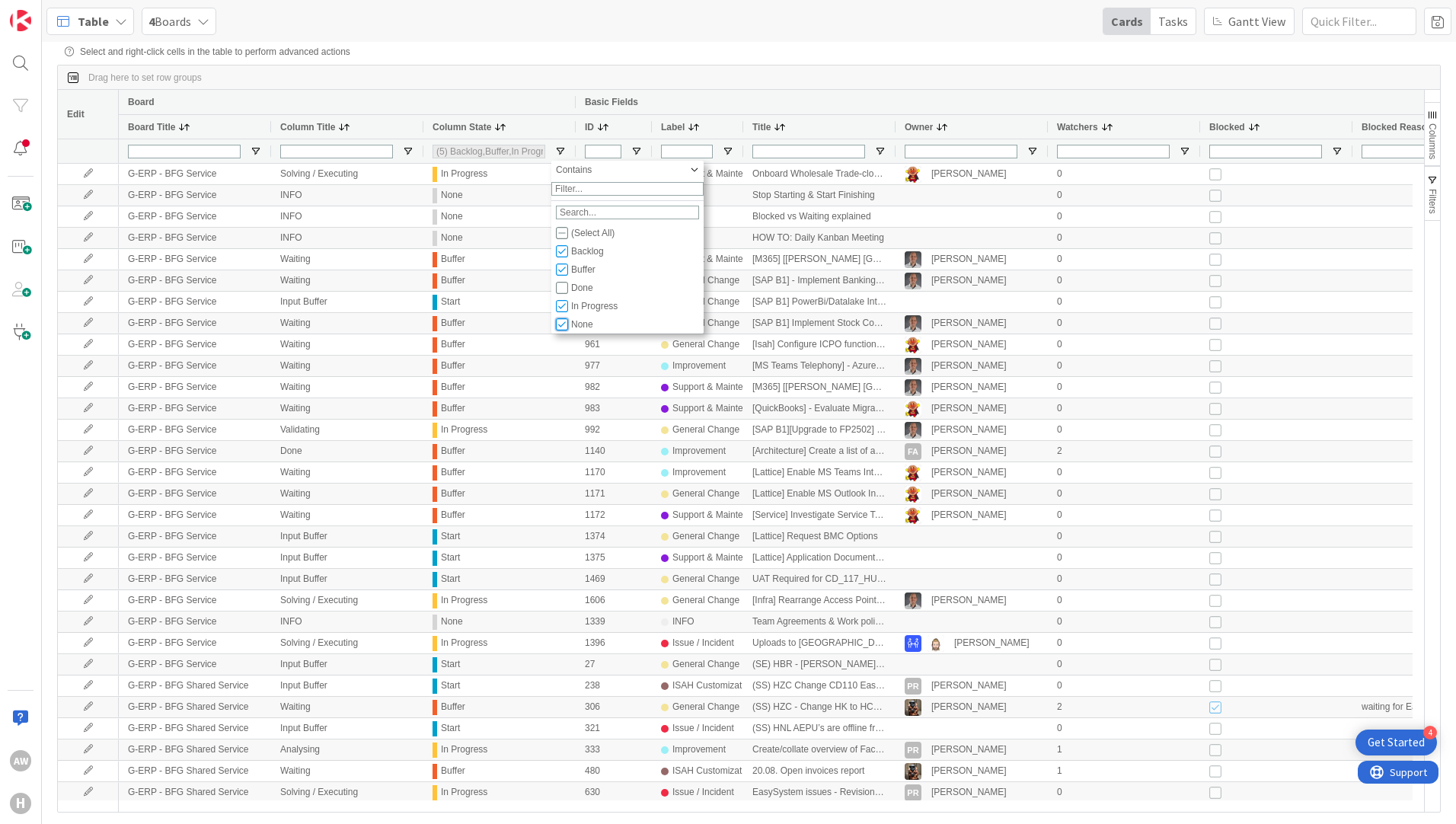
click at [559, 330] on input "Filter List" at bounding box center [562, 324] width 12 height 12
checkbox input "false"
type input "(4) Backlog,Buffer,In Progress,Start"
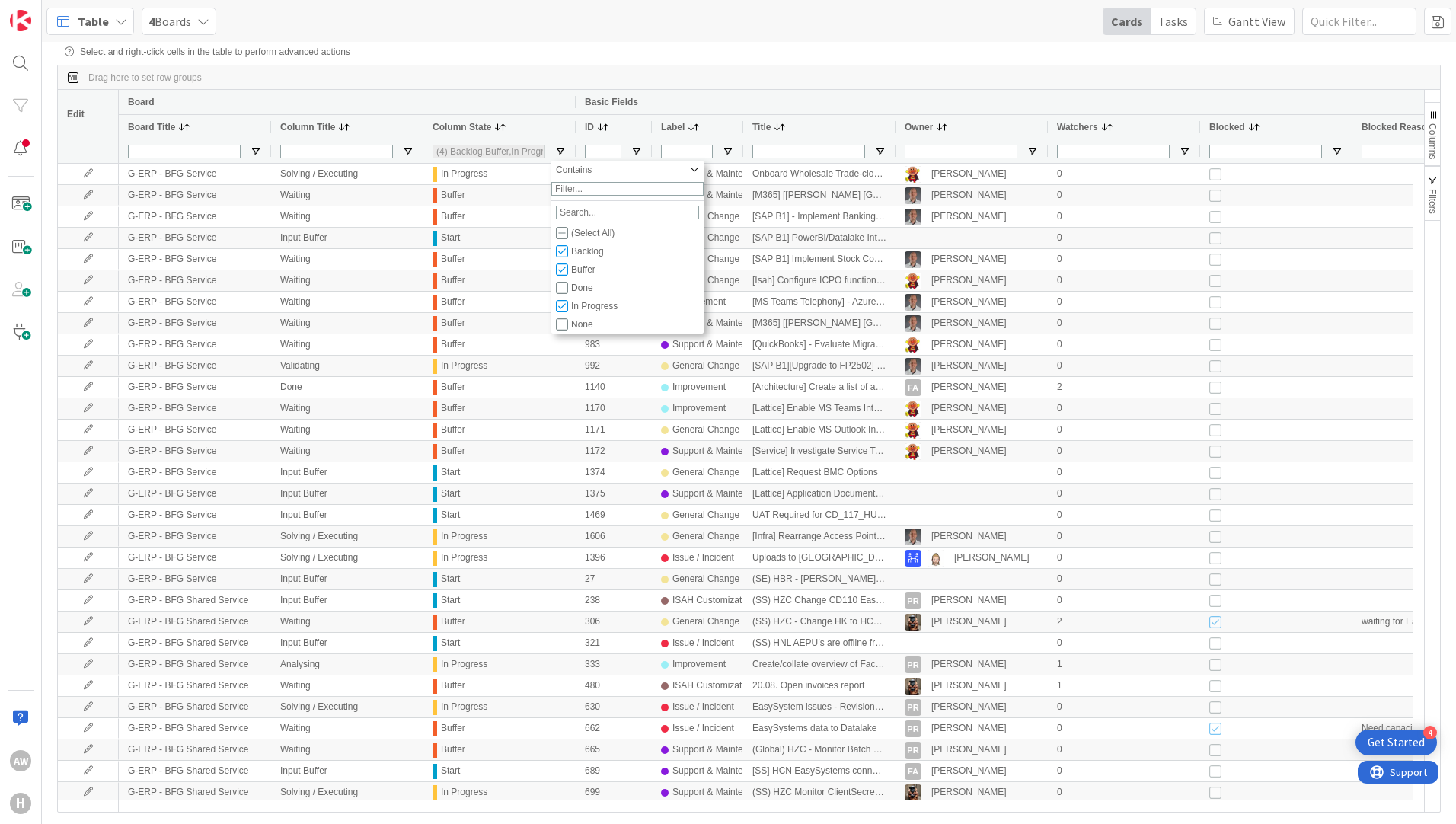
click at [484, 87] on div "Drag here to set row groups" at bounding box center [749, 77] width 1382 height 24
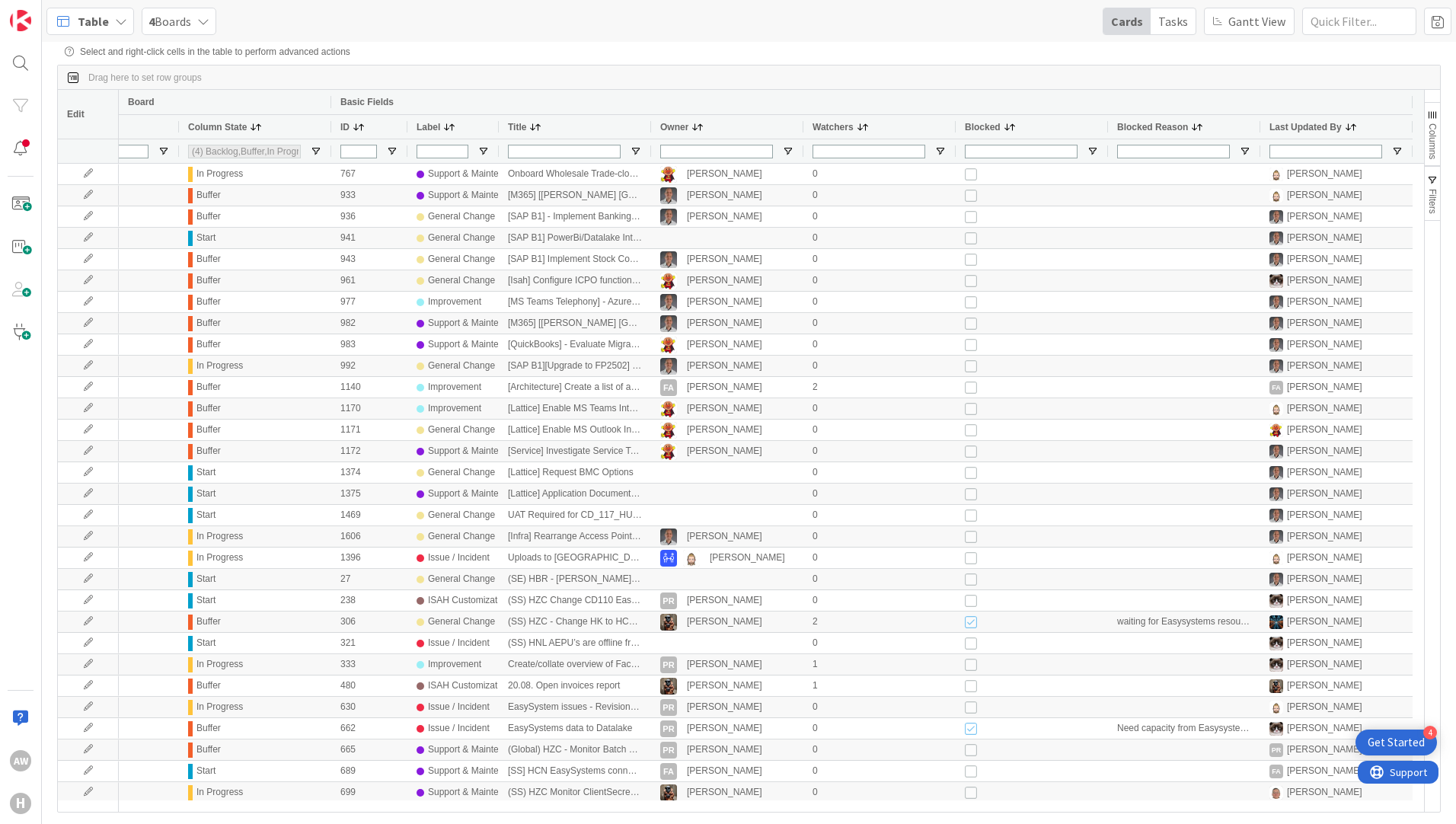
click at [1430, 132] on span "Columns" at bounding box center [1432, 141] width 11 height 36
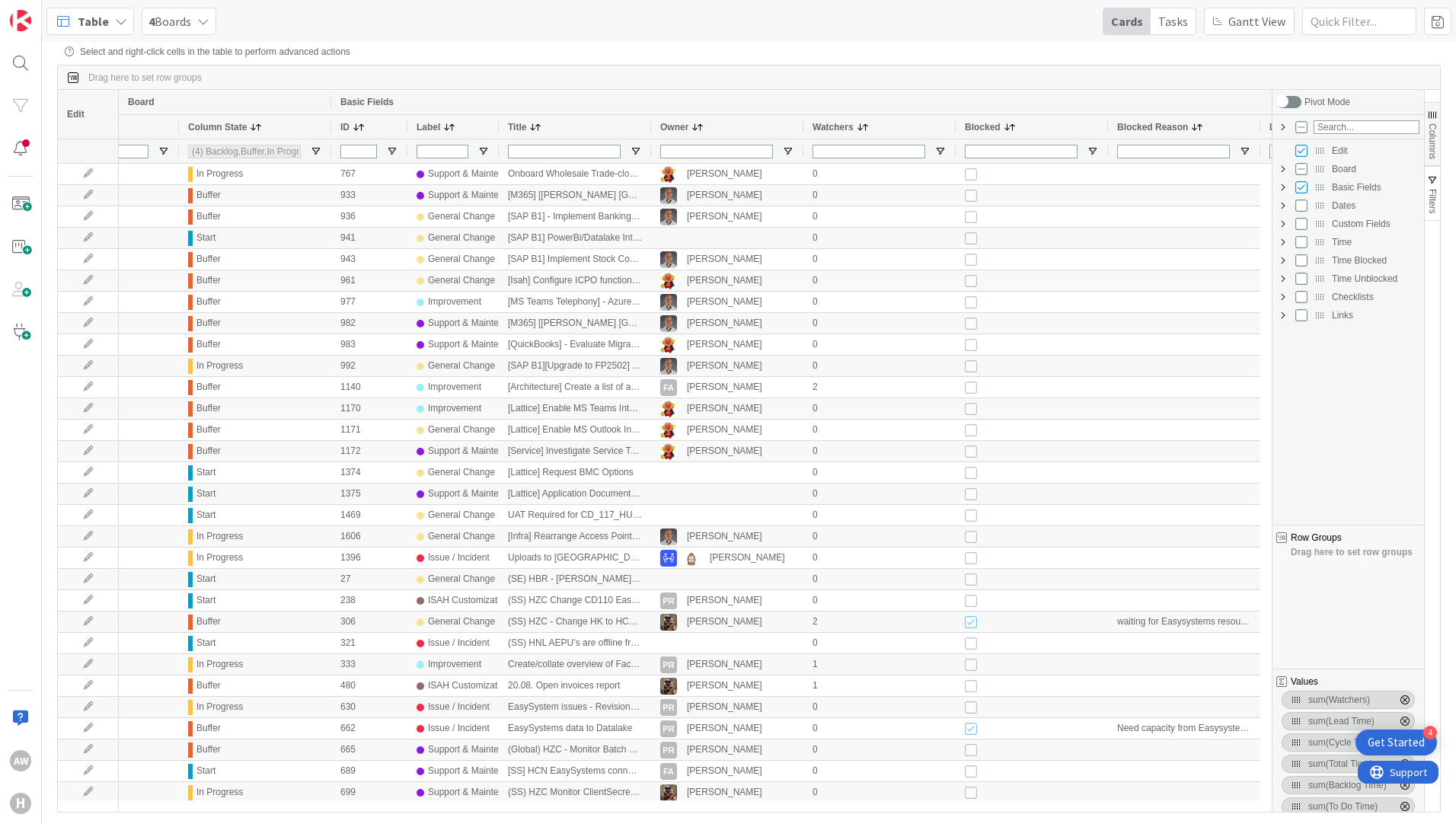
click at [1283, 227] on span "Custom Fields Column Group" at bounding box center [1283, 224] width 12 height 12
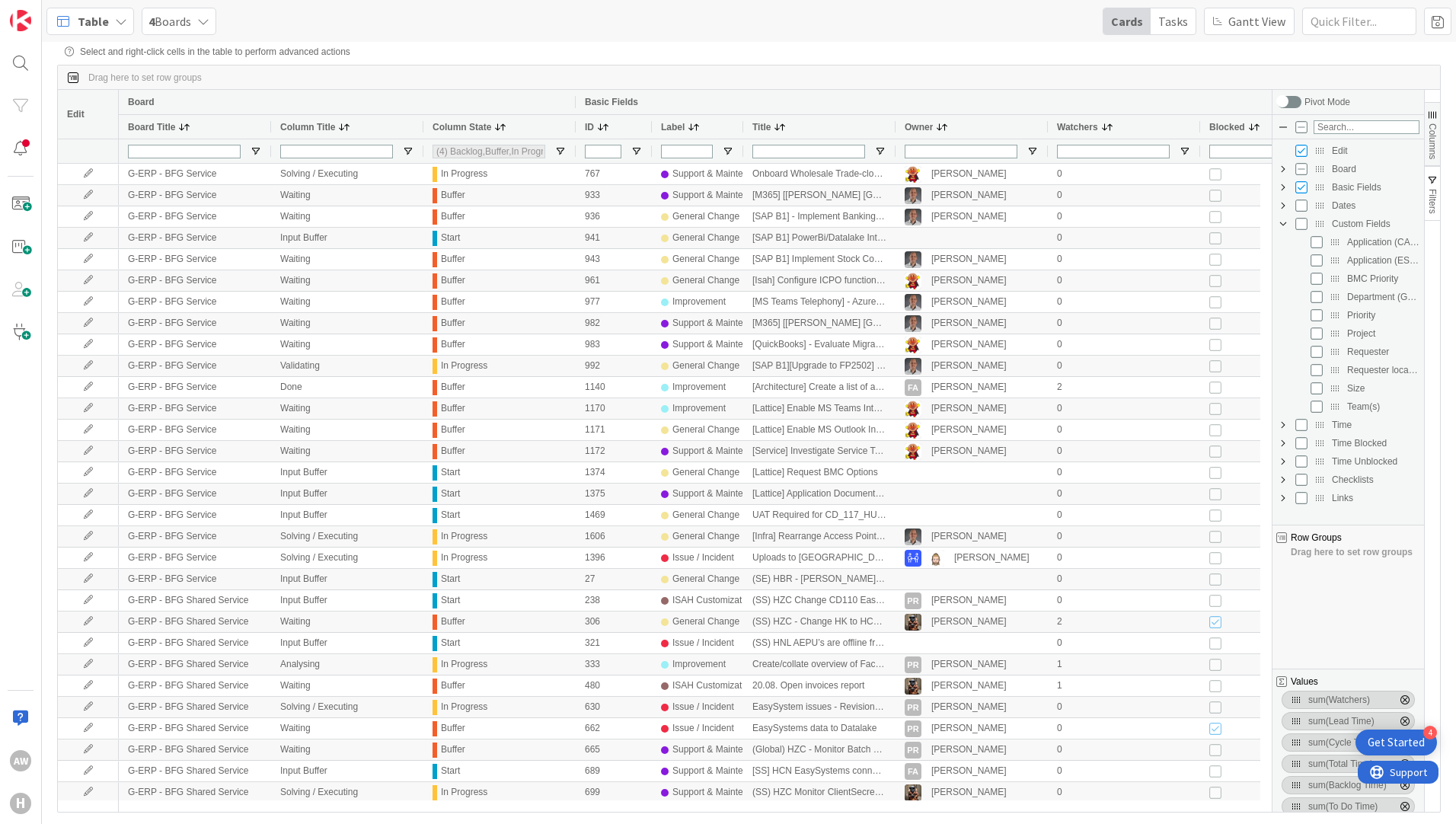
scroll to position [0, 244]
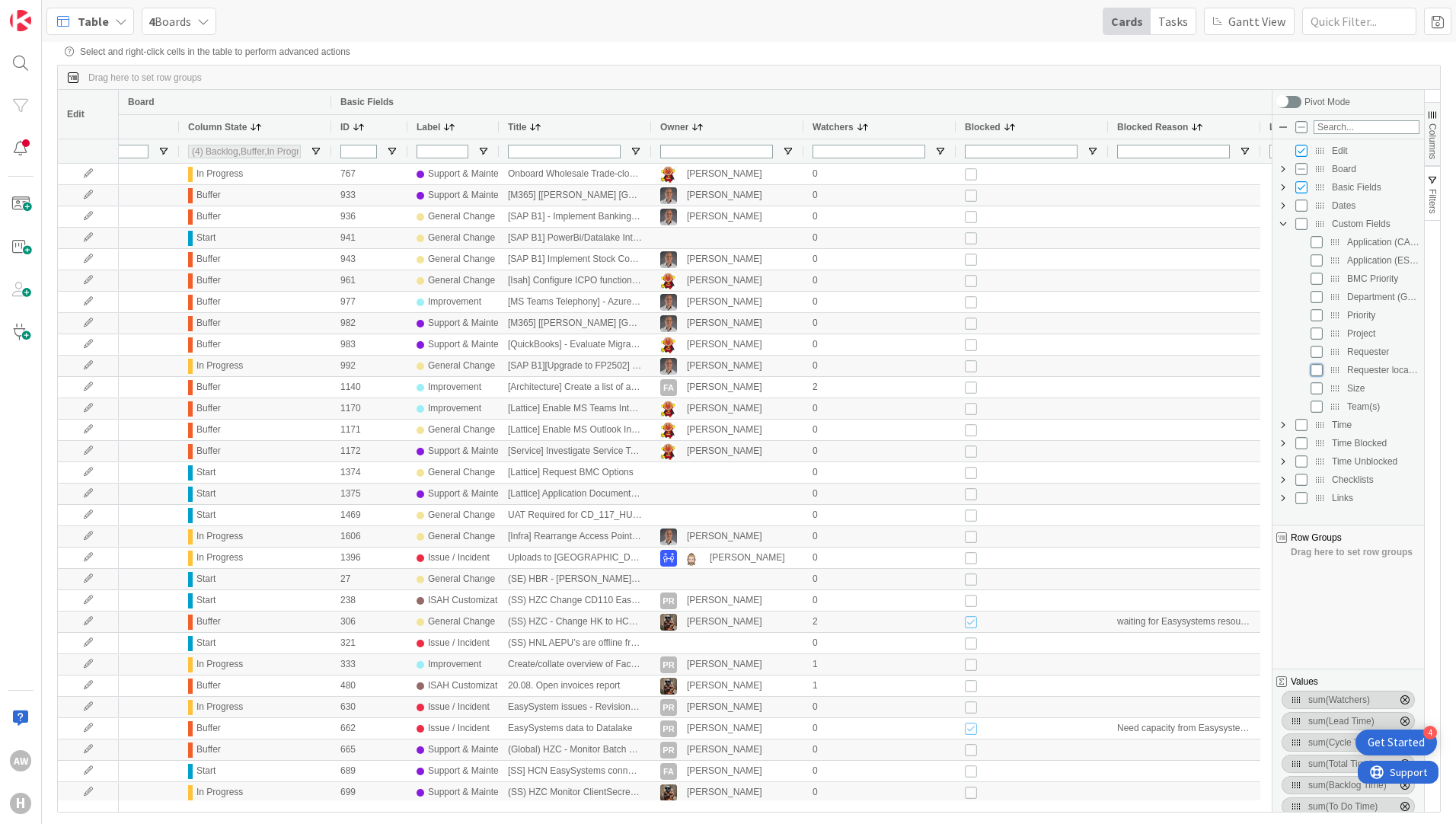
click at [1317, 371] on input "Press SPACE to toggle visibility (hidden)" at bounding box center [1317, 370] width 12 height 12
checkbox input "true"
checkbox input "false"
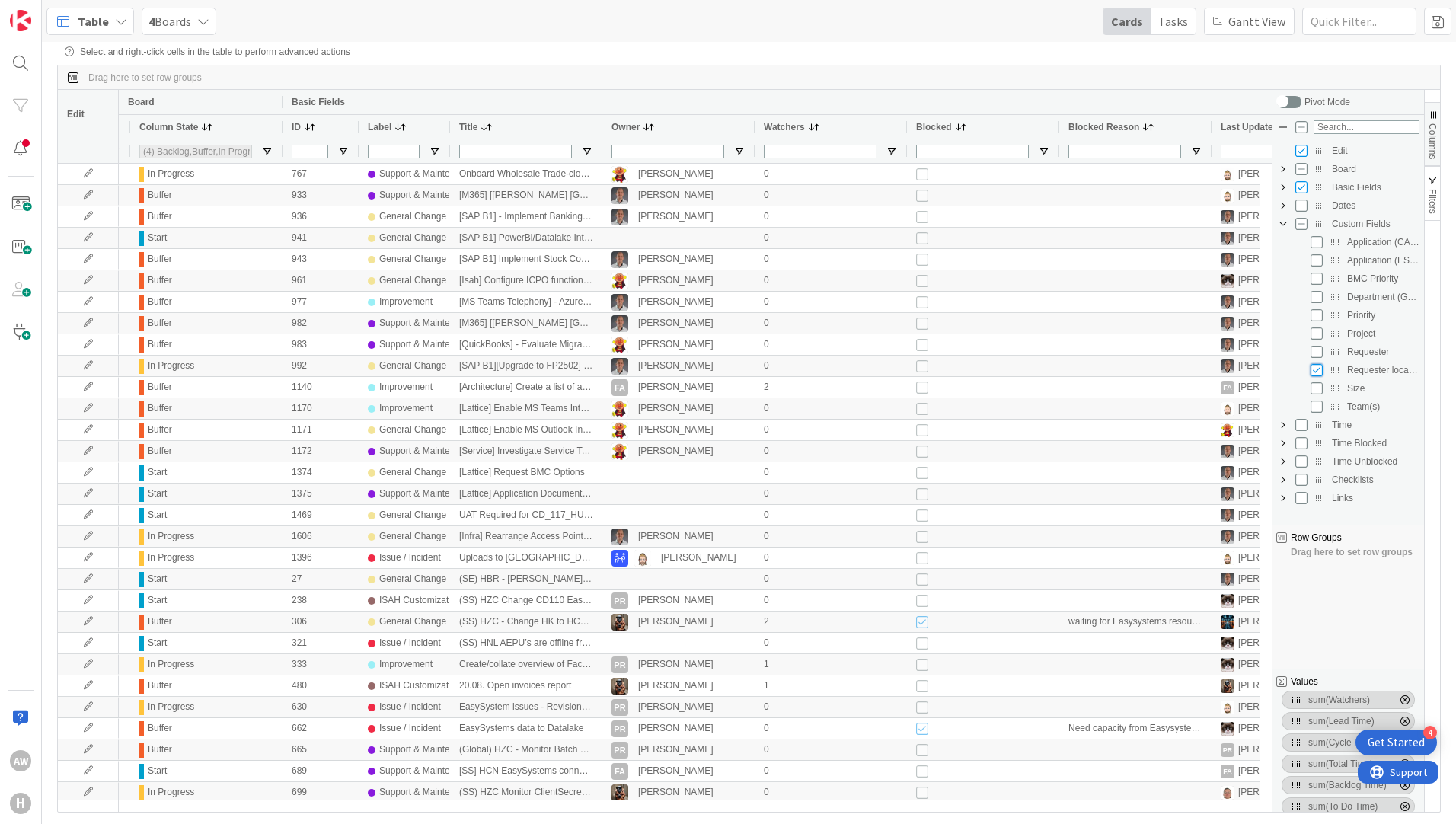
scroll to position [0, 361]
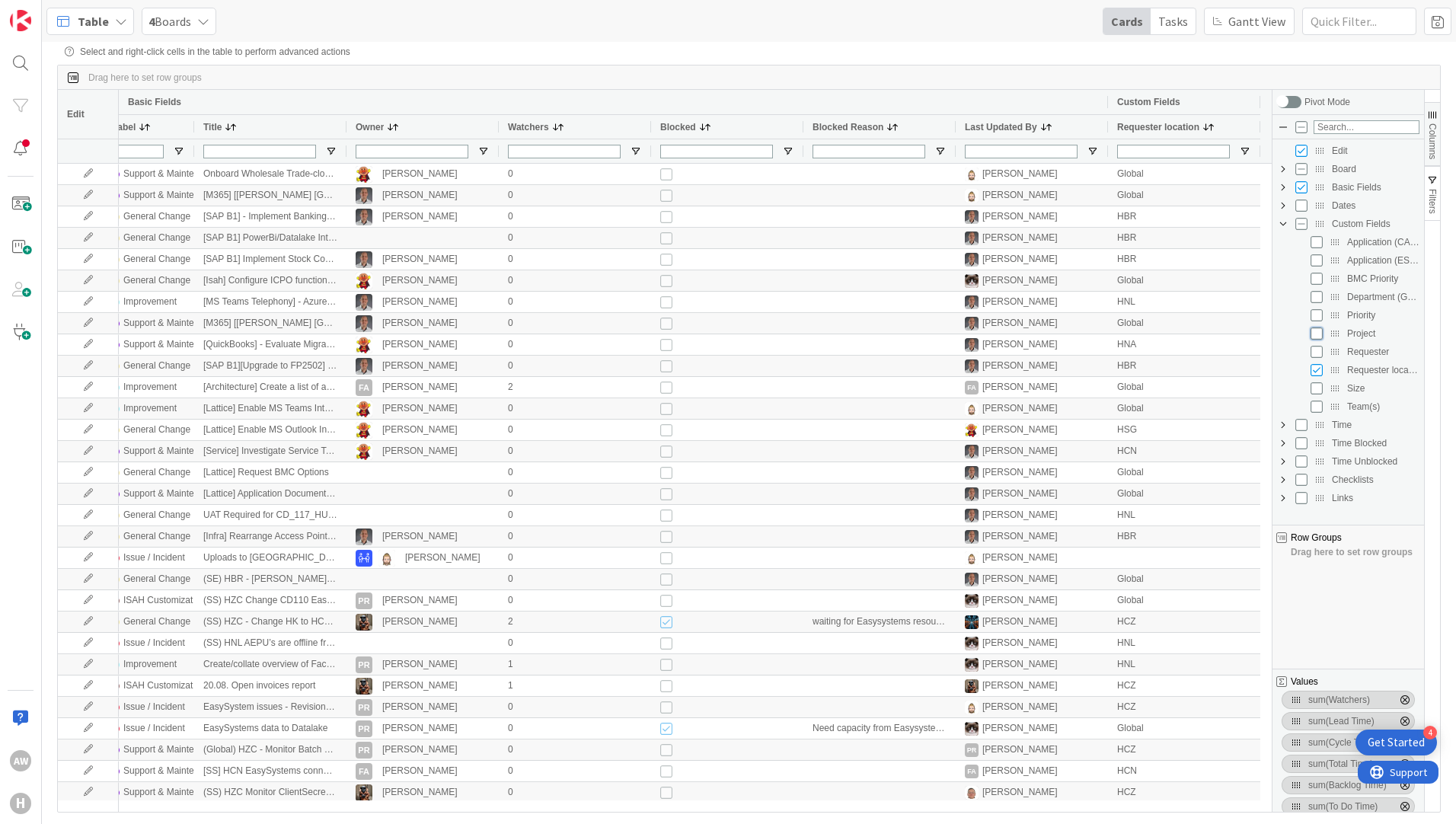
click at [1315, 336] on input "Press SPACE to toggle visibility (hidden)" at bounding box center [1317, 333] width 12 height 12
checkbox input "true"
click at [1433, 130] on span "Columns" at bounding box center [1432, 141] width 11 height 36
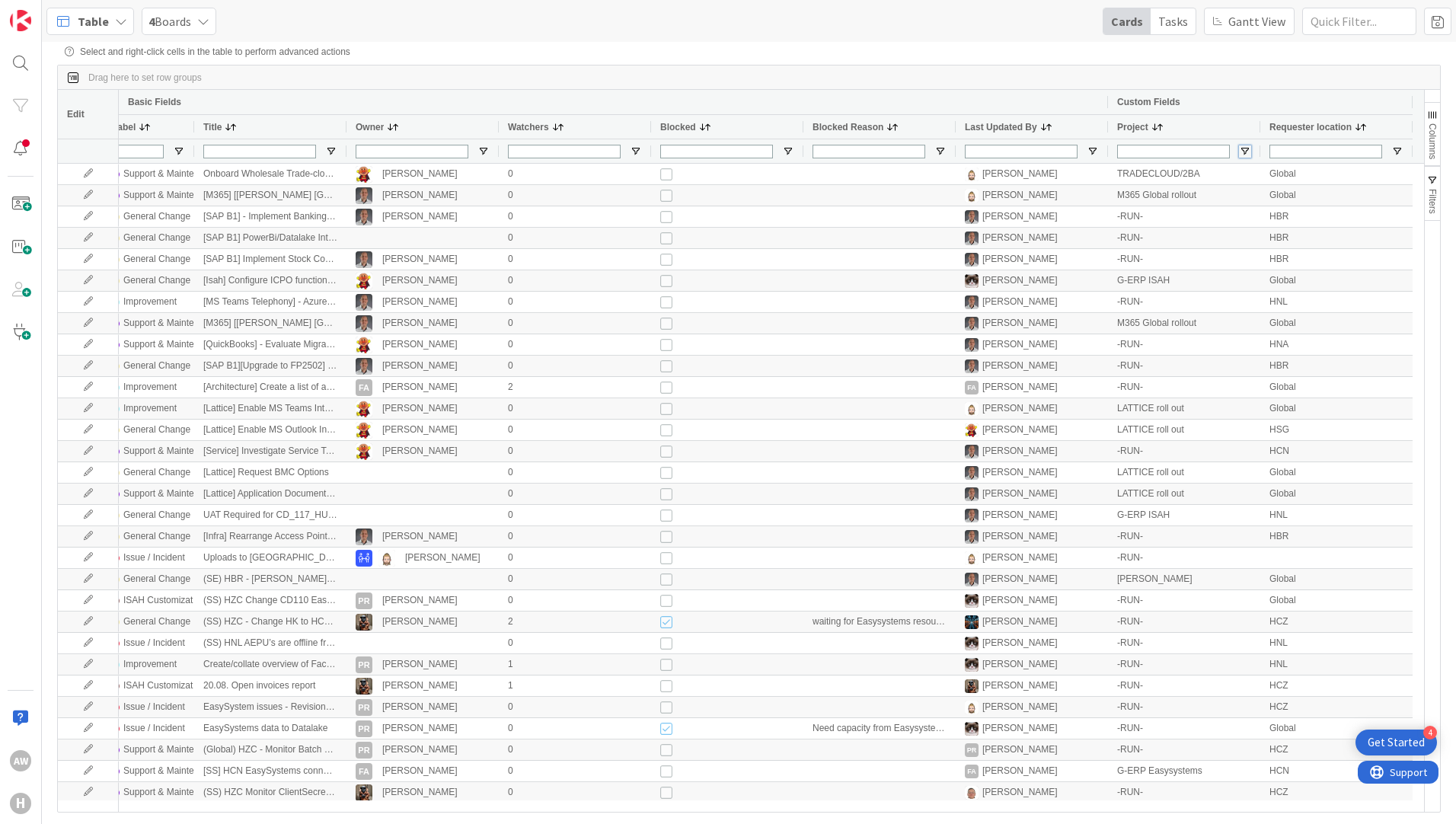
click at [1247, 154] on span "Open Filter Menu" at bounding box center [1245, 152] width 12 height 12
click at [1232, 80] on div "Drag here to set row groups" at bounding box center [749, 77] width 1382 height 24
click at [1395, 152] on span "Open Filter Menu" at bounding box center [1397, 152] width 12 height 12
click at [1301, 239] on input "Filter List" at bounding box center [1297, 233] width 12 height 12
checkbox input "false"
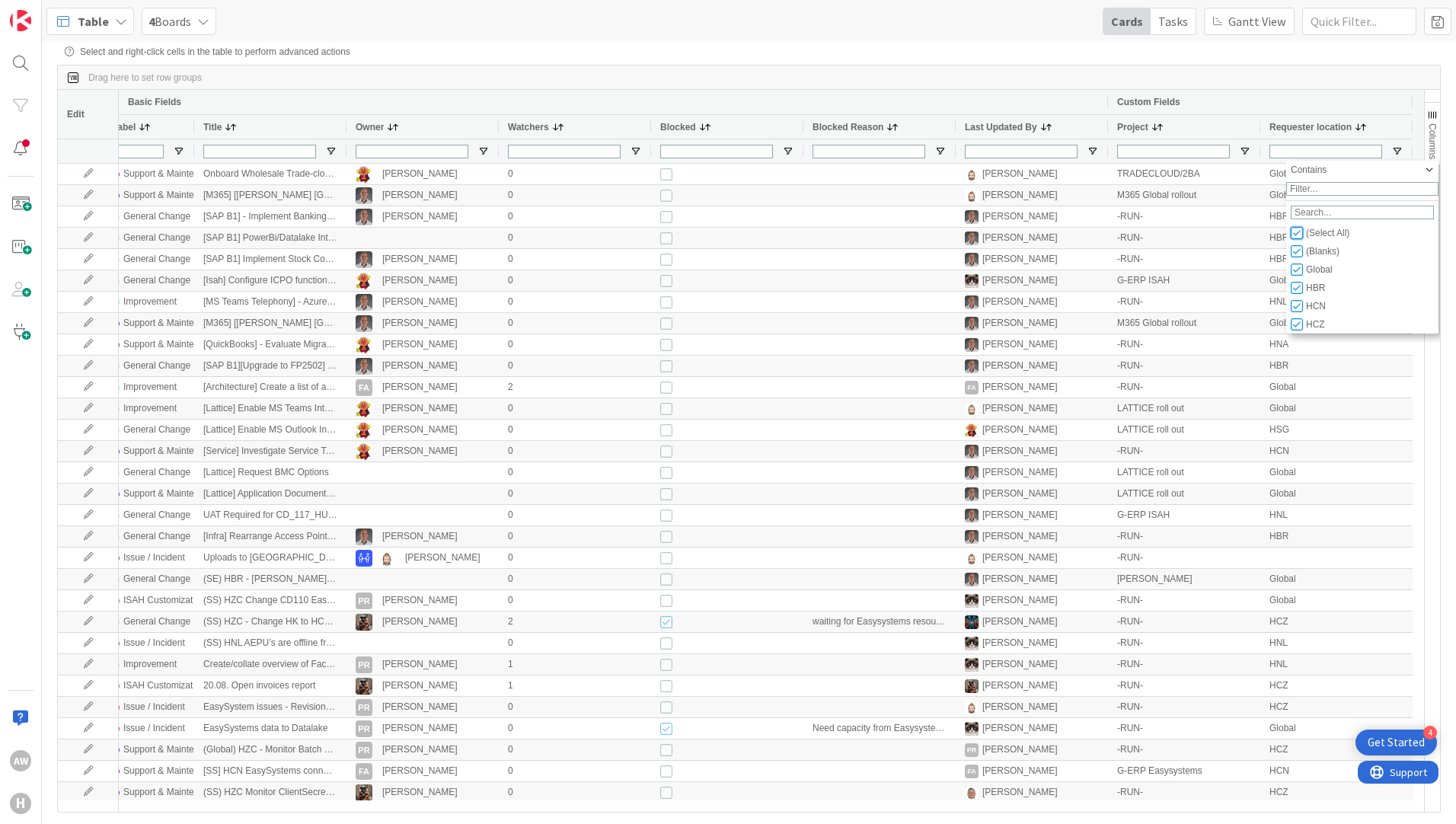
checkbox input "false"
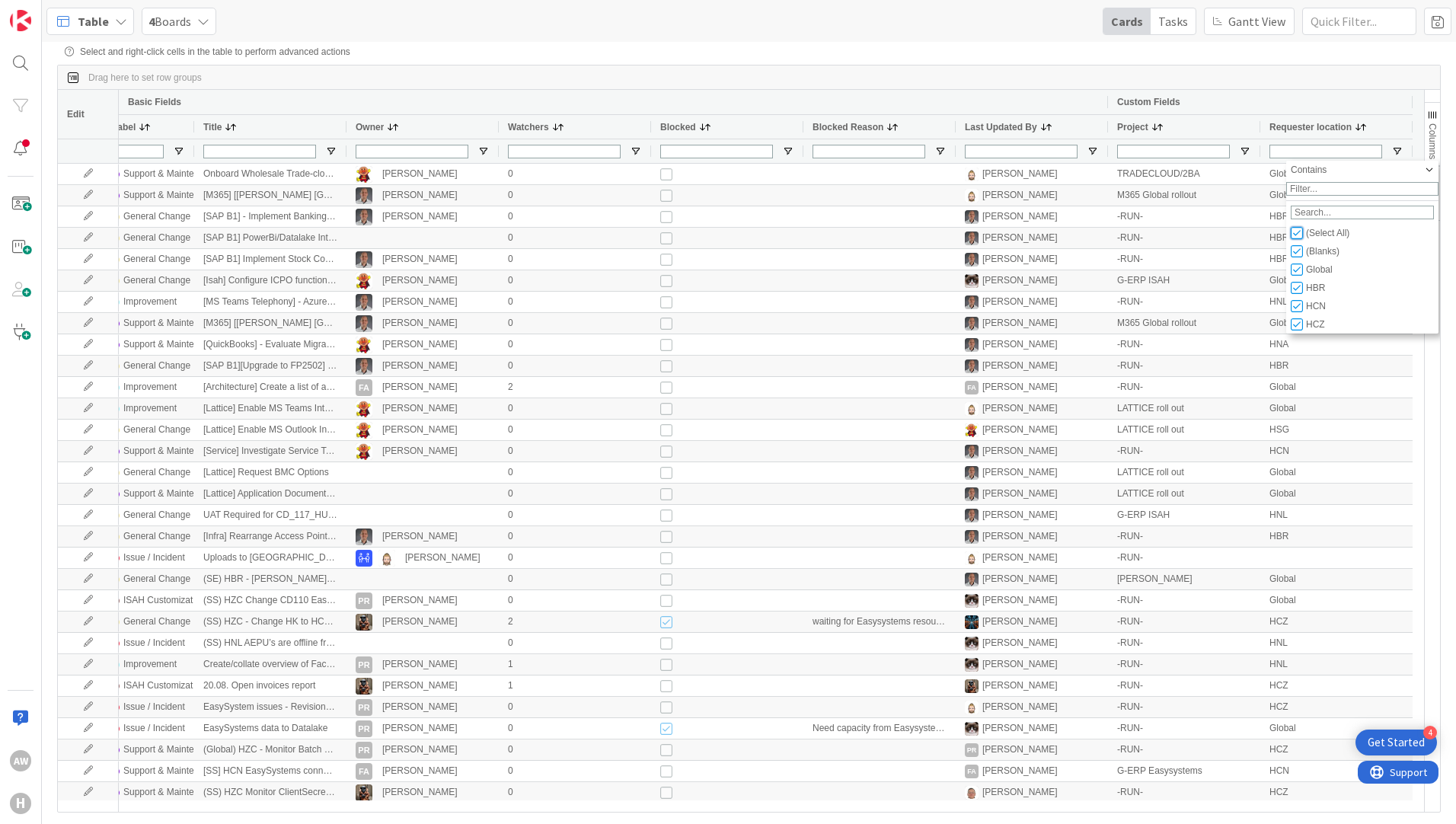
checkbox input "false"
type input "(0)"
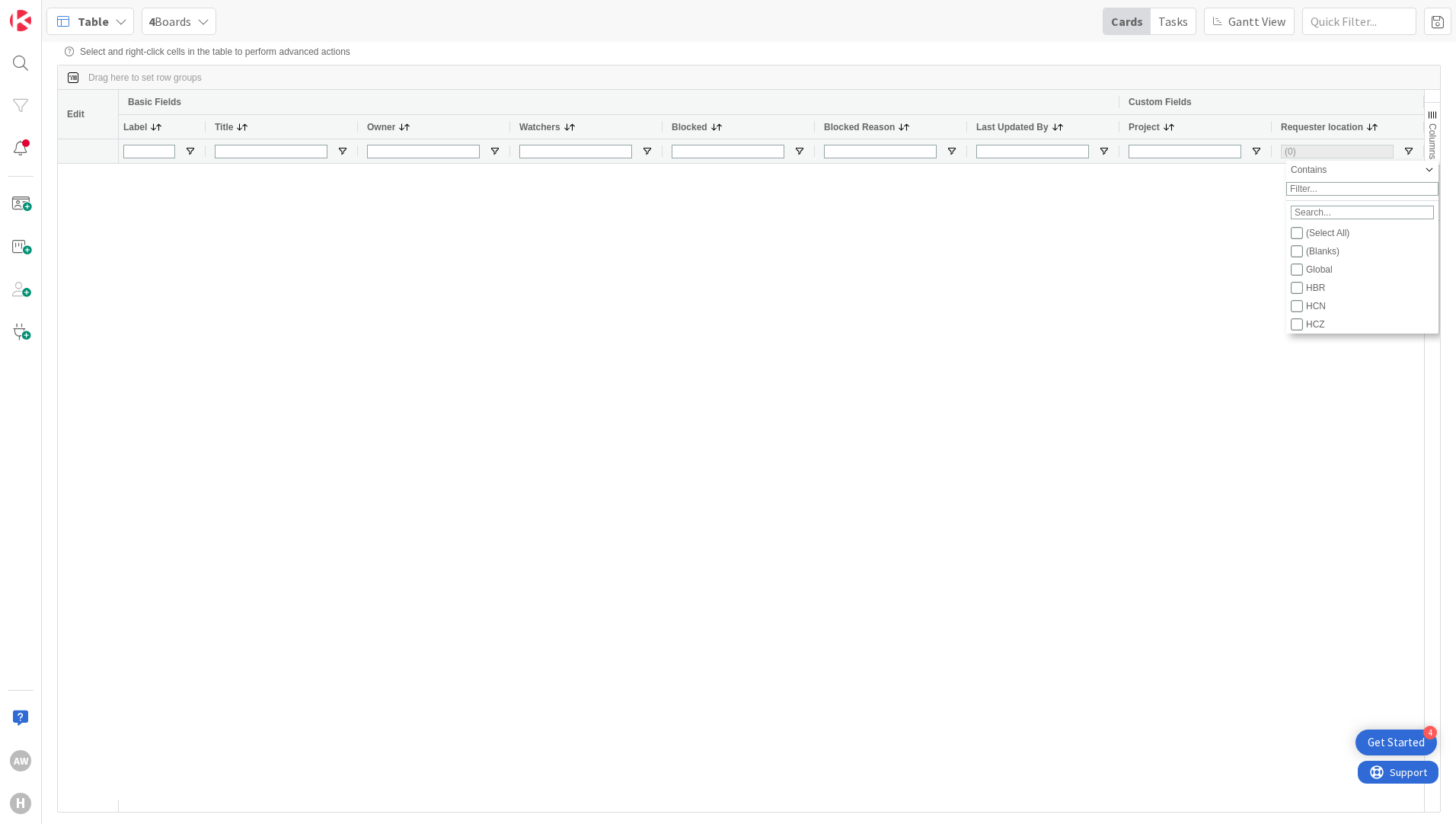
scroll to position [0, 538]
click at [1297, 330] on input "Filter List" at bounding box center [1297, 324] width 12 height 12
checkbox input "true"
checkbox input "false"
type input "(1) HCZ"
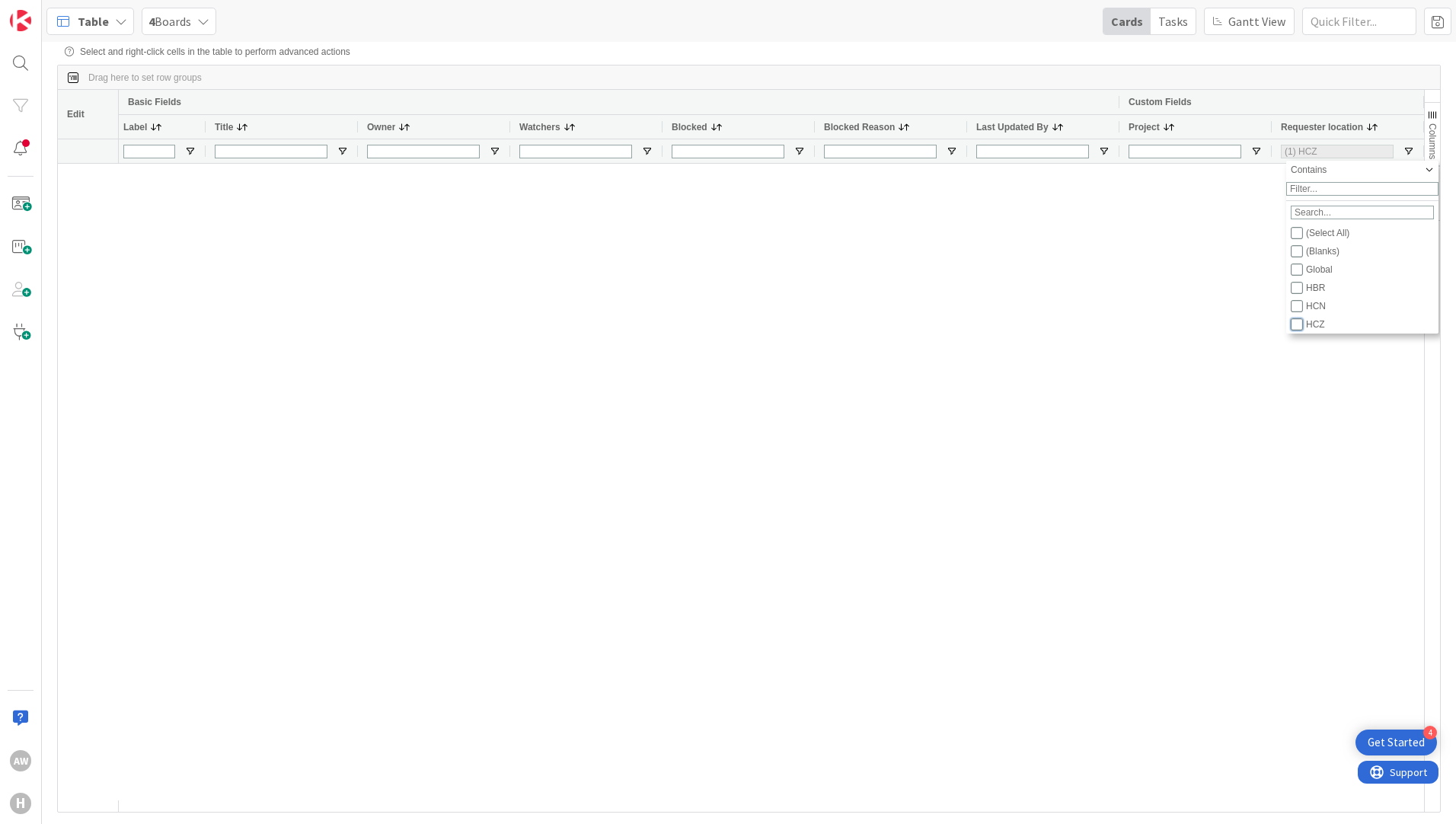
type input "(4) Backlog,Buffer,In Progress,Start"
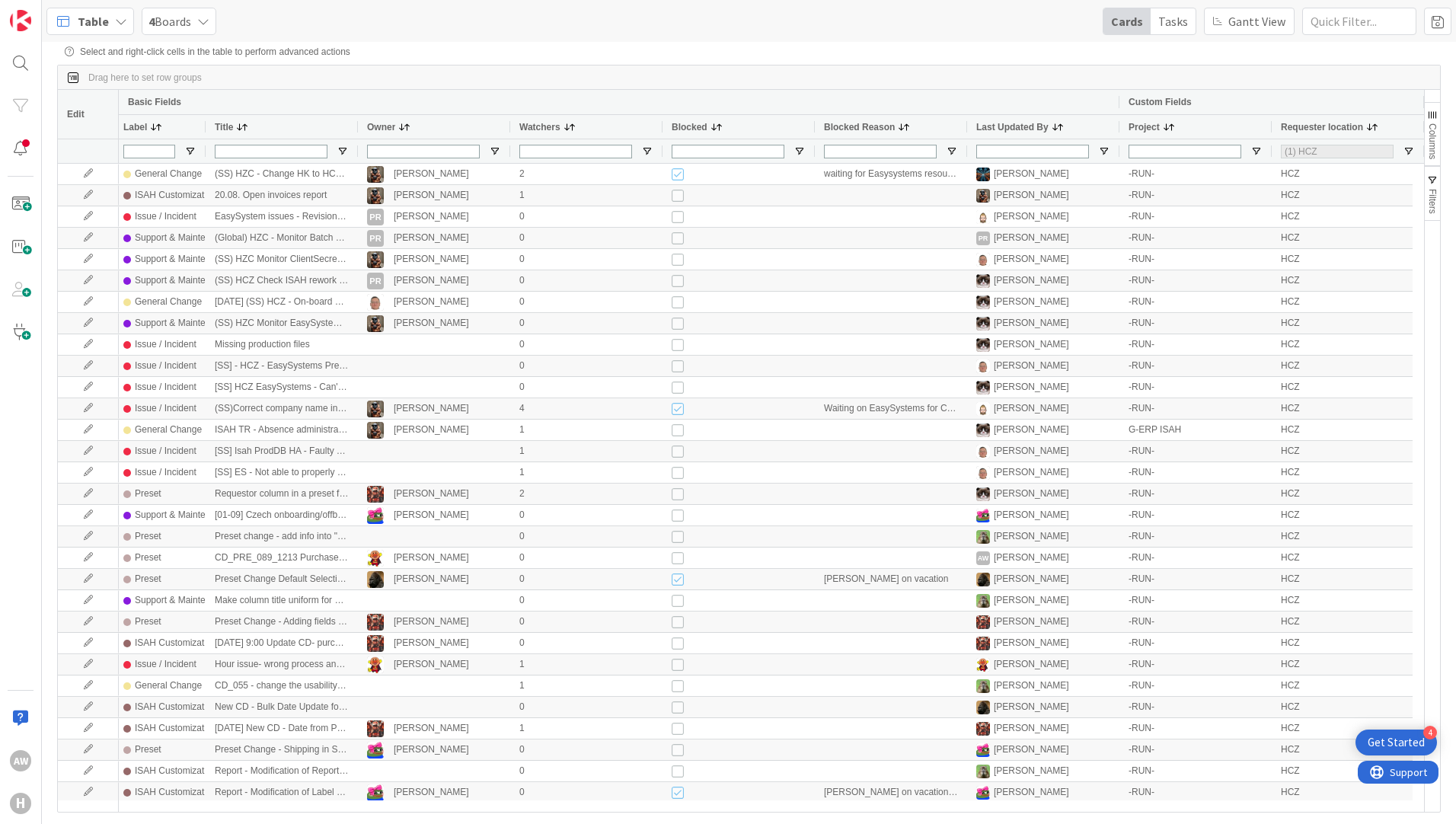
click at [1065, 86] on div "Drag here to set row groups" at bounding box center [749, 77] width 1382 height 24
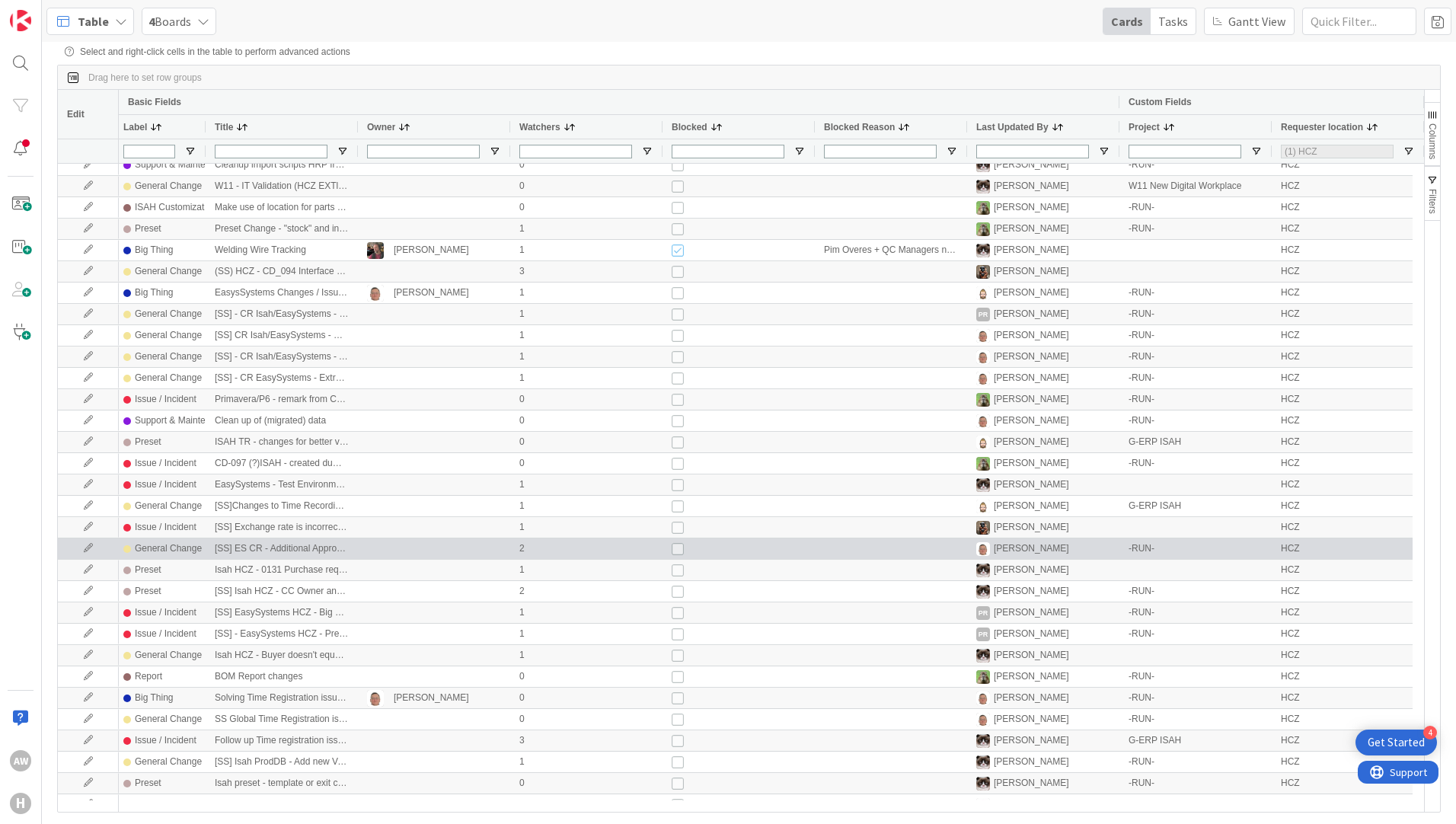
scroll to position [1112, 0]
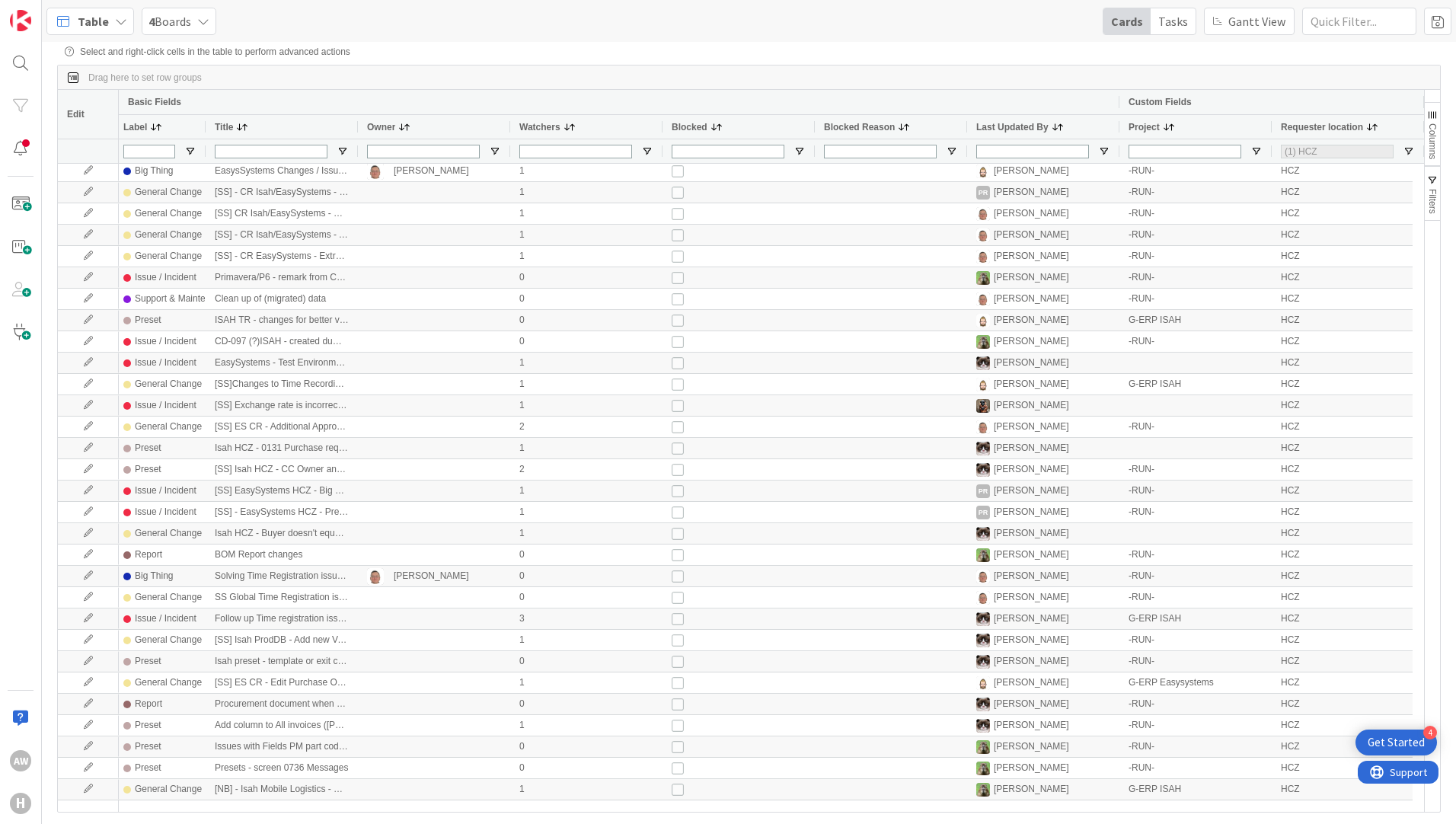
click at [207, 10] on div "4 Boards" at bounding box center [179, 21] width 74 height 27
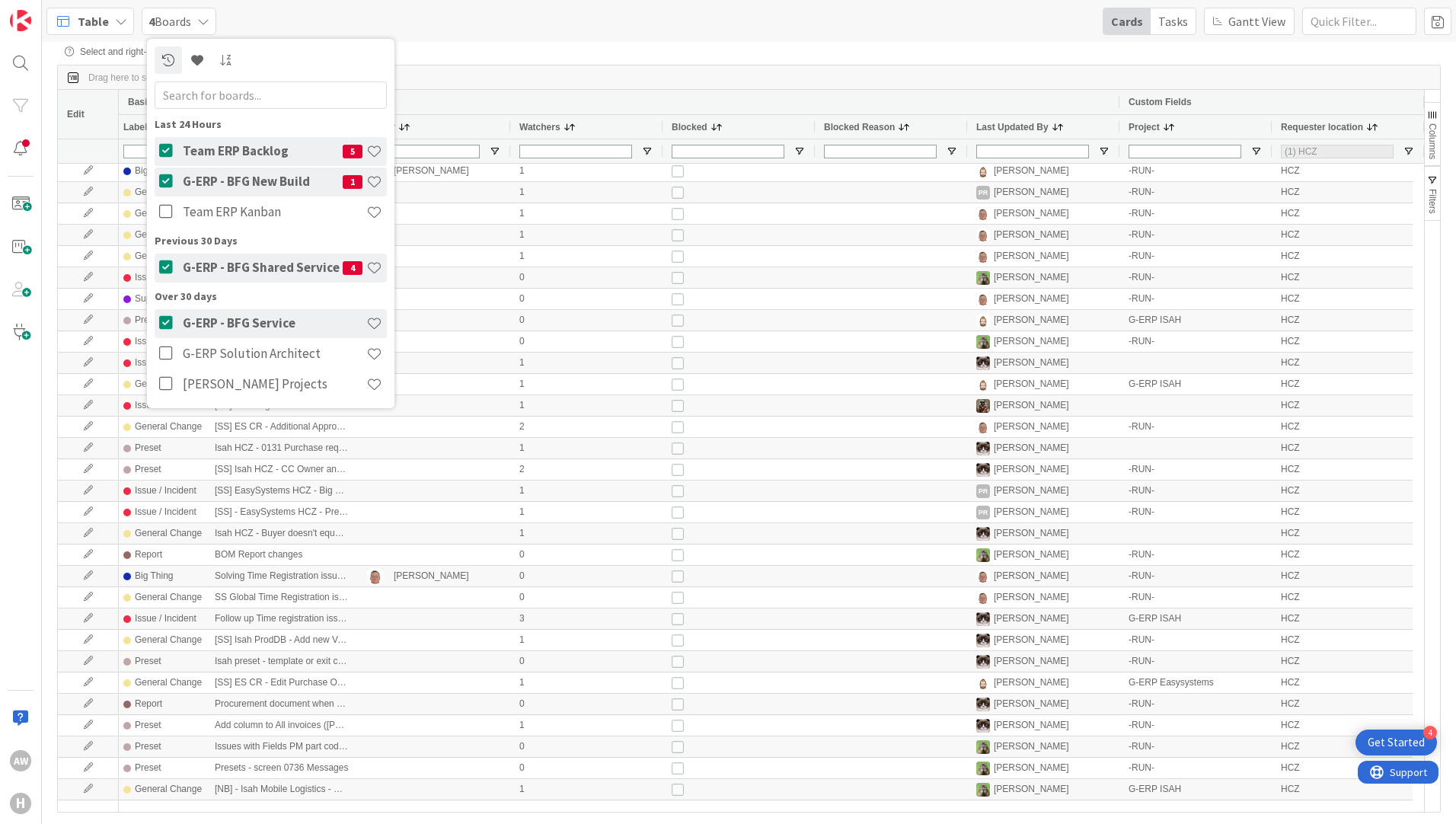
click at [115, 19] on icon at bounding box center [121, 22] width 12 height 12
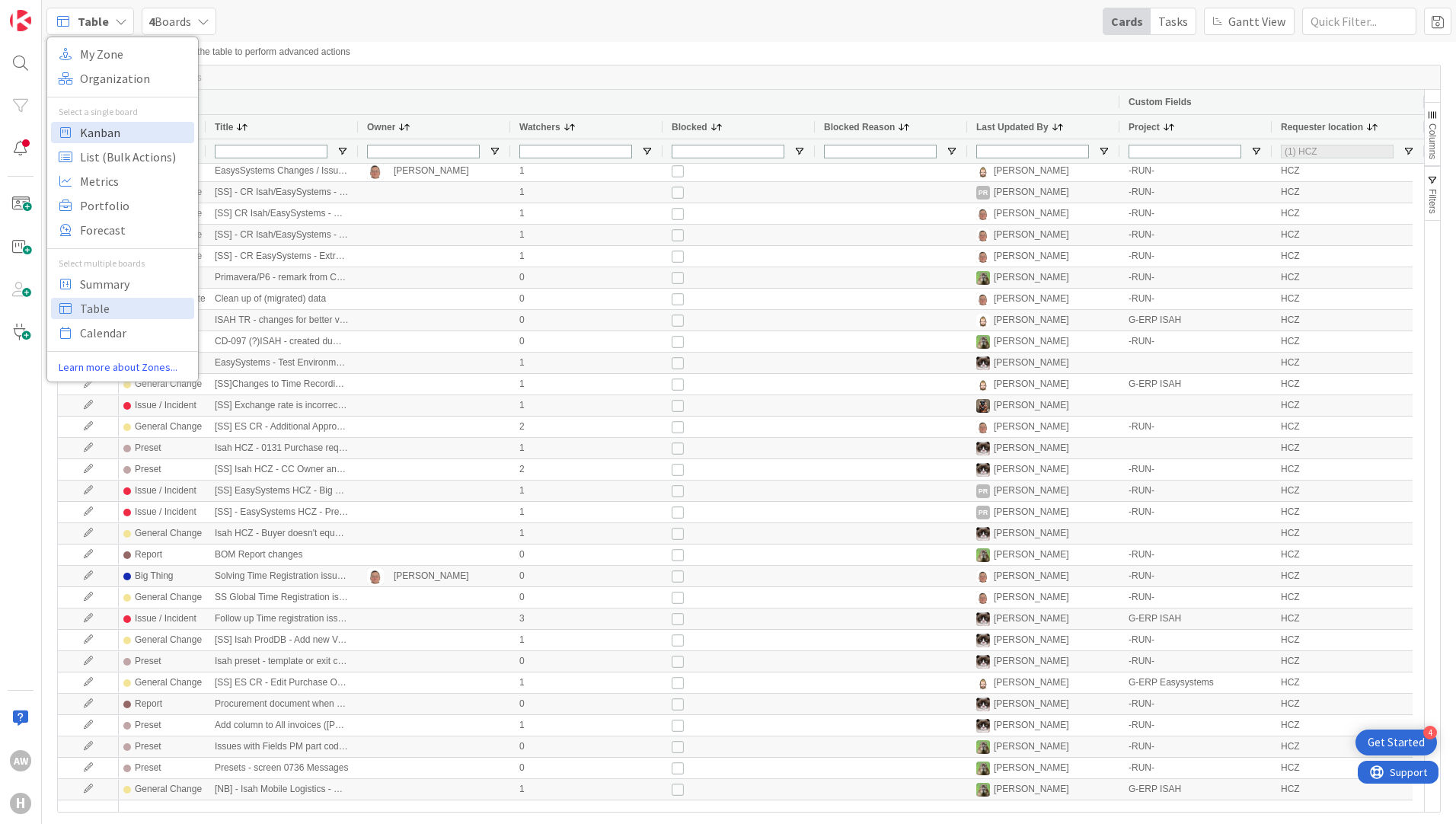
click at [126, 127] on span "Kanban" at bounding box center [135, 132] width 110 height 23
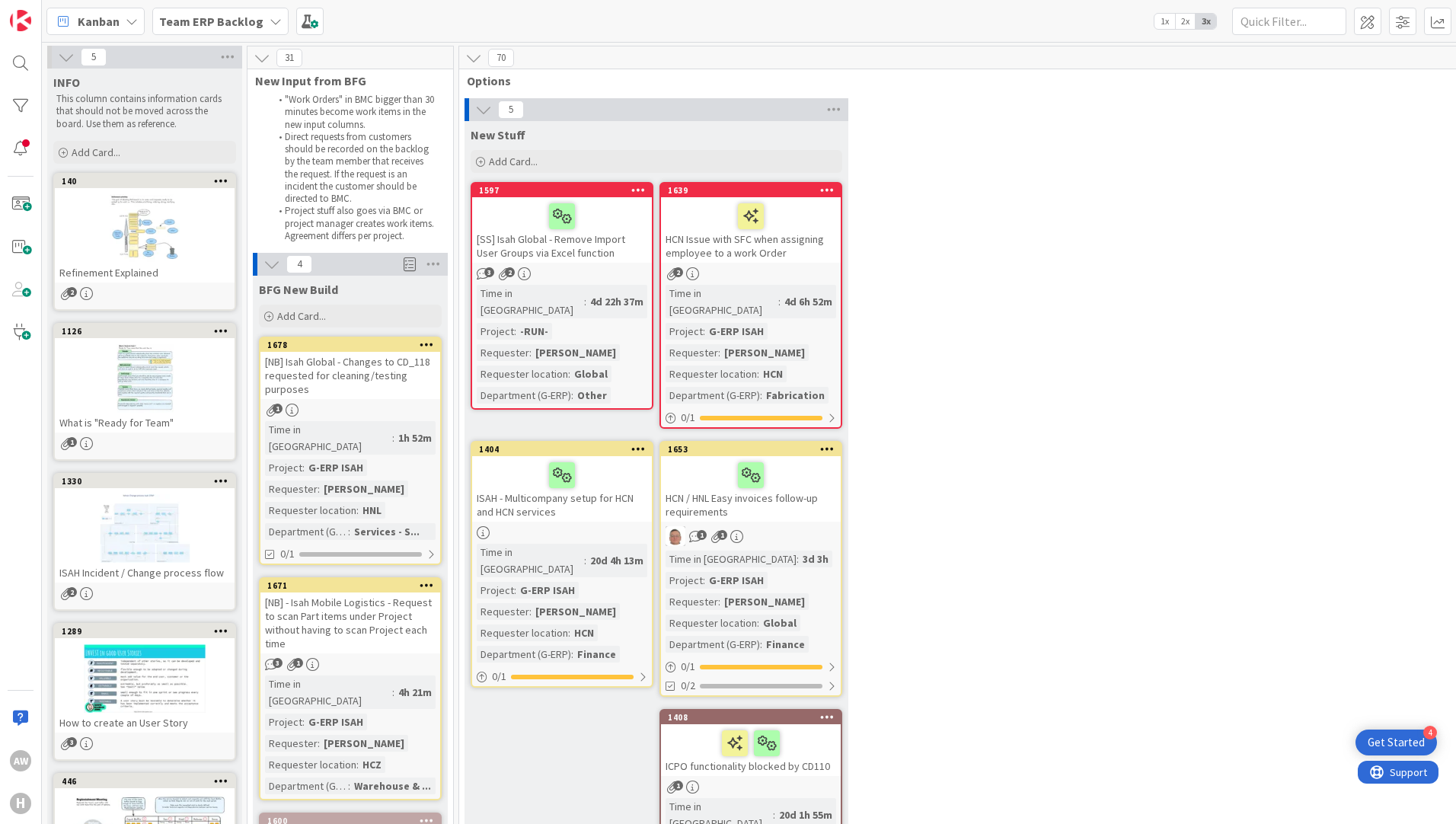
click at [201, 2] on div "Kanban Team ERP Backlog 1x 2x 3x" at bounding box center [748, 21] width 1413 height 42
click at [208, 26] on b "Team ERP Backlog" at bounding box center [211, 22] width 104 height 15
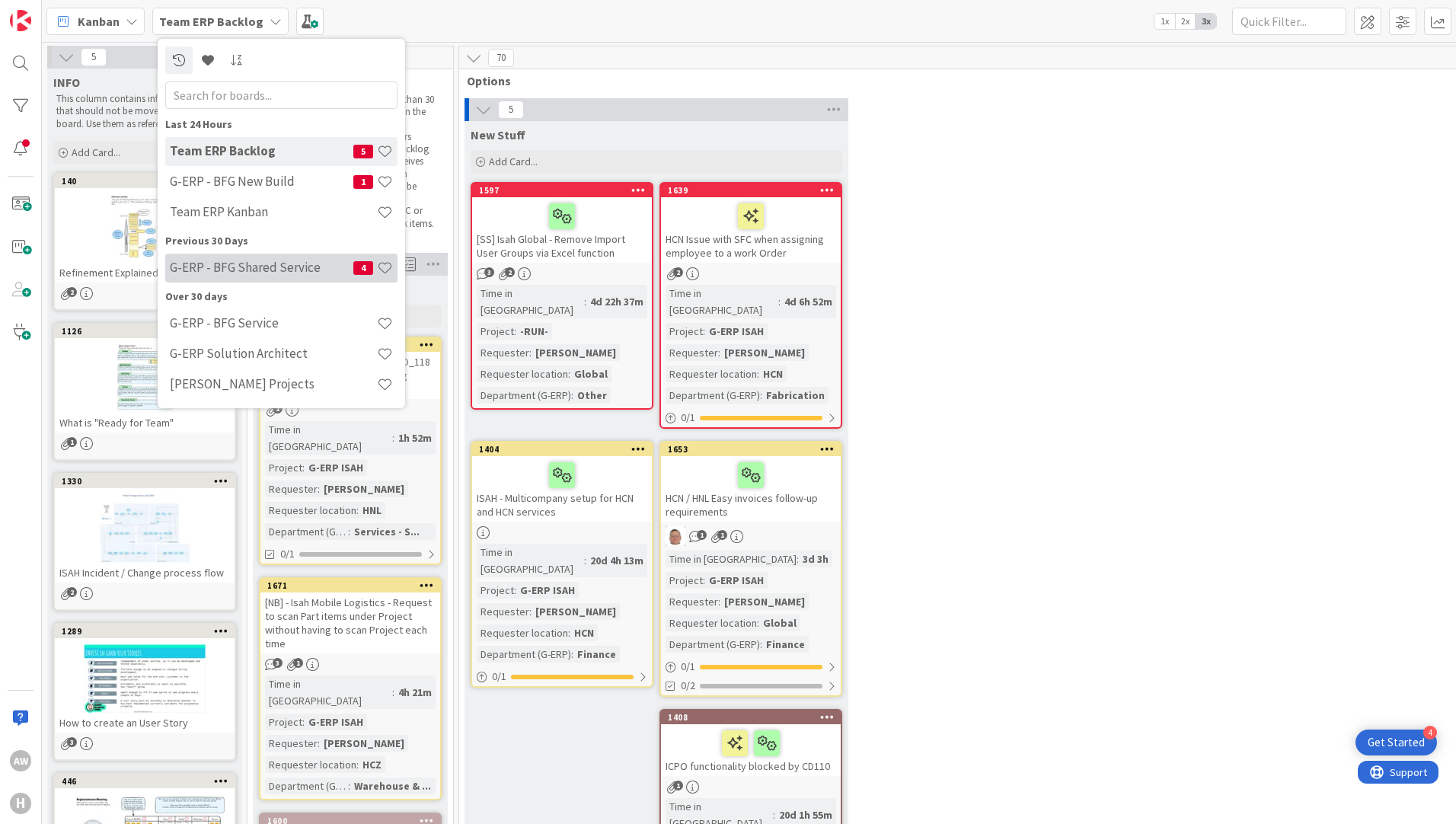
click at [290, 268] on h4 "G-ERP - BFG Shared Service" at bounding box center [261, 268] width 183 height 15
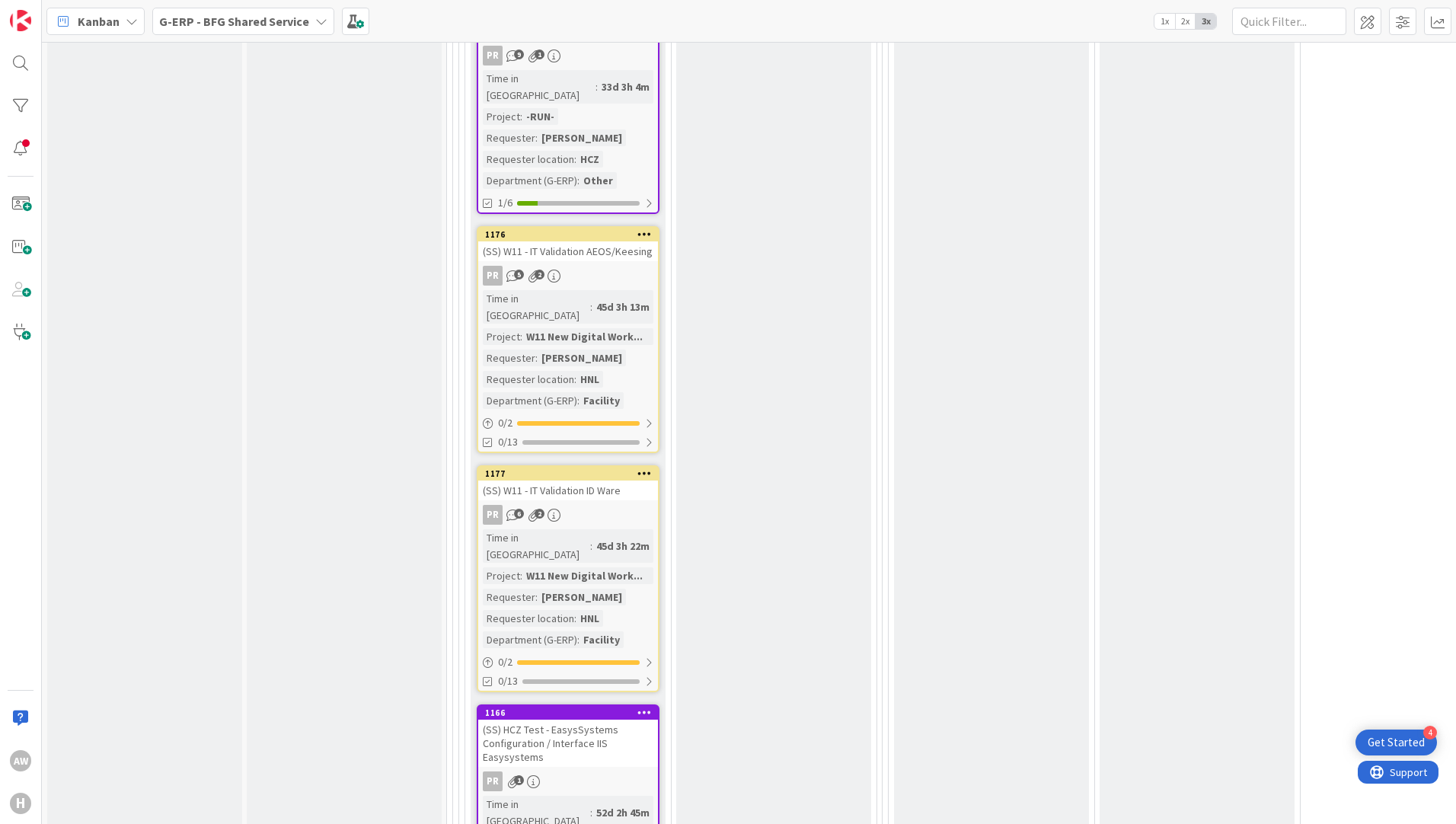
scroll to position [2893, 0]
